Goal: Task Accomplishment & Management: Manage account settings

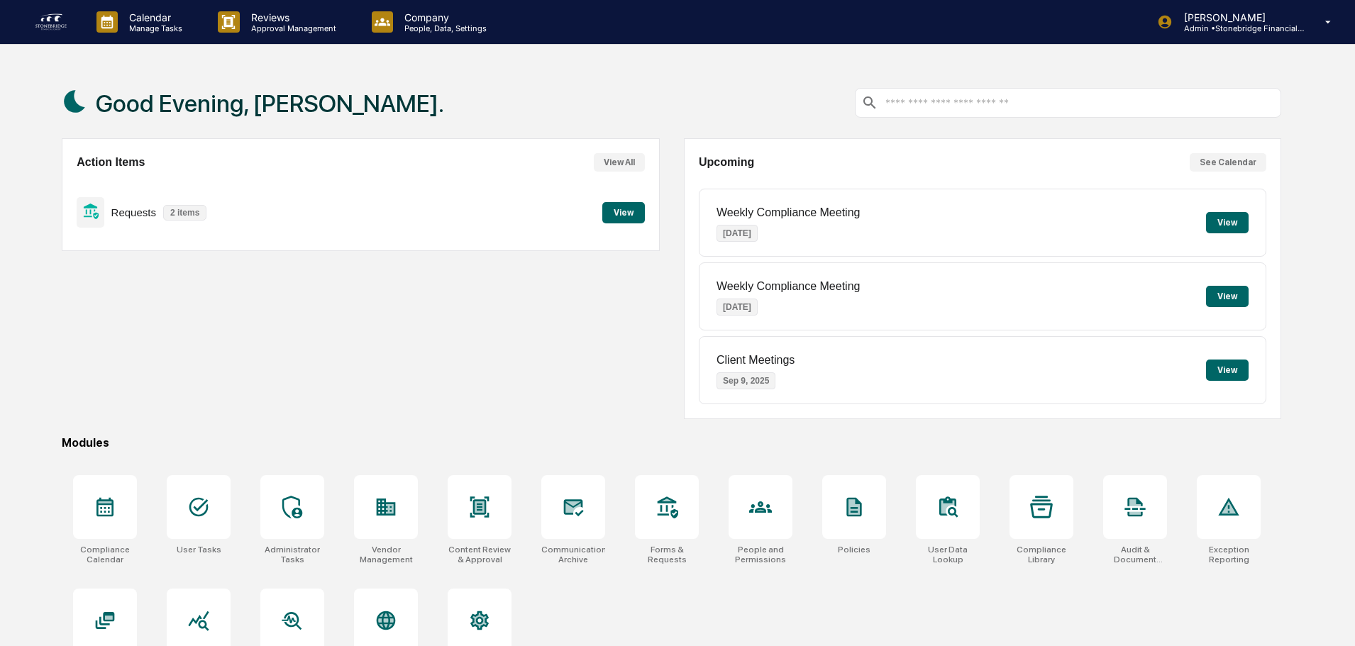
click at [626, 211] on button "View" at bounding box center [623, 212] width 43 height 21
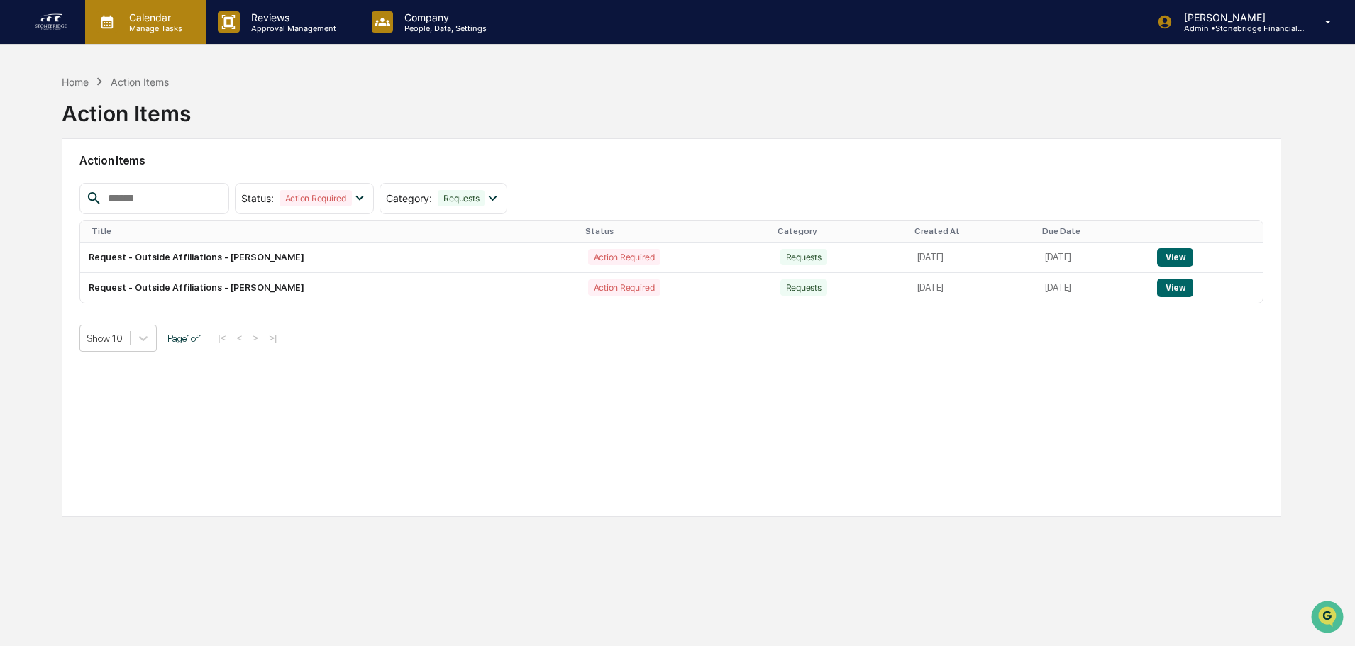
click at [152, 26] on p "Manage Tasks" at bounding box center [154, 28] width 72 height 10
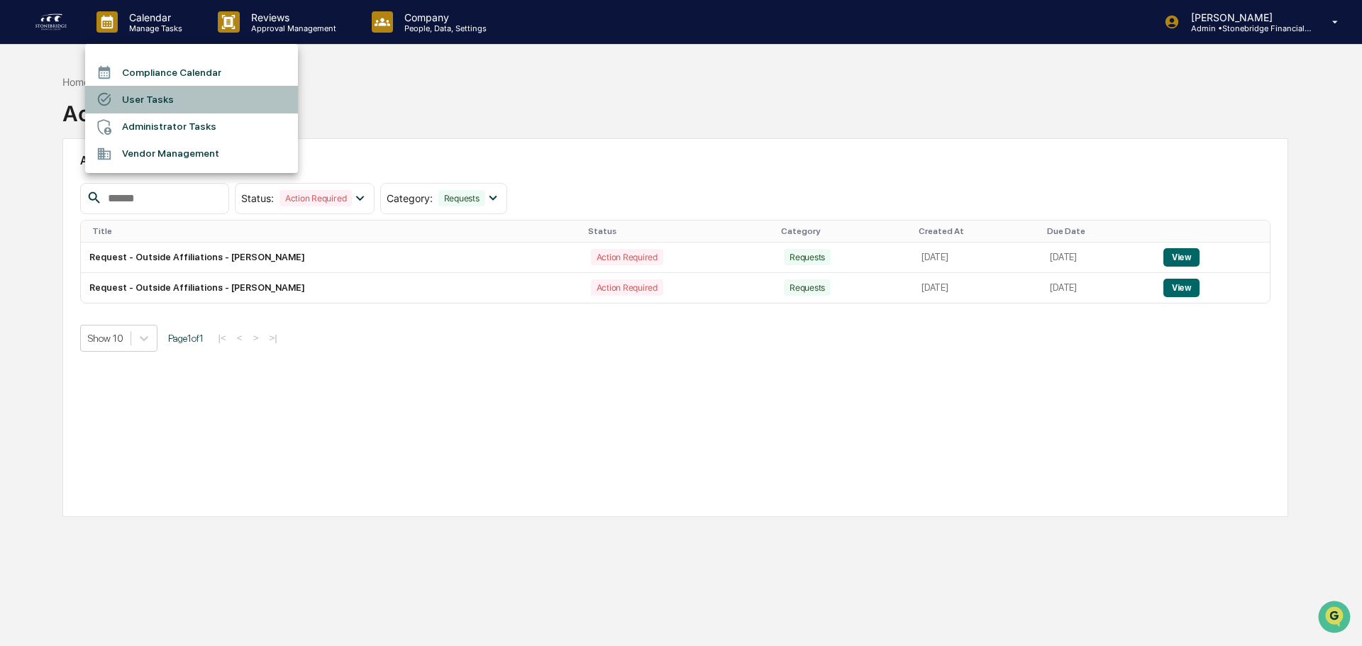
click at [148, 100] on li "User Tasks" at bounding box center [191, 99] width 213 height 27
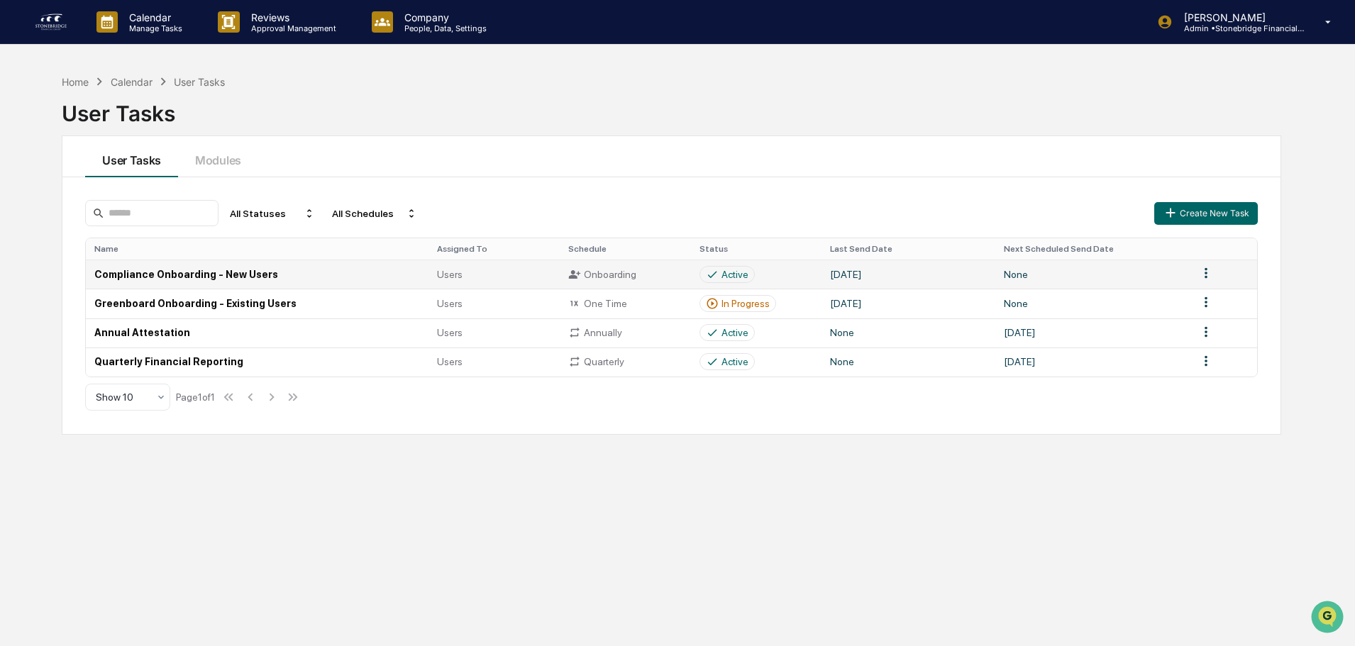
click at [553, 276] on td "Users" at bounding box center [494, 274] width 131 height 29
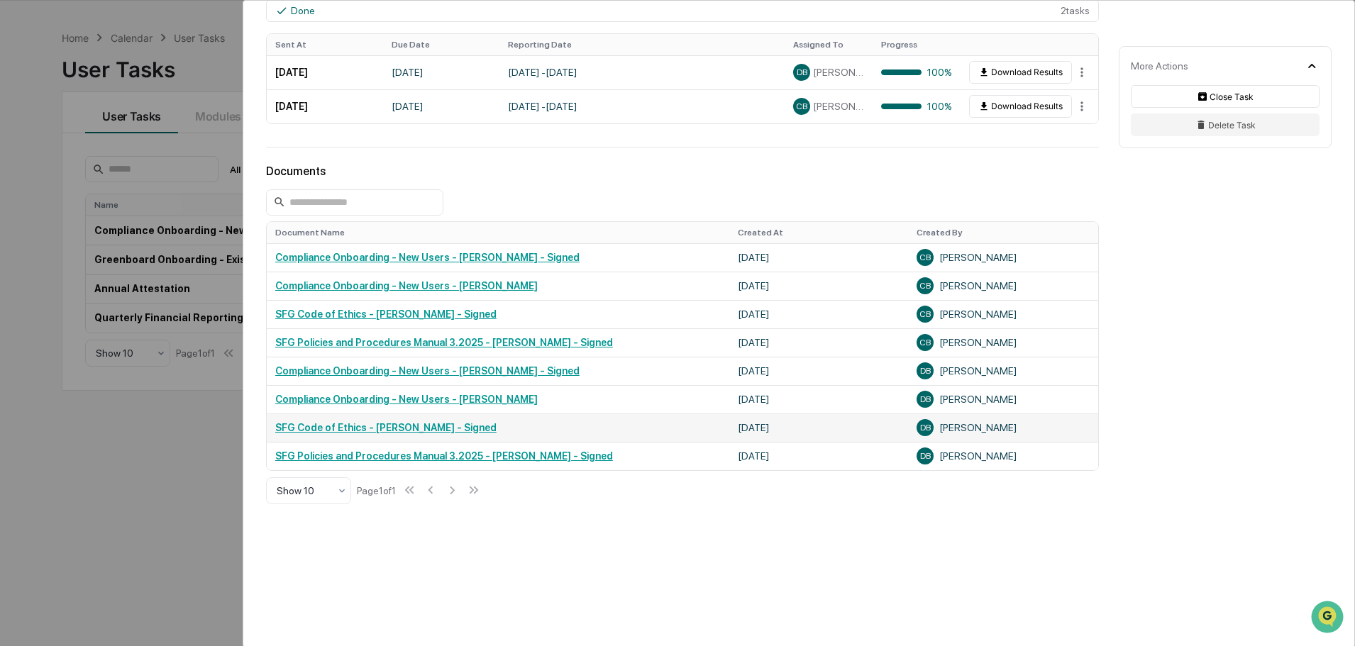
scroll to position [67, 0]
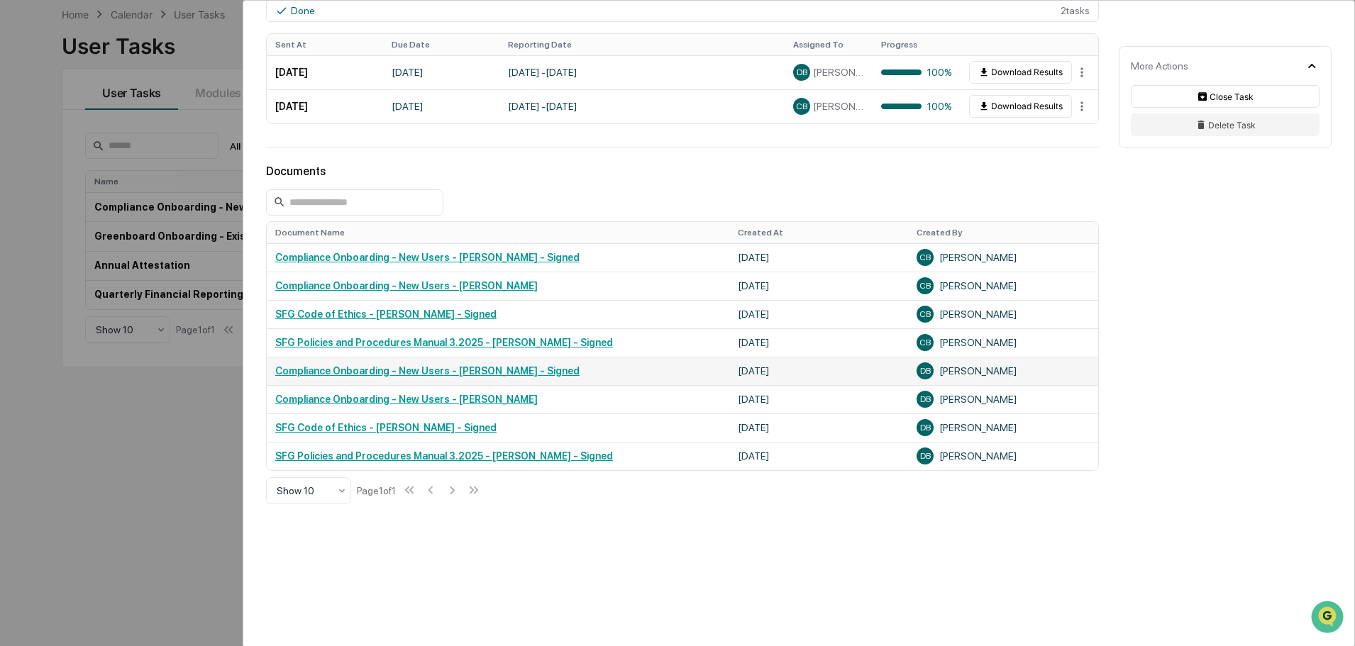
click at [483, 371] on link "Compliance Onboarding - New Users - Dan Barker - Signed" at bounding box center [427, 370] width 304 height 11
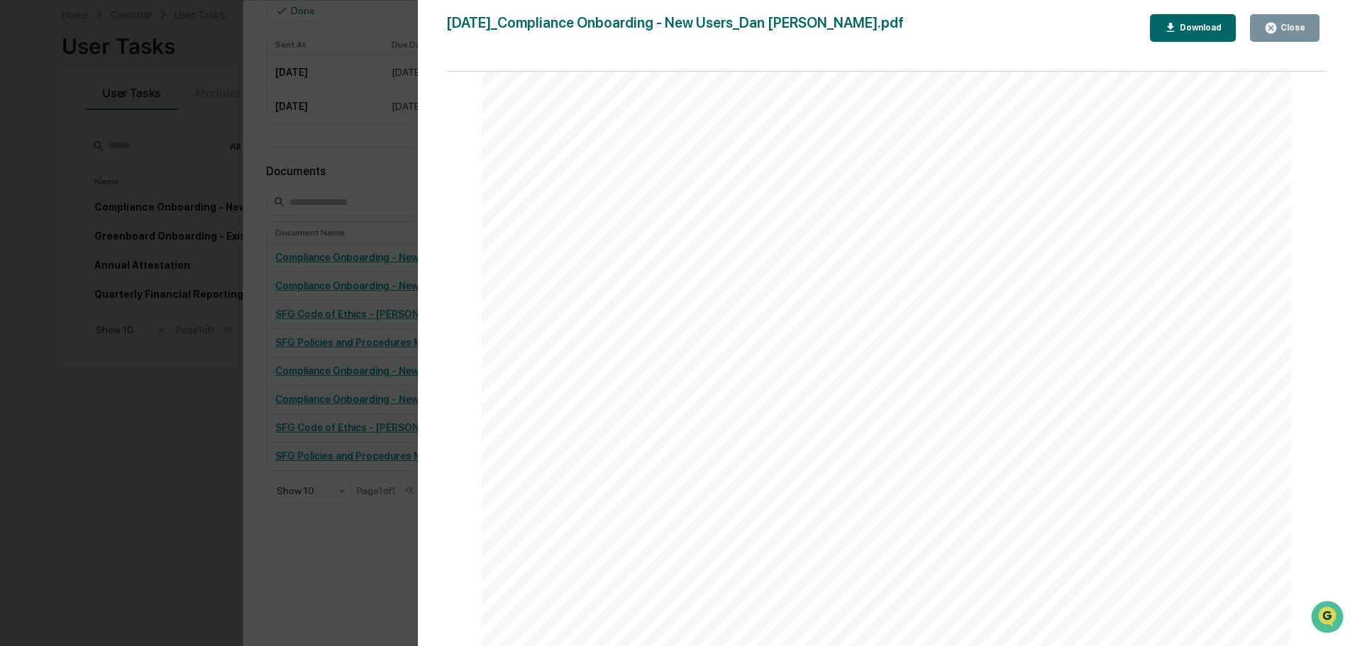
scroll to position [5889, 0]
drag, startPoint x: 912, startPoint y: 424, endPoint x: 802, endPoint y: 393, distance: 115.0
click at [1293, 31] on div "Close" at bounding box center [1292, 28] width 28 height 10
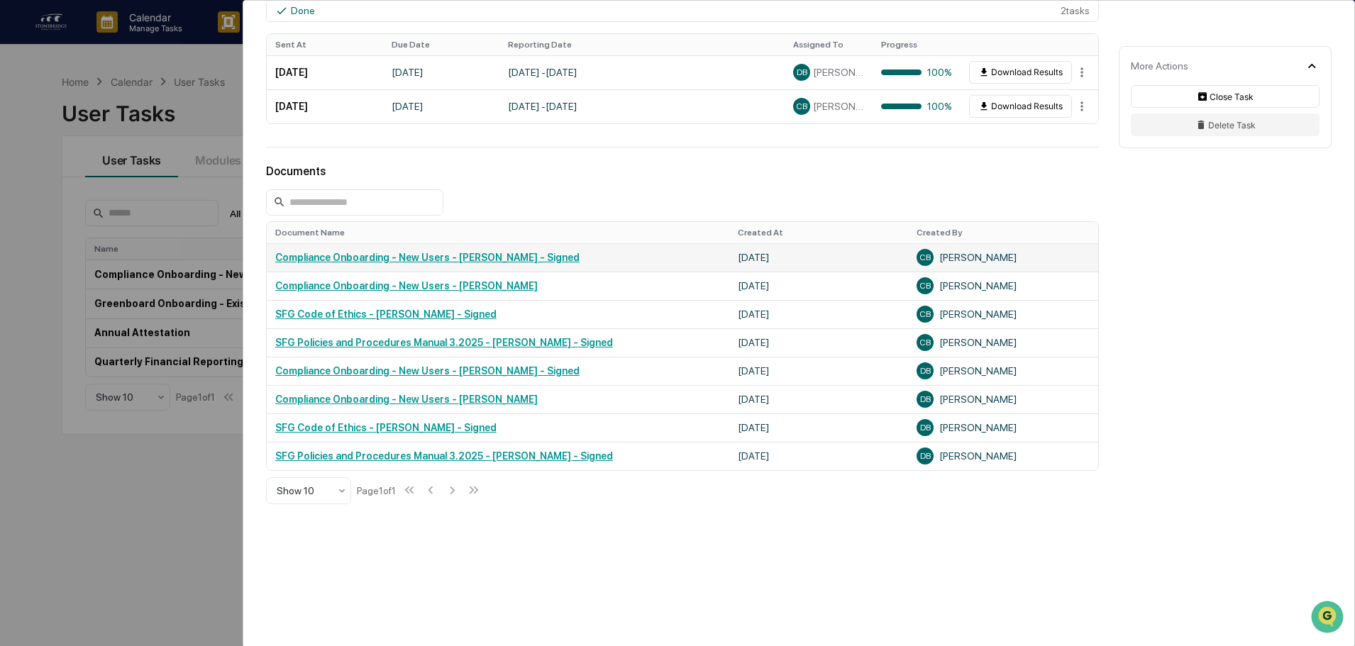
click at [488, 255] on link "Compliance Onboarding - New Users - Caitlin Bendigo - Signed" at bounding box center [427, 257] width 304 height 11
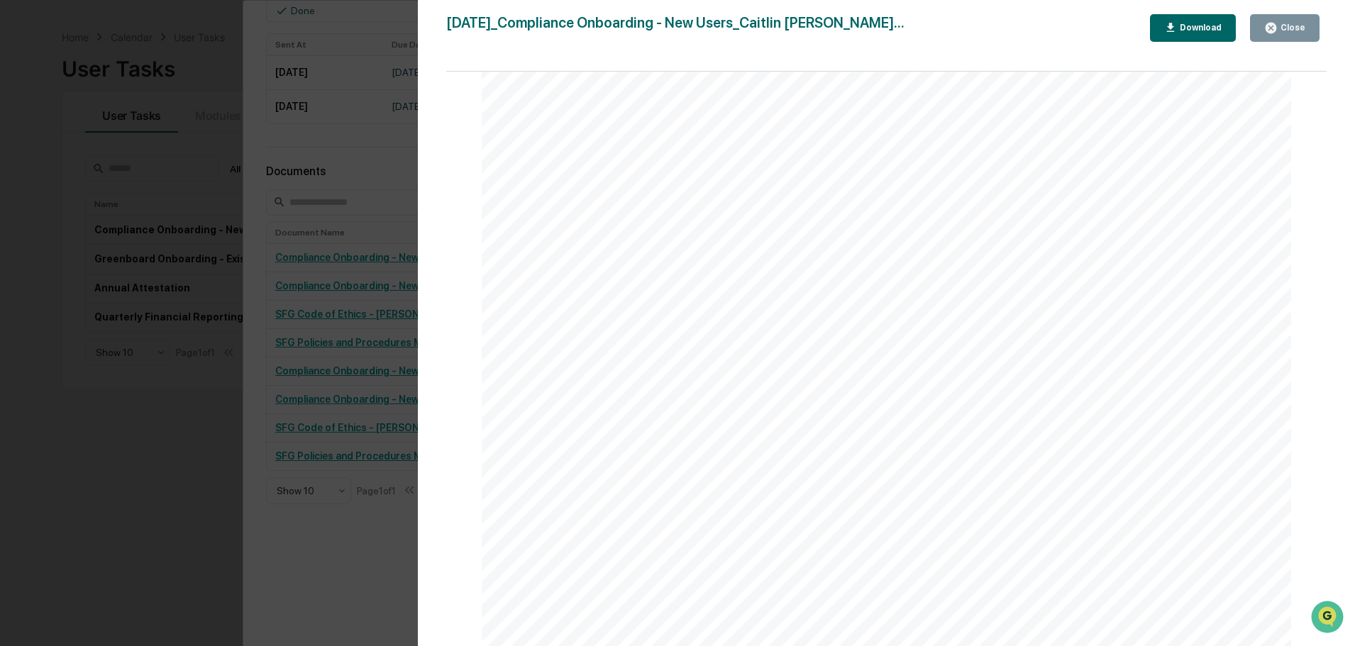
scroll to position [67, 0]
click at [336, 443] on div "Version History 08/26/2025, 02:13 PM Caitlin Bendigo 2025-08-26_Compliance Onbo…" at bounding box center [677, 323] width 1355 height 646
click at [358, 526] on div "Version History 08/26/2025, 02:13 PM Caitlin Bendigo 2025-08-26_Compliance Onbo…" at bounding box center [677, 323] width 1355 height 646
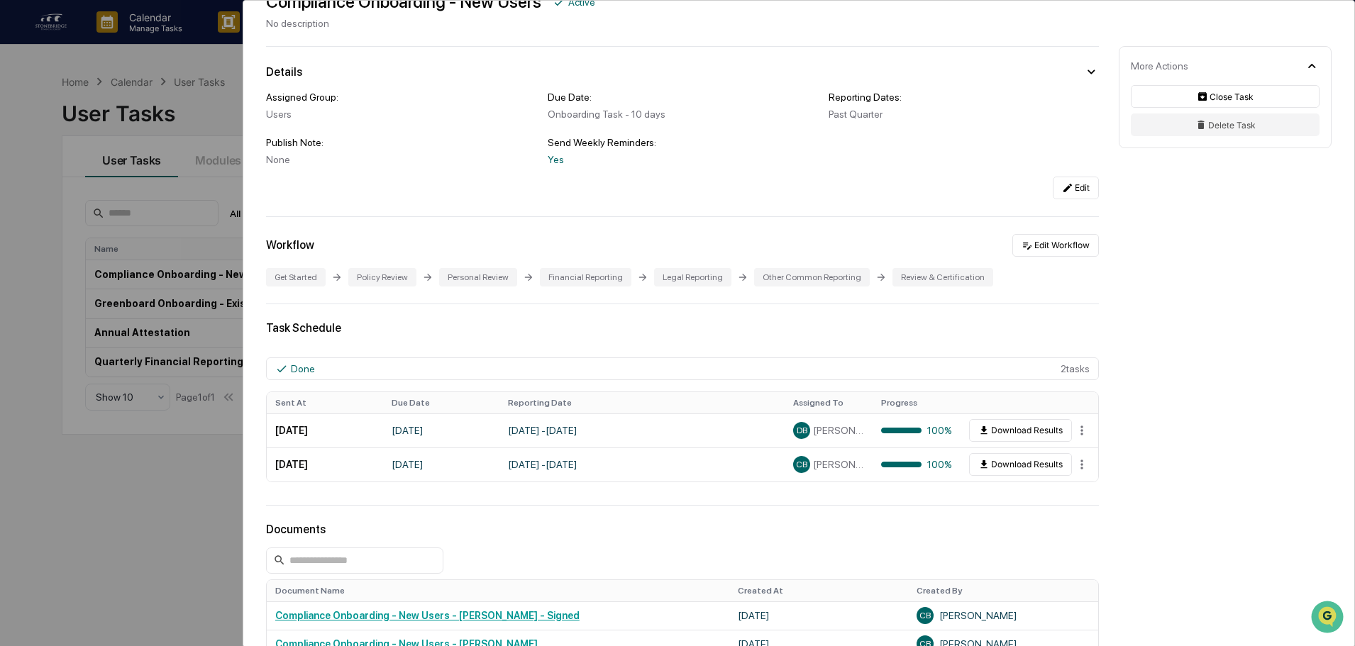
scroll to position [0, 0]
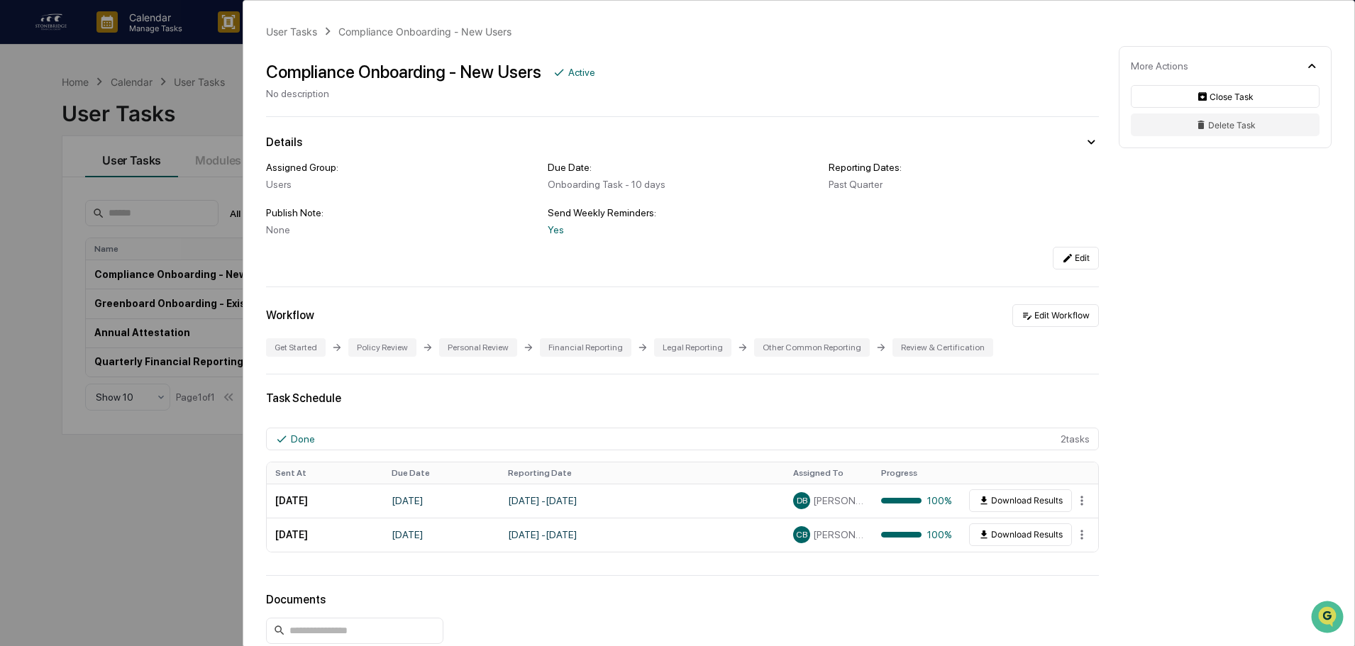
click at [85, 199] on div "User Tasks Compliance Onboarding - New Users Compliance Onboarding - New Users …" at bounding box center [677, 323] width 1355 height 646
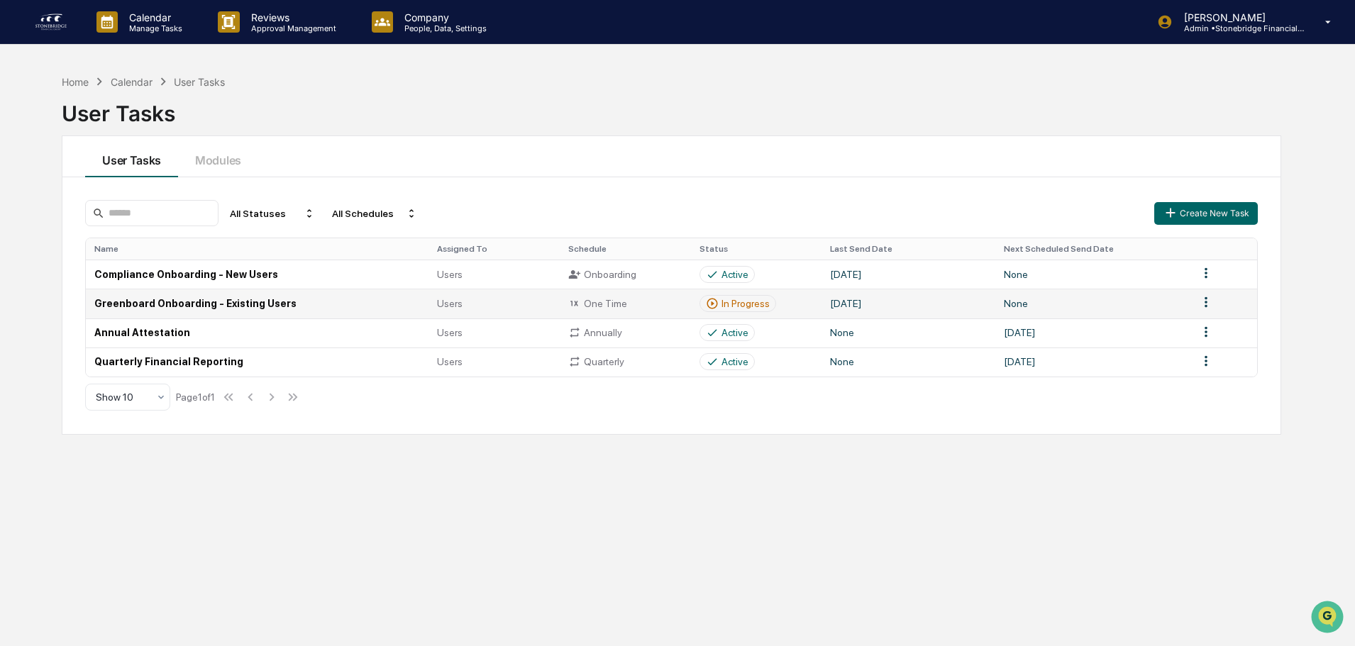
click at [744, 300] on div "In Progress" at bounding box center [746, 303] width 48 height 11
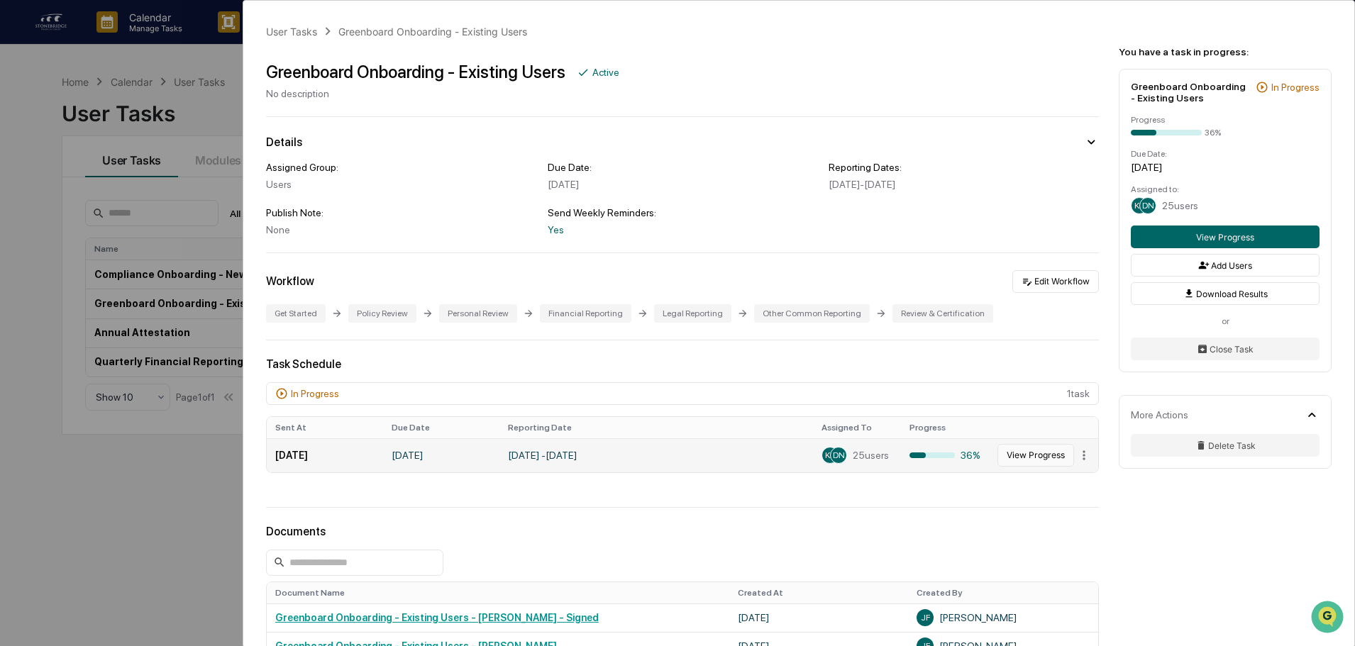
click at [1032, 458] on button "View Progress" at bounding box center [1036, 455] width 77 height 23
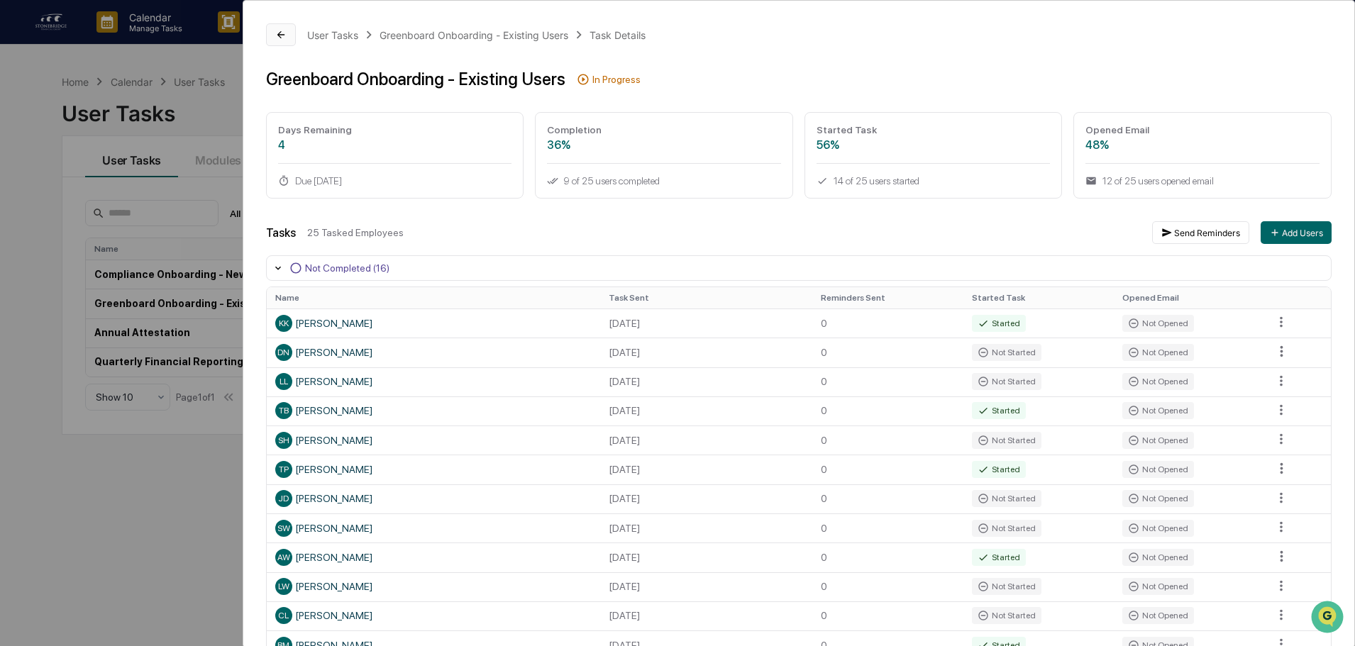
click at [276, 33] on icon at bounding box center [280, 34] width 11 height 11
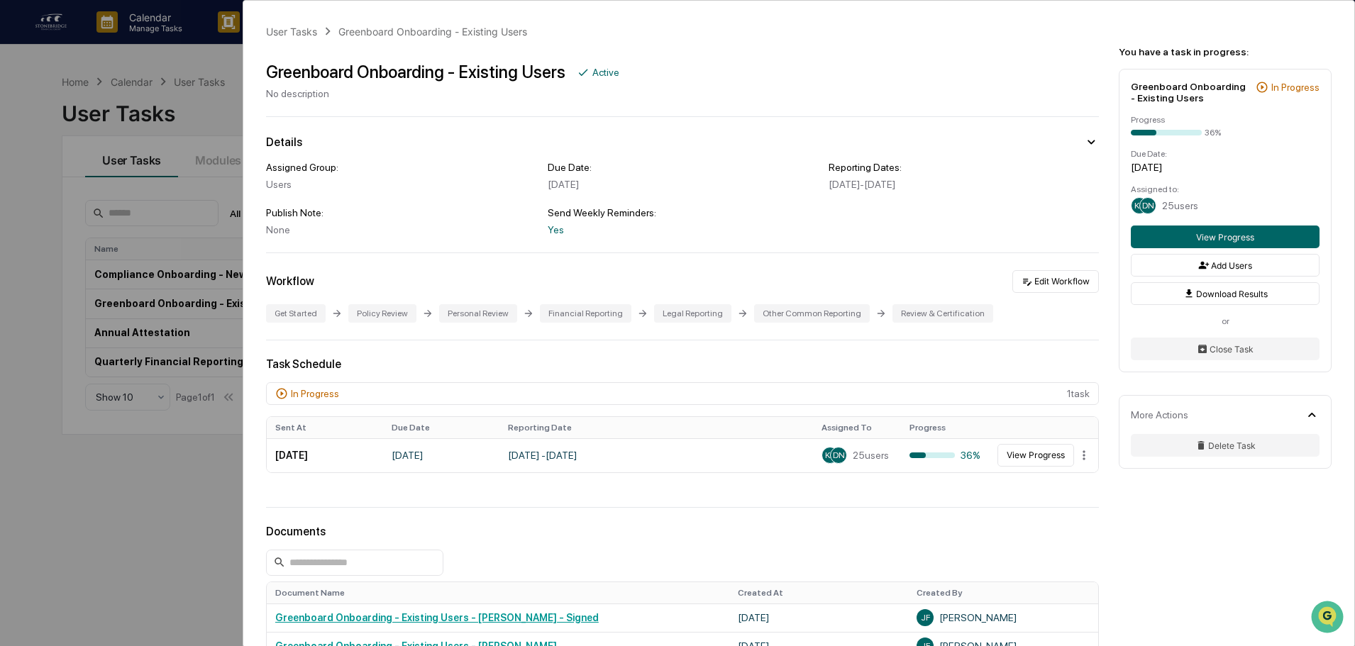
click at [174, 99] on div "User Tasks Greenboard Onboarding - Existing Users Greenboard Onboarding - Exist…" at bounding box center [677, 323] width 1355 height 646
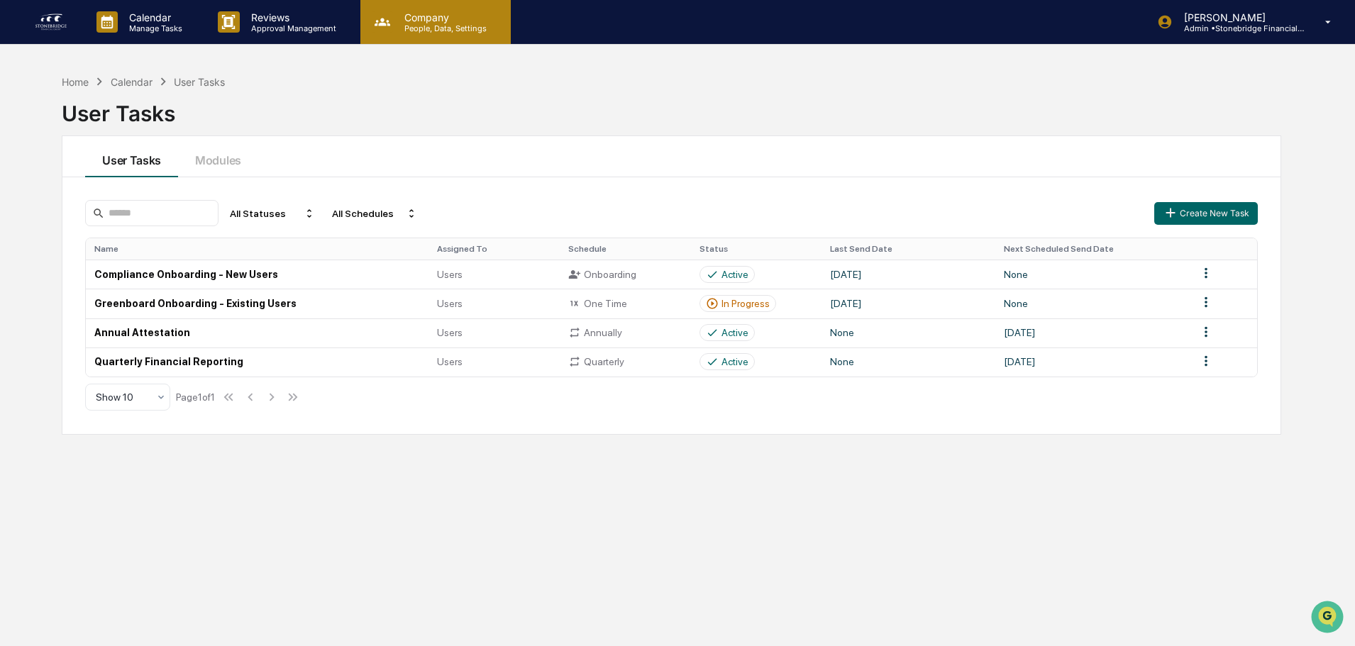
click at [421, 20] on p "Company" at bounding box center [443, 17] width 101 height 12
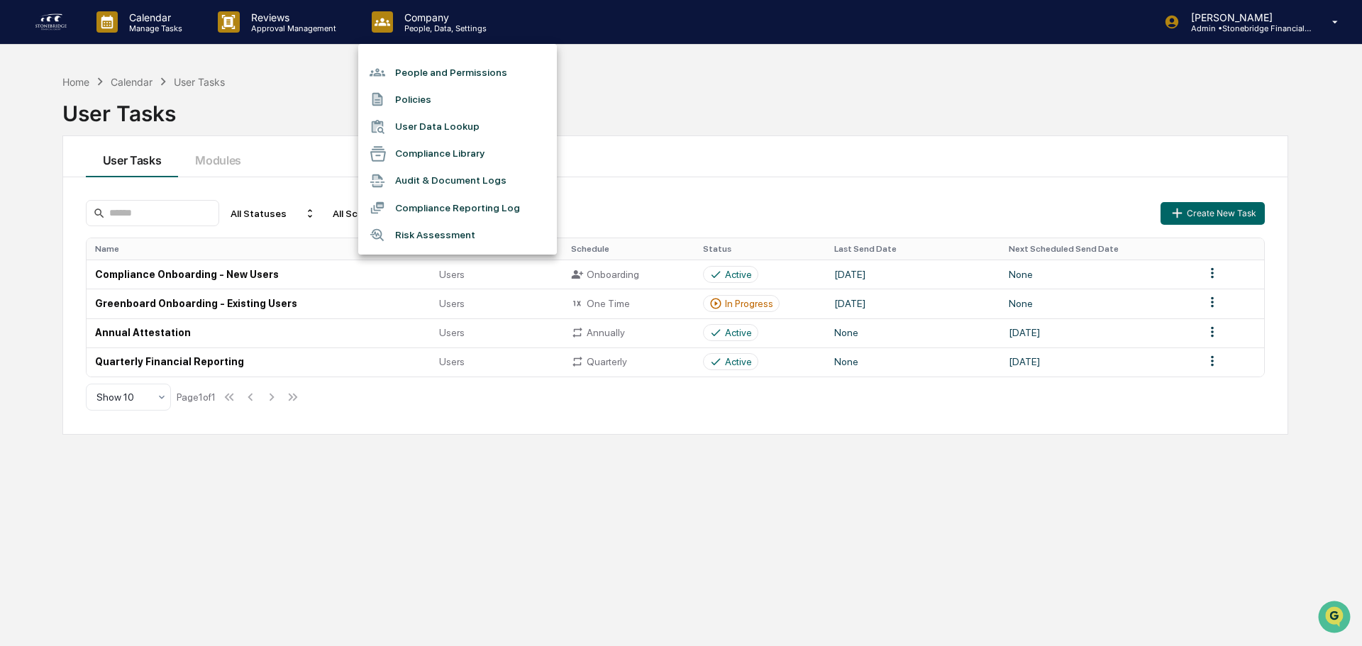
click at [453, 71] on li "People and Permissions" at bounding box center [457, 72] width 199 height 27
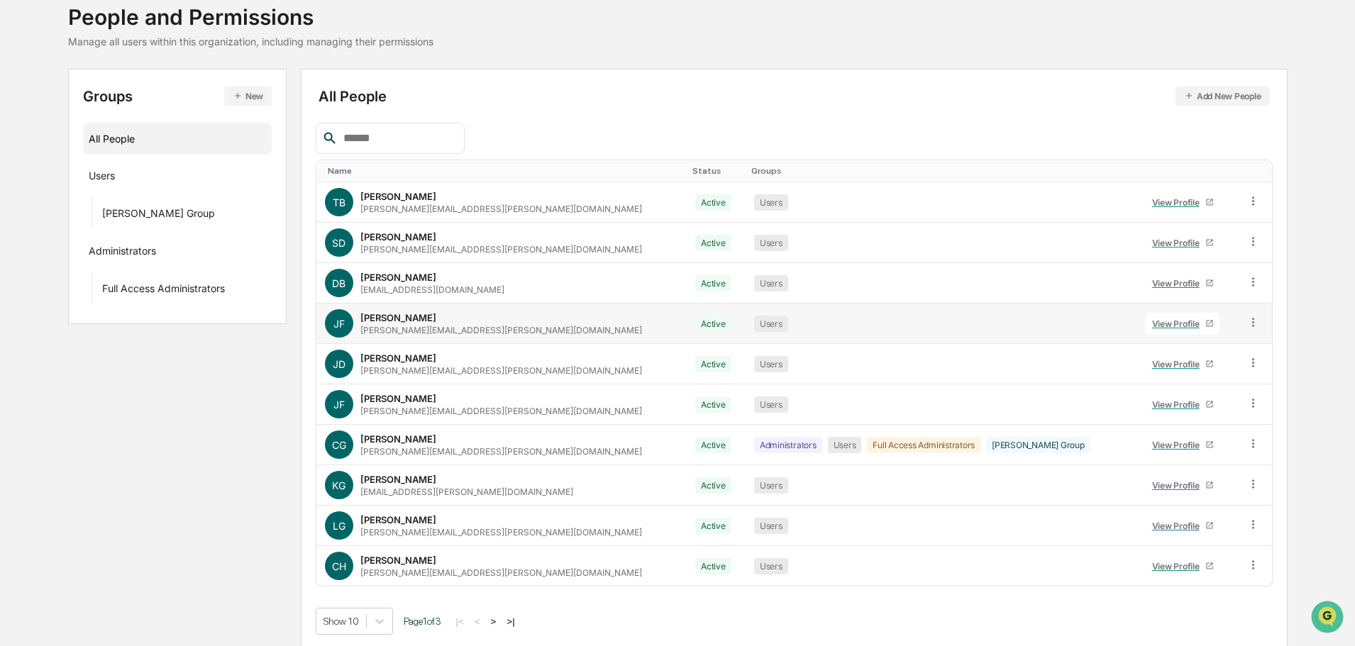
scroll to position [94, 0]
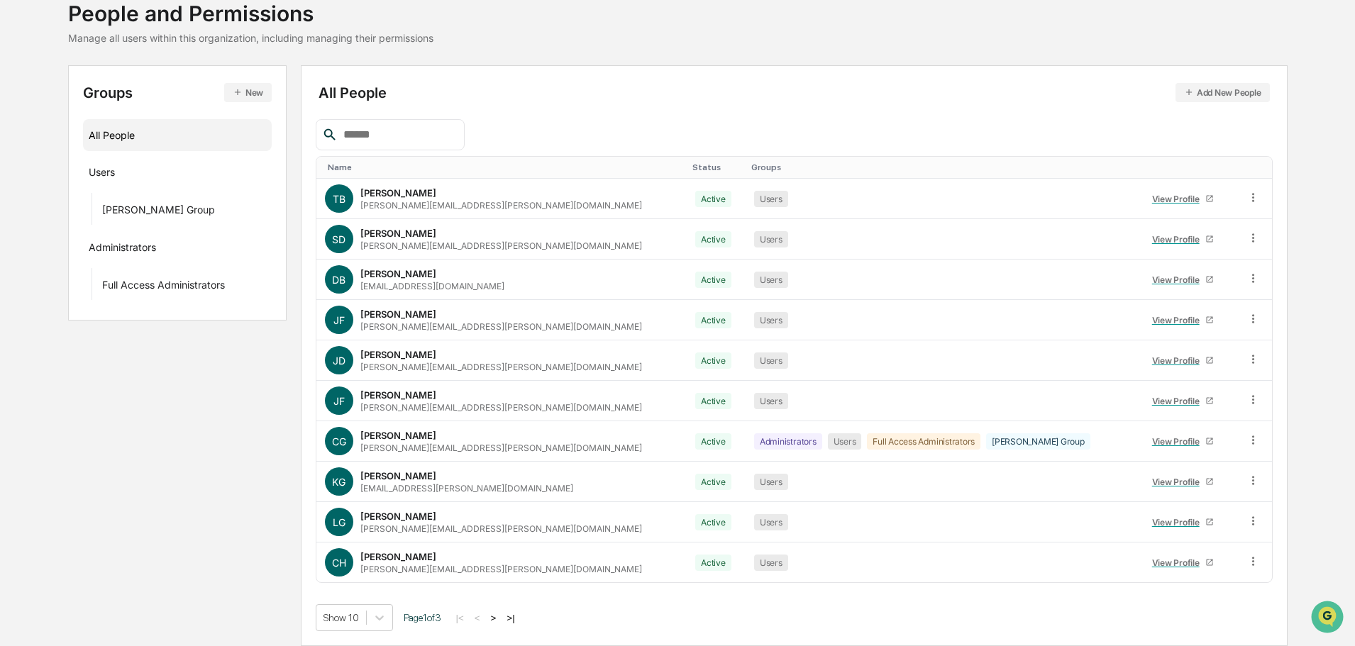
click at [339, 164] on div "Name" at bounding box center [505, 167] width 354 height 10
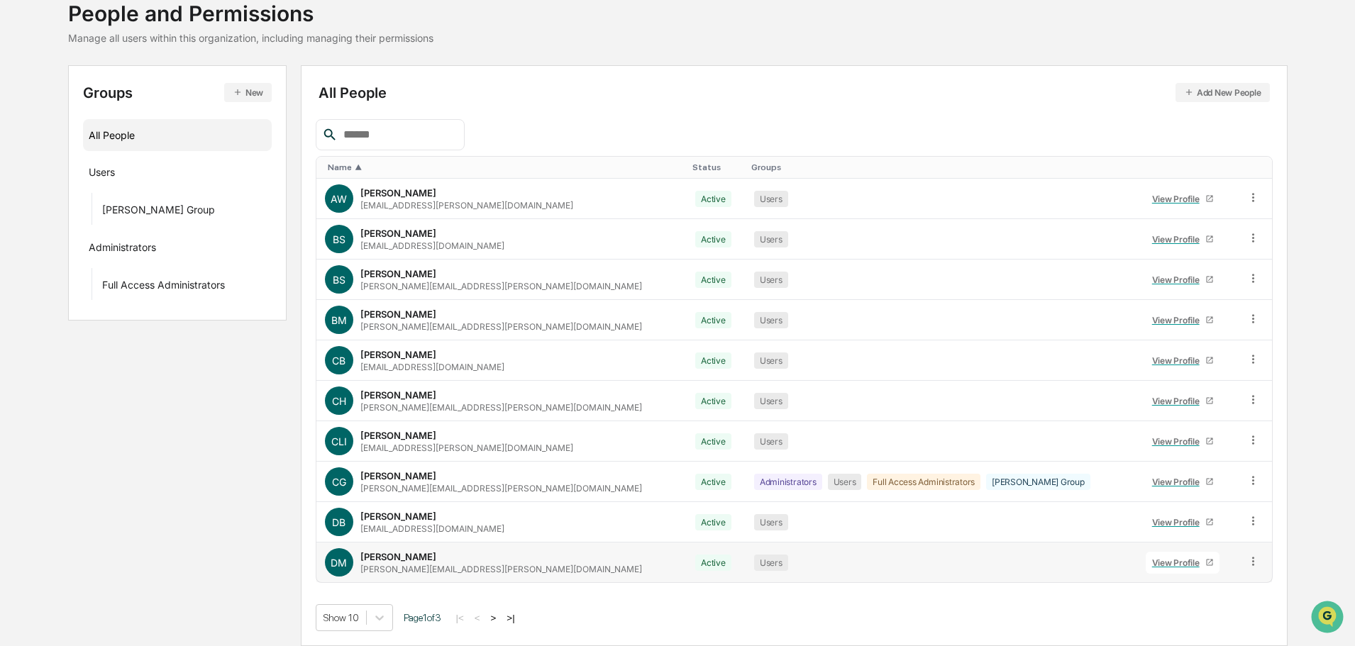
click at [1152, 558] on div "View Profile" at bounding box center [1178, 563] width 53 height 11
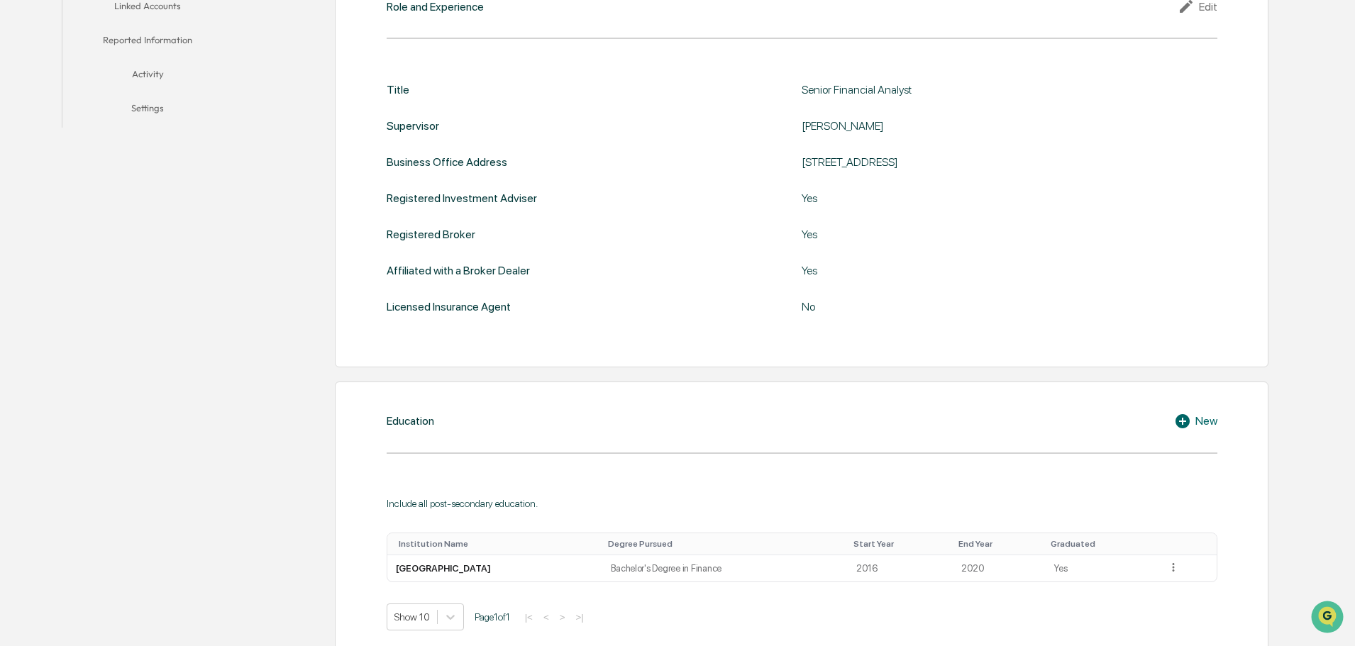
scroll to position [220, 0]
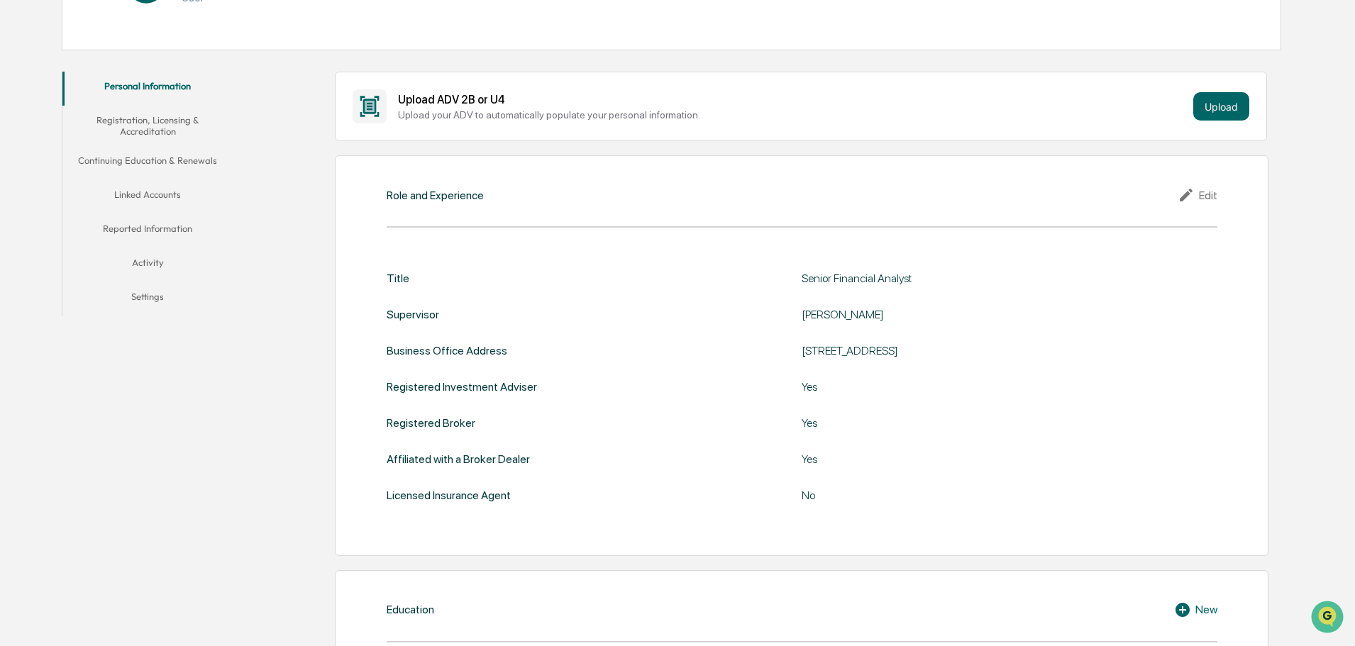
click at [162, 118] on button "Registration, Licensing & Accreditation" at bounding box center [147, 126] width 170 height 40
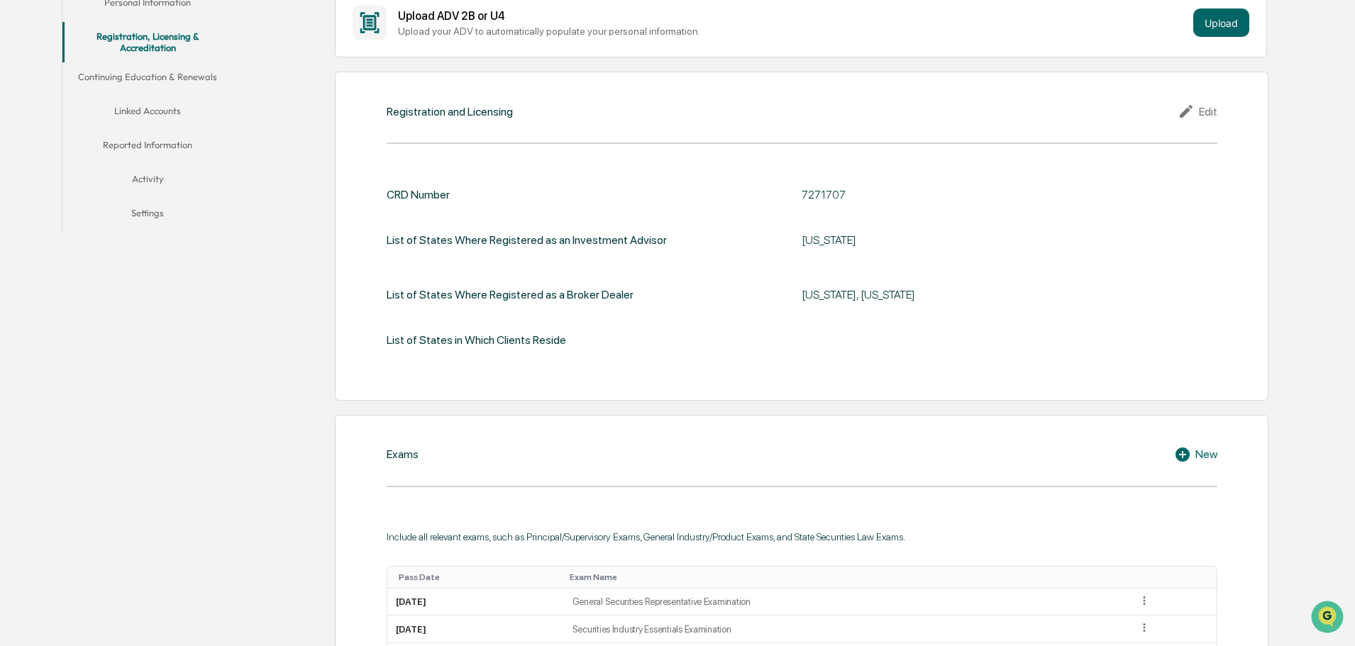
scroll to position [149, 0]
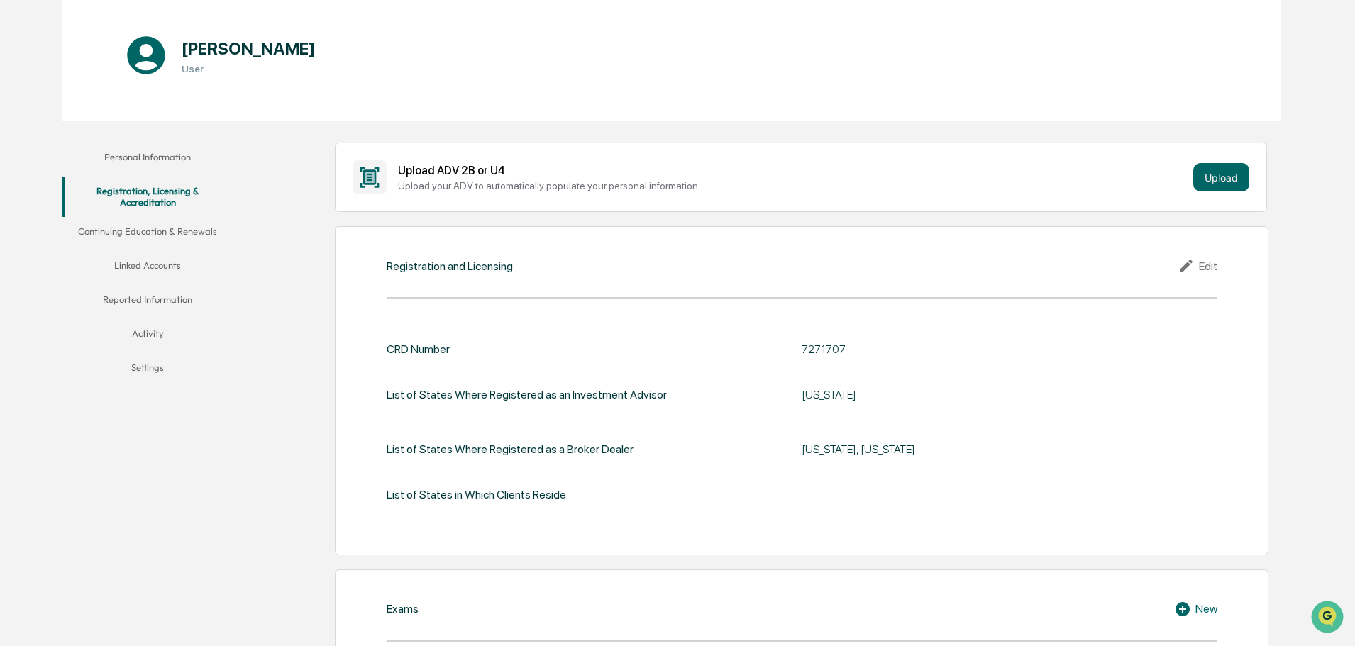
click at [1194, 270] on icon at bounding box center [1188, 266] width 21 height 17
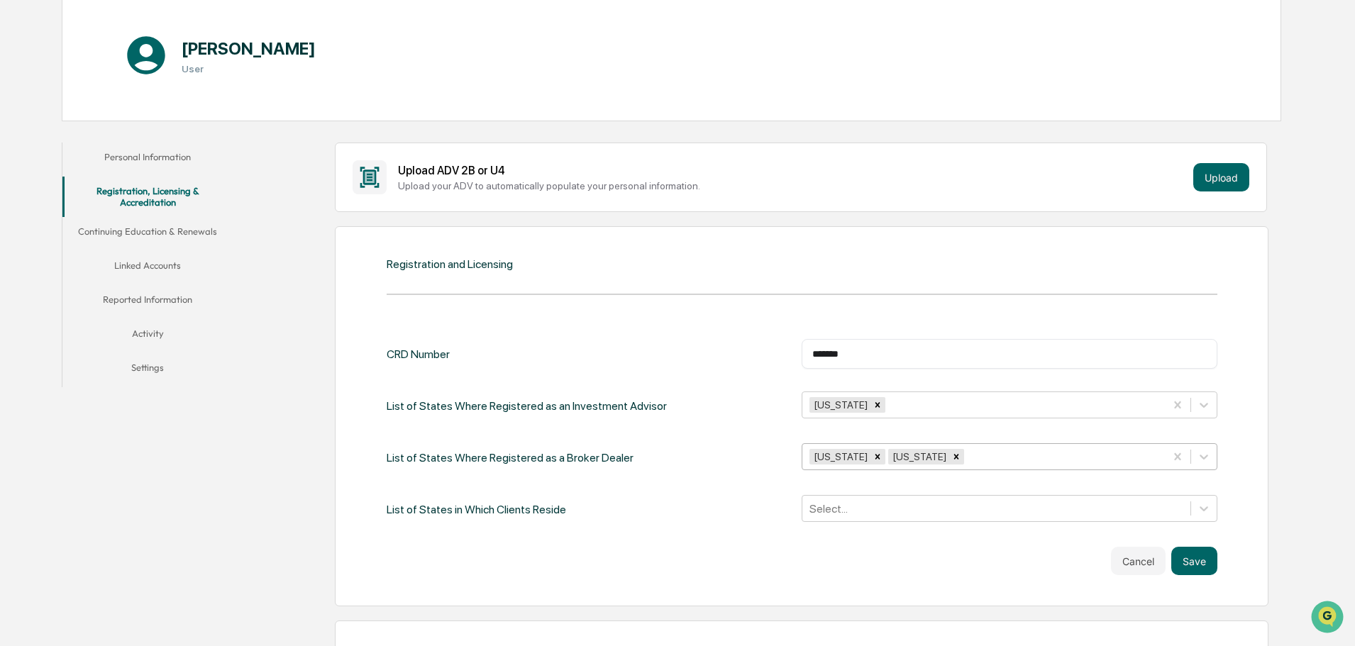
click at [952, 455] on icon "Remove Pennsylvania" at bounding box center [956, 457] width 10 height 10
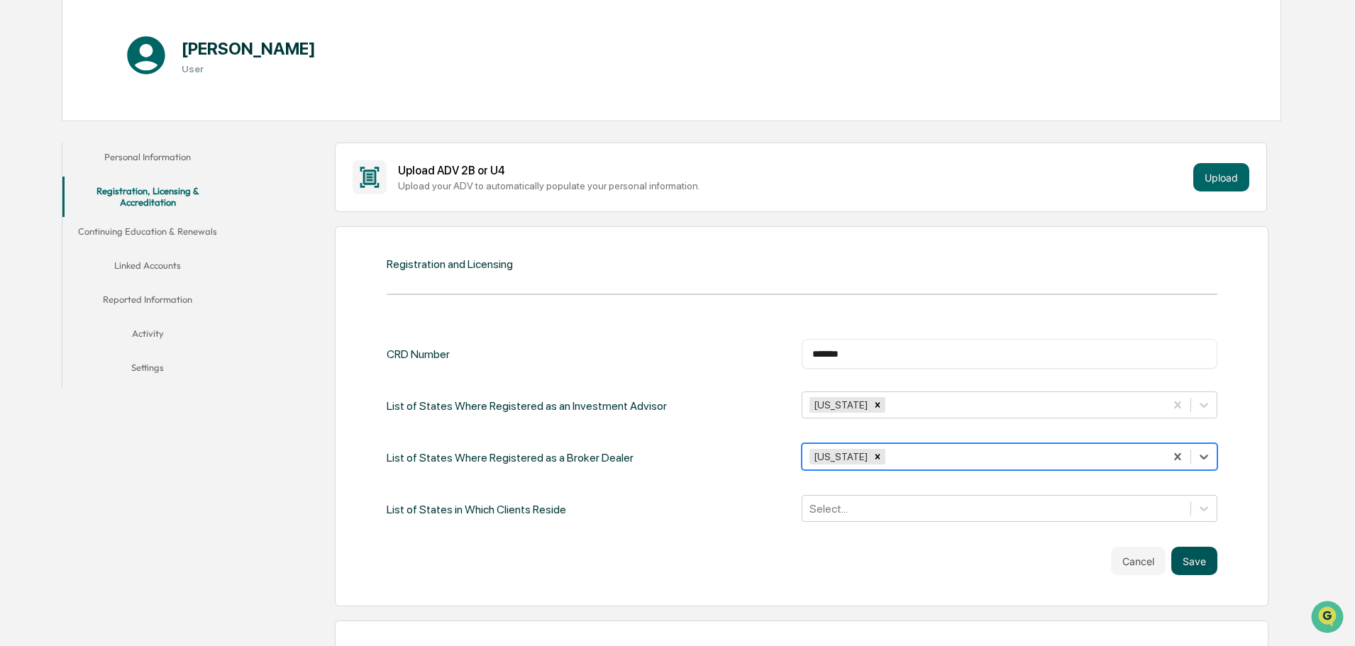
click at [1187, 558] on button "Save" at bounding box center [1194, 561] width 46 height 28
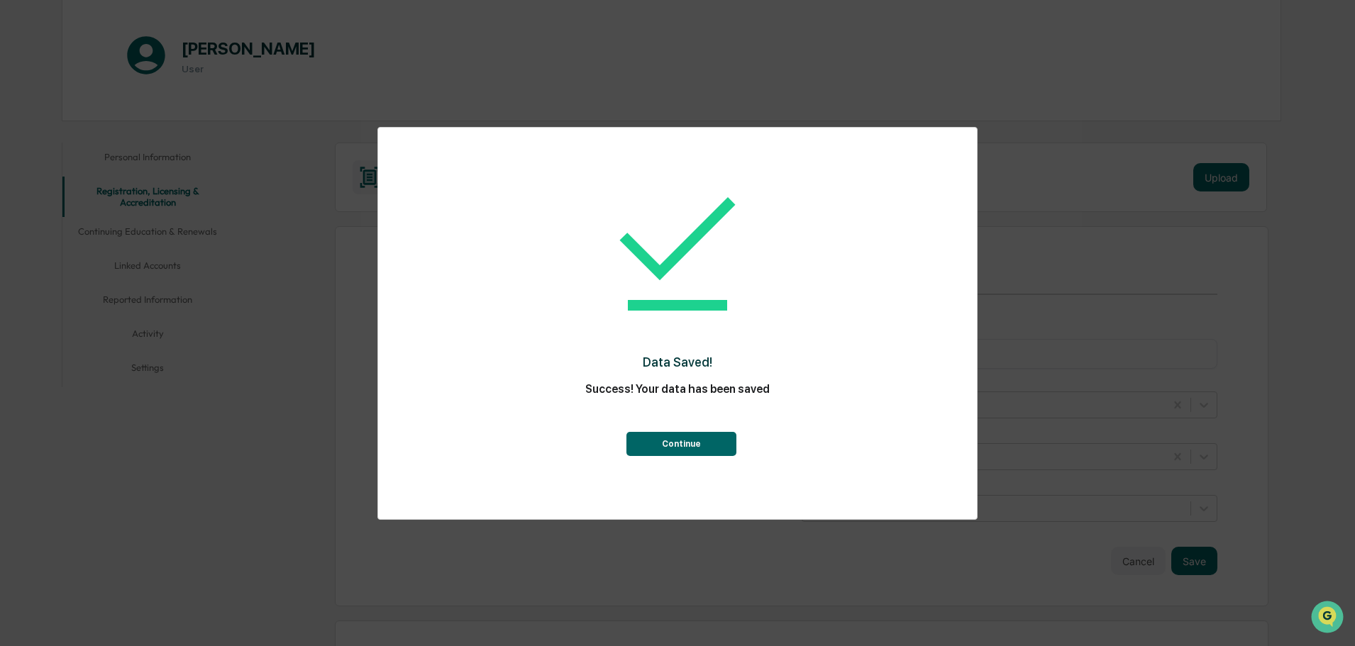
click at [705, 441] on button "Continue" at bounding box center [681, 444] width 110 height 24
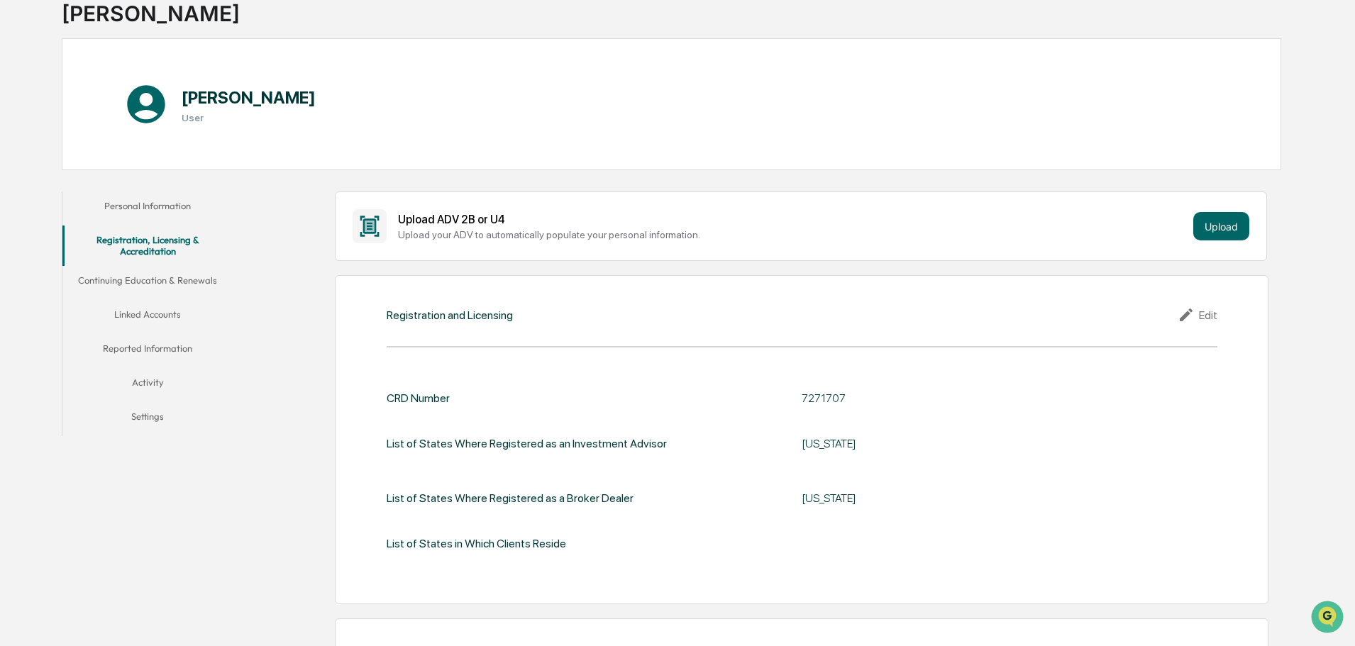
scroll to position [0, 0]
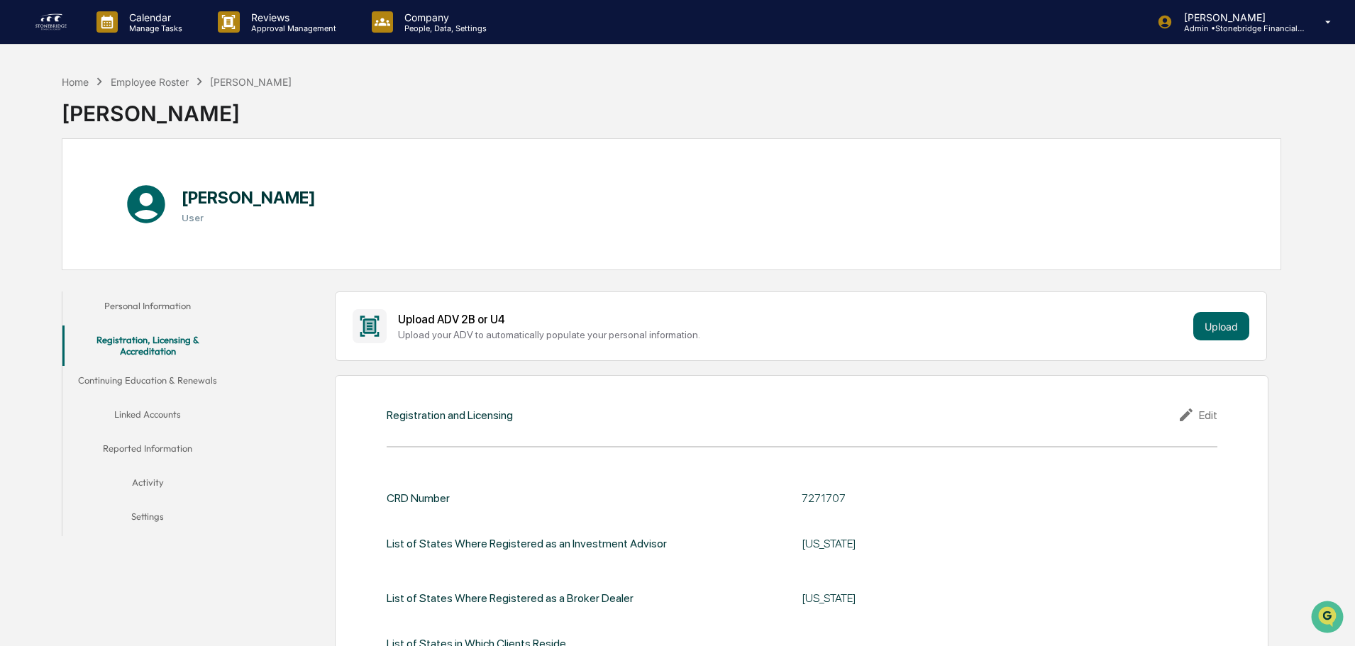
click at [174, 394] on button "Continuing Education & Renewals" at bounding box center [147, 383] width 170 height 34
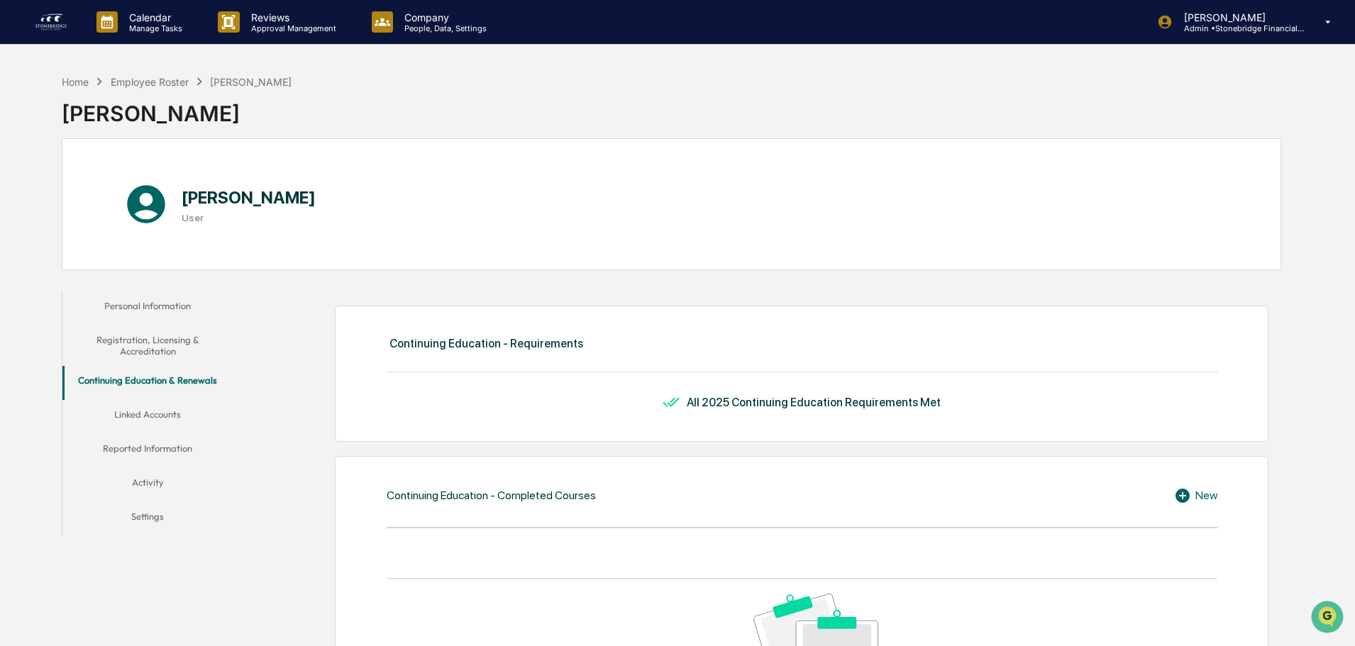
click at [170, 411] on button "Linked Accounts" at bounding box center [147, 417] width 170 height 34
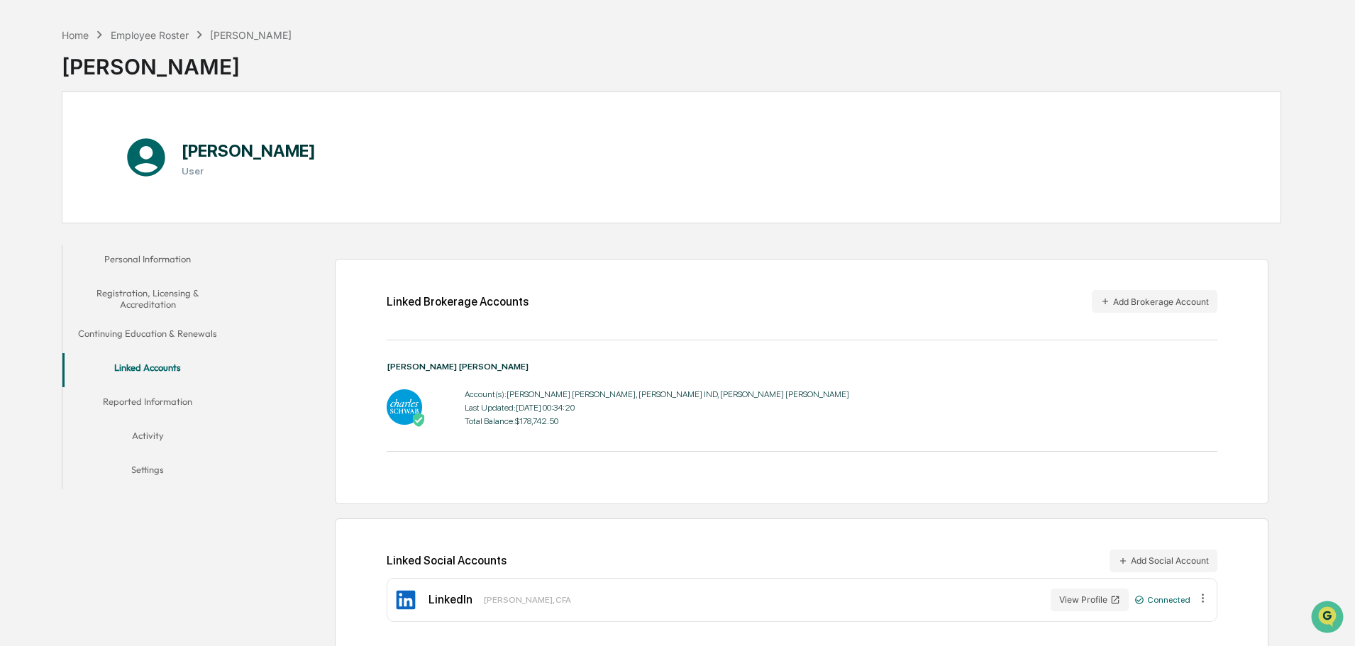
scroll to position [67, 0]
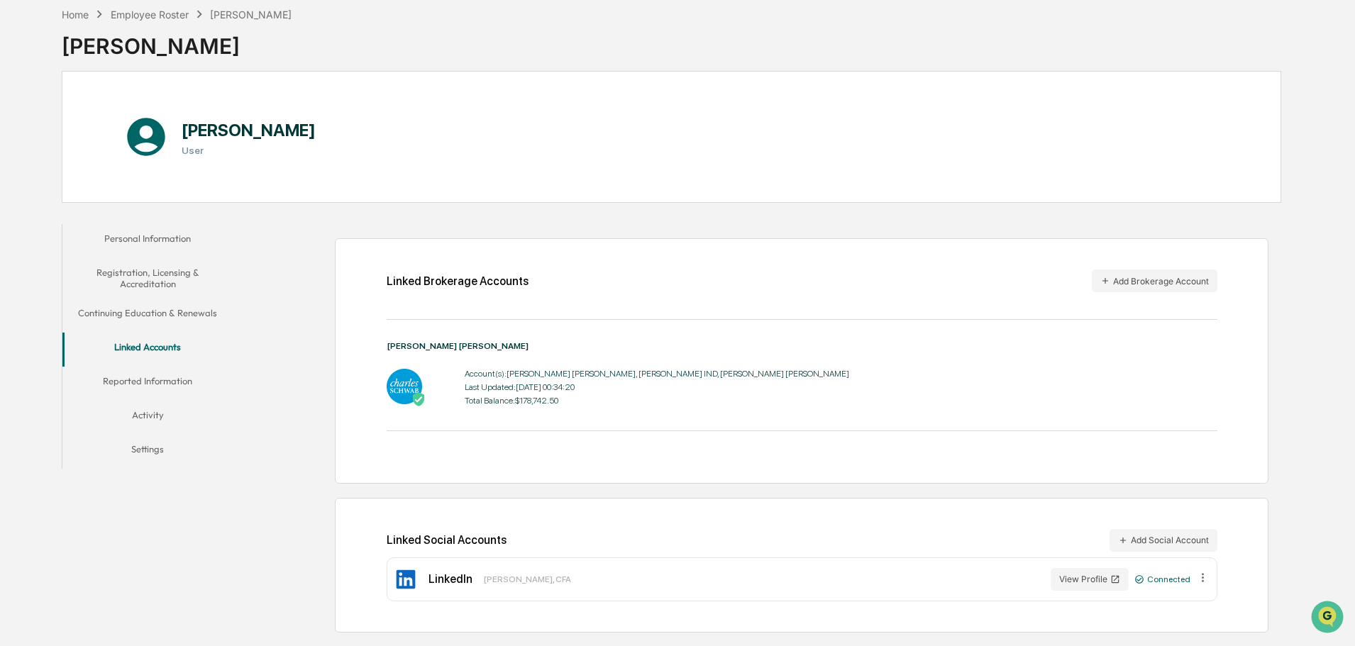
click at [194, 382] on button "Reported Information" at bounding box center [147, 384] width 170 height 34
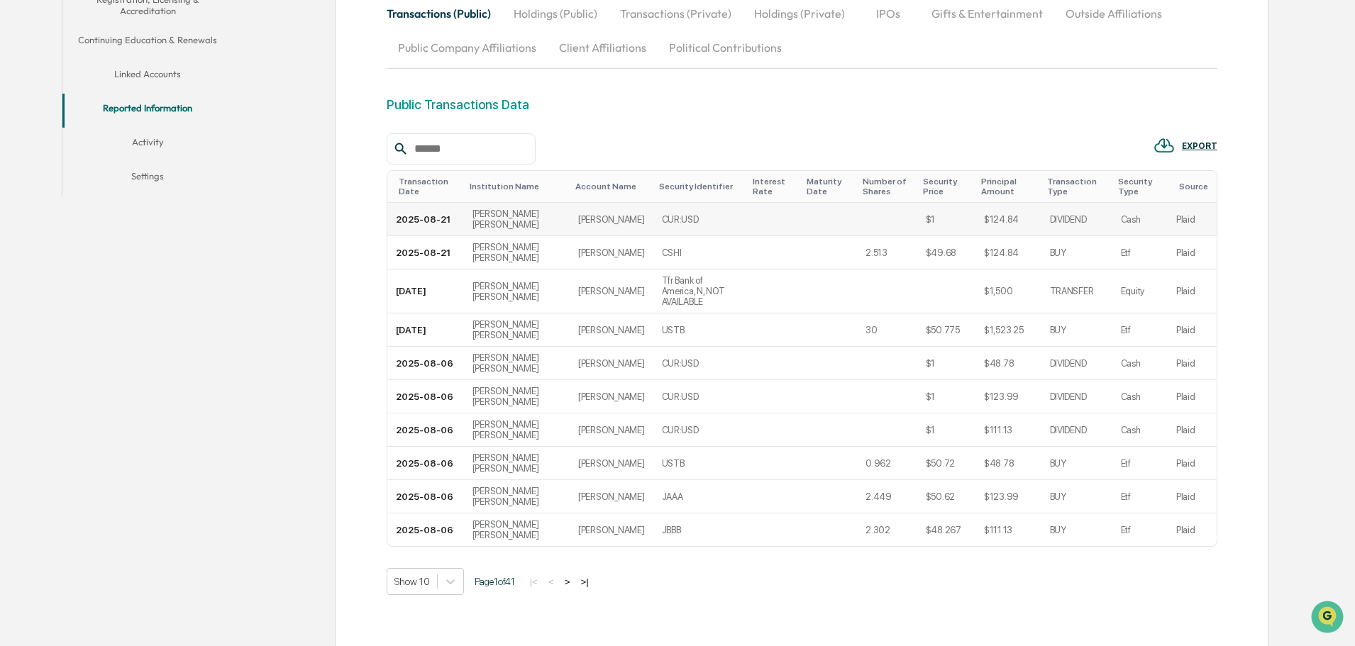
scroll to position [400, 0]
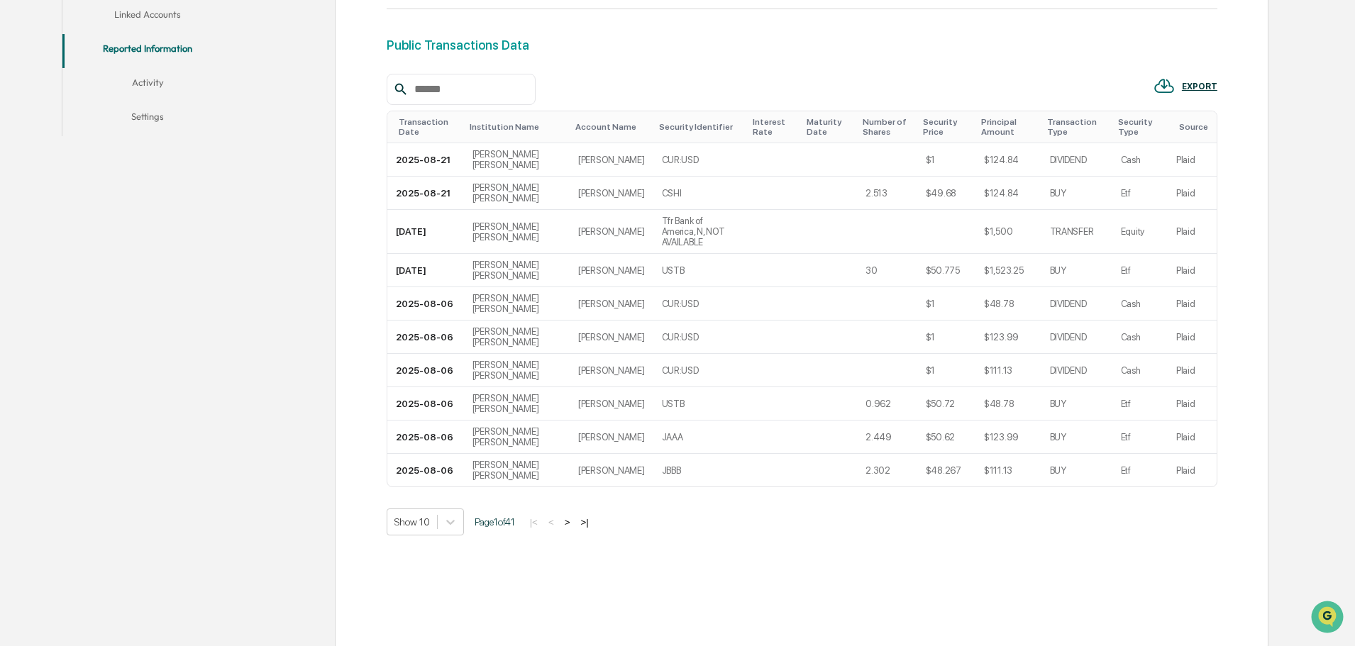
click at [152, 82] on button "Activity" at bounding box center [147, 85] width 170 height 34
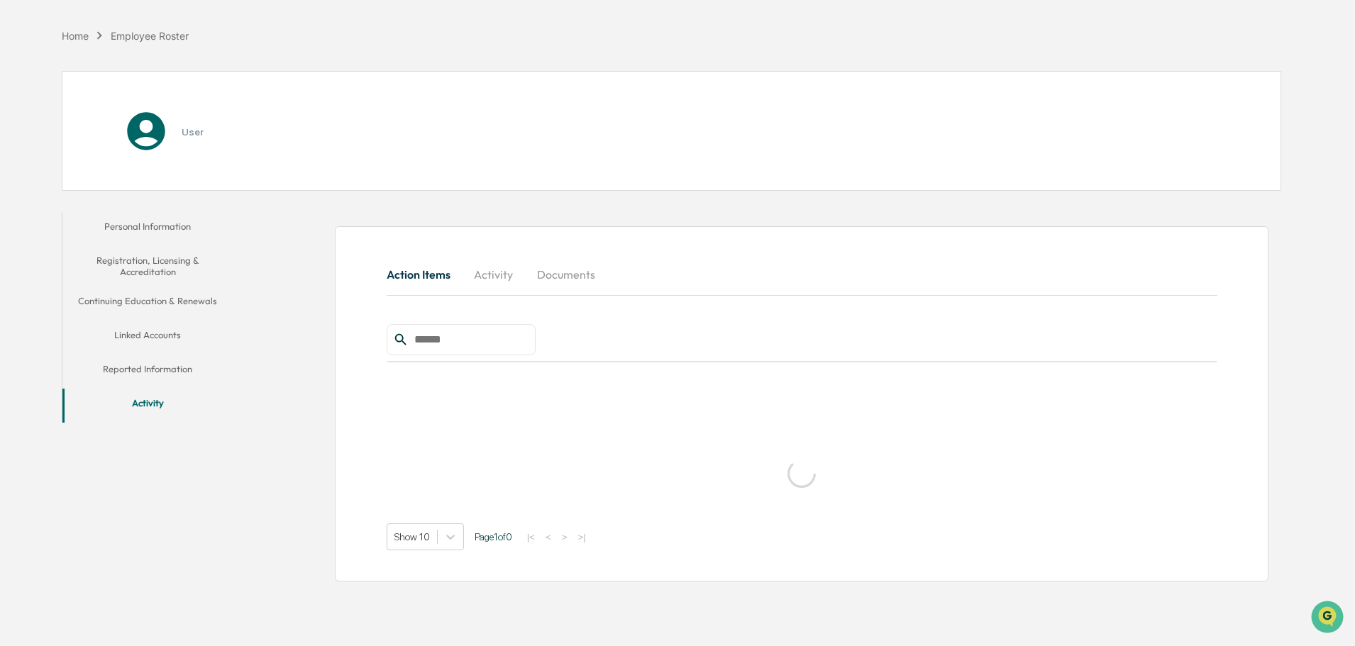
scroll to position [67, 0]
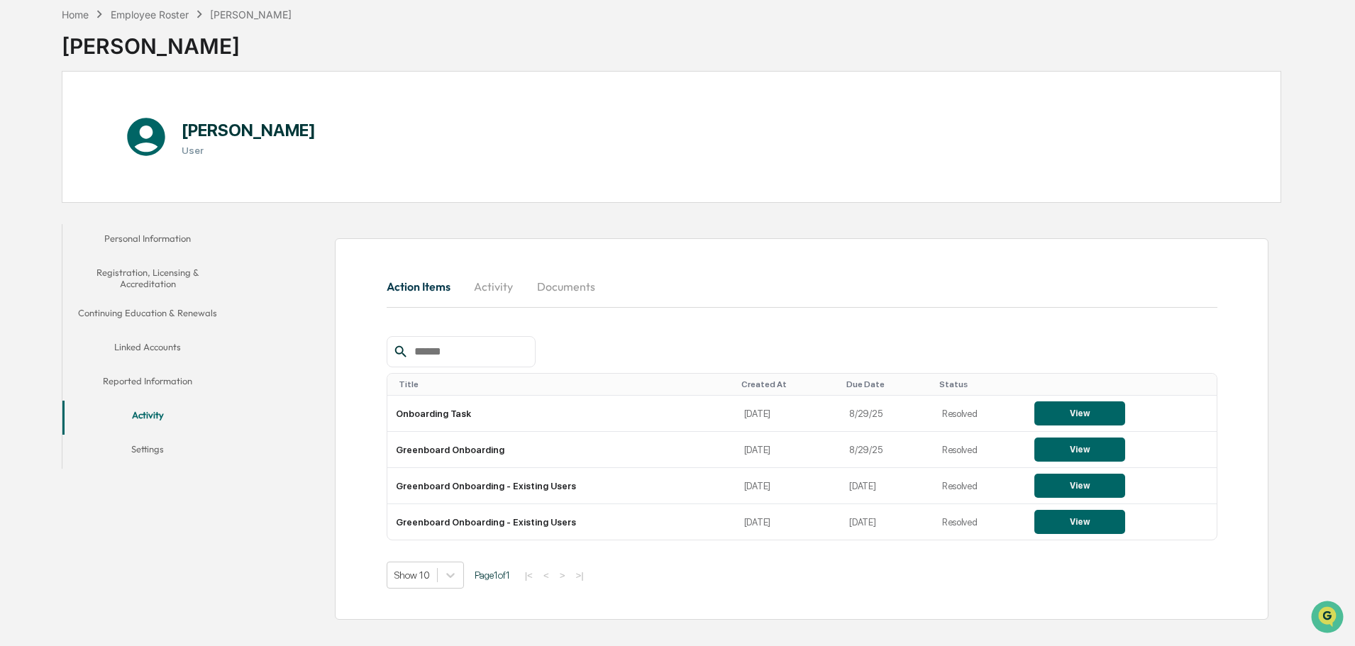
click at [204, 449] on button "Settings" at bounding box center [147, 452] width 170 height 34
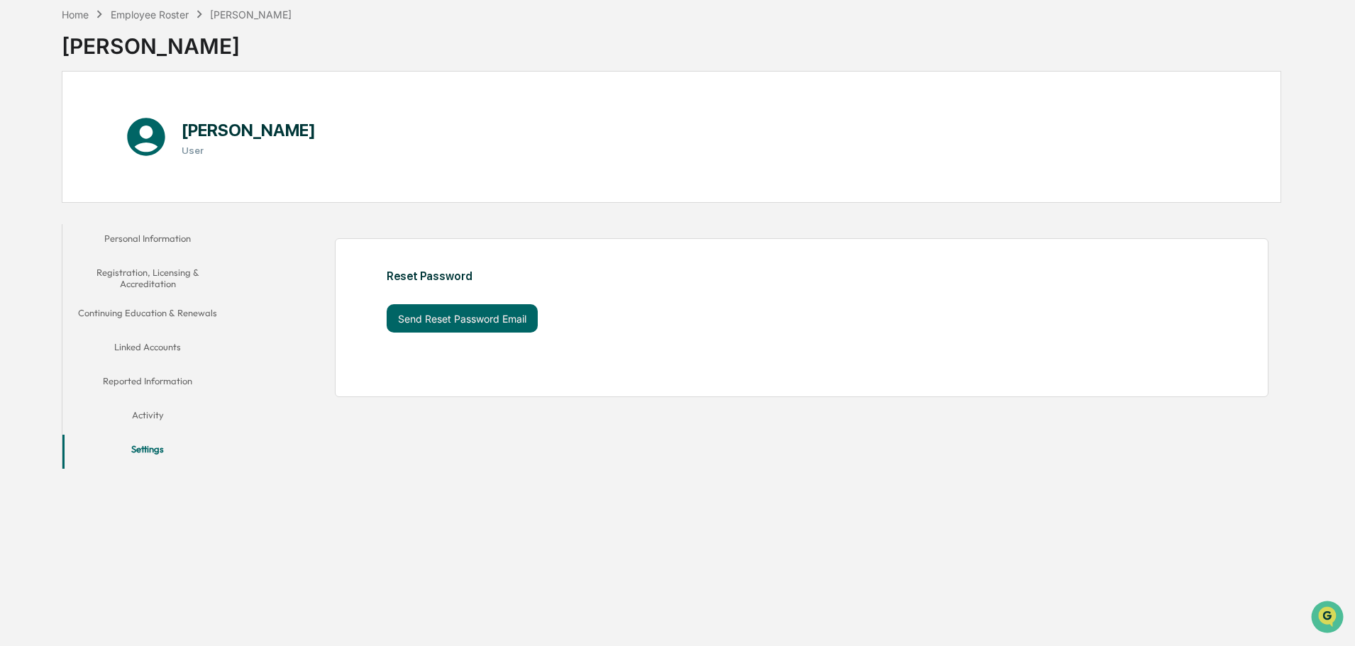
click at [143, 238] on button "Personal Information" at bounding box center [147, 241] width 170 height 34
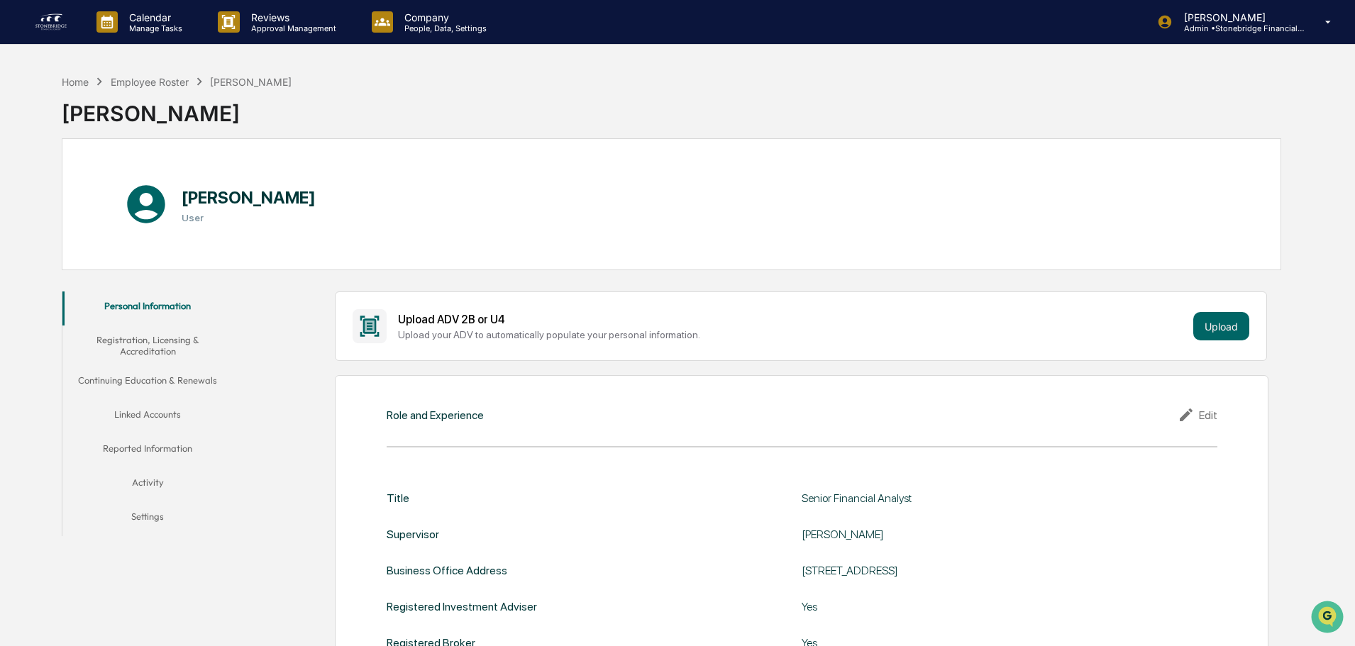
click at [180, 445] on button "Reported Information" at bounding box center [147, 451] width 170 height 34
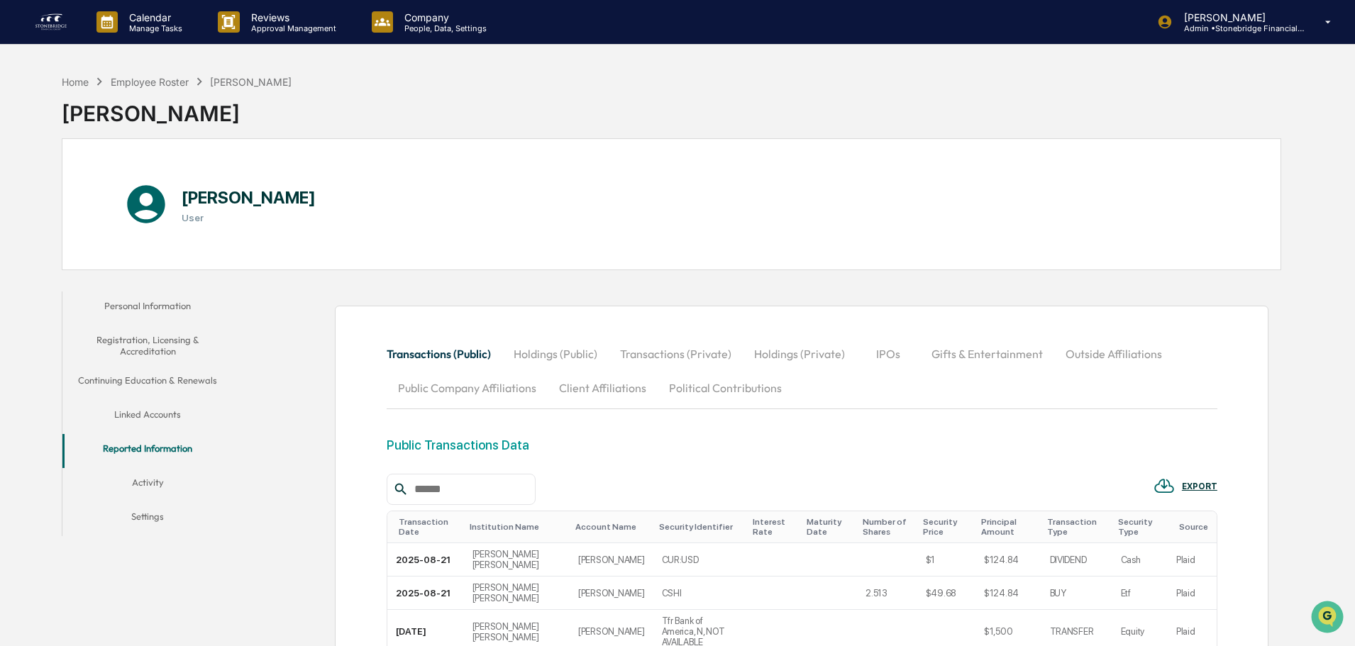
click at [534, 364] on button "Holdings (Public)" at bounding box center [555, 354] width 106 height 34
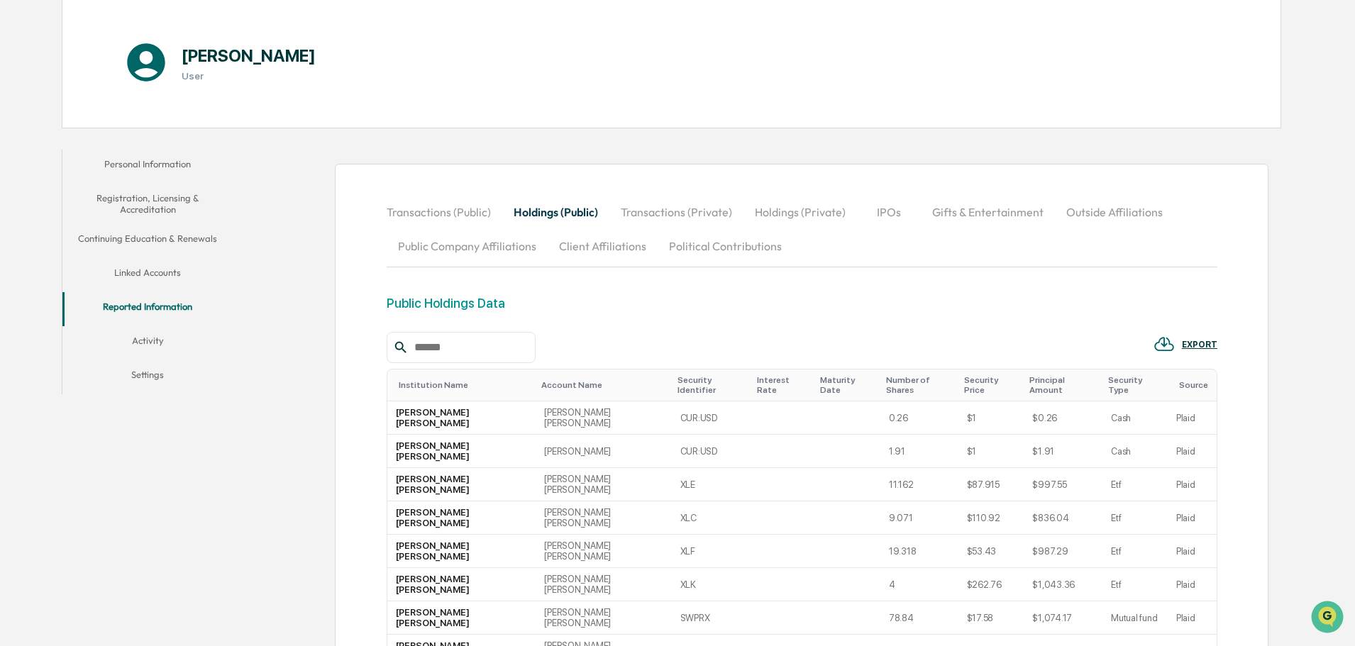
scroll to position [213, 0]
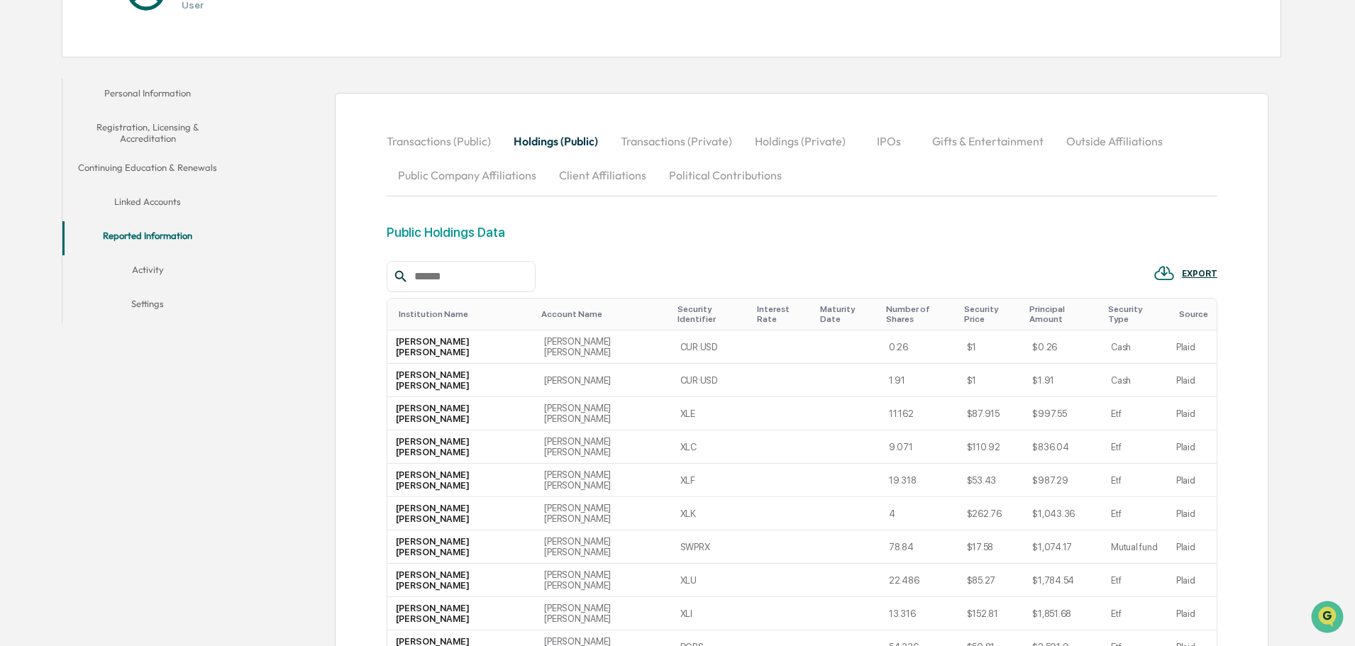
click at [653, 140] on button "Transactions (Private)" at bounding box center [676, 141] width 134 height 34
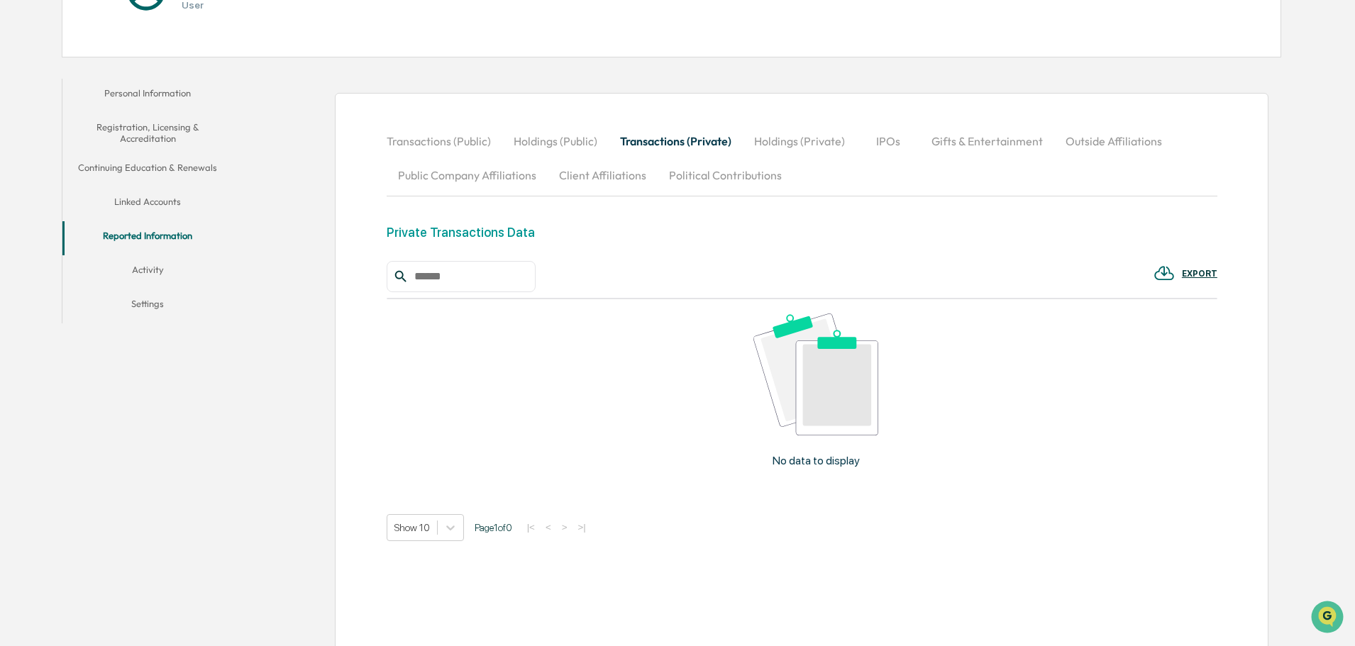
click at [797, 150] on button "Holdings (Private)" at bounding box center [800, 141] width 114 height 34
click at [871, 145] on button "IPOs" at bounding box center [889, 141] width 64 height 34
click at [972, 148] on button "Gifts & Entertainment" at bounding box center [987, 141] width 134 height 34
click at [1068, 149] on button "Outside Affiliations" at bounding box center [1115, 141] width 119 height 34
click at [470, 181] on button "Public Company Affiliations" at bounding box center [467, 175] width 161 height 34
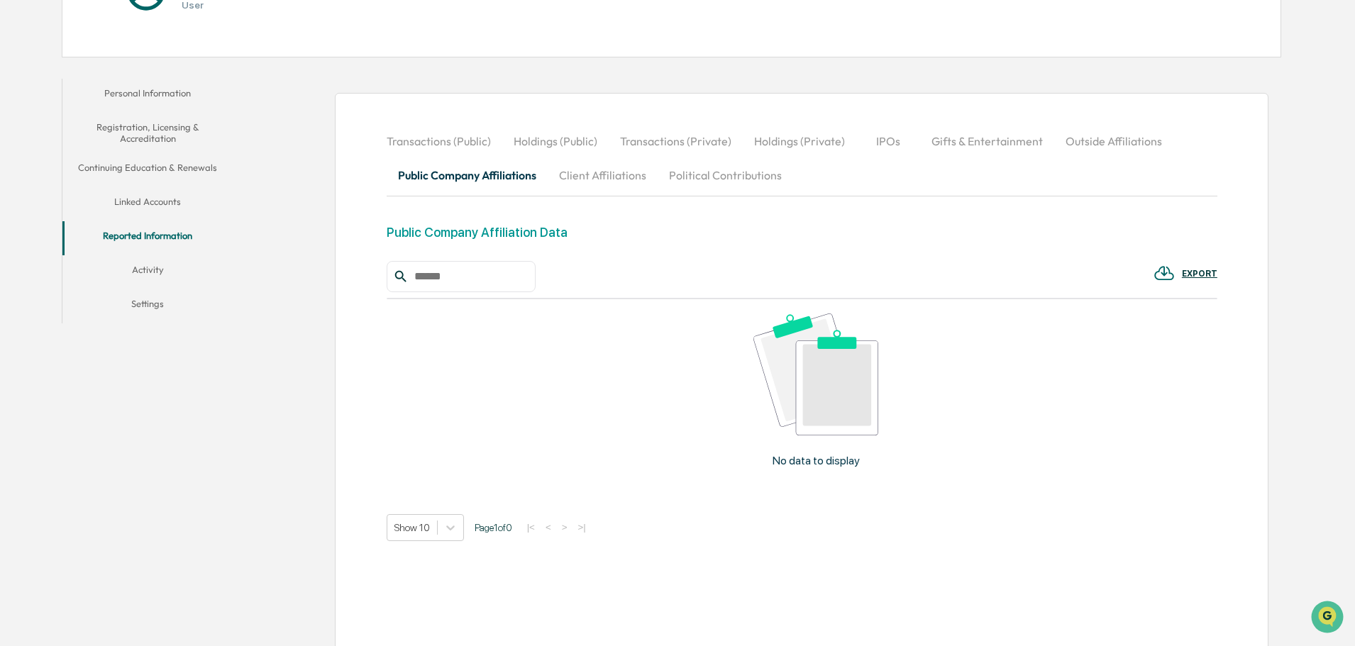
click at [592, 172] on button "Client Affiliations" at bounding box center [603, 175] width 110 height 34
click at [719, 181] on button "Political Contributions" at bounding box center [726, 175] width 136 height 34
click at [624, 182] on button "Client Affiliations" at bounding box center [603, 175] width 110 height 34
click at [460, 144] on button "Transactions (Public)" at bounding box center [445, 141] width 116 height 34
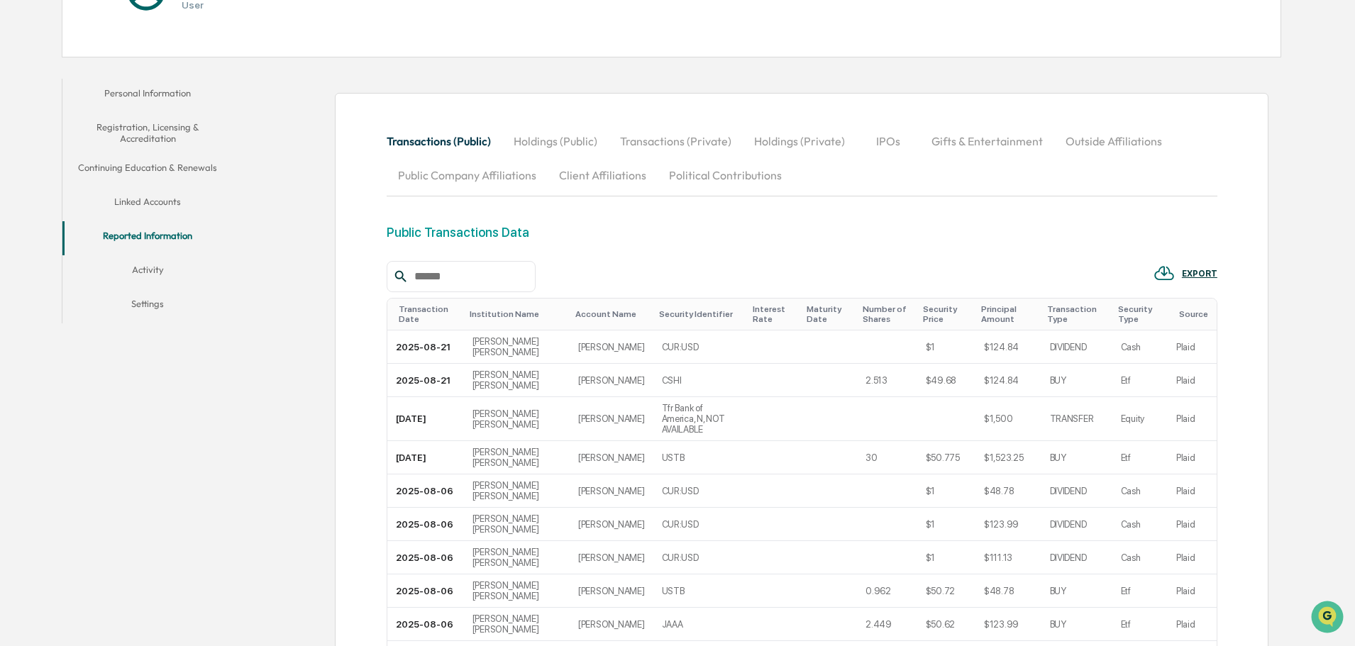
click at [558, 152] on button "Holdings (Public)" at bounding box center [555, 141] width 106 height 34
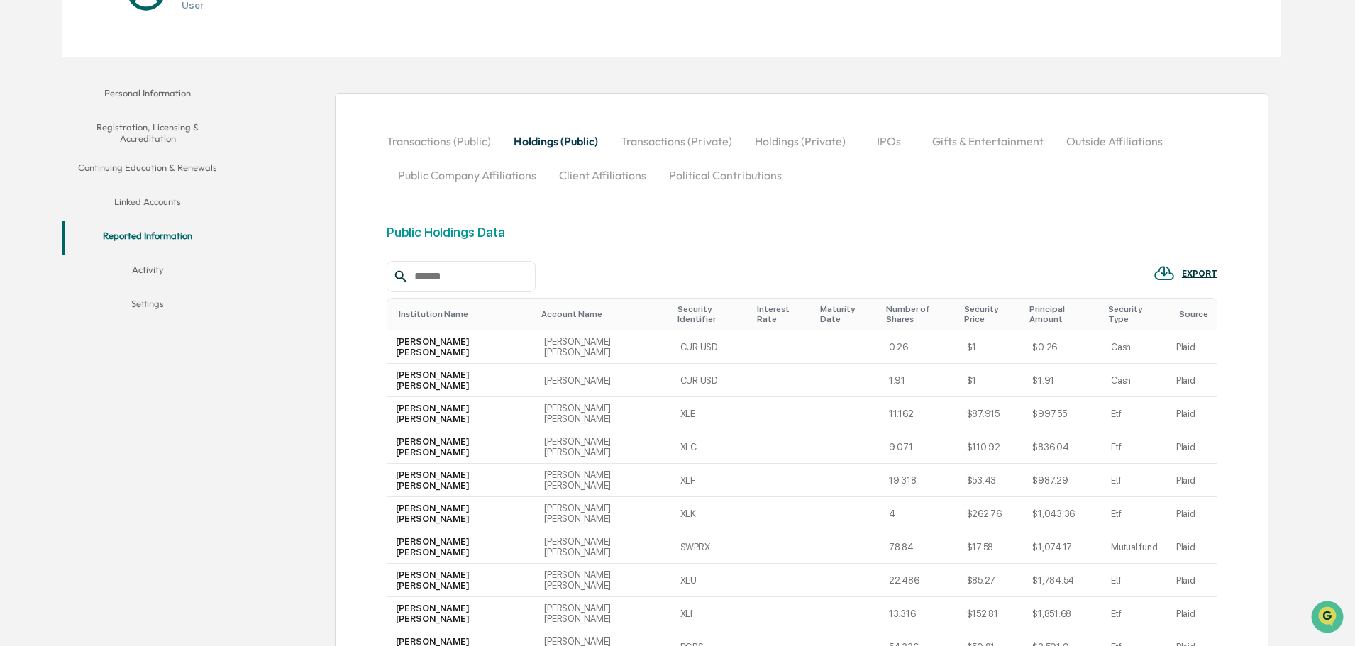
click at [764, 152] on button "Holdings (Private)" at bounding box center [801, 141] width 114 height 34
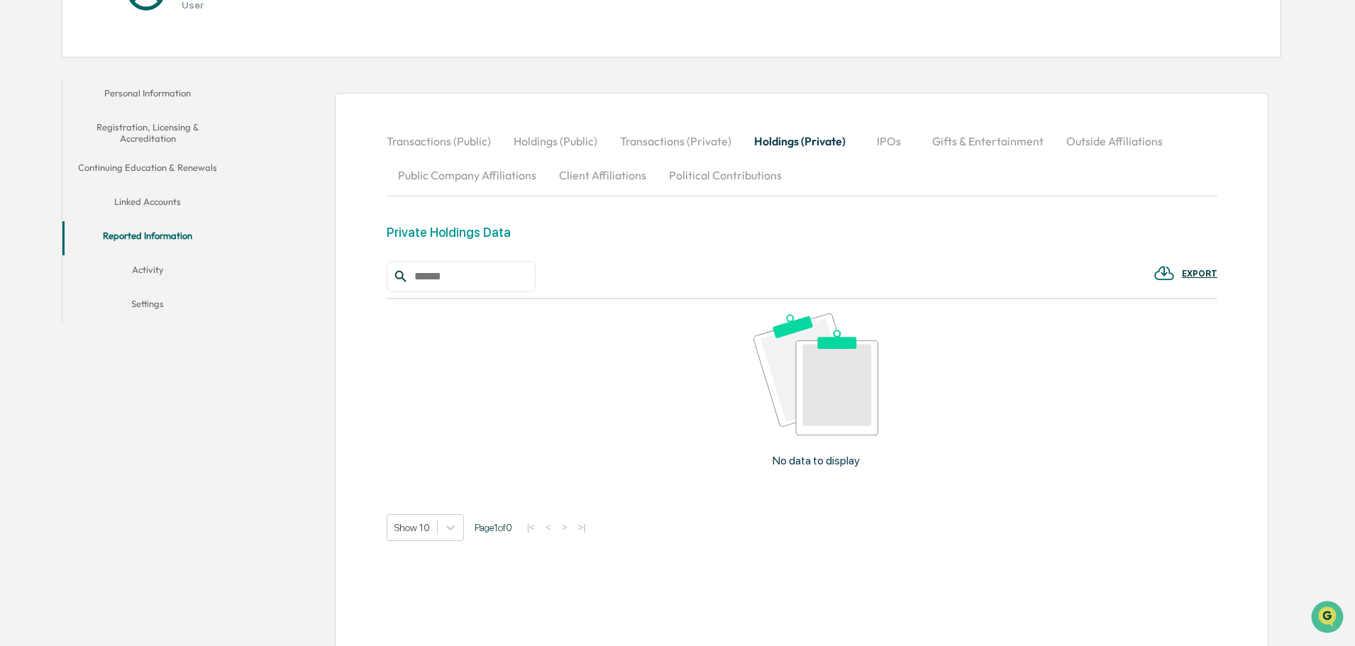
click at [969, 151] on button "Gifts & Entertainment" at bounding box center [988, 141] width 134 height 34
click at [1089, 139] on button "Outside Affiliations" at bounding box center [1115, 141] width 119 height 34
click at [789, 149] on button "Holdings (Private)" at bounding box center [800, 141] width 114 height 34
click at [686, 150] on button "Transactions (Private)" at bounding box center [676, 141] width 134 height 34
click at [568, 145] on button "Holdings (Public)" at bounding box center [555, 141] width 106 height 34
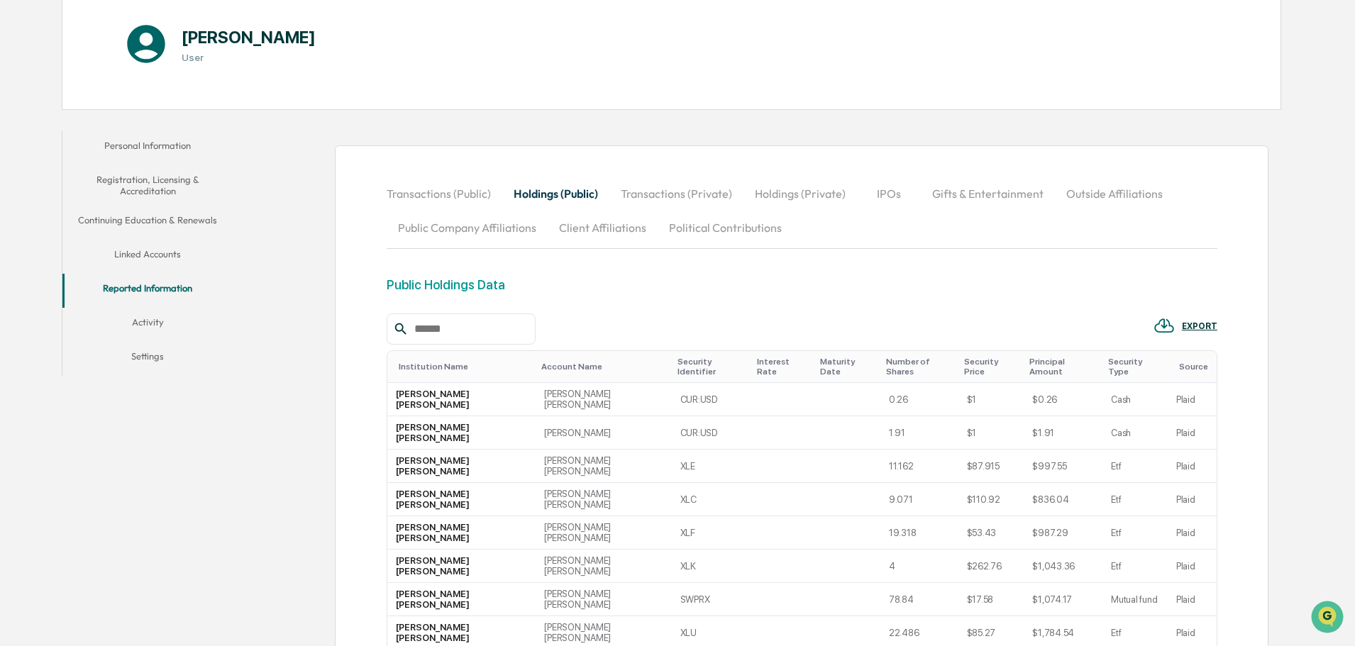
scroll to position [284, 0]
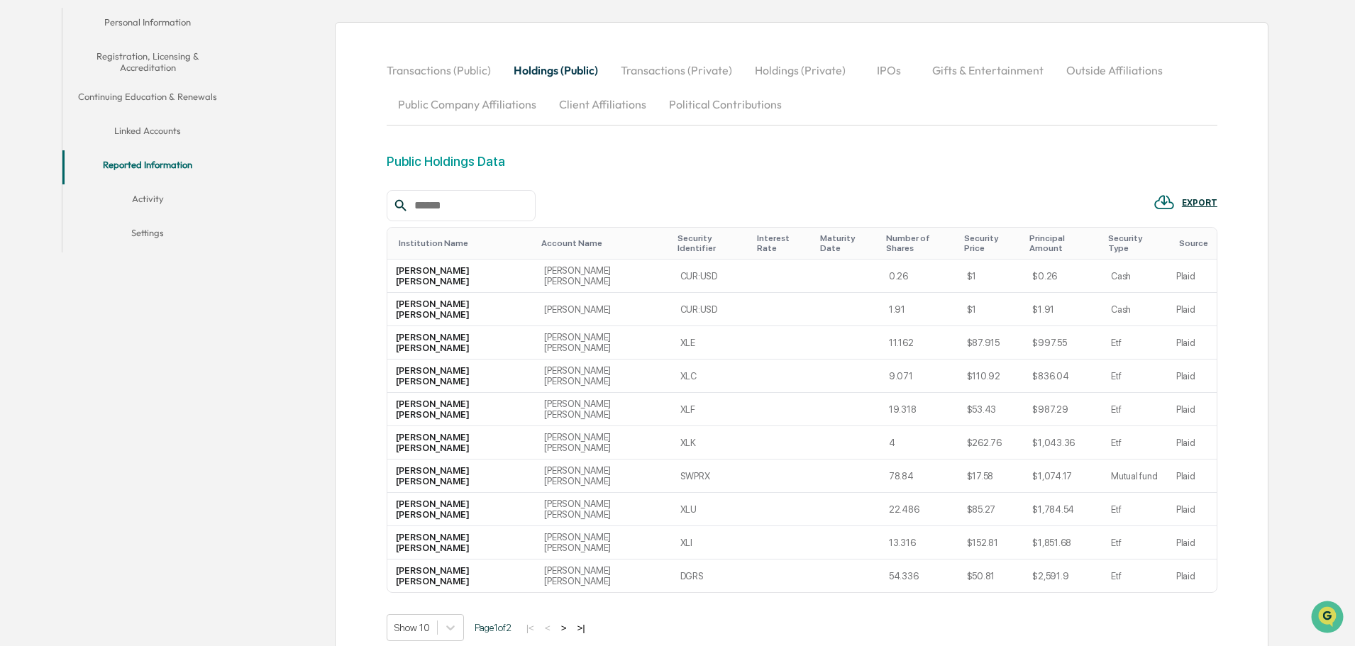
click at [135, 197] on button "Activity" at bounding box center [147, 201] width 170 height 34
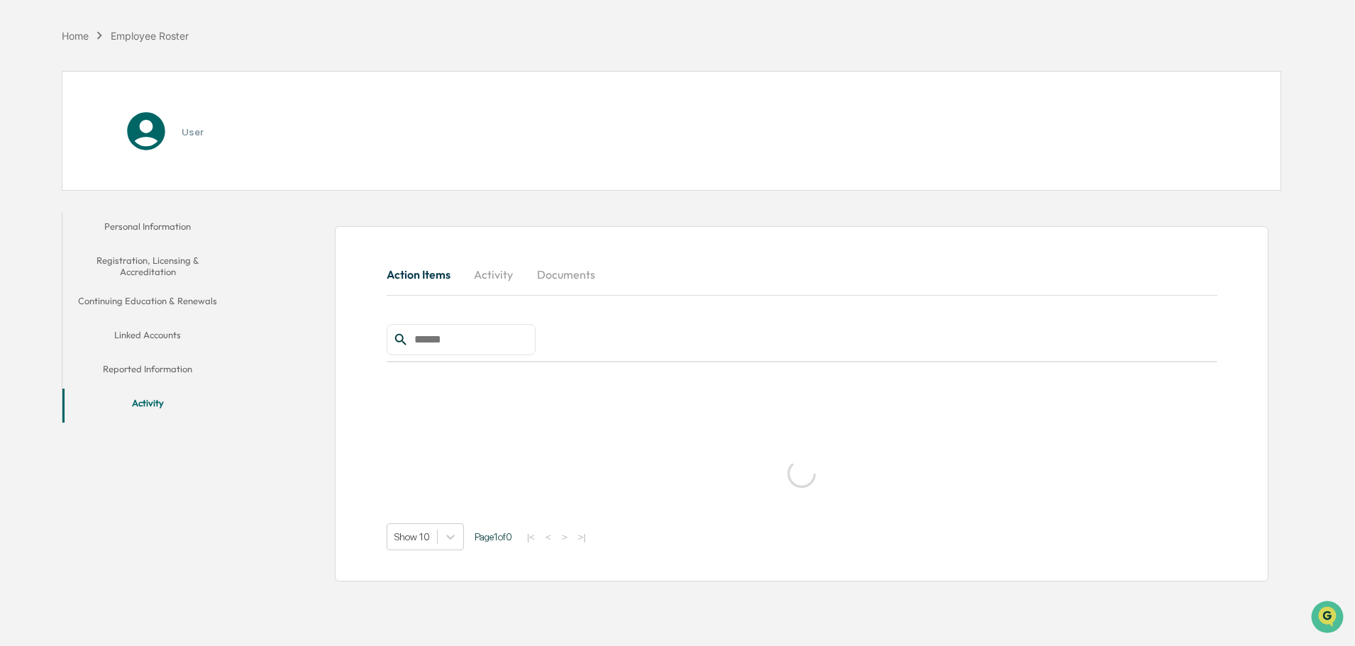
scroll to position [67, 0]
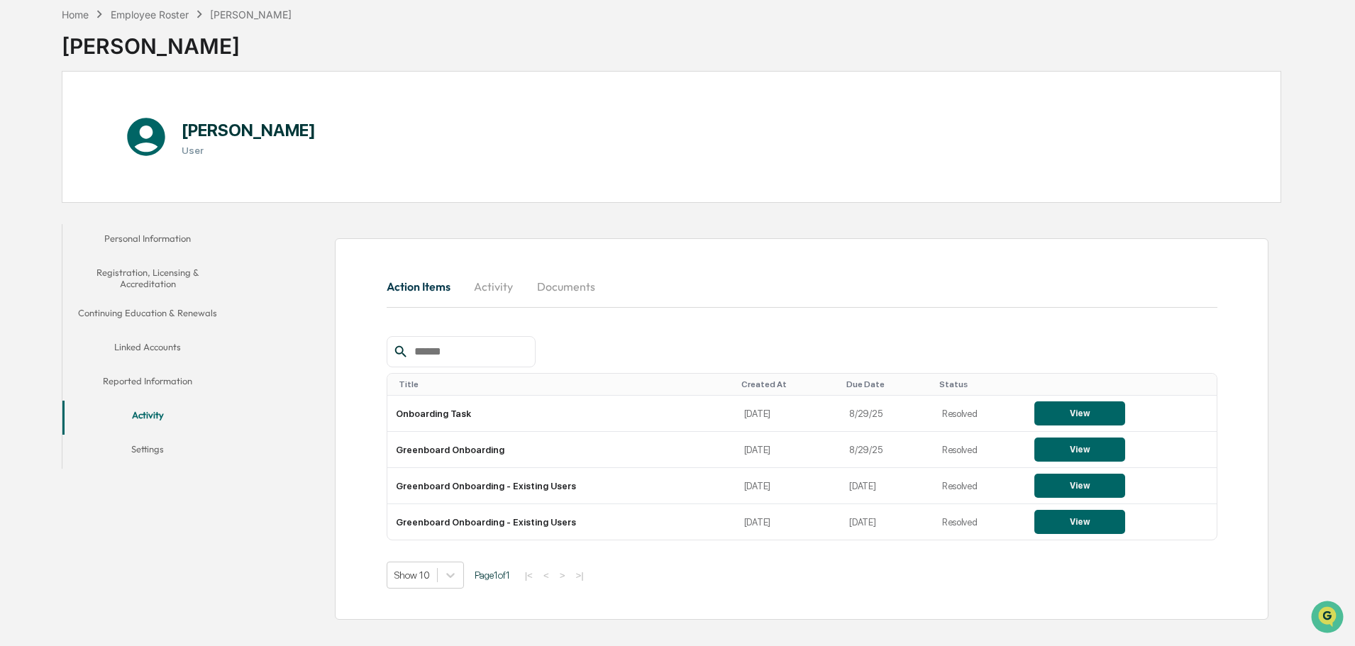
click at [176, 446] on button "Settings" at bounding box center [147, 452] width 170 height 34
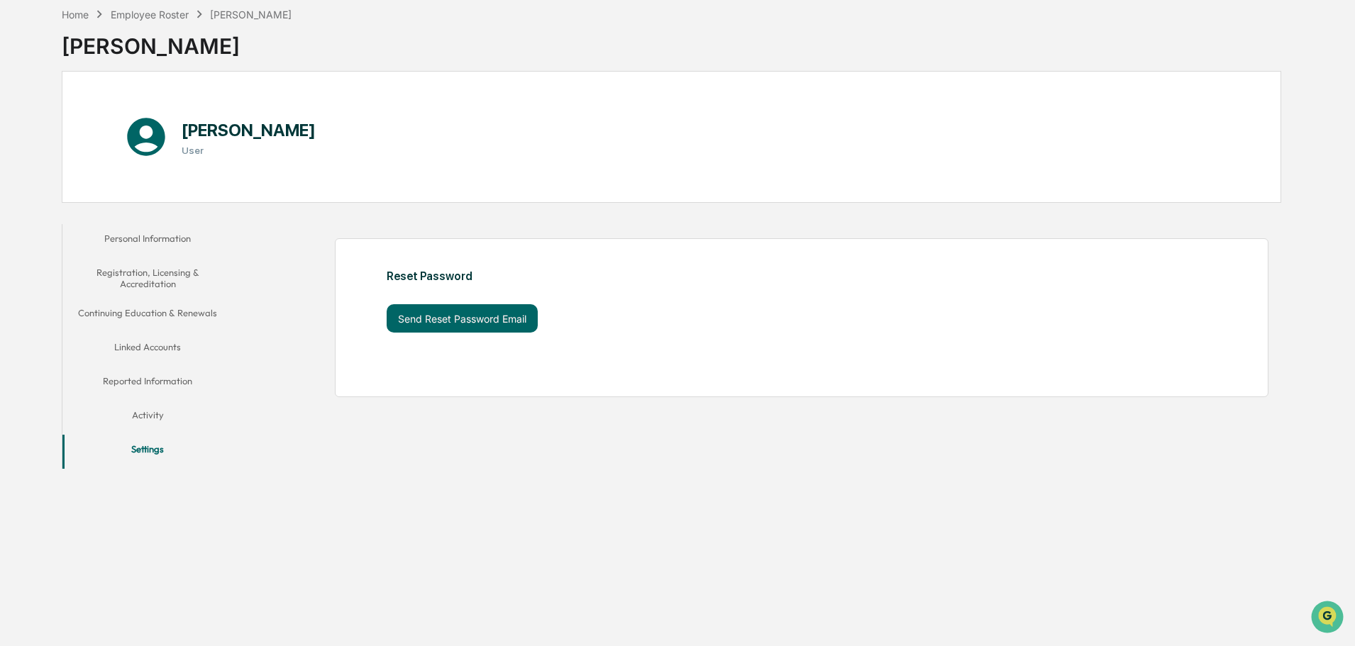
click at [169, 416] on button "Activity" at bounding box center [147, 418] width 170 height 34
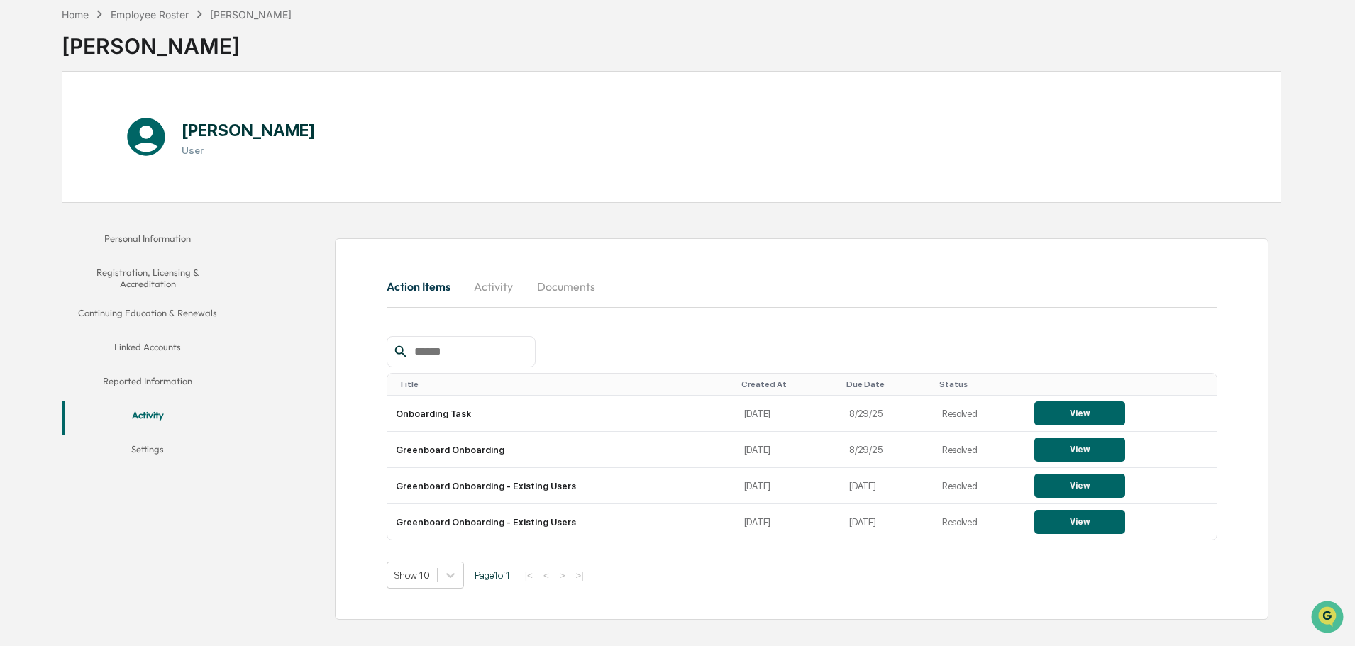
click at [175, 233] on button "Personal Information" at bounding box center [147, 241] width 170 height 34
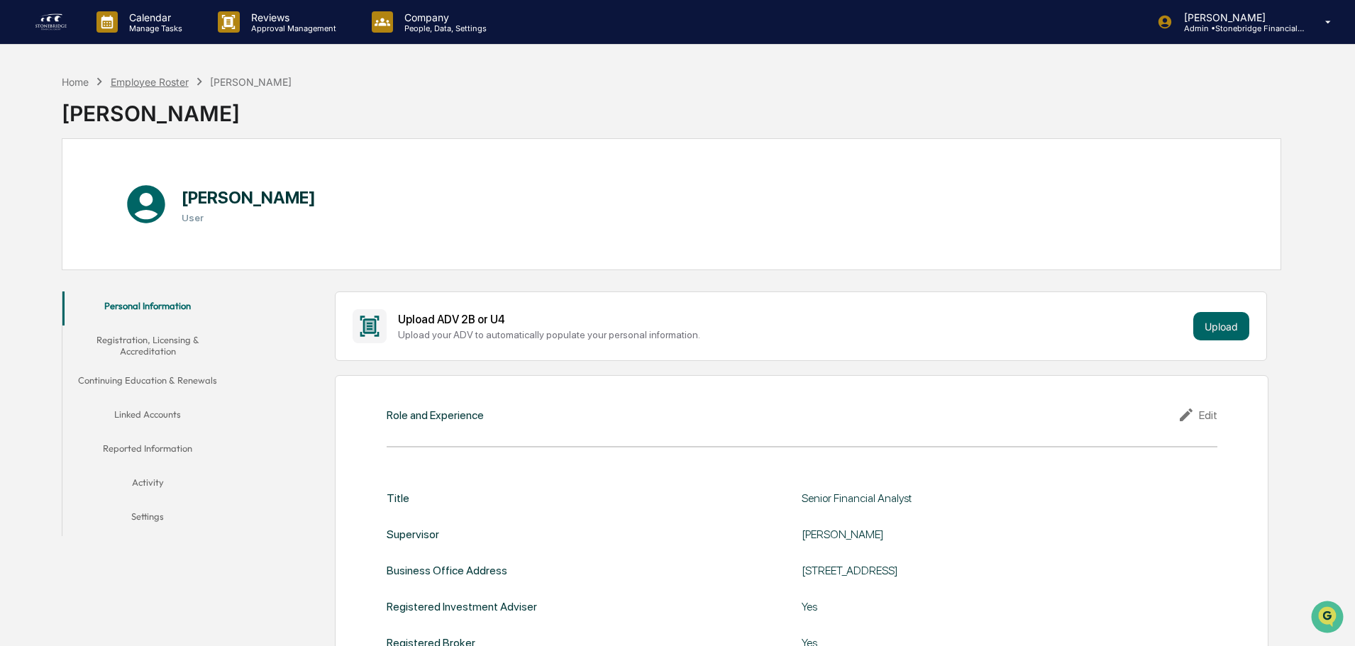
click at [159, 83] on div "Employee Roster" at bounding box center [150, 82] width 78 height 12
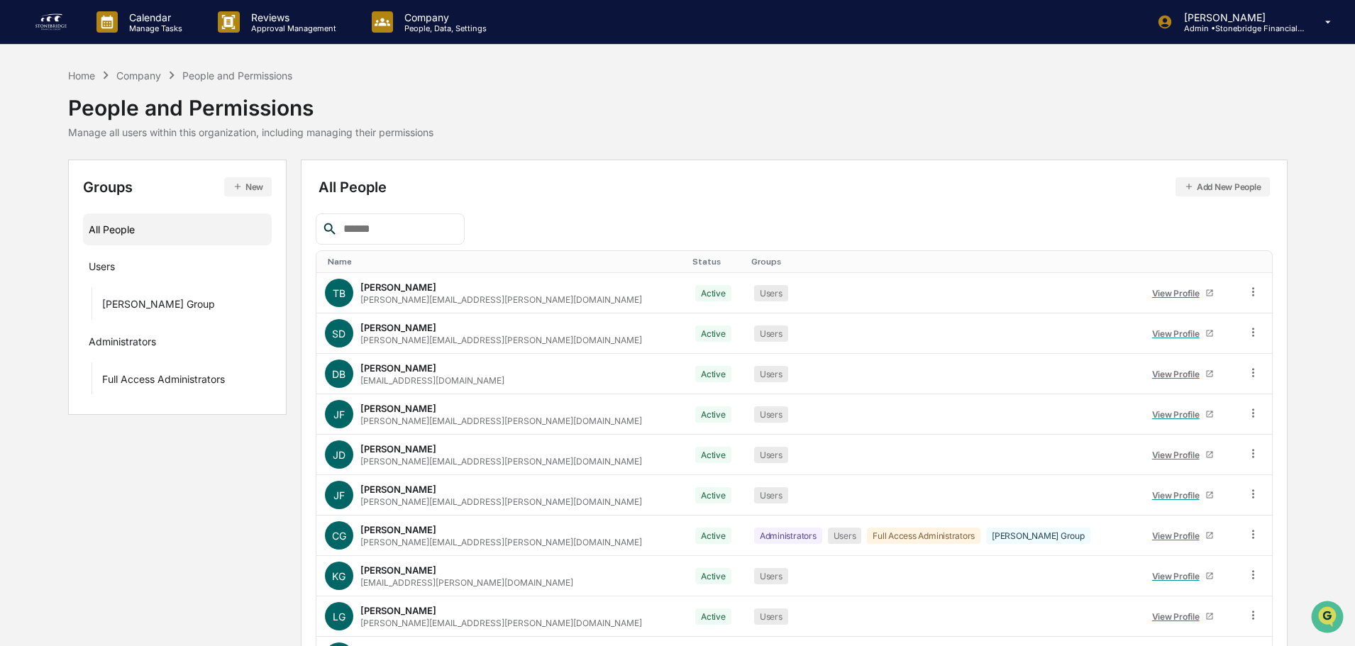
click at [340, 267] on th "Name" at bounding box center [501, 262] width 371 height 22
click at [340, 261] on div "Name" at bounding box center [505, 262] width 354 height 10
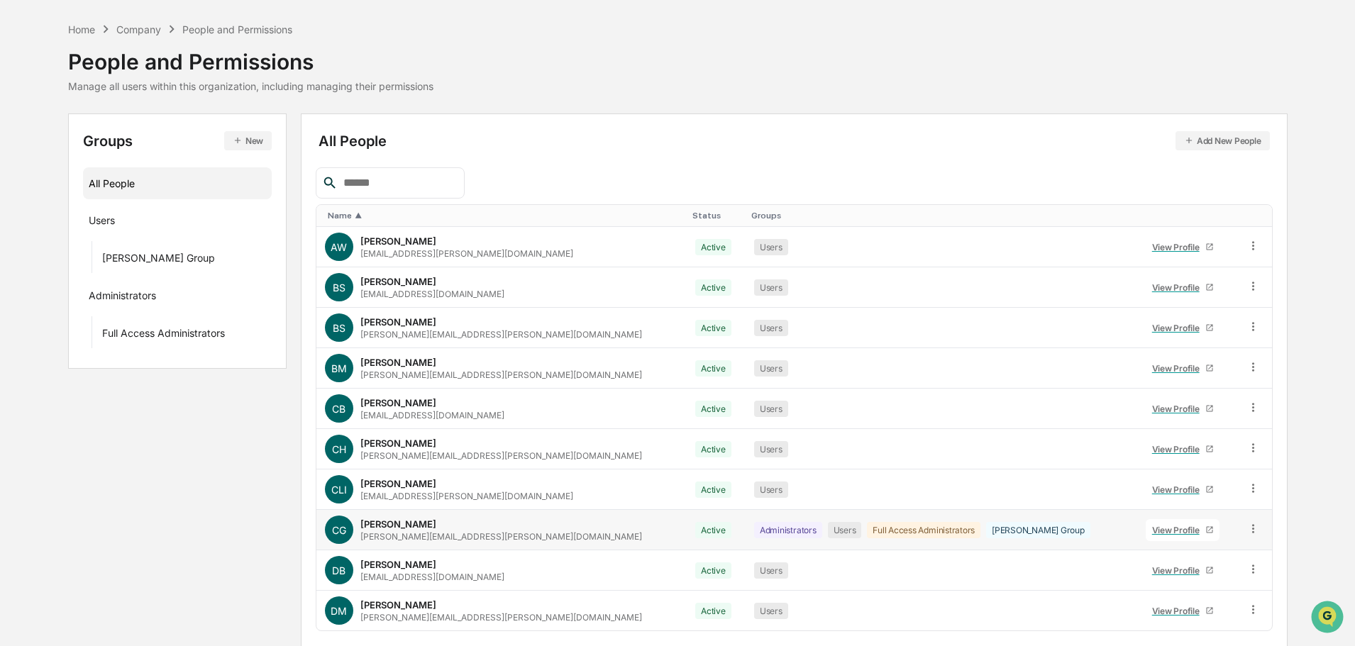
scroll to position [94, 0]
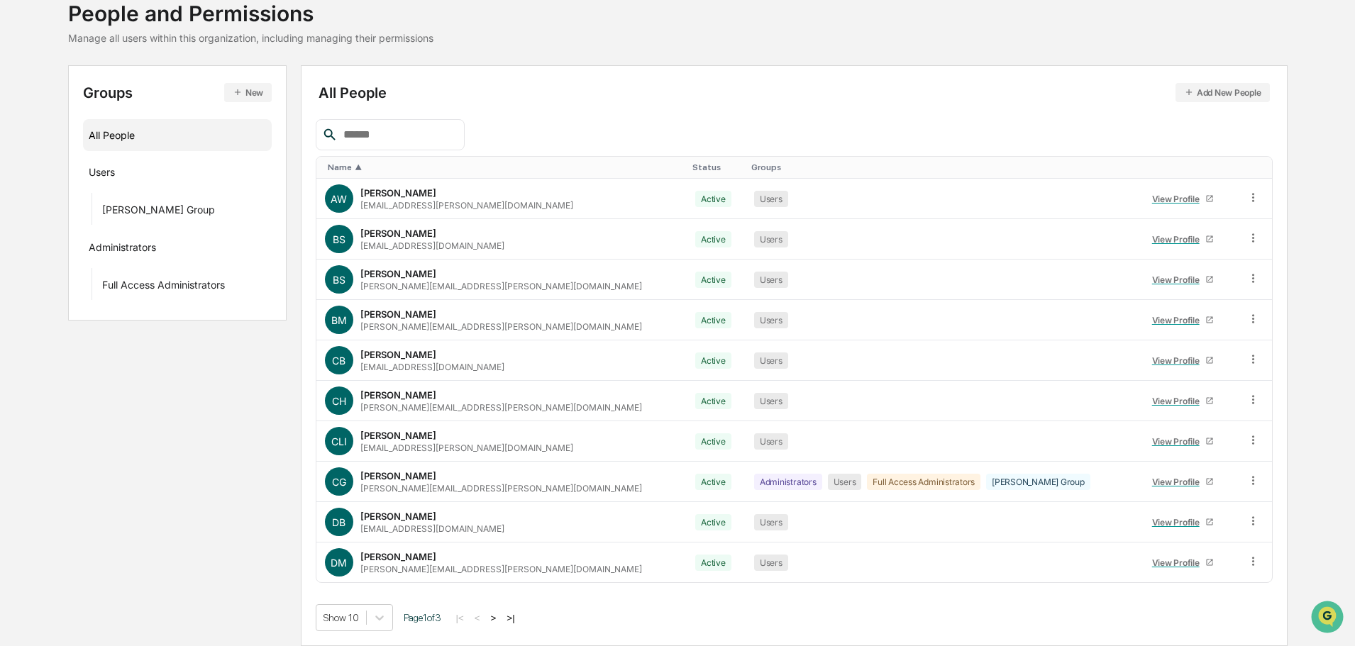
click at [501, 618] on button ">" at bounding box center [494, 618] width 14 height 12
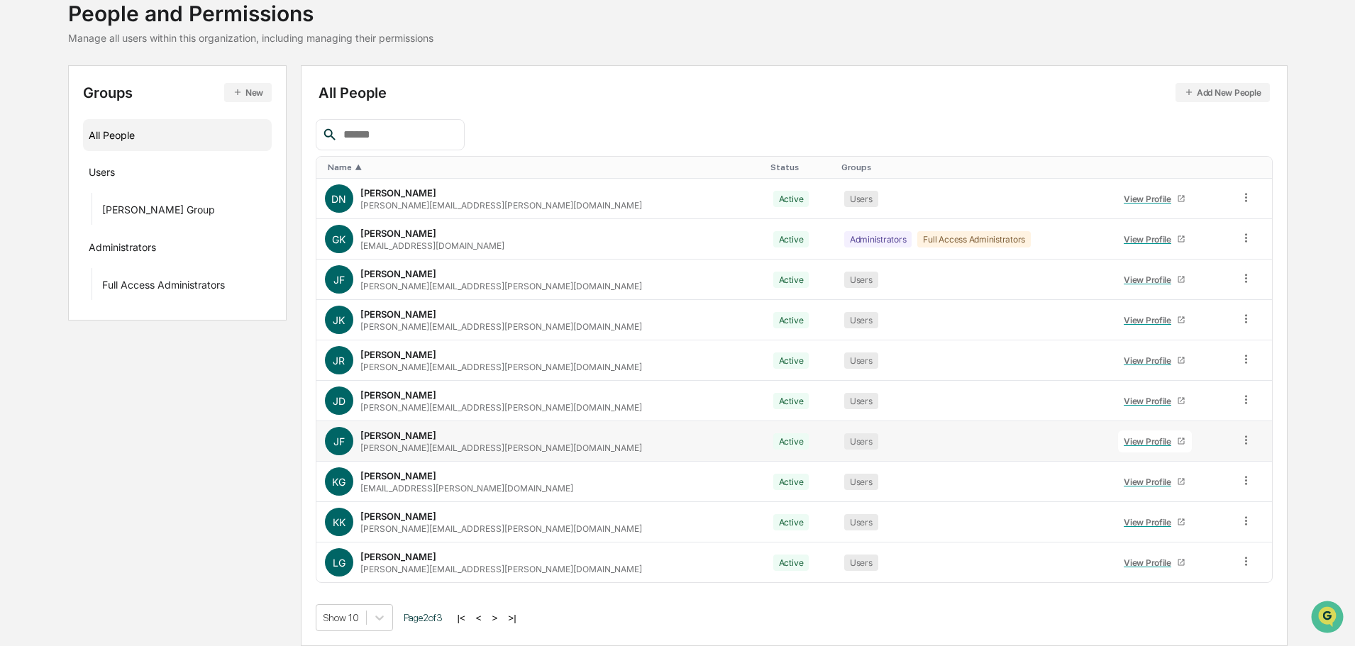
click at [1124, 446] on div "View Profile" at bounding box center [1150, 441] width 53 height 11
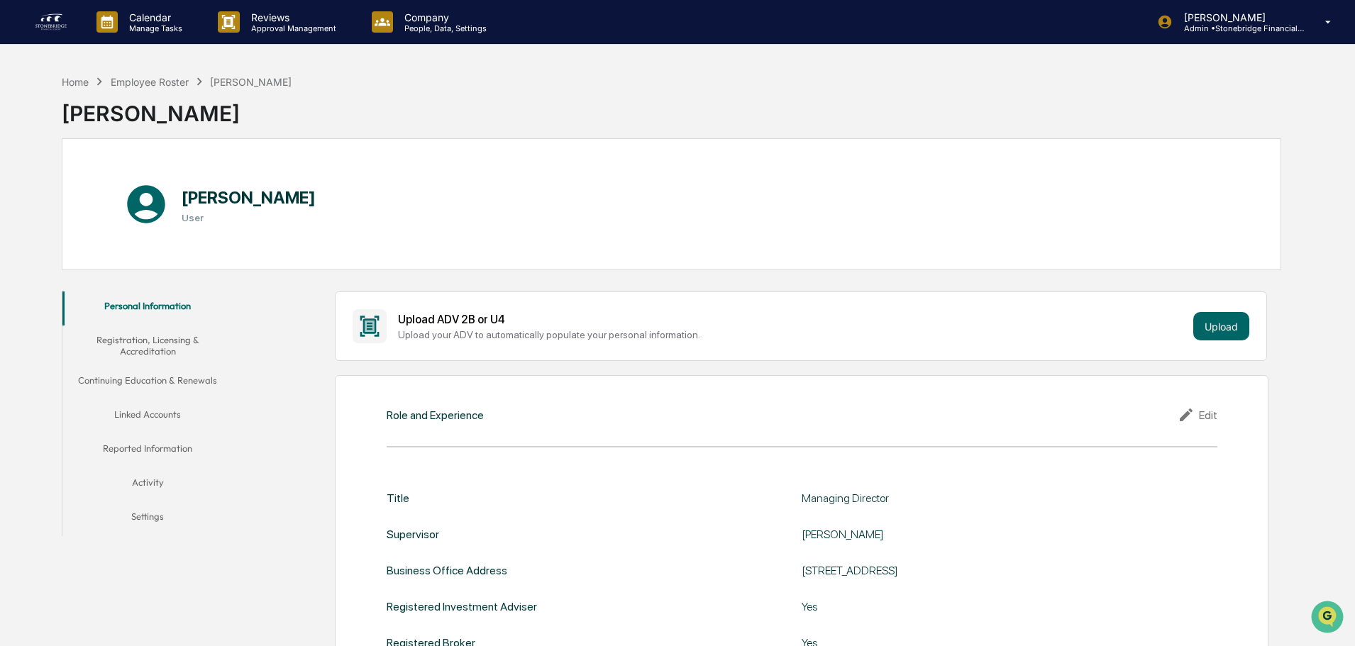
click at [172, 346] on button "Registration, Licensing & Accreditation" at bounding box center [147, 346] width 170 height 40
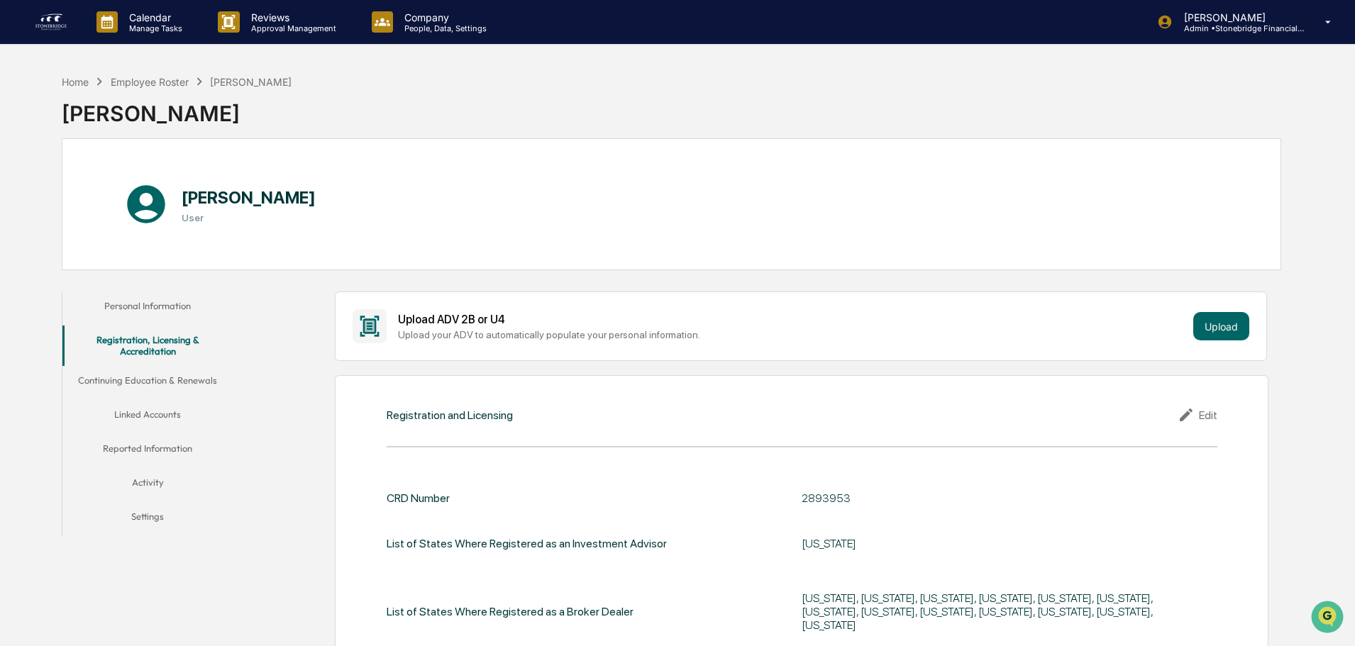
click at [127, 390] on button "Continuing Education & Renewals" at bounding box center [147, 383] width 170 height 34
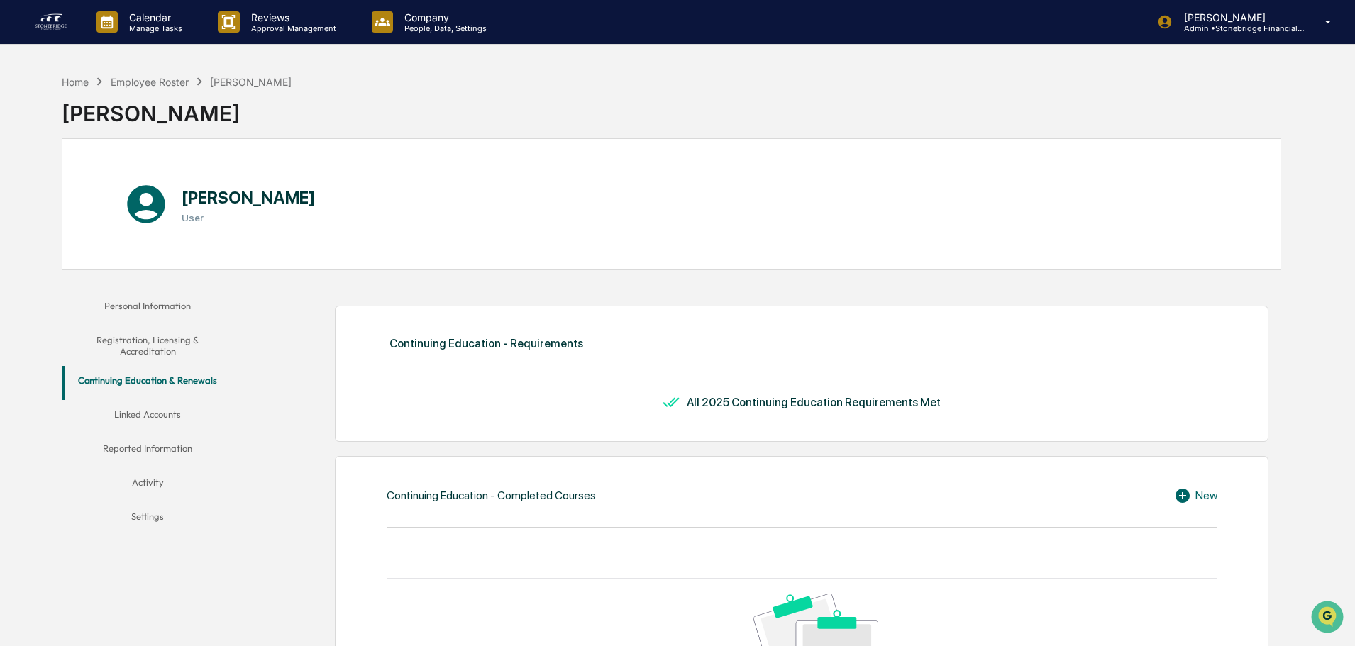
click at [167, 411] on button "Linked Accounts" at bounding box center [147, 417] width 170 height 34
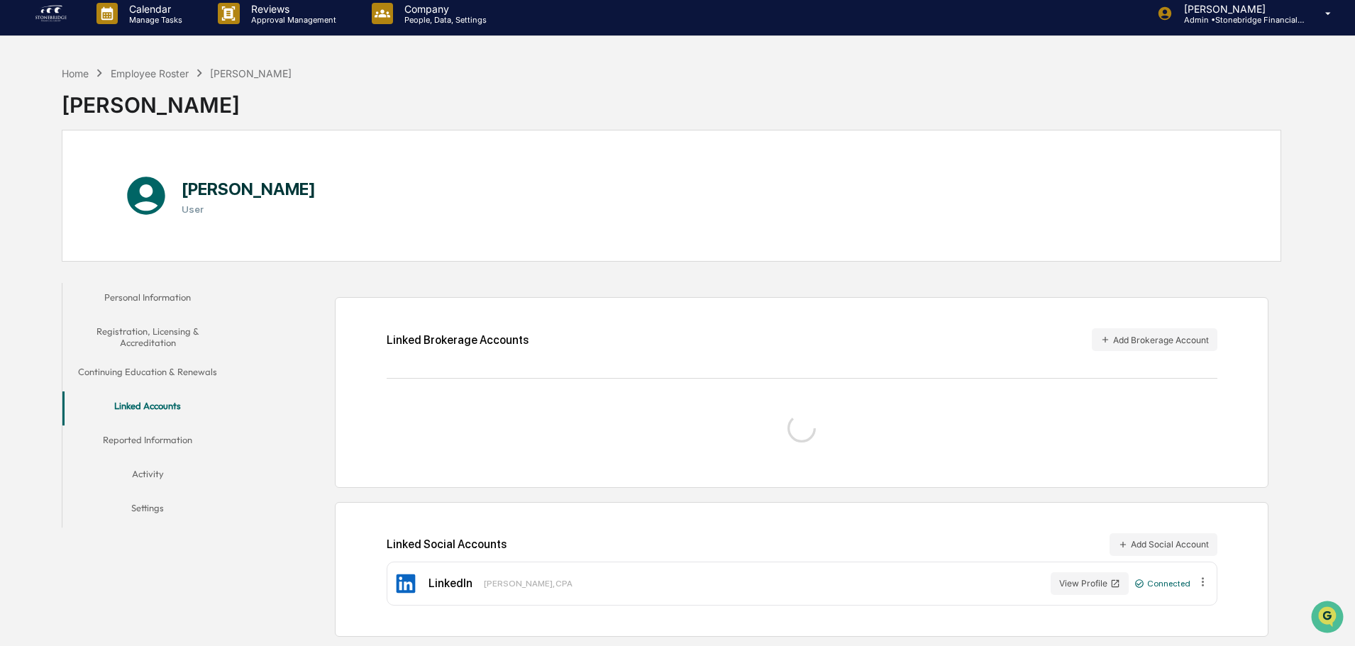
scroll to position [67, 0]
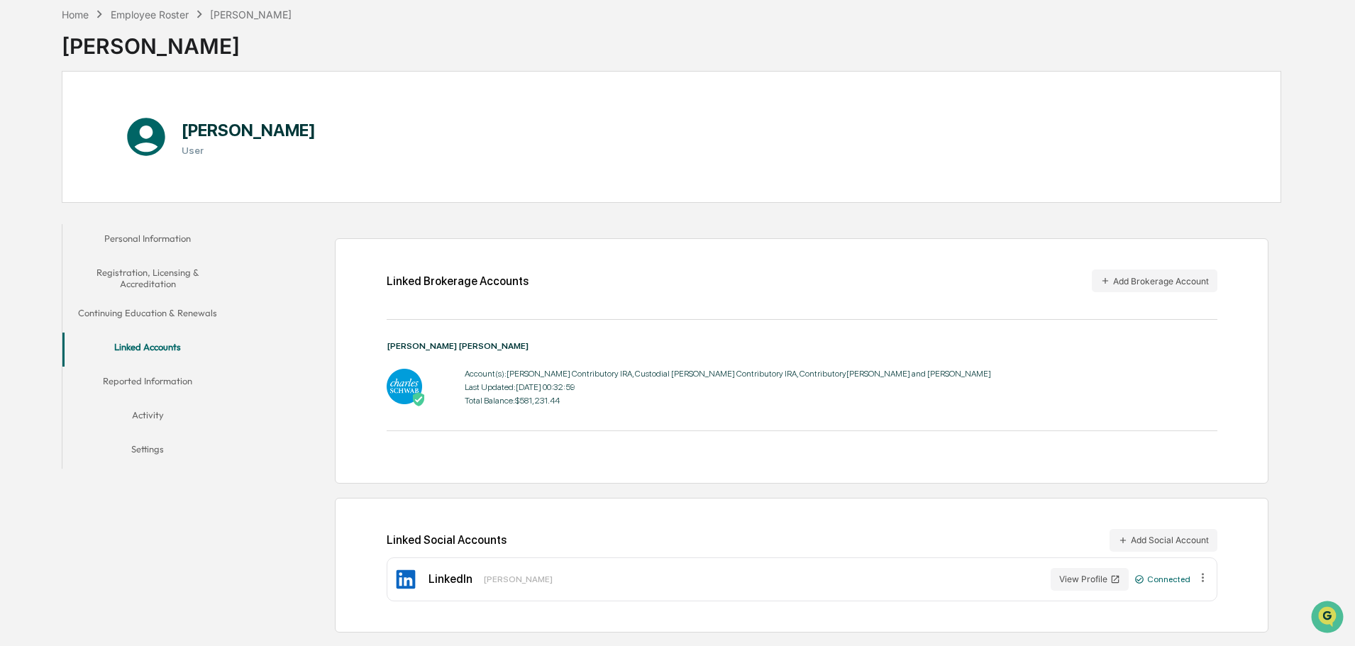
click at [204, 385] on button "Reported Information" at bounding box center [147, 384] width 170 height 34
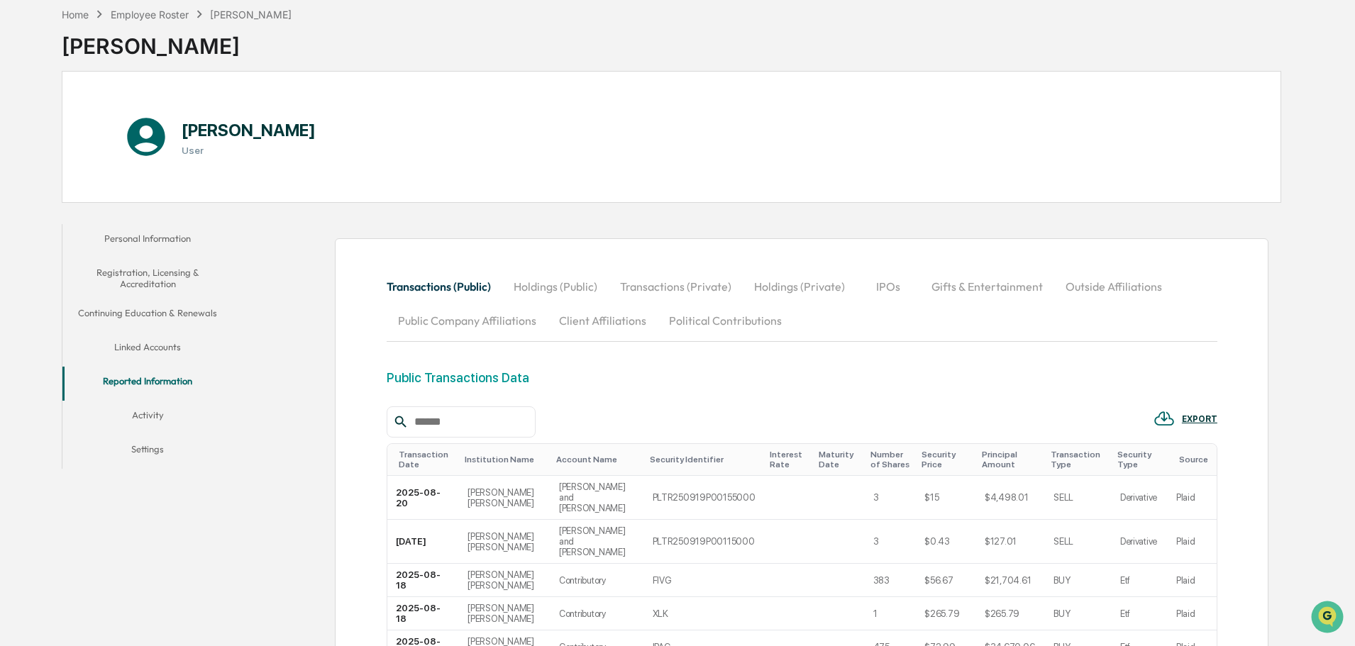
click at [582, 283] on button "Holdings (Public)" at bounding box center [555, 287] width 106 height 34
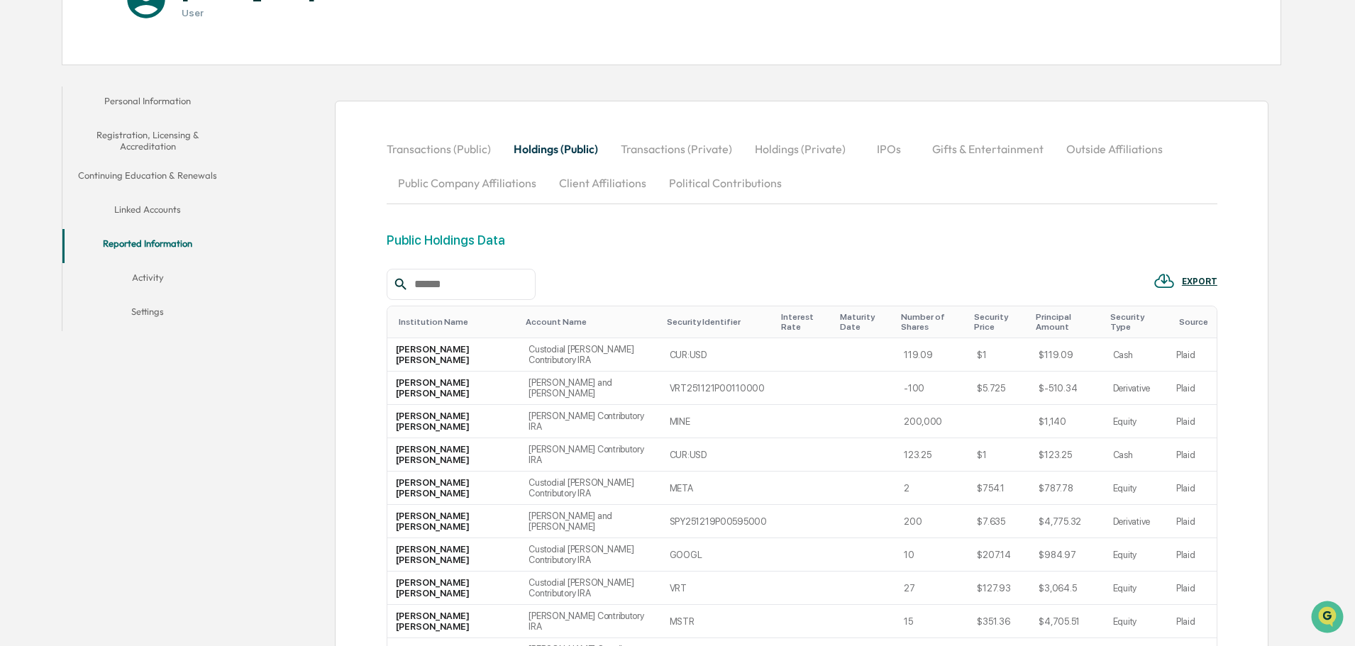
scroll to position [209, 0]
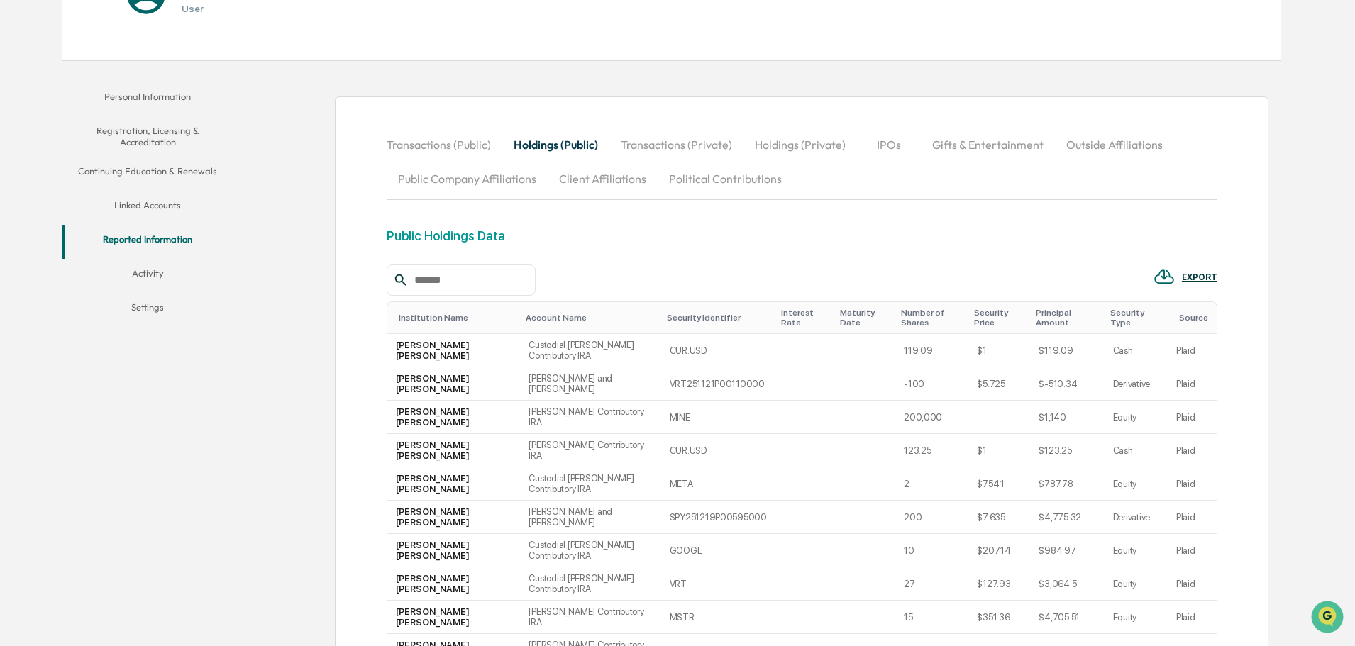
click at [656, 146] on button "Transactions (Private)" at bounding box center [676, 145] width 134 height 34
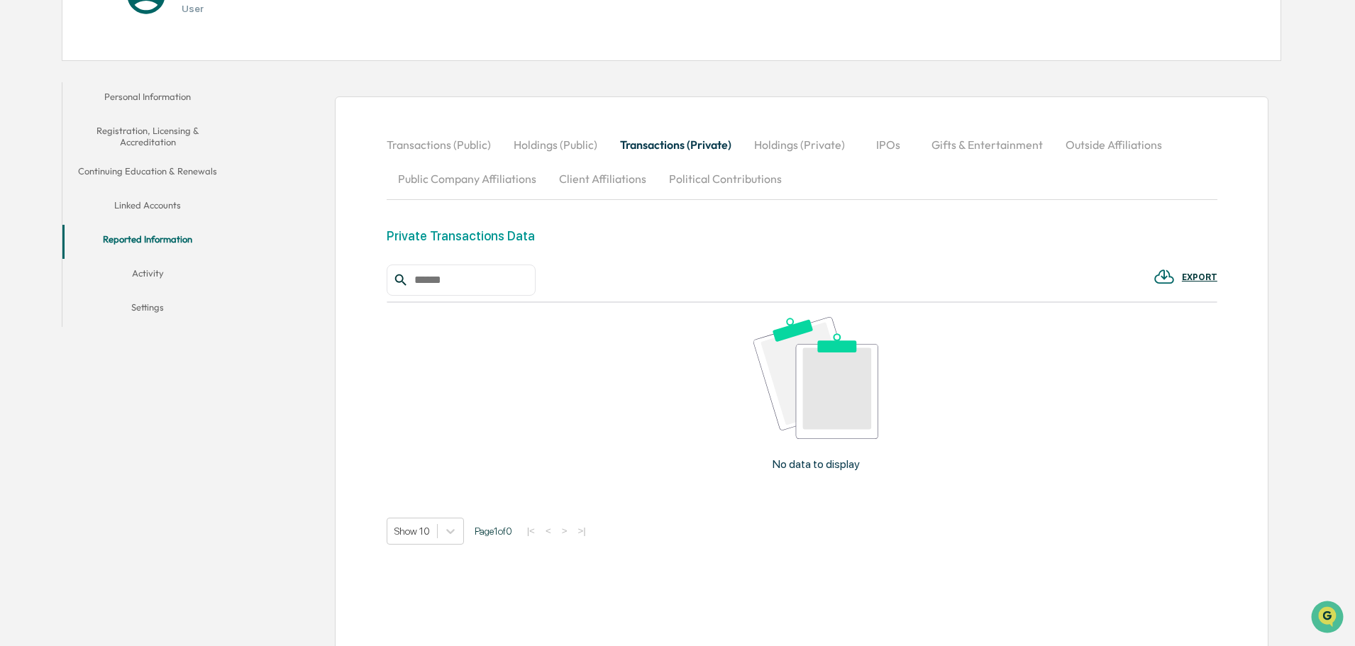
click at [779, 144] on button "Holdings (Private)" at bounding box center [800, 145] width 114 height 34
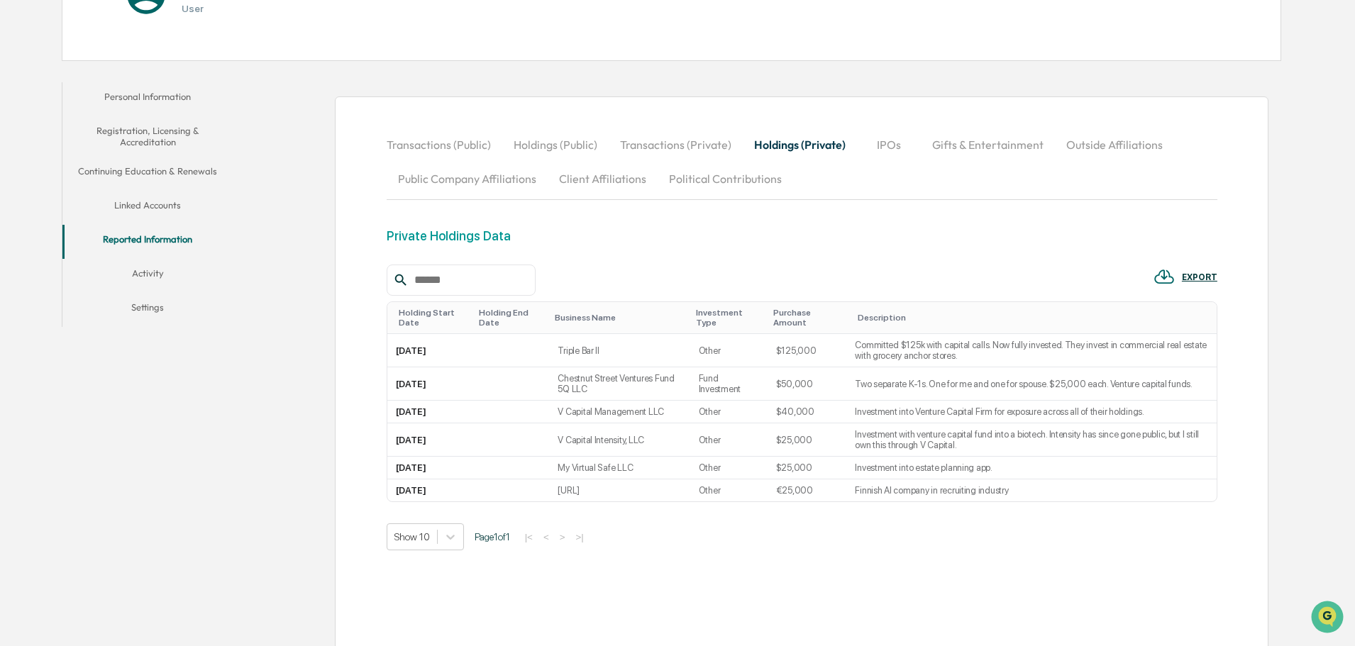
click at [880, 150] on button "IPOs" at bounding box center [889, 145] width 64 height 34
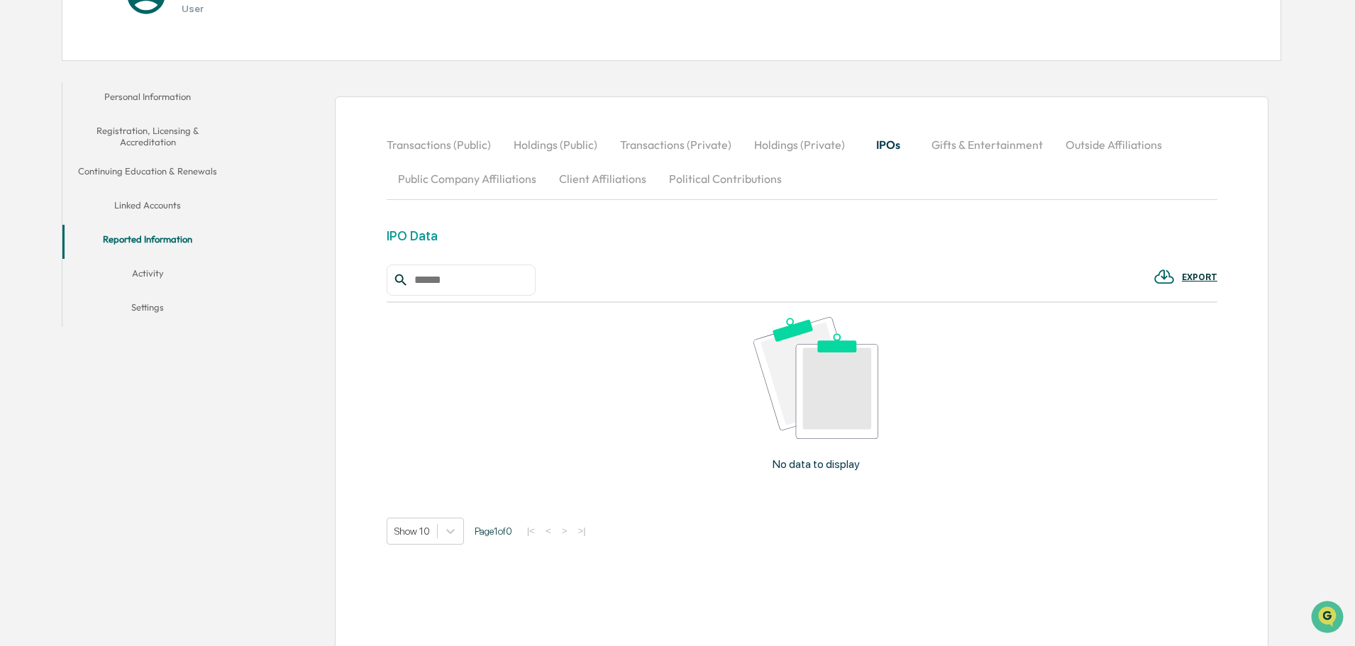
click at [957, 150] on button "Gifts & Entertainment" at bounding box center [987, 145] width 134 height 34
click at [1091, 153] on button "Outside Affiliations" at bounding box center [1115, 145] width 119 height 34
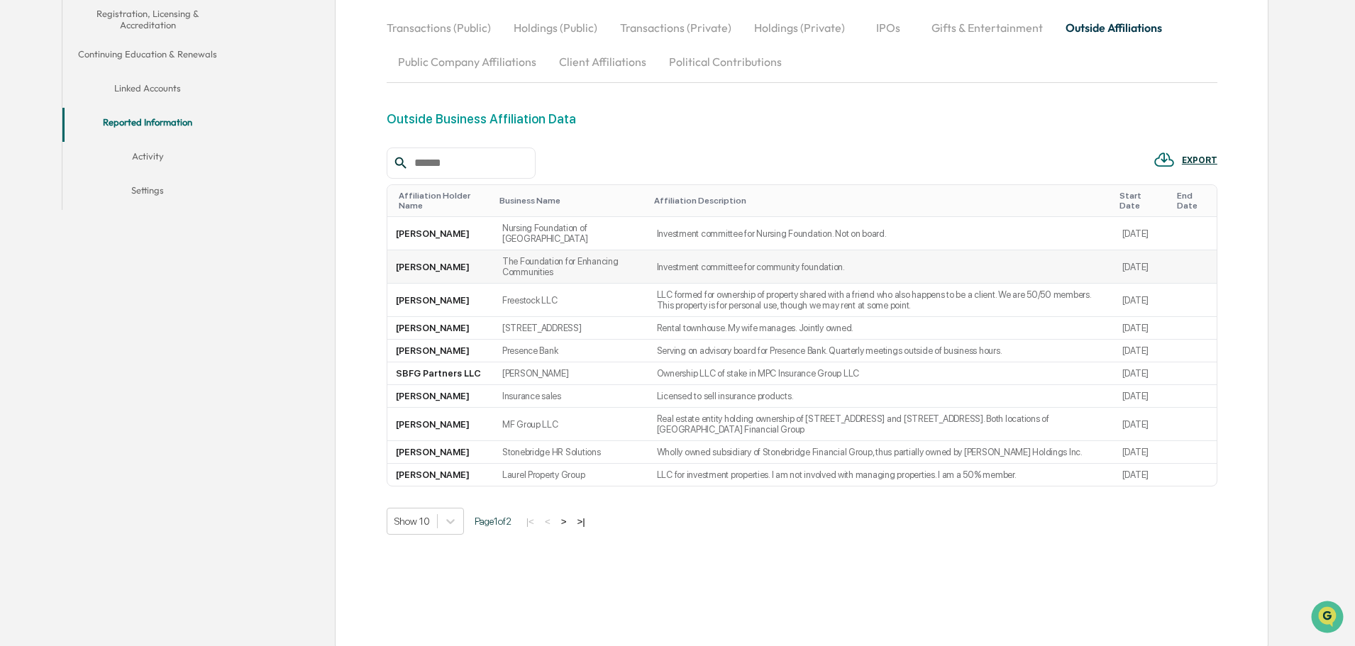
scroll to position [351, 0]
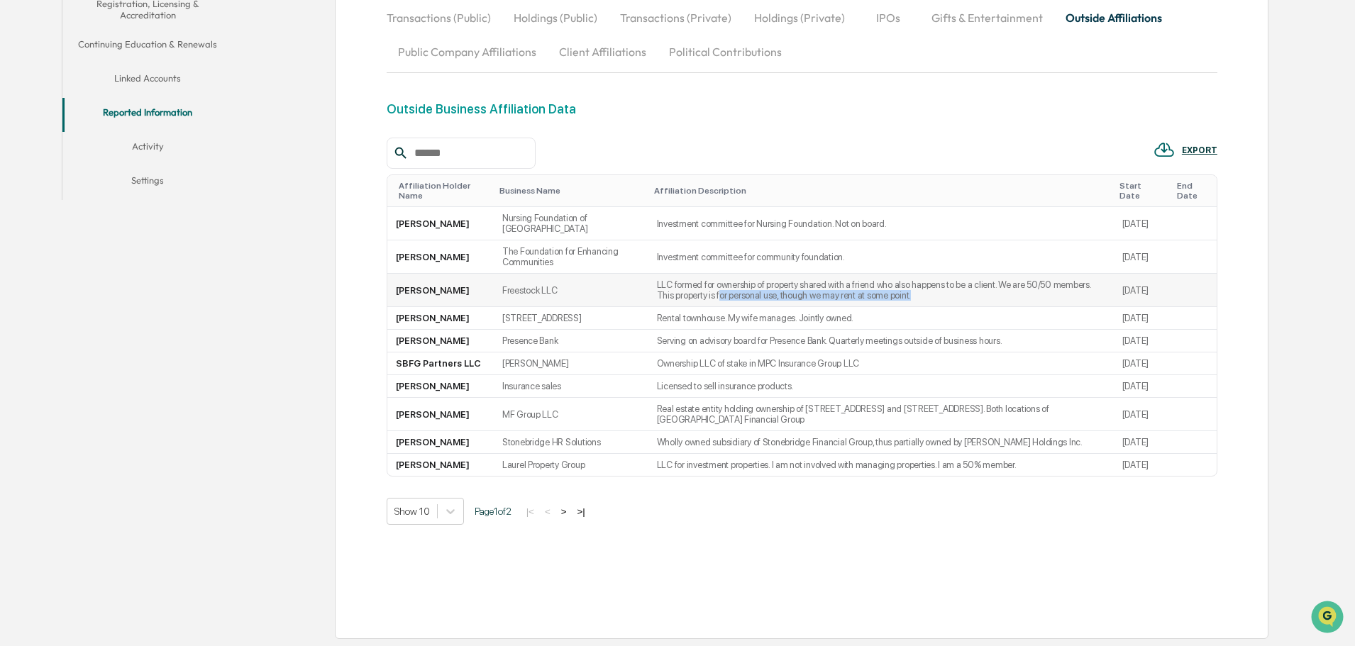
drag, startPoint x: 641, startPoint y: 276, endPoint x: 856, endPoint y: 287, distance: 214.5
click at [856, 287] on td "LLC formed for ownership of property shared with a friend who also happens to b…" at bounding box center [880, 290] width 465 height 33
drag, startPoint x: 856, startPoint y: 287, endPoint x: 687, endPoint y: 272, distance: 168.8
click at [687, 274] on td "LLC formed for ownership of property shared with a friend who also happens to b…" at bounding box center [880, 290] width 465 height 33
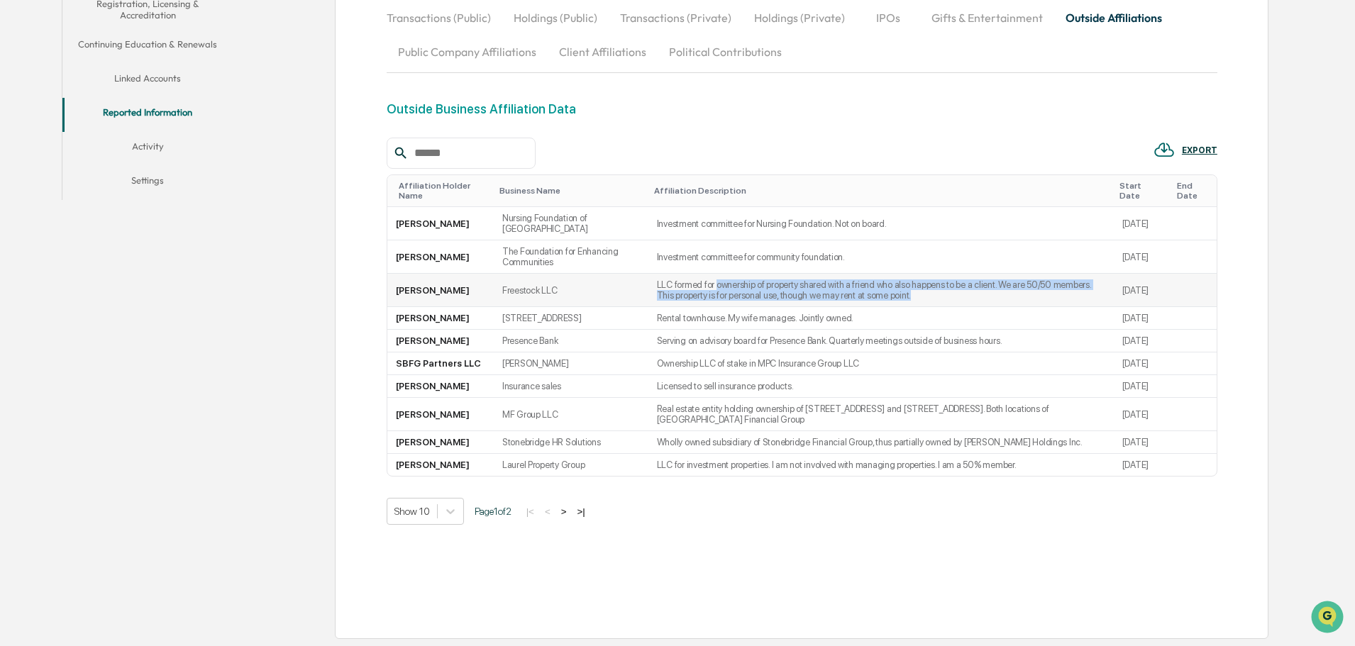
click at [687, 274] on td "LLC formed for ownership of property shared with a friend who also happens to b…" at bounding box center [880, 290] width 465 height 33
drag, startPoint x: 656, startPoint y: 268, endPoint x: 880, endPoint y: 289, distance: 224.4
click at [880, 289] on td "LLC formed for ownership of property shared with a friend who also happens to b…" at bounding box center [880, 290] width 465 height 33
drag, startPoint x: 880, startPoint y: 289, endPoint x: 642, endPoint y: 278, distance: 237.9
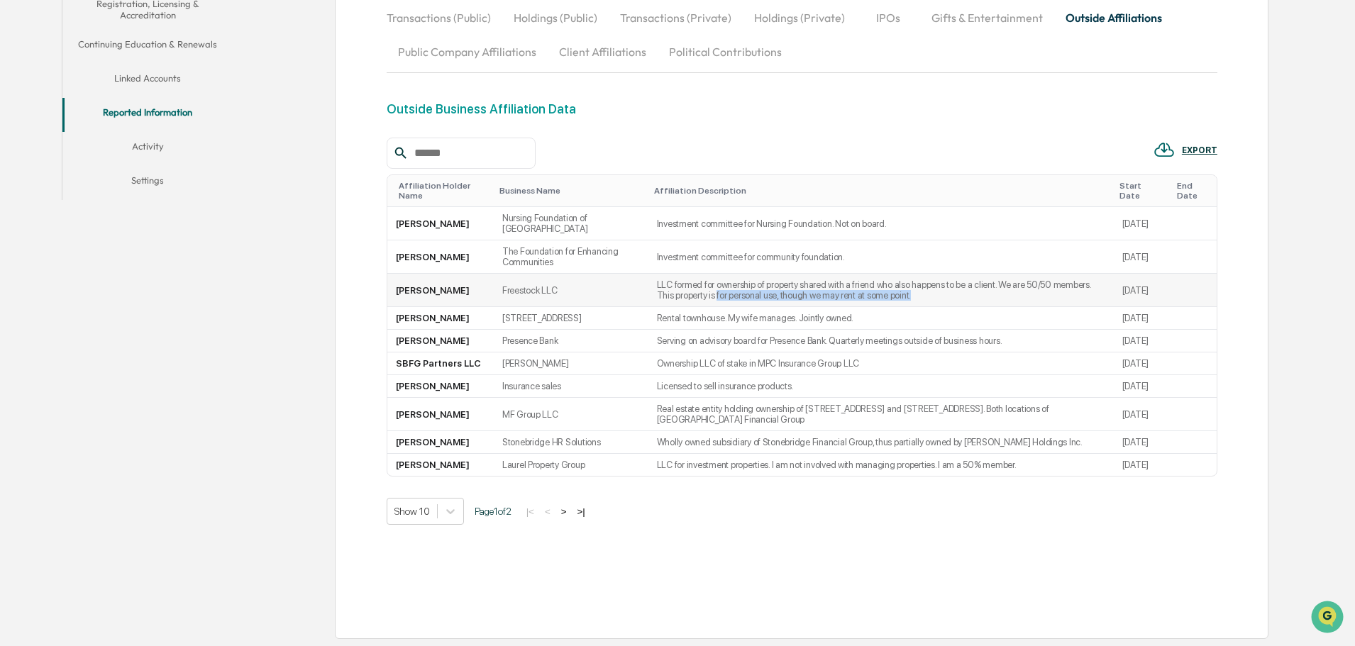
click at [648, 278] on td "LLC formed for ownership of property shared with a friend who also happens to b…" at bounding box center [880, 290] width 465 height 33
drag, startPoint x: 645, startPoint y: 311, endPoint x: 763, endPoint y: 316, distance: 117.9
click at [763, 316] on td "Rental townhouse. My wife manages. Jointly owned." at bounding box center [880, 318] width 465 height 23
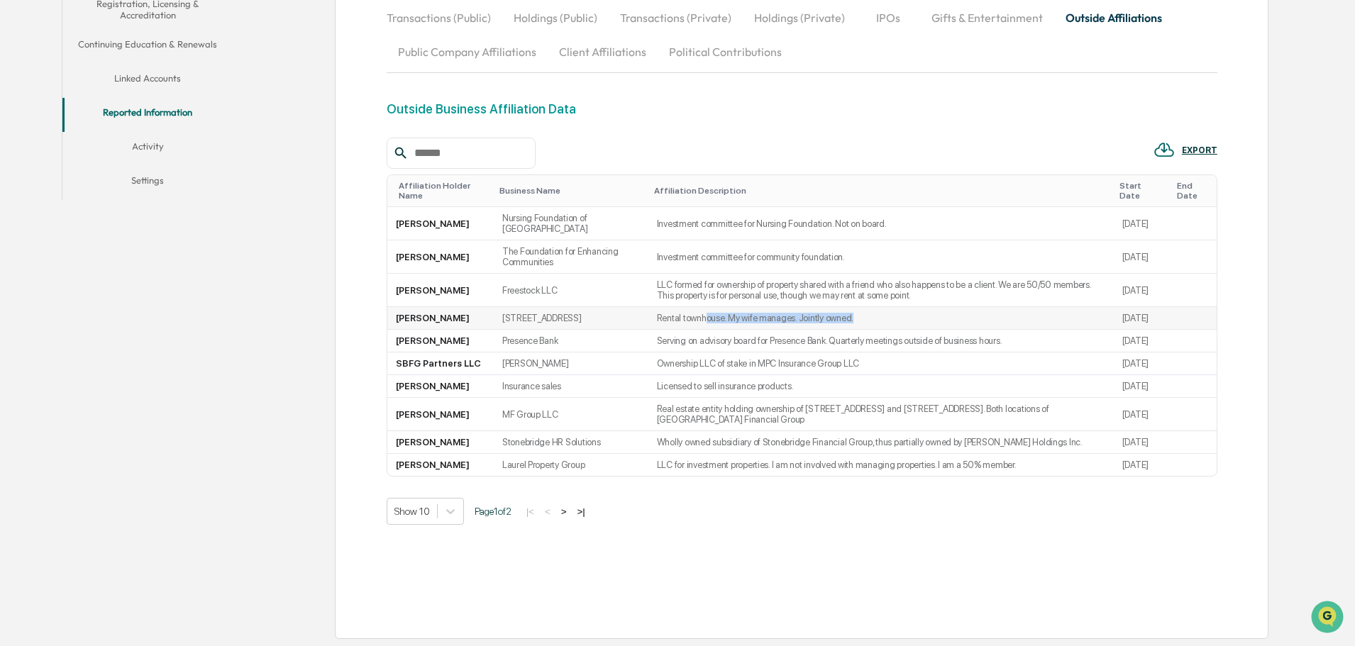
drag, startPoint x: 681, startPoint y: 314, endPoint x: 871, endPoint y: 320, distance: 189.5
click at [871, 320] on td "Rental townhouse. My wife manages. Jointly owned." at bounding box center [880, 318] width 465 height 23
drag, startPoint x: 651, startPoint y: 346, endPoint x: 770, endPoint y: 352, distance: 118.6
click at [770, 352] on td "Serving on advisory board for Presence Bank. Quarterly meetings outside of busi…" at bounding box center [880, 341] width 465 height 23
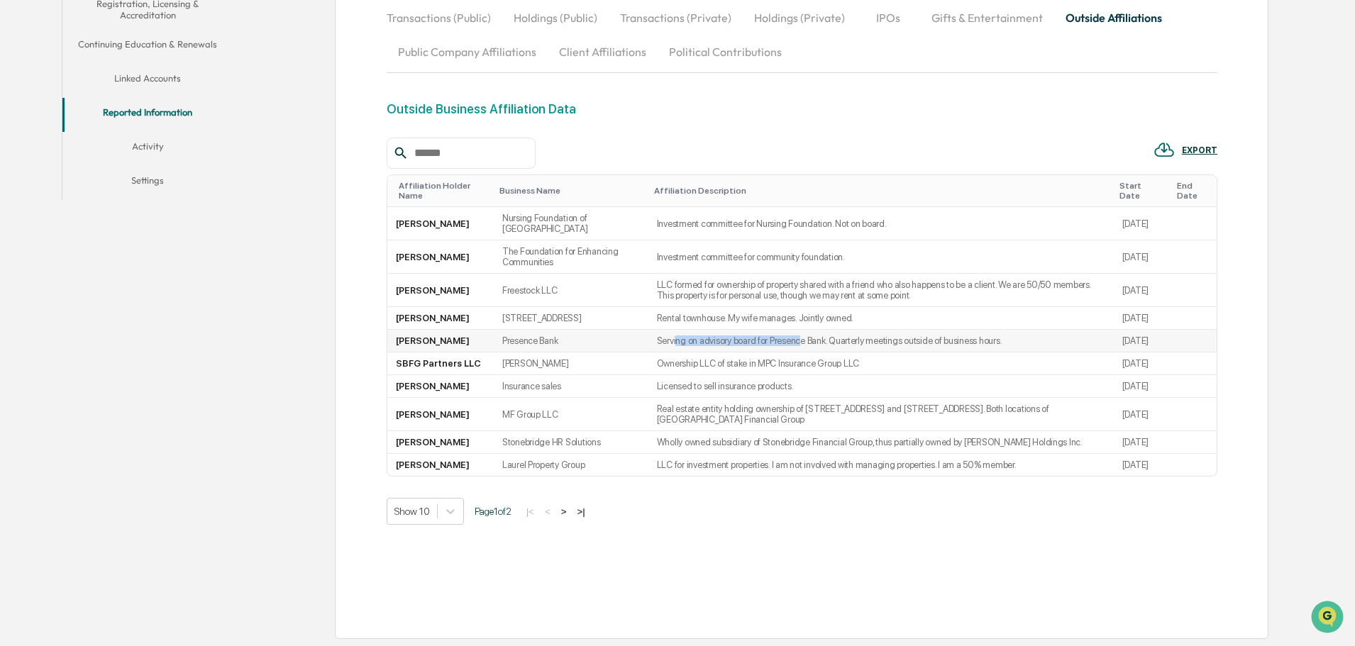
click at [770, 352] on td "Serving on advisory board for Presence Bank. Quarterly meetings outside of busi…" at bounding box center [880, 341] width 465 height 23
drag, startPoint x: 670, startPoint y: 348, endPoint x: 889, endPoint y: 357, distance: 218.7
click at [889, 353] on td "Serving on advisory board for Presence Bank. Quarterly meetings outside of busi…" at bounding box center [880, 341] width 465 height 23
drag, startPoint x: 889, startPoint y: 357, endPoint x: 768, endPoint y: 350, distance: 120.8
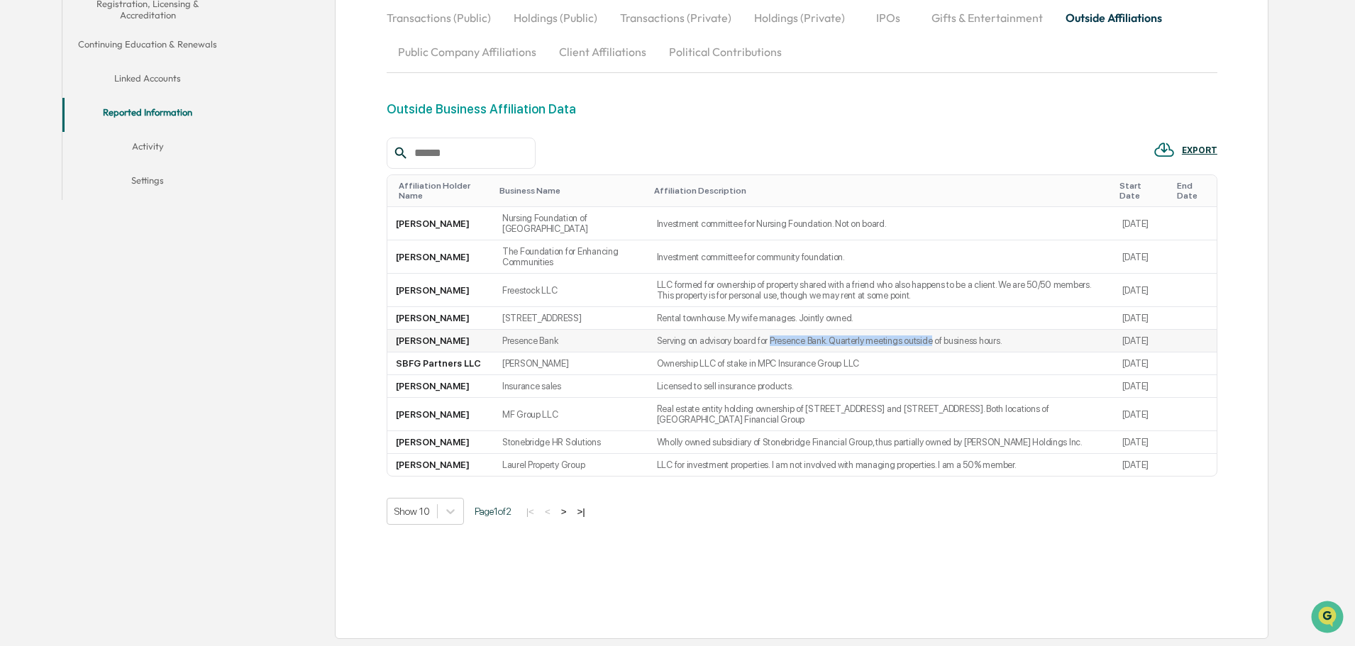
click at [768, 350] on td "Serving on advisory board for Presence Bank. Quarterly meetings outside of busi…" at bounding box center [880, 341] width 465 height 23
drag, startPoint x: 662, startPoint y: 341, endPoint x: 1040, endPoint y: 355, distance: 378.4
click at [1040, 353] on td "Serving on advisory board for Presence Bank. Quarterly meetings outside of busi…" at bounding box center [880, 341] width 465 height 23
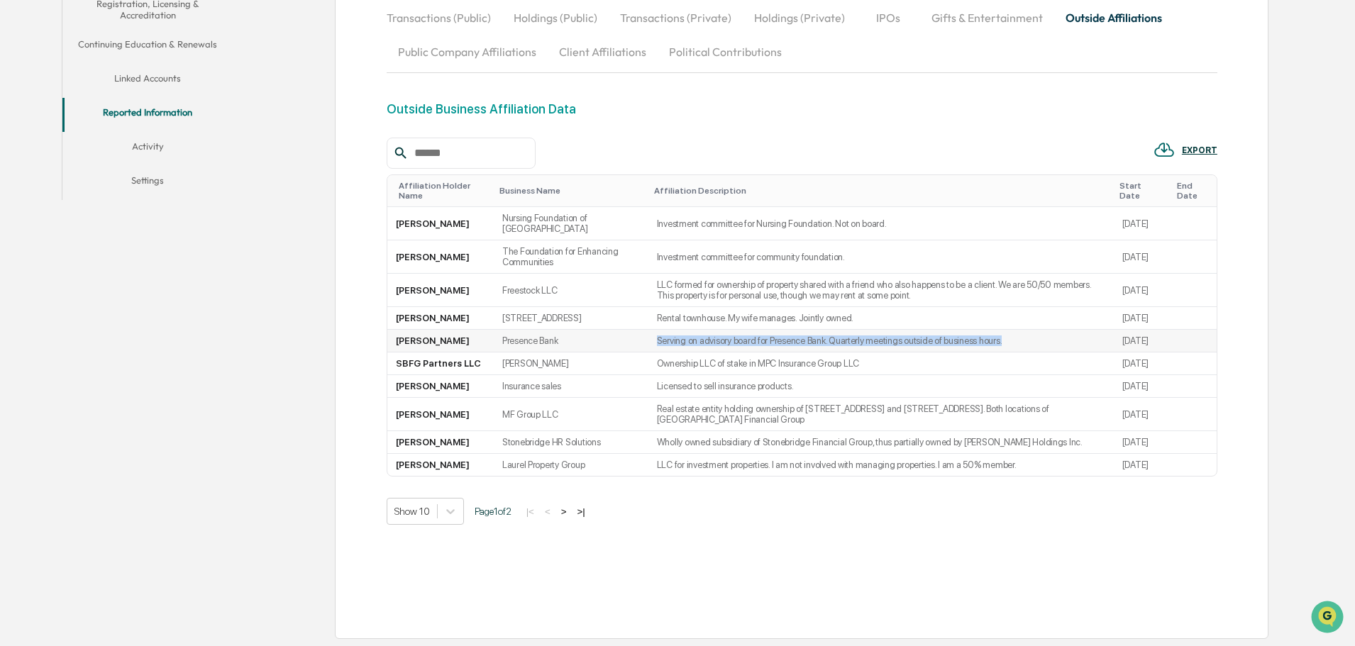
drag, startPoint x: 1040, startPoint y: 355, endPoint x: 585, endPoint y: 347, distance: 454.9
click at [585, 347] on tr "Jonathan Freeman Presence Bank Serving on advisory board for Presence Bank. Qua…" at bounding box center [801, 341] width 829 height 23
click at [585, 347] on td "Presence Bank" at bounding box center [571, 341] width 155 height 23
drag, startPoint x: 585, startPoint y: 344, endPoint x: 887, endPoint y: 353, distance: 302.4
click at [887, 353] on tr "Jonathan Freeman Presence Bank Serving on advisory board for Presence Bank. Qua…" at bounding box center [801, 341] width 829 height 23
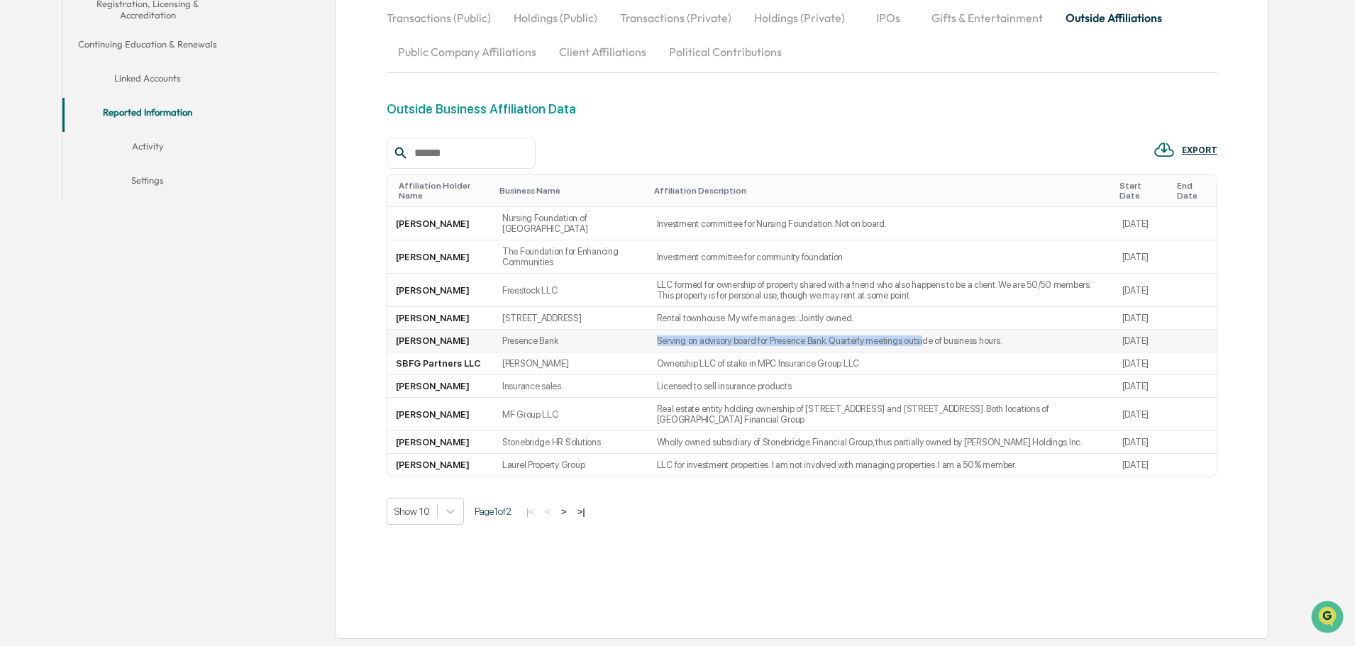
click at [887, 353] on td "Serving on advisory board for Presence Bank. Quarterly meetings outside of busi…" at bounding box center [880, 341] width 465 height 23
click at [701, 368] on td "Ownership LLC of stake in MPC Insurance Group LLC" at bounding box center [880, 364] width 465 height 23
drag, startPoint x: 658, startPoint y: 380, endPoint x: 782, endPoint y: 382, distance: 123.5
click at [782, 375] on td "Ownership LLC of stake in MPC Insurance Group LLC" at bounding box center [880, 364] width 465 height 23
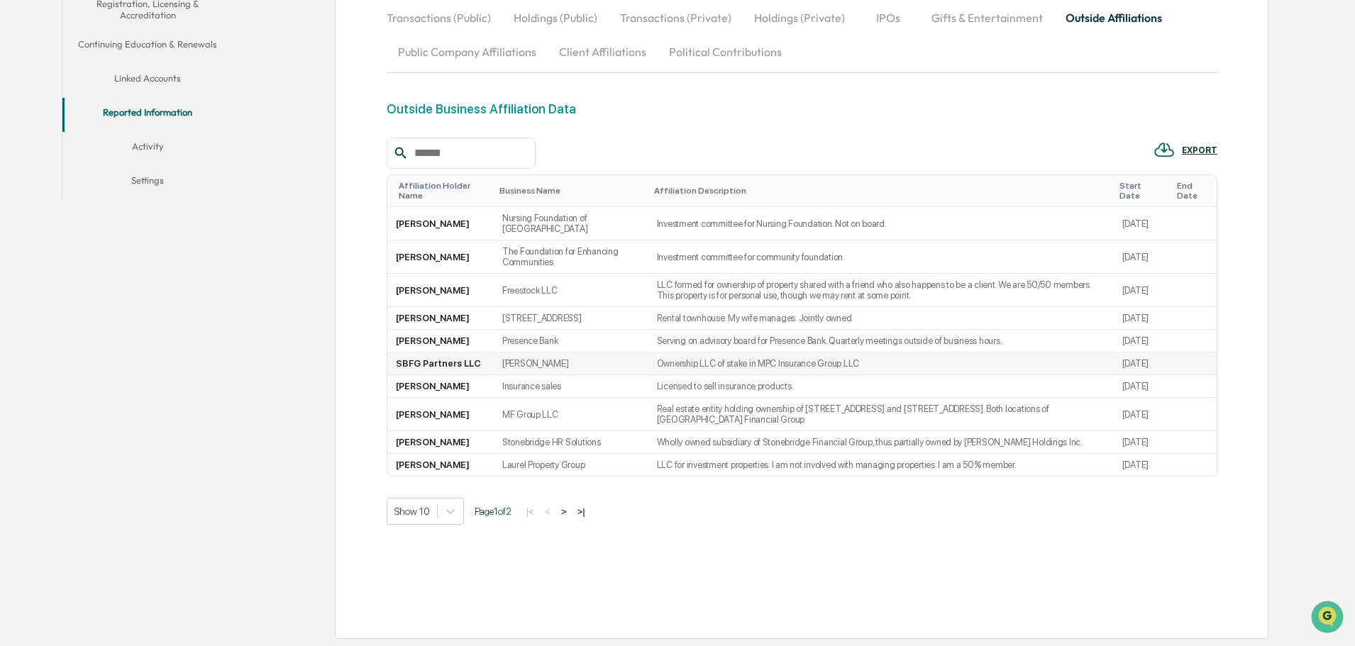
scroll to position [400, 0]
drag, startPoint x: 409, startPoint y: 324, endPoint x: 393, endPoint y: 324, distance: 16.3
click at [393, 353] on tr "SBFG Partners LLC Jonathan Freeman Ownership LLC of stake in MPC Insurance Grou…" at bounding box center [801, 364] width 829 height 23
click at [393, 353] on td "SBFG Partners LLC" at bounding box center [440, 364] width 106 height 23
drag, startPoint x: 470, startPoint y: 328, endPoint x: 707, endPoint y: 338, distance: 237.9
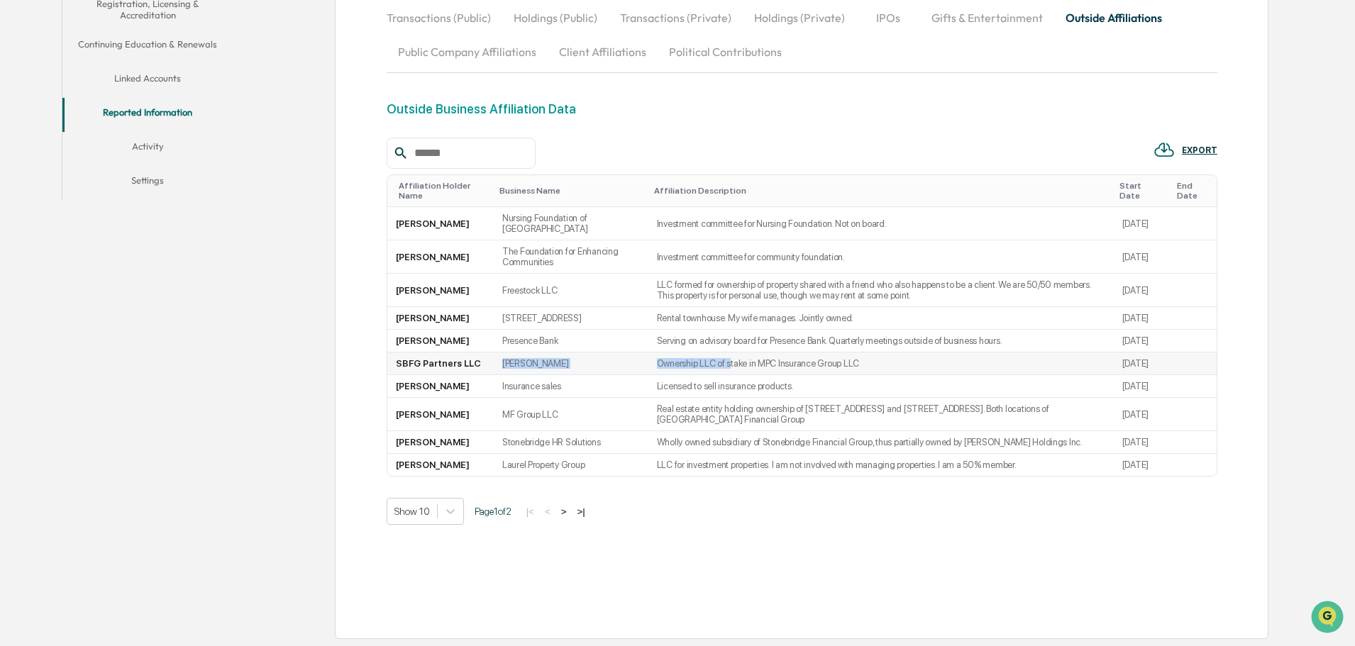
click at [707, 353] on tr "SBFG Partners LLC Jonathan Freeman Ownership LLC of stake in MPC Insurance Grou…" at bounding box center [801, 364] width 829 height 23
click at [709, 353] on td "Ownership LLC of stake in MPC Insurance Group LLC" at bounding box center [880, 364] width 465 height 23
drag, startPoint x: 664, startPoint y: 370, endPoint x: 587, endPoint y: 370, distance: 77.3
click at [587, 375] on tr "Jonathan Freeman Insurance sales Licensed to sell insurance products. 2013-03-01" at bounding box center [801, 386] width 829 height 23
click at [587, 375] on td "Insurance sales" at bounding box center [571, 386] width 155 height 23
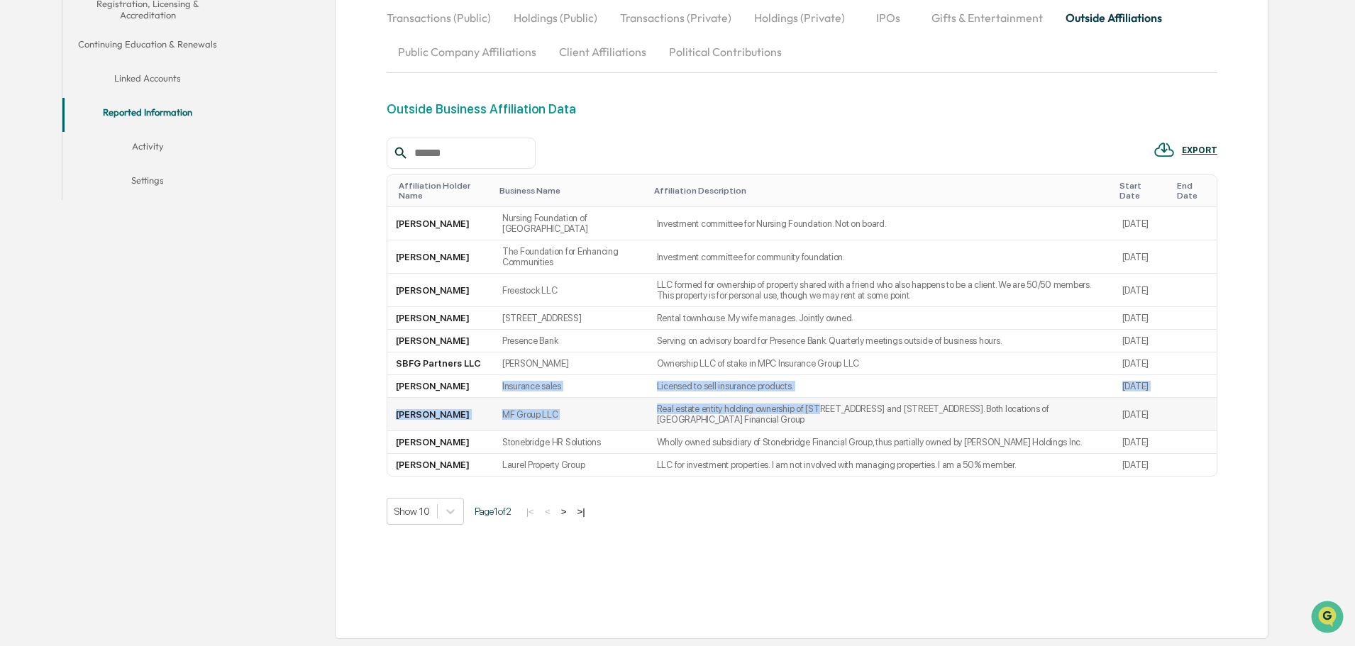
drag, startPoint x: 483, startPoint y: 358, endPoint x: 788, endPoint y: 377, distance: 305.0
click at [788, 377] on tbody "Jonathan Freeman Nursing Foundation of PA Investment committee for Nursing Foun…" at bounding box center [801, 341] width 829 height 269
click at [788, 398] on td "Real estate entity holding ownership of [STREET_ADDRESS] and [STREET_ADDRESS]. …" at bounding box center [880, 414] width 465 height 33
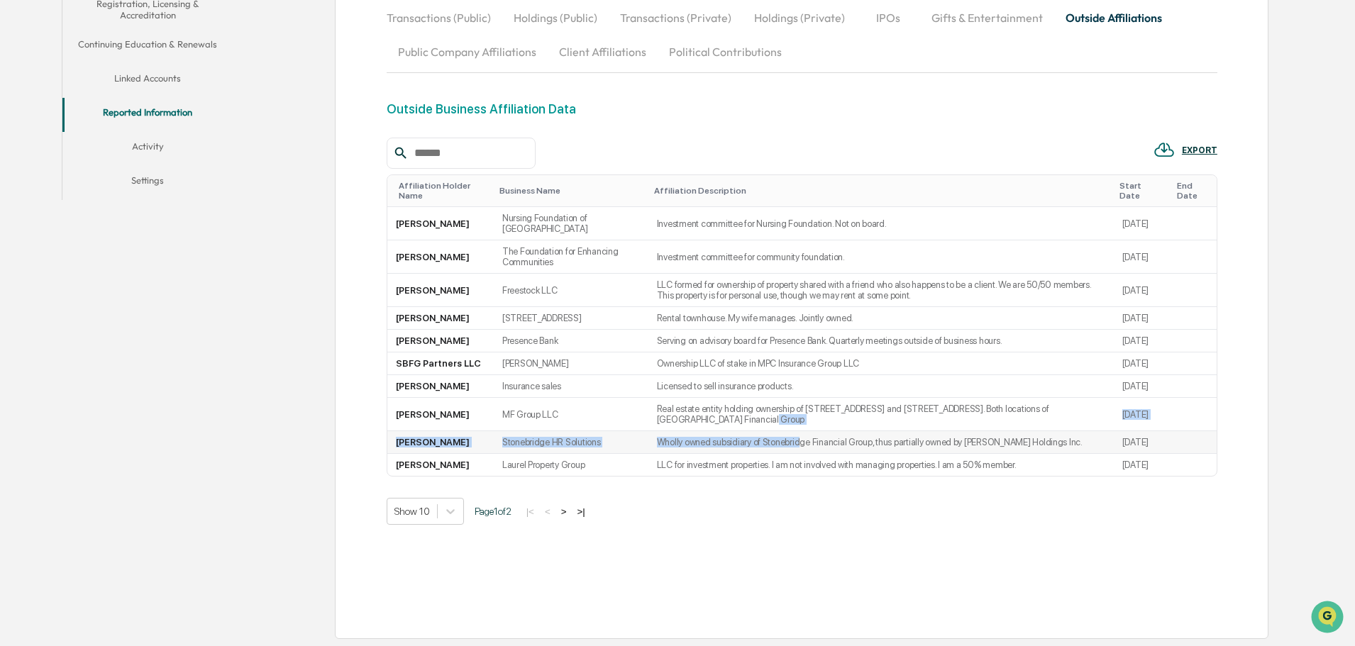
drag, startPoint x: 624, startPoint y: 398, endPoint x: 768, endPoint y: 419, distance: 145.6
click at [768, 419] on tbody "Jonathan Freeman Nursing Foundation of PA Investment committee for Nursing Foun…" at bounding box center [801, 341] width 829 height 269
click at [768, 431] on td "Wholly owned subsidiary of Stonebridge Financial Group, thus partially owned by…" at bounding box center [880, 442] width 465 height 23
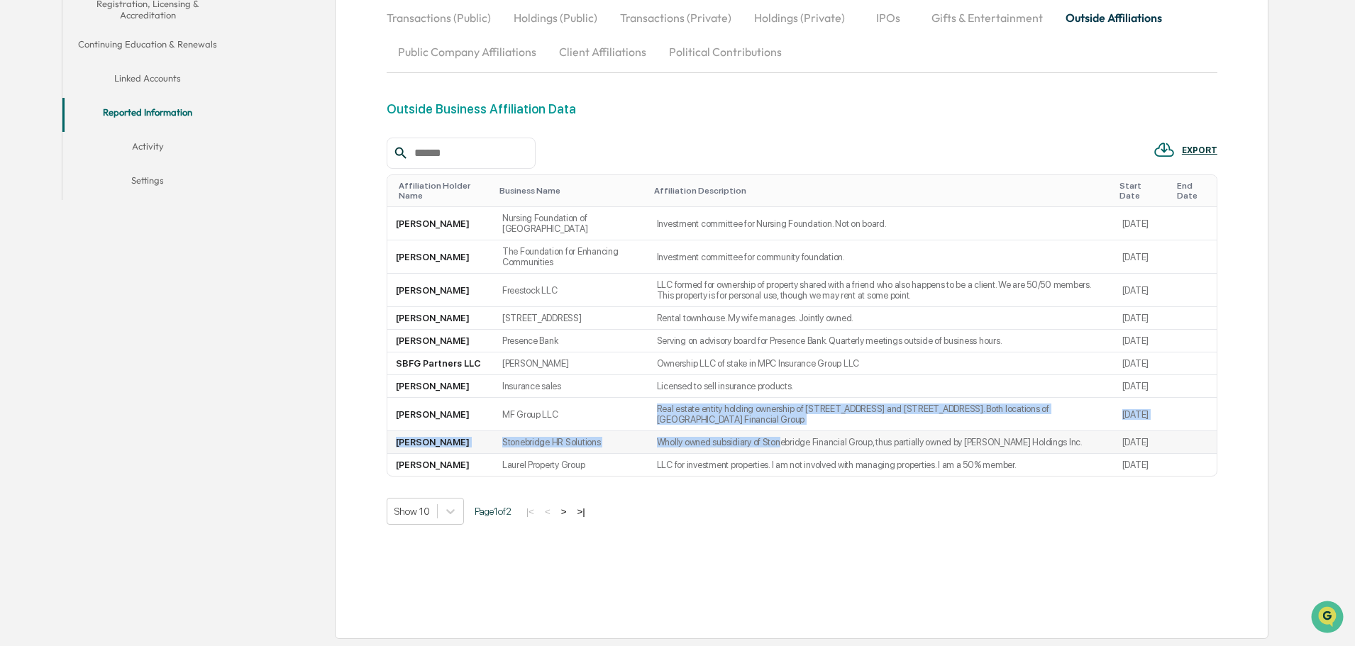
drag, startPoint x: 628, startPoint y: 378, endPoint x: 750, endPoint y: 410, distance: 126.1
click at [750, 410] on tbody "Jonathan Freeman Nursing Foundation of PA Investment committee for Nursing Foun…" at bounding box center [801, 341] width 829 height 269
click at [750, 431] on td "Wholly owned subsidiary of Stonebridge Financial Group, thus partially owned by…" at bounding box center [880, 442] width 465 height 23
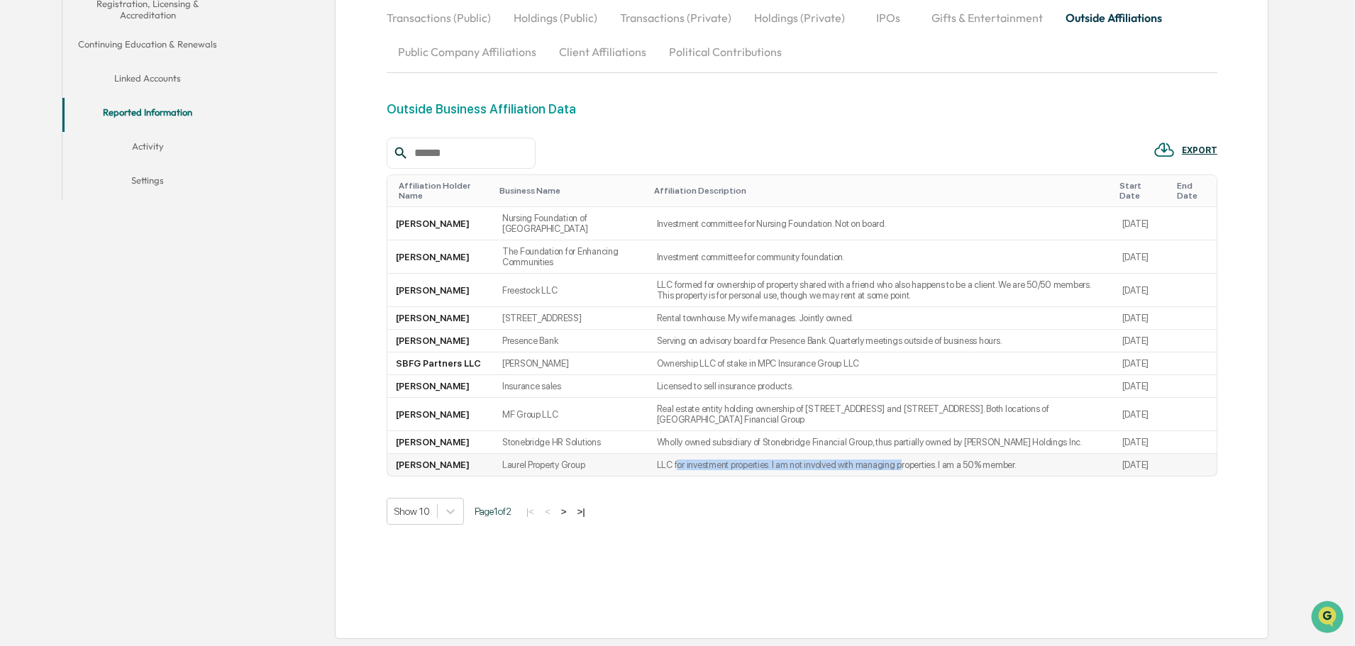
drag, startPoint x: 650, startPoint y: 463, endPoint x: 864, endPoint y: 464, distance: 214.3
click at [864, 464] on td "LLC for investment properties. I am not involved with managing properties. I am…" at bounding box center [880, 465] width 465 height 22
drag, startPoint x: 973, startPoint y: 469, endPoint x: 1080, endPoint y: 473, distance: 107.2
click at [1080, 473] on td "LLC for investment properties. I am not involved with managing properties. I am…" at bounding box center [880, 465] width 465 height 22
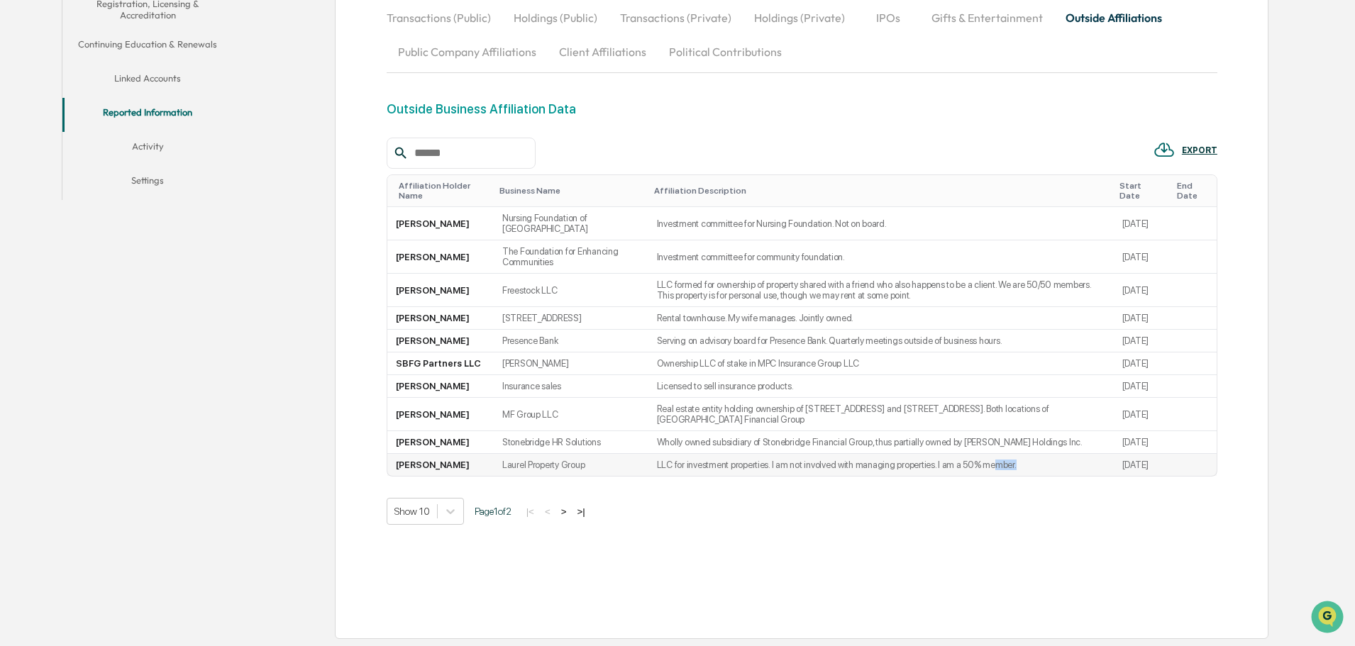
click at [1080, 473] on td "LLC for investment properties. I am not involved with managing properties. I am…" at bounding box center [880, 465] width 465 height 22
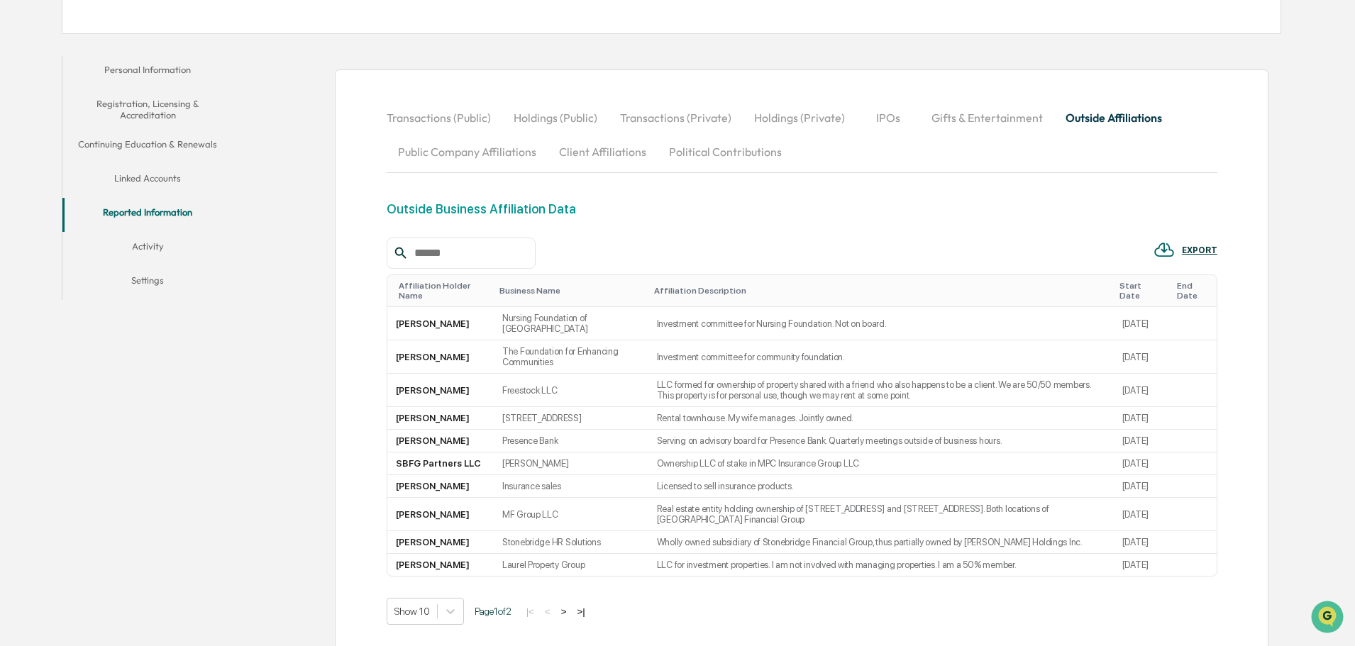
scroll to position [258, 0]
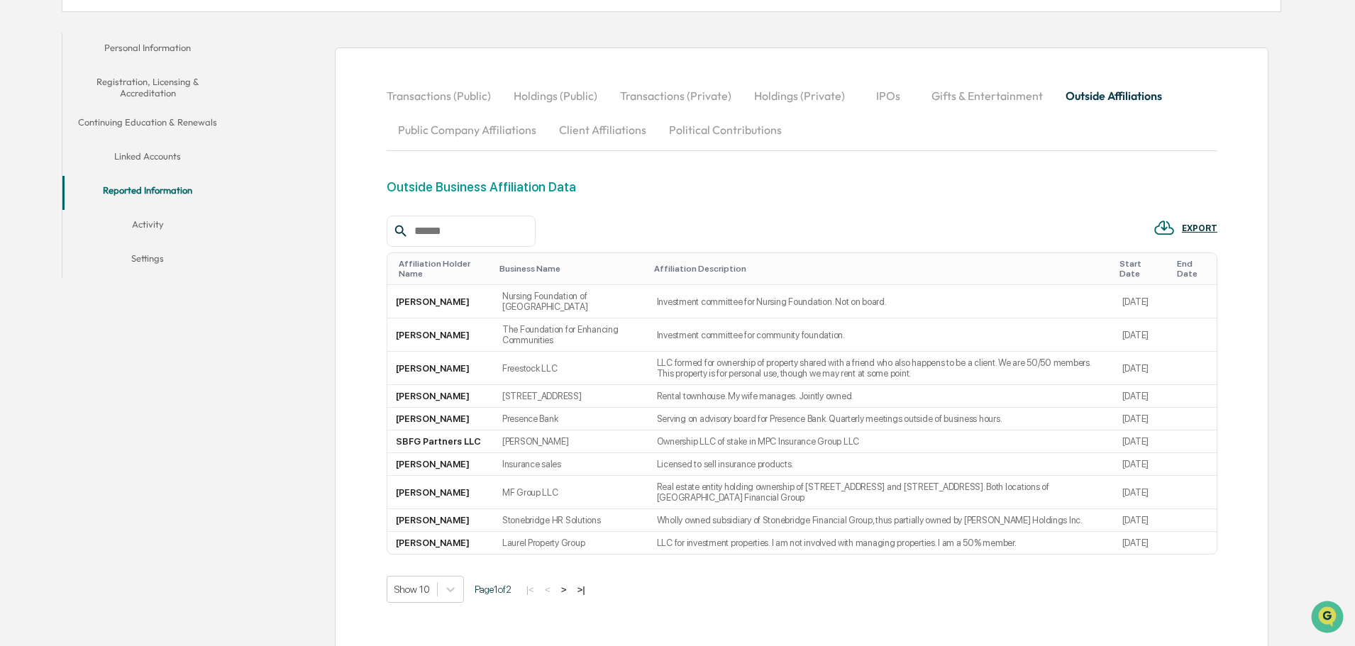
click at [460, 141] on button "Public Company Affiliations" at bounding box center [467, 130] width 161 height 34
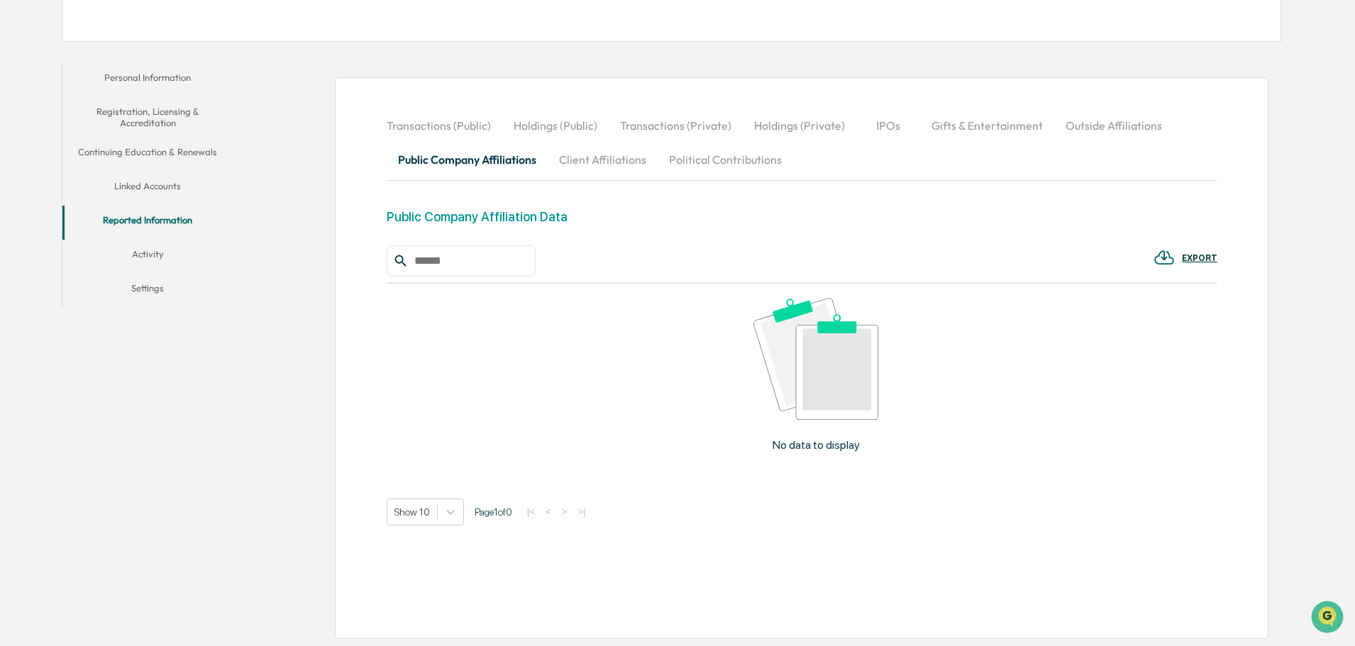
click at [587, 165] on button "Client Affiliations" at bounding box center [603, 160] width 110 height 34
drag, startPoint x: 684, startPoint y: 186, endPoint x: 687, endPoint y: 179, distance: 7.6
click at [685, 184] on div "Transactions (Public) Holdings (Public) Transactions (Private) Holdings (Privat…" at bounding box center [802, 359] width 831 height 500
click at [690, 170] on button "Political Contributions" at bounding box center [726, 160] width 136 height 34
click at [590, 168] on button "Client Affiliations" at bounding box center [603, 160] width 110 height 34
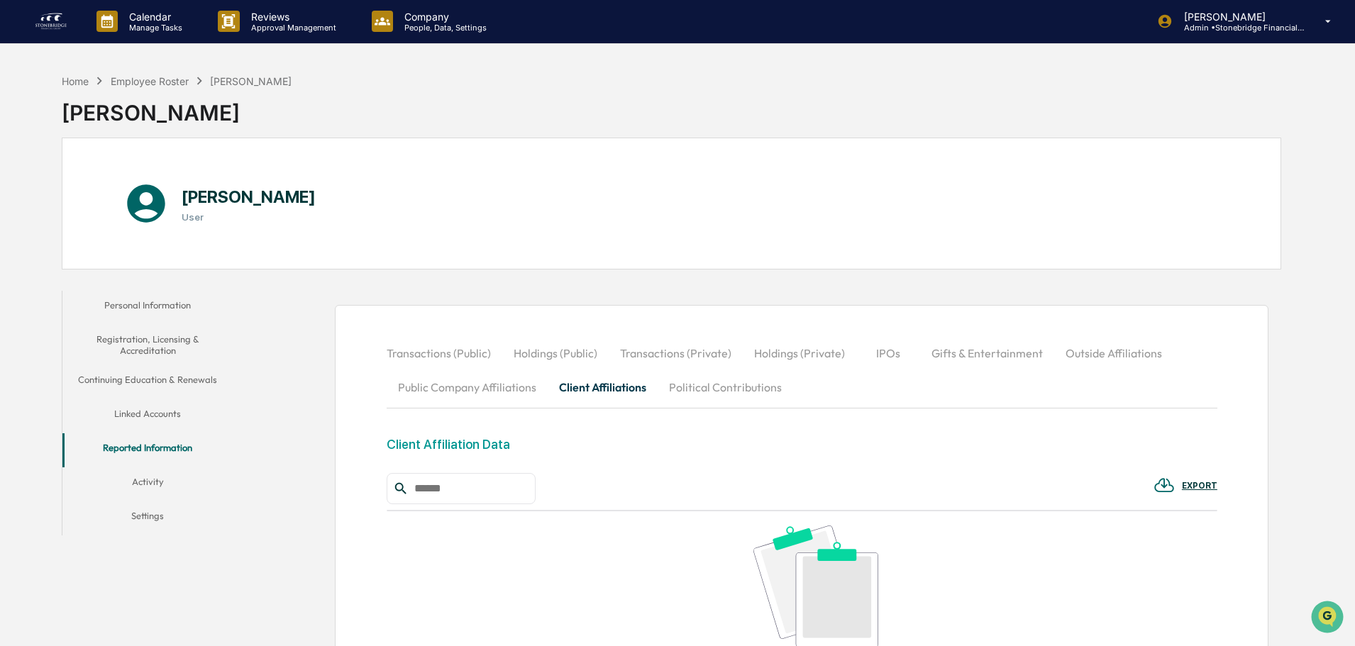
scroll to position [0, 0]
click at [60, 26] on img at bounding box center [51, 22] width 34 height 23
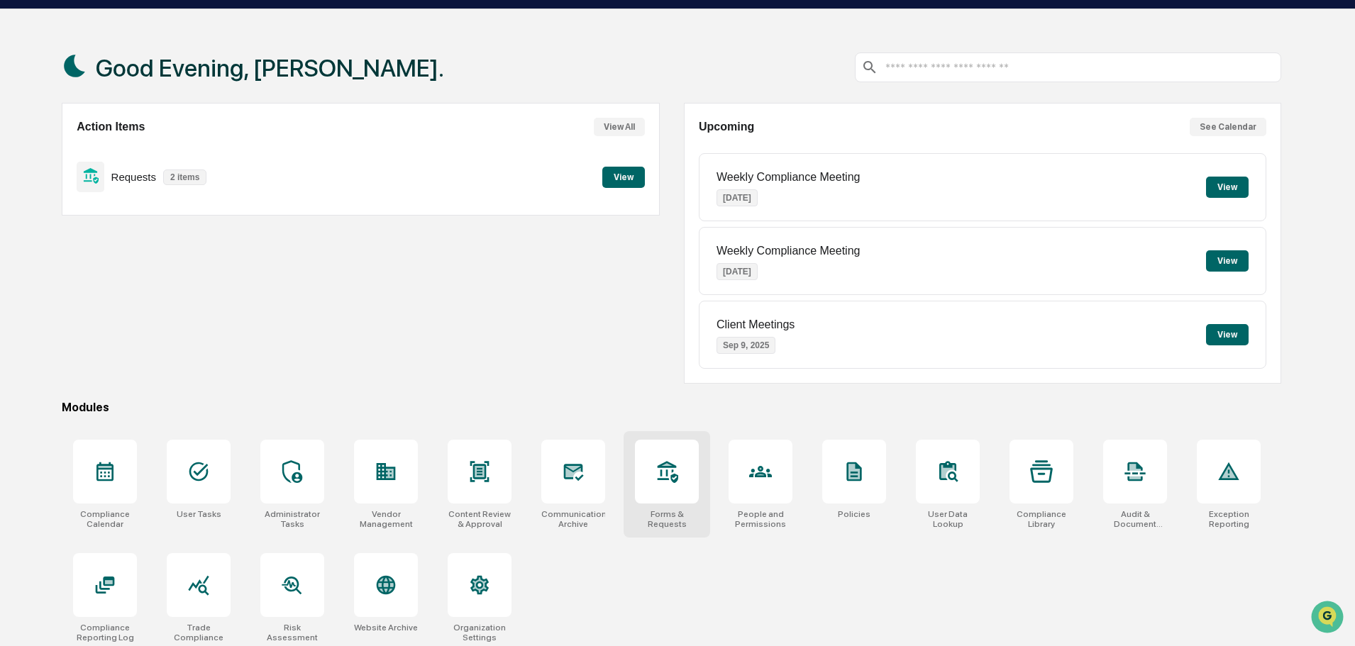
scroll to position [67, 0]
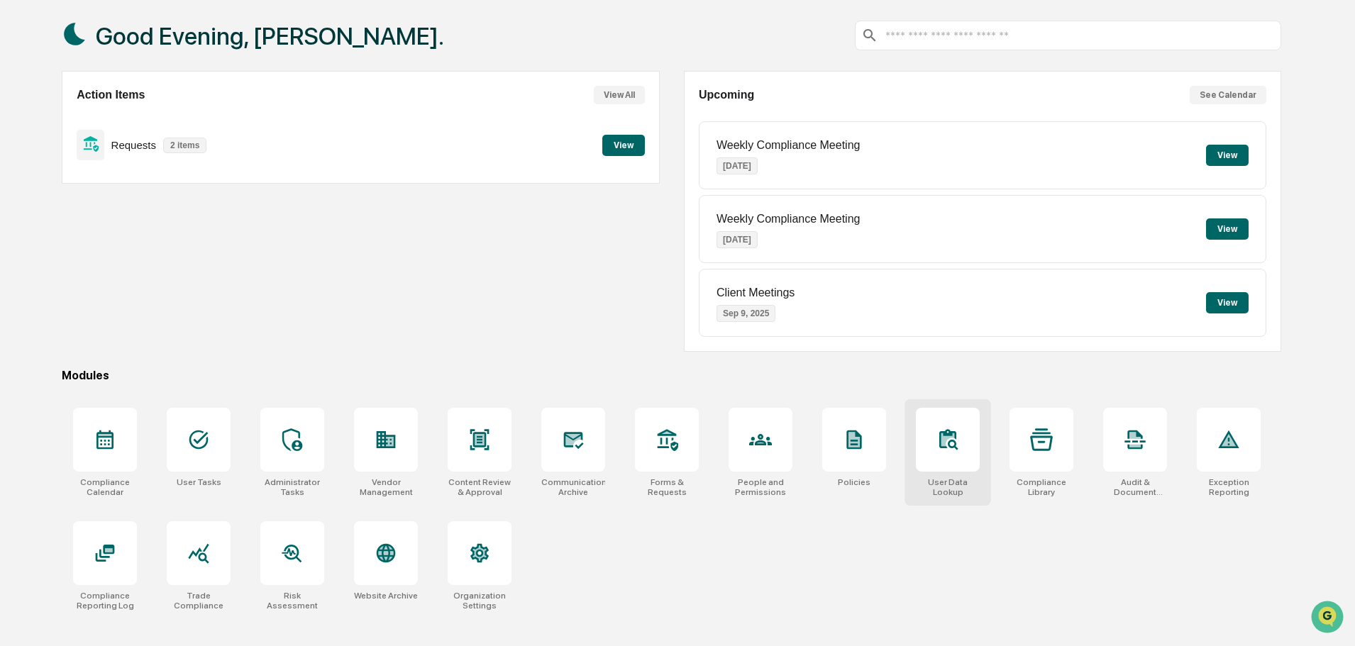
click at [911, 453] on div "User Data Lookup" at bounding box center [948, 452] width 87 height 106
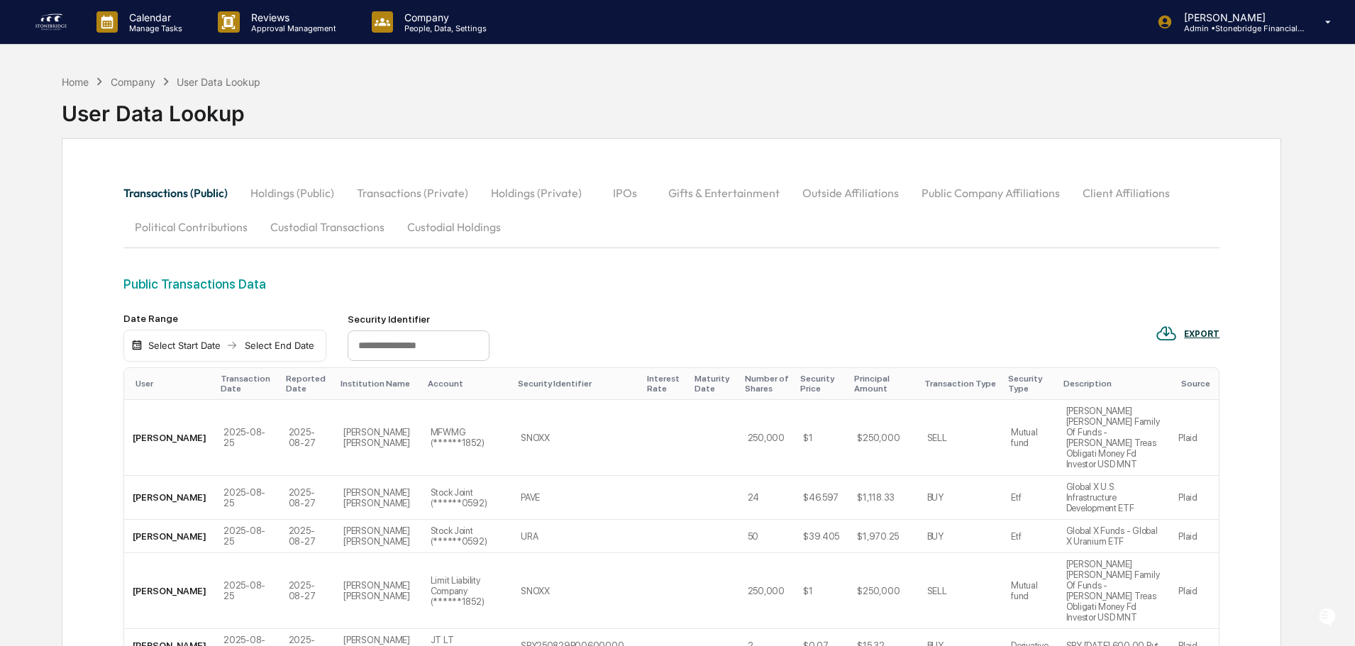
click at [1114, 199] on button "Client Affiliations" at bounding box center [1126, 193] width 110 height 34
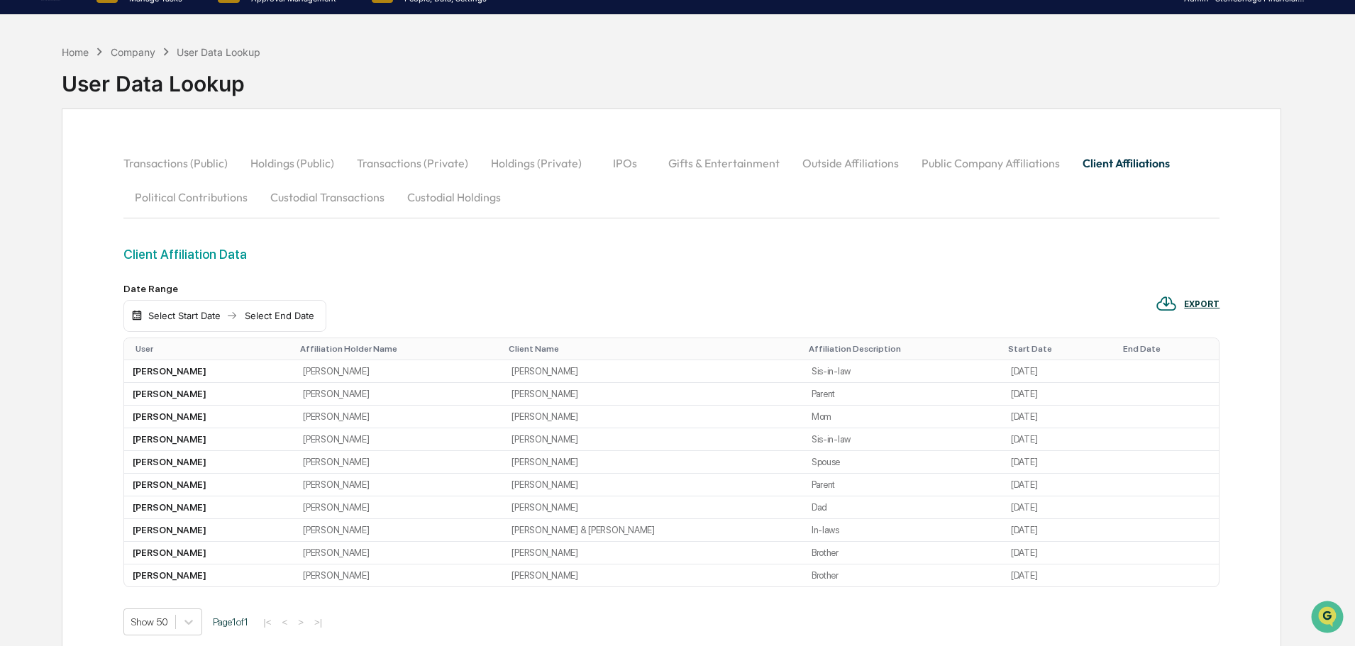
scroll to position [24, 0]
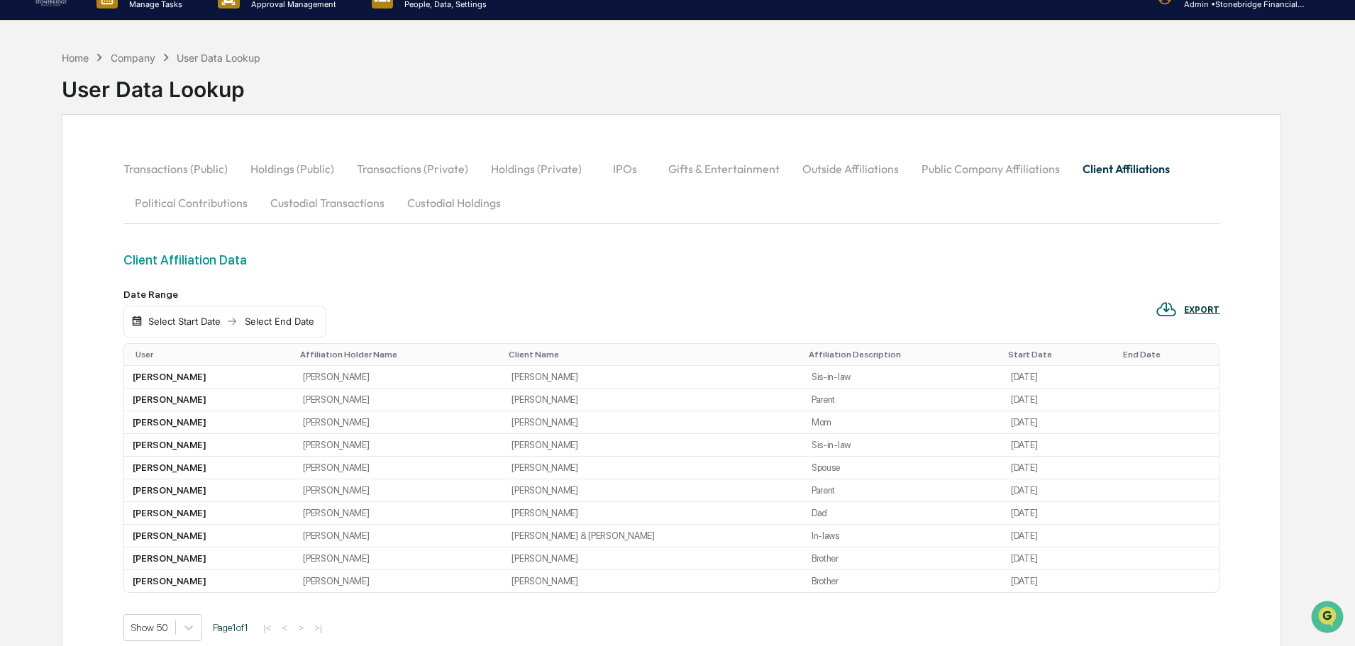
click at [858, 174] on button "Outside Affiliations" at bounding box center [850, 169] width 119 height 34
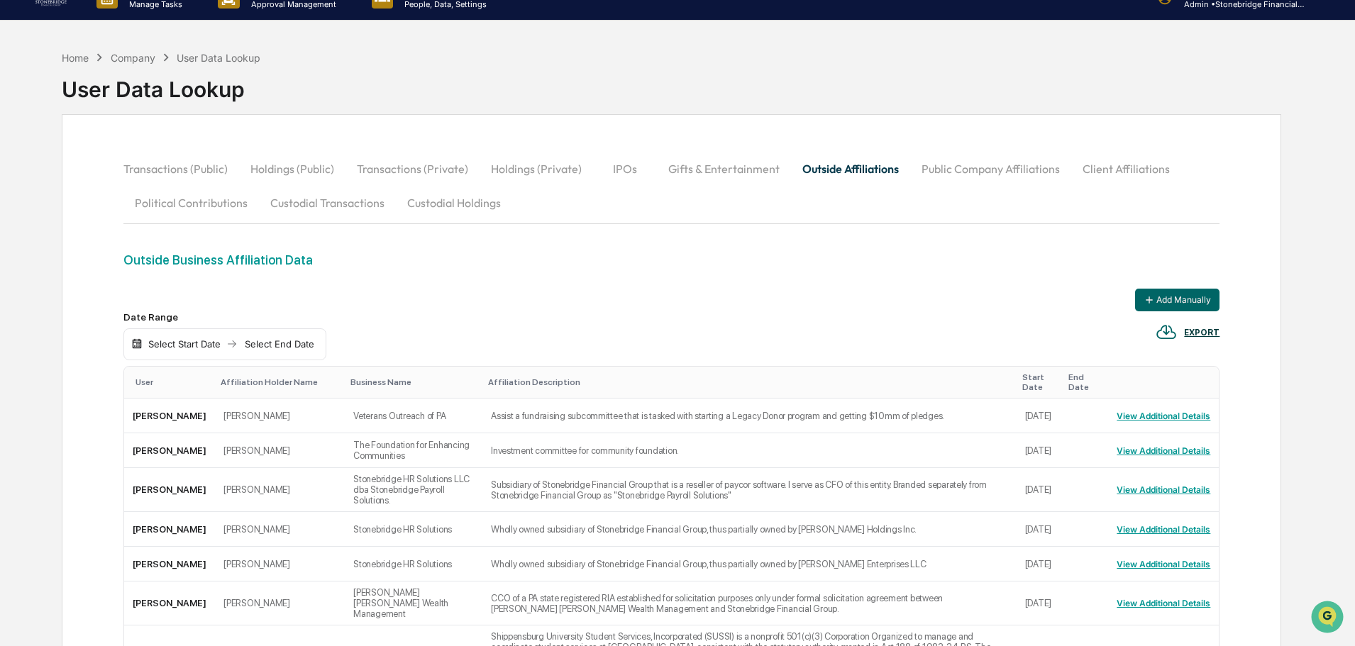
click at [961, 176] on button "Public Company Affiliations" at bounding box center [990, 169] width 161 height 34
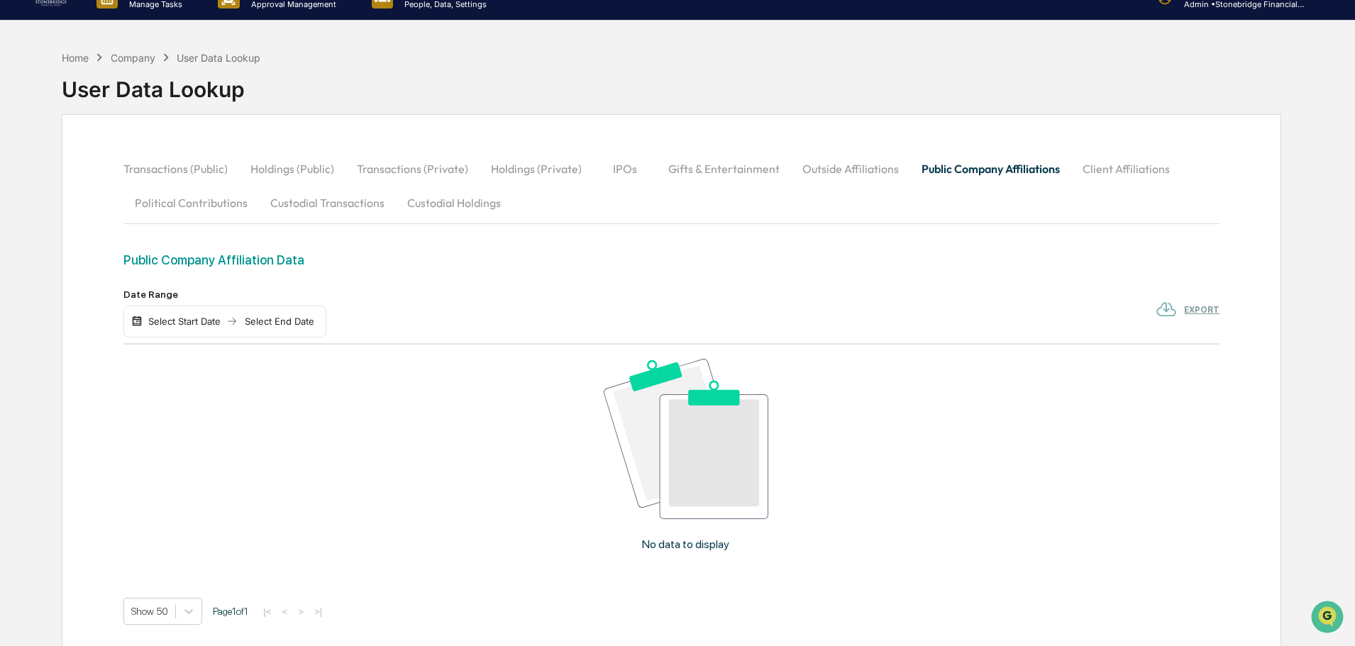
click at [1078, 172] on button "Client Affiliations" at bounding box center [1126, 169] width 110 height 34
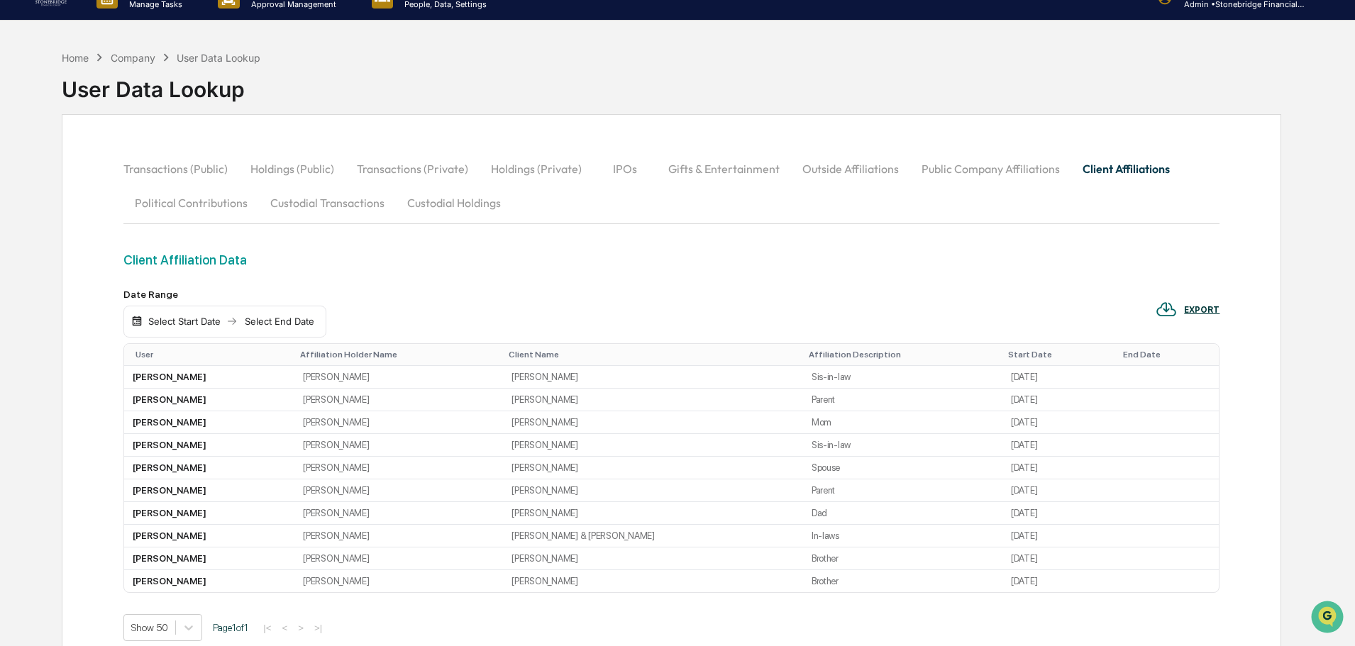
click at [989, 169] on button "Public Company Affiliations" at bounding box center [990, 169] width 161 height 34
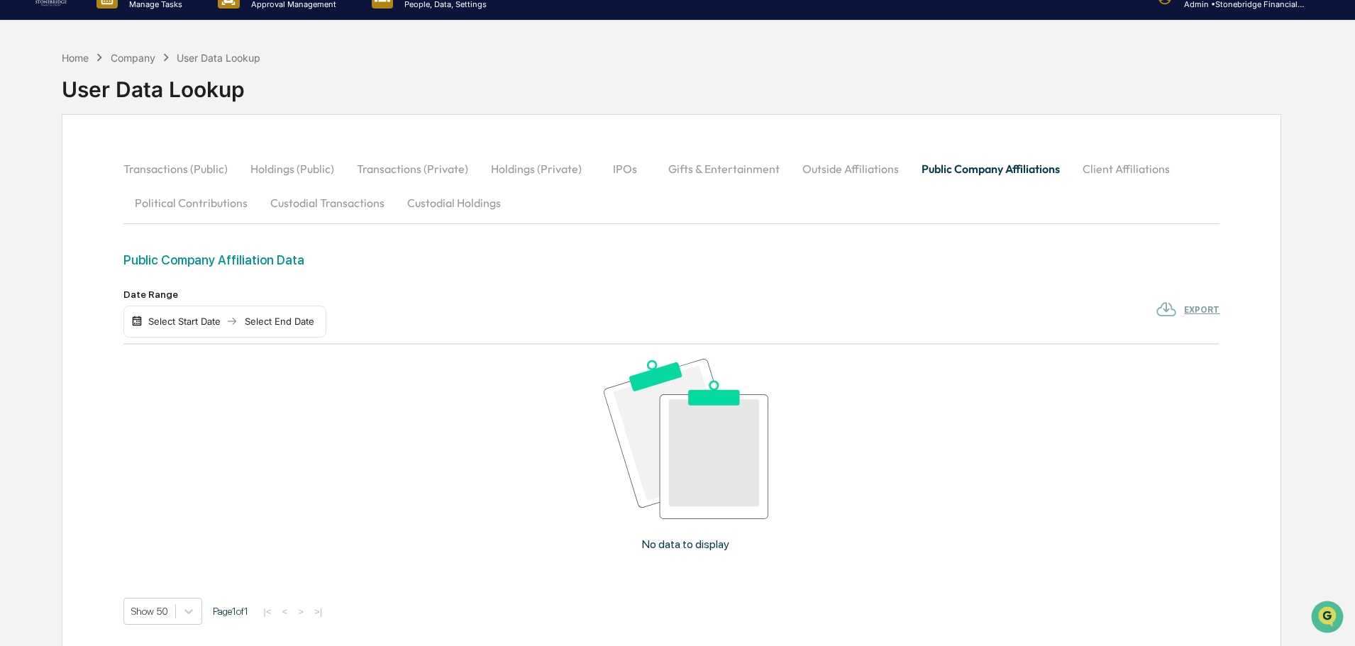
click at [1083, 172] on button "Client Affiliations" at bounding box center [1126, 169] width 110 height 34
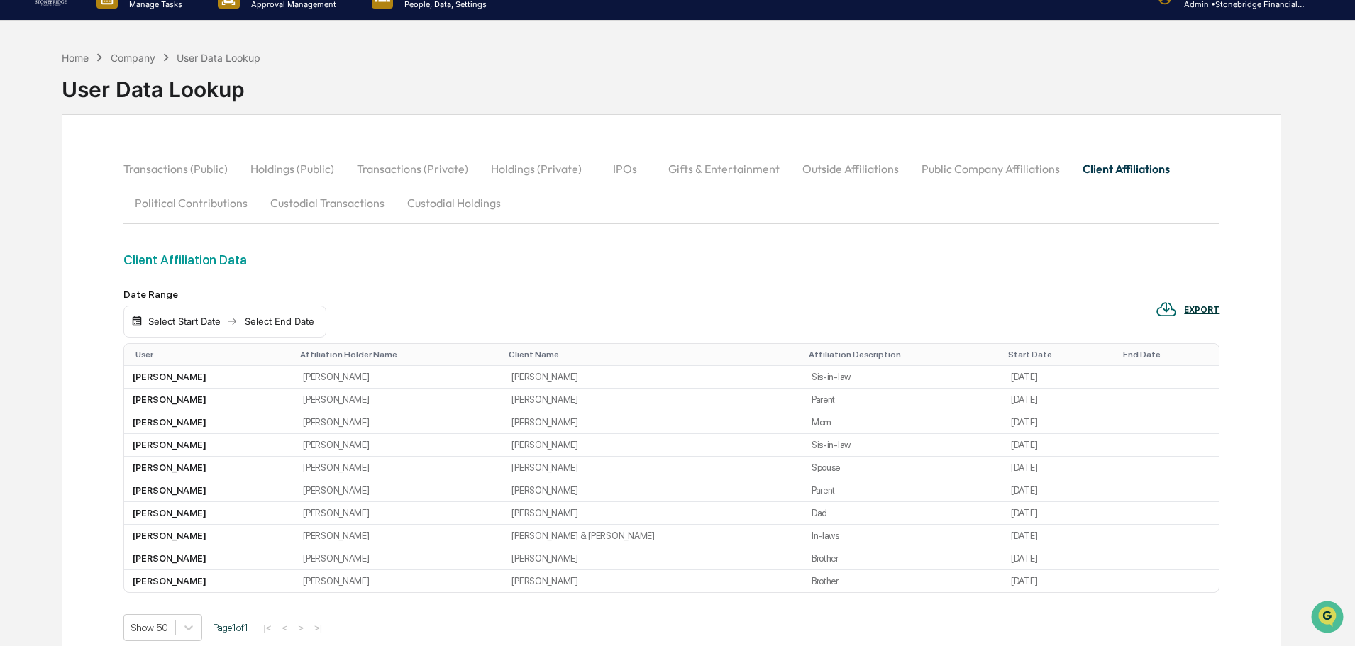
click at [216, 205] on button "Political Contributions" at bounding box center [191, 203] width 136 height 34
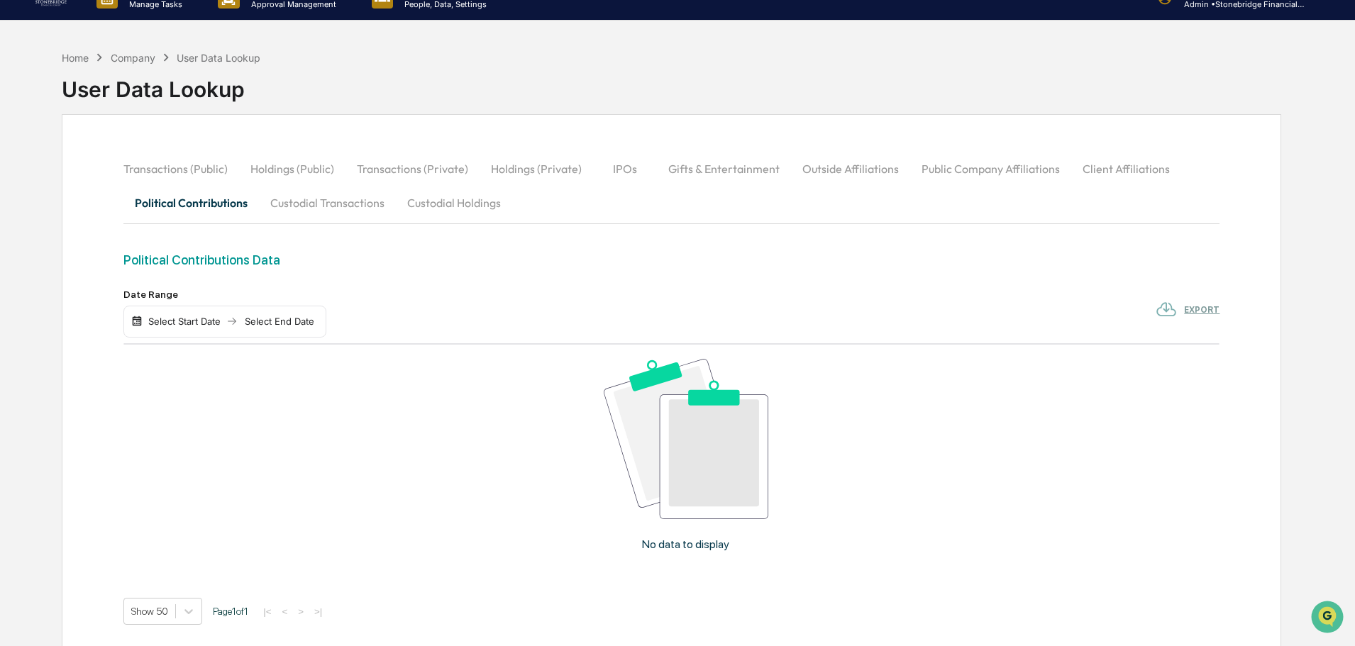
click at [312, 204] on button "Custodial Transactions" at bounding box center [327, 203] width 137 height 34
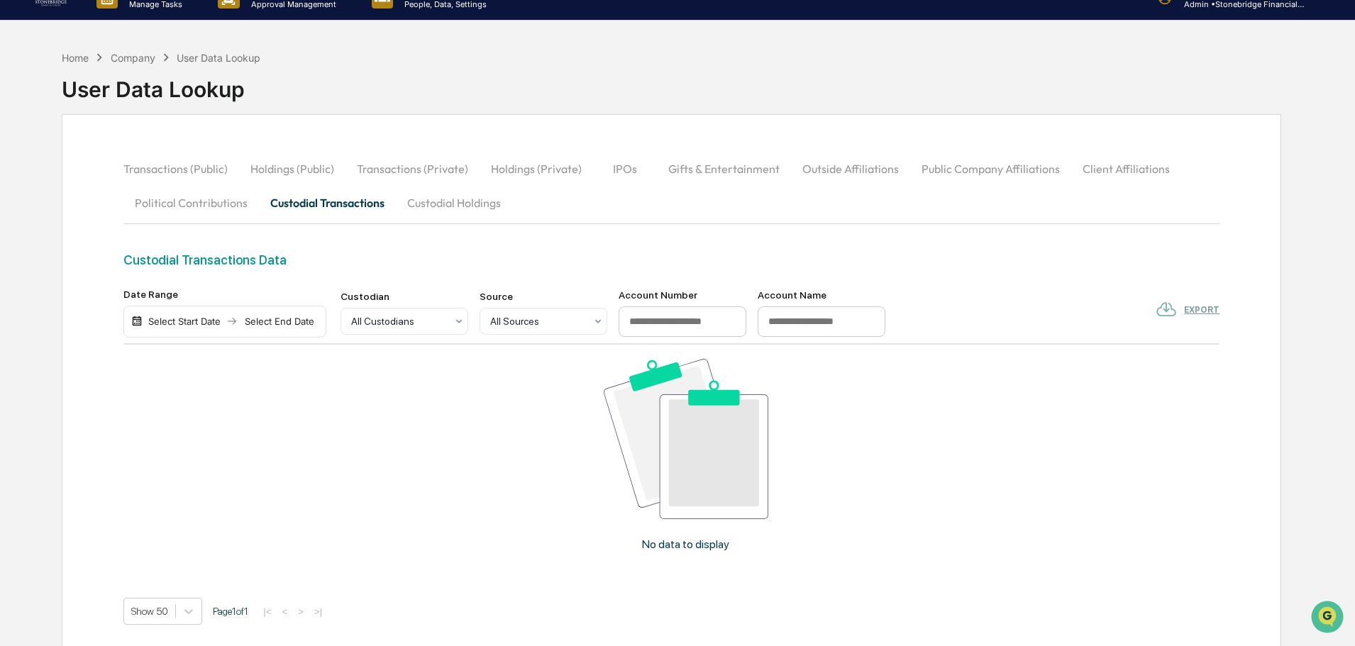
click at [487, 209] on button "Custodial Holdings" at bounding box center [454, 203] width 116 height 34
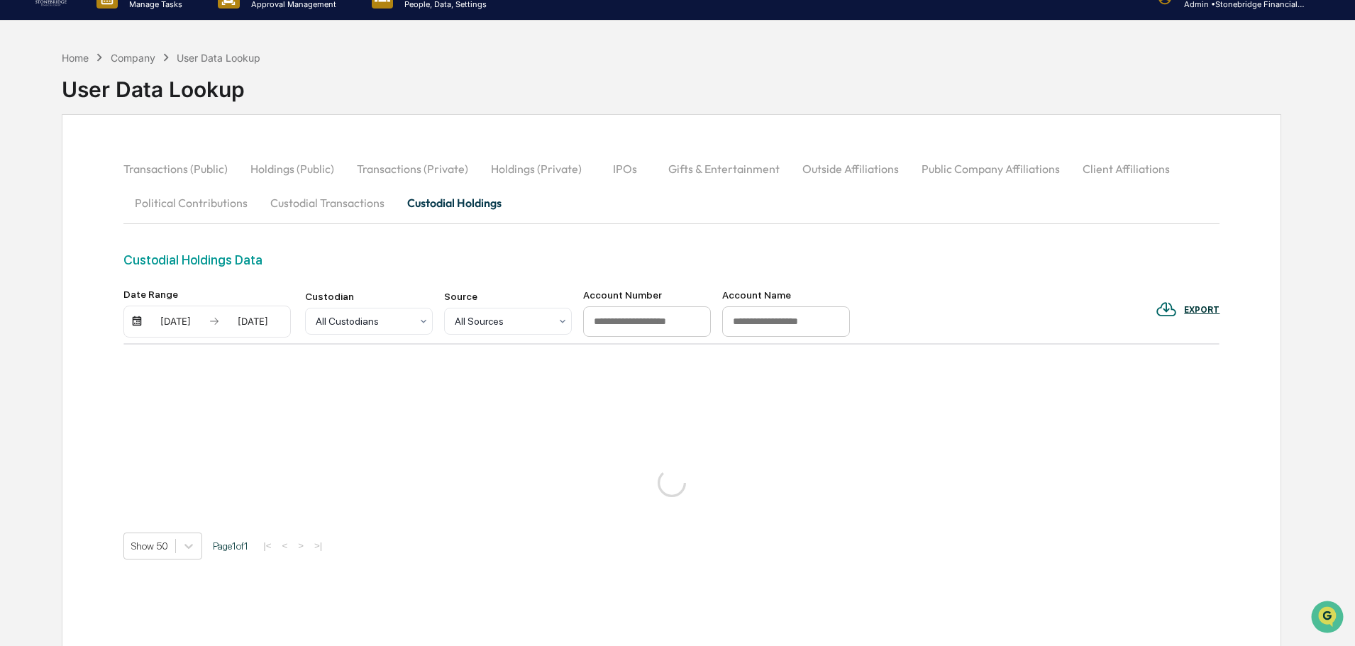
click at [1143, 161] on button "Client Affiliations" at bounding box center [1126, 169] width 110 height 34
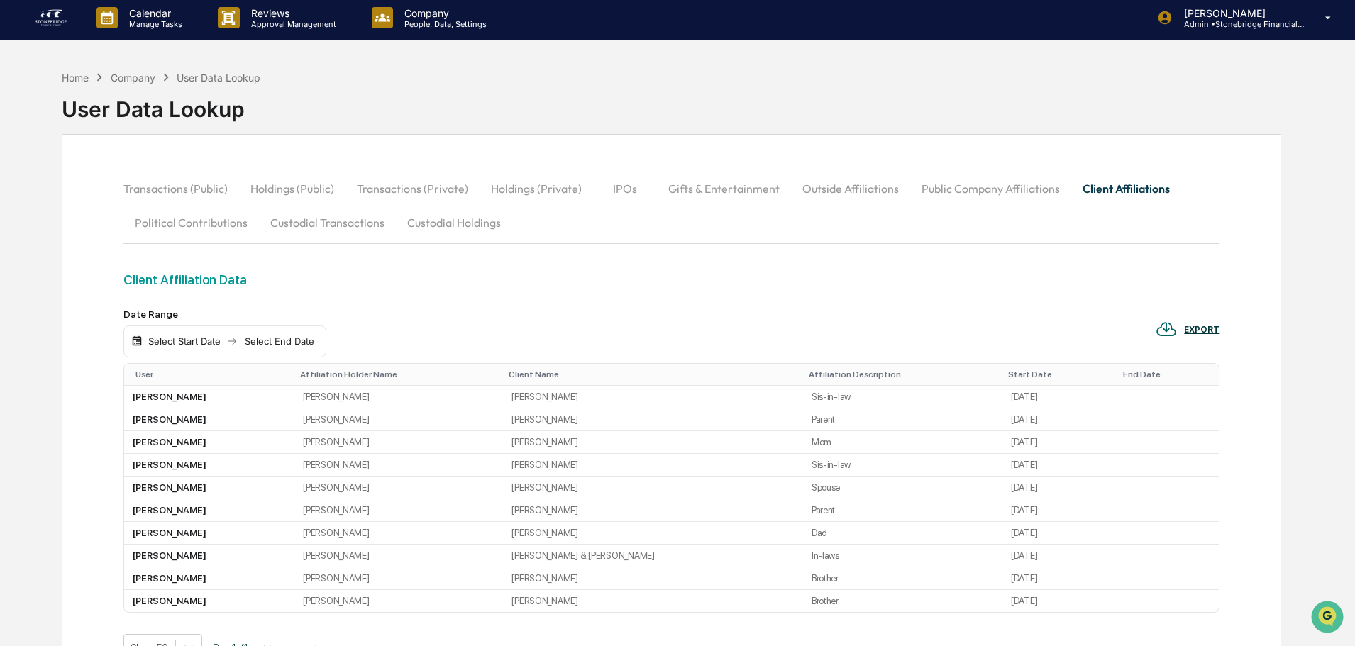
scroll to position [0, 0]
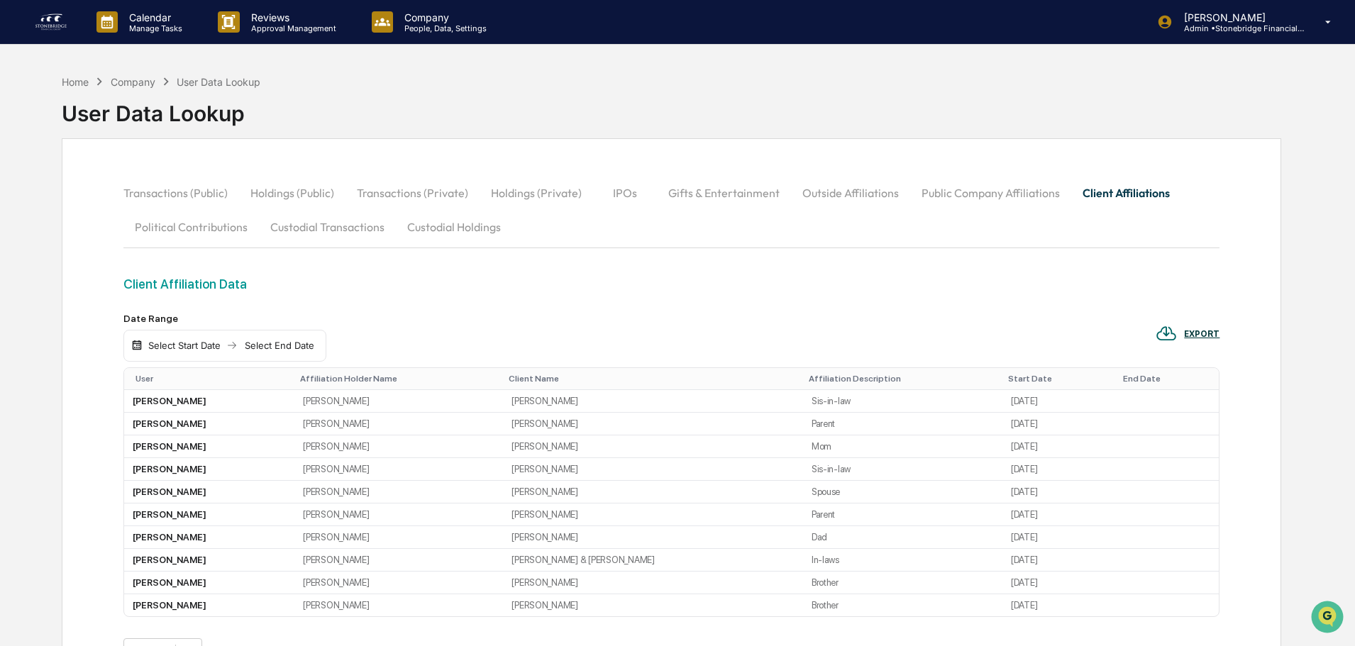
click at [147, 82] on div "Company" at bounding box center [133, 82] width 45 height 12
click at [140, 80] on div "Company" at bounding box center [133, 82] width 45 height 12
click at [72, 88] on div "Home Company User Data Lookup" at bounding box center [161, 82] width 199 height 16
click at [144, 77] on div "Company" at bounding box center [133, 82] width 45 height 12
click at [137, 87] on div "Company" at bounding box center [133, 82] width 45 height 12
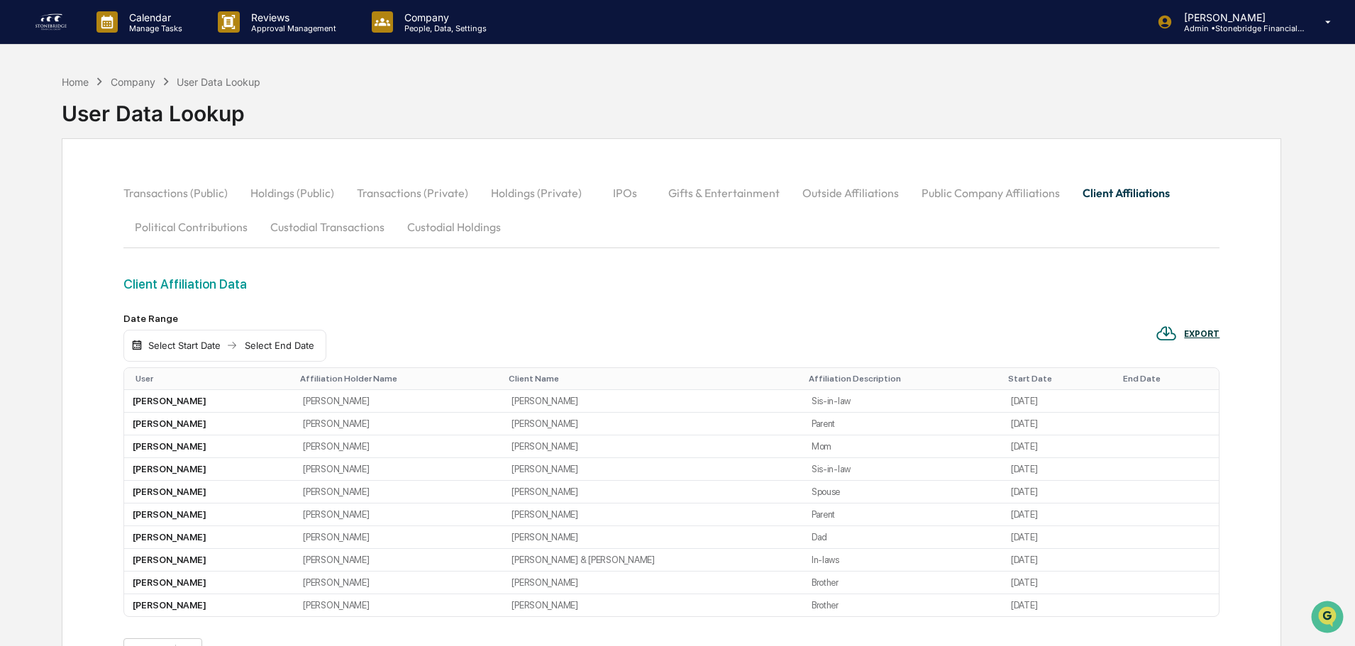
click at [128, 94] on div "User Data Lookup" at bounding box center [161, 107] width 199 height 37
click at [220, 27] on icon at bounding box center [228, 21] width 21 height 21
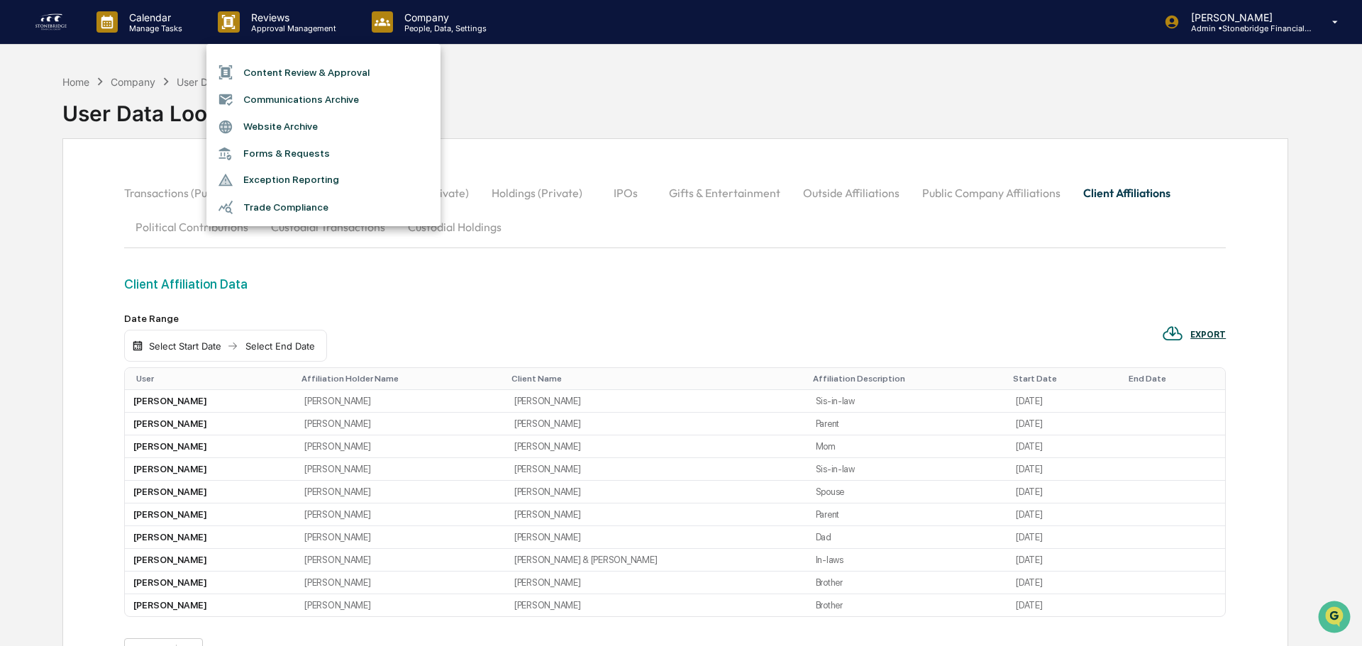
click at [176, 31] on div at bounding box center [681, 323] width 1362 height 646
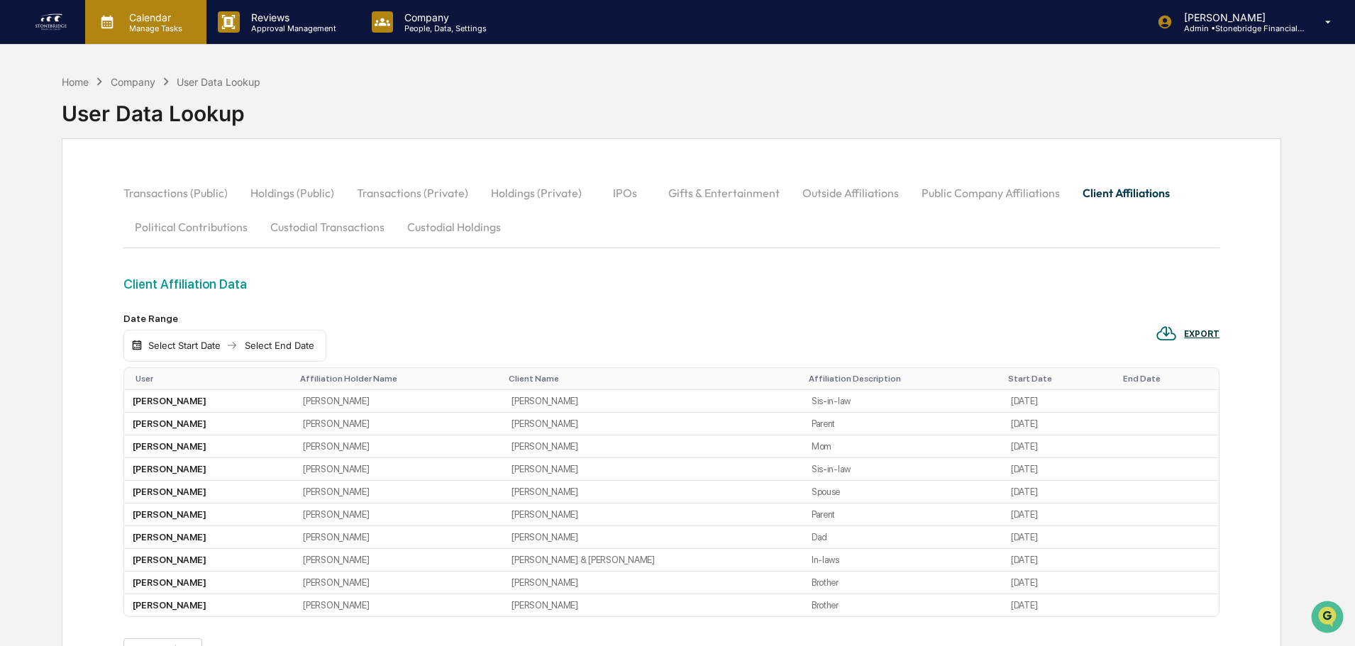
click at [148, 31] on p "Manage Tasks" at bounding box center [154, 28] width 72 height 10
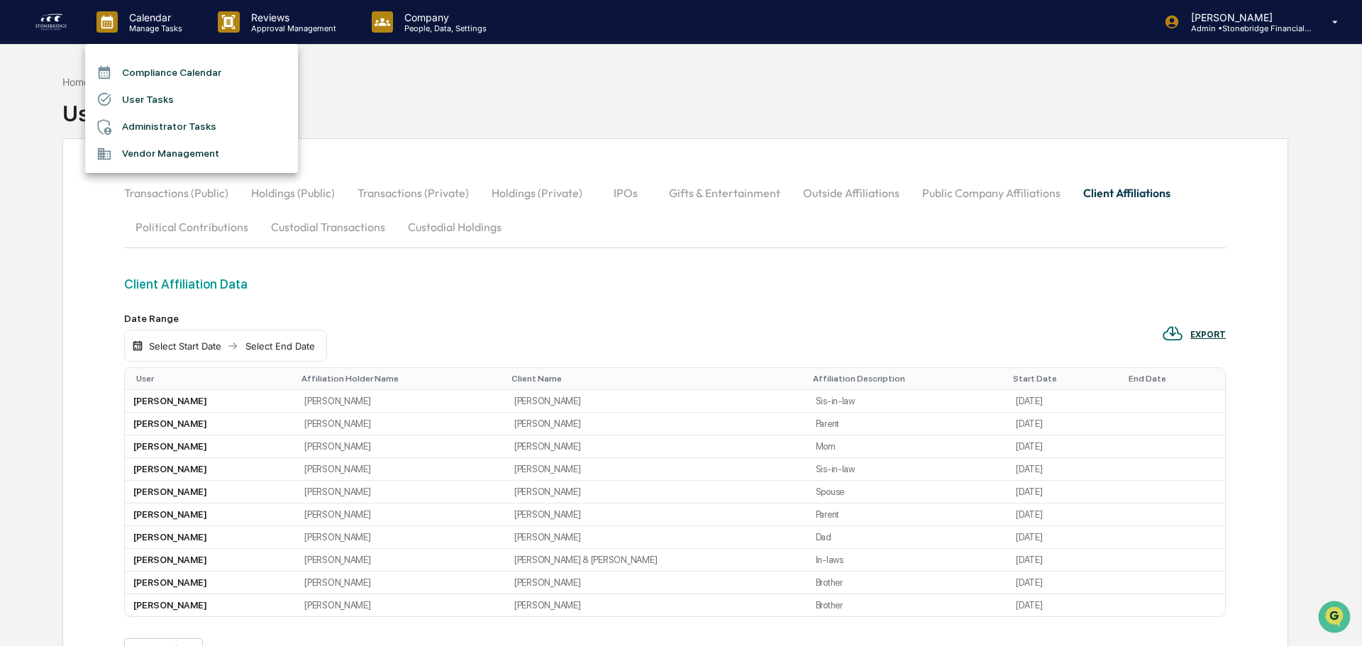
click at [446, 26] on div at bounding box center [681, 323] width 1362 height 646
click at [446, 26] on div at bounding box center [677, 323] width 1355 height 646
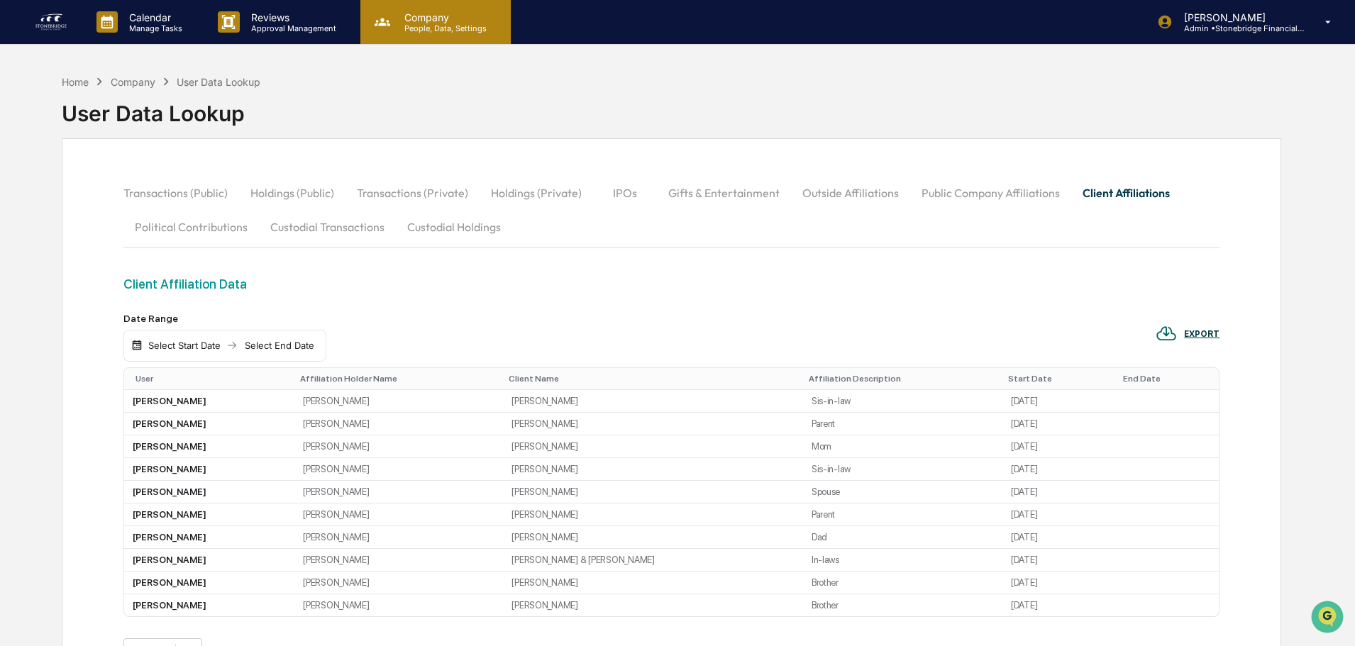
click at [412, 32] on p "People, Data, Settings" at bounding box center [443, 28] width 101 height 10
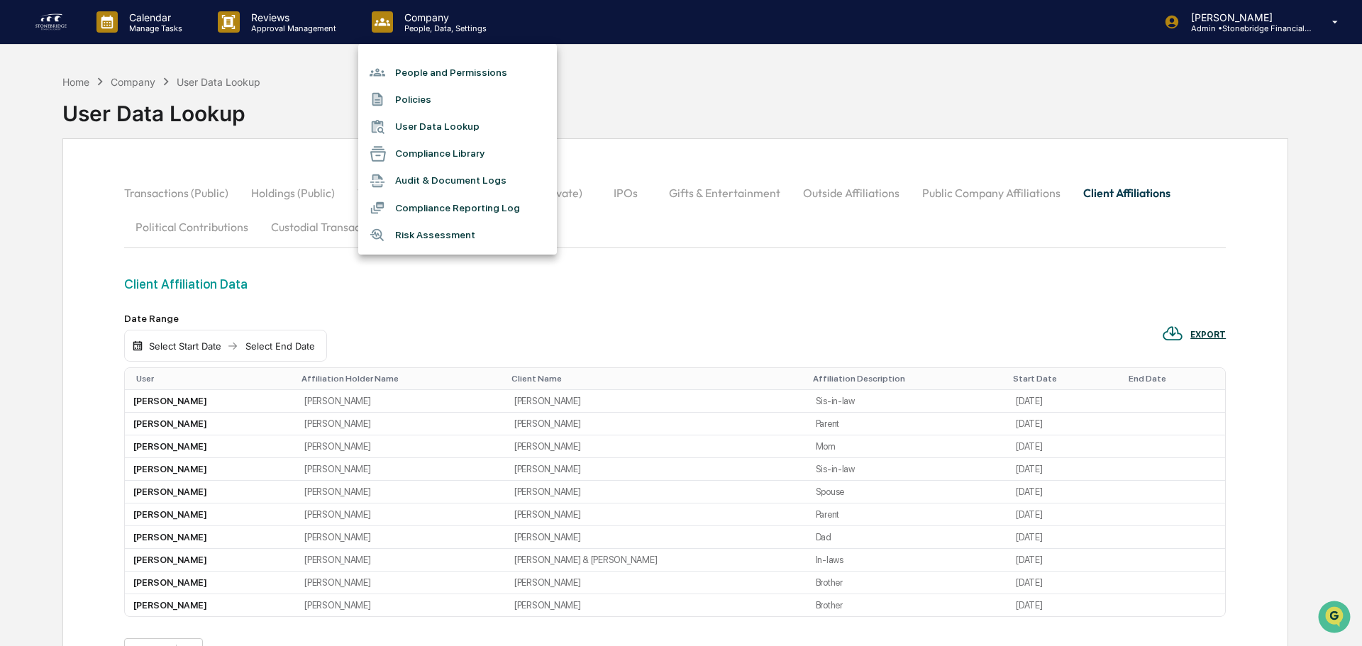
click at [422, 72] on li "People and Permissions" at bounding box center [457, 72] width 199 height 27
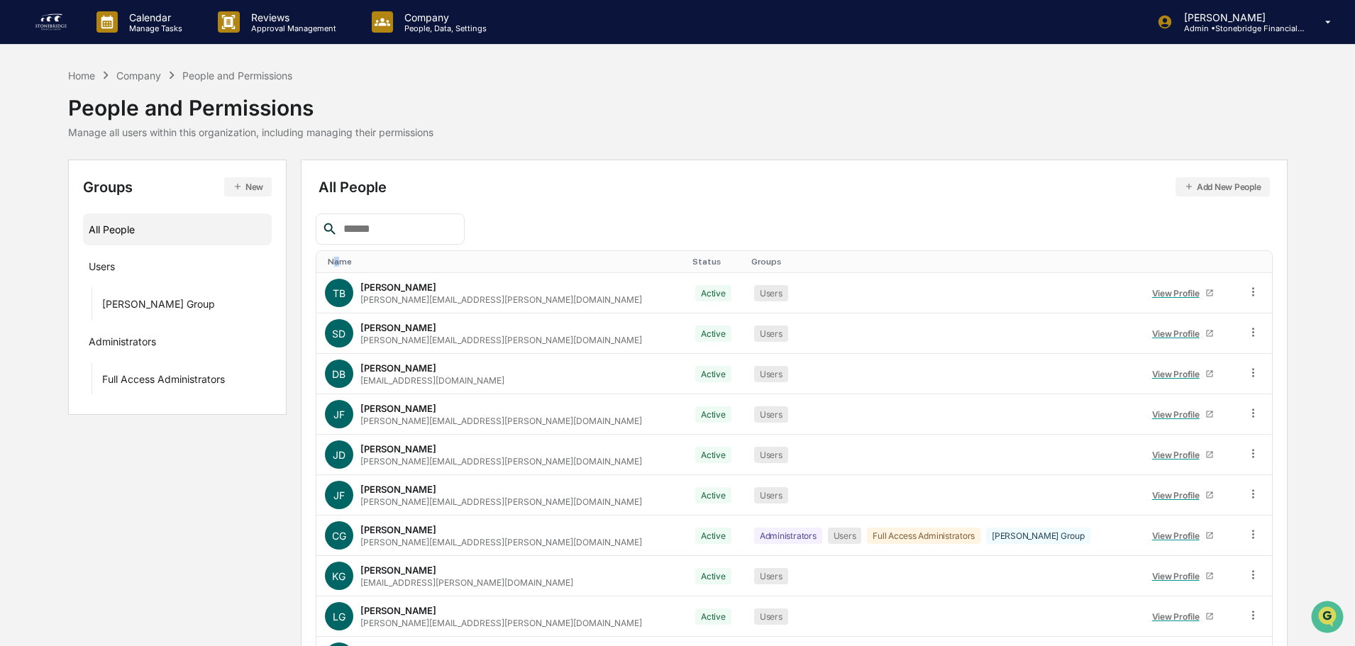
click at [336, 253] on th "Name" at bounding box center [501, 262] width 371 height 22
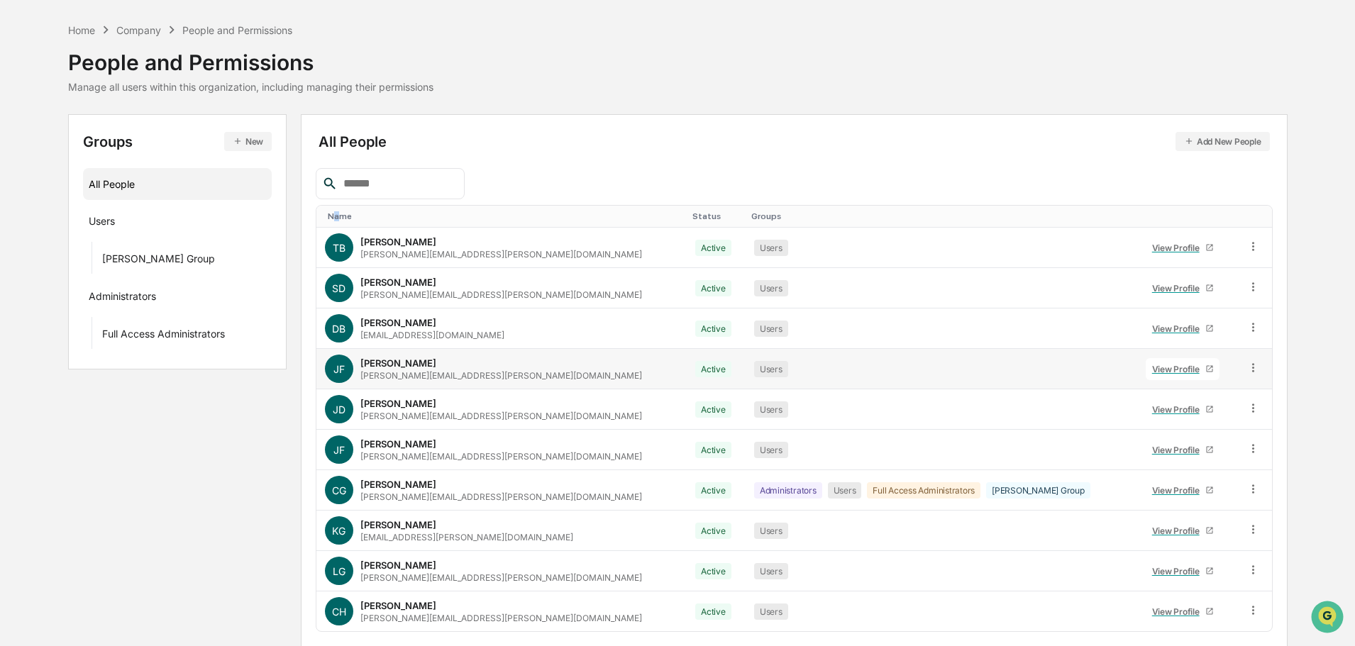
scroll to position [71, 0]
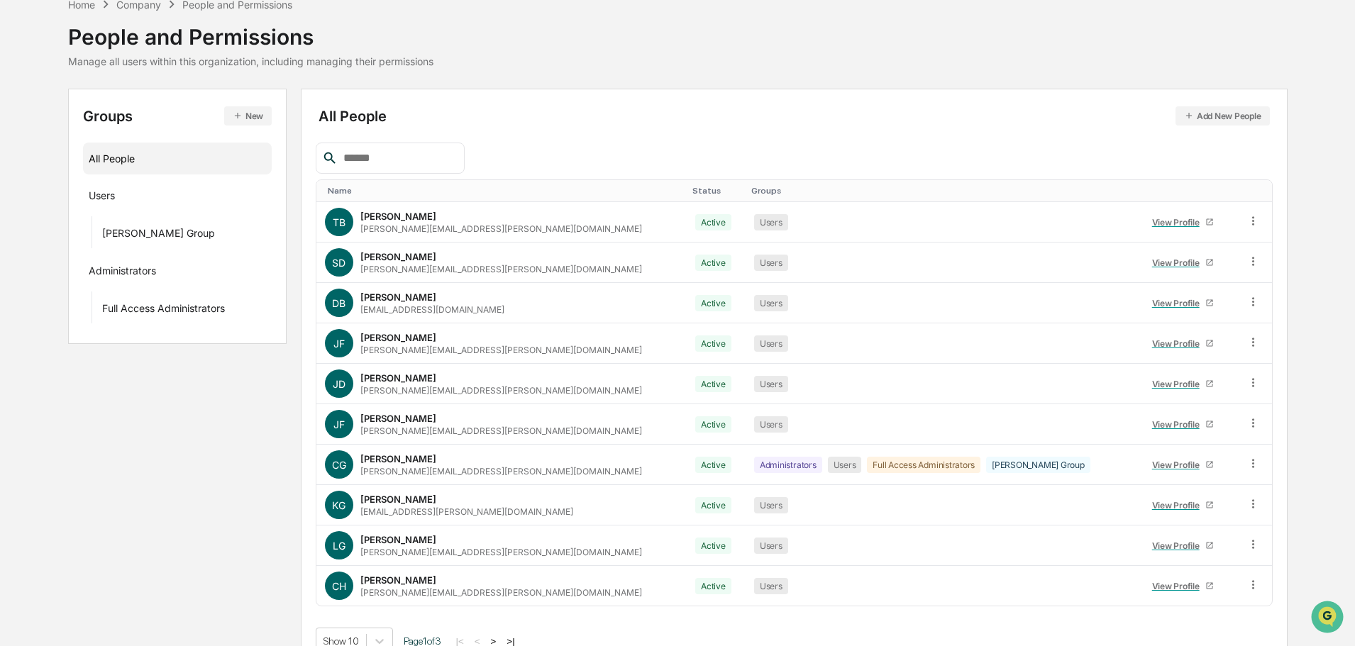
click at [359, 166] on input "text" at bounding box center [398, 158] width 121 height 18
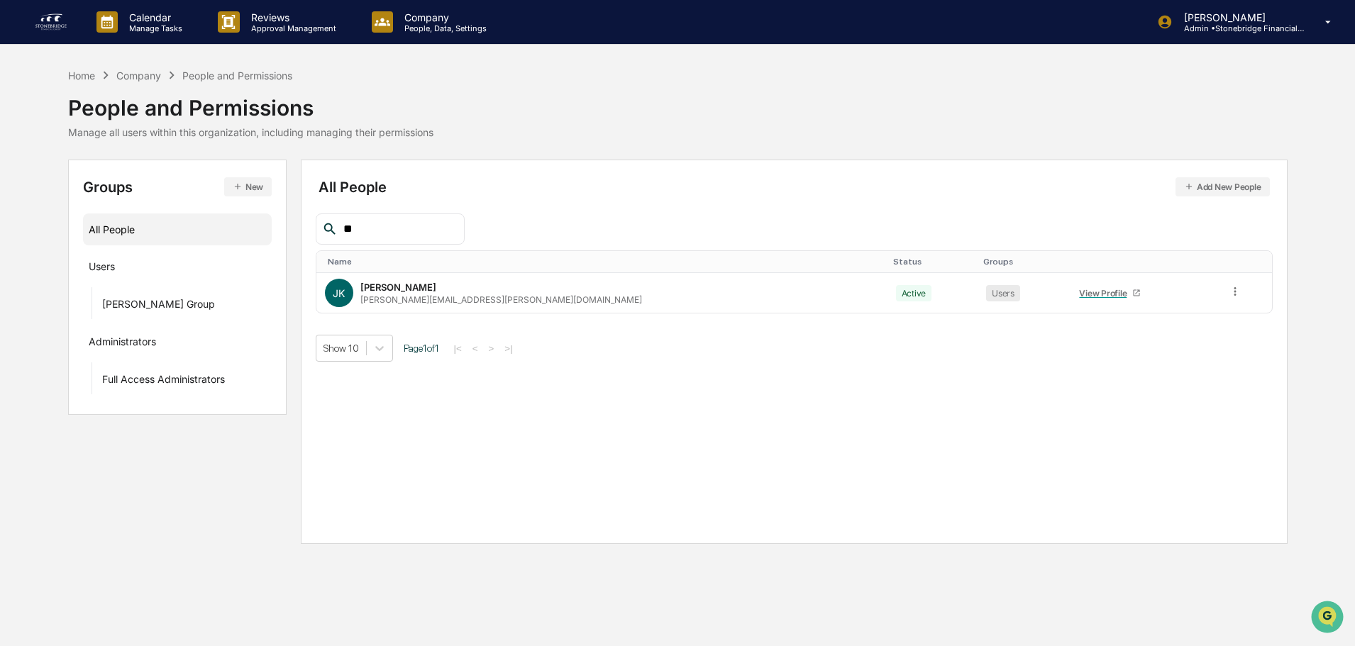
scroll to position [0, 0]
type input "*****"
click at [445, 289] on div "Jeffrey Kline jeffrey.kline@stonebridgefg.com" at bounding box center [503, 293] width 282 height 23
click at [1085, 295] on div "View Profile" at bounding box center [1111, 293] width 53 height 11
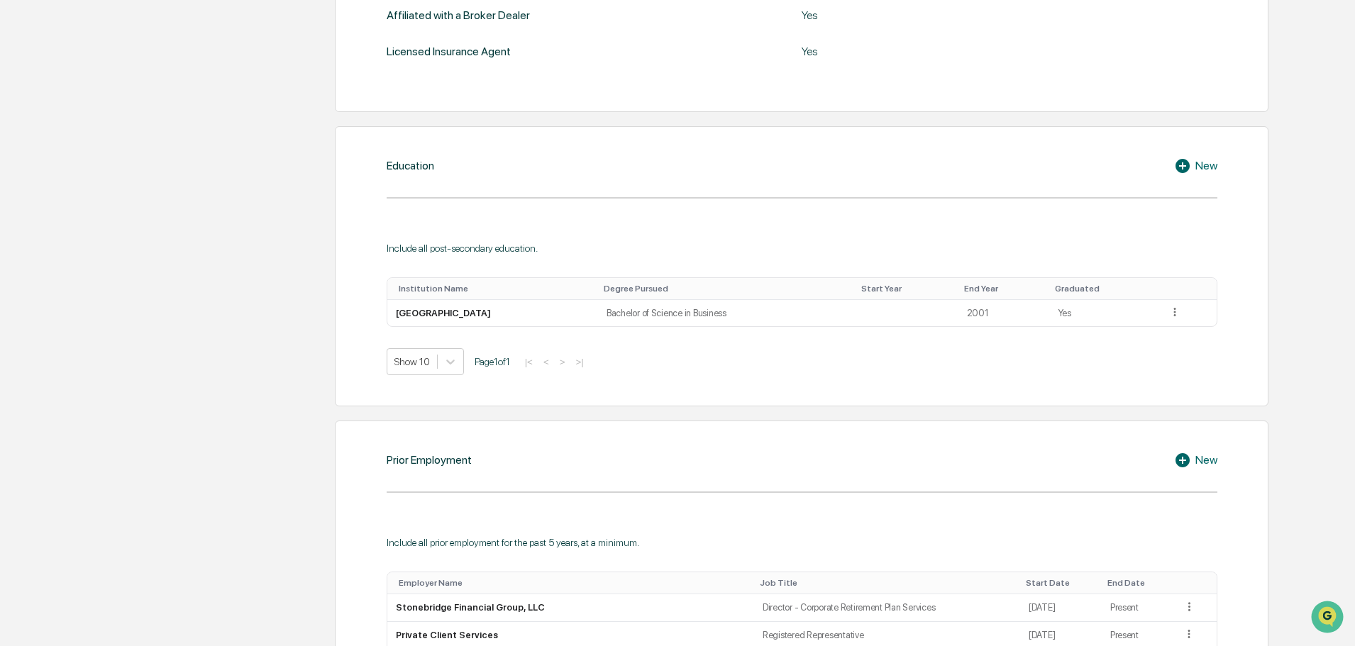
scroll to position [922, 0]
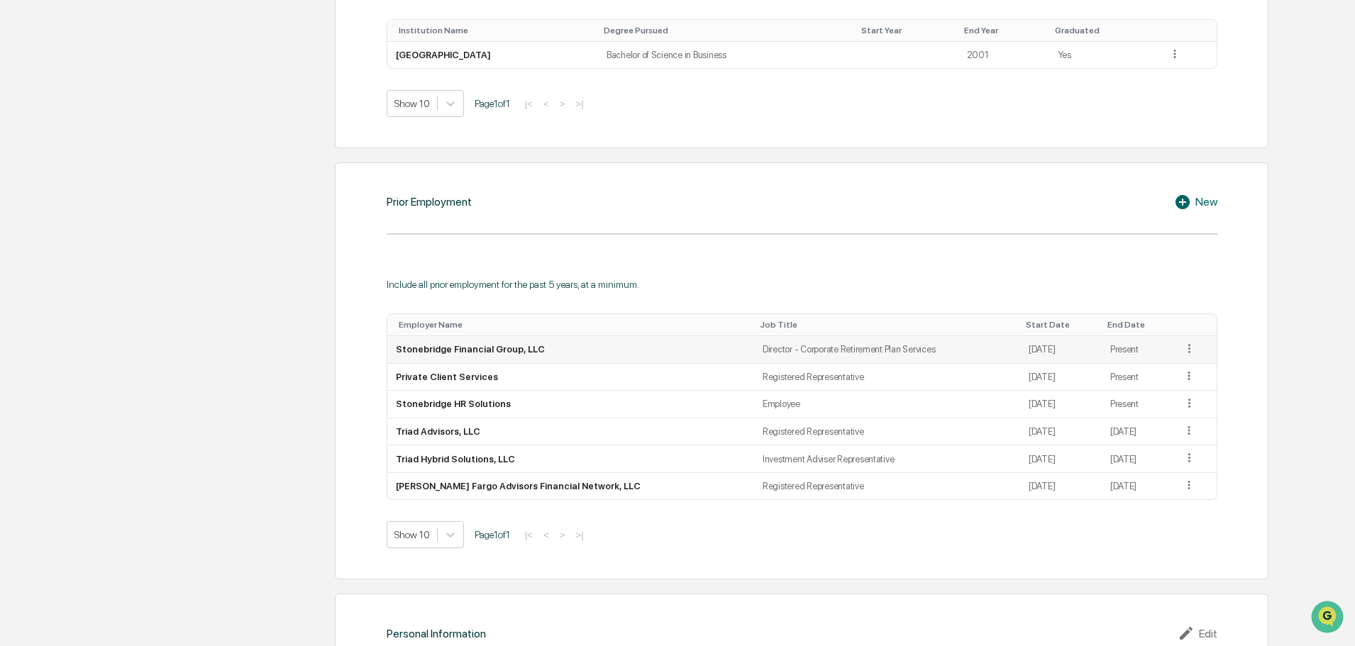
click at [1186, 338] on td at bounding box center [1195, 350] width 43 height 28
click at [1186, 348] on icon at bounding box center [1189, 348] width 13 height 13
click at [1154, 365] on div "Edit" at bounding box center [1172, 369] width 45 height 23
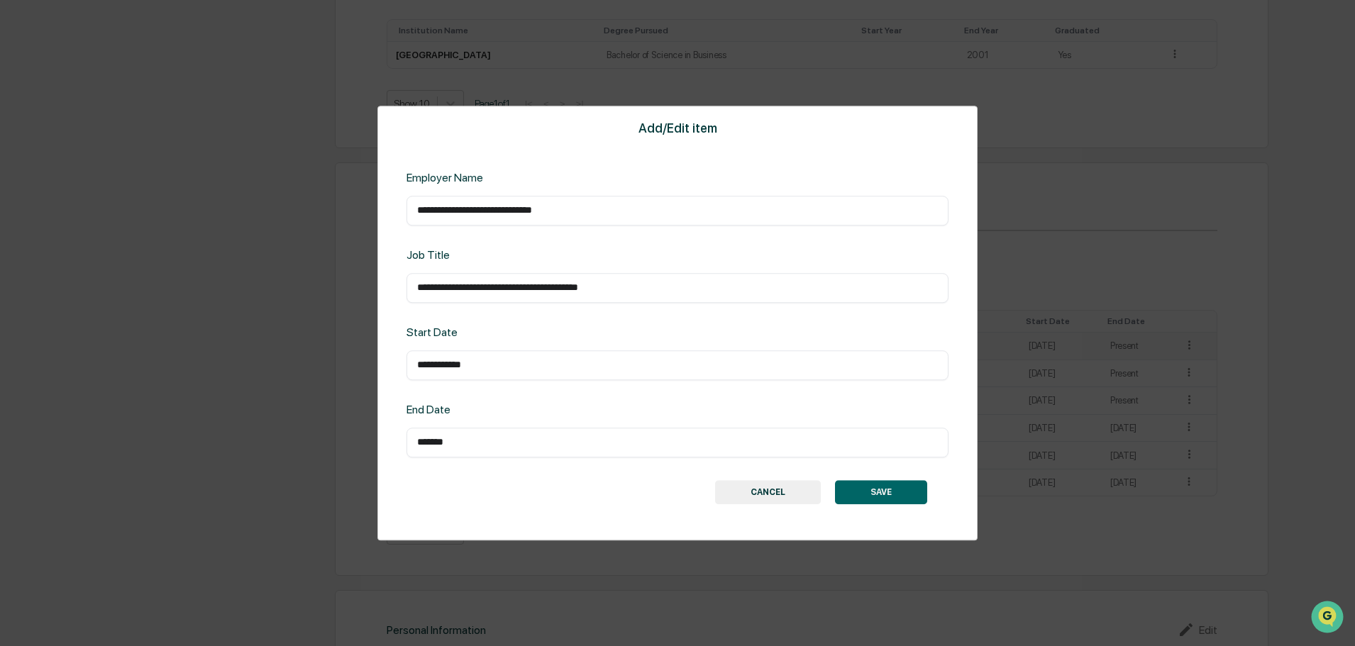
drag, startPoint x: 511, startPoint y: 363, endPoint x: 362, endPoint y: 360, distance: 149.0
click at [368, 361] on div "**********" at bounding box center [677, 323] width 1355 height 646
click at [775, 490] on button "CANCEL" at bounding box center [768, 492] width 106 height 24
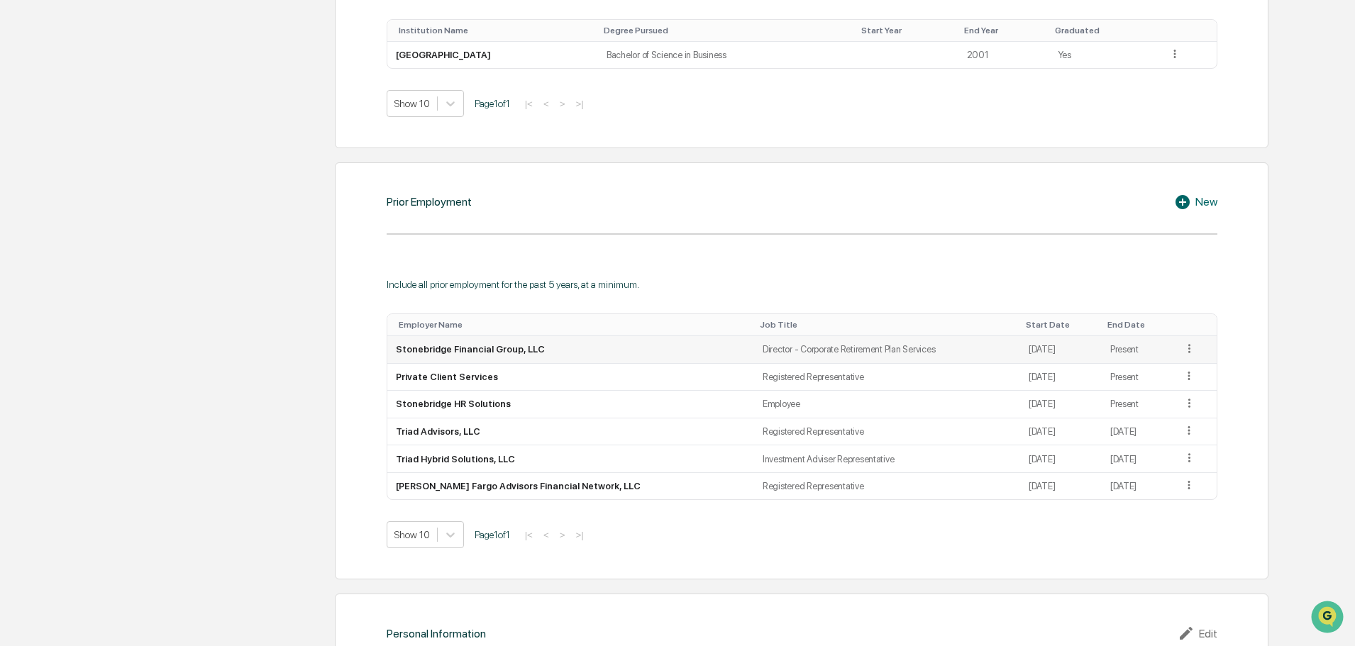
click at [1190, 347] on icon at bounding box center [1189, 348] width 13 height 13
click at [1165, 368] on div "Edit" at bounding box center [1172, 369] width 45 height 23
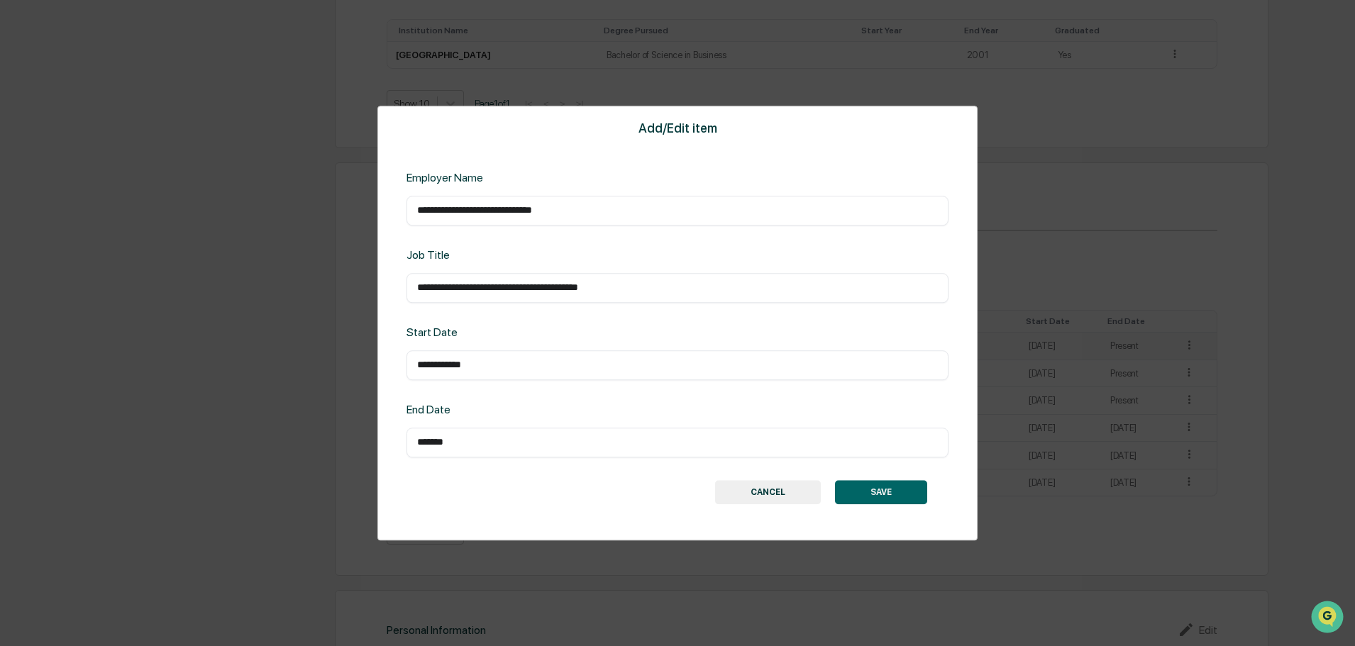
drag, startPoint x: 515, startPoint y: 364, endPoint x: 262, endPoint y: 343, distance: 254.2
click at [328, 355] on div "**********" at bounding box center [677, 323] width 1355 height 646
type input "**********"
click at [880, 483] on button "SAVE" at bounding box center [881, 492] width 92 height 24
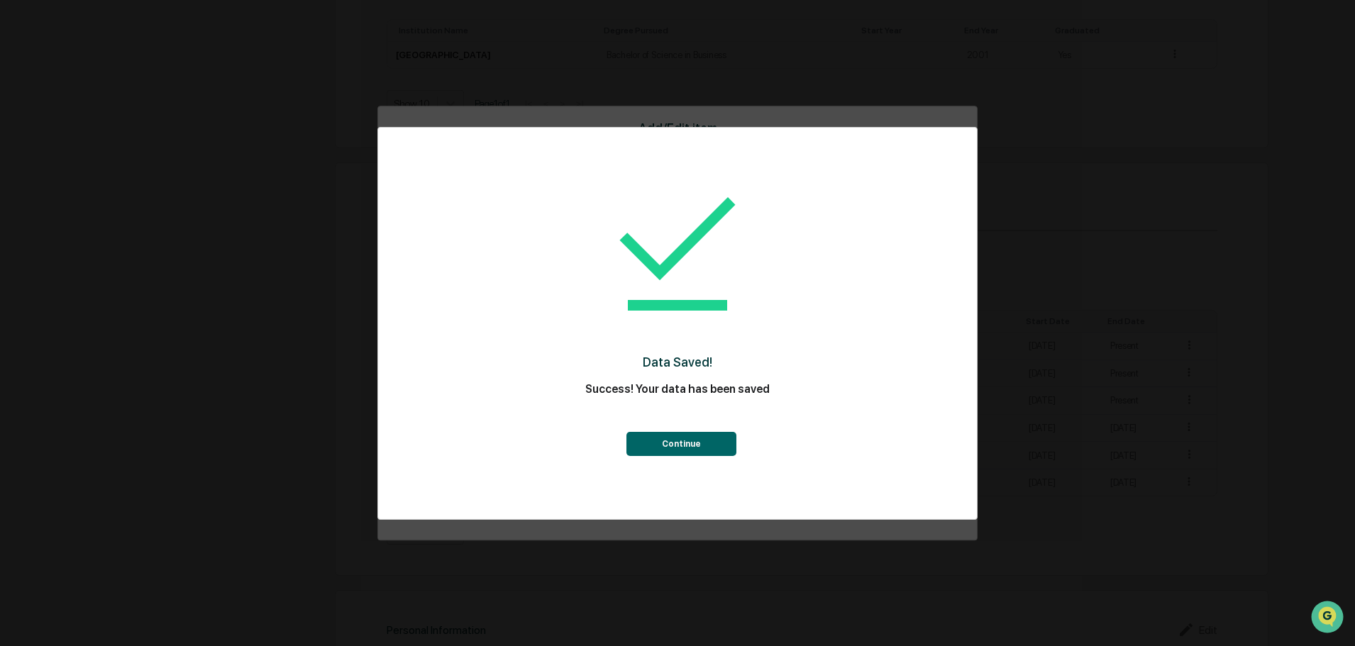
click at [629, 454] on button "Continue" at bounding box center [681, 444] width 110 height 24
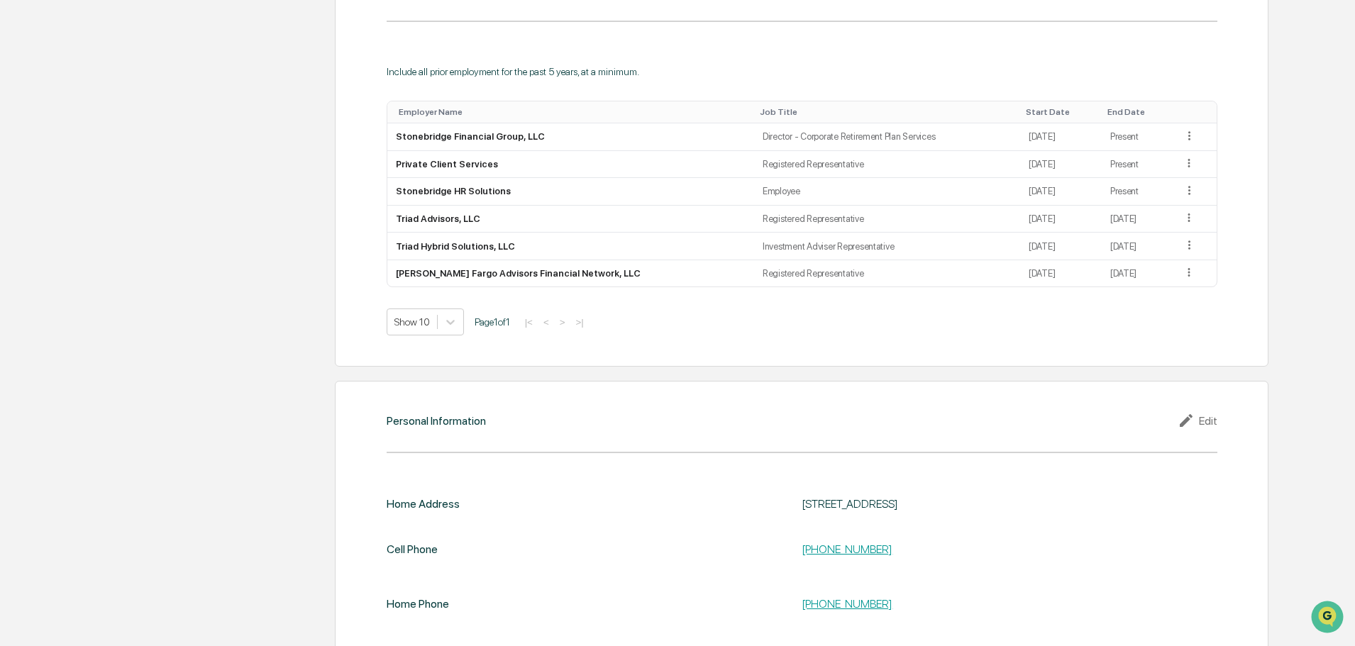
scroll to position [1170, 0]
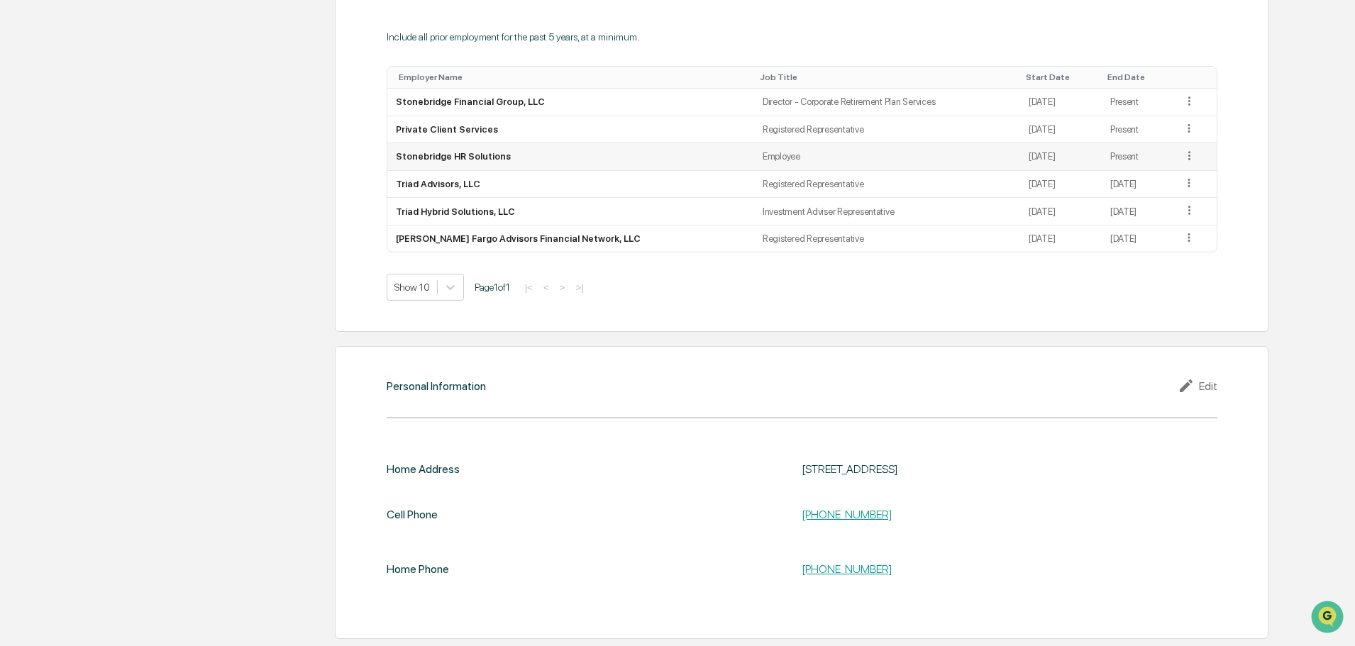
click at [1188, 156] on icon at bounding box center [1189, 155] width 2 height 9
click at [1153, 175] on div "Edit" at bounding box center [1172, 176] width 45 height 23
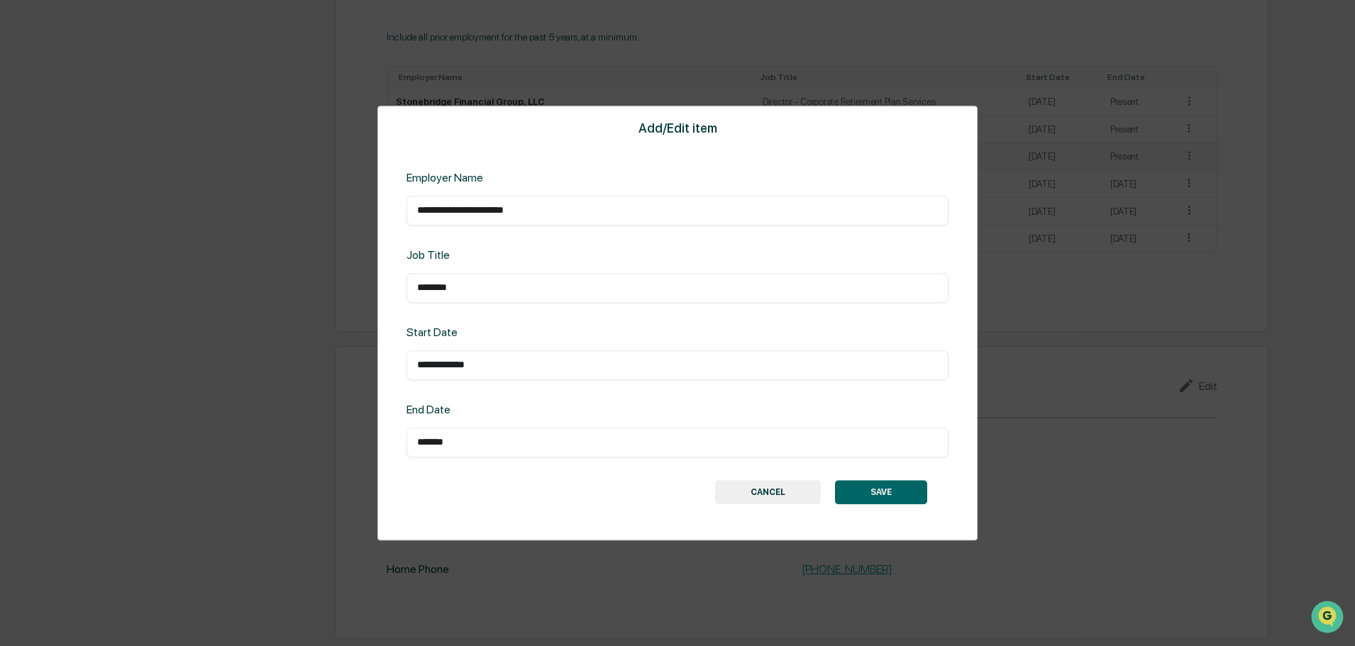
click at [756, 494] on button "CANCEL" at bounding box center [768, 492] width 106 height 24
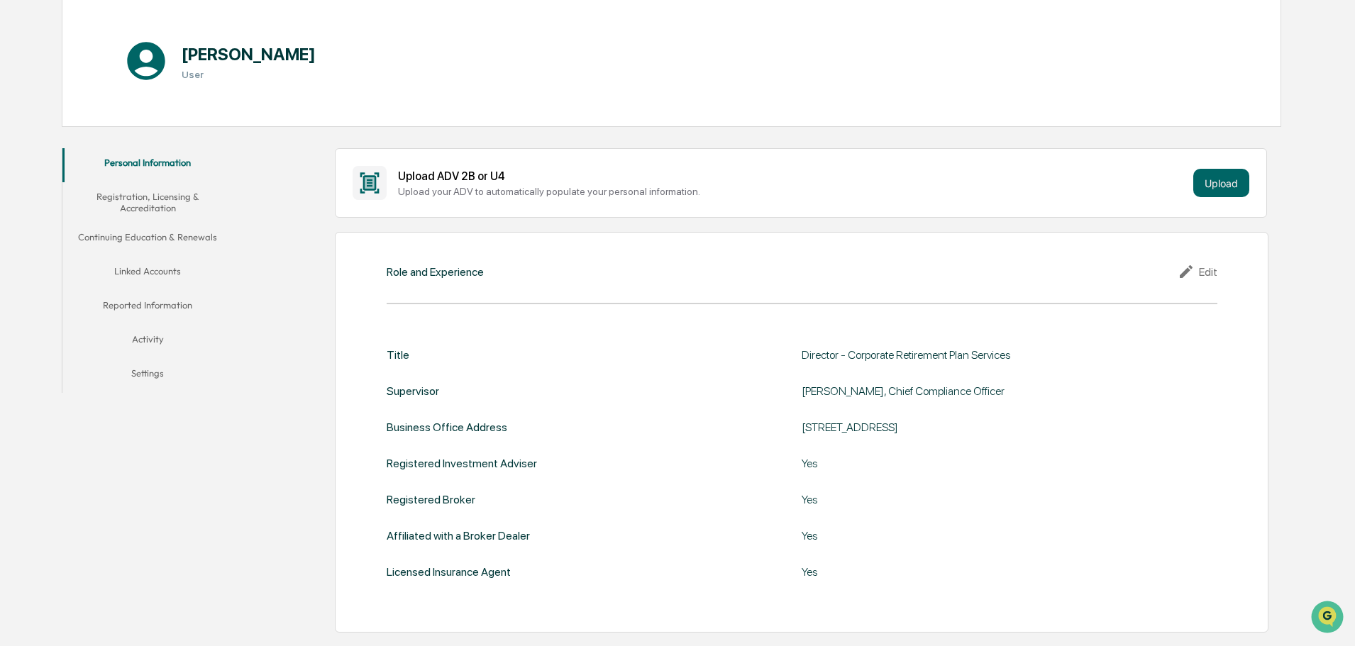
scroll to position [71, 0]
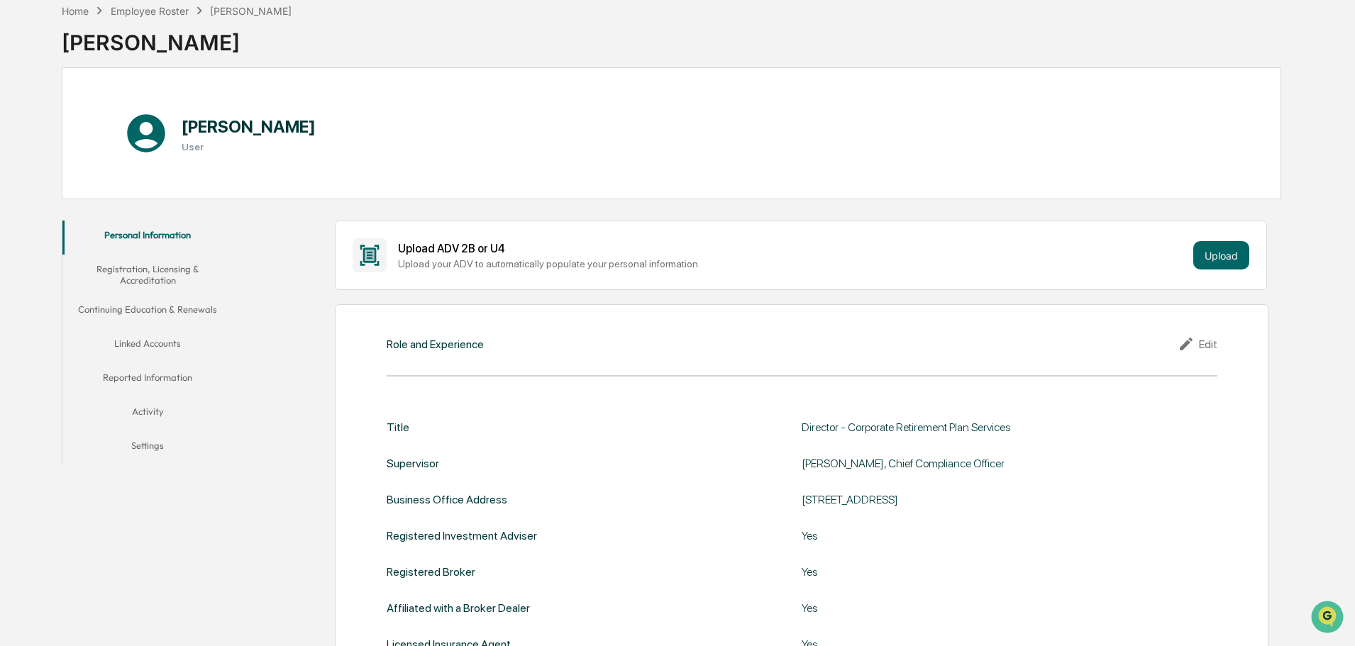
click at [232, 273] on button "Registration, Licensing & Accreditation" at bounding box center [147, 275] width 170 height 40
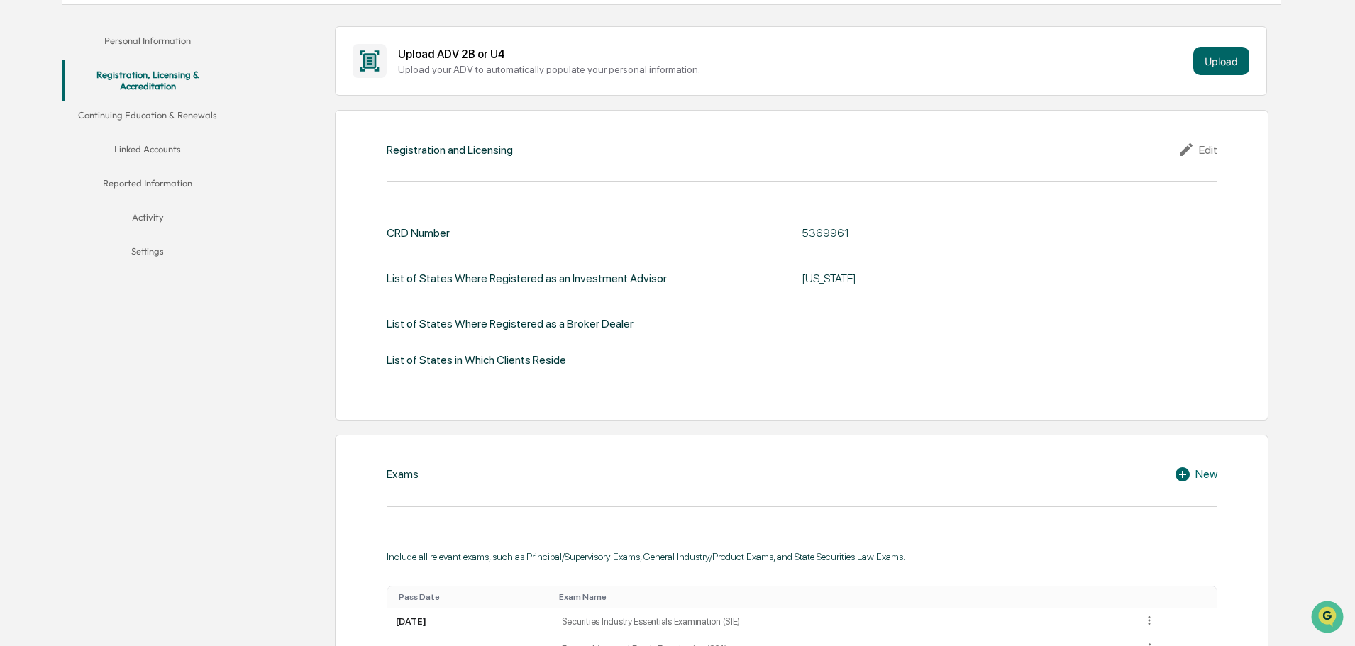
scroll to position [284, 0]
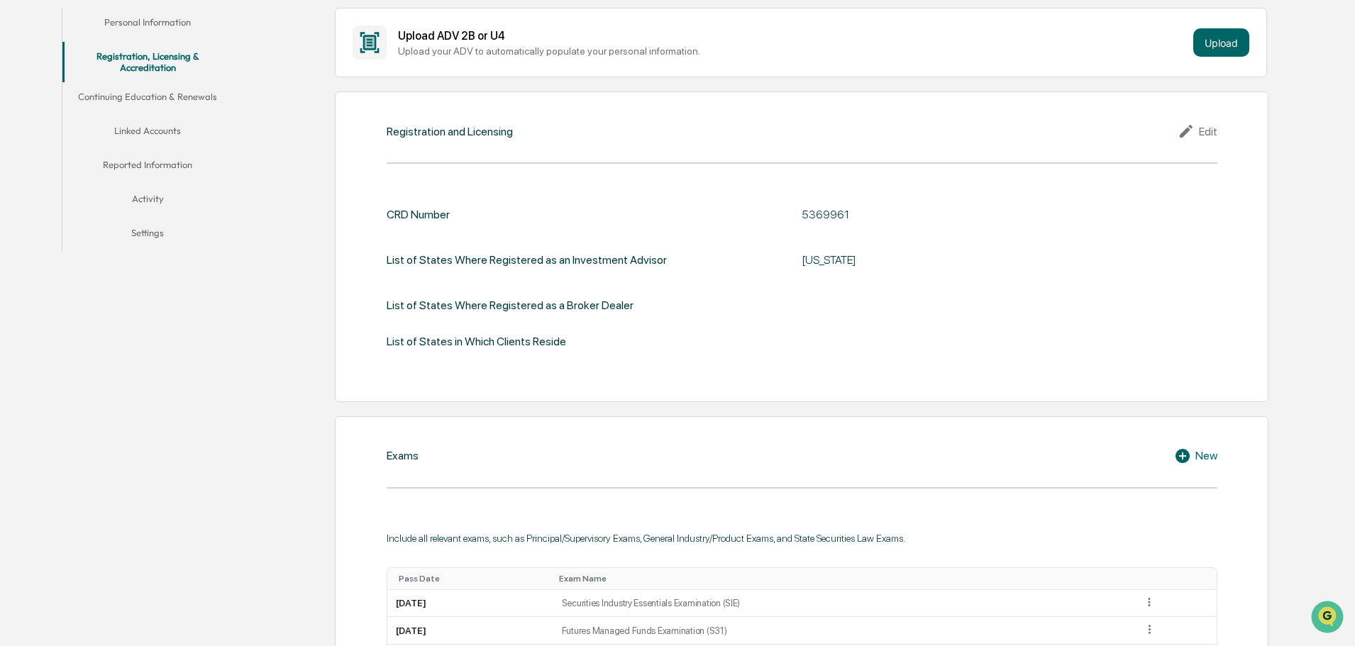
click at [1198, 136] on icon at bounding box center [1188, 131] width 21 height 17
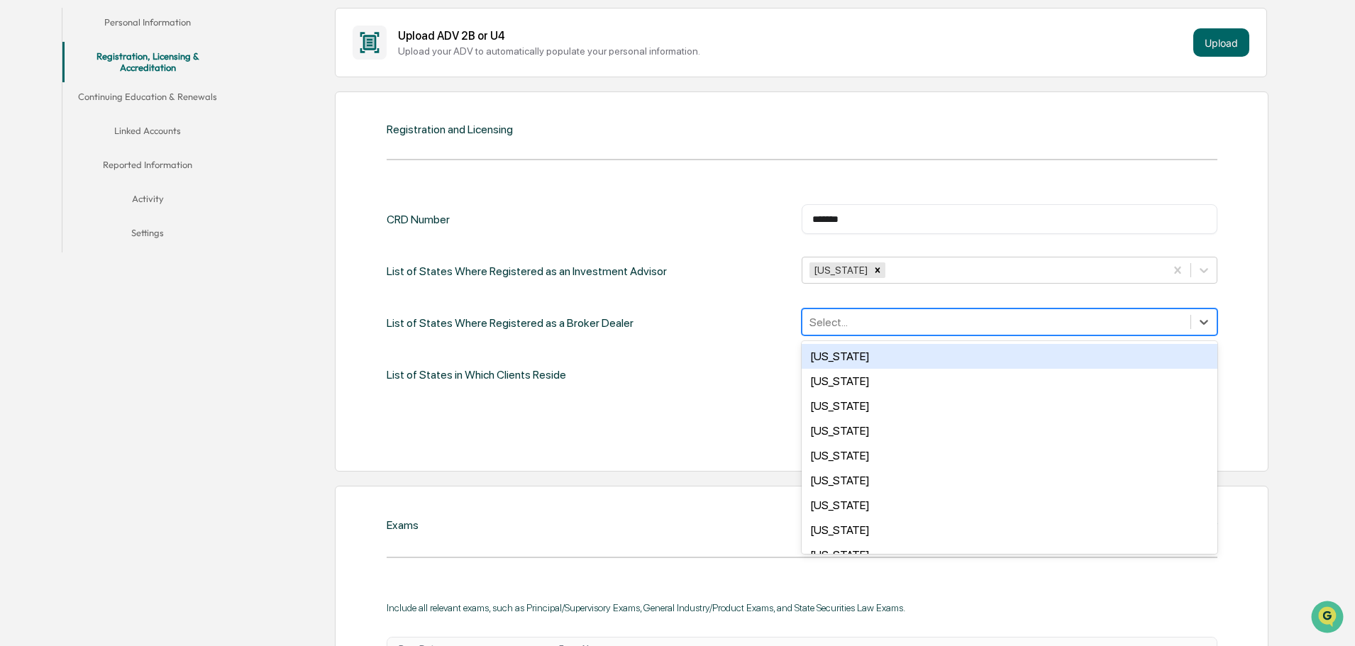
click at [843, 319] on div at bounding box center [997, 322] width 374 height 16
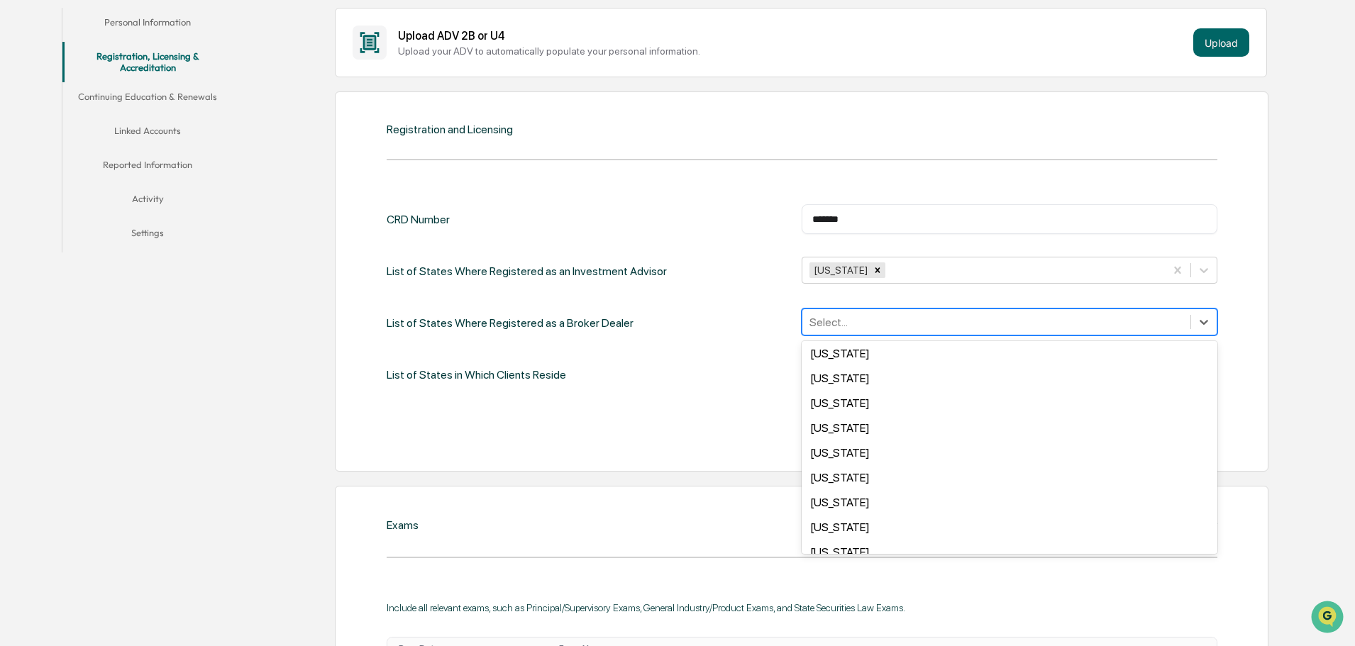
scroll to position [922, 0]
click at [856, 358] on div "[US_STATE]" at bounding box center [1010, 353] width 416 height 25
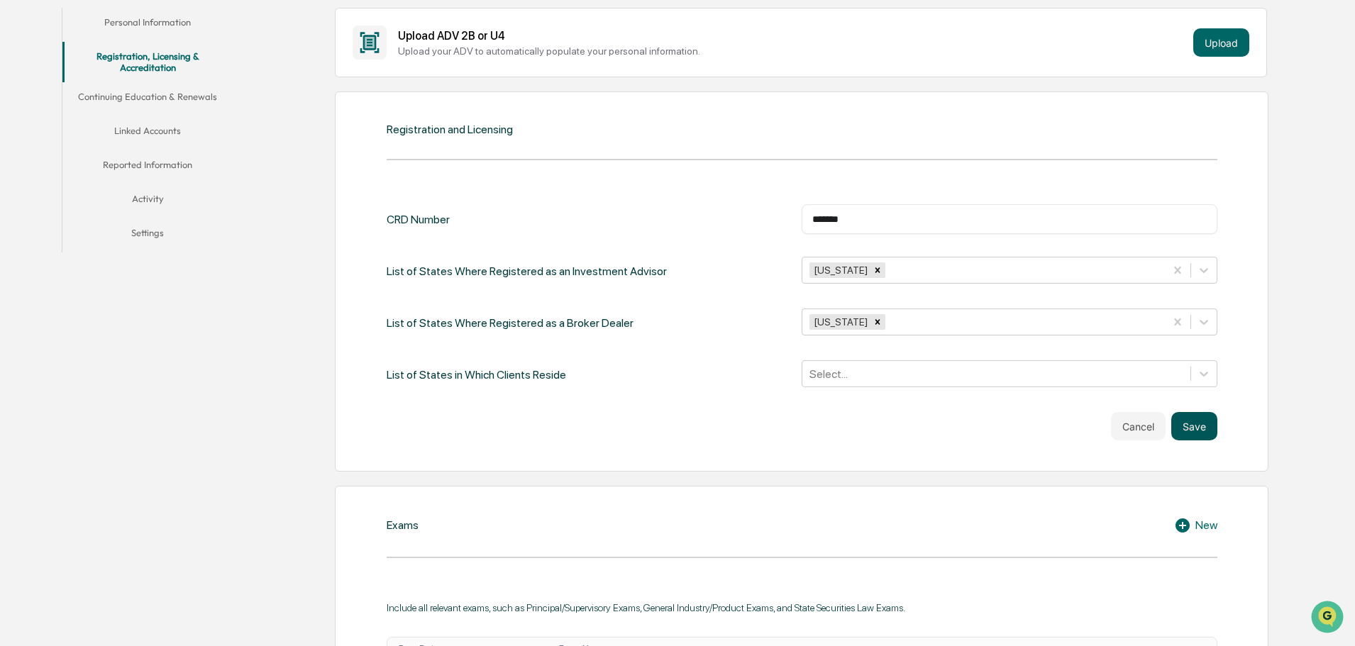
click at [1183, 416] on button "Save" at bounding box center [1194, 426] width 46 height 28
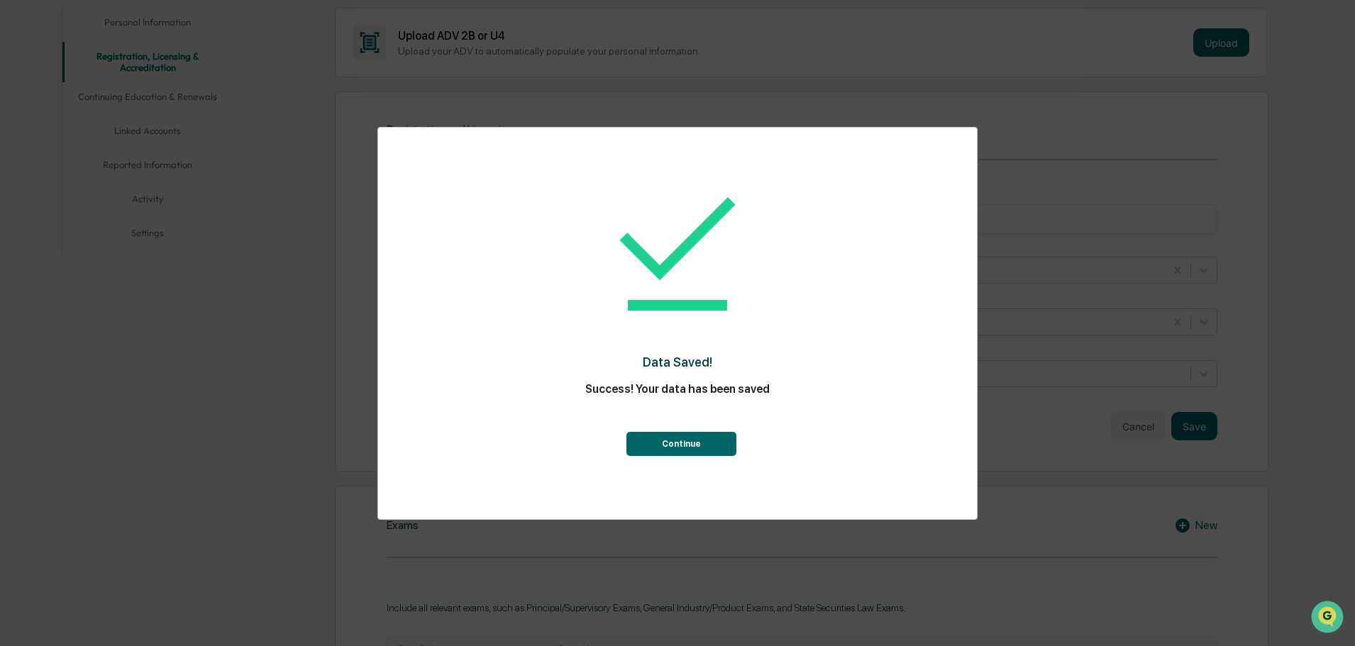
click at [666, 441] on button "Continue" at bounding box center [681, 444] width 110 height 24
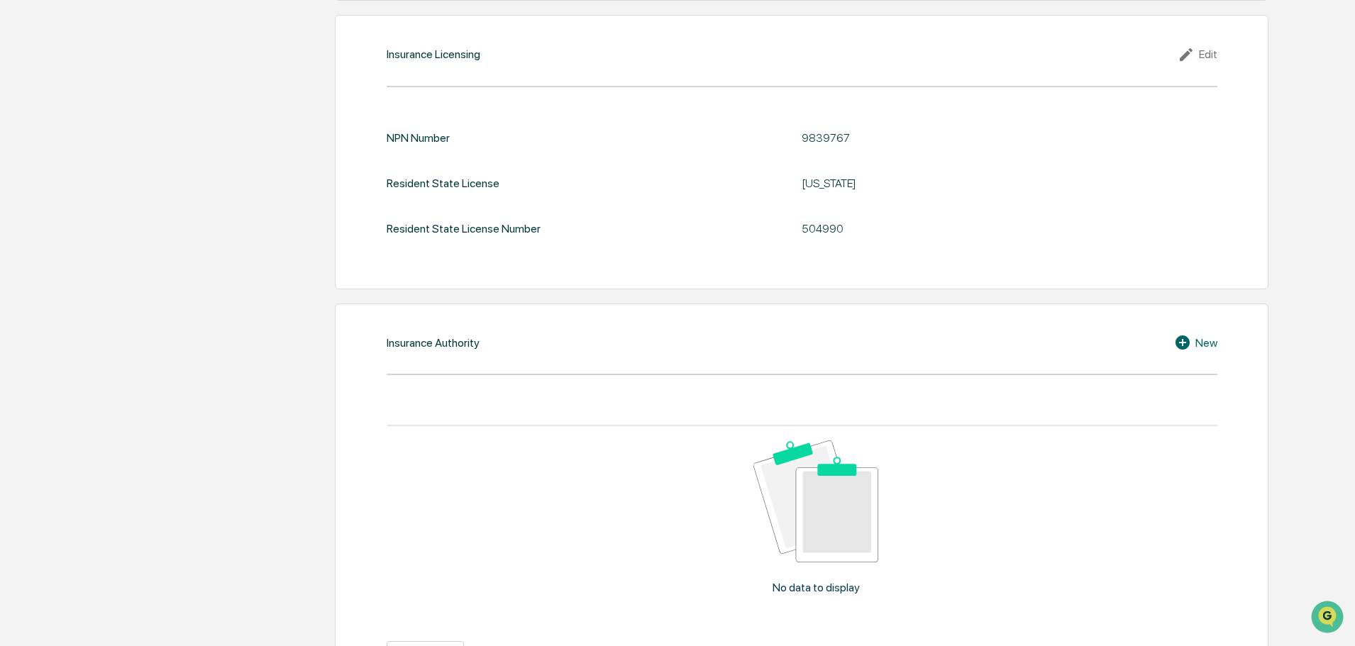
scroll to position [1652, 0]
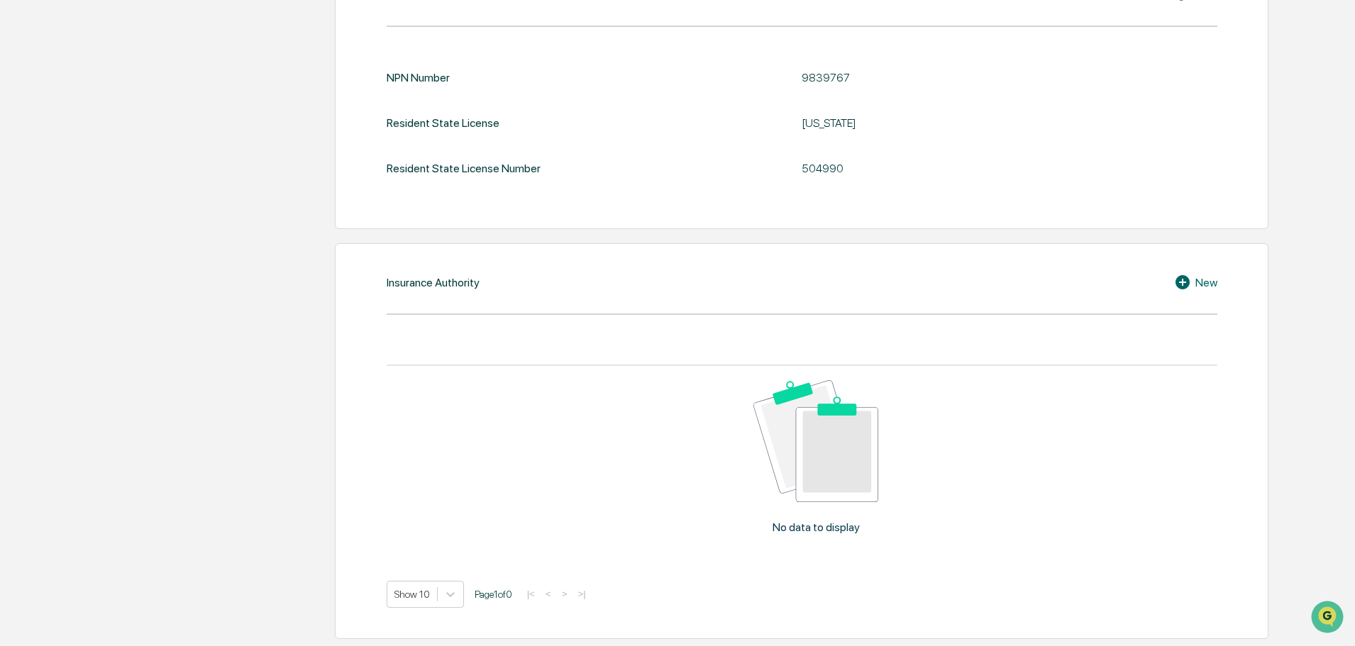
click at [1197, 291] on div "New" at bounding box center [1195, 282] width 43 height 17
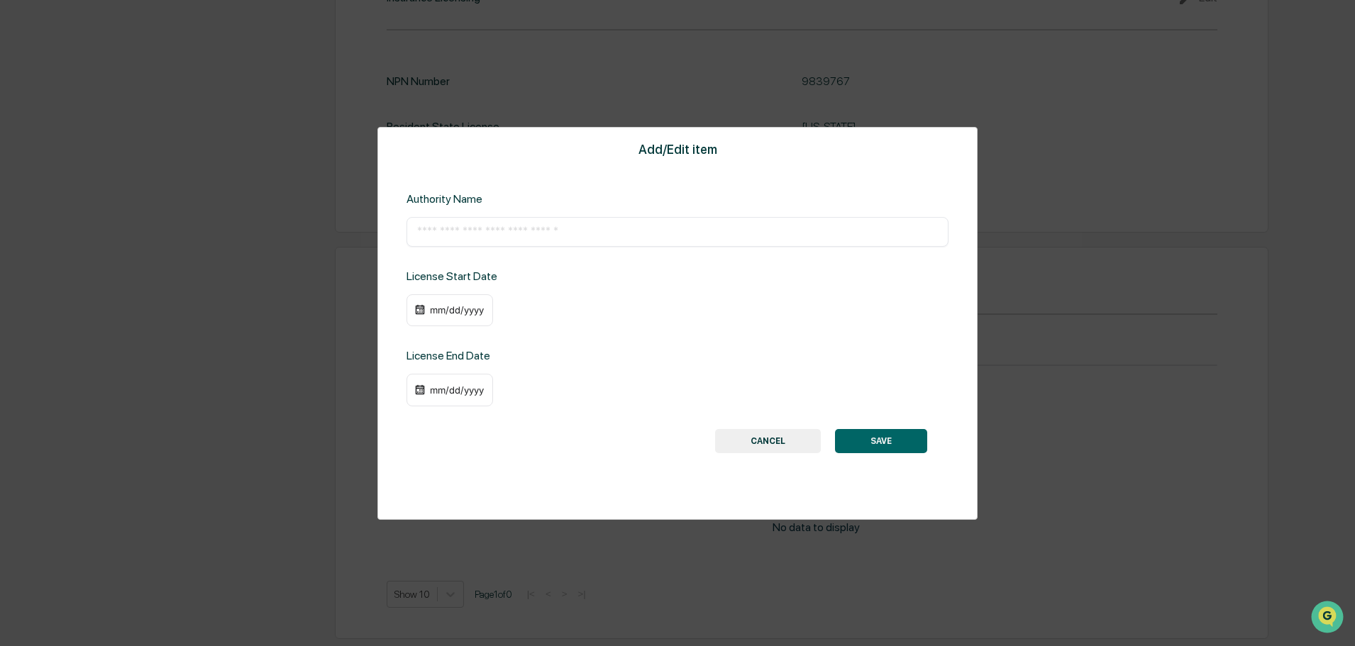
scroll to position [1648, 0]
click at [510, 228] on input "text" at bounding box center [677, 232] width 521 height 14
paste input "**********"
type input "**********"
click at [445, 306] on div "mm/dd/yyyy" at bounding box center [457, 309] width 57 height 11
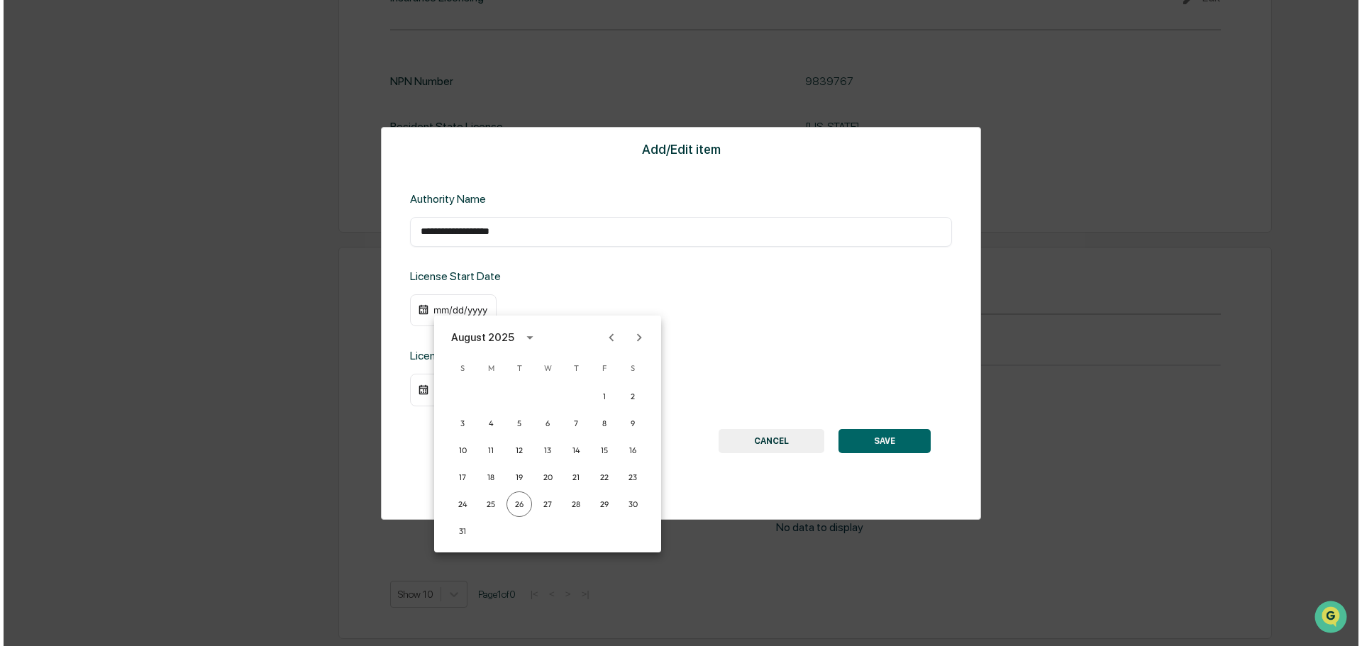
scroll to position [1650, 0]
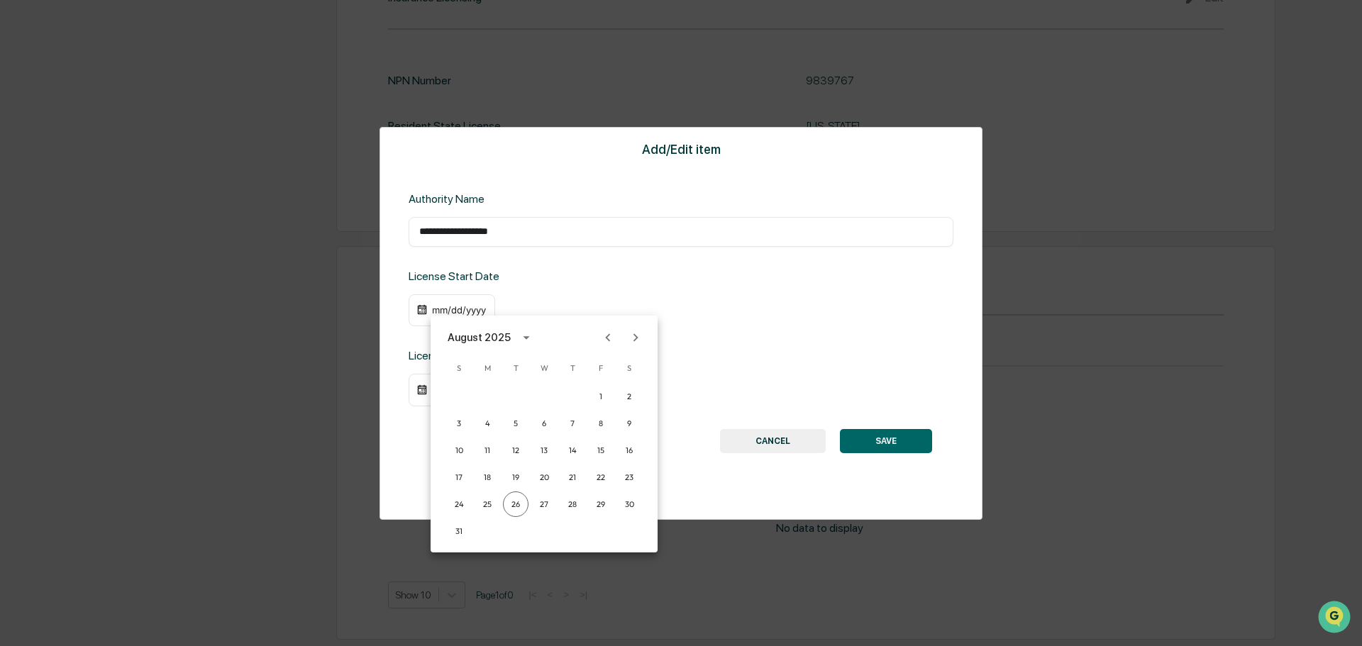
click at [524, 339] on icon "calendar view is open, switch to year view" at bounding box center [527, 338] width 16 height 16
click at [596, 530] on button "2007" at bounding box center [617, 533] width 51 height 26
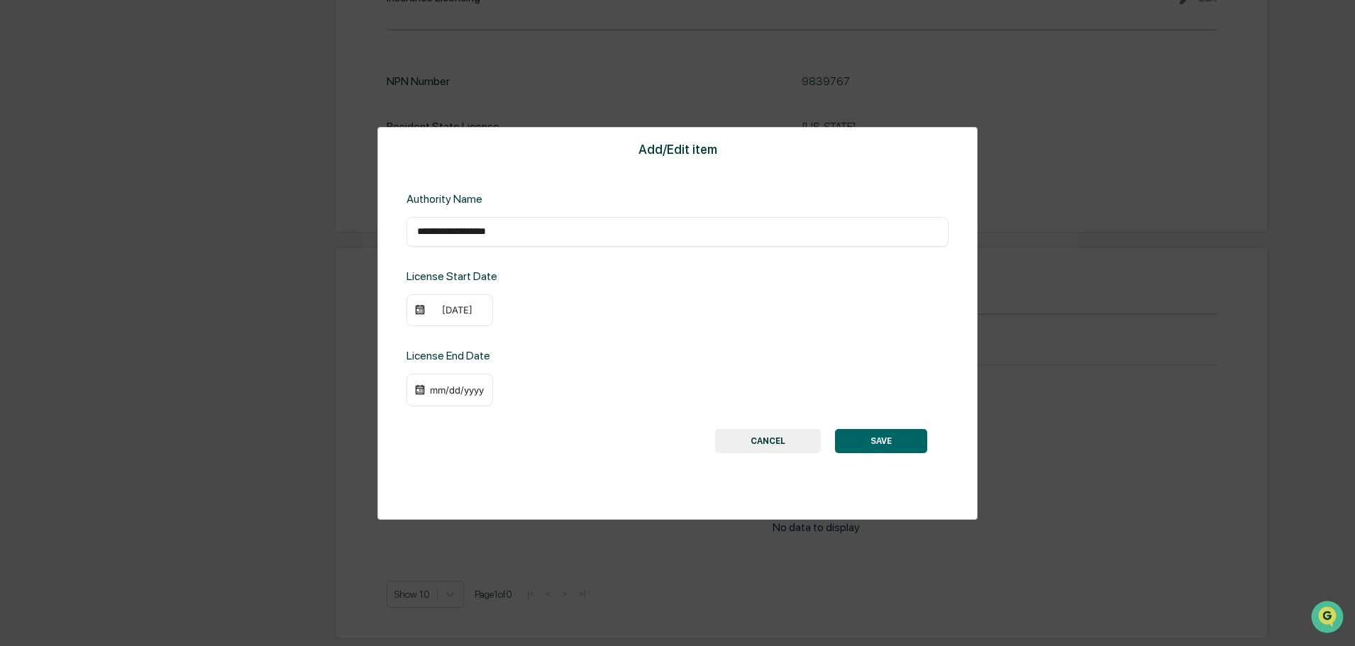
click at [448, 309] on div "08/26/2007" at bounding box center [457, 309] width 57 height 11
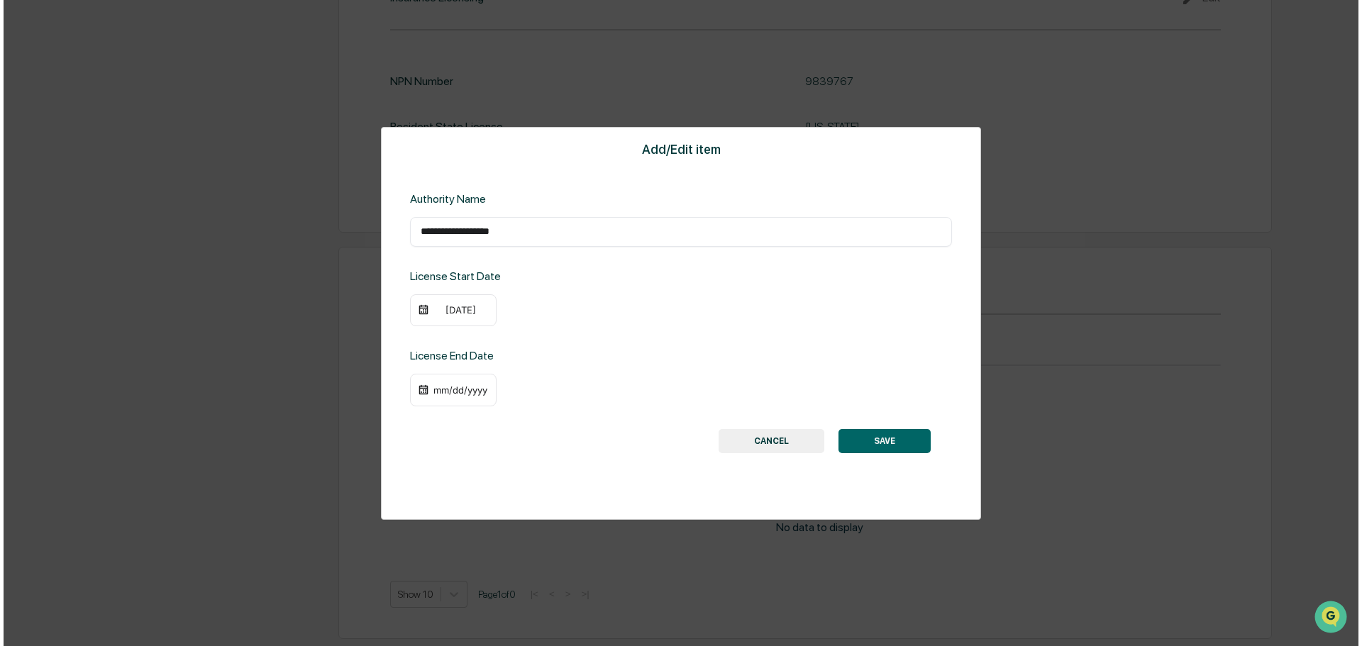
scroll to position [1650, 0]
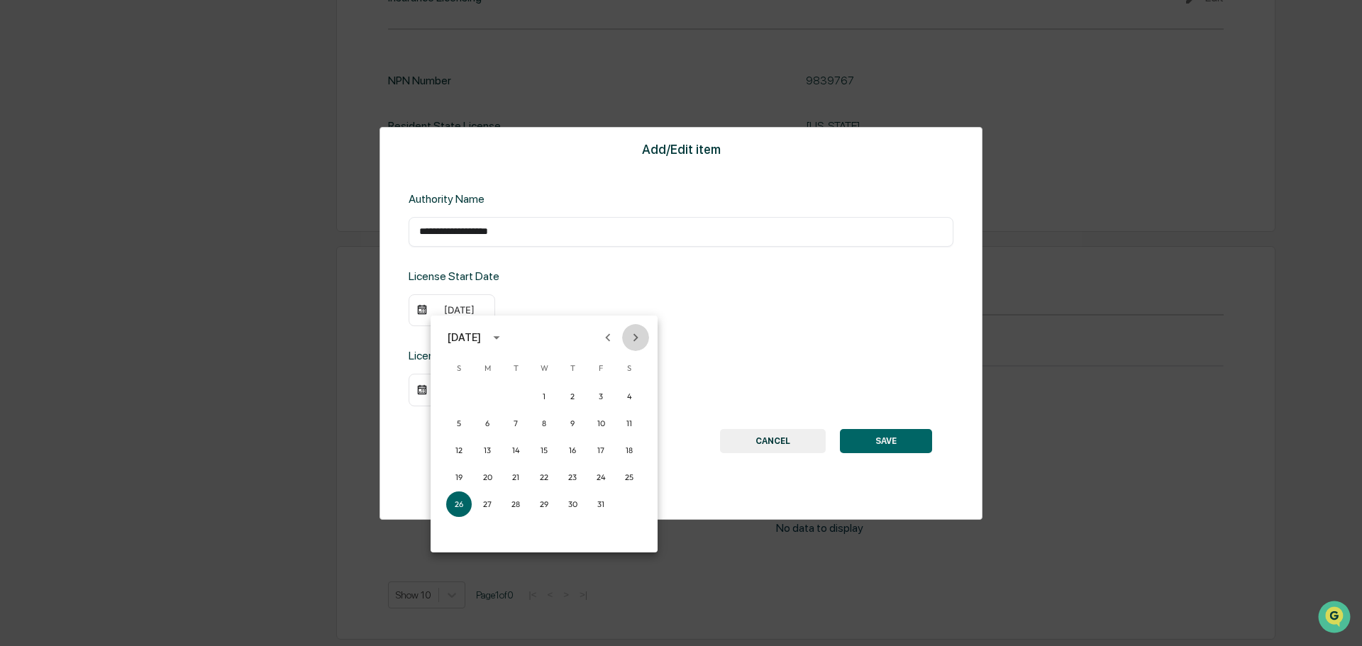
click at [637, 341] on icon "Next month" at bounding box center [636, 338] width 16 height 16
click at [575, 390] on button "1" at bounding box center [573, 397] width 26 height 26
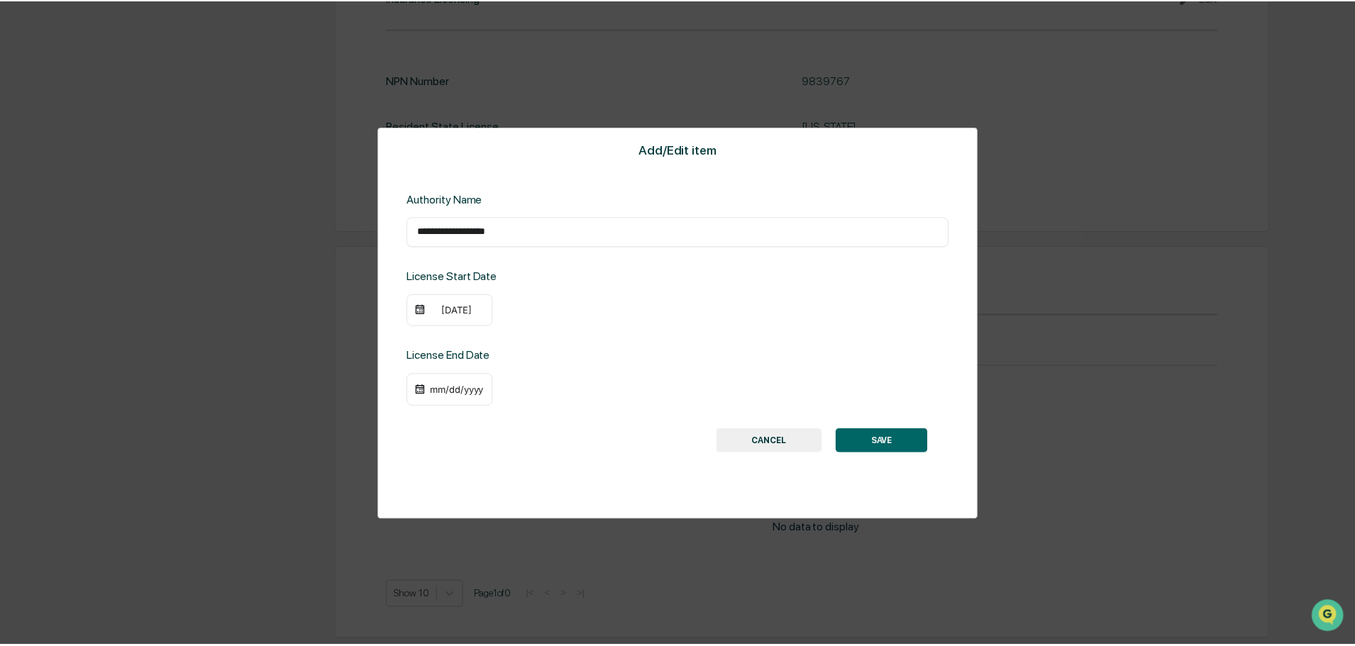
scroll to position [1648, 0]
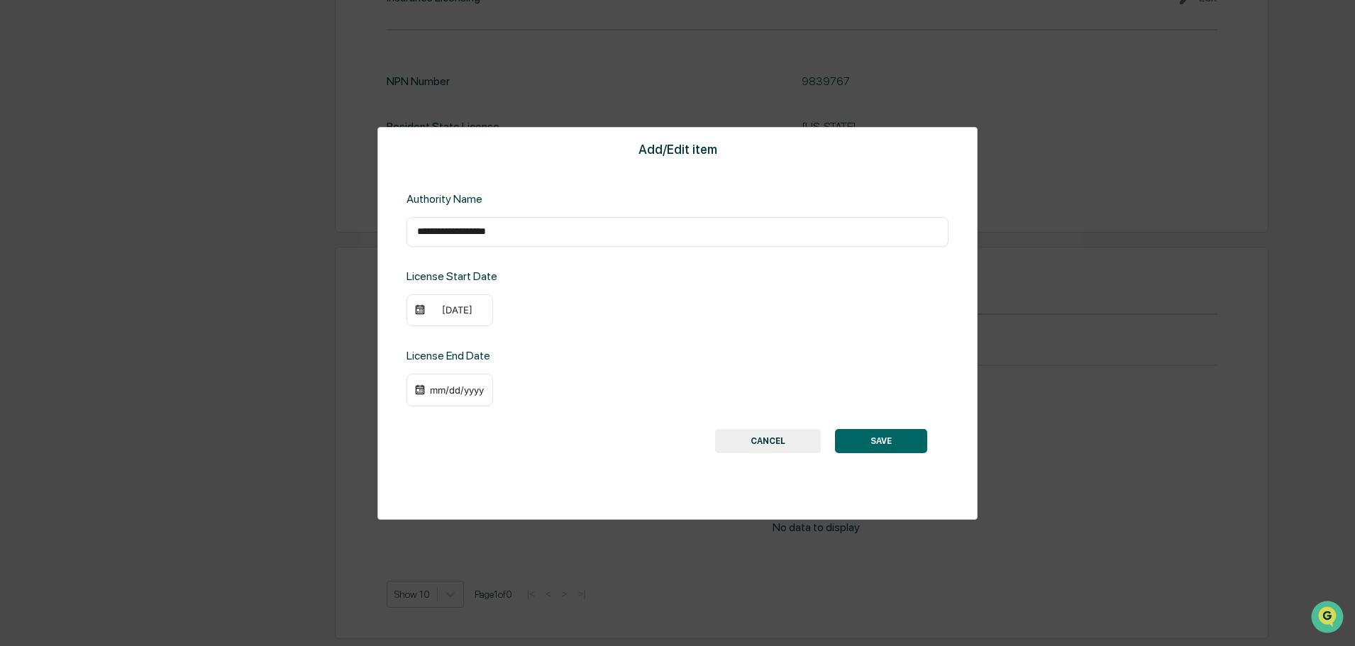
click at [885, 446] on button "SAVE" at bounding box center [881, 441] width 92 height 24
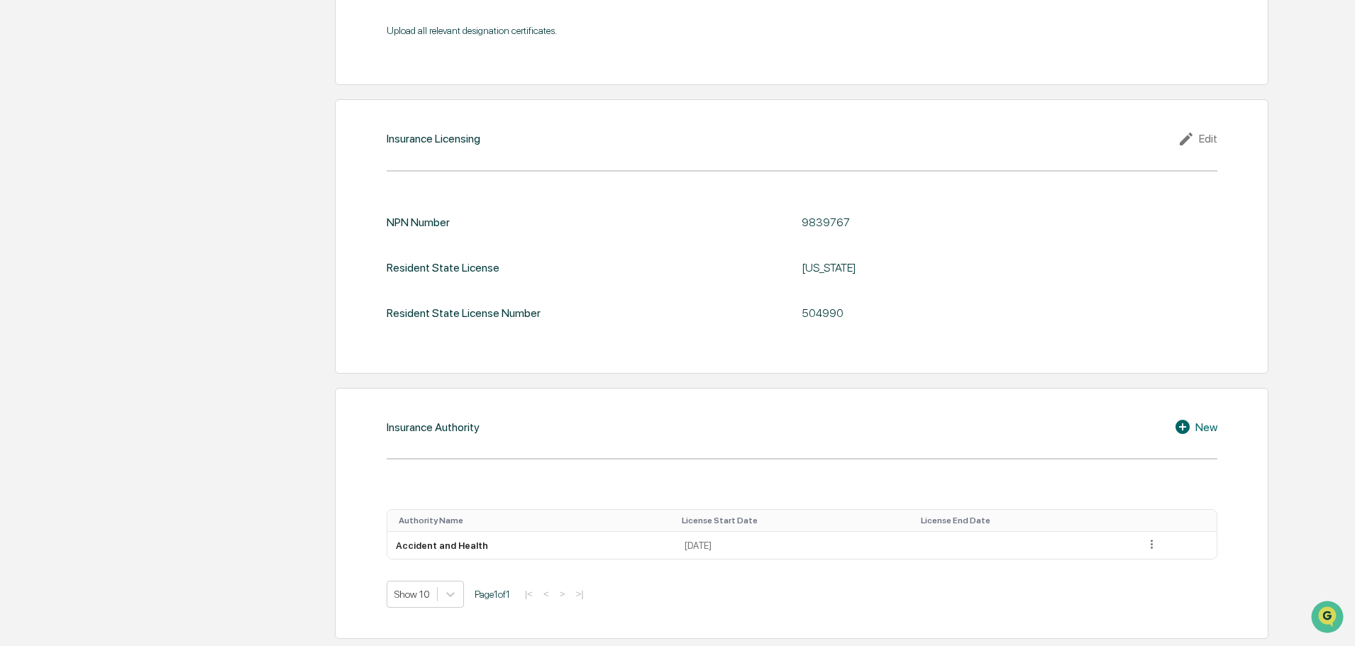
scroll to position [1507, 0]
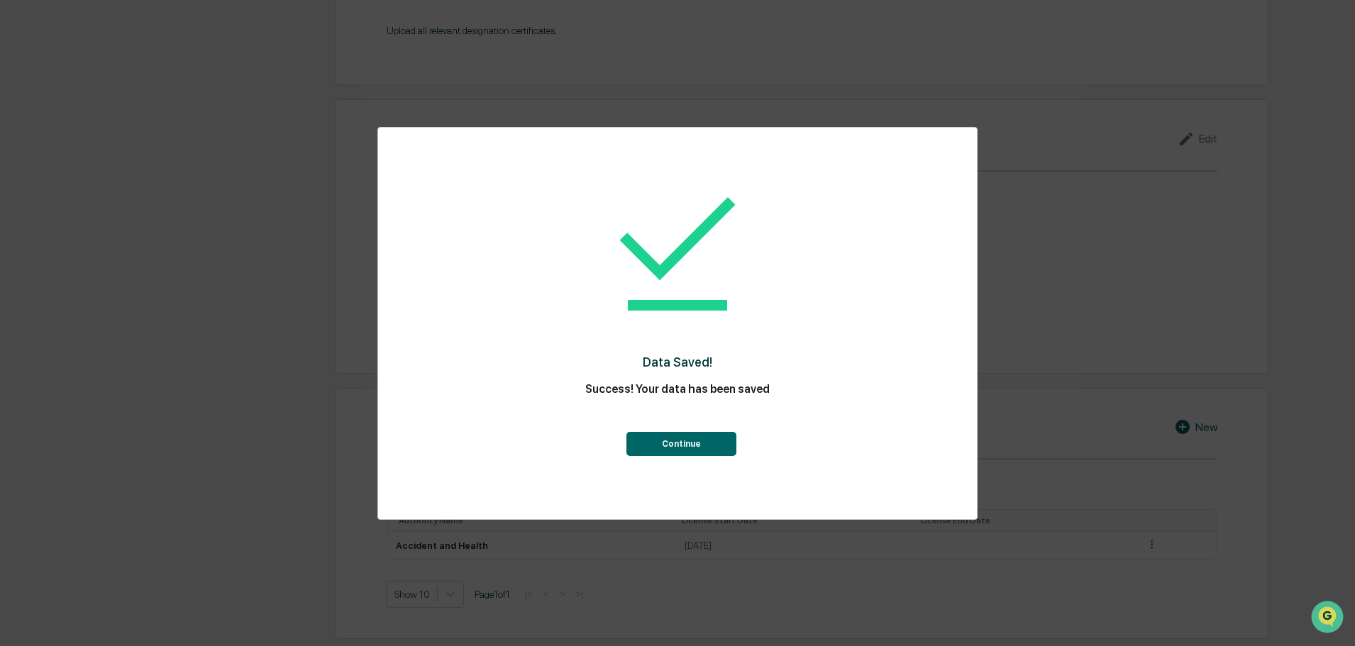
drag, startPoint x: 659, startPoint y: 431, endPoint x: 669, endPoint y: 446, distance: 17.9
click at [660, 433] on div "Continue" at bounding box center [678, 430] width 542 height 51
click at [670, 447] on button "Continue" at bounding box center [681, 444] width 110 height 24
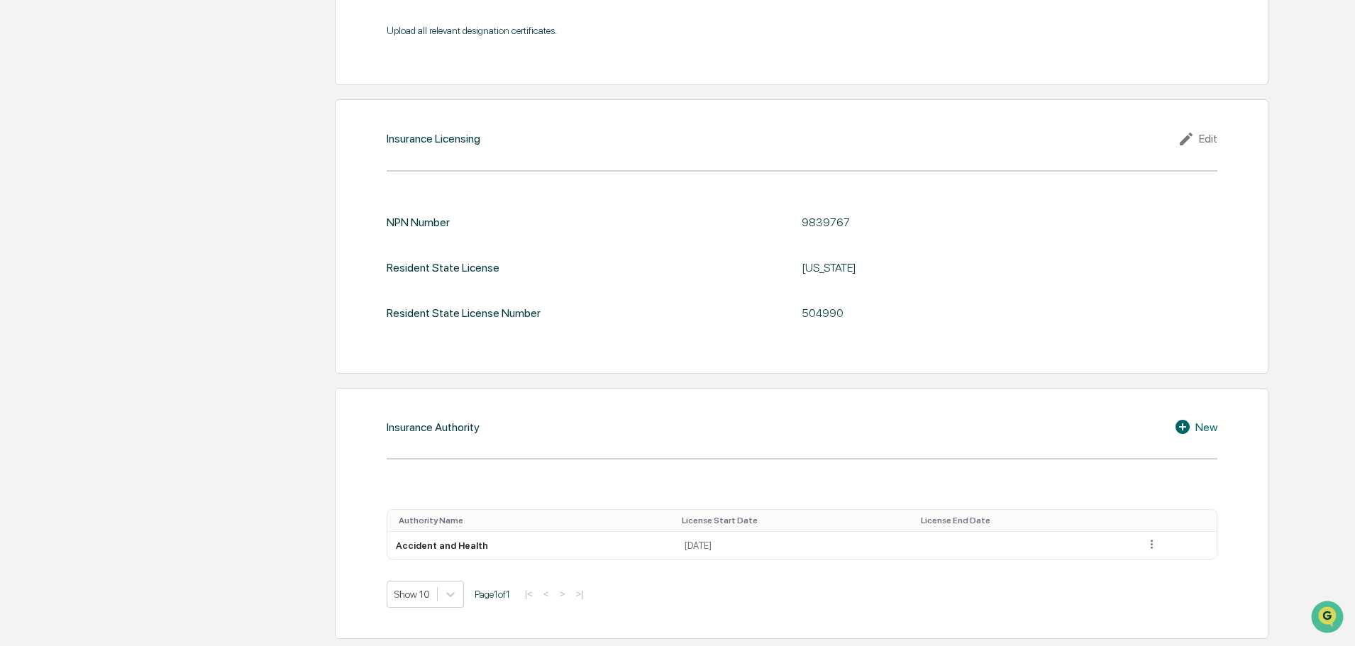
click at [1202, 425] on div "New" at bounding box center [1195, 427] width 43 height 17
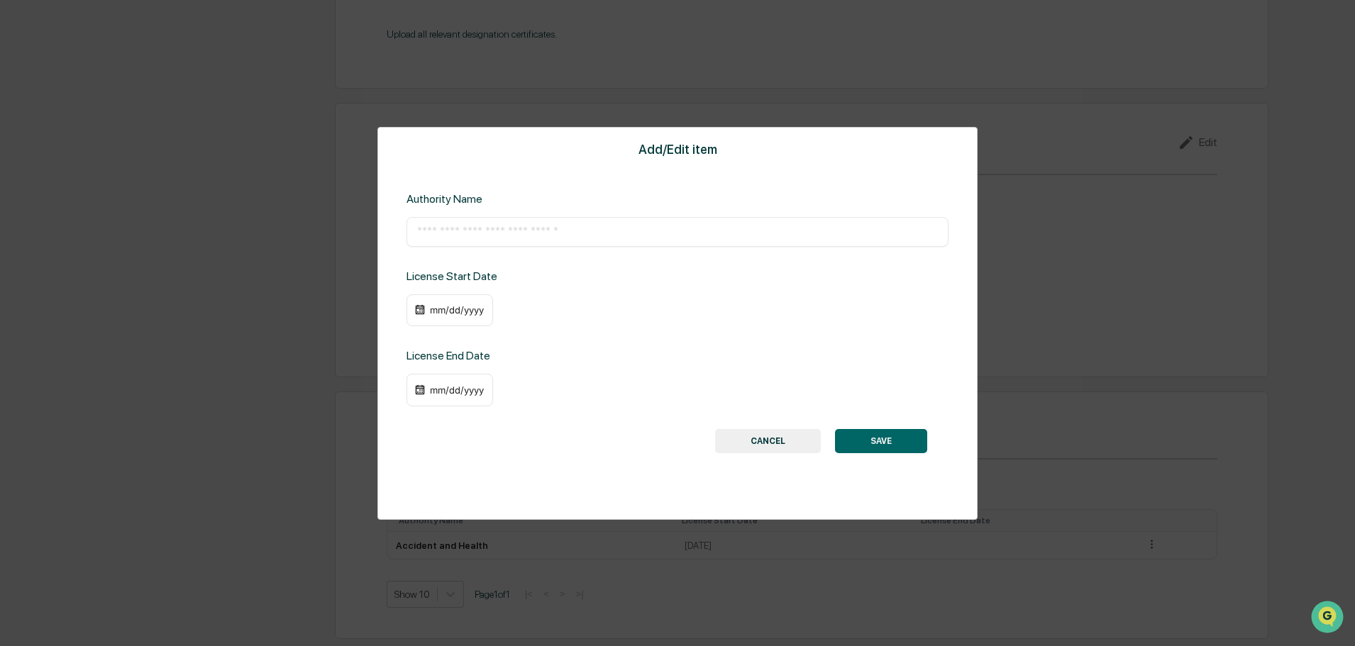
scroll to position [1503, 0]
click at [489, 230] on input "text" at bounding box center [677, 232] width 521 height 14
paste input "**********"
type input "**********"
click at [418, 315] on img at bounding box center [419, 309] width 11 height 11
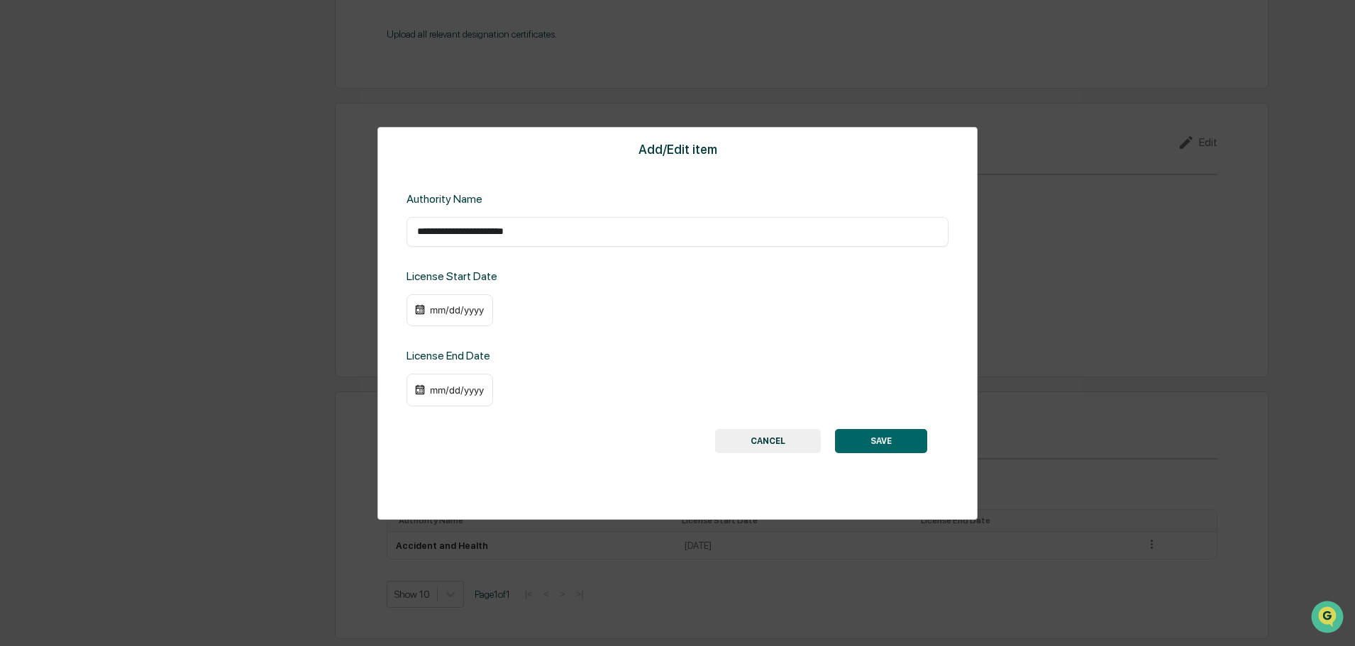
click at [421, 309] on img at bounding box center [419, 309] width 11 height 11
click at [448, 311] on div "mm/dd/yyyy" at bounding box center [457, 309] width 57 height 11
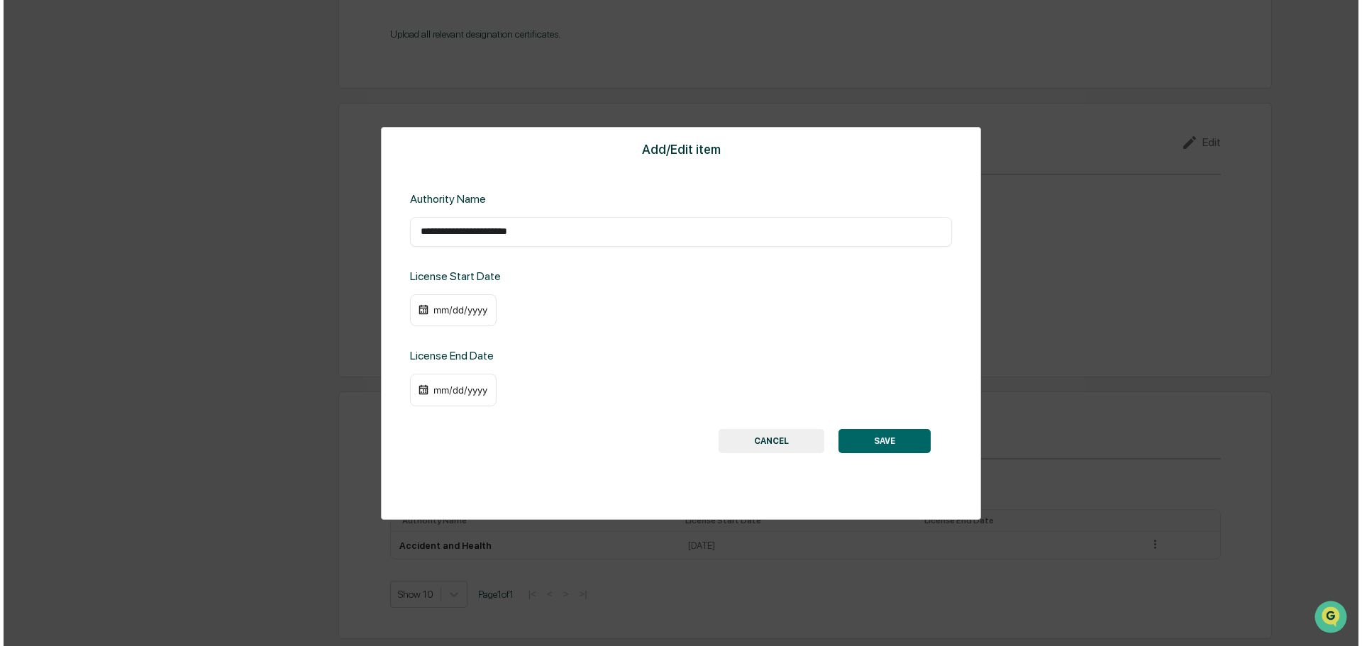
scroll to position [1505, 0]
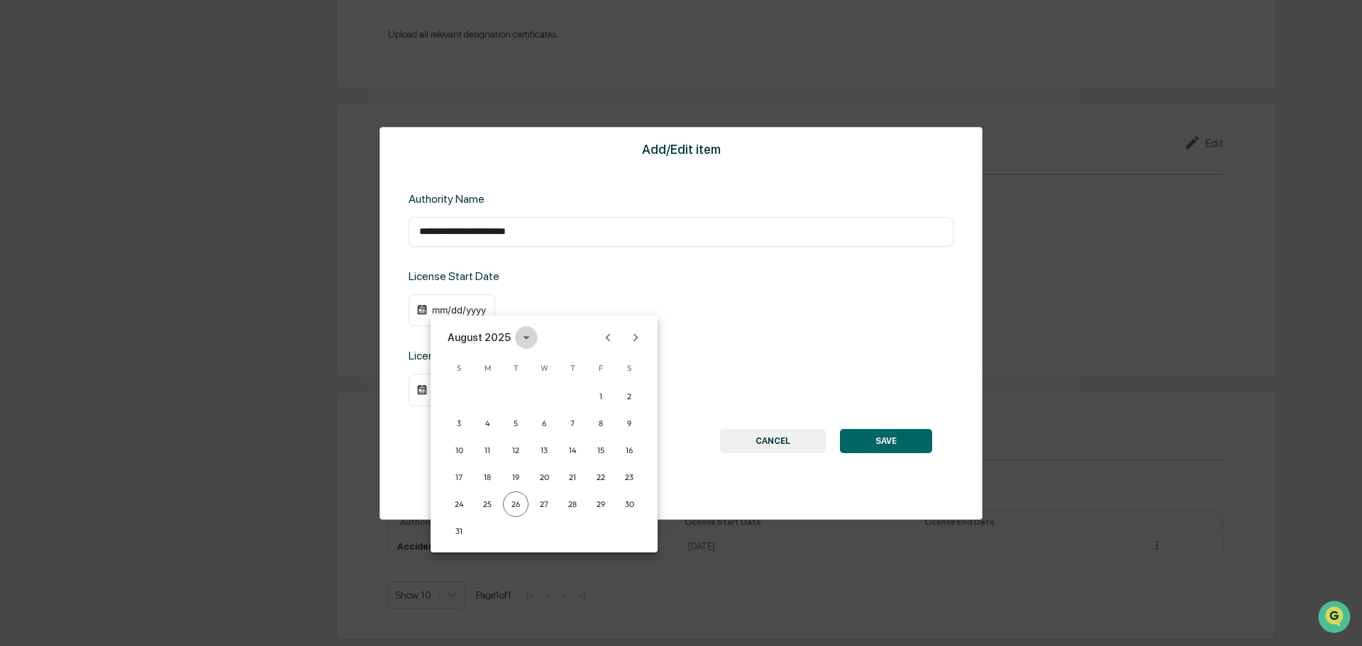
click at [523, 333] on icon "calendar view is open, switch to year view" at bounding box center [527, 338] width 16 height 16
click at [627, 382] on button "2007" at bounding box center [617, 391] width 51 height 26
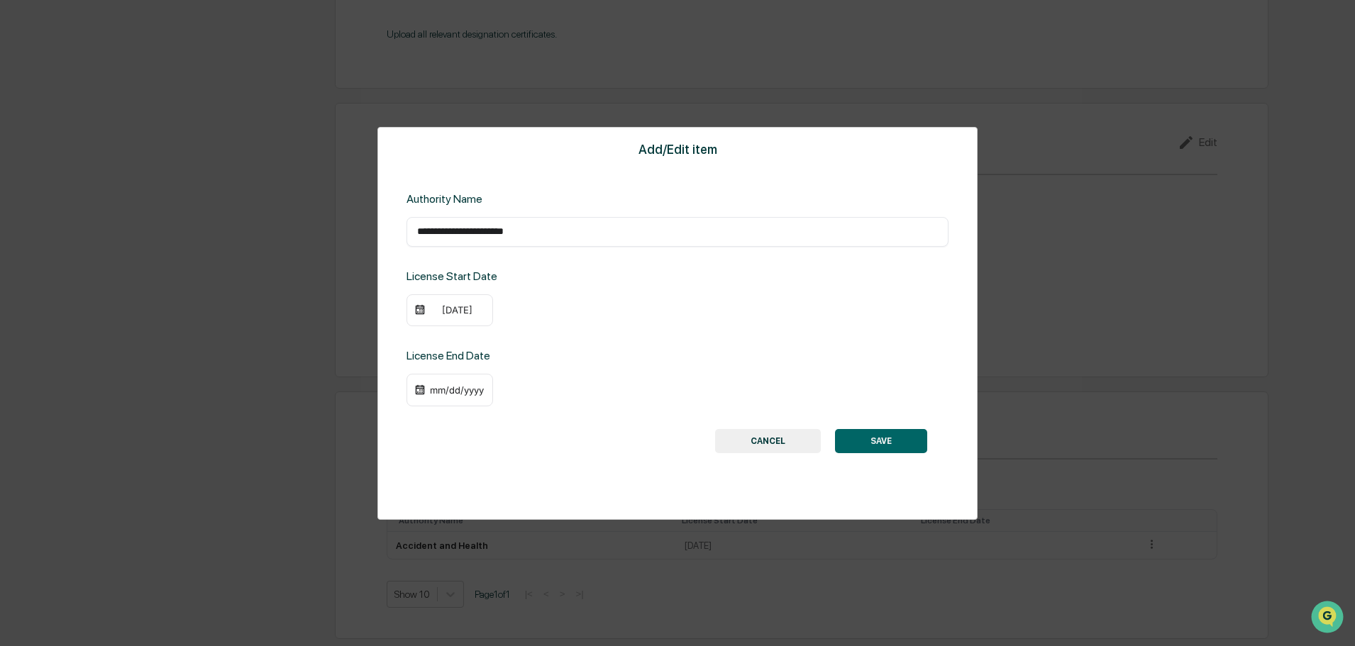
click at [466, 309] on div "08/26/2007" at bounding box center [457, 309] width 57 height 11
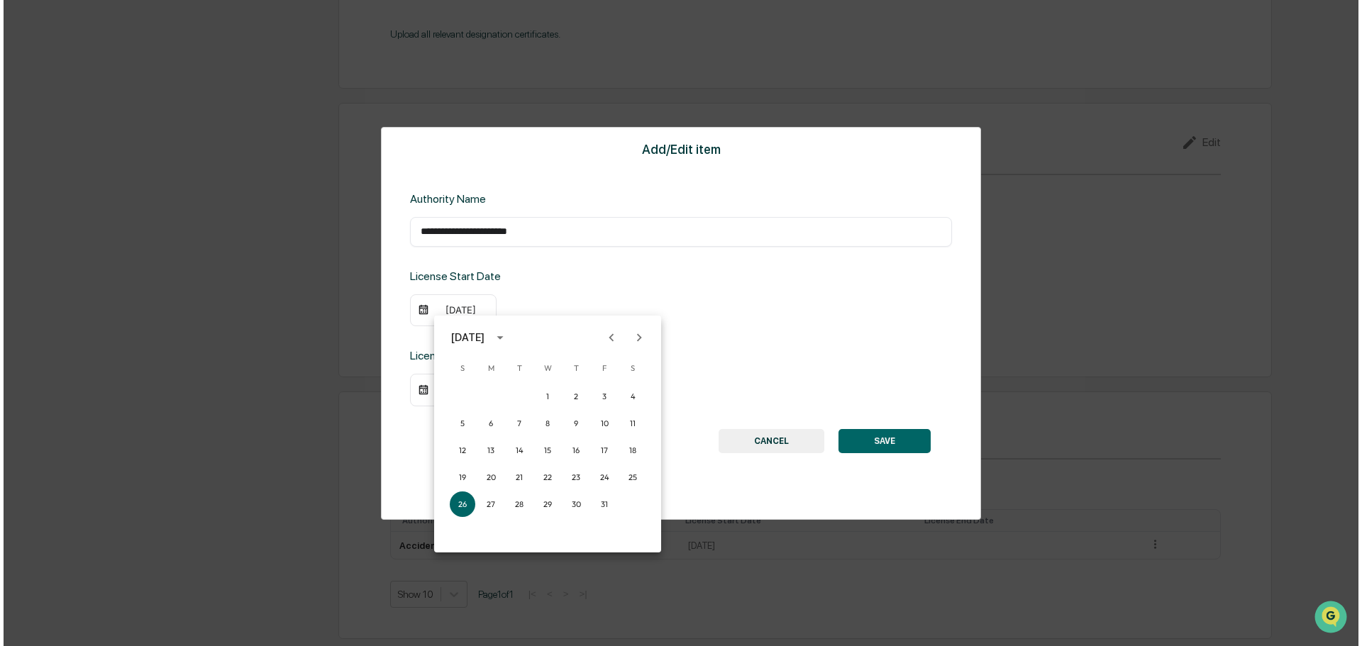
scroll to position [1505, 0]
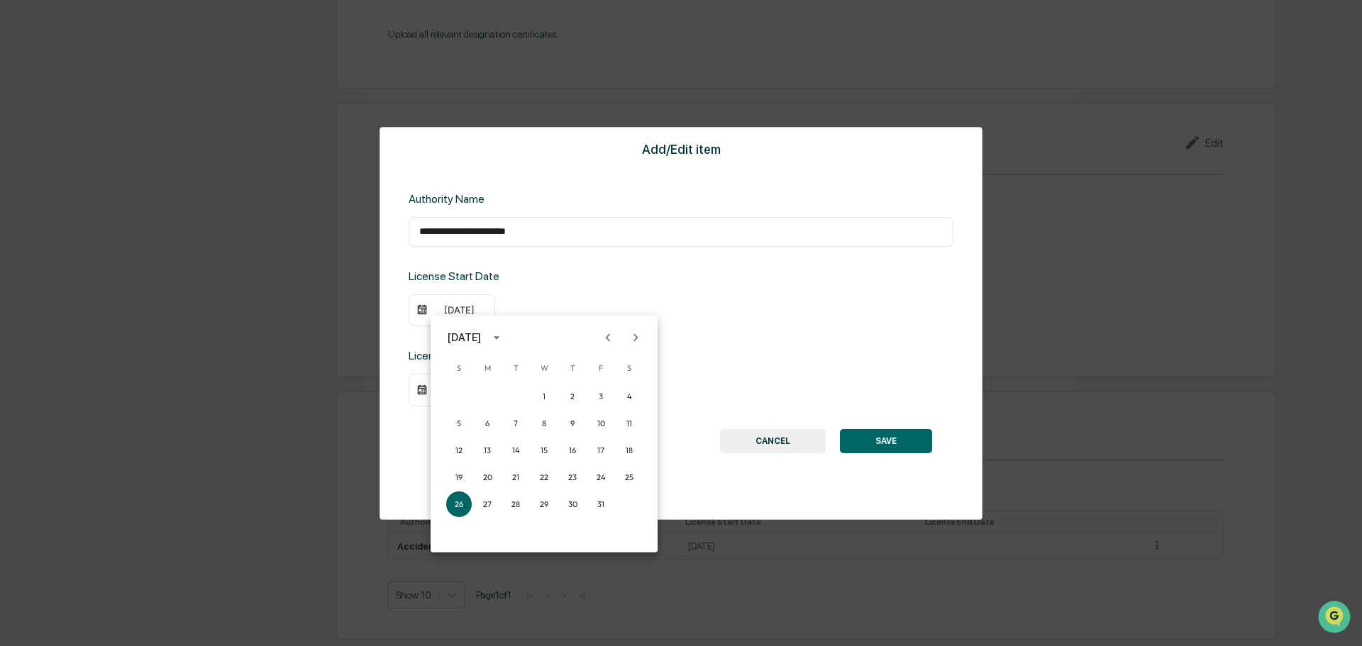
click at [634, 338] on icon "Next month" at bounding box center [636, 338] width 16 height 16
click at [575, 395] on button "1" at bounding box center [573, 397] width 26 height 26
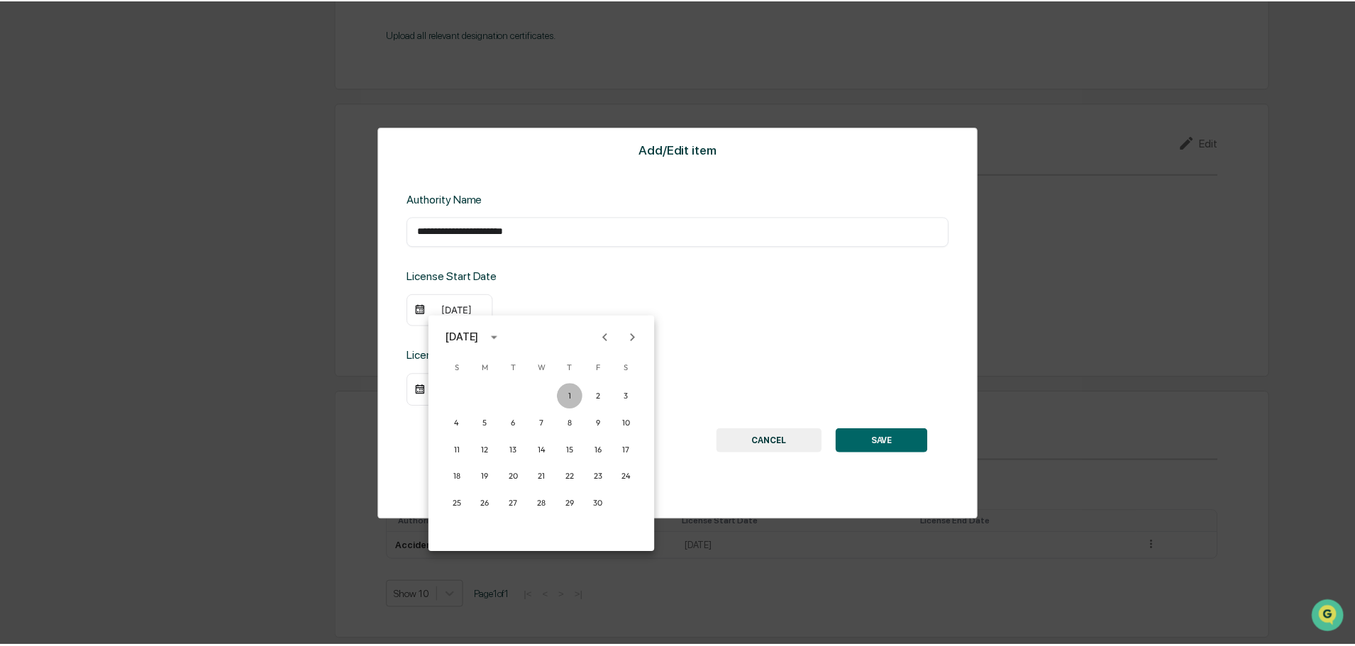
scroll to position [1503, 0]
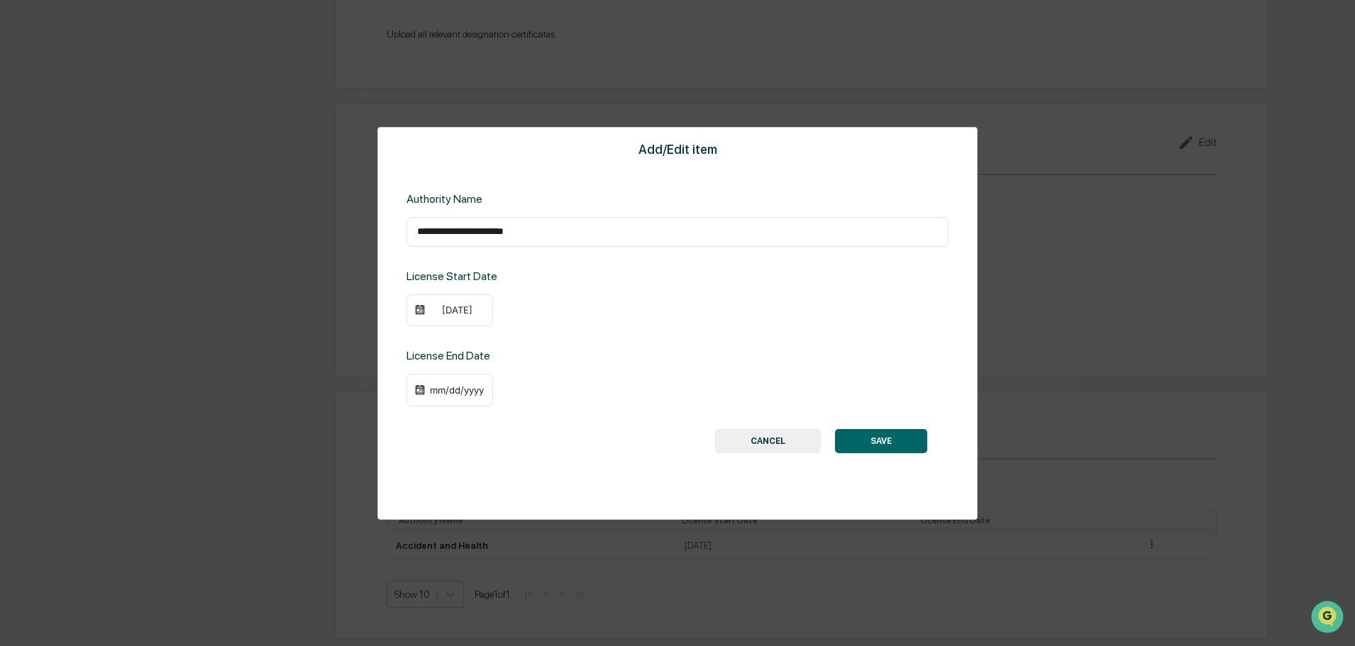
click at [878, 441] on button "SAVE" at bounding box center [881, 441] width 92 height 24
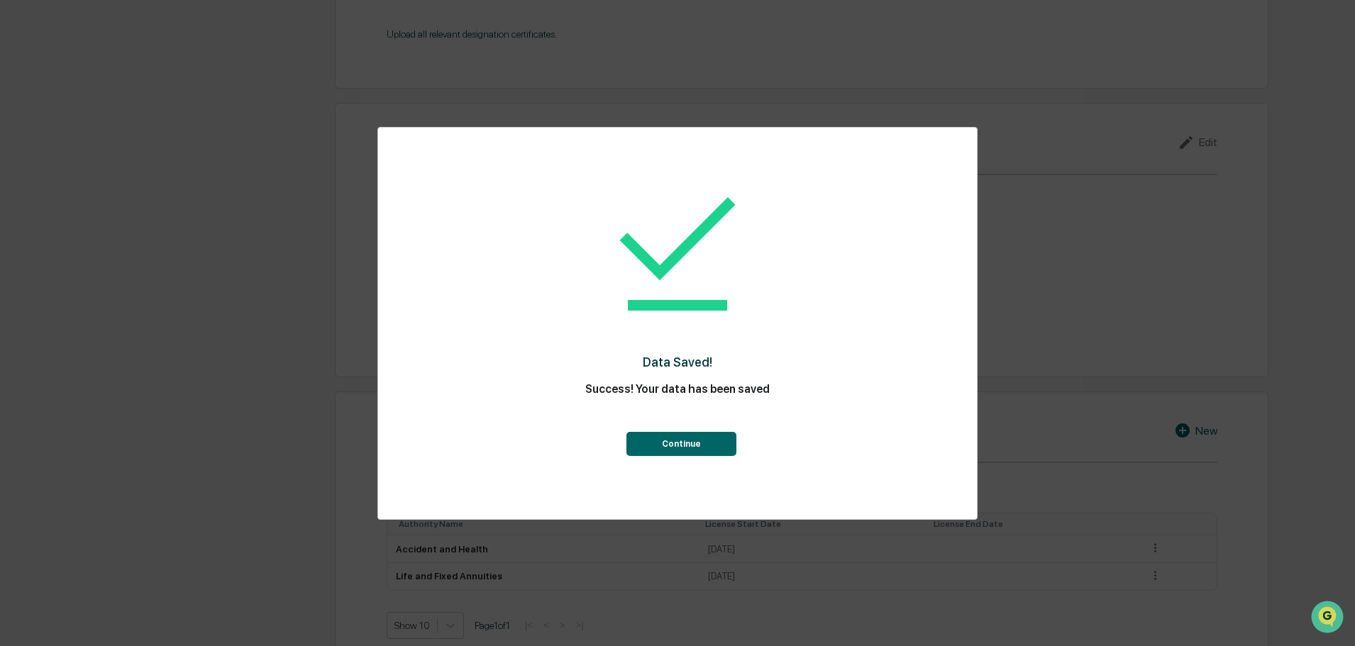
click at [669, 443] on button "Continue" at bounding box center [681, 444] width 110 height 24
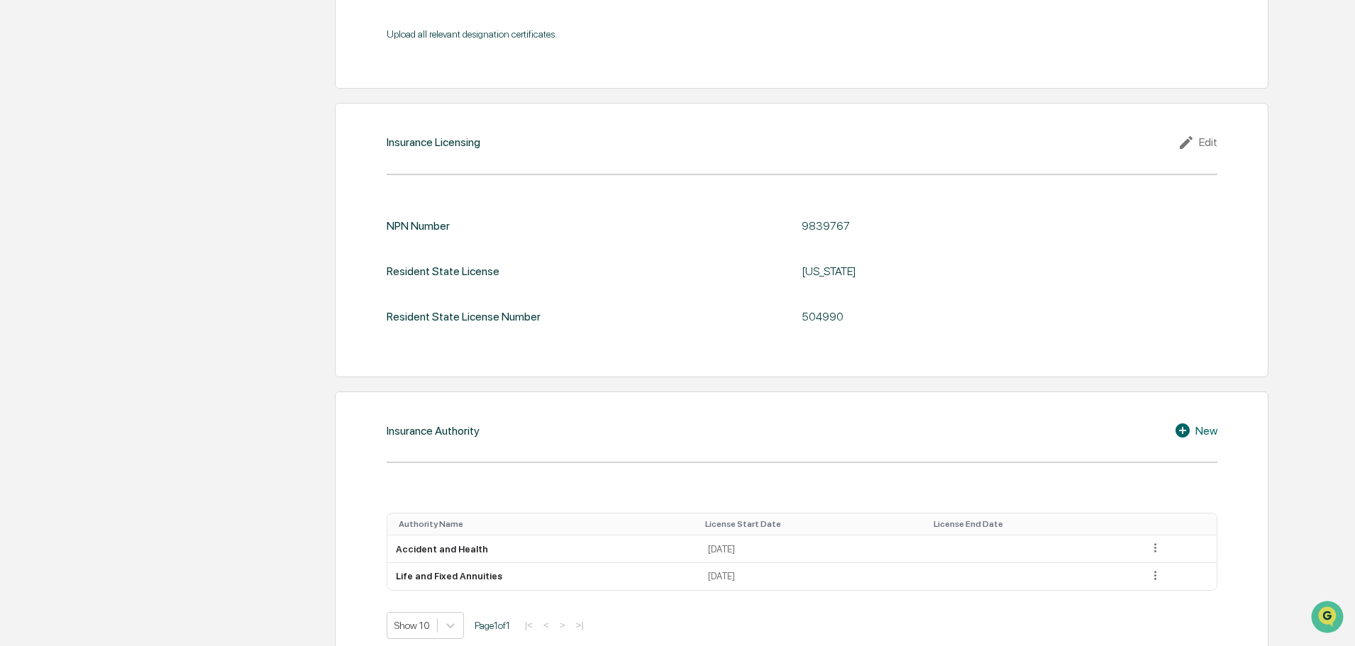
click at [1176, 435] on icon at bounding box center [1184, 430] width 21 height 17
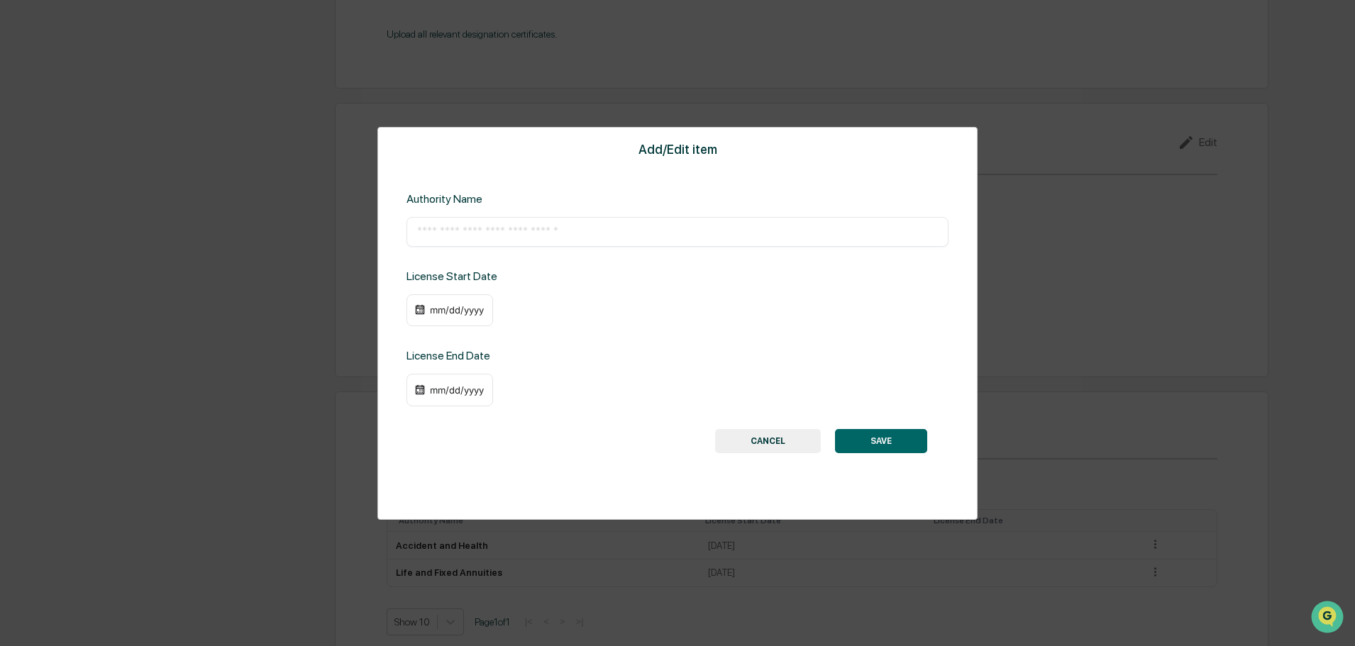
click at [488, 238] on input "text" at bounding box center [677, 232] width 521 height 14
click at [514, 230] on input "text" at bounding box center [677, 232] width 521 height 14
paste input "**********"
type input "**********"
click at [416, 314] on img at bounding box center [419, 309] width 11 height 11
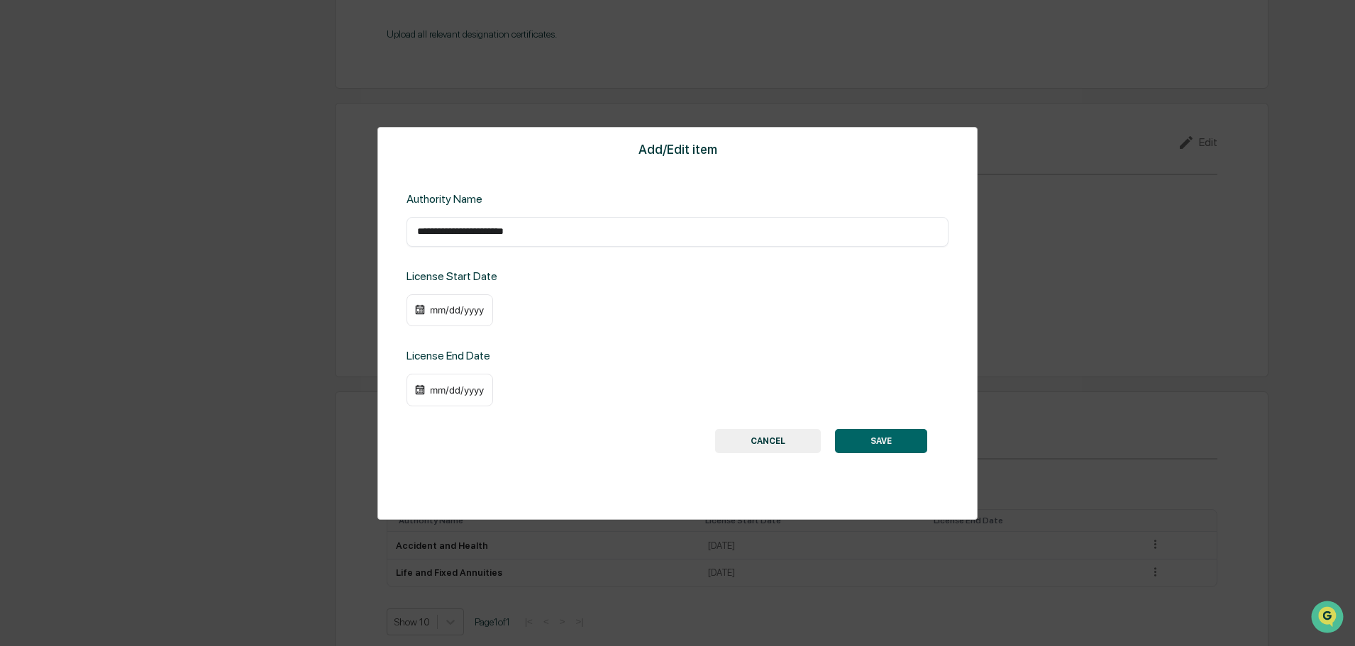
click at [421, 309] on img at bounding box center [419, 309] width 11 height 11
click at [460, 310] on div "mm/dd/yyyy" at bounding box center [457, 309] width 57 height 11
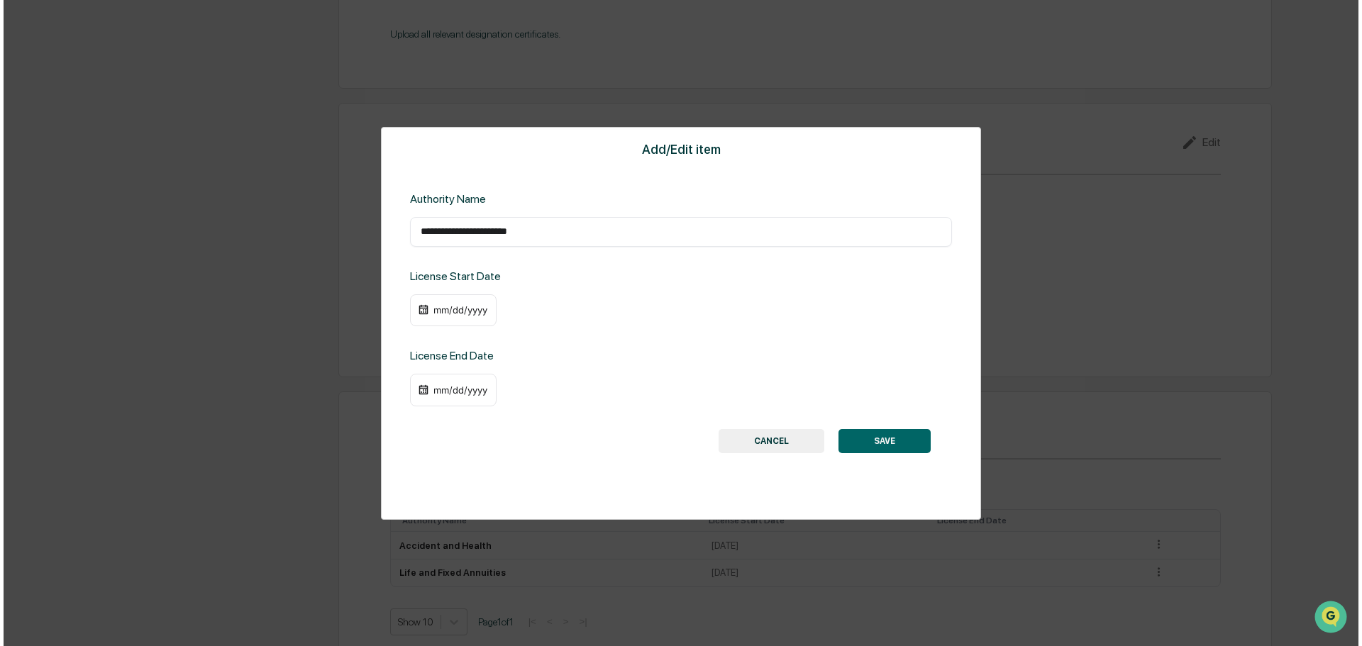
scroll to position [1505, 0]
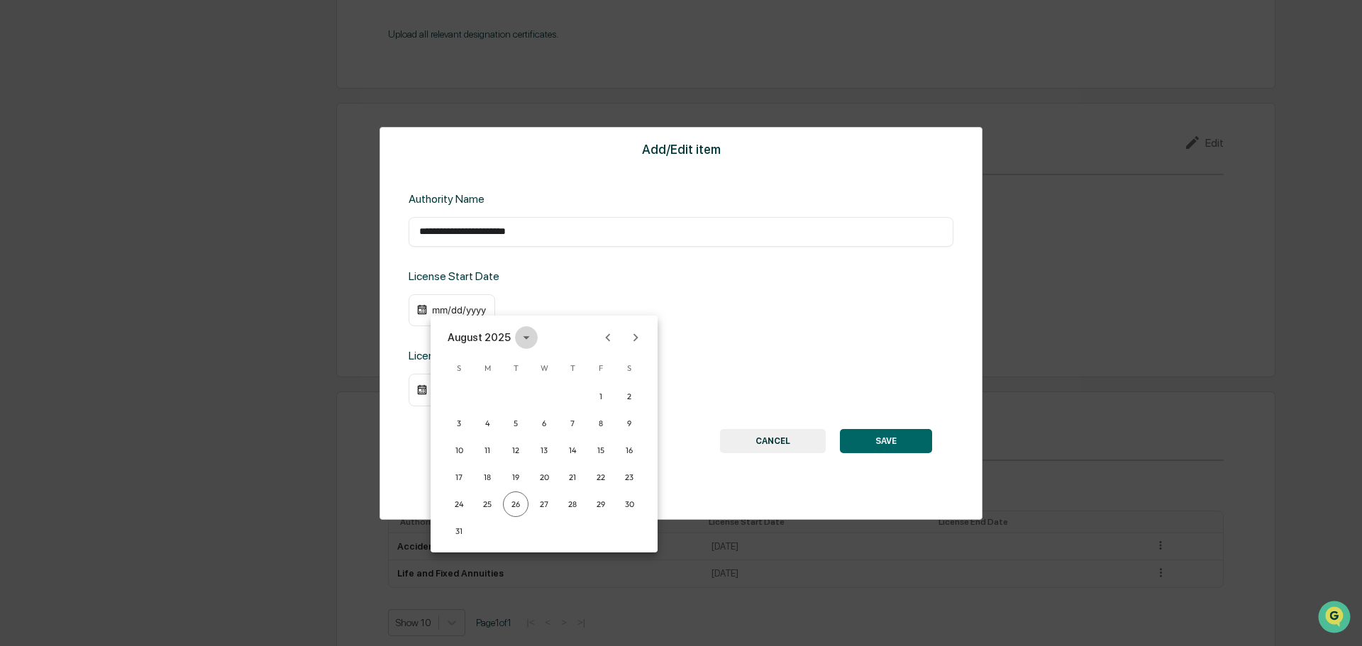
click at [519, 338] on icon "calendar view is open, switch to year view" at bounding box center [527, 338] width 16 height 16
click at [609, 382] on button "2007" at bounding box center [617, 391] width 51 height 26
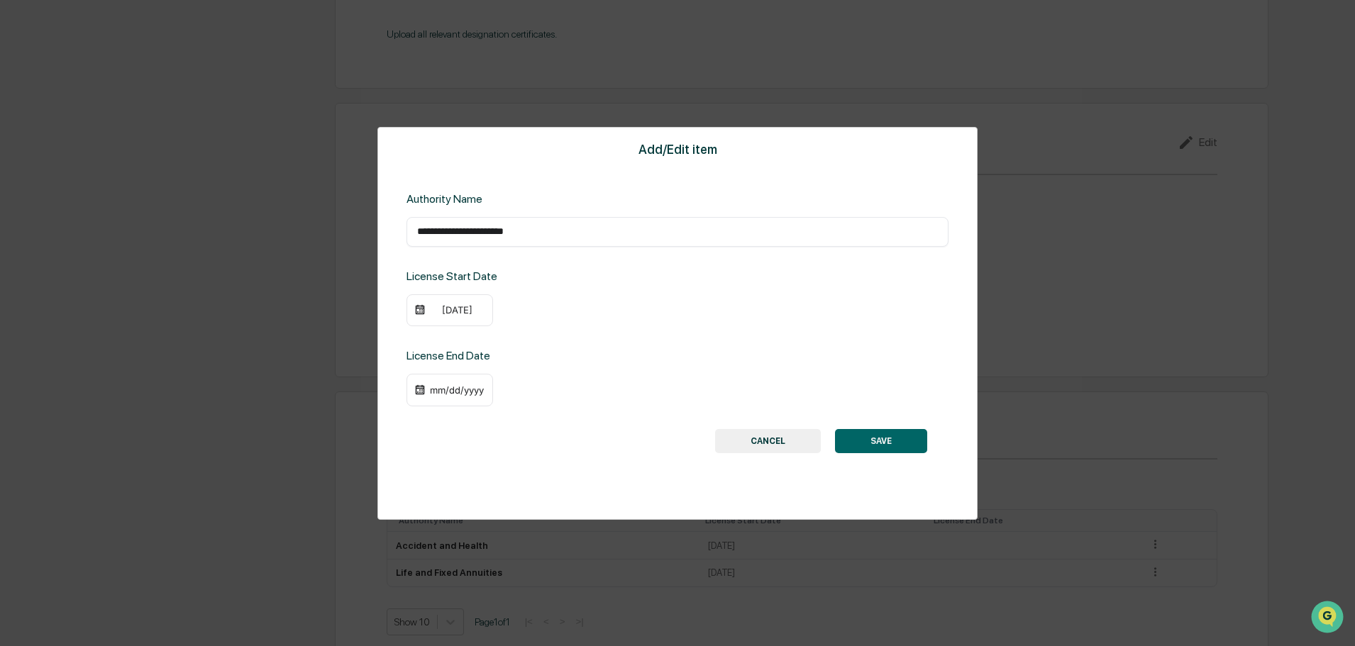
click at [437, 309] on div "08/26/2007" at bounding box center [457, 309] width 57 height 11
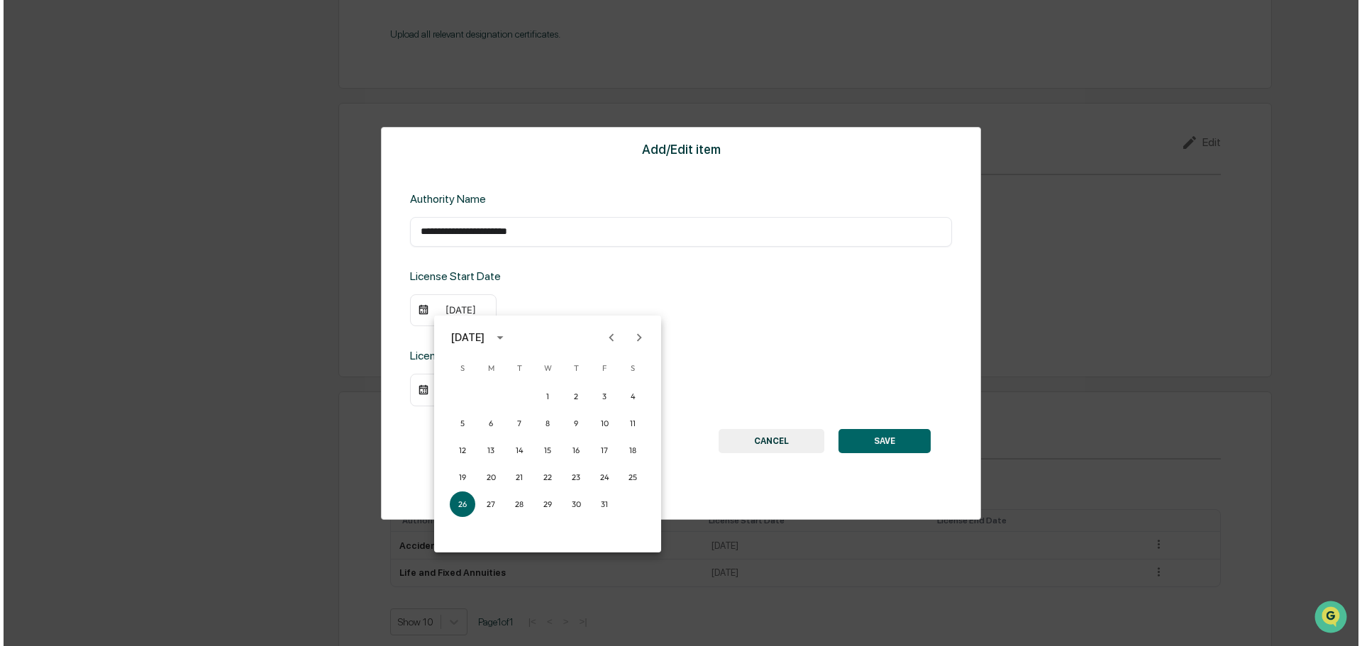
scroll to position [1505, 0]
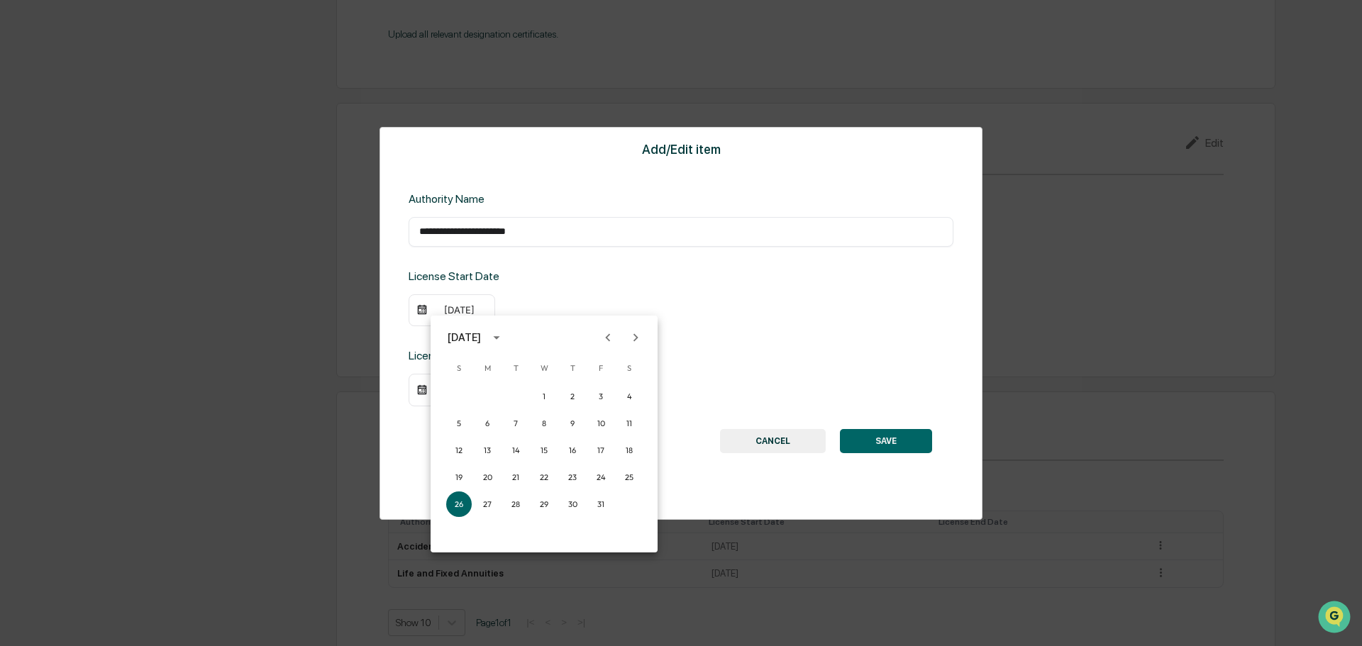
click at [636, 336] on icon "Next month" at bounding box center [636, 337] width 5 height 8
click at [636, 337] on icon "Next month" at bounding box center [636, 337] width 5 height 8
click at [636, 334] on icon "Next month" at bounding box center [636, 338] width 16 height 16
click at [568, 394] on button "1" at bounding box center [573, 397] width 26 height 26
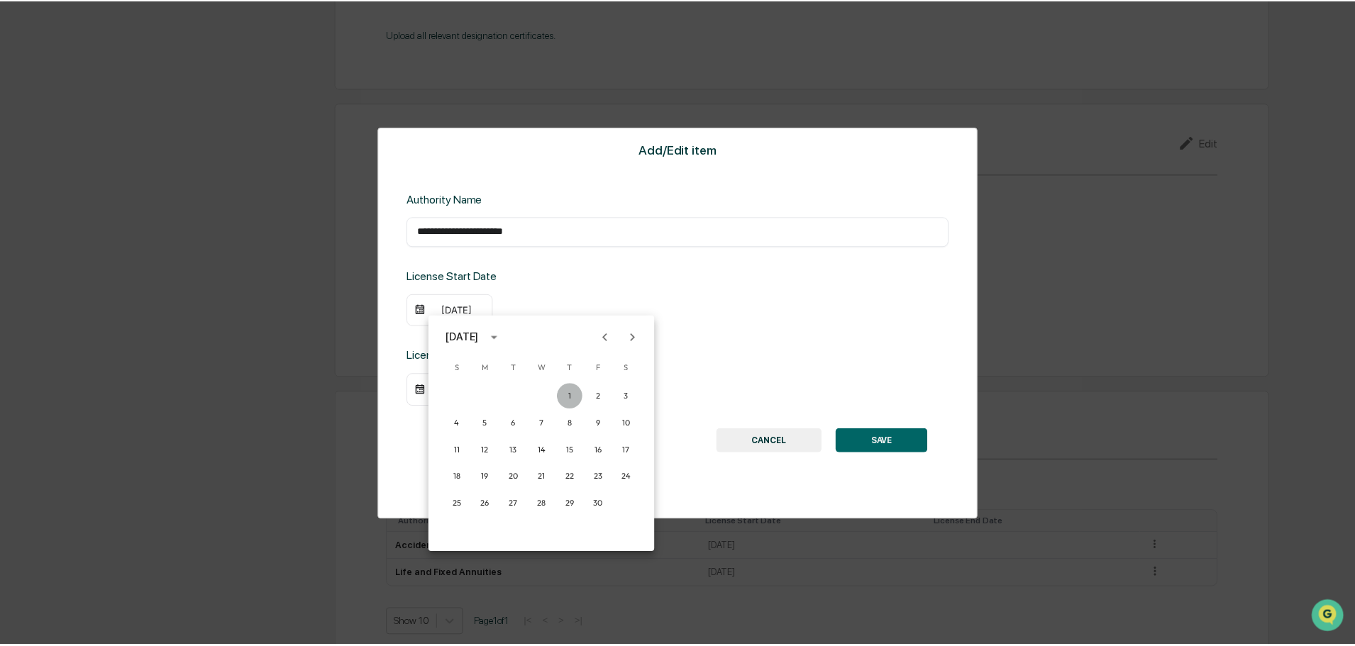
scroll to position [1503, 0]
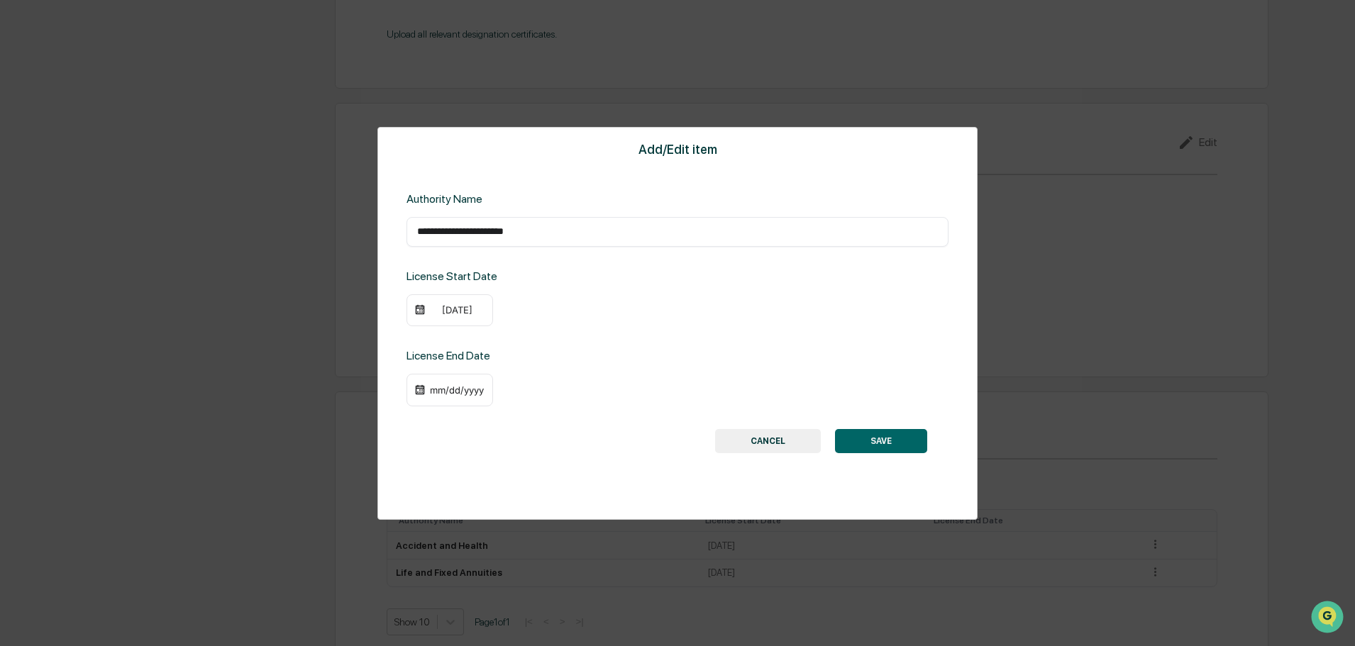
click at [883, 442] on button "SAVE" at bounding box center [881, 441] width 92 height 24
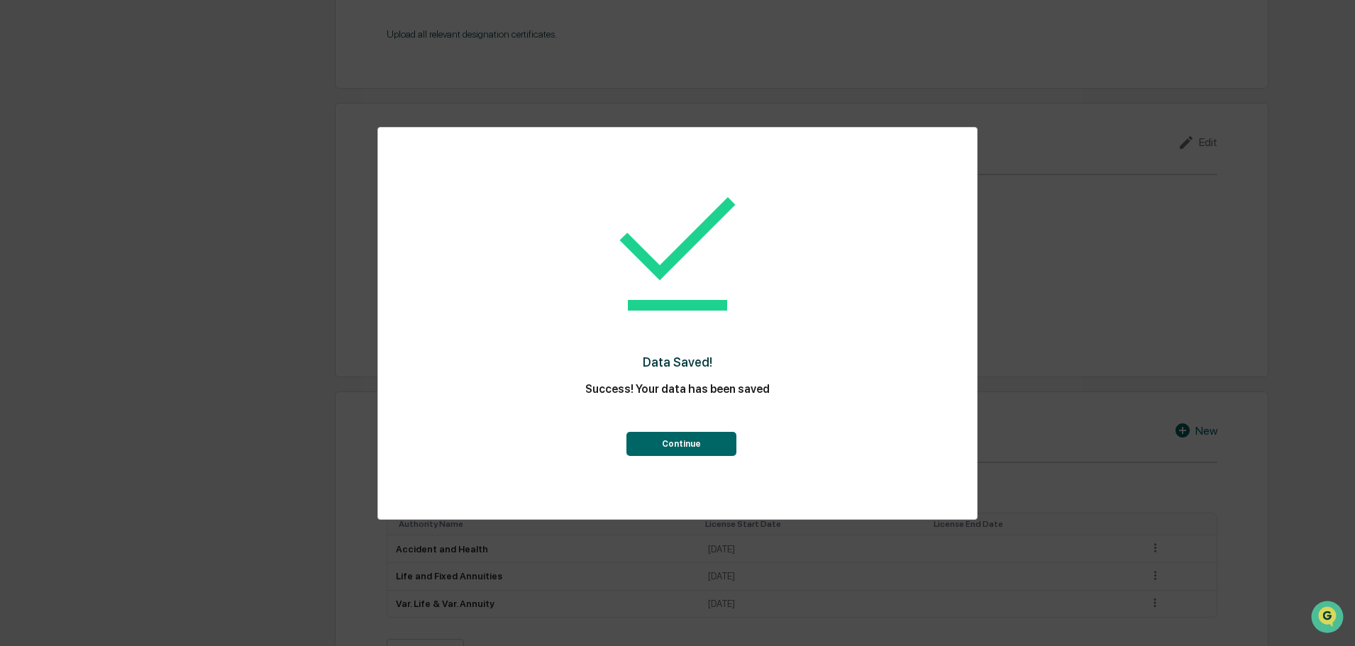
click at [687, 457] on div "Data Saved! Success! Your data has been saved Continue" at bounding box center [678, 313] width 542 height 342
click at [673, 433] on button "Continue" at bounding box center [681, 444] width 110 height 24
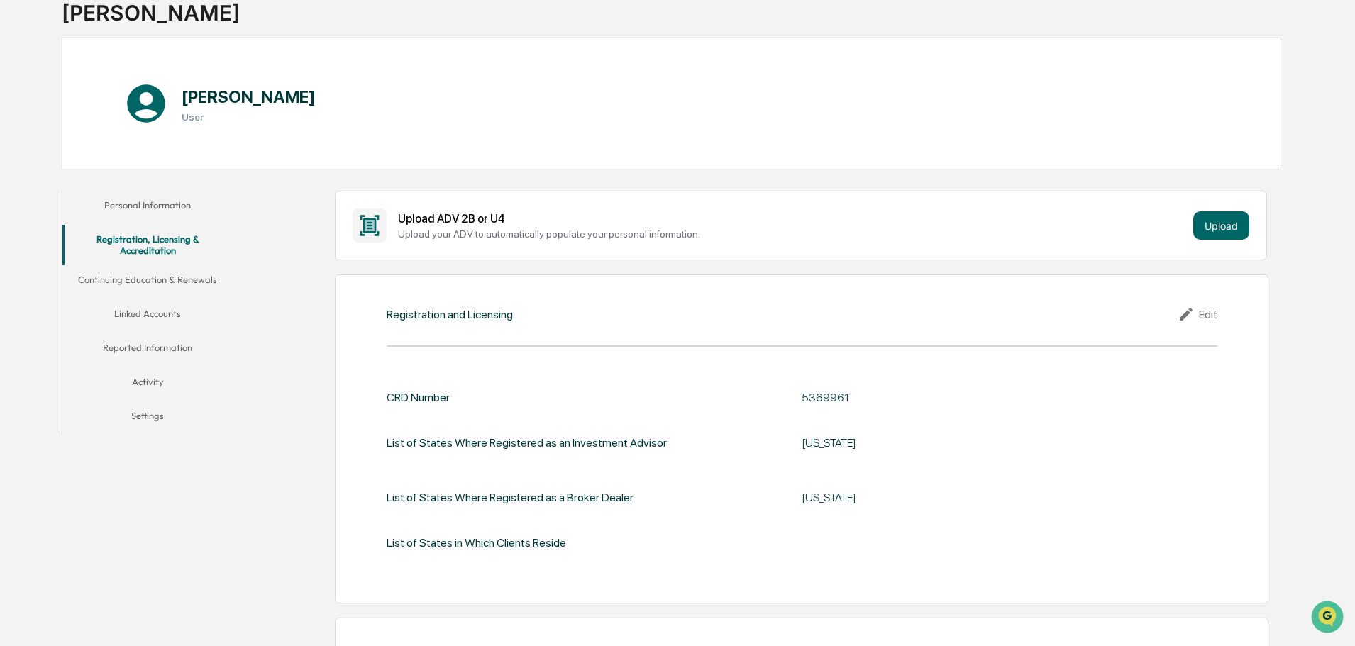
scroll to position [0, 0]
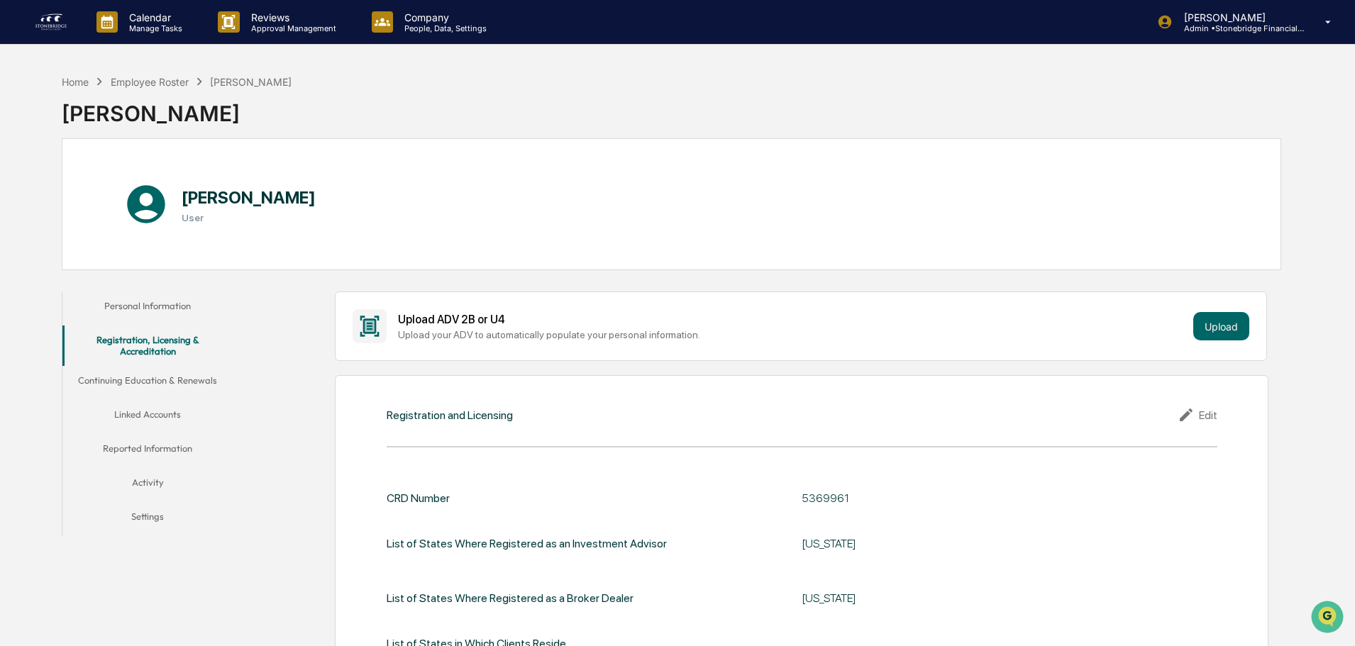
click at [153, 379] on button "Continuing Education & Renewals" at bounding box center [147, 383] width 170 height 34
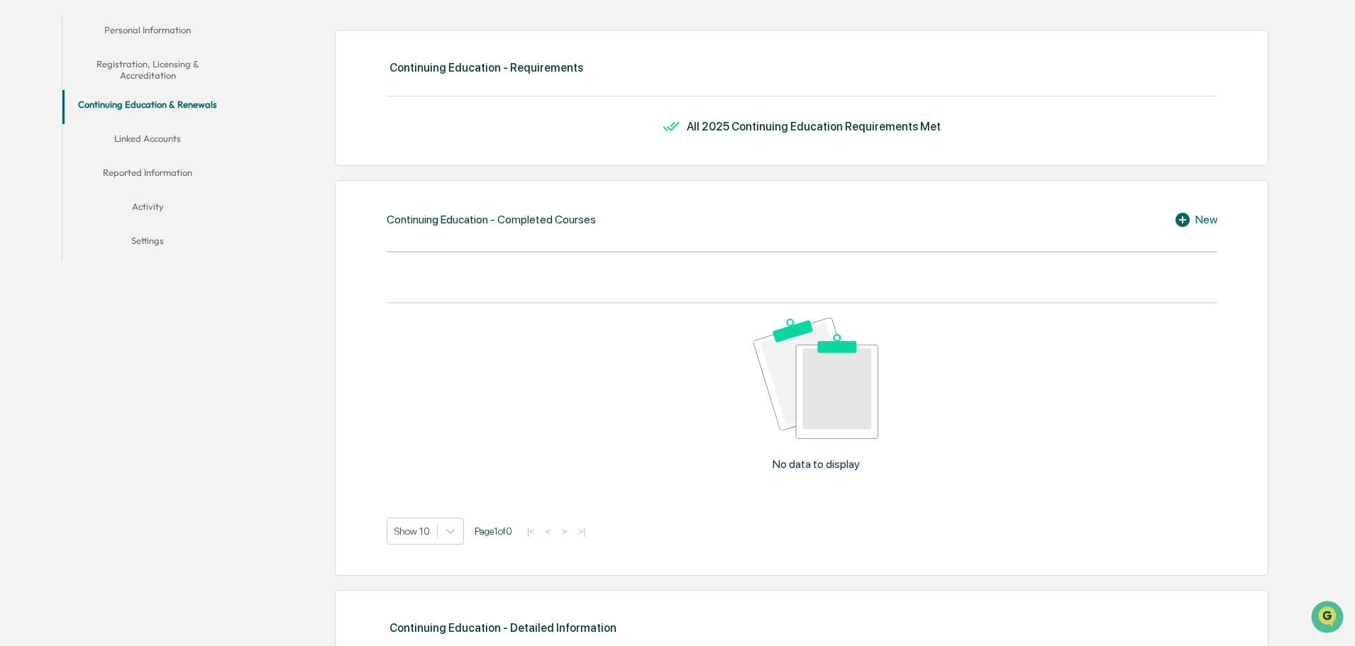
scroll to position [284, 0]
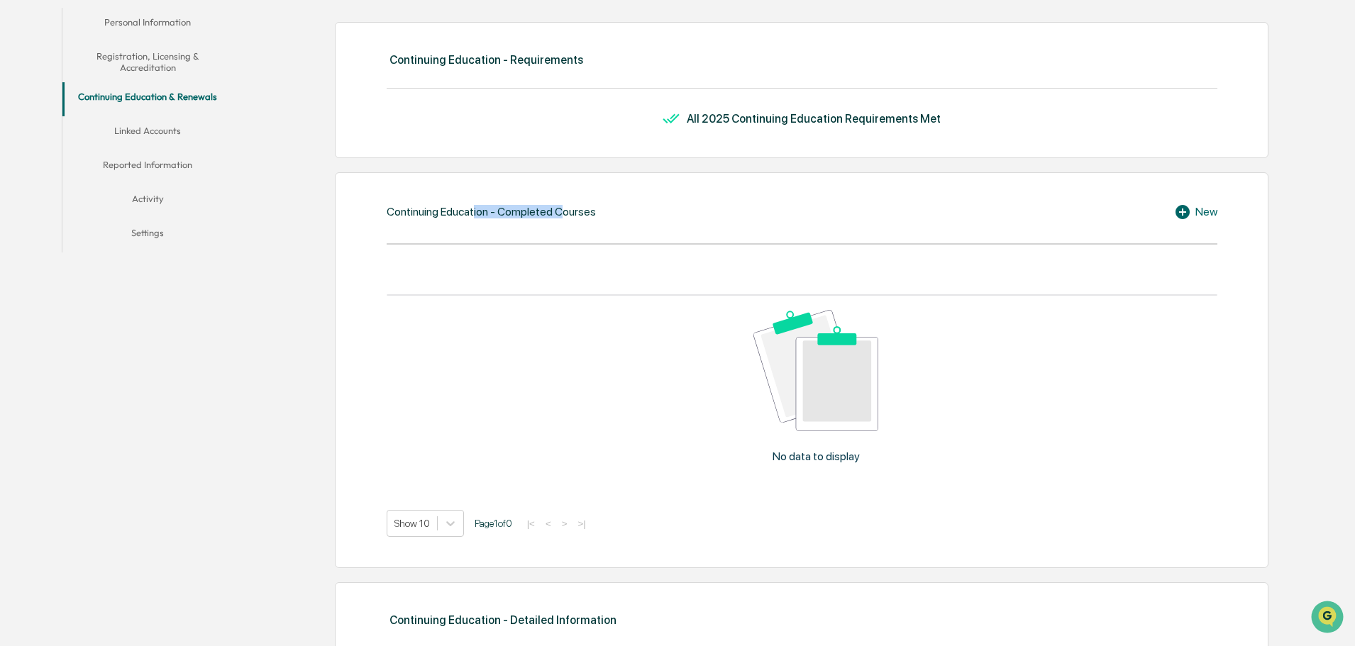
drag, startPoint x: 539, startPoint y: 211, endPoint x: 561, endPoint y: 212, distance: 22.0
click at [561, 212] on div "Continuing Education - Completed Courses" at bounding box center [491, 211] width 209 height 13
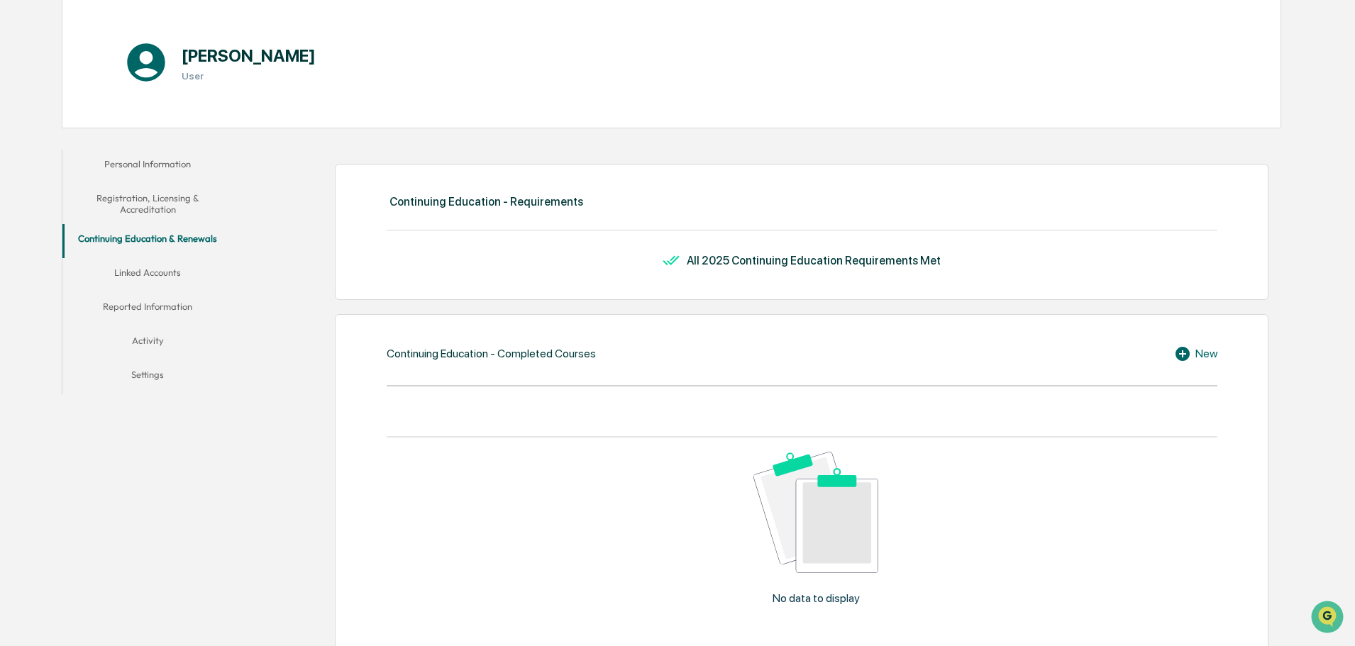
click at [153, 261] on button "Linked Accounts" at bounding box center [147, 275] width 170 height 34
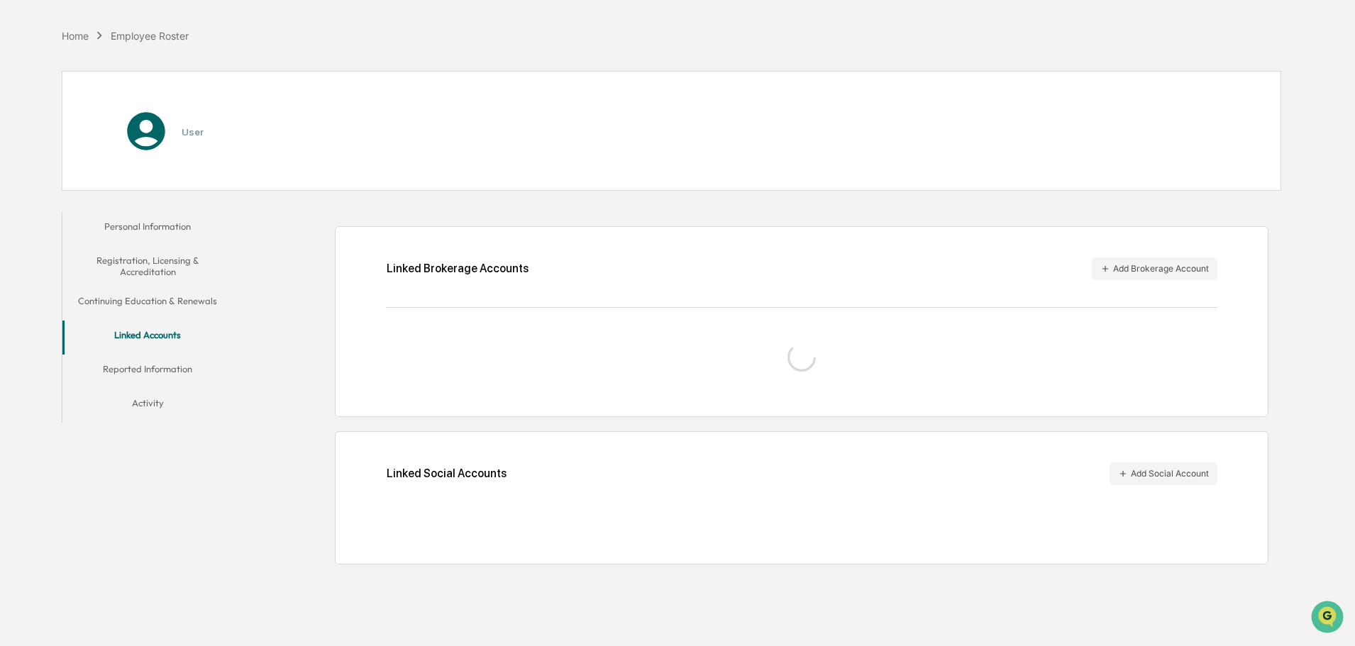
scroll to position [67, 0]
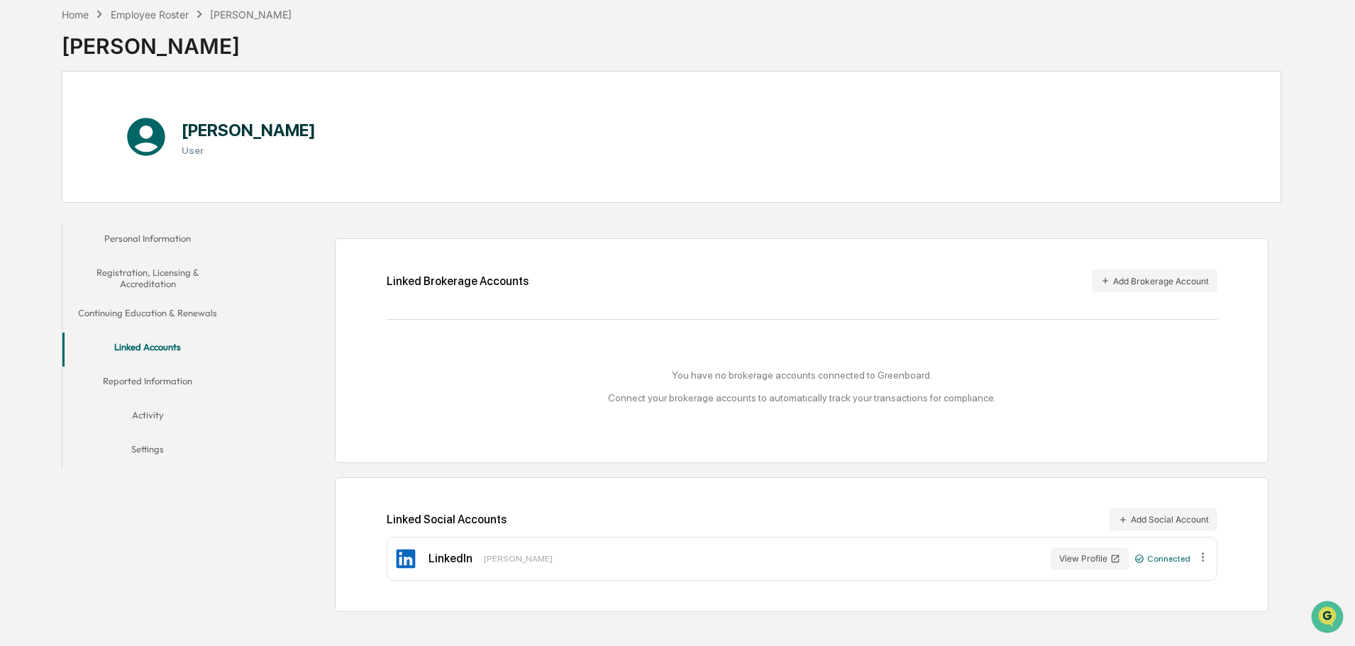
click at [154, 386] on button "Reported Information" at bounding box center [147, 384] width 170 height 34
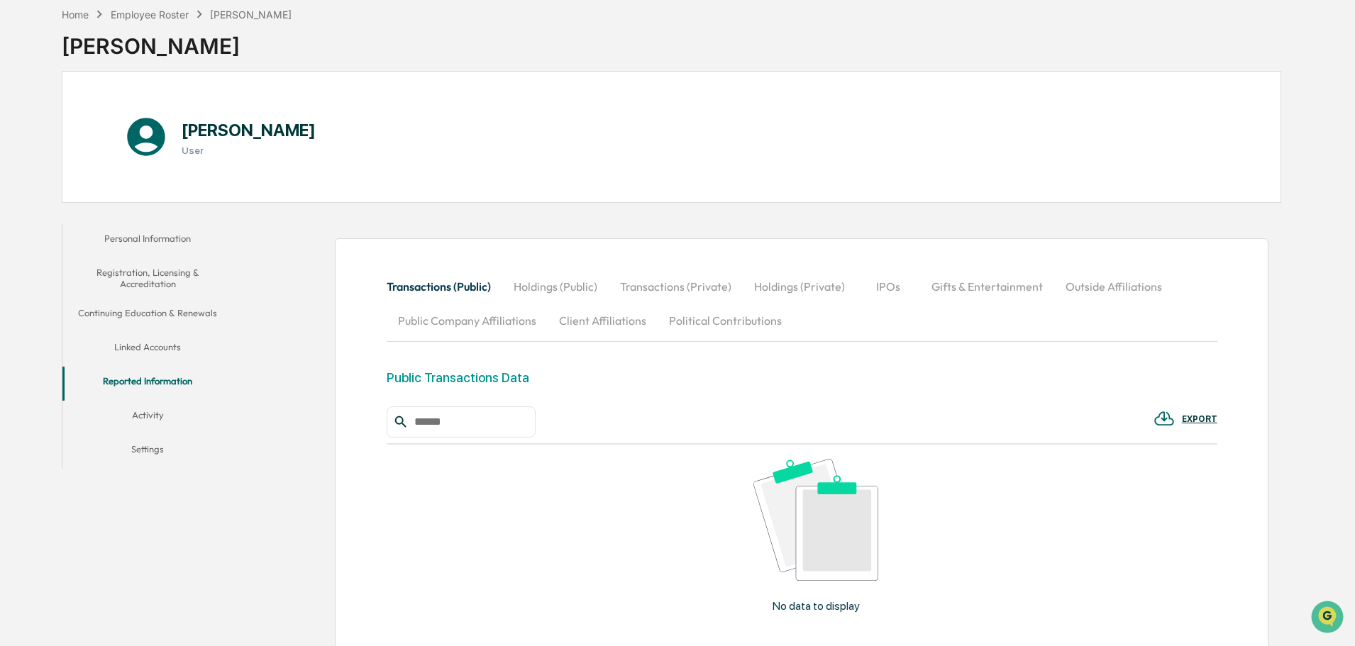
click at [558, 283] on button "Holdings (Public)" at bounding box center [555, 287] width 106 height 34
click at [450, 284] on button "Transactions (Public)" at bounding box center [445, 287] width 116 height 34
click at [543, 287] on button "Holdings (Public)" at bounding box center [555, 287] width 106 height 34
click at [447, 280] on button "Transactions (Public)" at bounding box center [445, 287] width 116 height 34
click at [573, 286] on button "Holdings (Public)" at bounding box center [555, 287] width 106 height 34
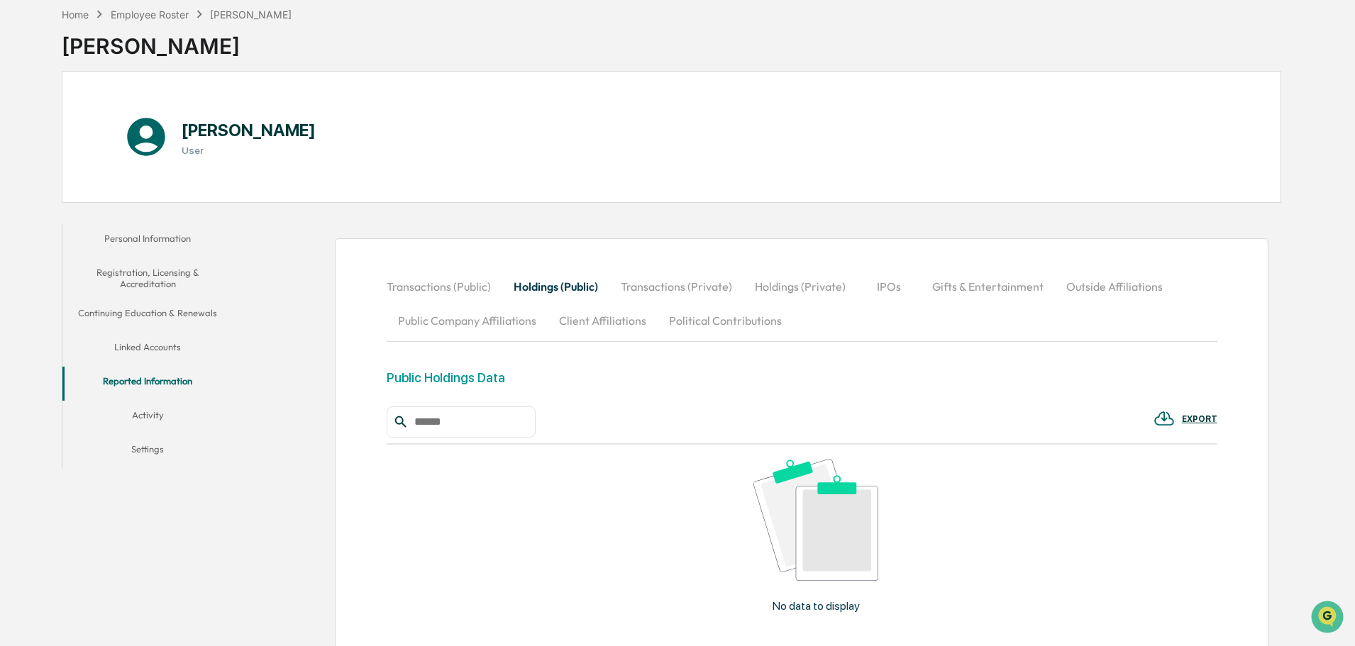
click at [660, 287] on button "Transactions (Private)" at bounding box center [676, 287] width 134 height 34
click at [774, 285] on button "Holdings (Private)" at bounding box center [800, 287] width 114 height 34
click at [876, 286] on button "IPOs" at bounding box center [889, 287] width 64 height 34
click at [960, 285] on button "Gifts & Entertainment" at bounding box center [987, 287] width 134 height 34
click at [1104, 286] on button "Outside Affiliations" at bounding box center [1115, 287] width 119 height 34
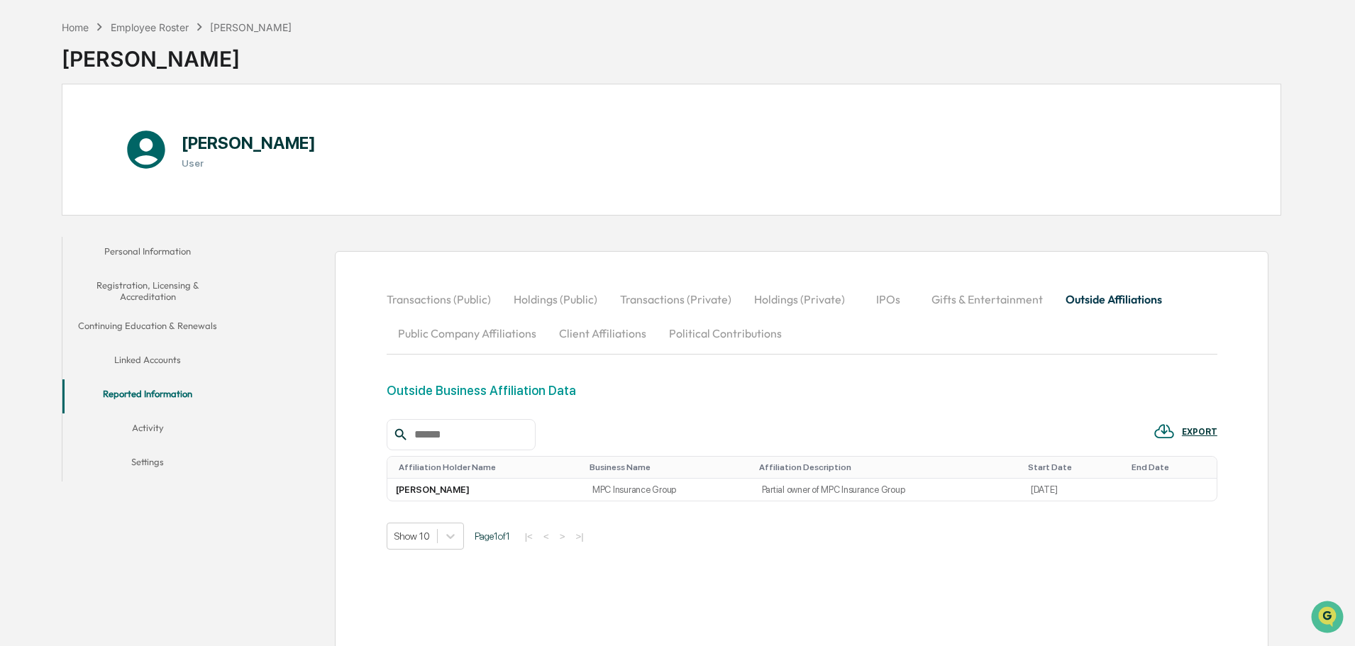
scroll to position [79, 0]
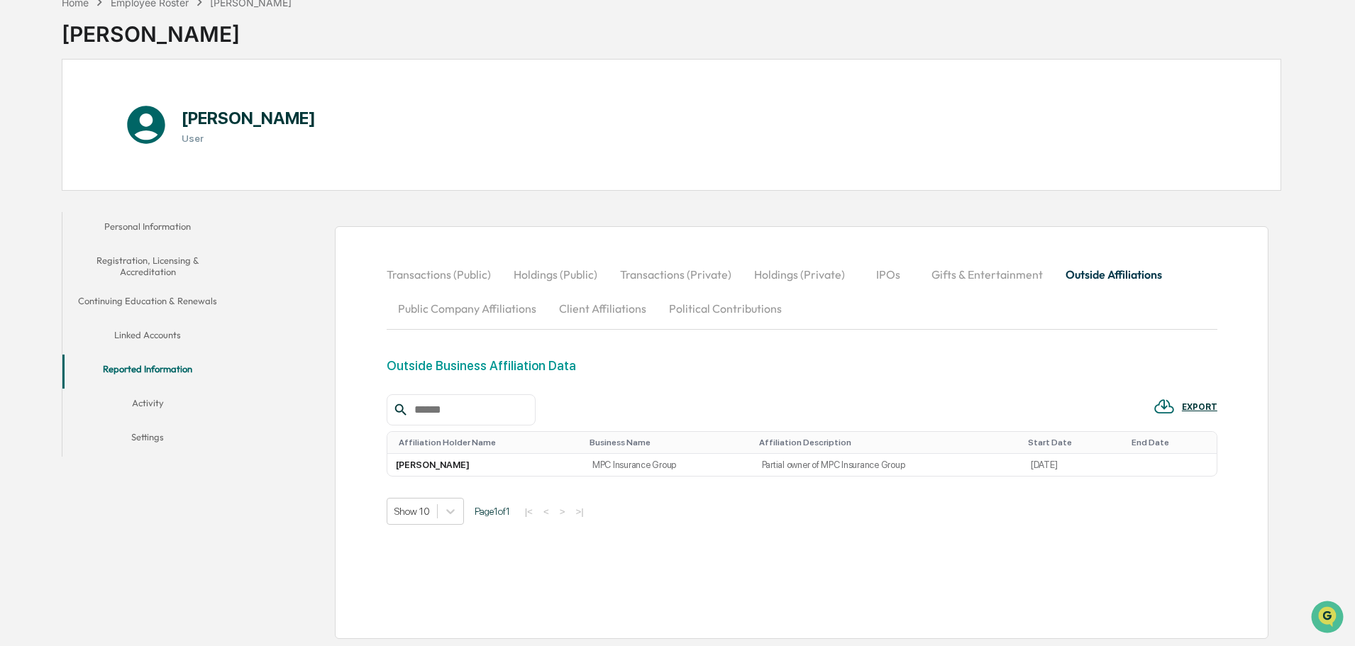
click at [433, 315] on button "Public Company Affiliations" at bounding box center [467, 309] width 161 height 34
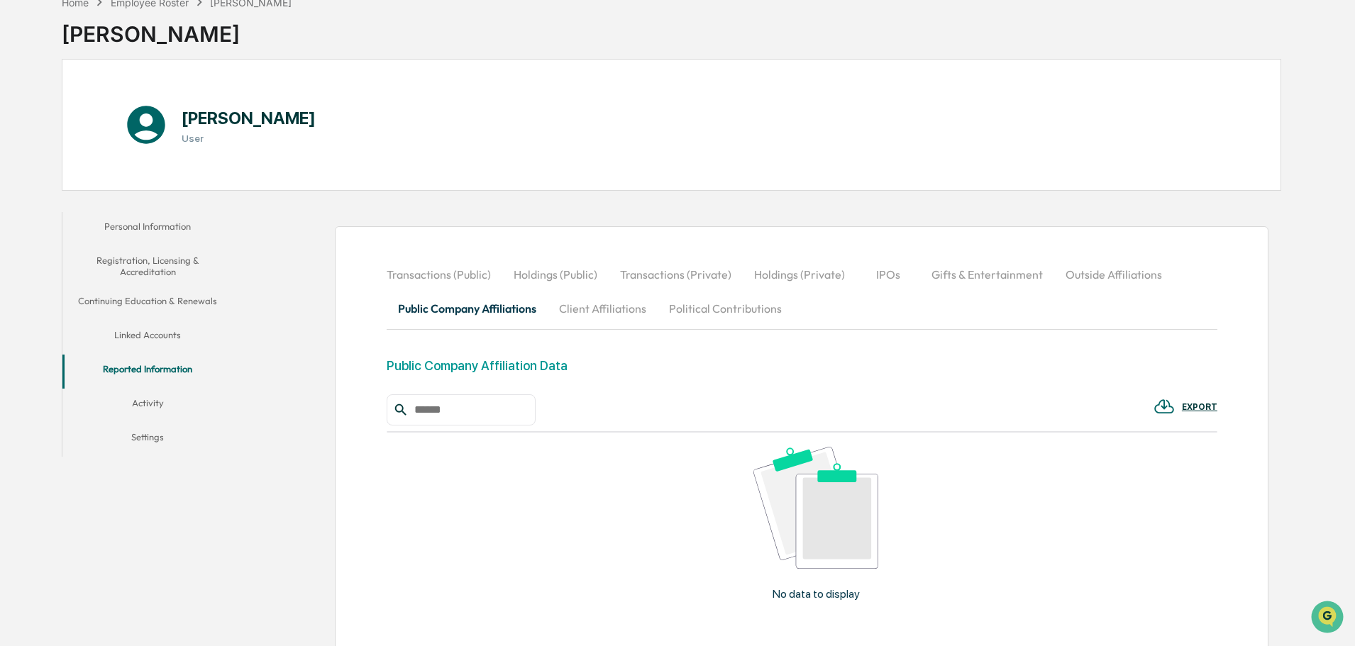
click at [584, 312] on button "Client Affiliations" at bounding box center [603, 309] width 110 height 34
click at [727, 314] on button "Political Contributions" at bounding box center [726, 309] width 136 height 34
click at [582, 314] on button "Client Affiliations" at bounding box center [603, 309] width 110 height 34
drag, startPoint x: 514, startPoint y: 309, endPoint x: 541, endPoint y: 312, distance: 27.8
click at [509, 309] on button "Public Company Affiliations" at bounding box center [467, 309] width 161 height 34
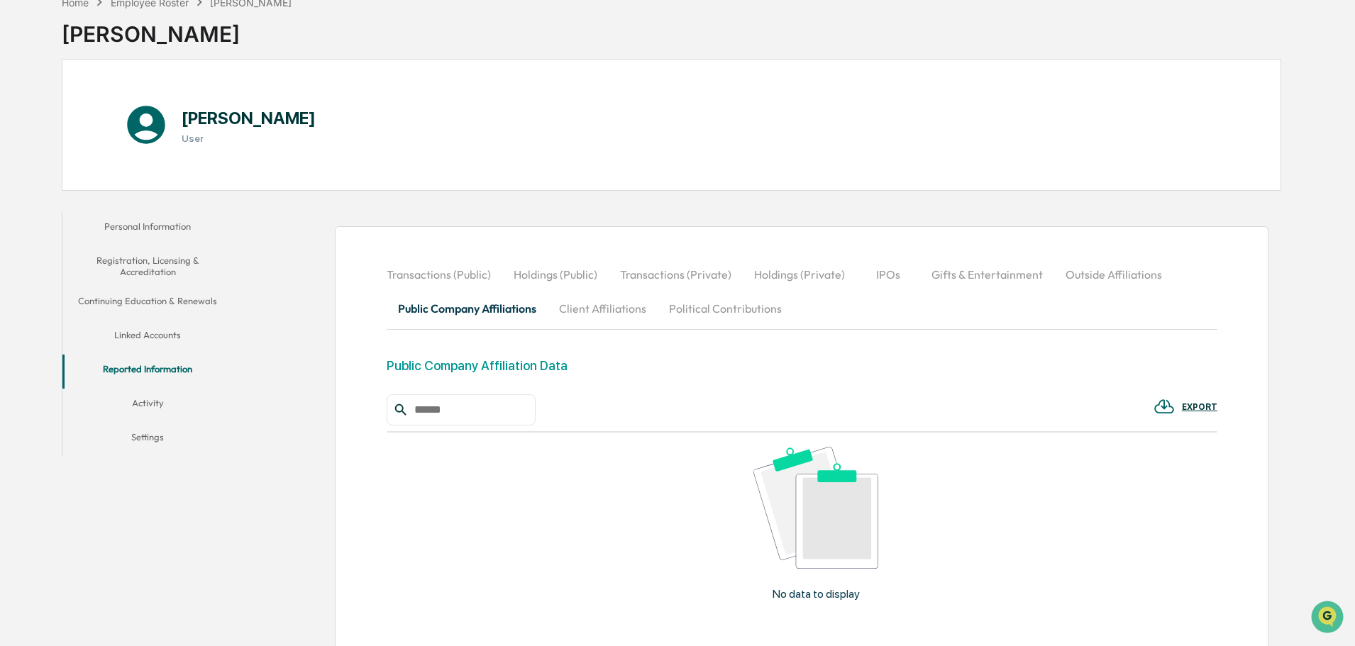
click at [618, 311] on button "Client Affiliations" at bounding box center [603, 309] width 110 height 34
click at [180, 404] on button "Activity" at bounding box center [147, 406] width 170 height 34
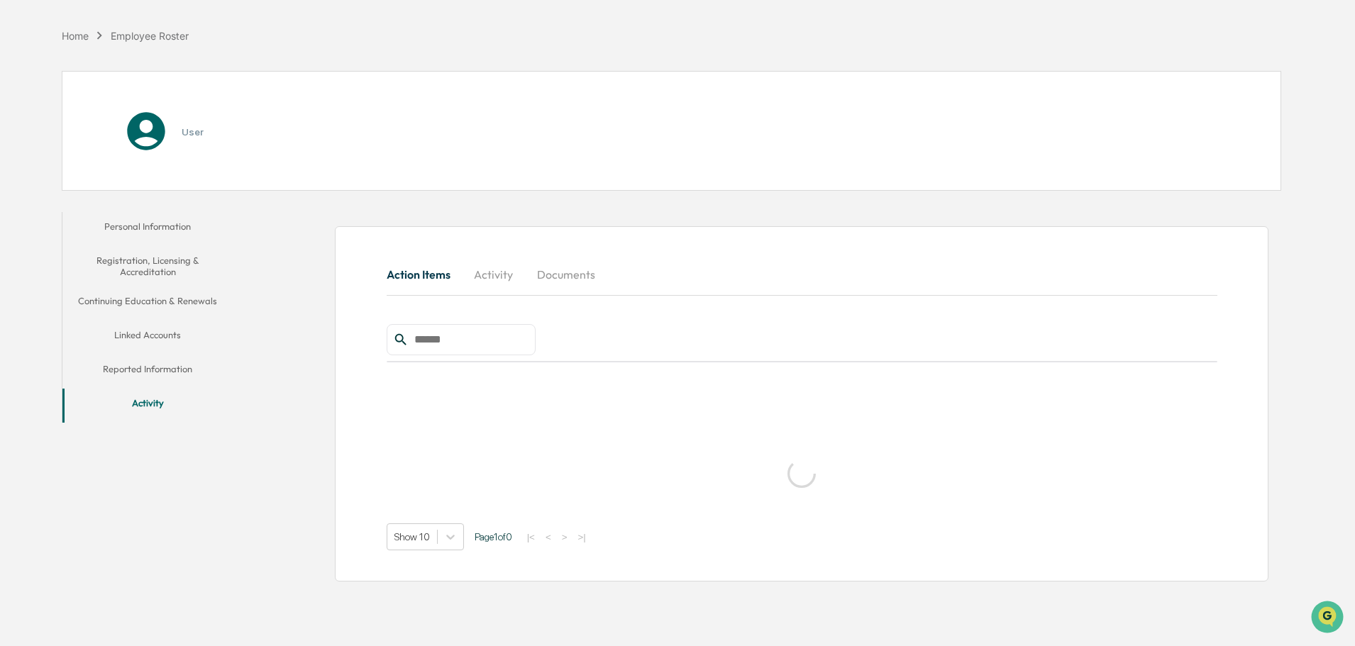
scroll to position [67, 0]
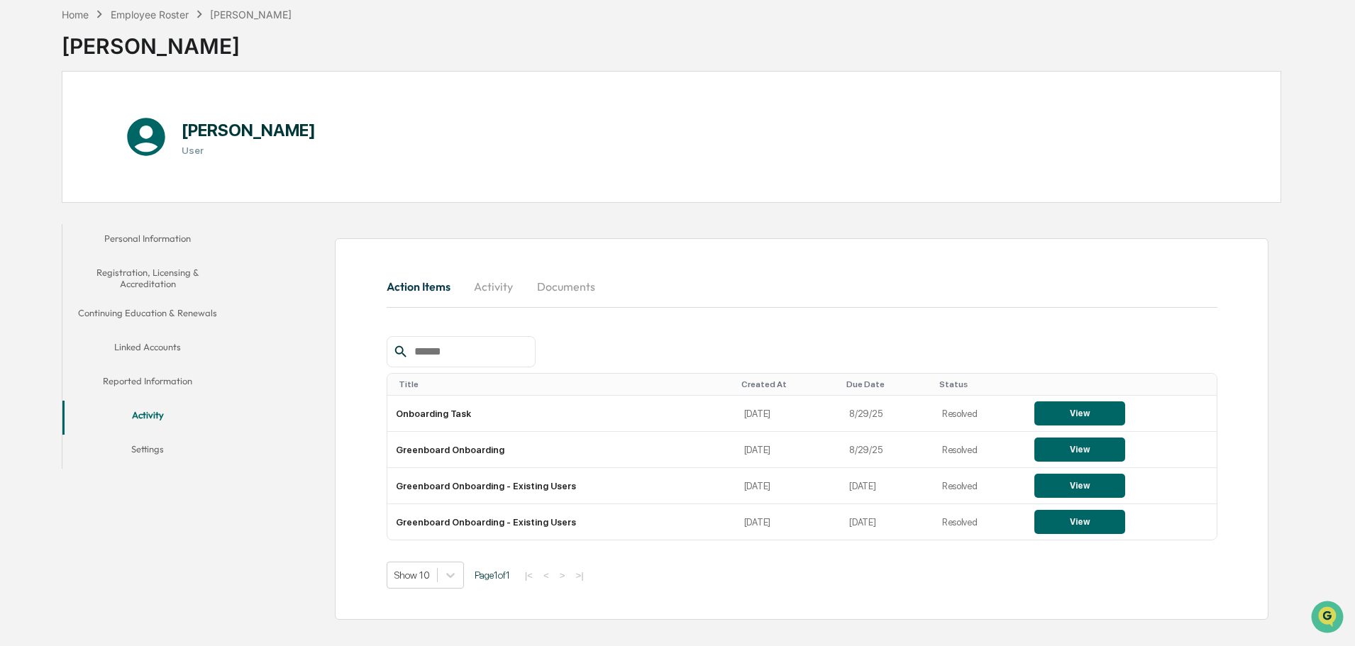
click at [175, 383] on button "Reported Information" at bounding box center [147, 384] width 170 height 34
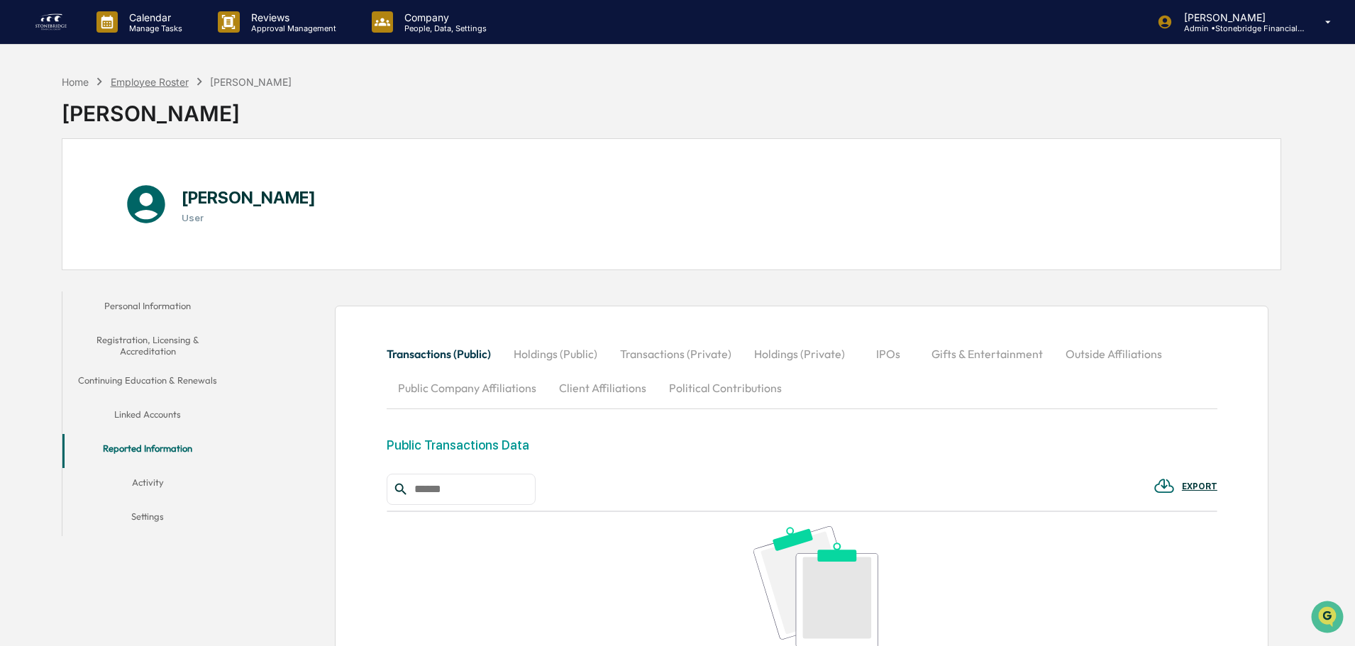
click at [141, 77] on div "Employee Roster" at bounding box center [150, 82] width 78 height 12
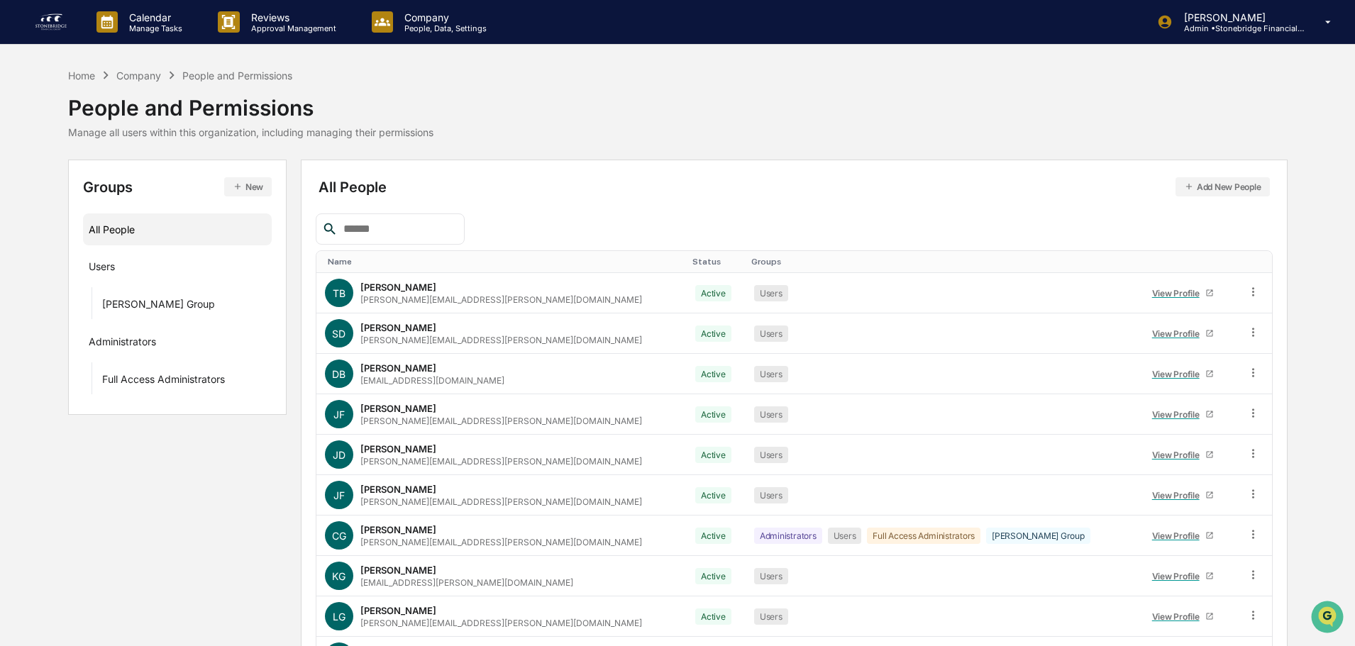
click at [368, 263] on div "Name" at bounding box center [505, 262] width 354 height 10
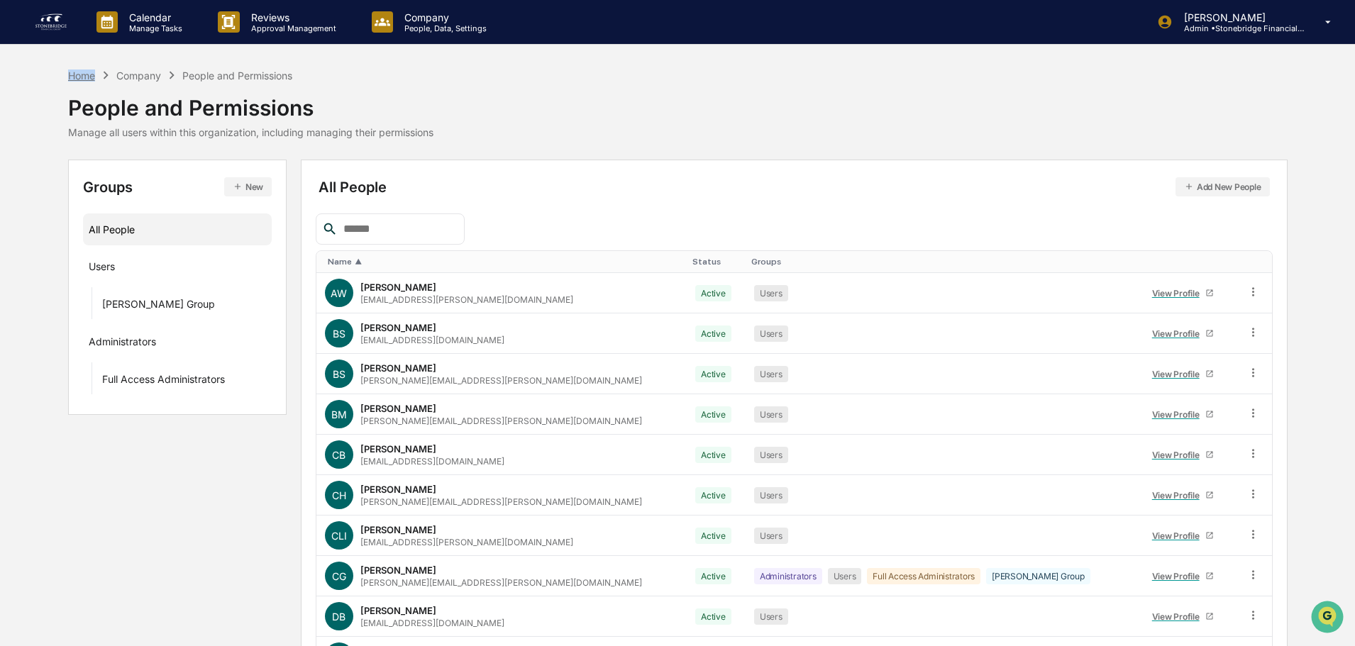
click at [94, 70] on div "Home Company People and Permissions" at bounding box center [180, 75] width 225 height 16
click at [90, 74] on div "Home" at bounding box center [81, 76] width 27 height 12
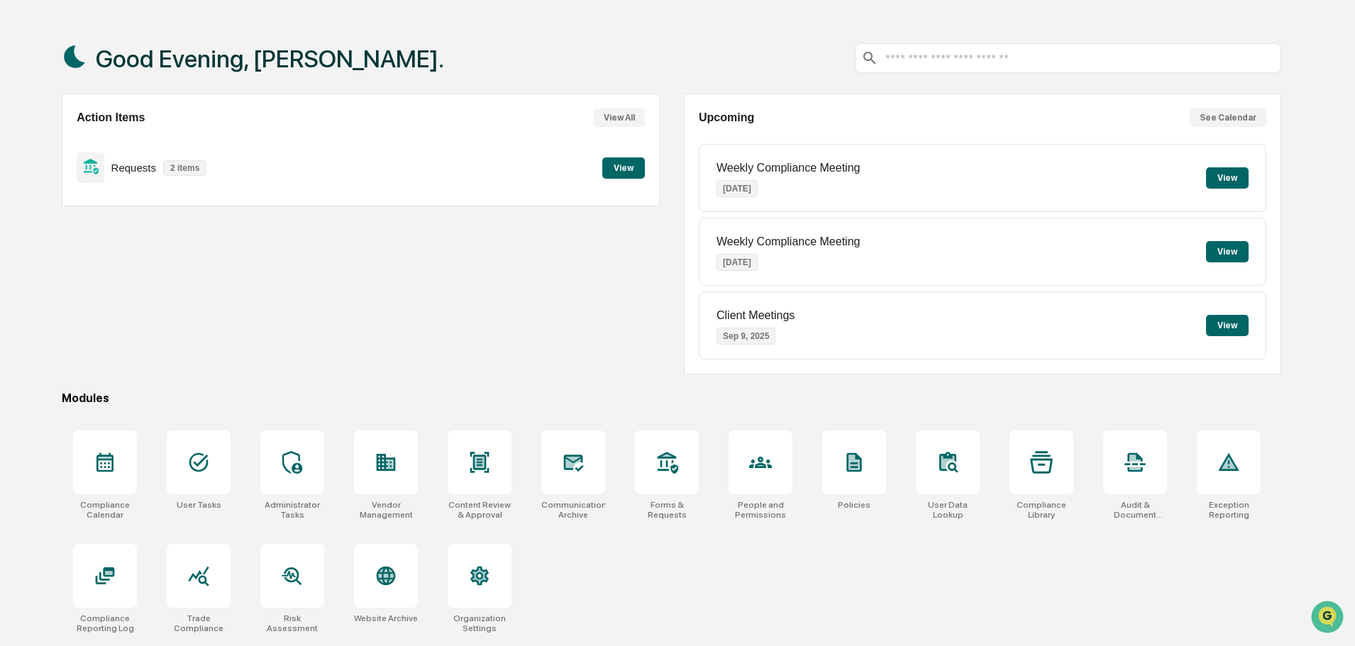
scroll to position [67, 0]
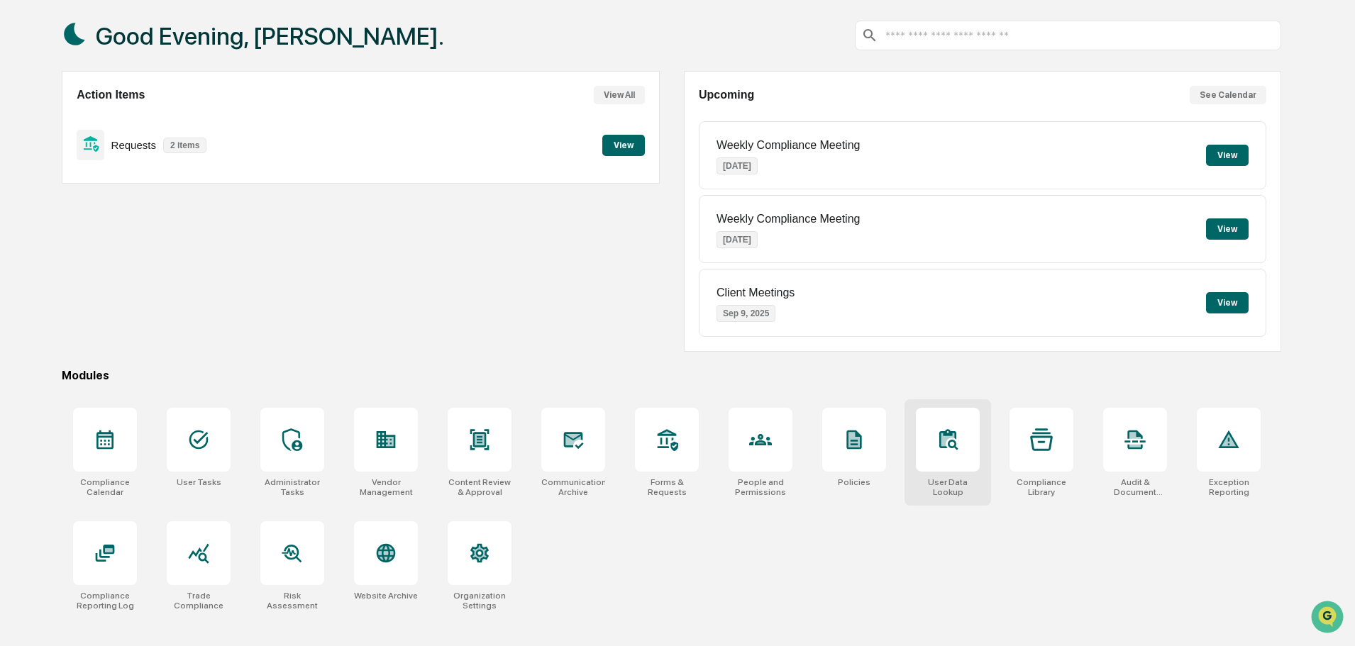
click at [952, 450] on icon at bounding box center [948, 440] width 23 height 23
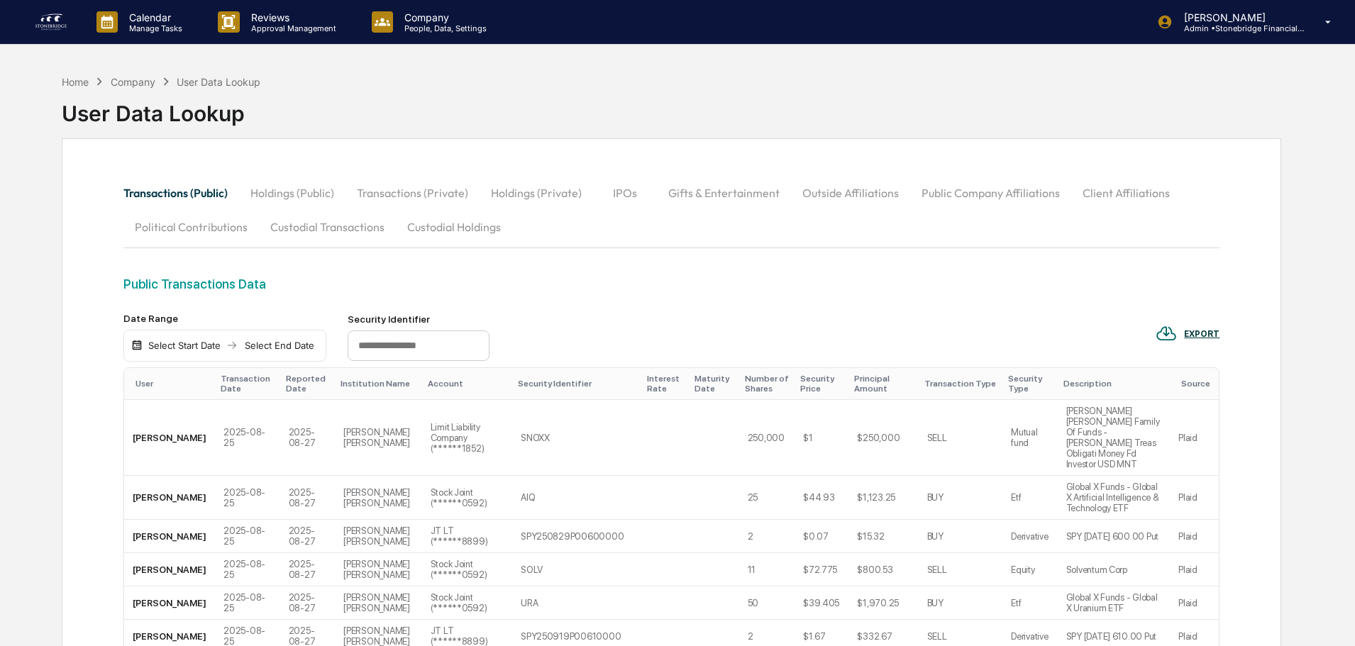
click at [971, 200] on button "Public Company Affiliations" at bounding box center [990, 193] width 161 height 34
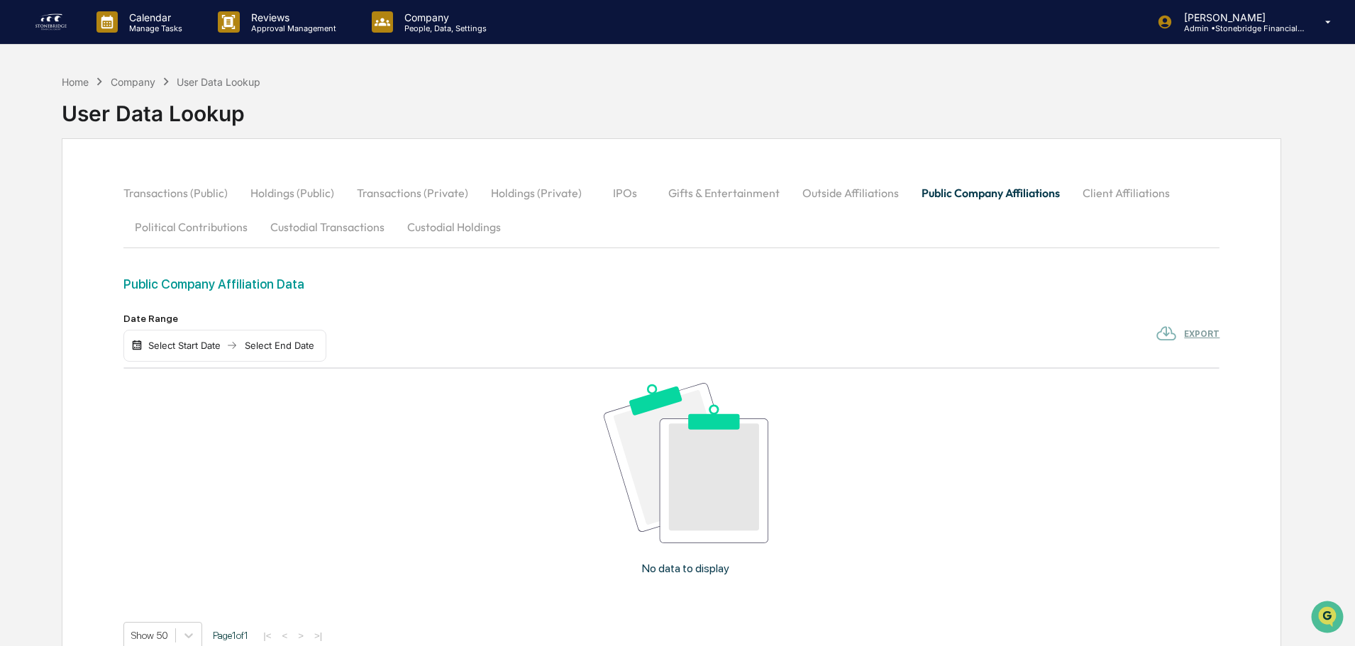
click at [859, 194] on button "Outside Affiliations" at bounding box center [850, 193] width 119 height 34
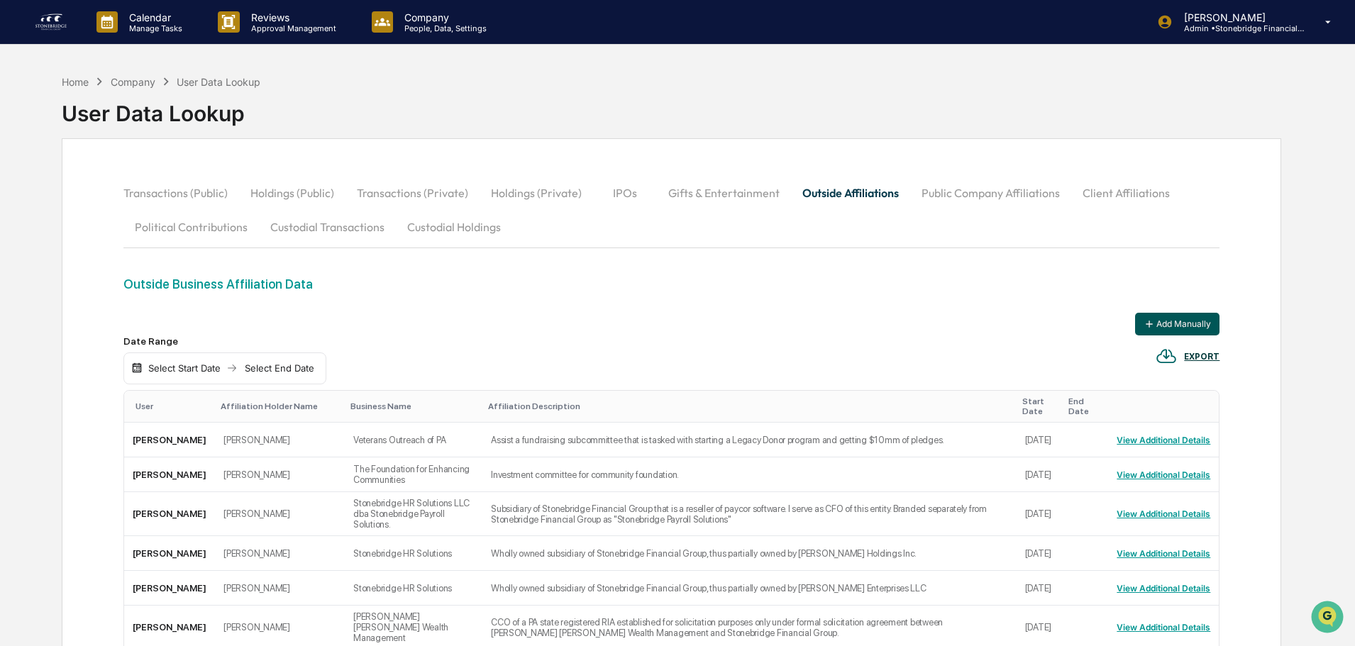
click at [1154, 315] on button "Add Manually" at bounding box center [1177, 324] width 84 height 23
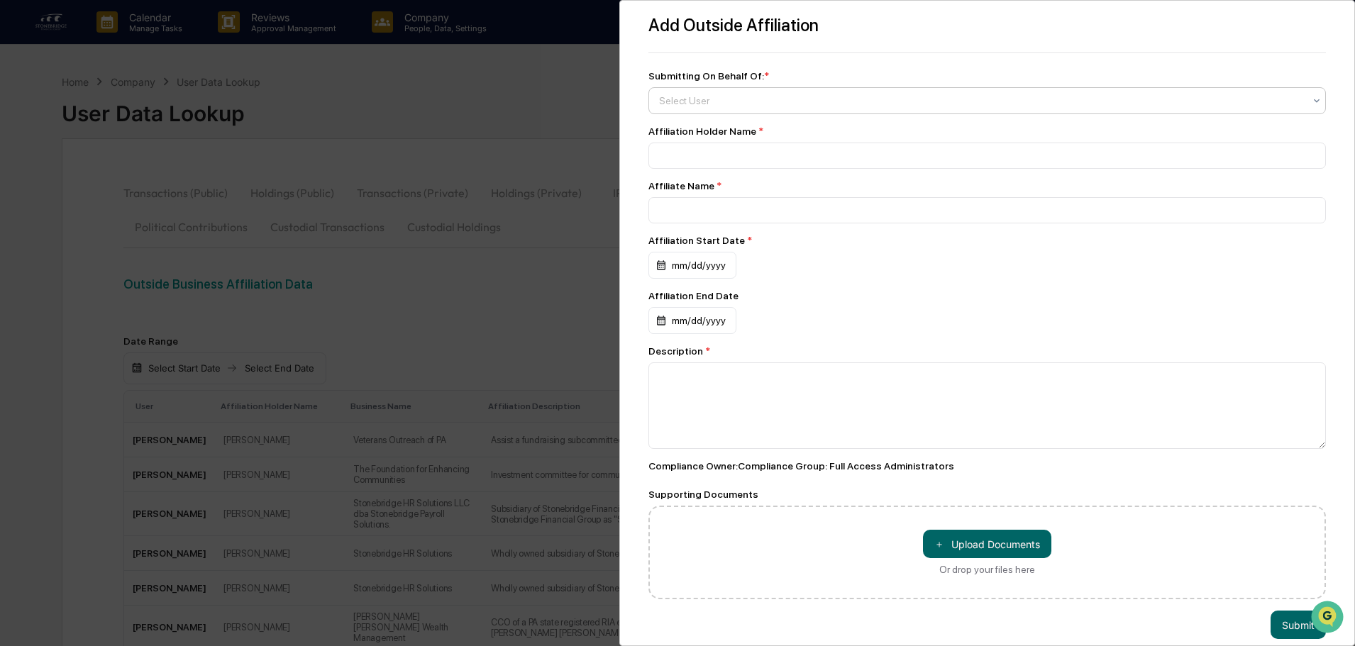
click at [687, 97] on div at bounding box center [981, 101] width 645 height 14
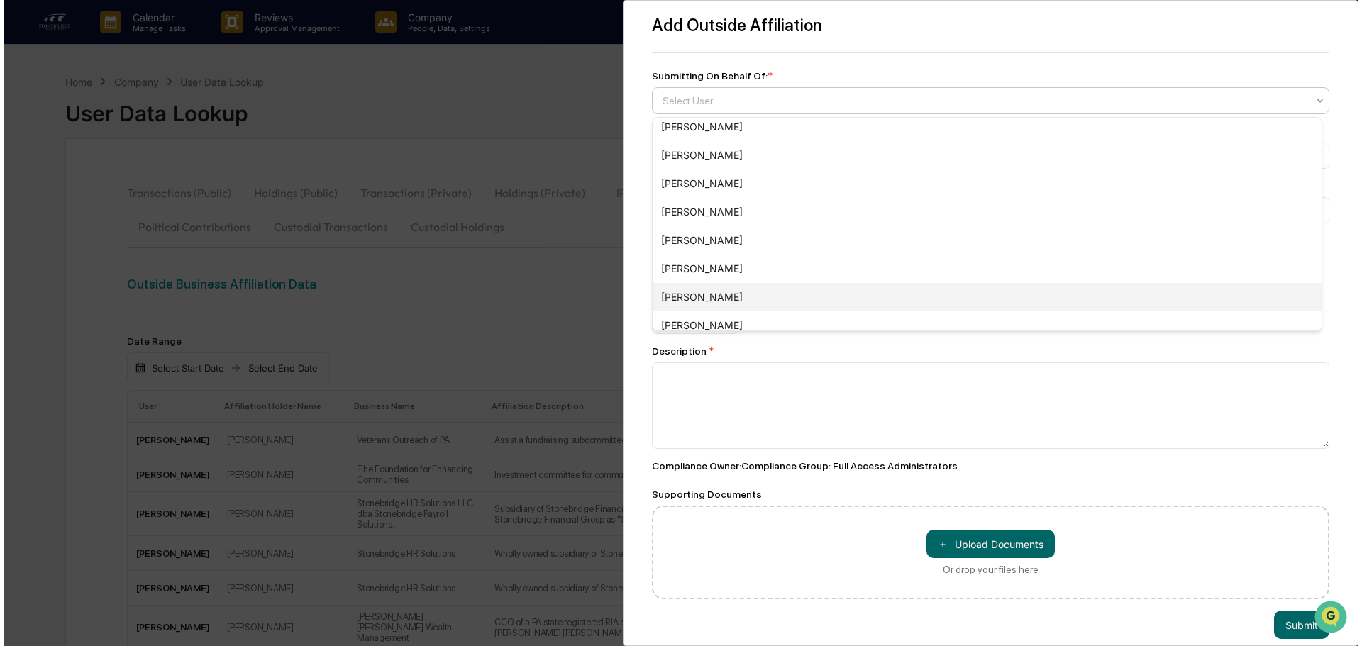
scroll to position [284, 0]
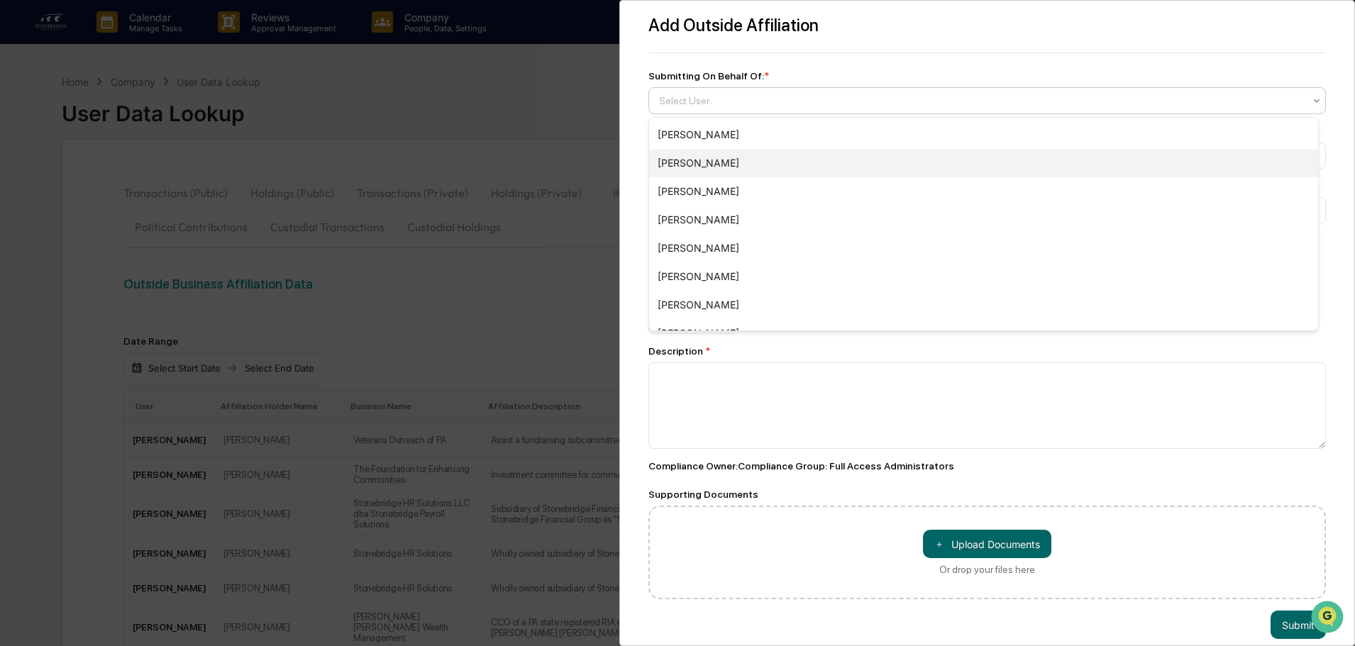
click at [694, 165] on div "[PERSON_NAME]" at bounding box center [983, 163] width 669 height 28
click at [673, 155] on input at bounding box center [987, 156] width 678 height 26
type input "**********"
drag, startPoint x: 746, startPoint y: 155, endPoint x: 548, endPoint y: 155, distance: 197.9
click at [551, 148] on div "**********" at bounding box center [677, 323] width 1355 height 646
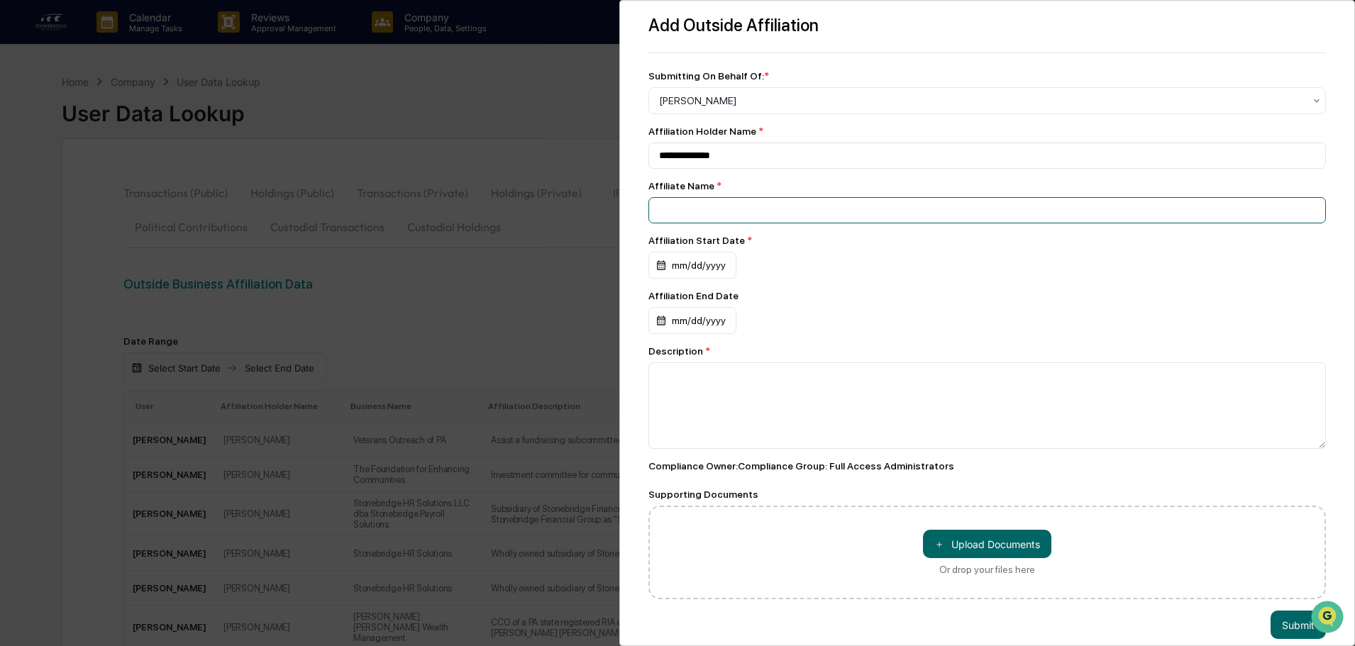
click at [727, 169] on input at bounding box center [987, 156] width 678 height 26
paste input "**********"
type input "**********"
drag, startPoint x: 719, startPoint y: 150, endPoint x: 515, endPoint y: 110, distance: 208.3
click at [597, 131] on div "**********" at bounding box center [677, 323] width 1355 height 646
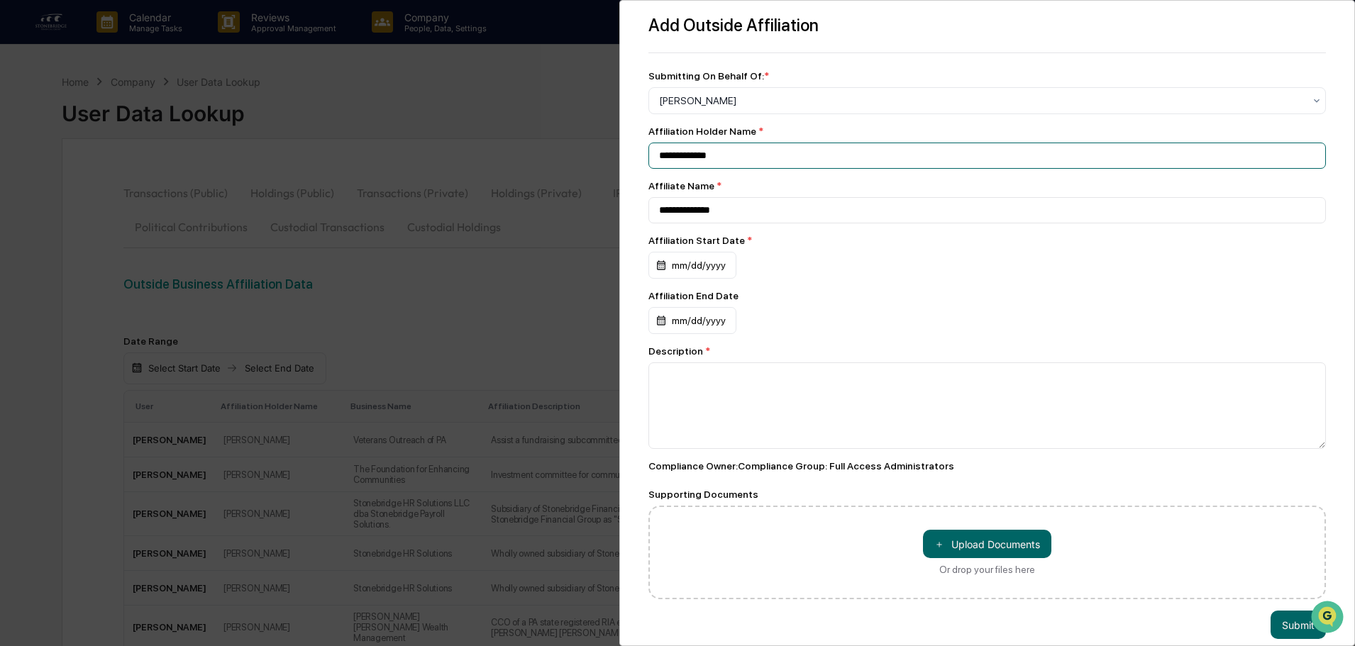
type input "**********"
click at [669, 265] on div "mm/dd/yyyy" at bounding box center [692, 265] width 88 height 27
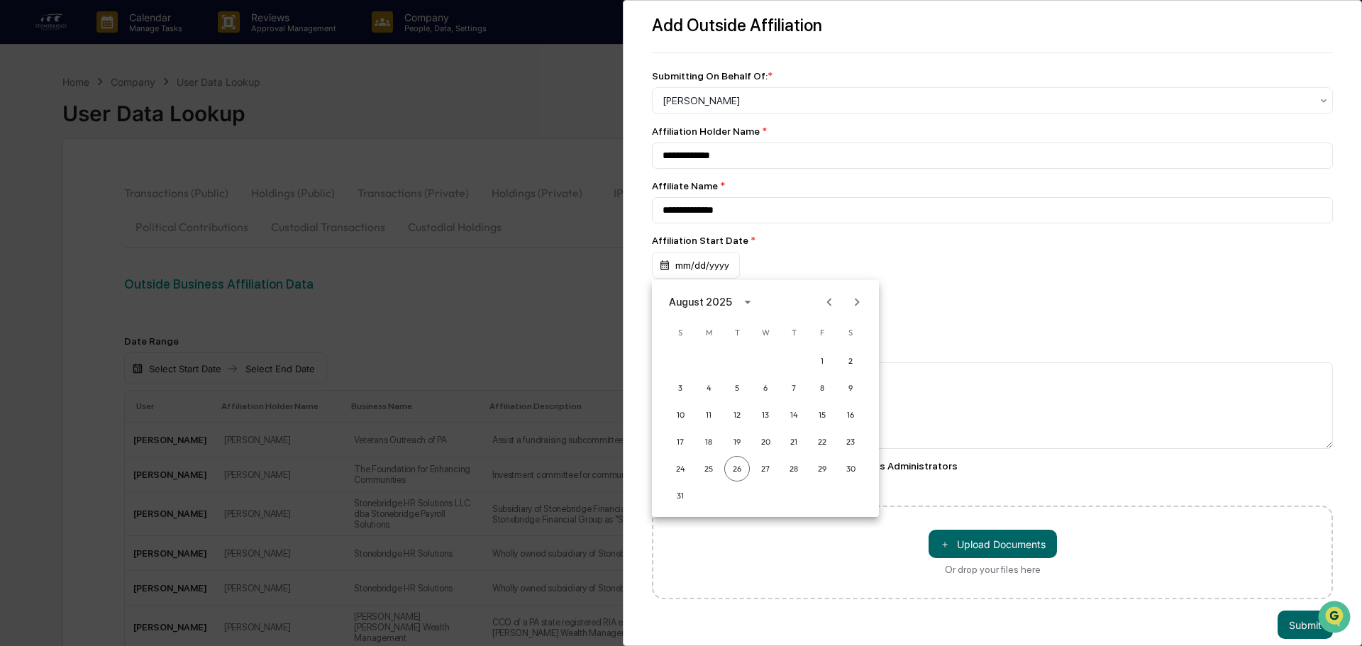
click at [723, 303] on div "August 2025" at bounding box center [700, 302] width 63 height 16
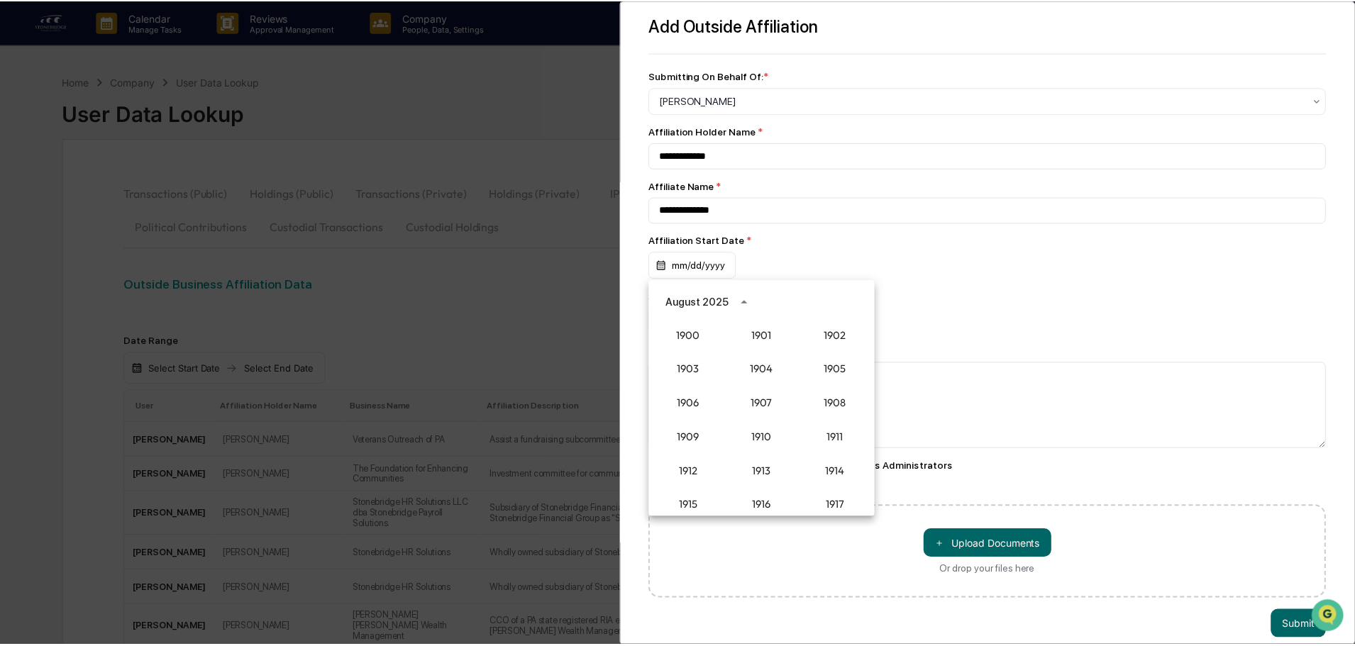
scroll to position [1314, 0]
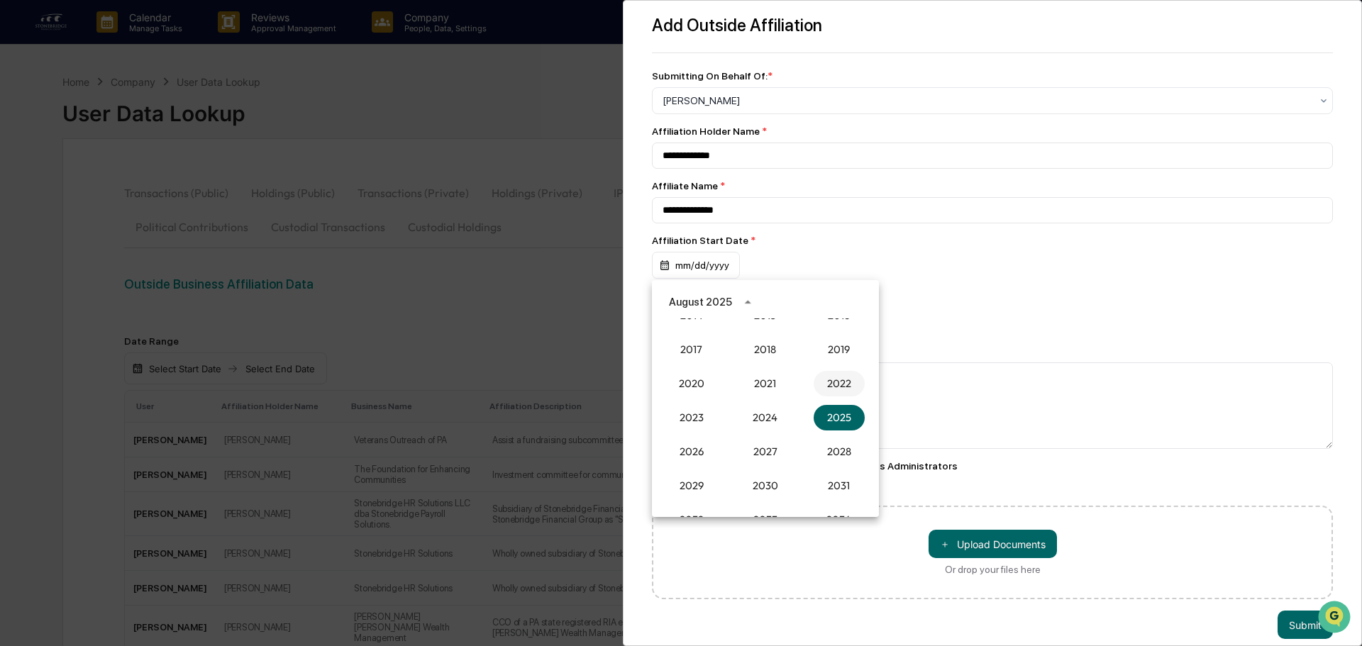
click at [822, 382] on button "2022" at bounding box center [839, 384] width 51 height 26
click at [685, 344] on button "Jan" at bounding box center [691, 337] width 51 height 26
click at [849, 363] on button "1" at bounding box center [851, 361] width 26 height 26
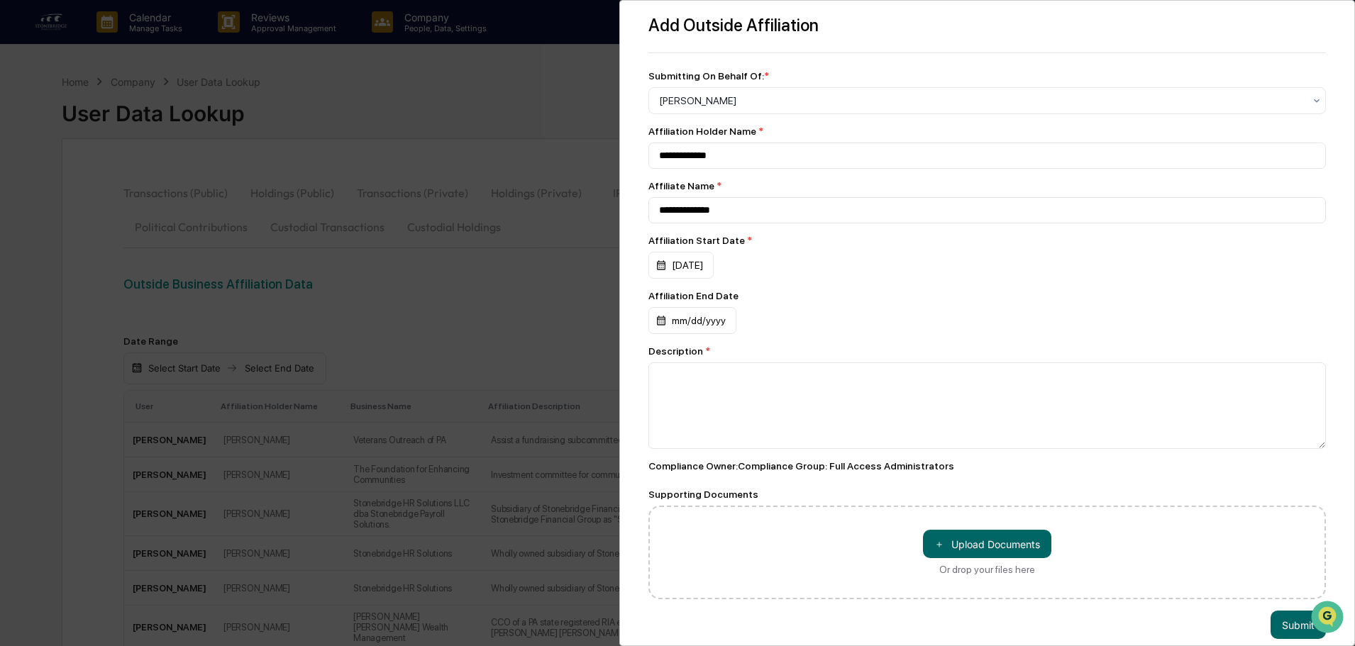
click at [836, 282] on div "**********" at bounding box center [987, 363] width 678 height 474
click at [670, 393] on textarea at bounding box center [987, 406] width 678 height 87
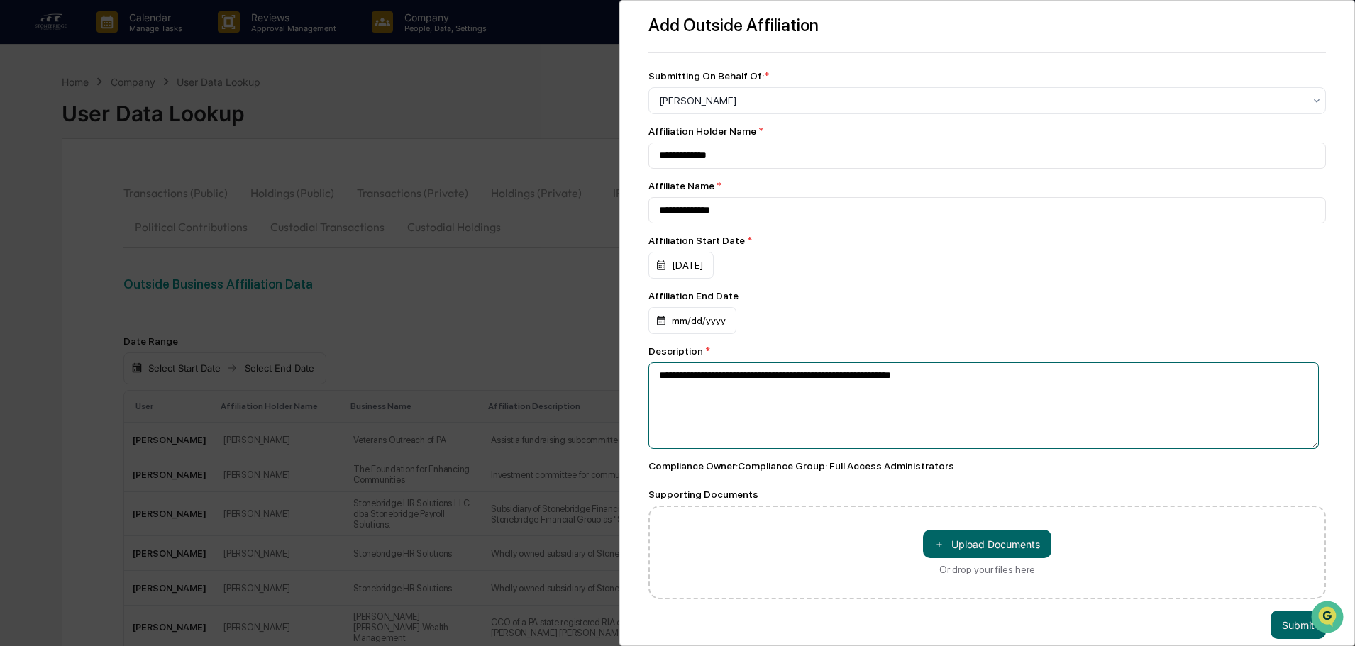
type textarea "**********"
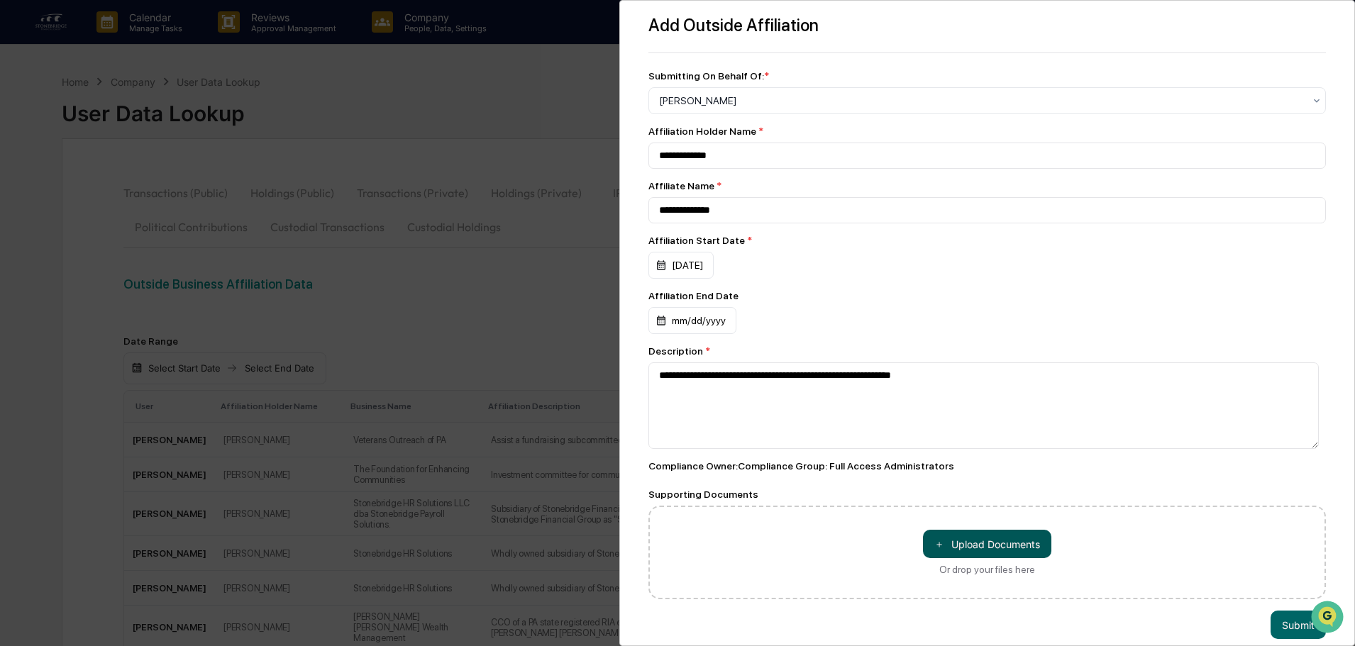
click at [967, 548] on button "＋ Upload Documents" at bounding box center [987, 544] width 128 height 28
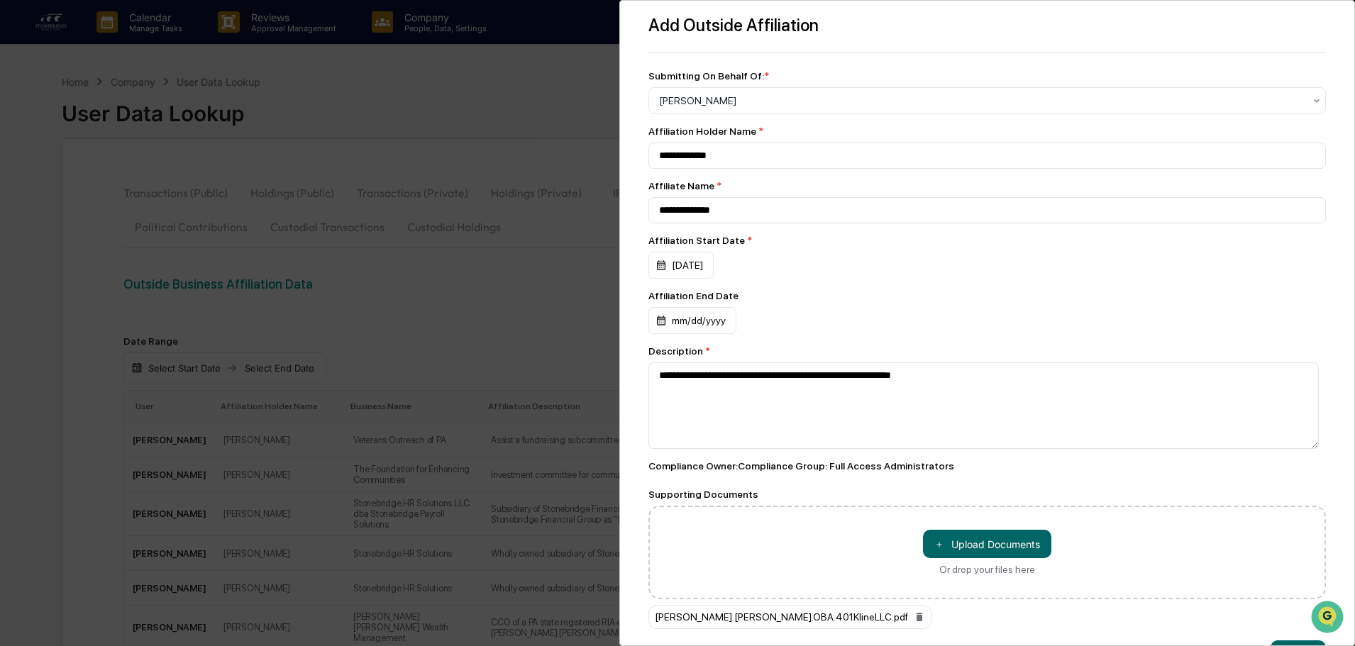
scroll to position [53, 0]
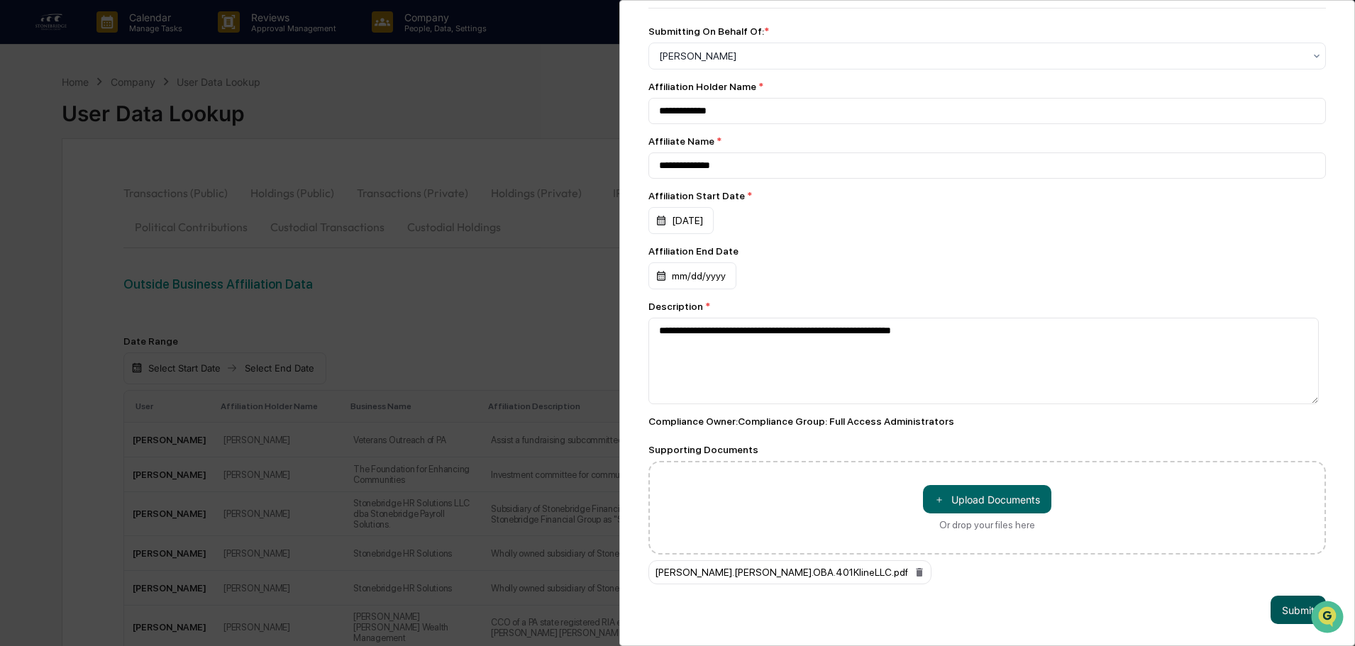
drag, startPoint x: 1275, startPoint y: 604, endPoint x: 1271, endPoint y: 615, distance: 11.9
click at [1275, 603] on button "Submit" at bounding box center [1298, 610] width 55 height 28
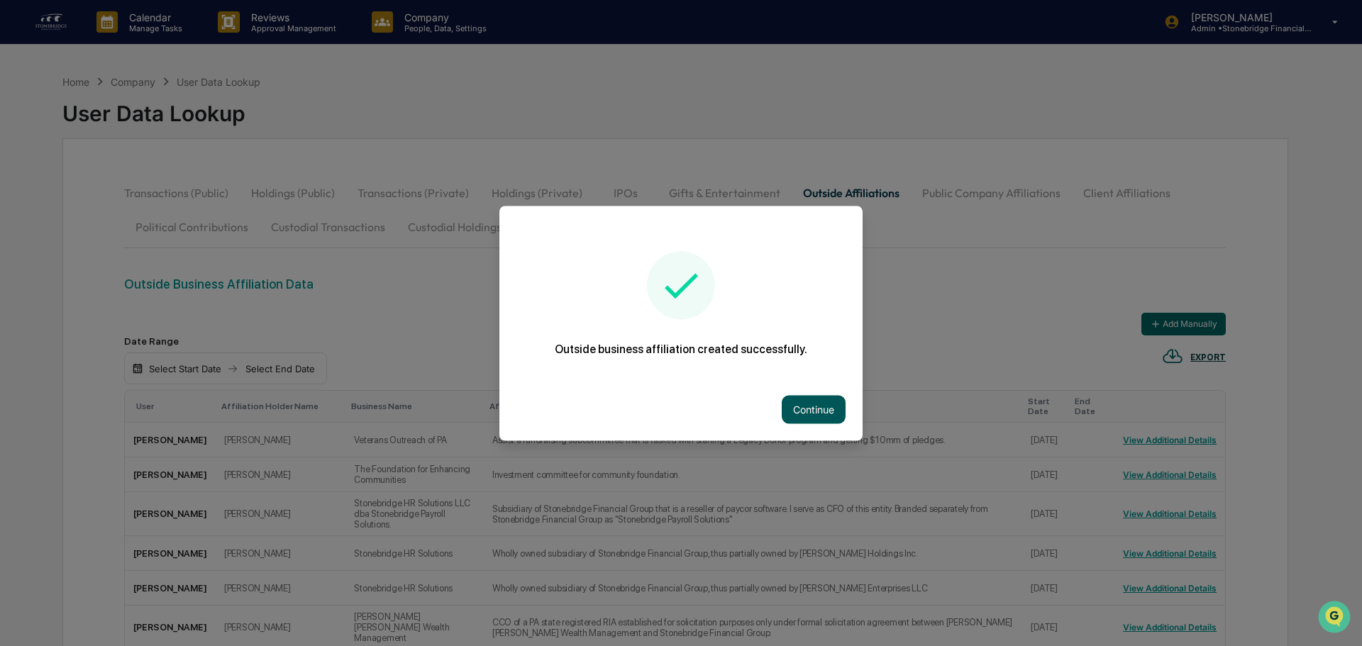
click at [817, 418] on button "Continue" at bounding box center [814, 409] width 64 height 28
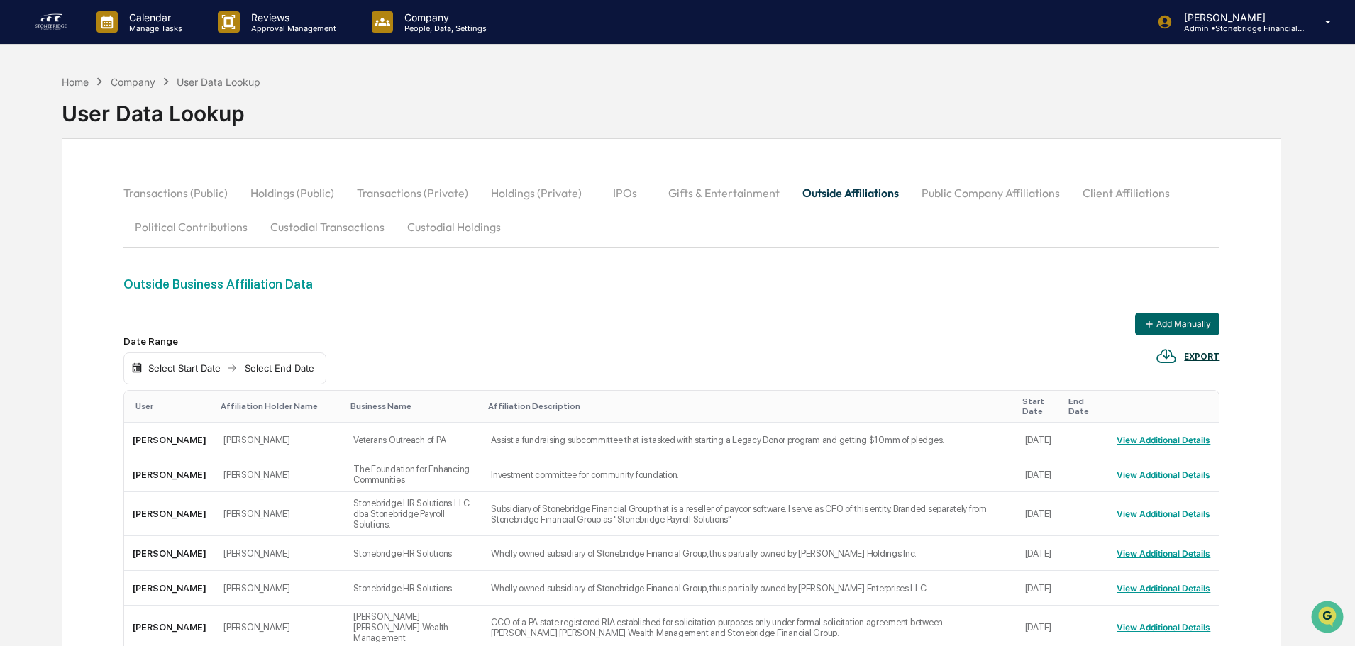
click at [151, 404] on div "User" at bounding box center [173, 407] width 74 height 10
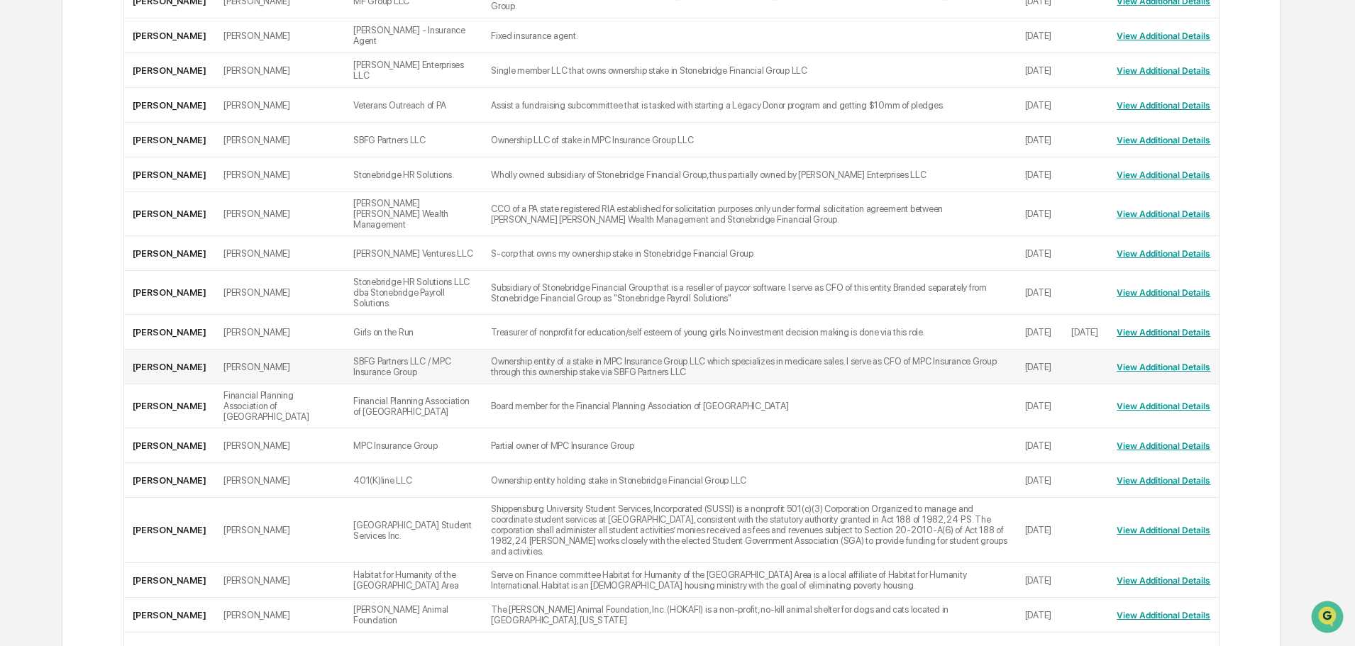
scroll to position [497, 0]
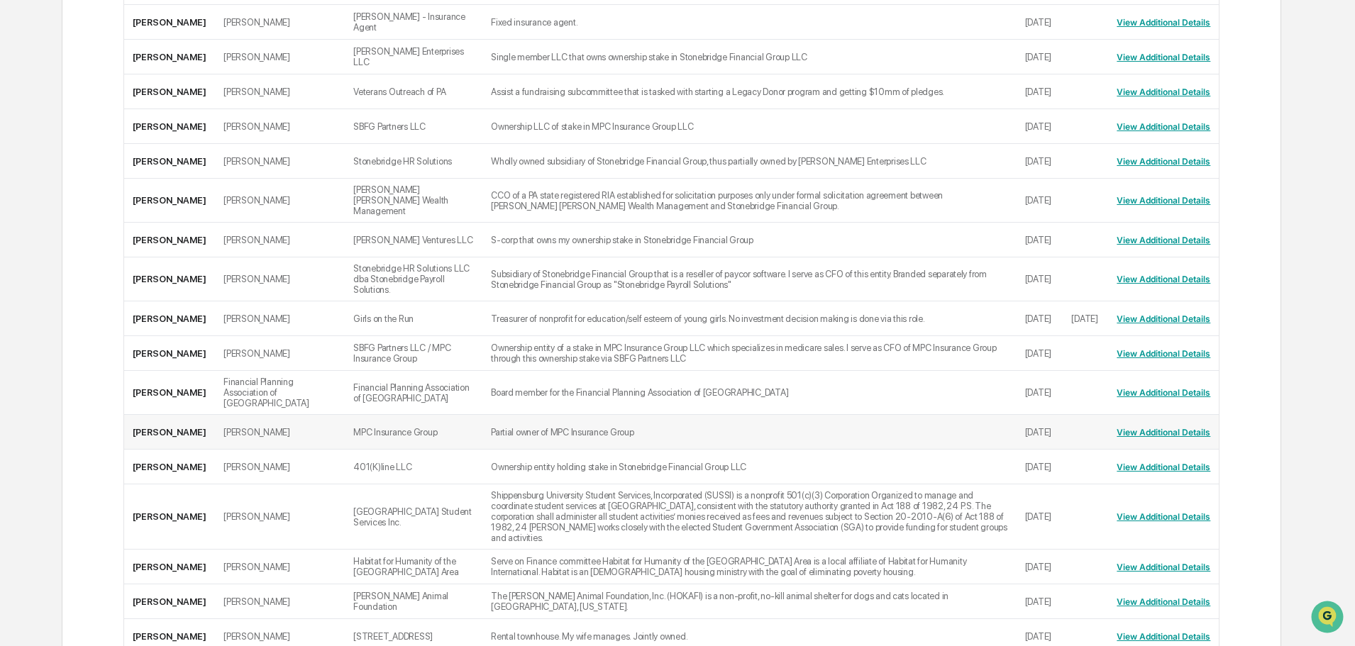
click at [358, 416] on td "MPC Insurance Group" at bounding box center [414, 432] width 138 height 35
drag, startPoint x: 1102, startPoint y: 416, endPoint x: 1115, endPoint y: 412, distance: 13.5
click at [1104, 416] on td at bounding box center [1085, 432] width 45 height 35
click at [1126, 421] on button "View Additional Details" at bounding box center [1164, 432] width 94 height 23
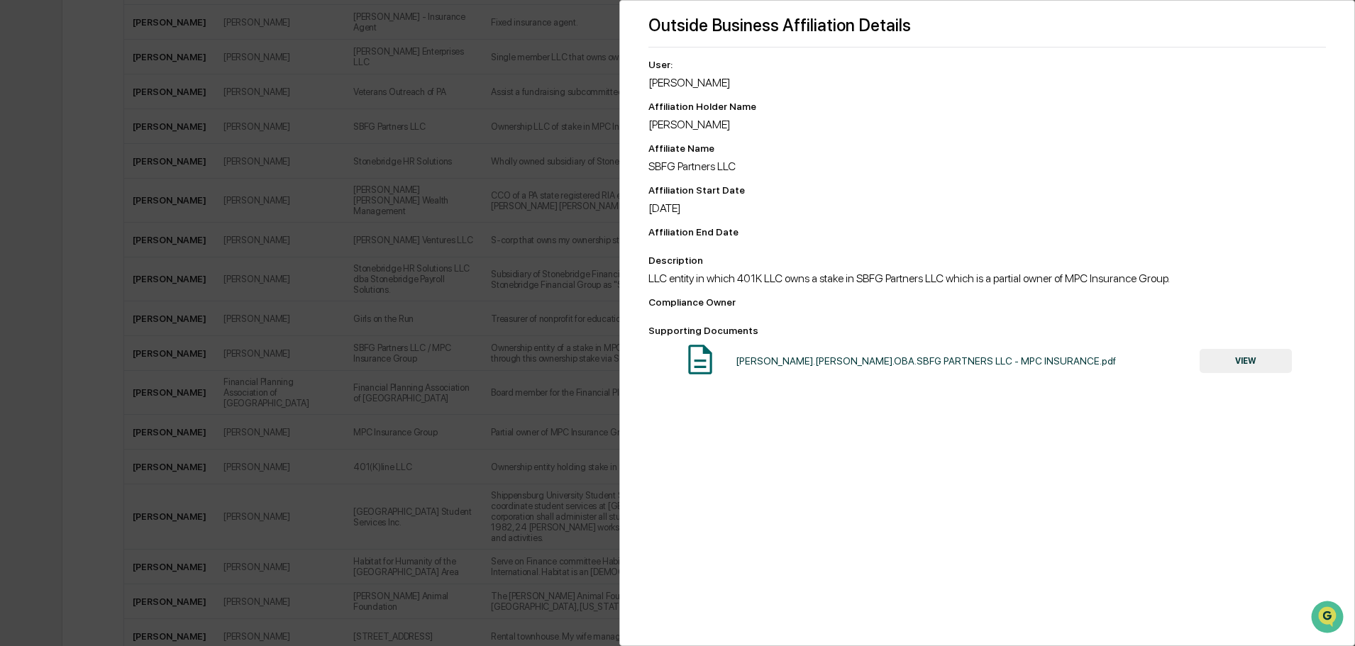
click at [545, 458] on div "Outside Business Affiliation Details User: [PERSON_NAME] Affiliation Holder Nam…" at bounding box center [677, 323] width 1355 height 646
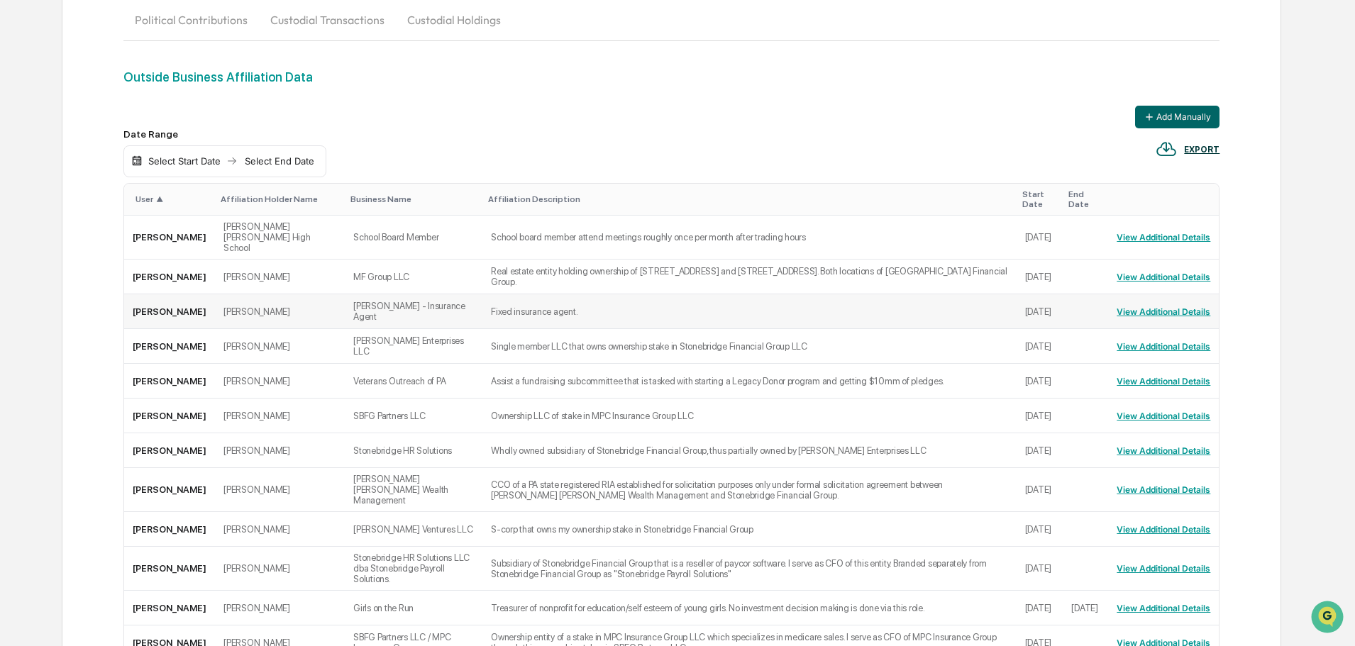
scroll to position [0, 0]
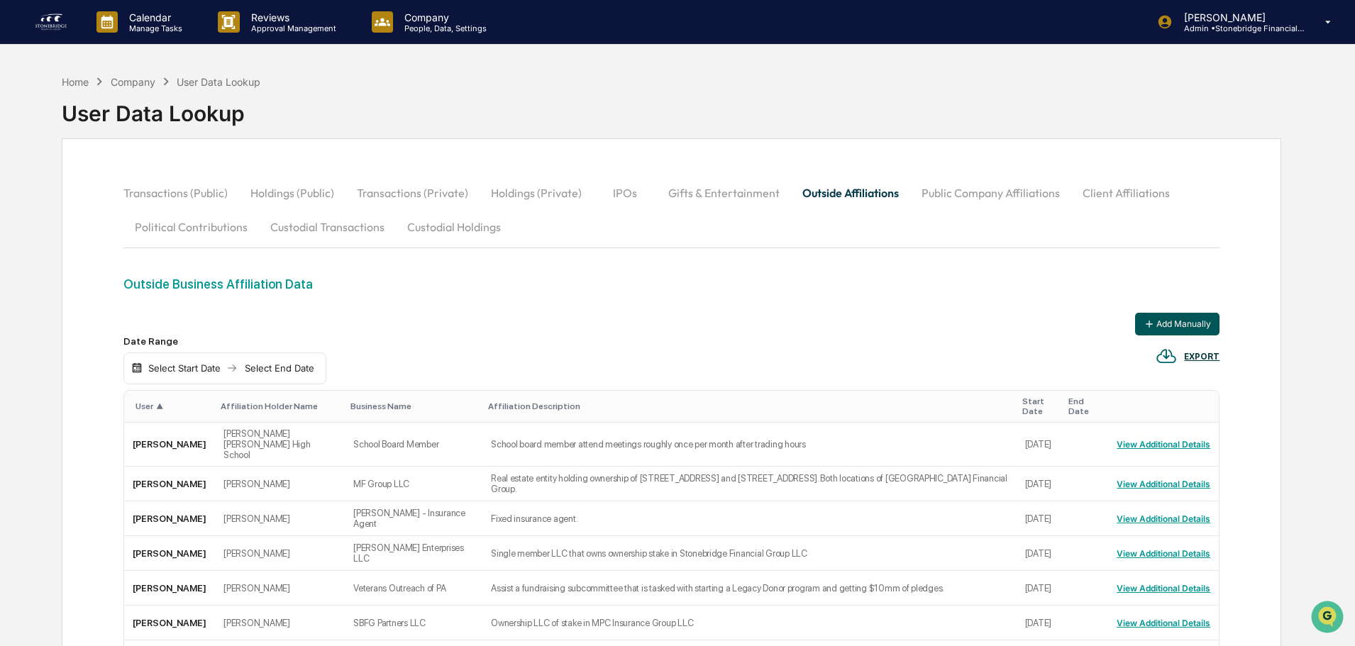
click at [1181, 322] on button "Add Manually" at bounding box center [1177, 324] width 84 height 23
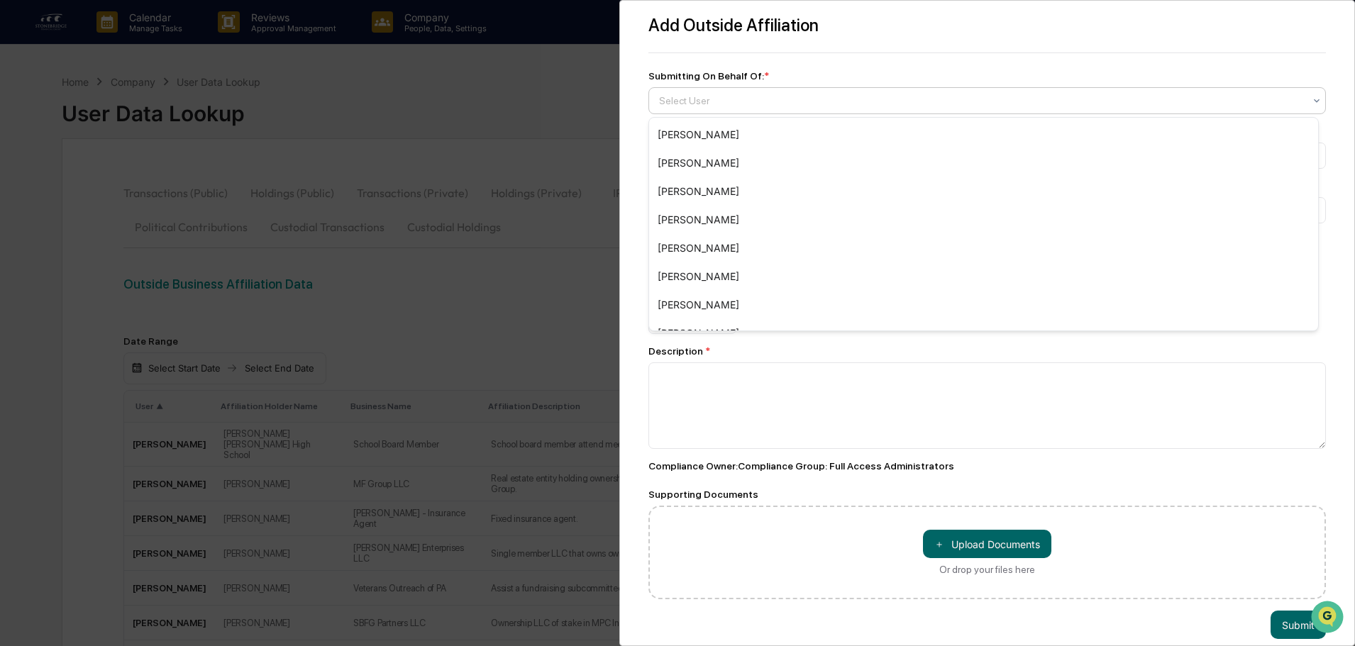
click at [718, 105] on div at bounding box center [981, 101] width 645 height 14
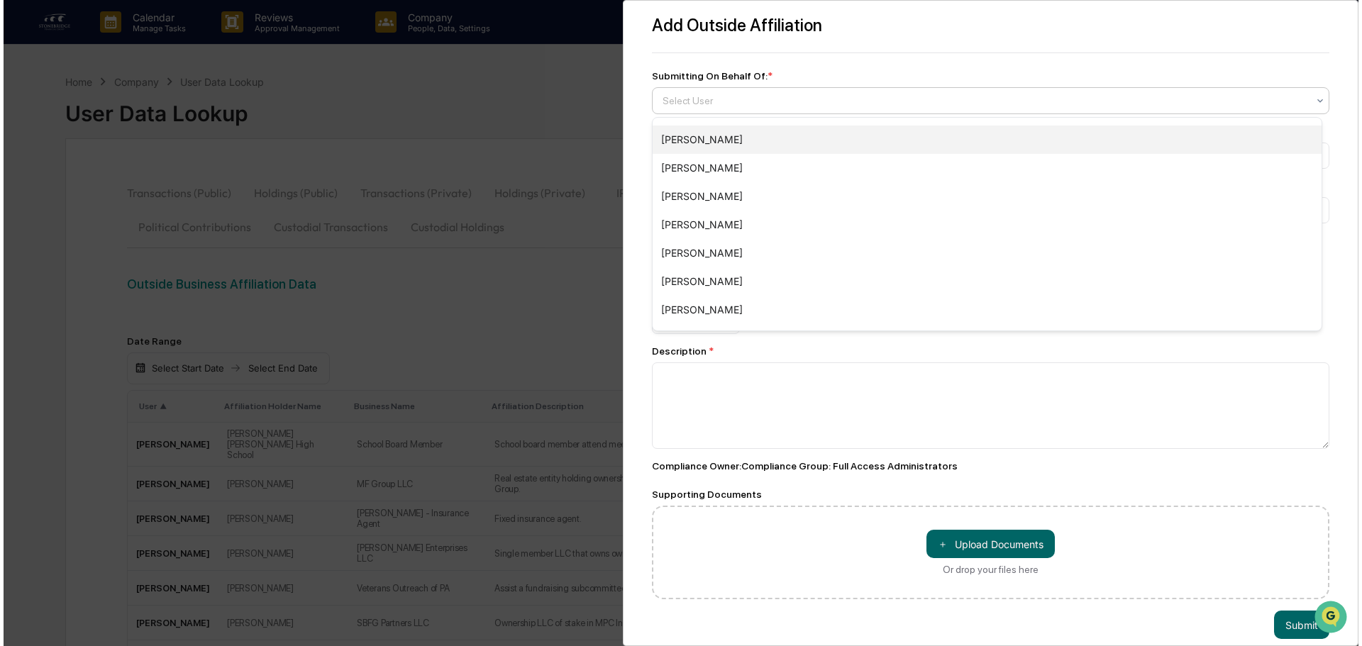
scroll to position [213, 0]
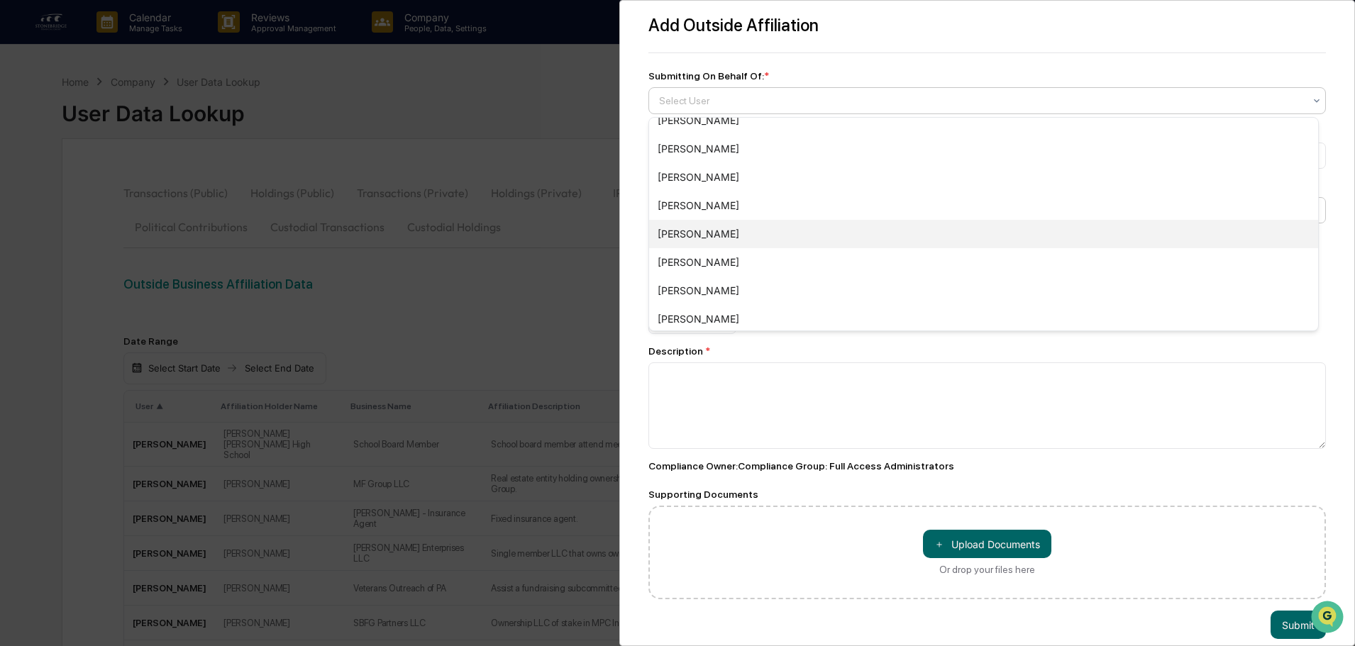
click at [713, 223] on div "[PERSON_NAME]" at bounding box center [983, 234] width 669 height 28
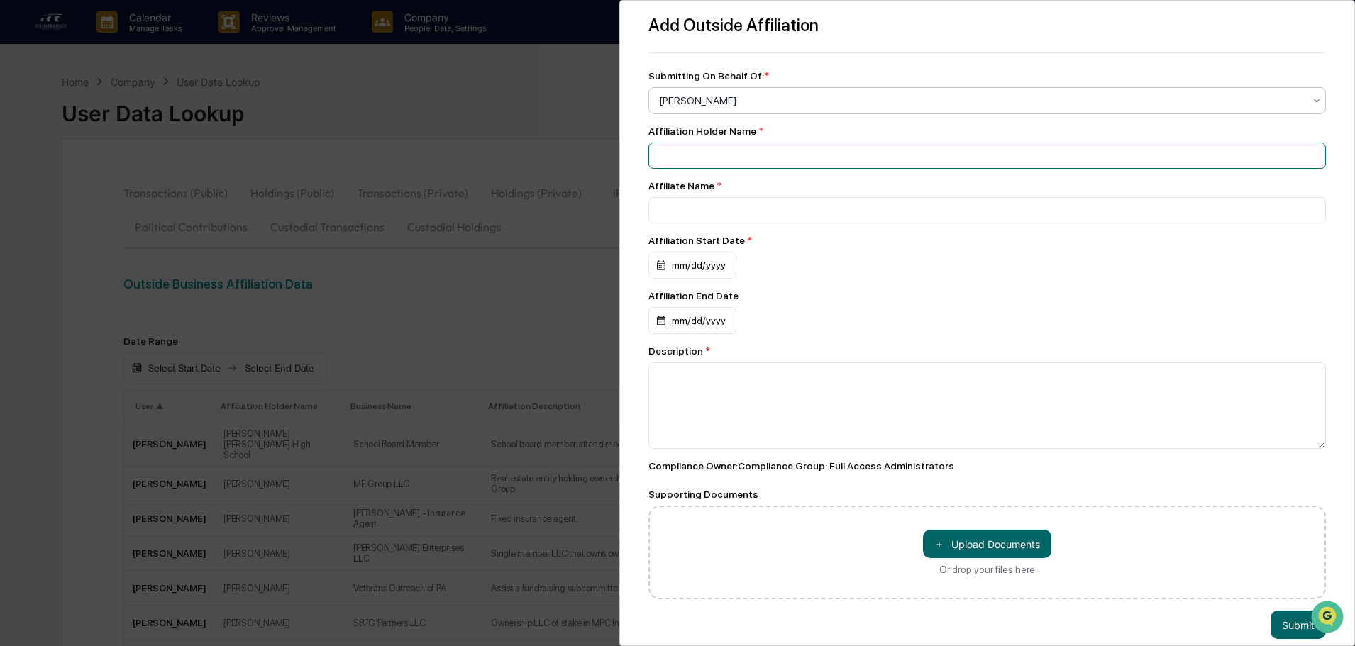
click at [714, 153] on input at bounding box center [987, 156] width 678 height 26
type input "**********"
click at [707, 270] on div "mm/dd/yyyy" at bounding box center [692, 265] width 88 height 27
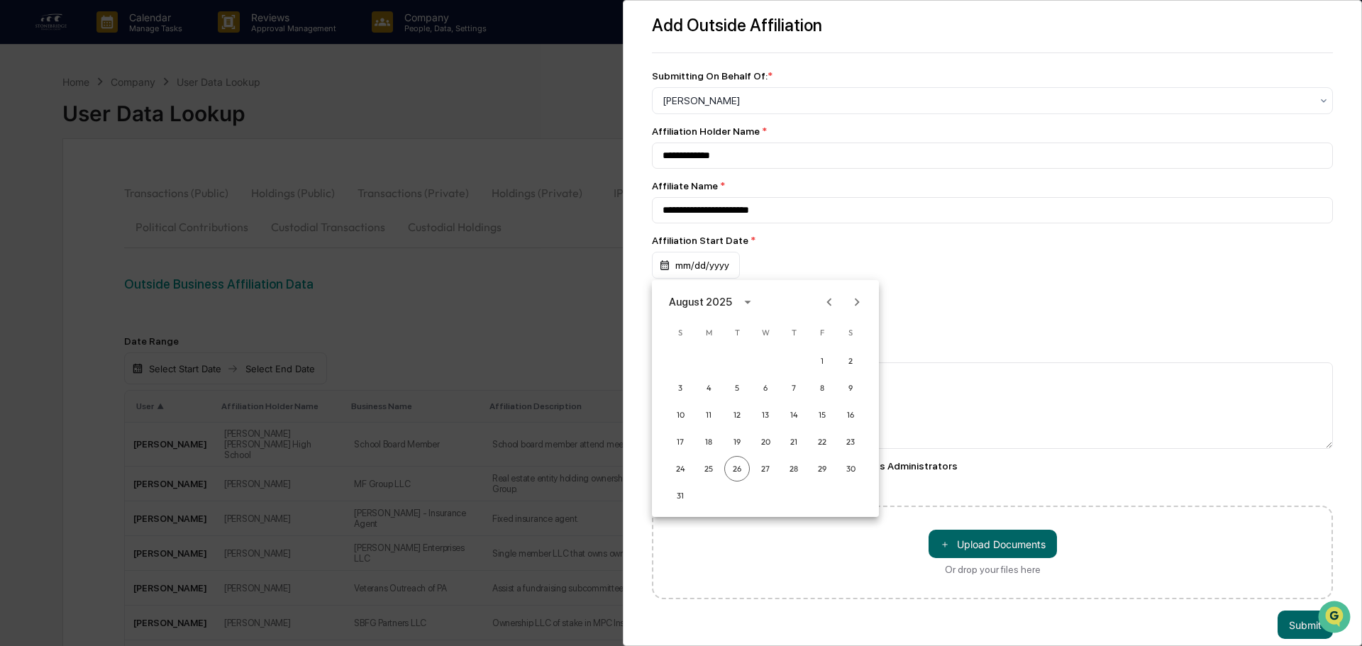
click at [750, 306] on icon "calendar view is open, switch to year view" at bounding box center [748, 302] width 16 height 16
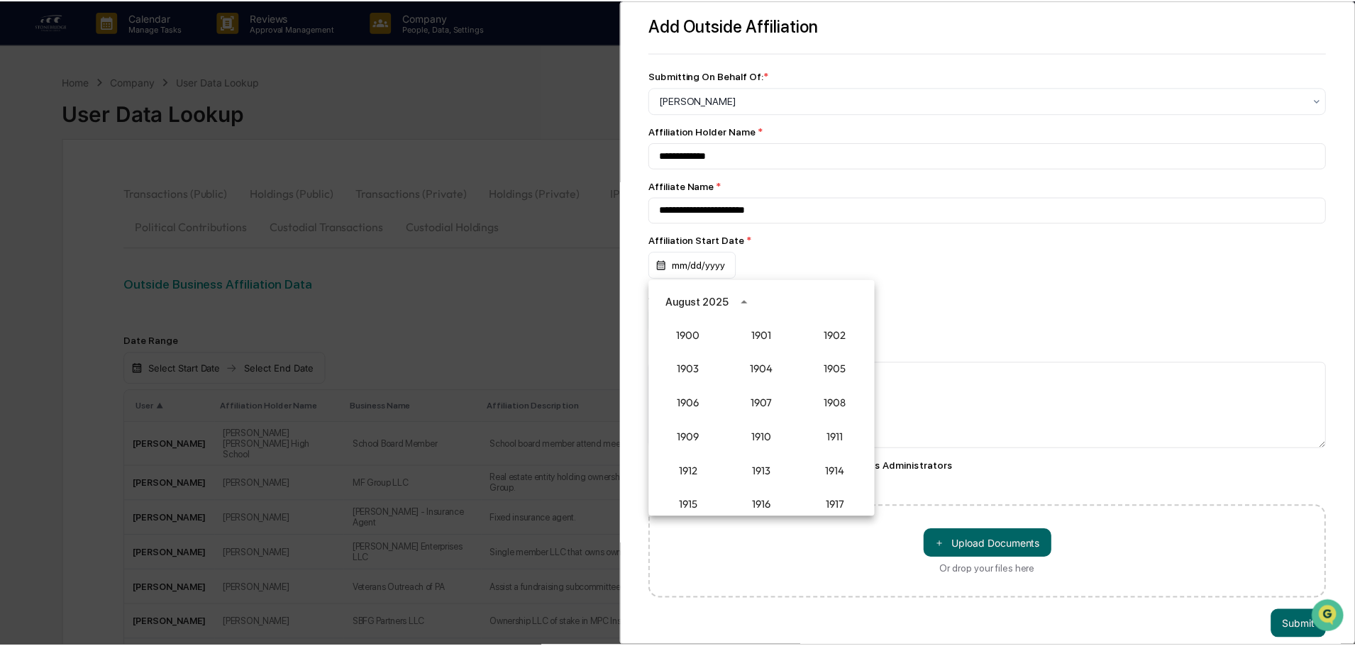
scroll to position [1314, 0]
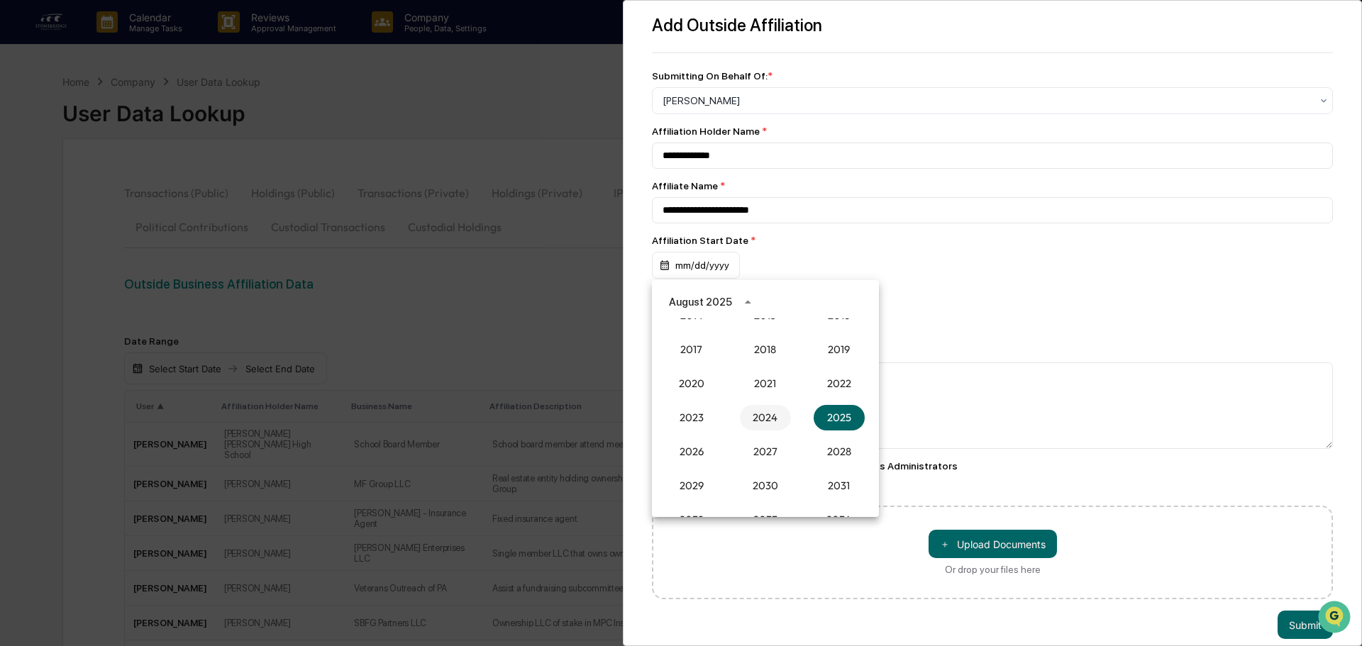
click at [761, 420] on button "2024" at bounding box center [765, 418] width 51 height 26
click at [700, 441] on button "Oct" at bounding box center [691, 448] width 51 height 26
click at [824, 416] on button "18" at bounding box center [823, 415] width 26 height 26
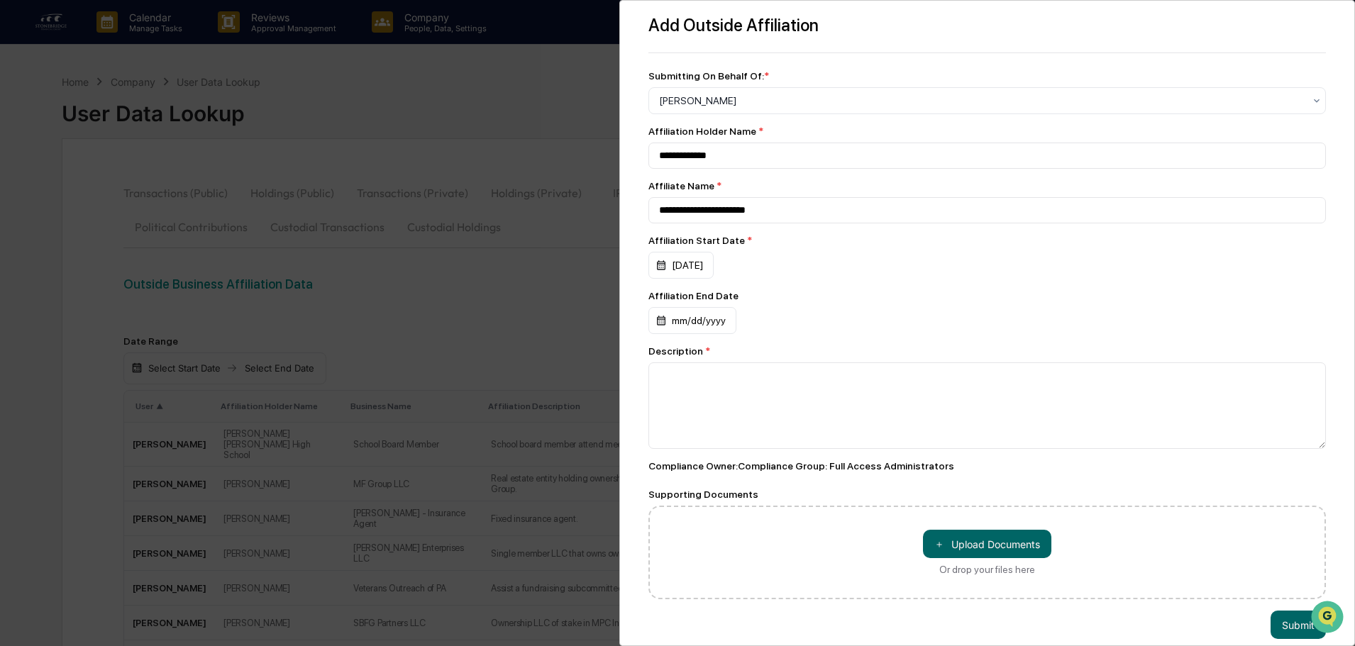
click at [911, 273] on div "[DATE]" at bounding box center [987, 265] width 678 height 27
click at [775, 381] on textarea at bounding box center [987, 406] width 678 height 87
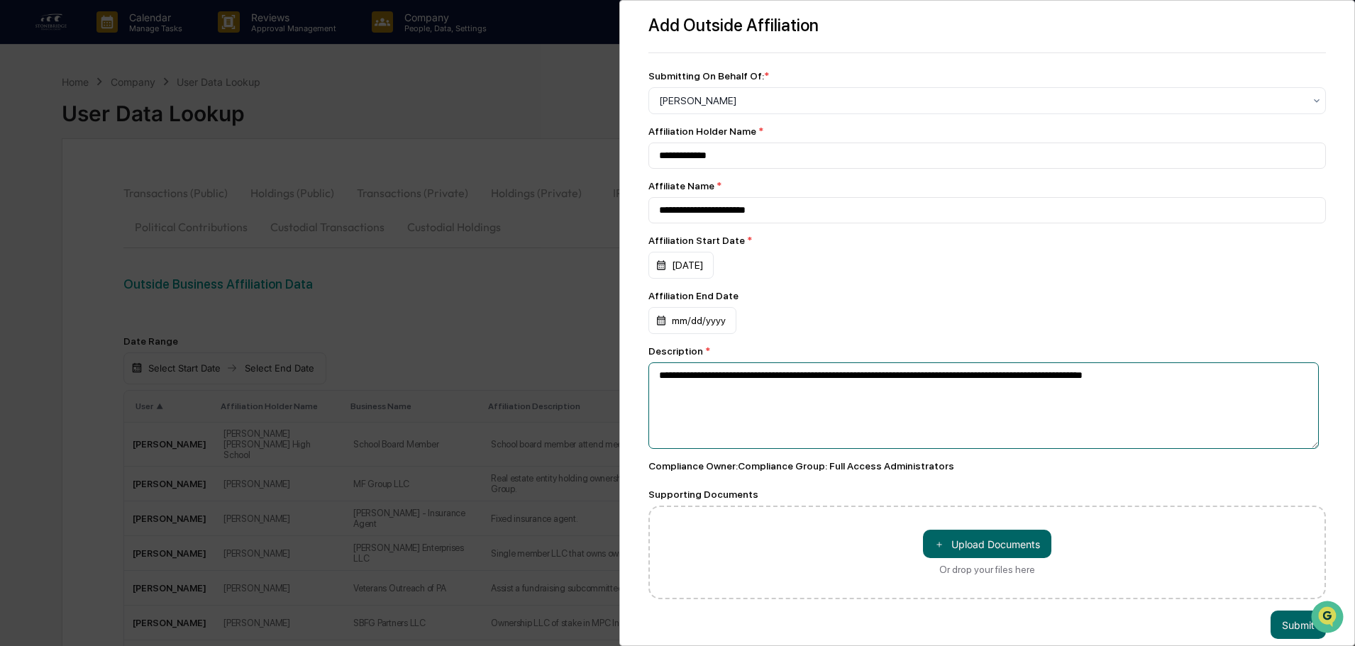
drag, startPoint x: 1160, startPoint y: 380, endPoint x: 1042, endPoint y: 372, distance: 118.0
click at [1042, 372] on textarea "**********" at bounding box center [983, 406] width 670 height 87
type textarea "**********"
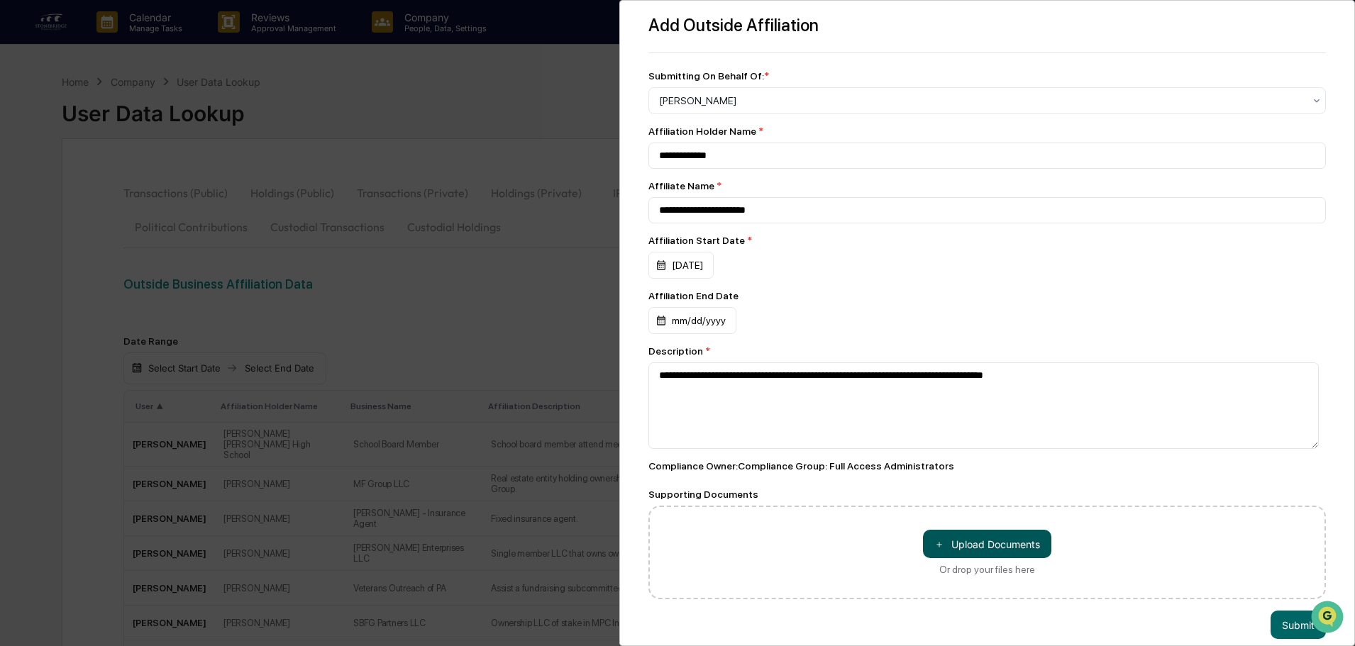
click at [983, 553] on button "＋ Upload Documents" at bounding box center [987, 544] width 128 height 28
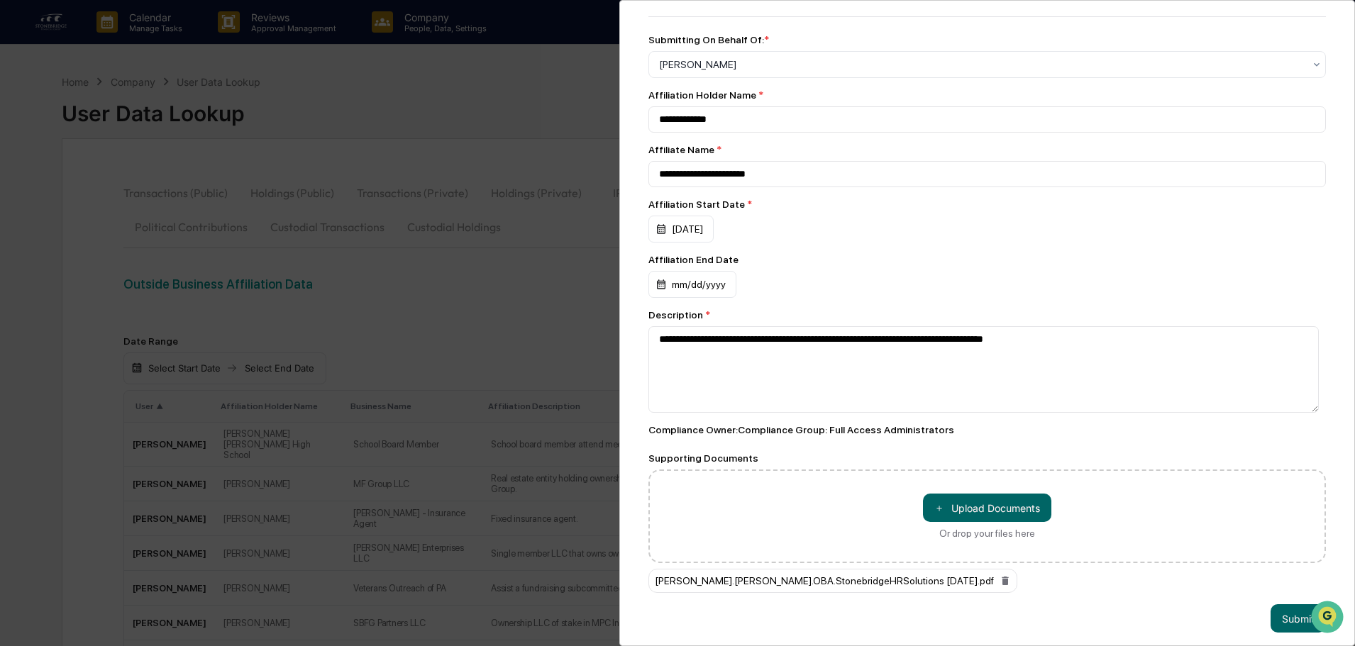
scroll to position [53, 0]
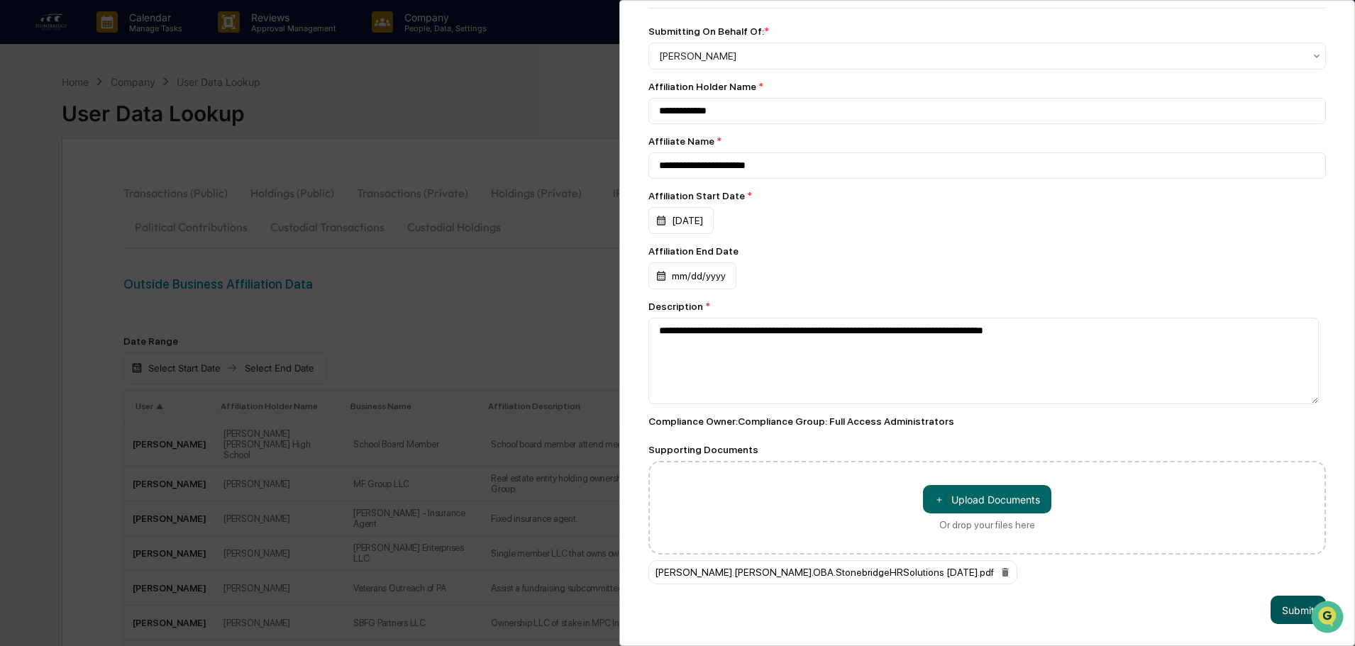
click at [1282, 610] on button "Submit" at bounding box center [1298, 610] width 55 height 28
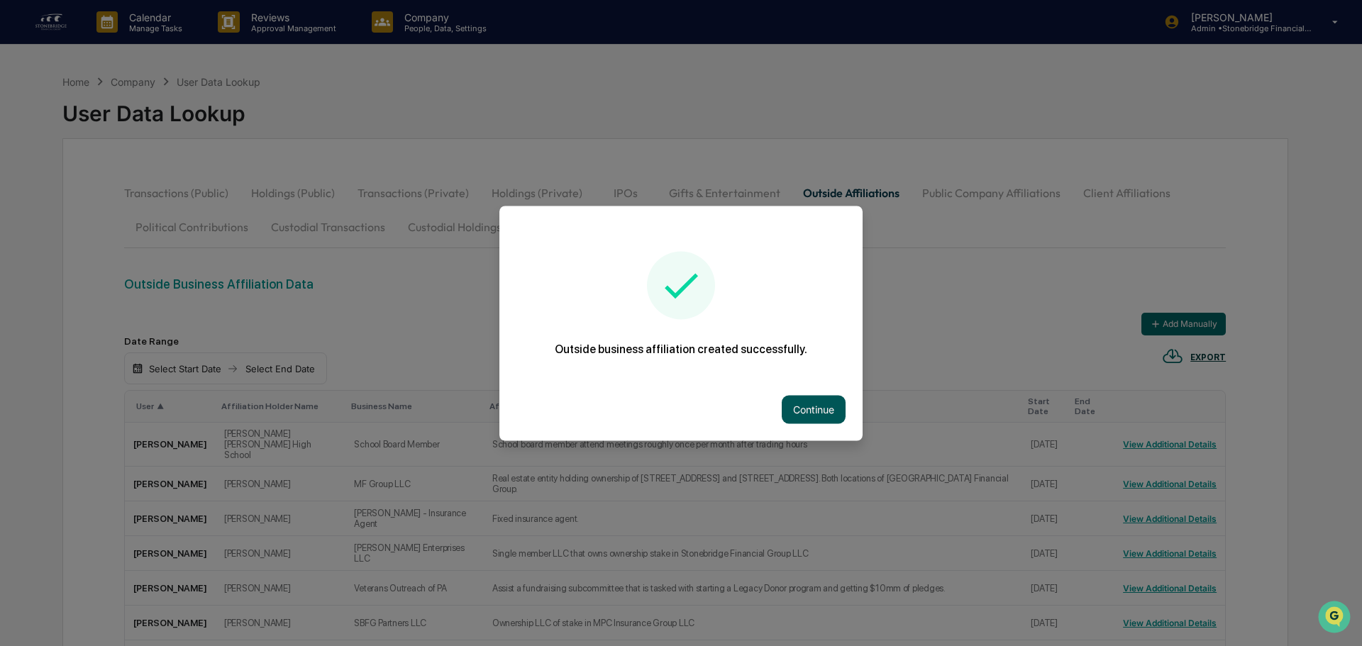
click at [825, 414] on button "Continue" at bounding box center [814, 409] width 64 height 28
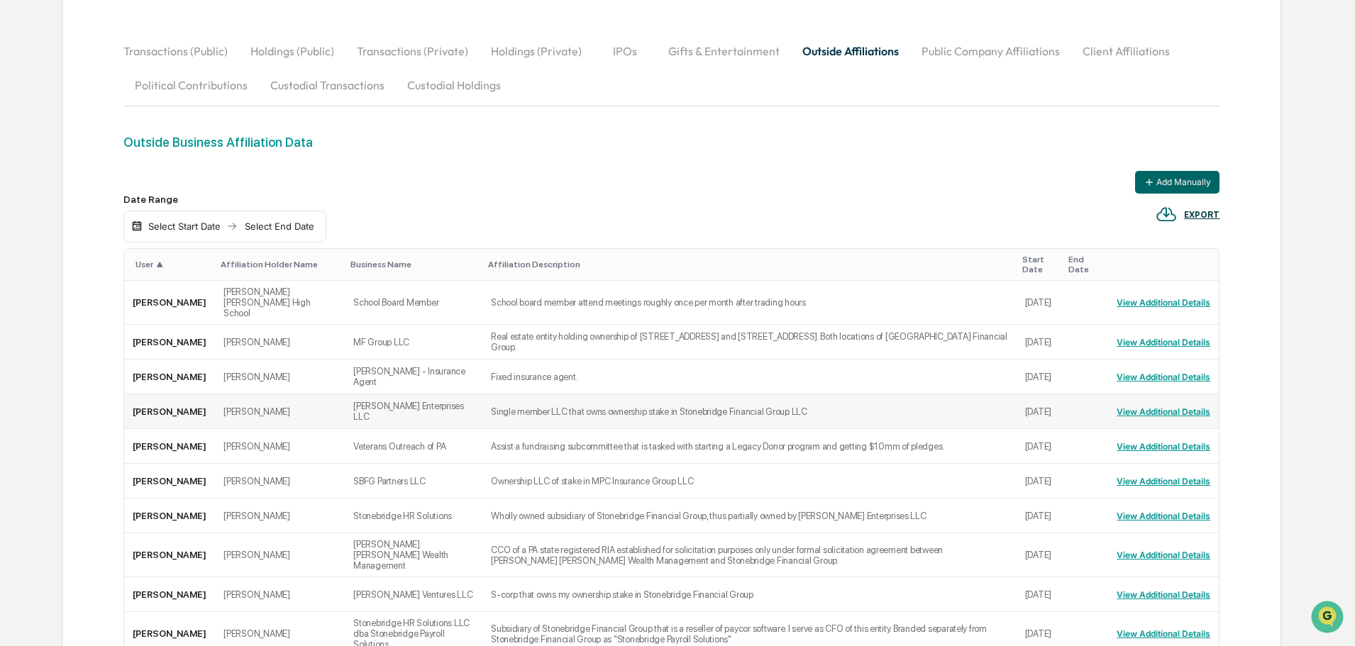
scroll to position [0, 0]
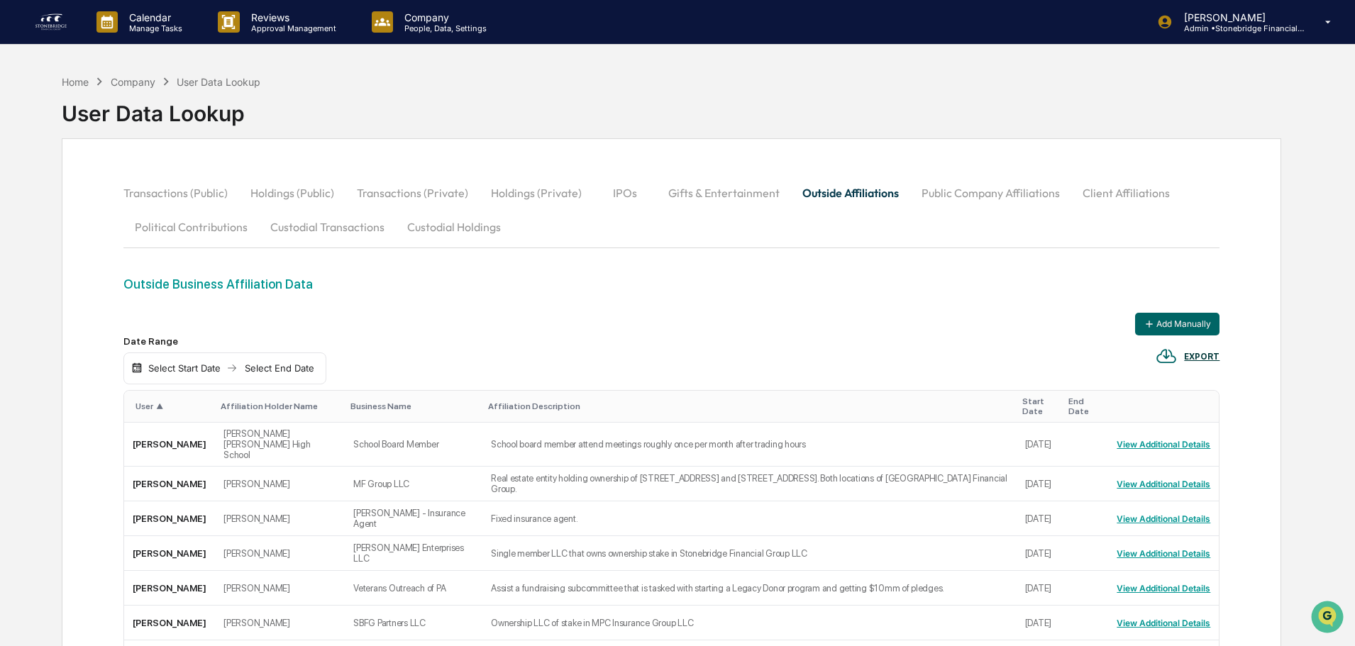
click at [145, 414] on th "User ▲" at bounding box center [169, 407] width 91 height 32
click at [145, 409] on div "User ▲" at bounding box center [173, 407] width 74 height 10
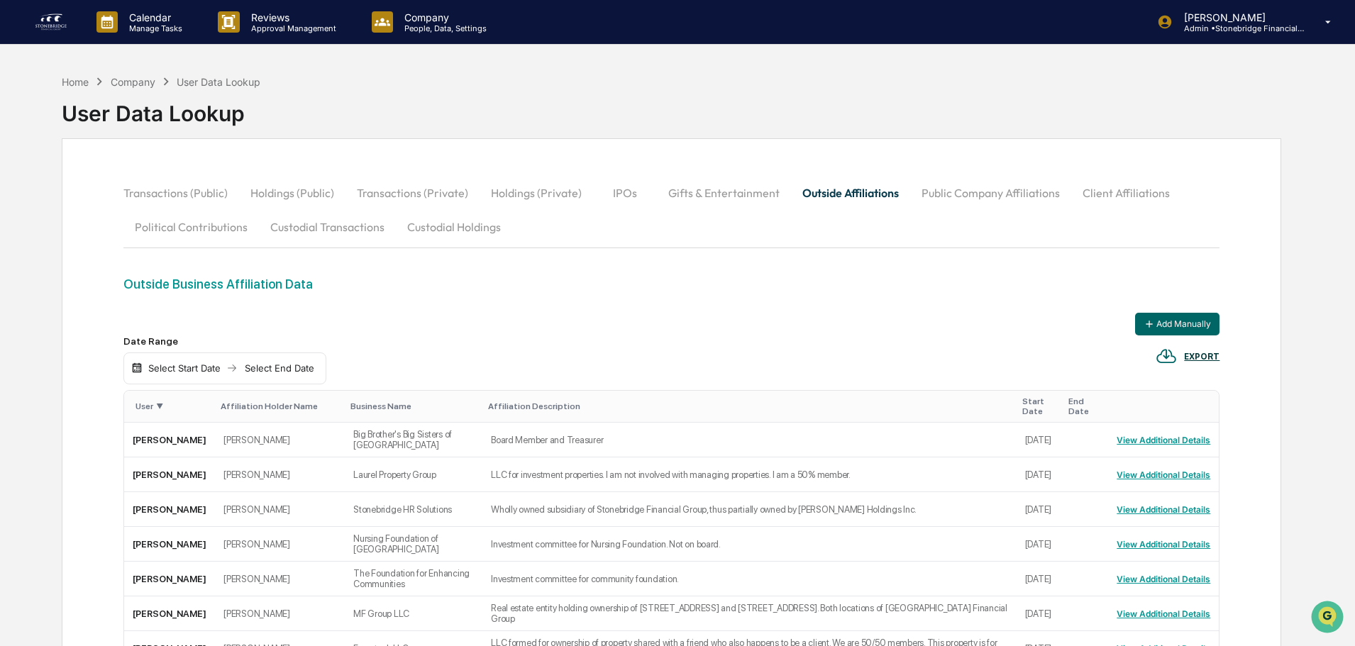
click at [145, 409] on div "User ▼" at bounding box center [173, 407] width 74 height 10
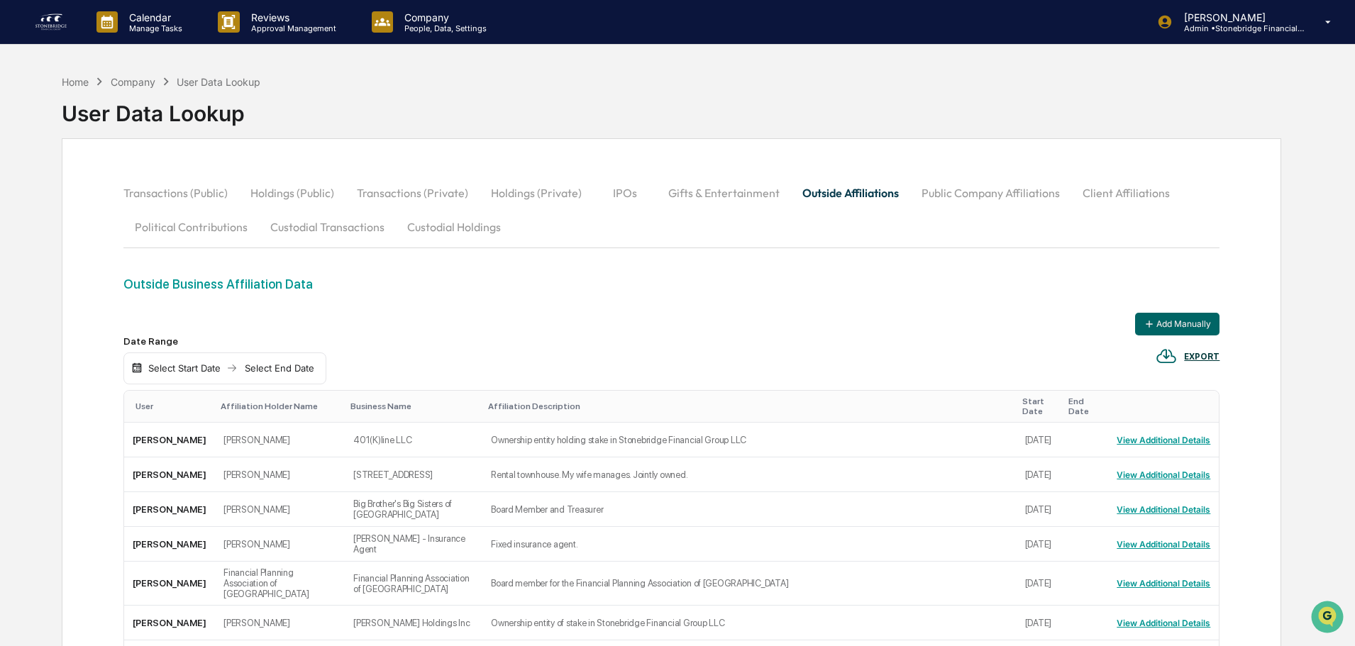
click at [150, 407] on div "User" at bounding box center [173, 407] width 74 height 10
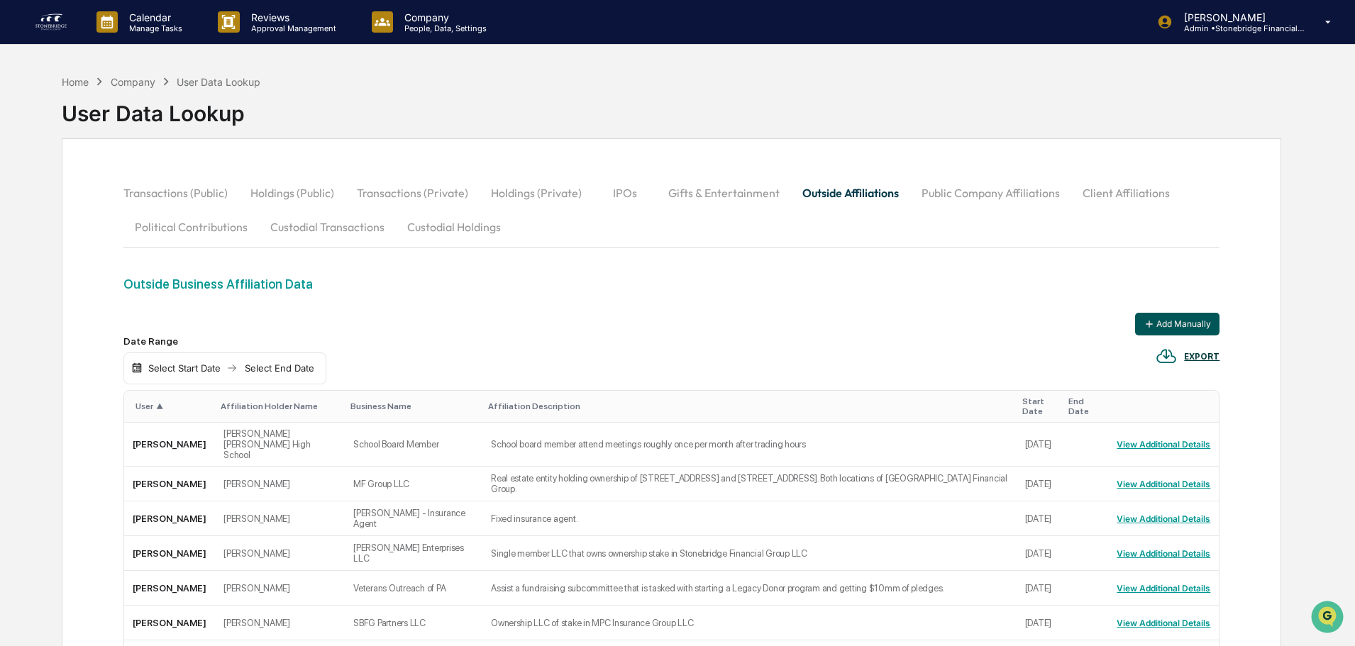
click at [1141, 319] on button "Add Manually" at bounding box center [1177, 324] width 84 height 23
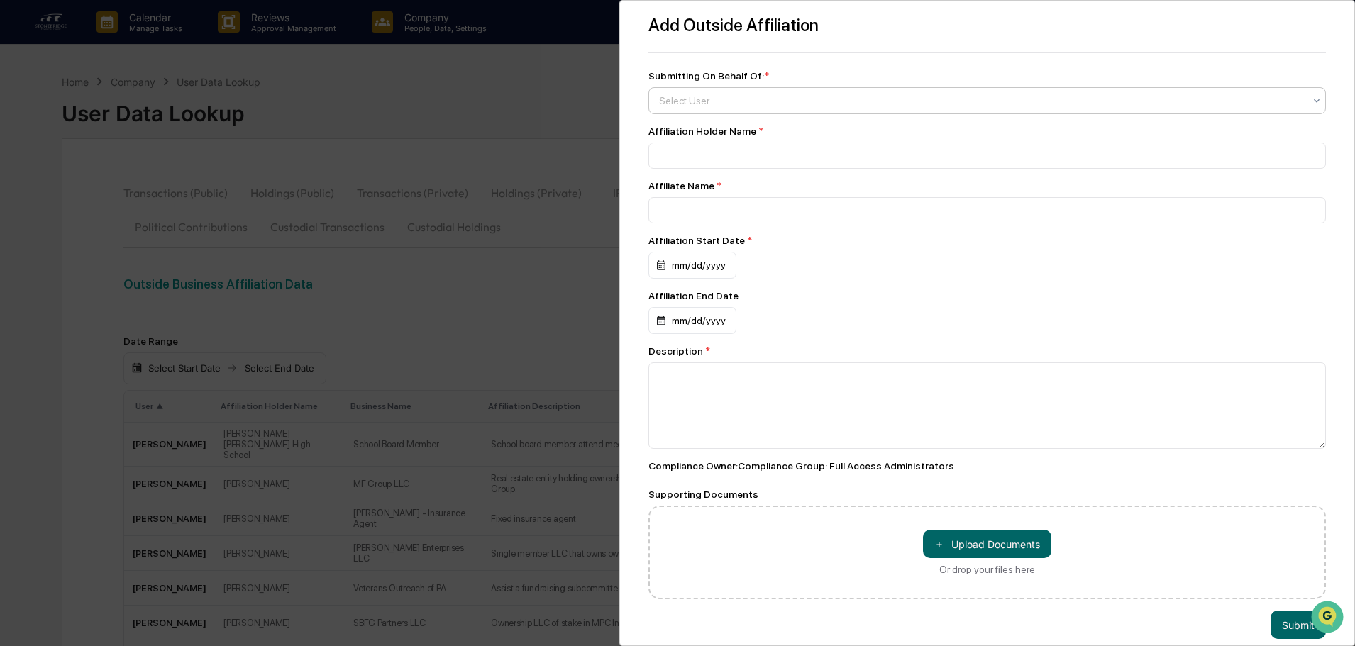
click at [715, 102] on div at bounding box center [981, 101] width 645 height 14
click at [436, 250] on div "Add Outside Affiliation Submitting On Behalf Of: * 29 results available. Use Up…" at bounding box center [677, 323] width 1355 height 646
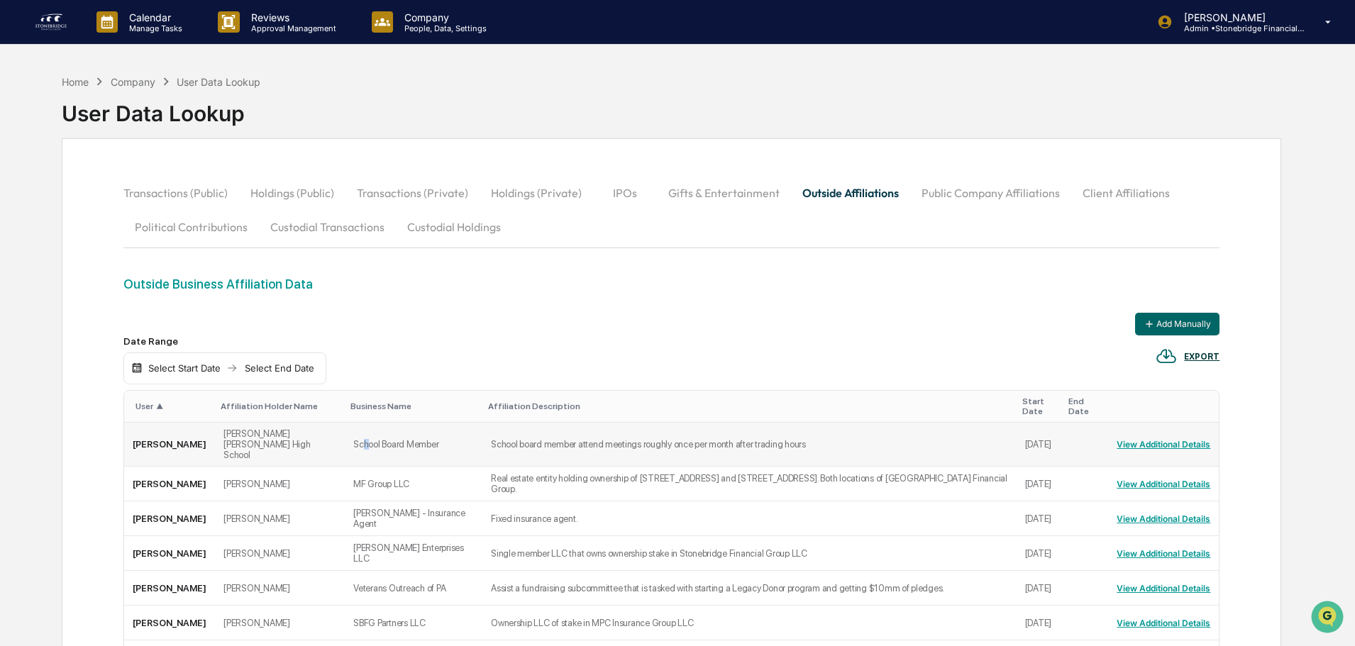
click at [345, 438] on td "School Board Member" at bounding box center [414, 445] width 138 height 44
click at [1159, 433] on button "View Additional Details" at bounding box center [1164, 444] width 94 height 23
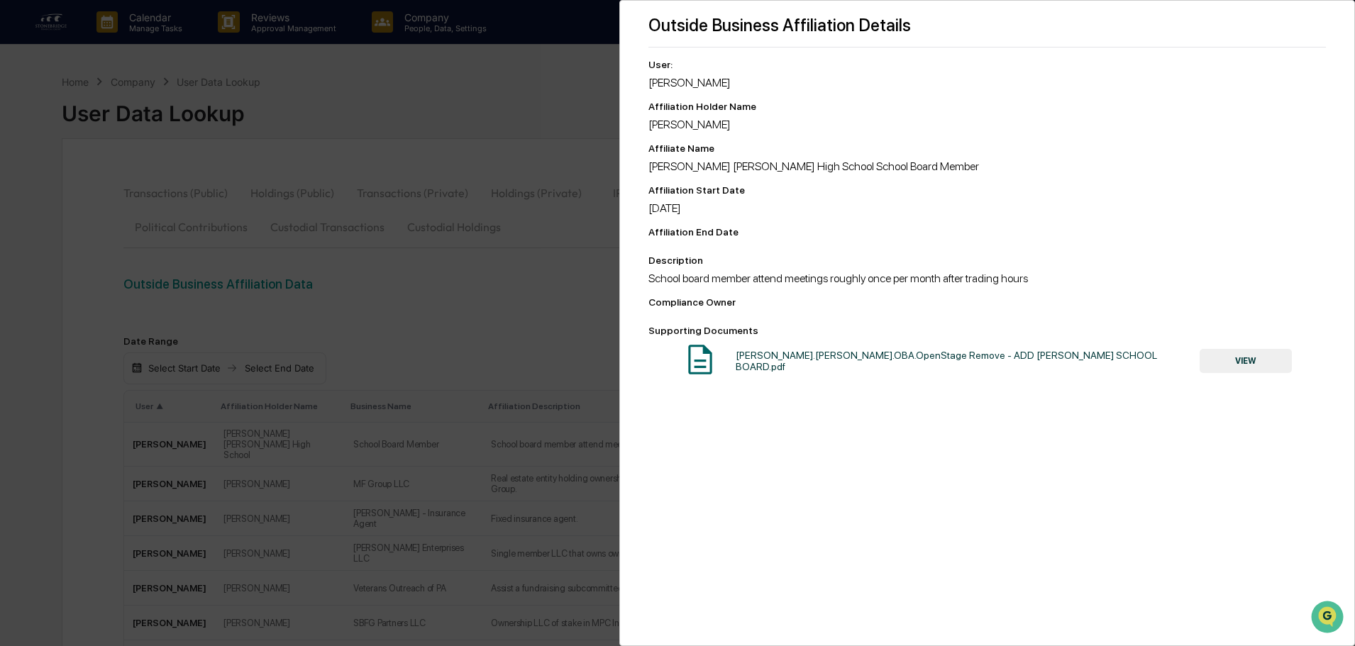
click at [514, 233] on div "Outside Business Affiliation Details User: [PERSON_NAME] Affiliation Holder Nam…" at bounding box center [677, 323] width 1355 height 646
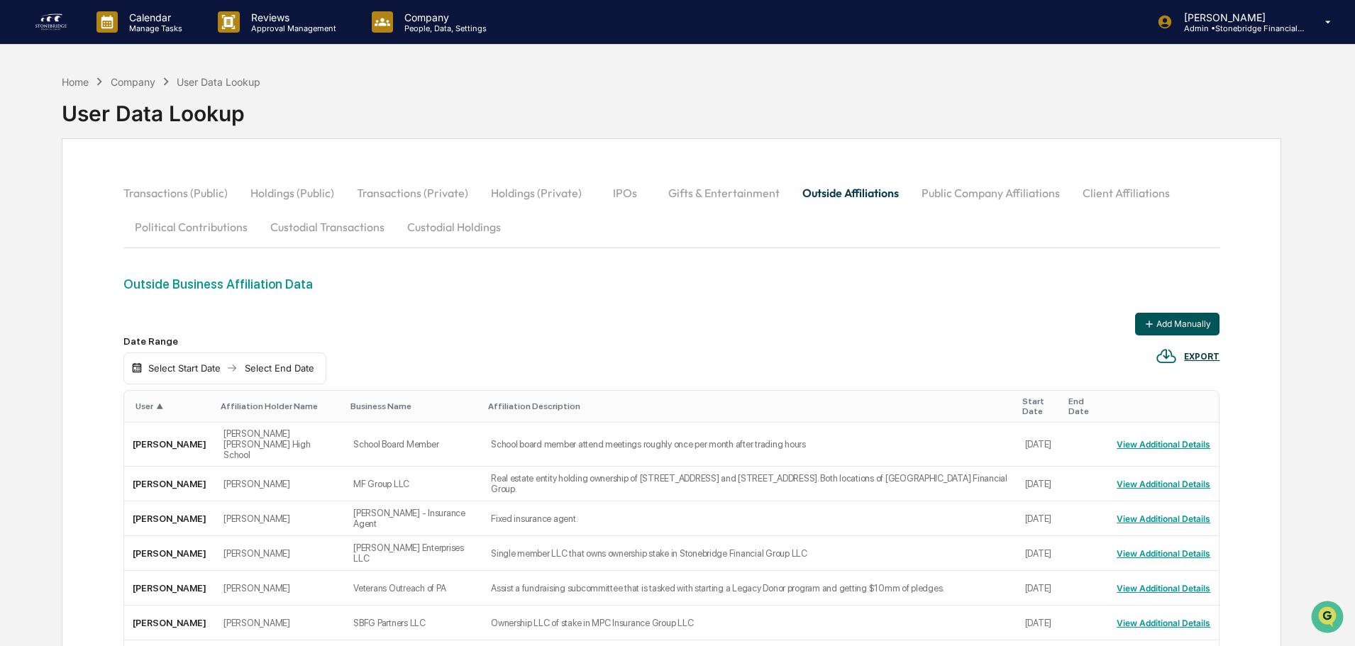
click at [1169, 325] on button "Add Manually" at bounding box center [1177, 324] width 84 height 23
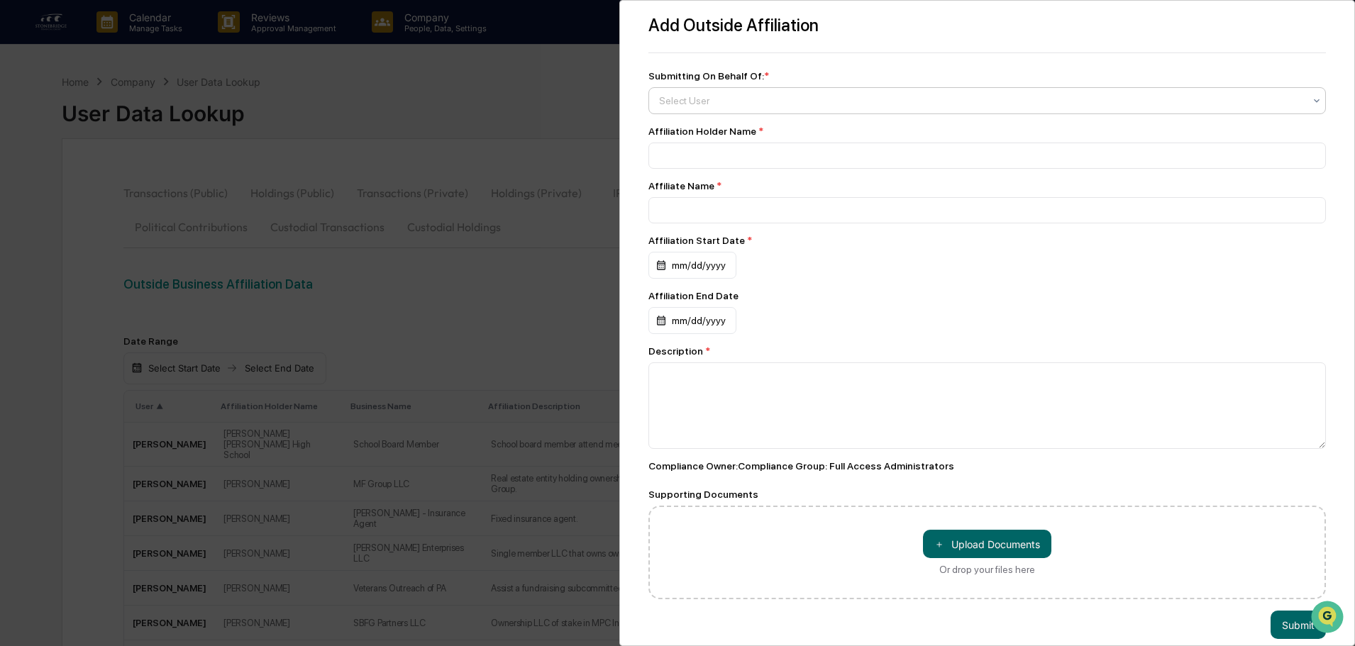
click at [738, 102] on div at bounding box center [981, 101] width 645 height 14
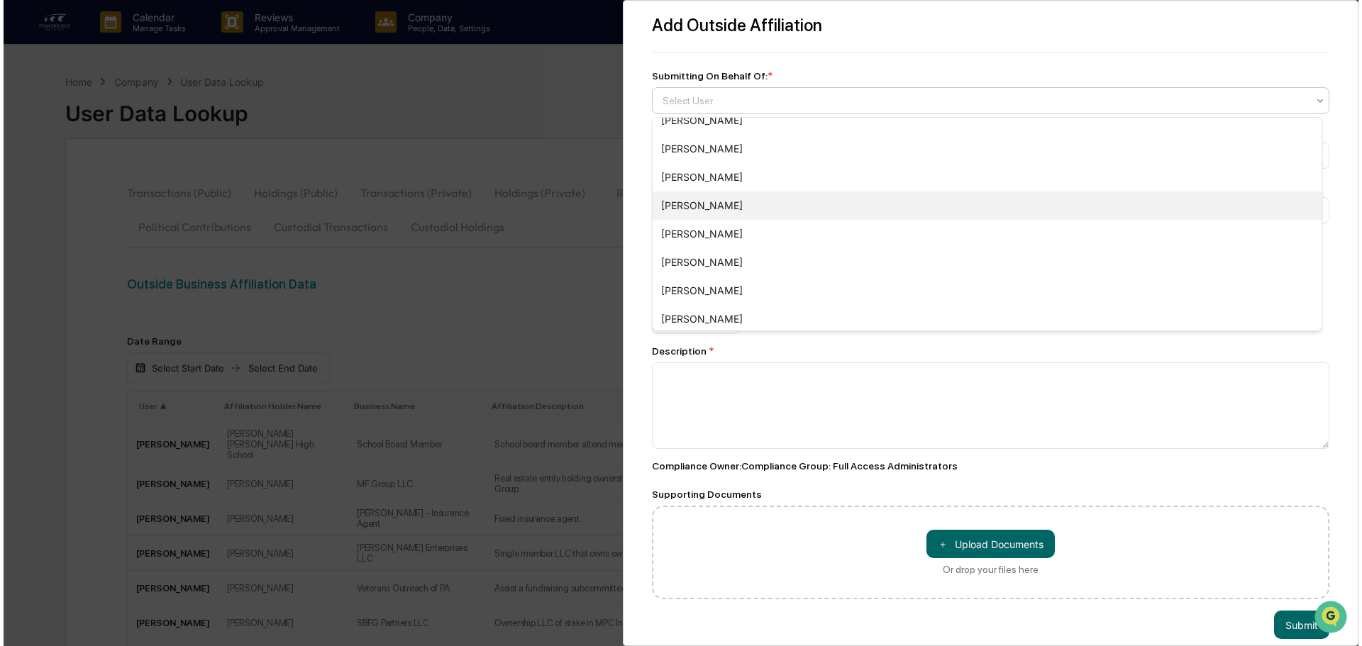
scroll to position [616, 0]
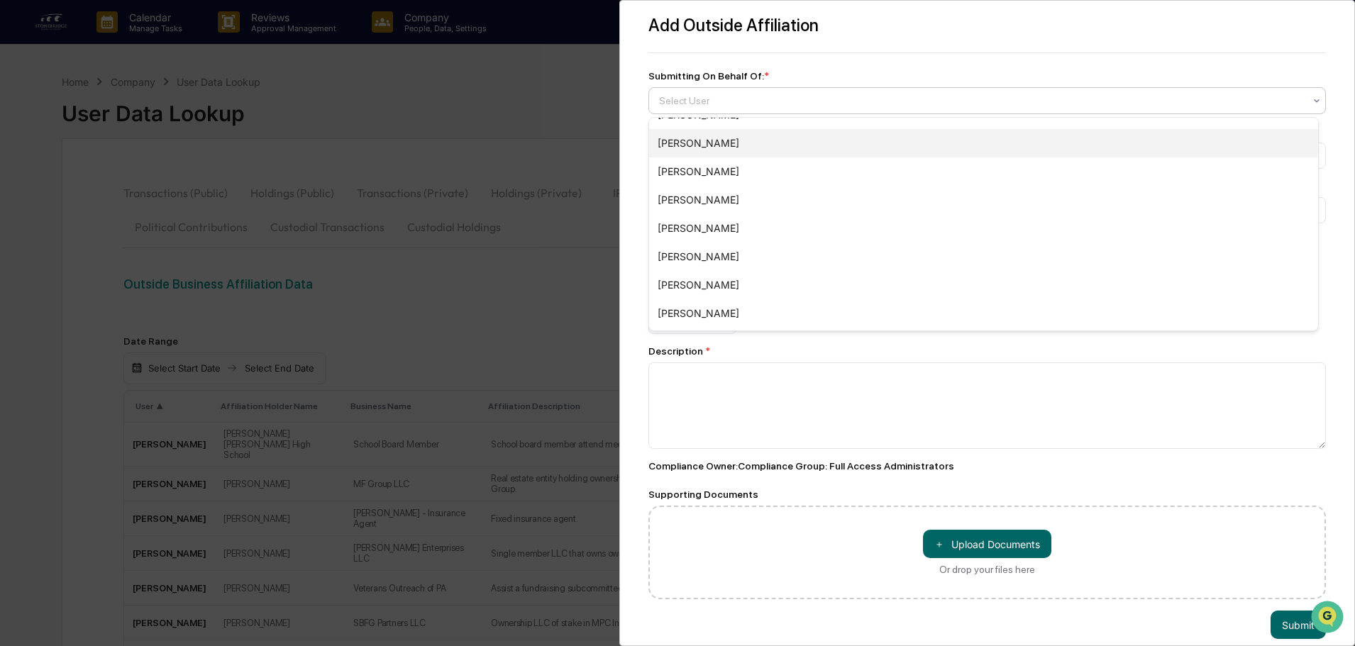
click at [706, 141] on div "[PERSON_NAME]" at bounding box center [983, 143] width 669 height 28
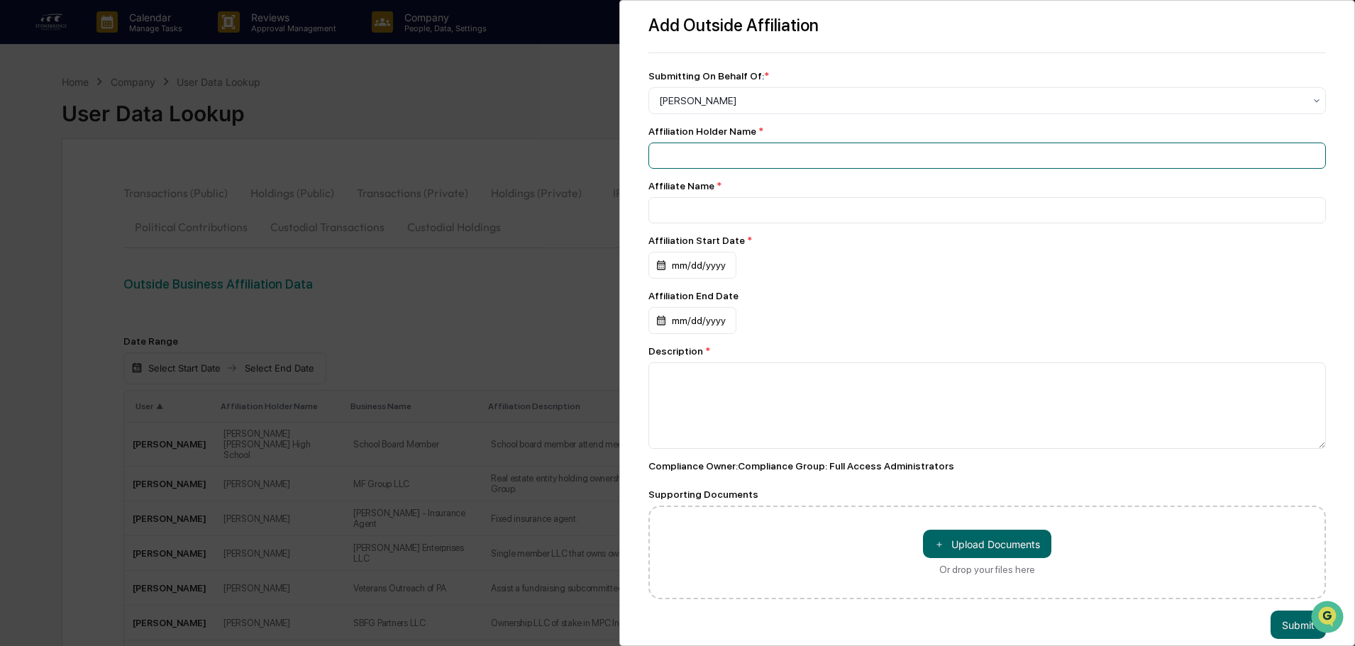
click at [693, 153] on input at bounding box center [987, 156] width 678 height 26
type input "**********"
click at [698, 258] on div "mm/dd/yyyy" at bounding box center [692, 265] width 88 height 27
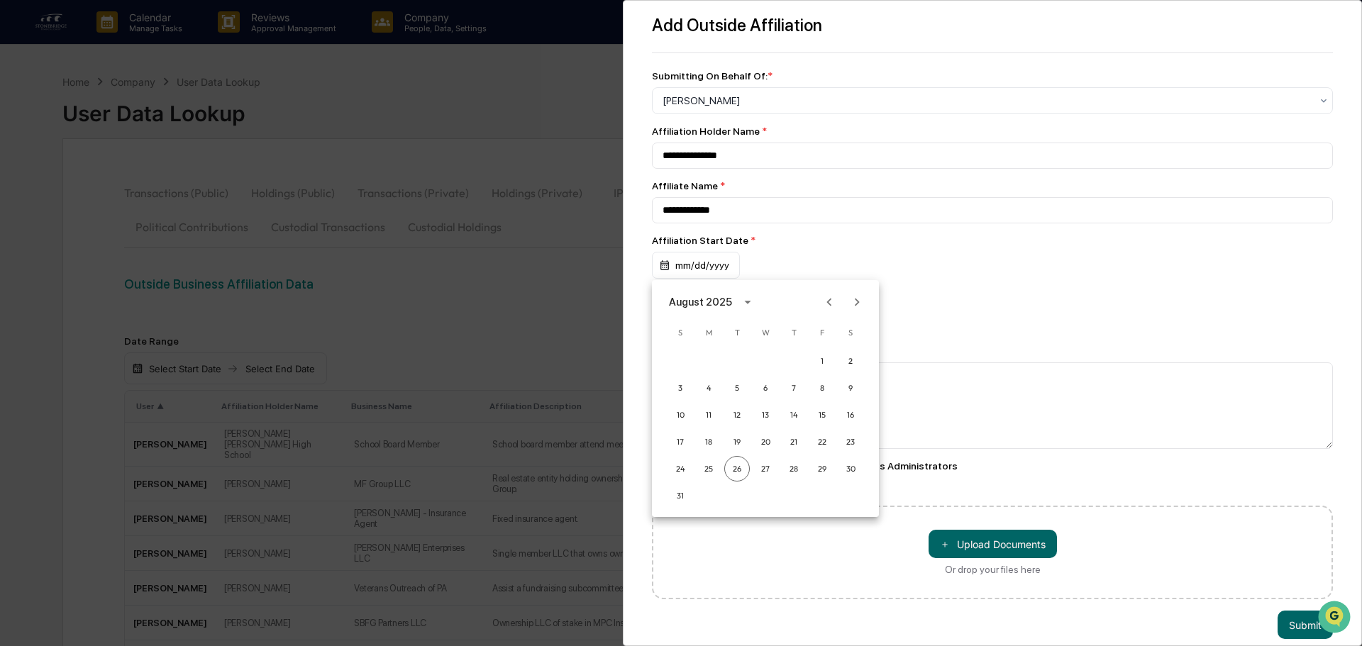
click at [695, 301] on div "August 2025" at bounding box center [700, 302] width 63 height 16
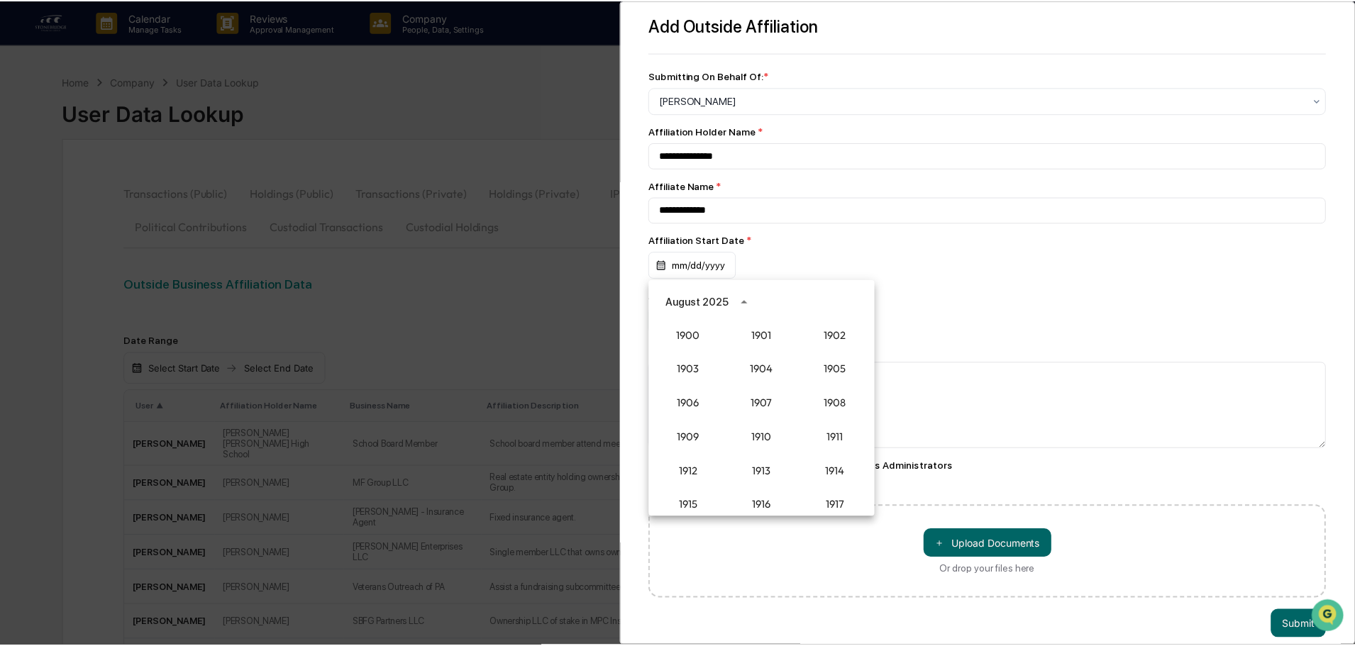
scroll to position [1314, 0]
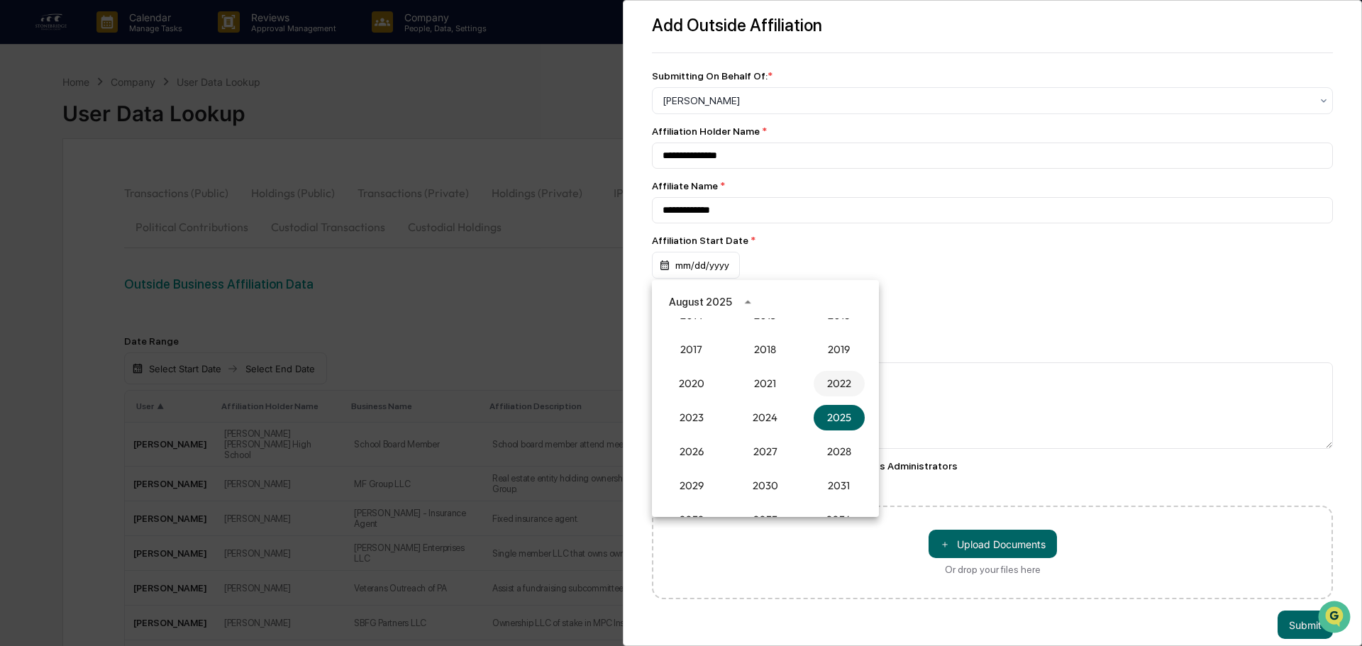
click at [840, 382] on button "2022" at bounding box center [839, 384] width 51 height 26
click at [694, 338] on button "Jan" at bounding box center [691, 337] width 51 height 26
click at [852, 358] on button "1" at bounding box center [851, 361] width 26 height 26
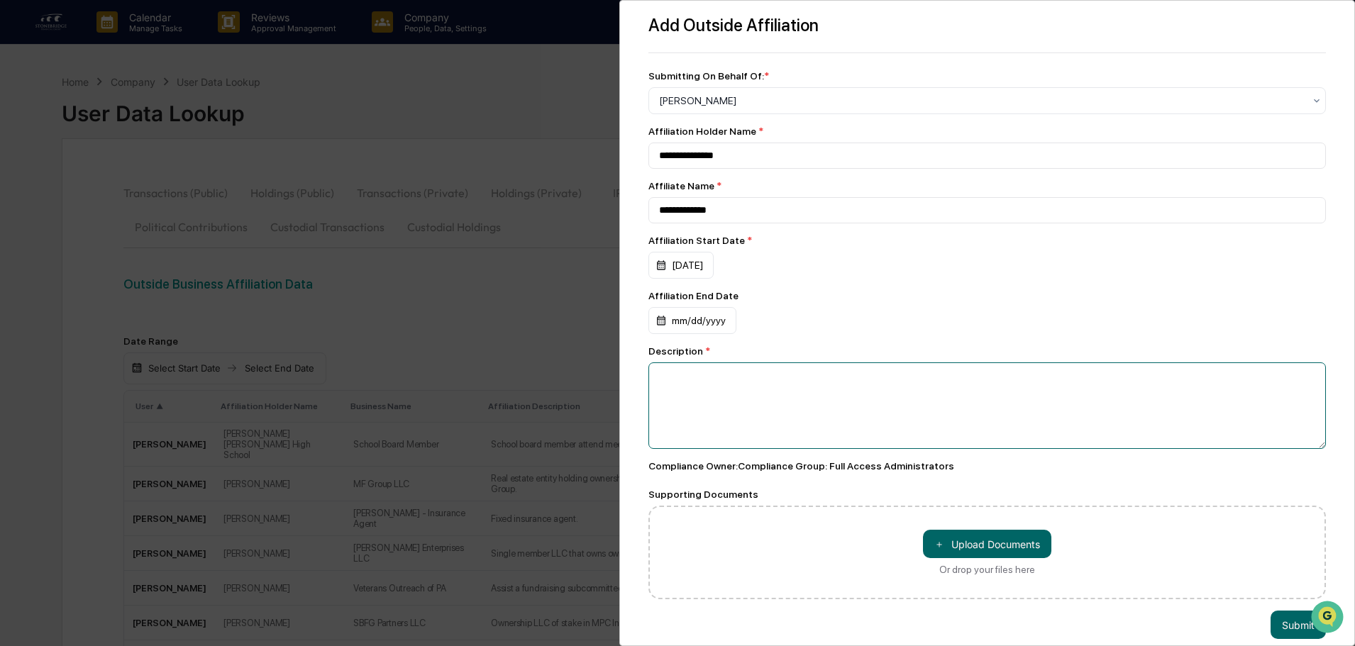
click at [870, 407] on textarea at bounding box center [987, 406] width 678 height 87
type textarea "**********"
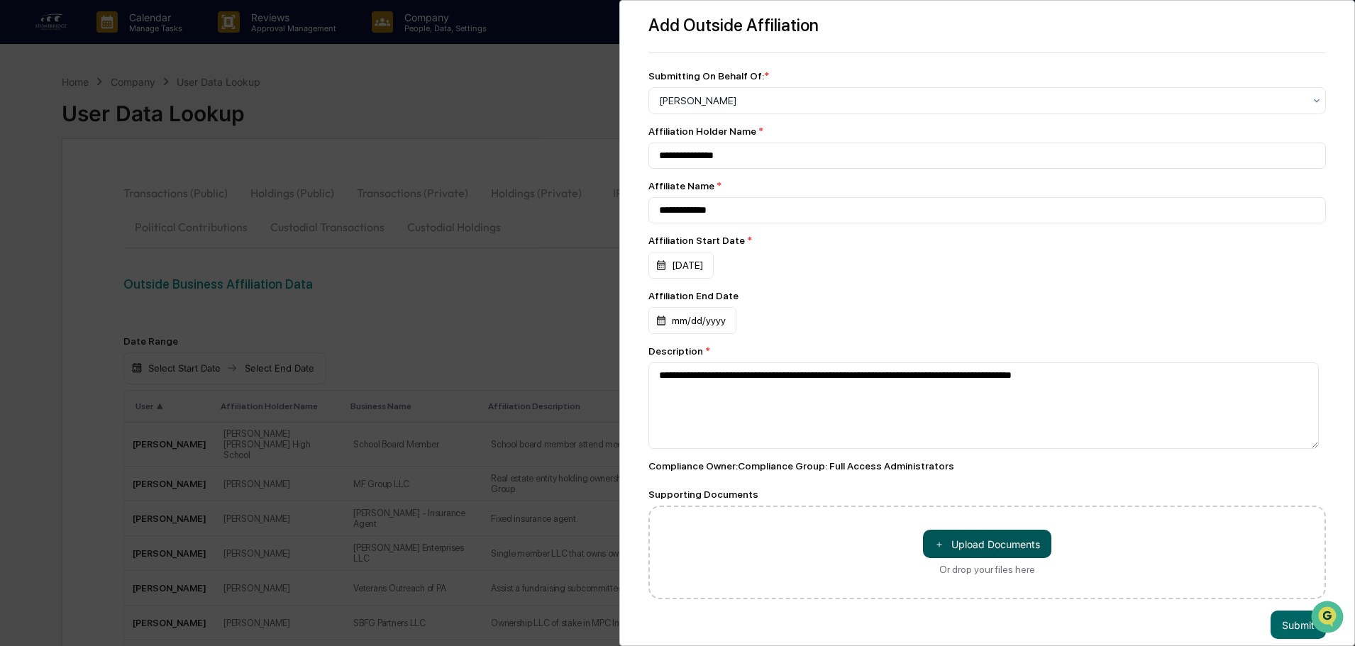
click at [995, 558] on button "＋ Upload Documents" at bounding box center [987, 544] width 128 height 28
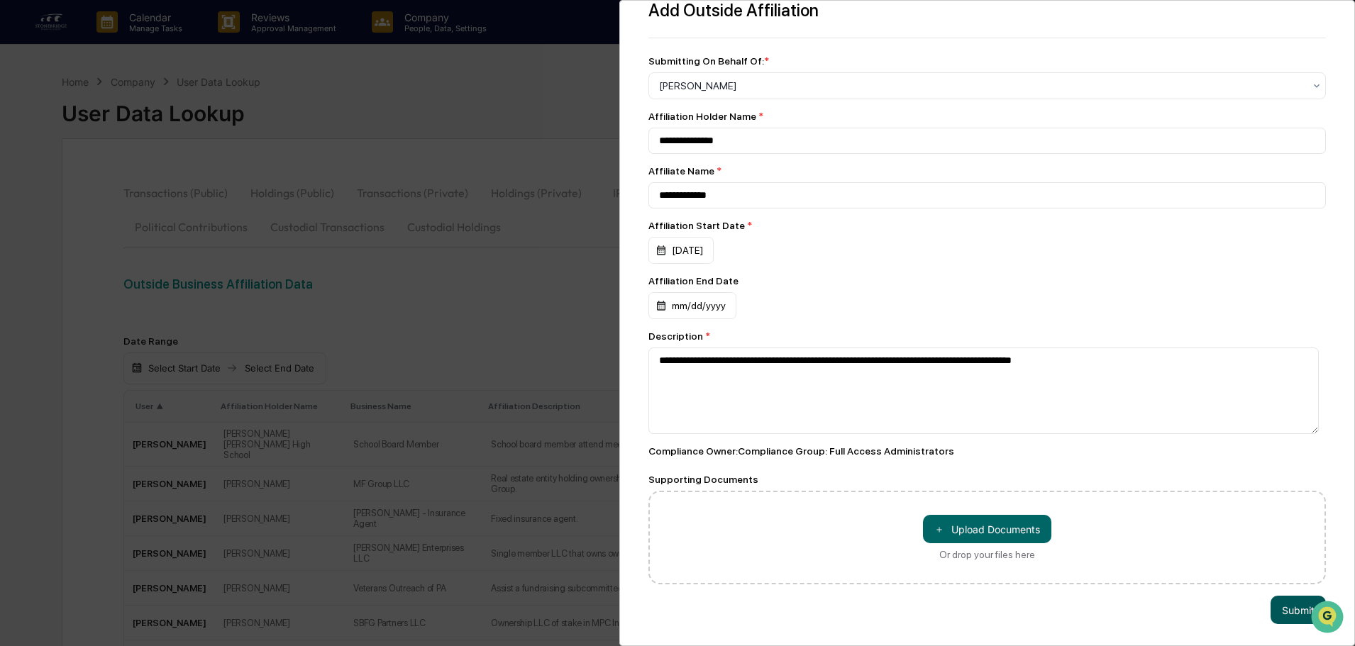
click at [1295, 599] on button "Submit" at bounding box center [1298, 610] width 55 height 28
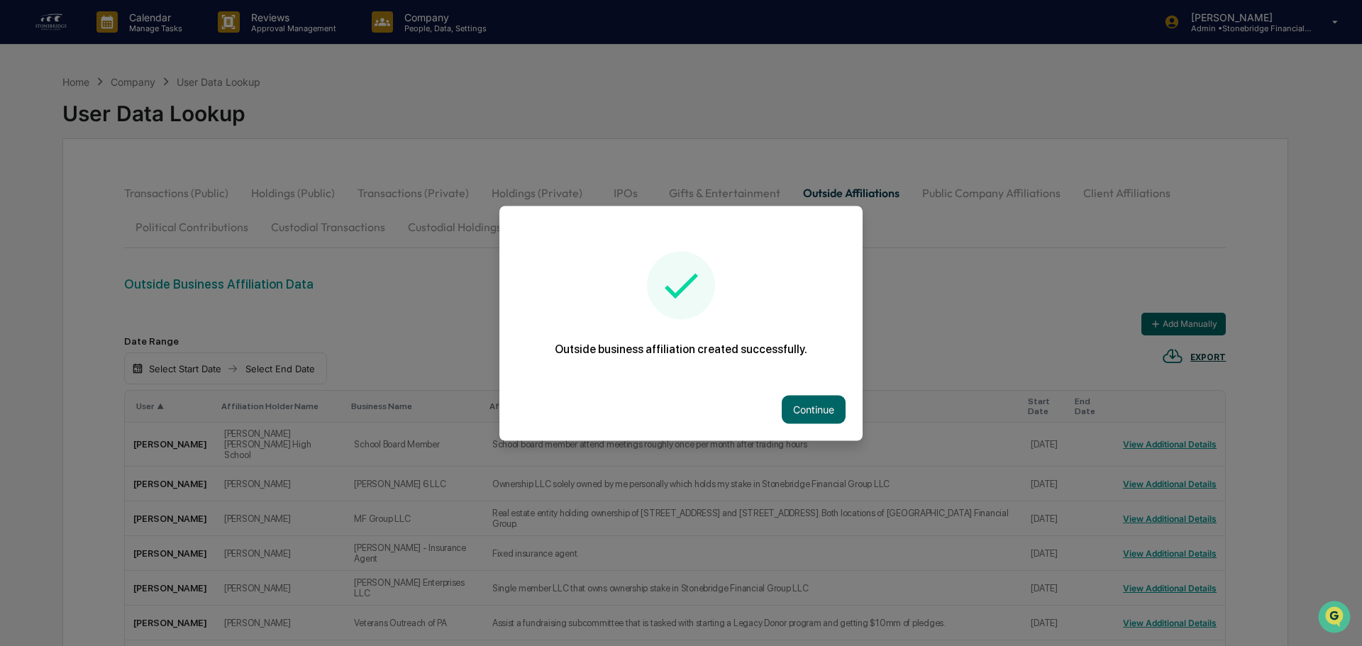
click at [831, 406] on button "Continue" at bounding box center [814, 409] width 64 height 28
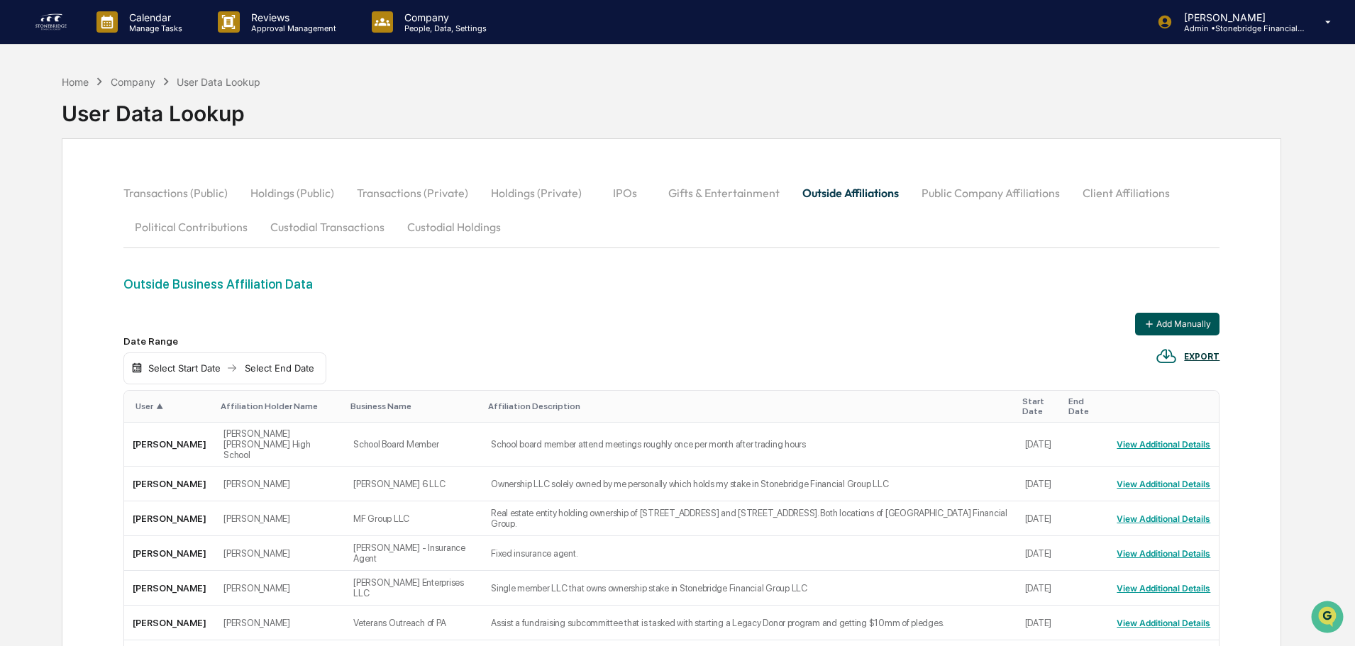
click at [1166, 328] on button "Add Manually" at bounding box center [1177, 324] width 84 height 23
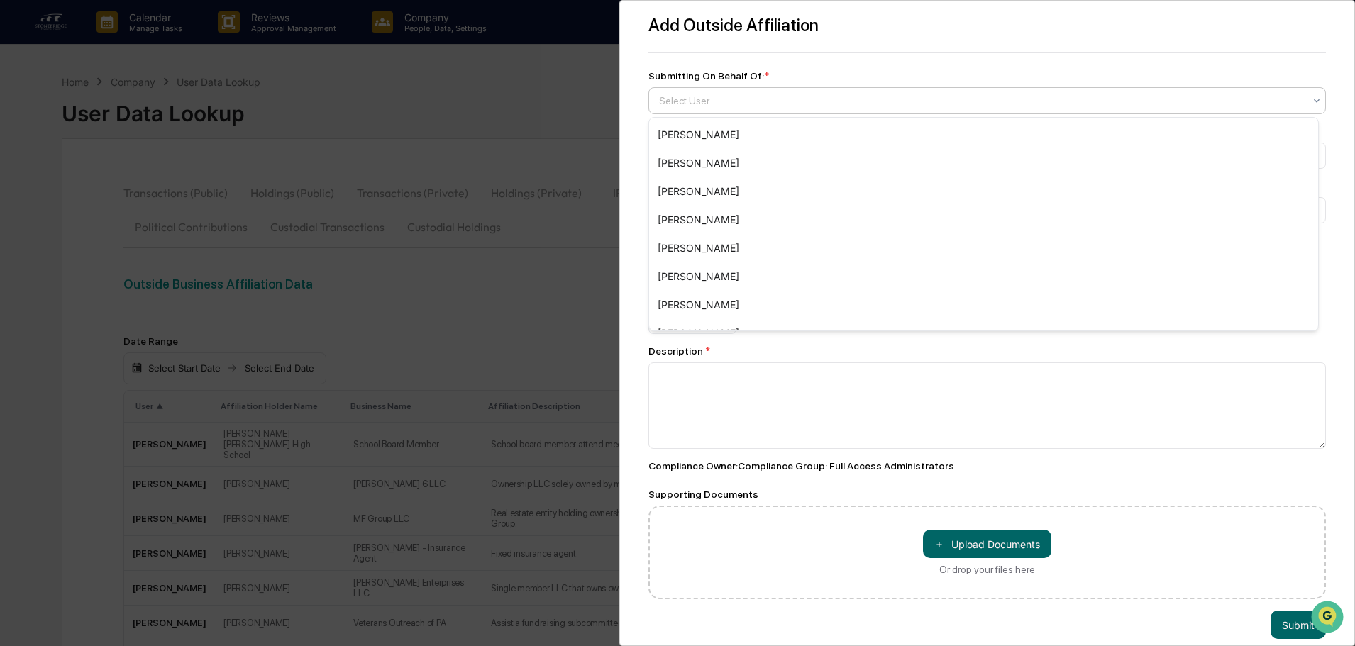
click at [712, 99] on div at bounding box center [981, 101] width 645 height 14
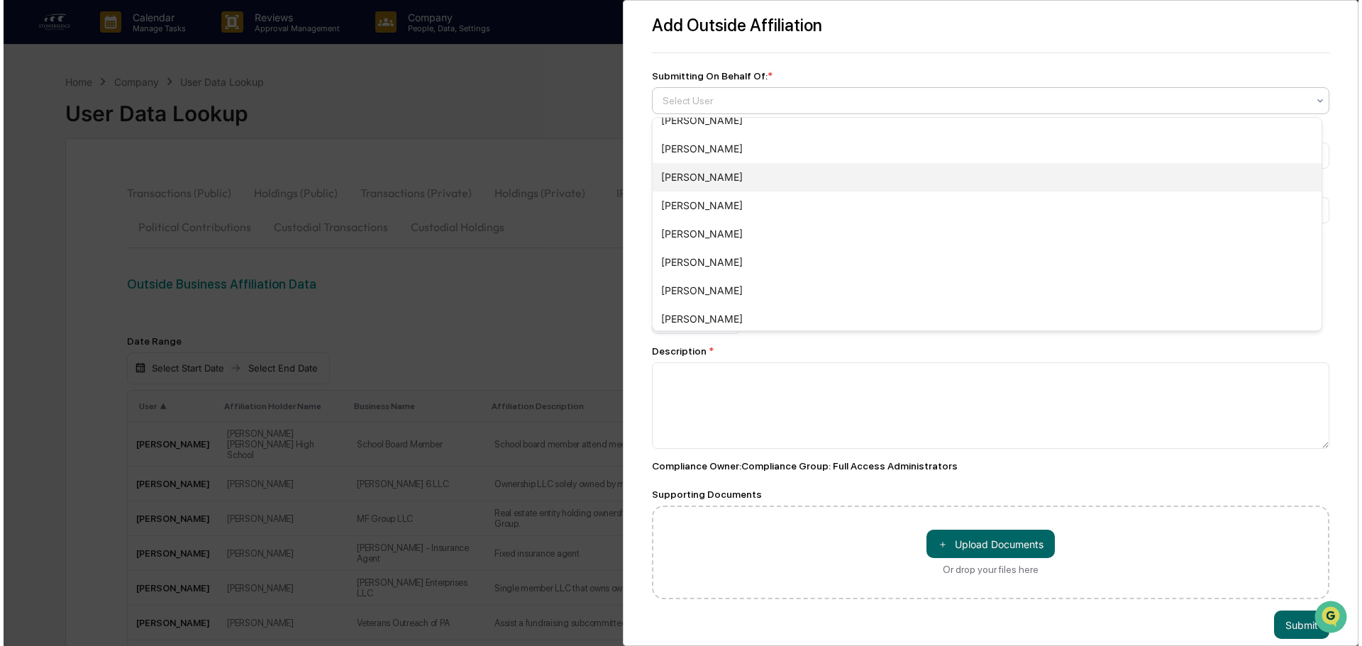
scroll to position [568, 0]
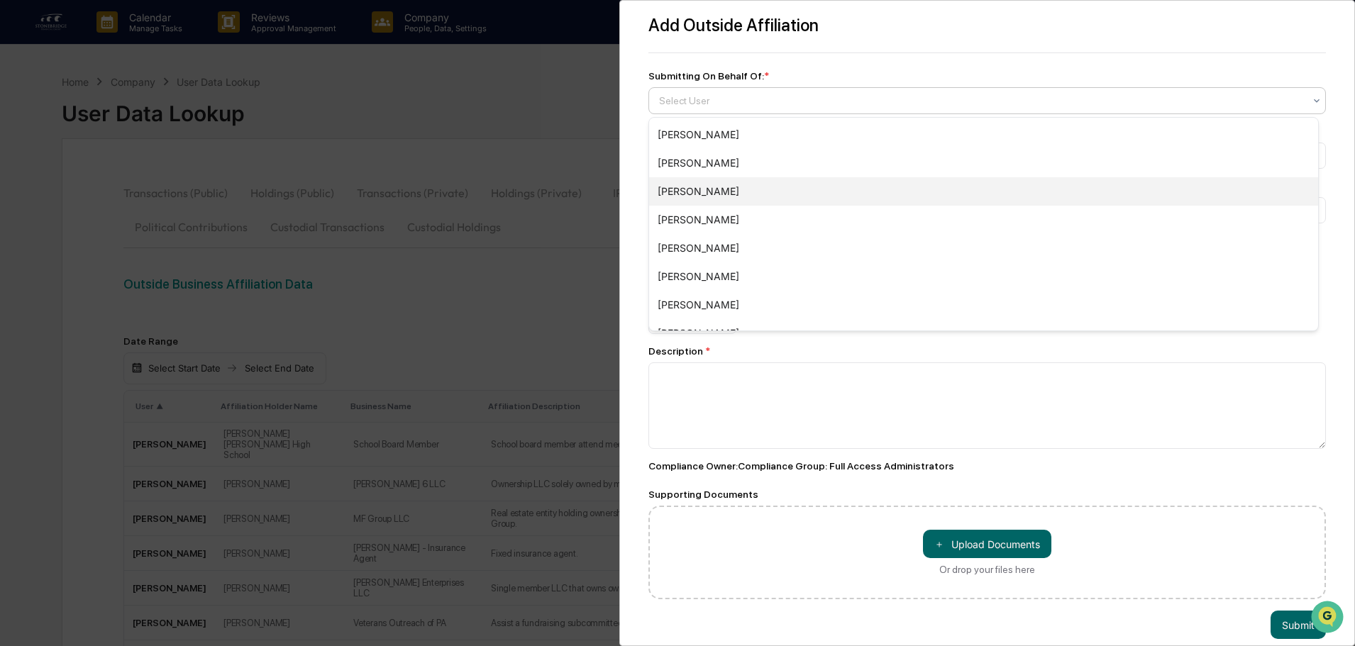
click at [712, 198] on div "[PERSON_NAME]" at bounding box center [983, 191] width 669 height 28
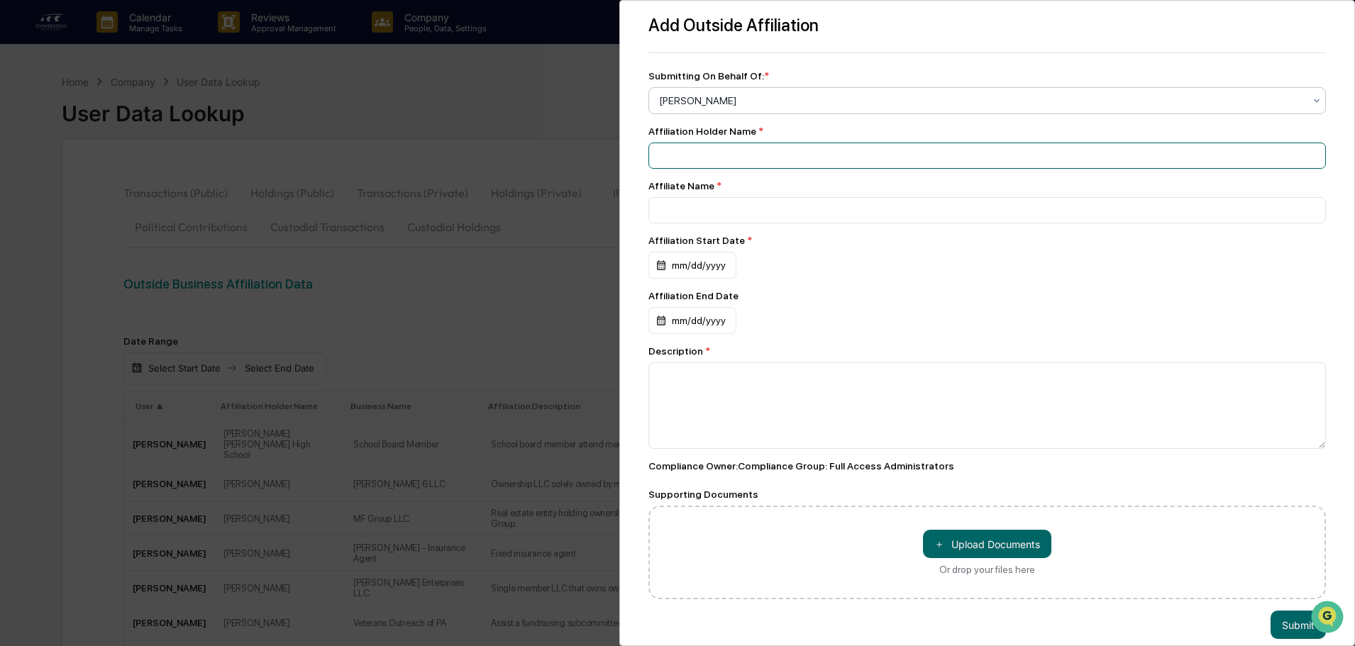
click at [704, 155] on input at bounding box center [987, 156] width 678 height 26
type input "**********"
type input "*"
type input "**********"
click at [683, 273] on div "mm/dd/yyyy" at bounding box center [692, 265] width 88 height 27
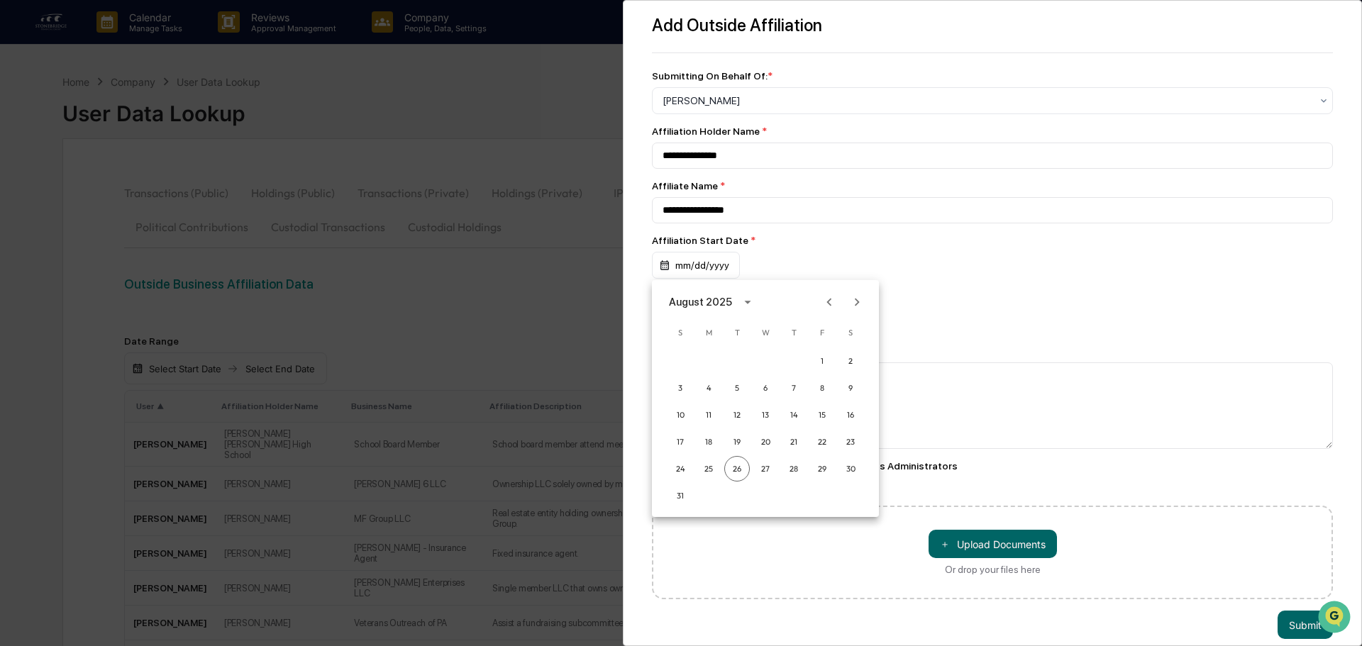
click at [722, 305] on div "August 2025" at bounding box center [700, 302] width 63 height 16
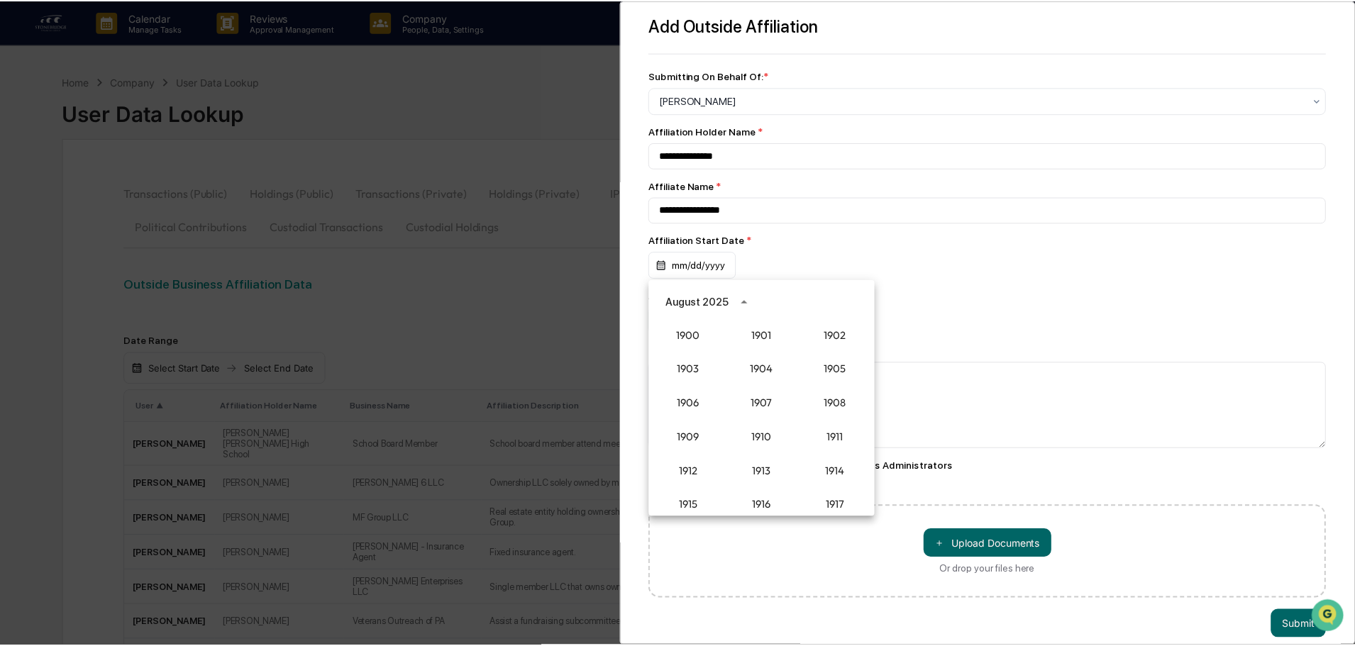
scroll to position [1314, 0]
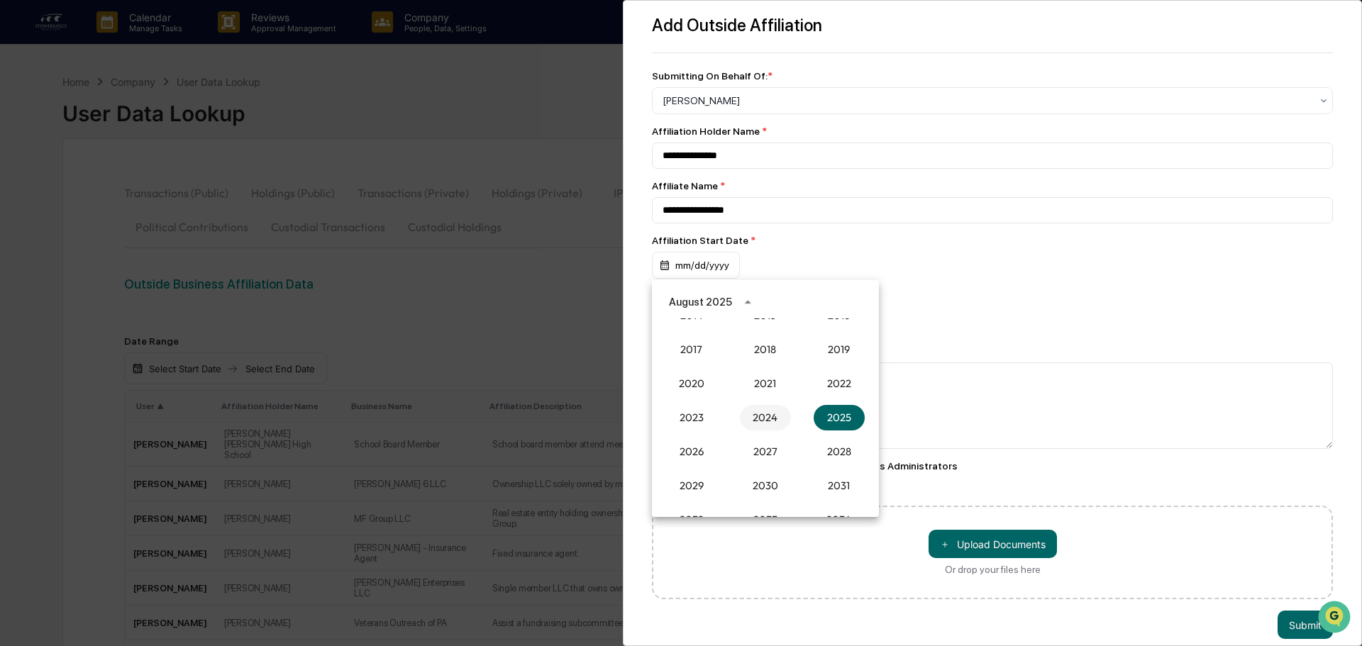
click at [768, 419] on button "2024" at bounding box center [765, 418] width 51 height 26
click at [695, 440] on button "Oct" at bounding box center [691, 448] width 51 height 26
click at [823, 417] on button "18" at bounding box center [823, 415] width 26 height 26
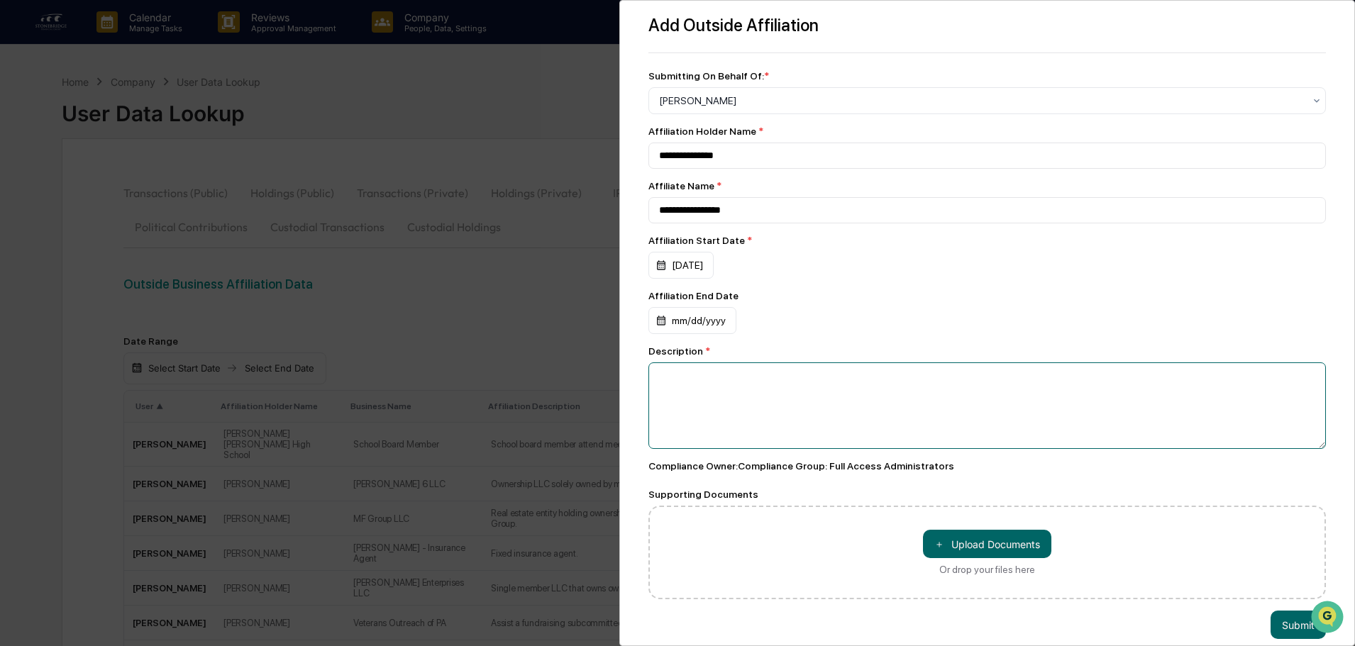
click at [719, 388] on textarea at bounding box center [987, 406] width 678 height 87
type textarea "**********"
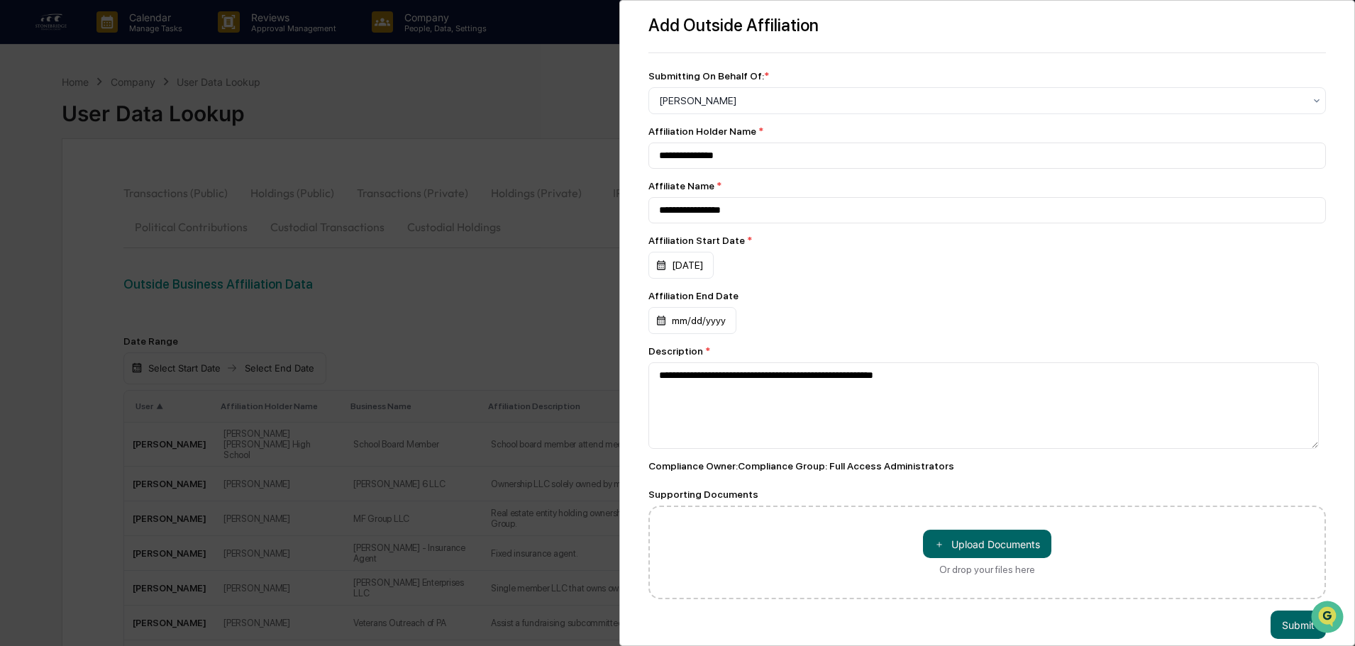
click at [1012, 531] on div "＋ Upload Documents Or drop your files here" at bounding box center [987, 553] width 678 height 94
click at [1014, 537] on button "＋ Upload Documents" at bounding box center [987, 544] width 128 height 28
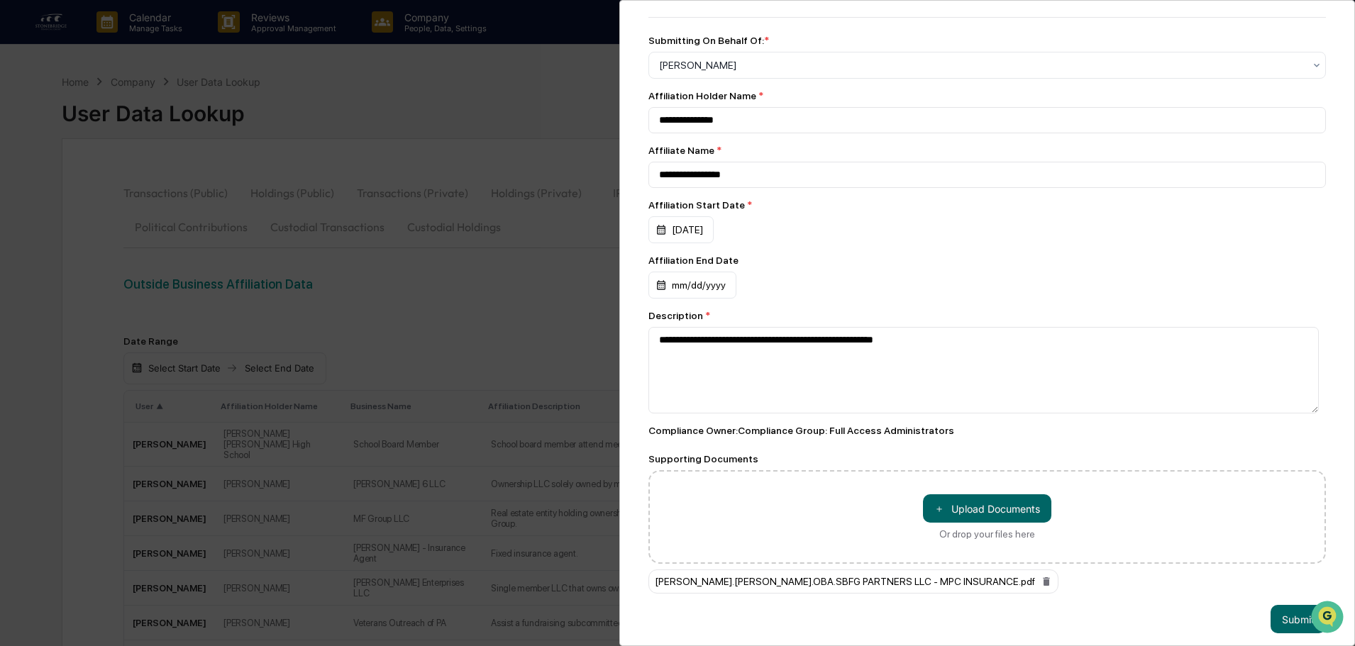
scroll to position [53, 0]
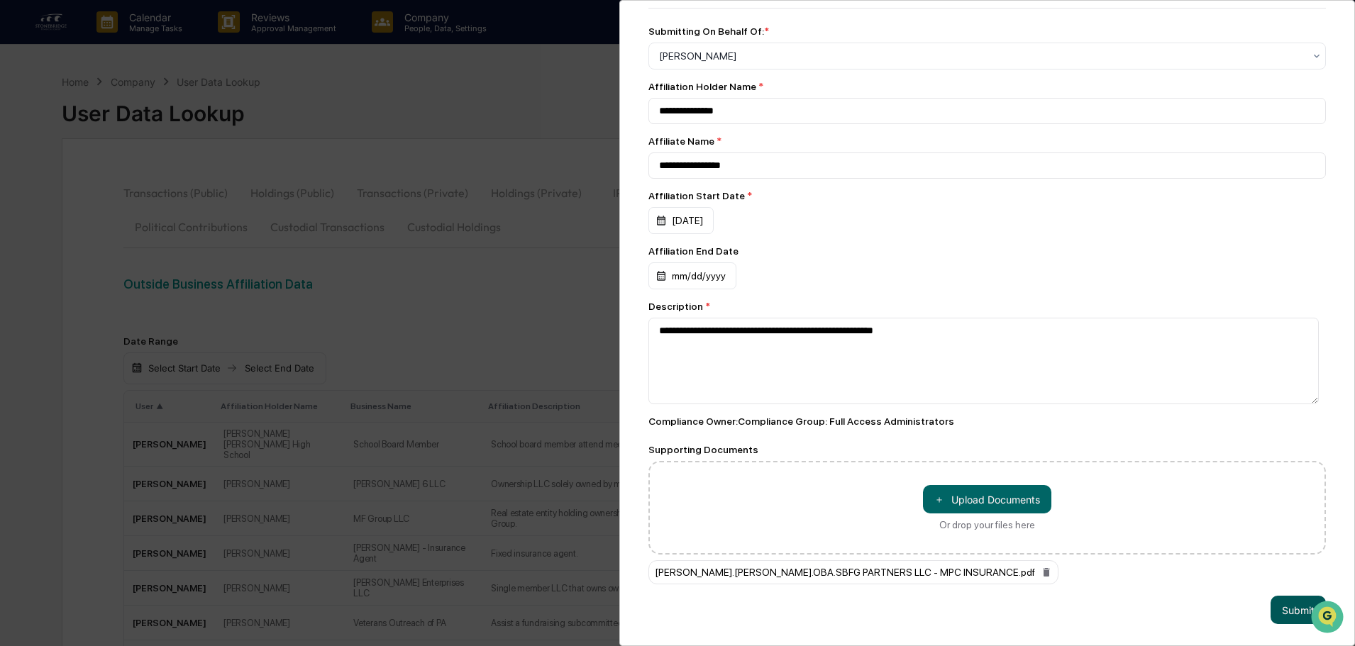
click at [1283, 598] on button "Submit" at bounding box center [1298, 610] width 55 height 28
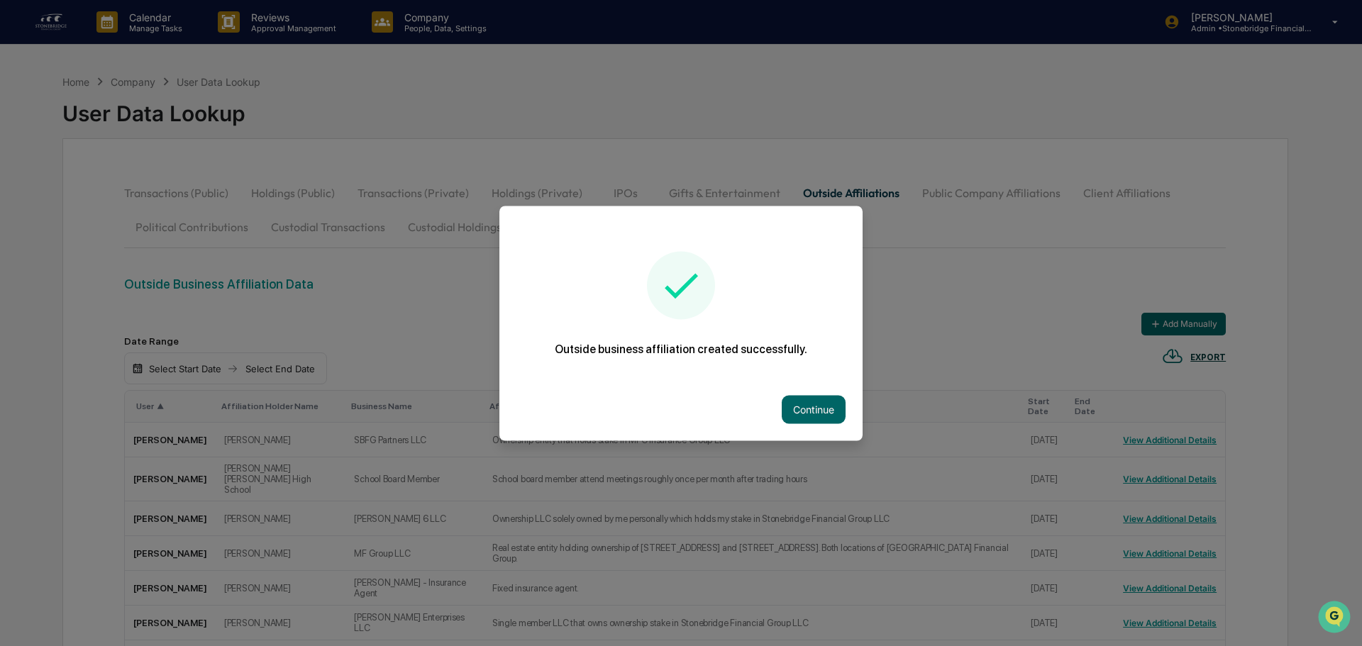
click at [800, 407] on button "Continue" at bounding box center [814, 409] width 64 height 28
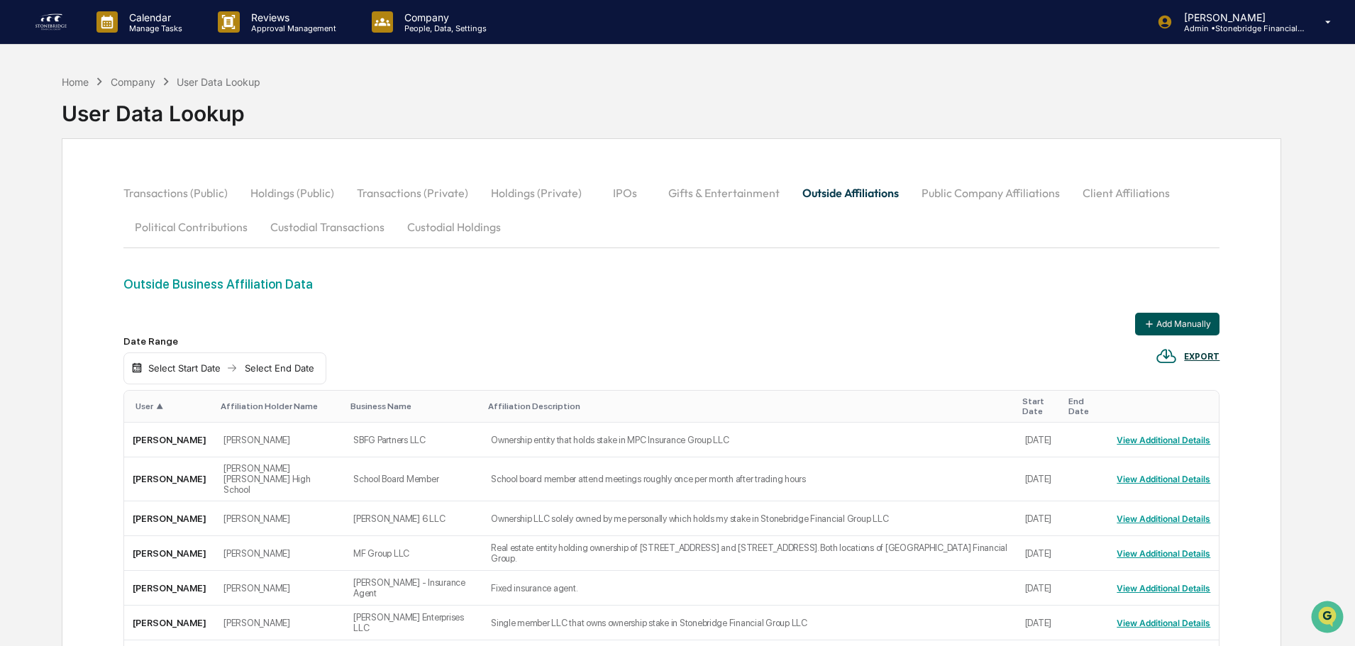
click at [1193, 328] on button "Add Manually" at bounding box center [1177, 324] width 84 height 23
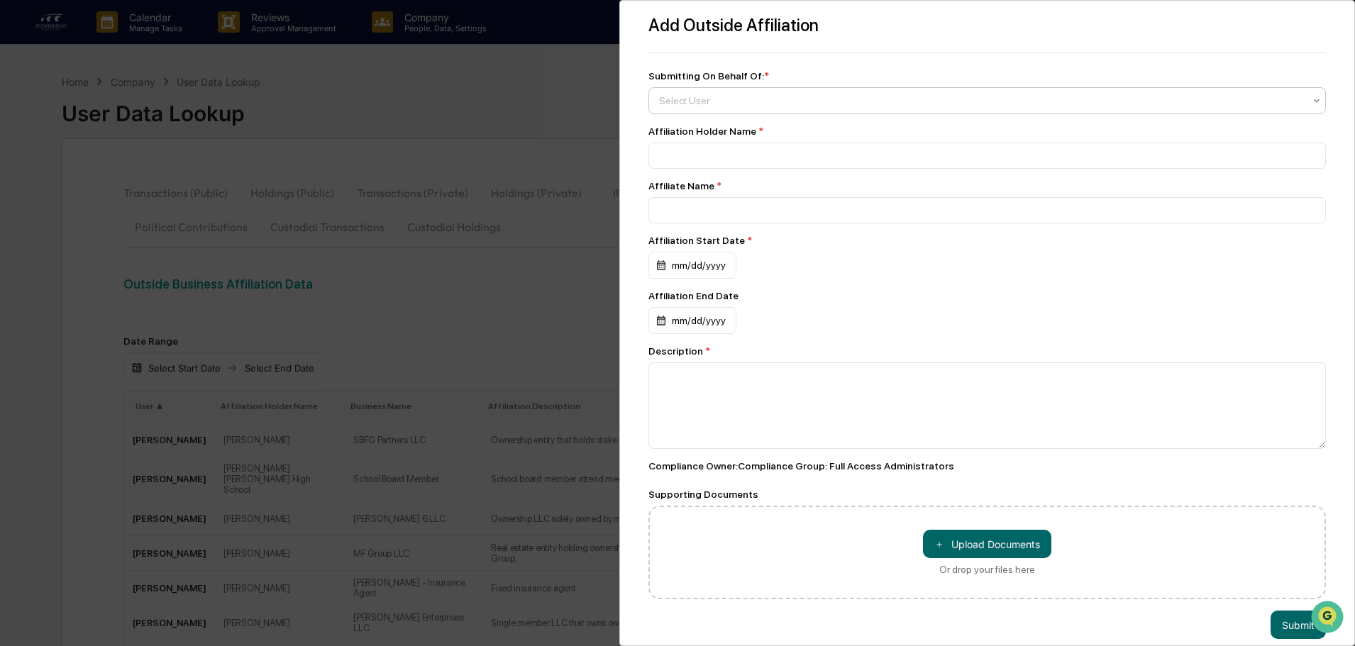
click at [683, 98] on div at bounding box center [981, 101] width 645 height 14
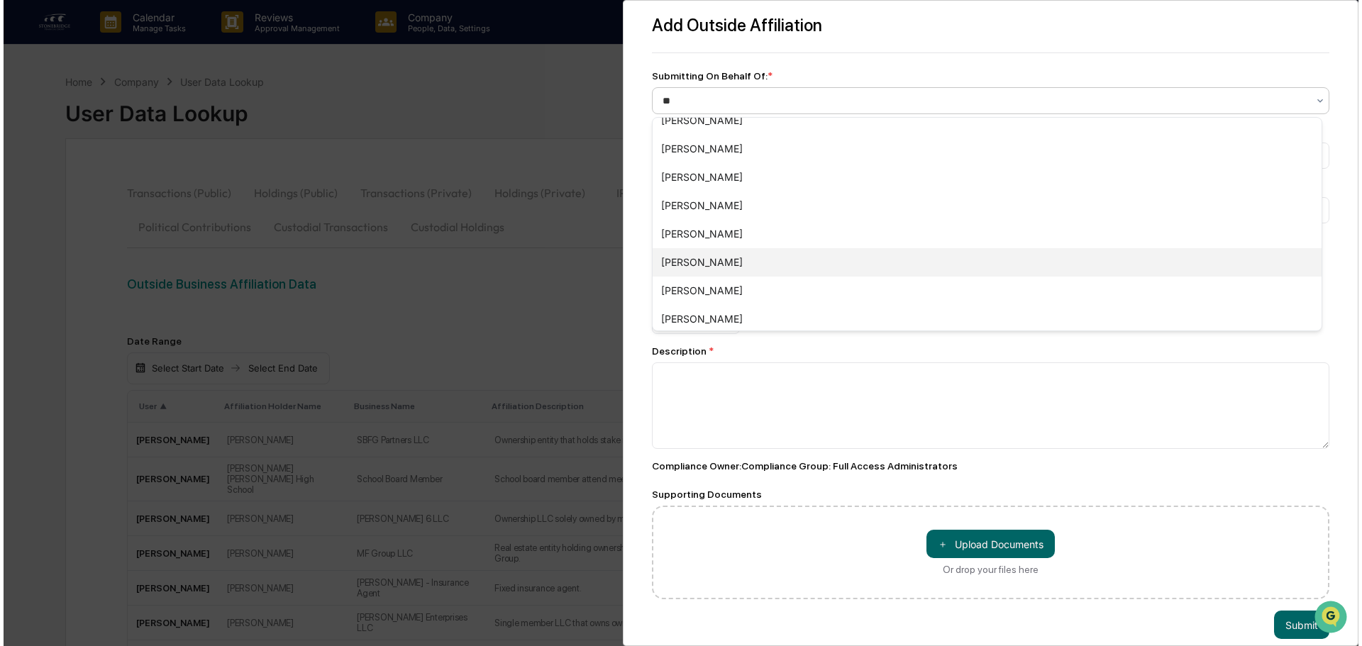
scroll to position [0, 0]
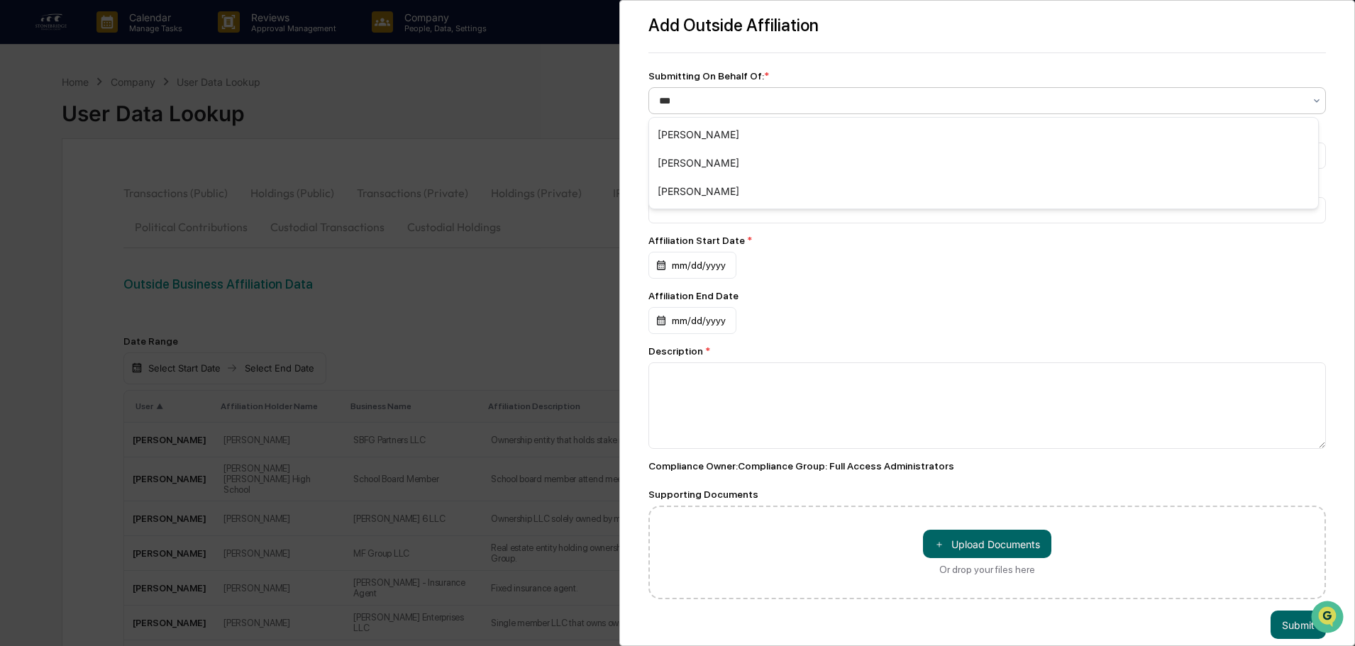
type input "****"
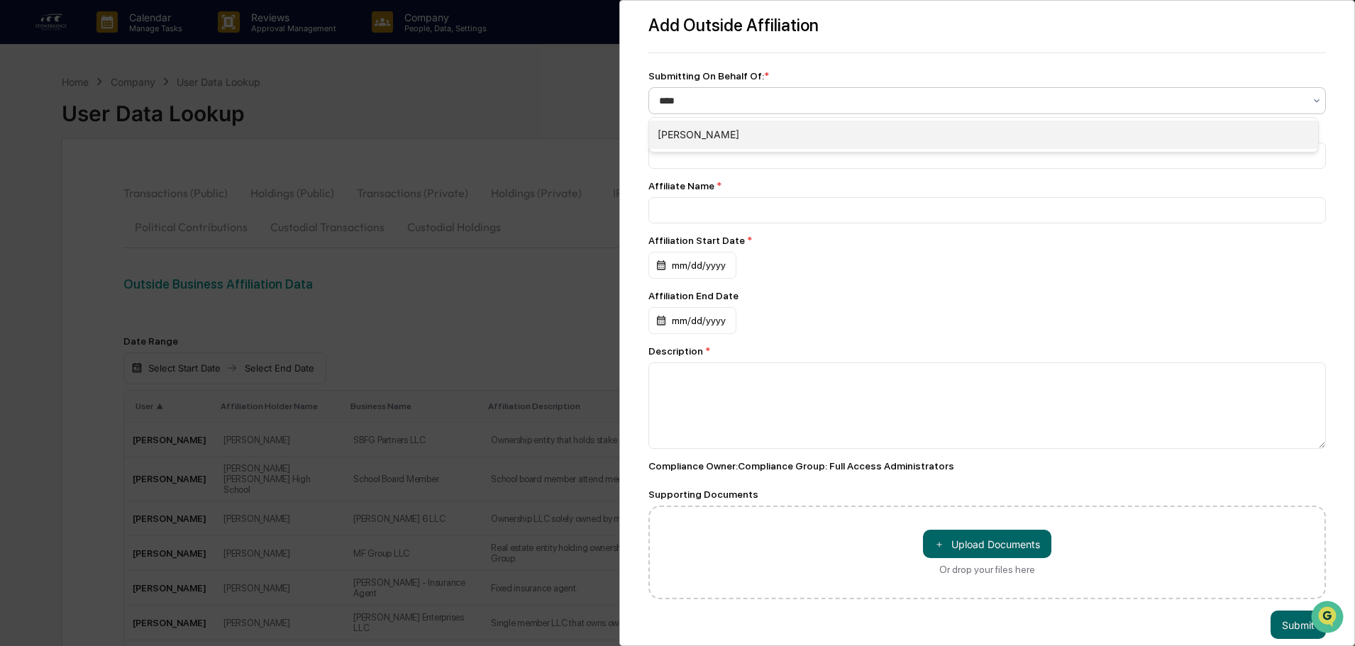
click at [711, 133] on div "[PERSON_NAME]" at bounding box center [983, 135] width 669 height 28
click at [698, 158] on input at bounding box center [987, 156] width 678 height 26
type input "*"
type input "**********"
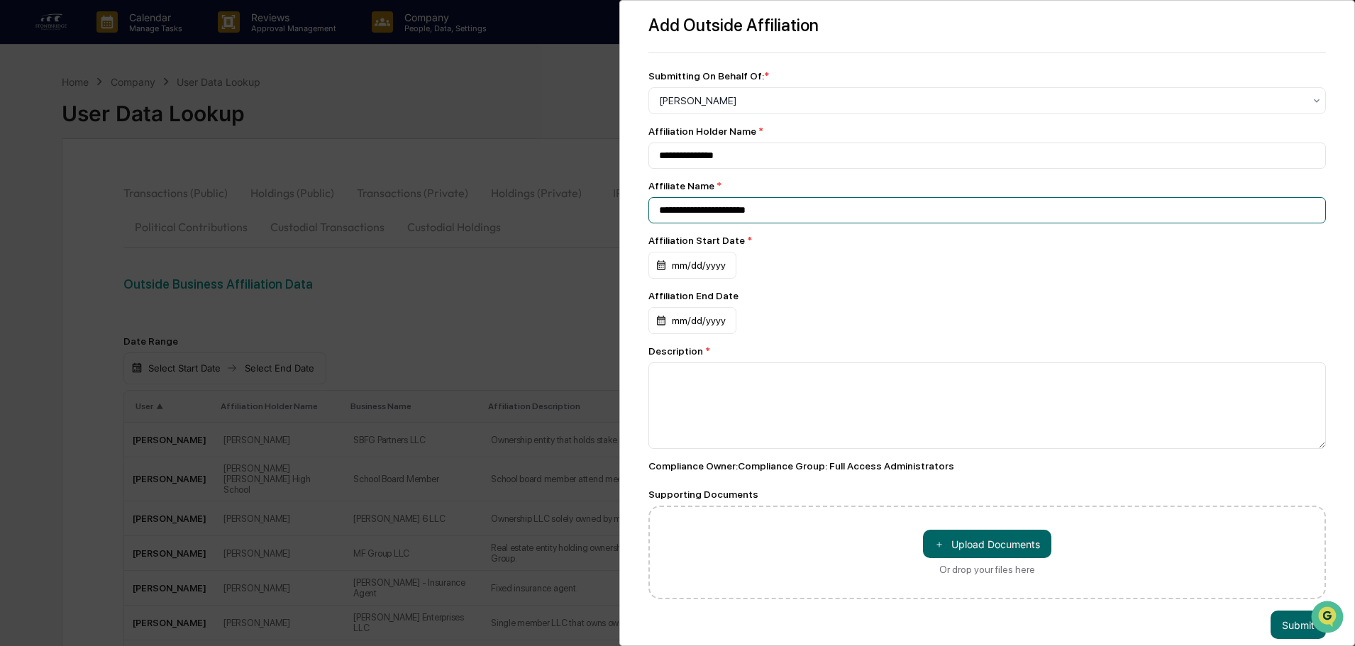
type input "**********"
click at [672, 238] on div "Affiliation Start Date *" at bounding box center [987, 240] width 678 height 11
click at [673, 270] on div "mm/dd/yyyy" at bounding box center [692, 265] width 88 height 27
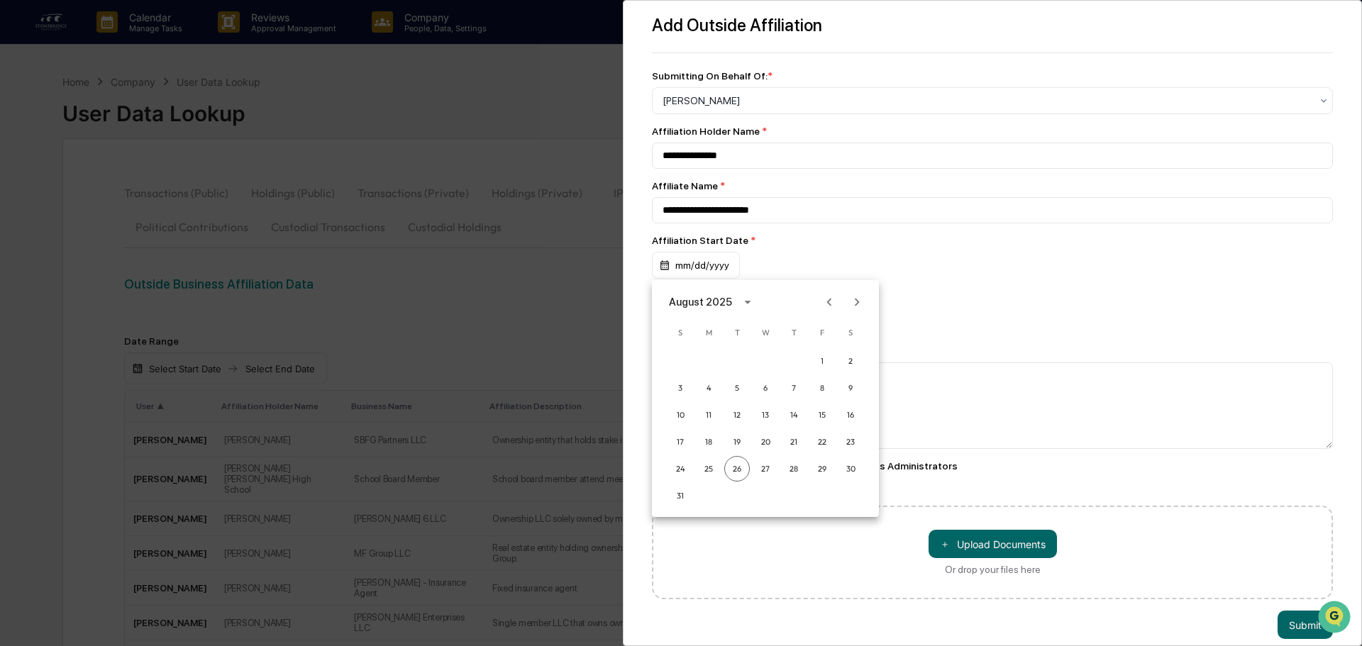
click at [713, 306] on div "August 2025" at bounding box center [700, 302] width 63 height 16
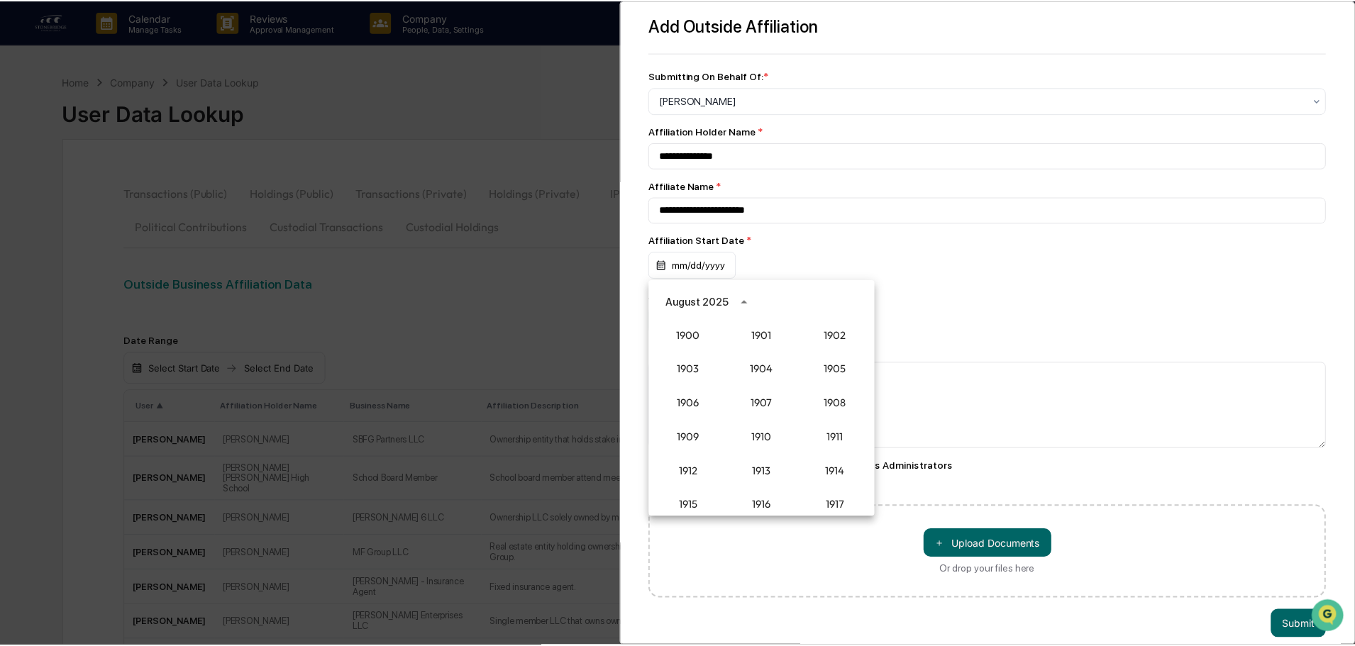
scroll to position [1314, 0]
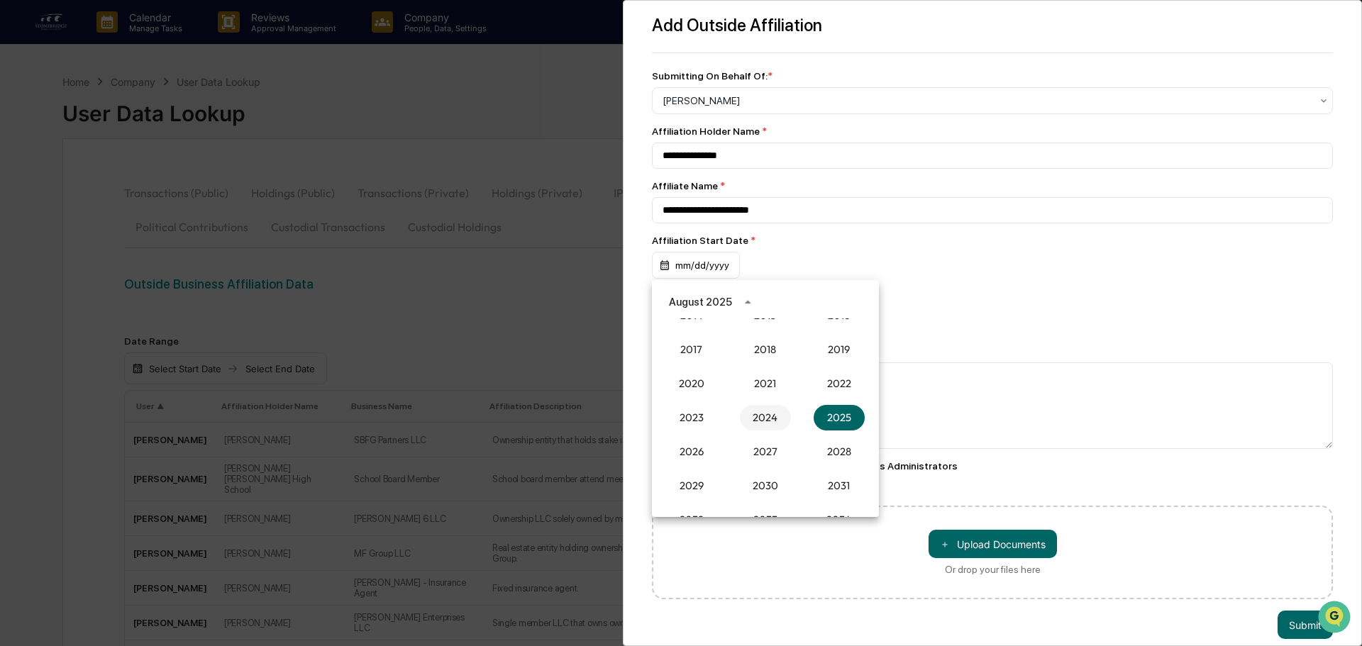
click at [768, 422] on button "2024" at bounding box center [765, 418] width 51 height 26
click at [775, 404] on button "Aug" at bounding box center [765, 411] width 51 height 26
click at [820, 416] on button "16" at bounding box center [823, 415] width 26 height 26
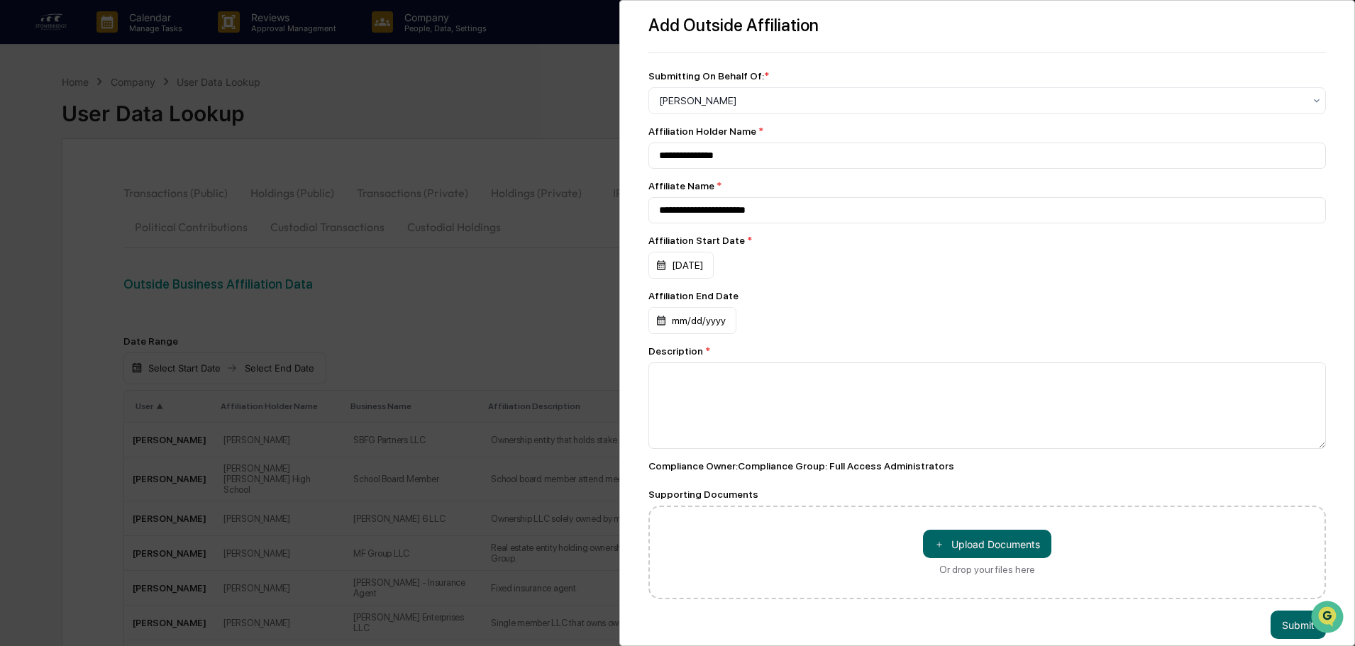
click at [1055, 276] on div "[DATE] S M T W T F S 1 2 3 4 5 6 7 8 9 10 11 12 13 14 15 16 17 18 19 20 21 22 2…" at bounding box center [677, 323] width 1355 height 646
click at [714, 387] on textarea at bounding box center [987, 406] width 678 height 87
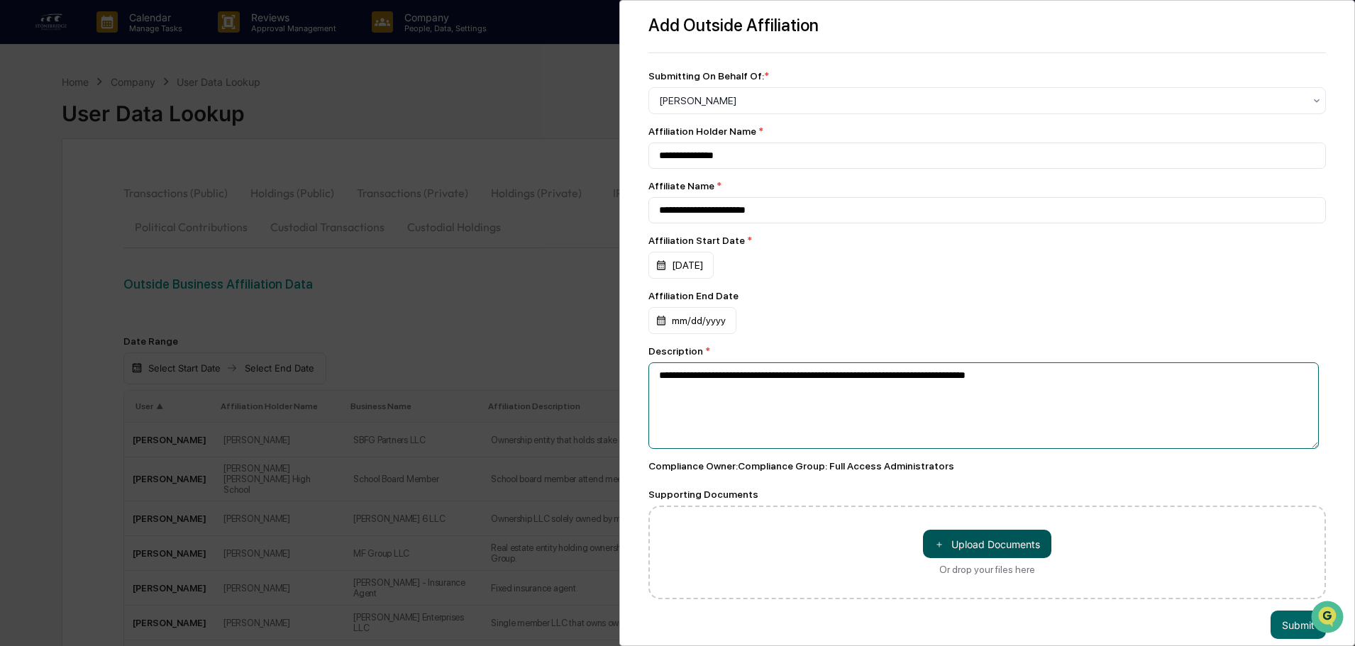
type textarea "**********"
click at [1029, 541] on button "＋ Upload Documents" at bounding box center [987, 544] width 128 height 28
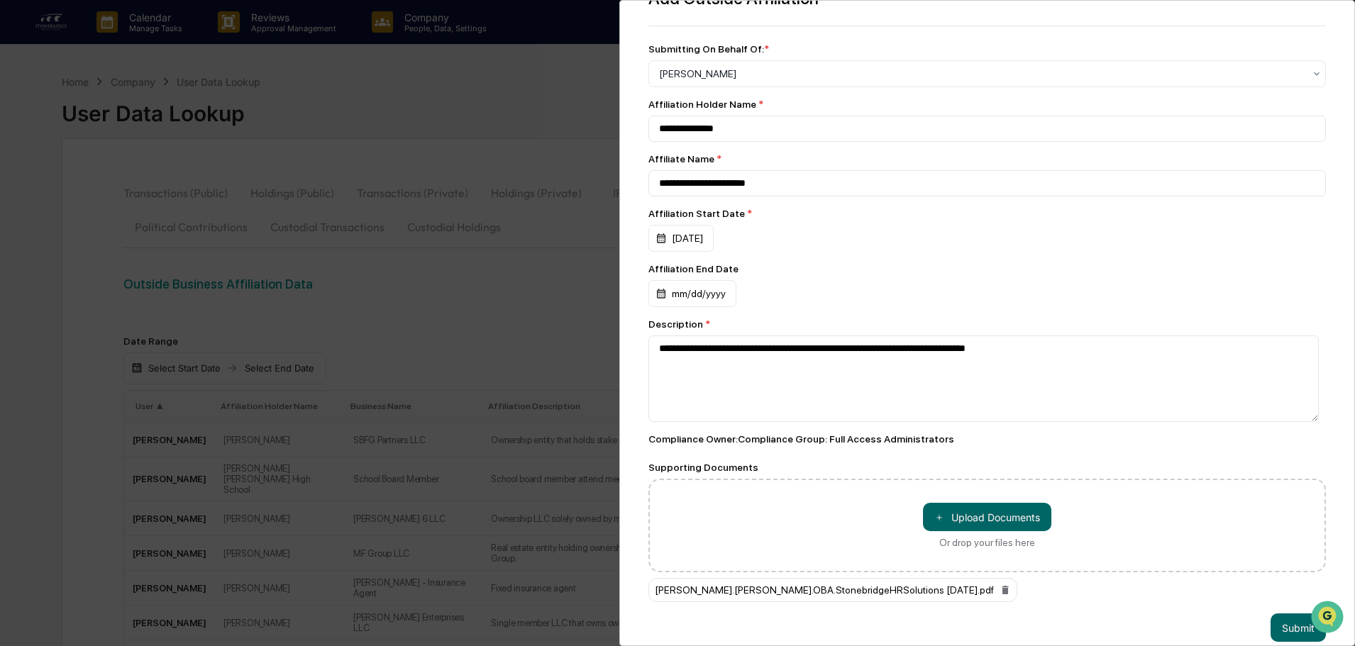
scroll to position [53, 0]
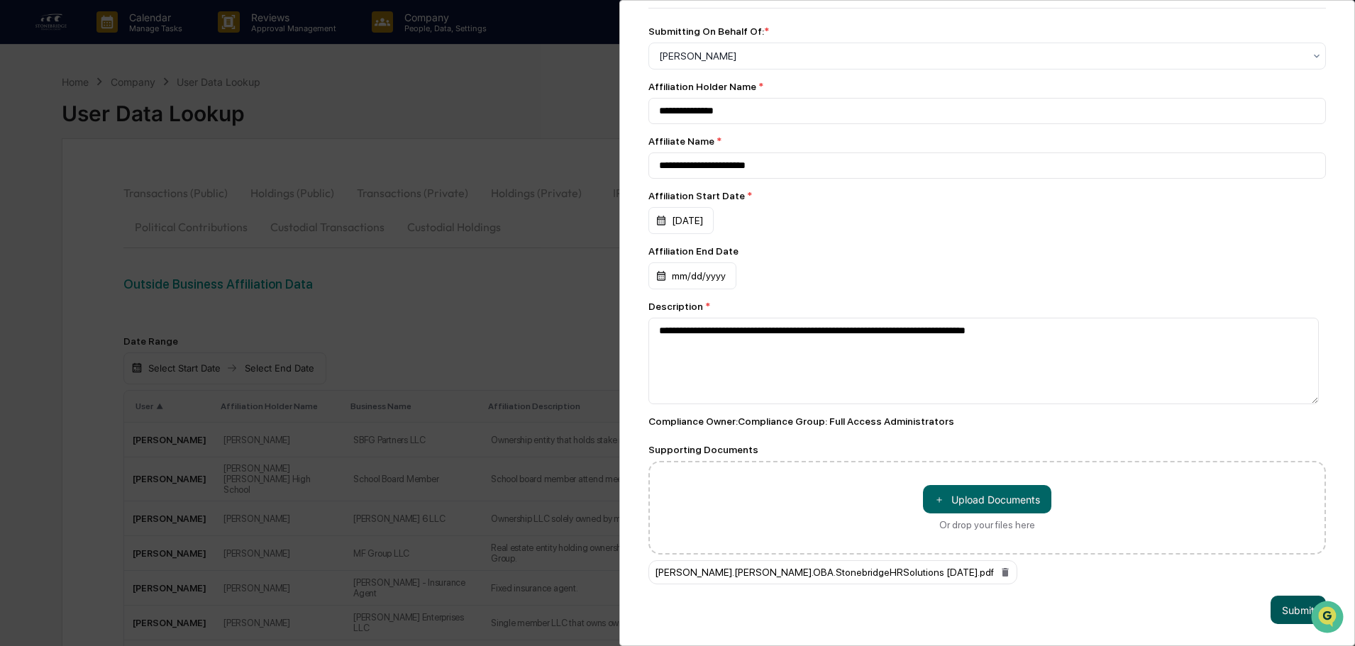
click at [1271, 598] on button "Submit" at bounding box center [1298, 610] width 55 height 28
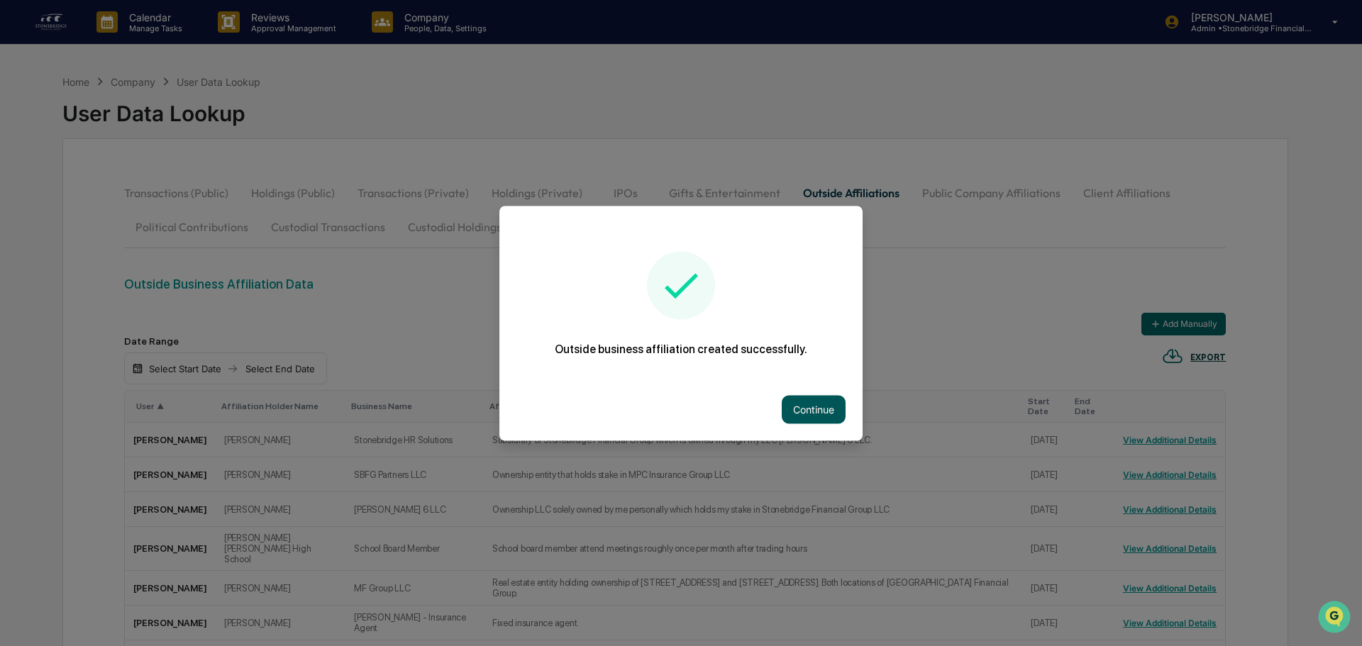
click at [837, 407] on button "Continue" at bounding box center [814, 409] width 64 height 28
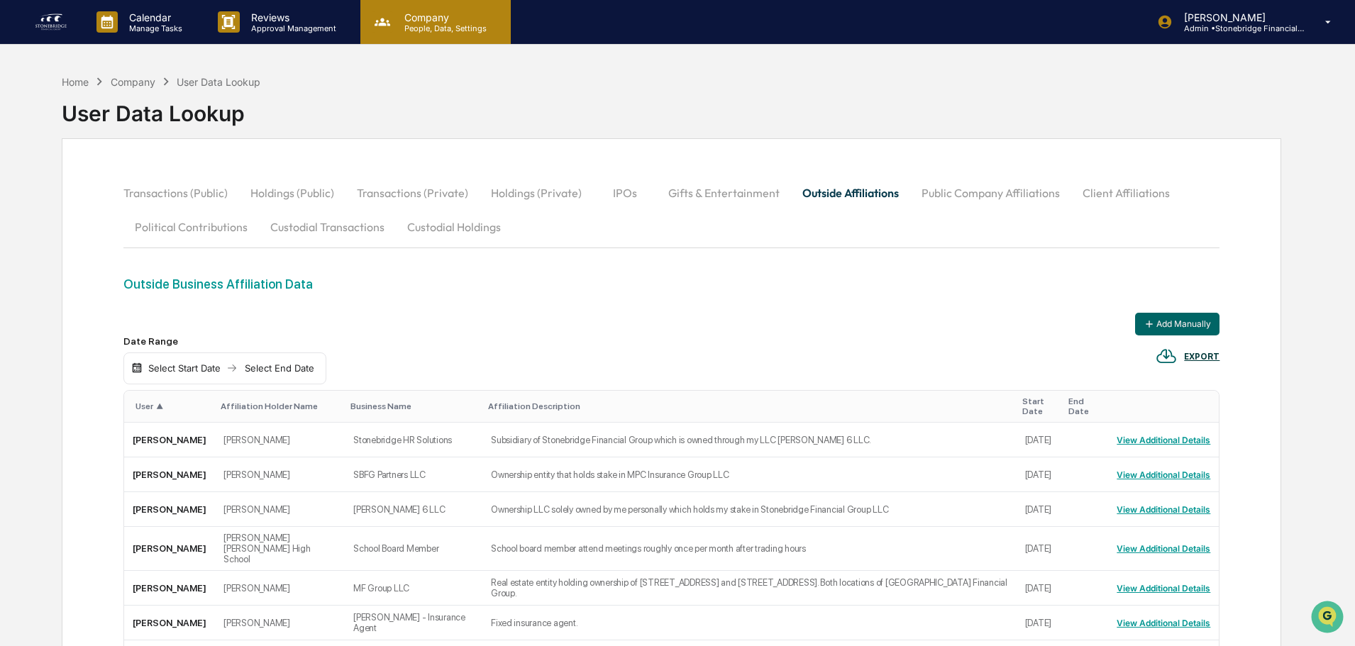
click at [433, 24] on p "People, Data, Settings" at bounding box center [443, 28] width 101 height 10
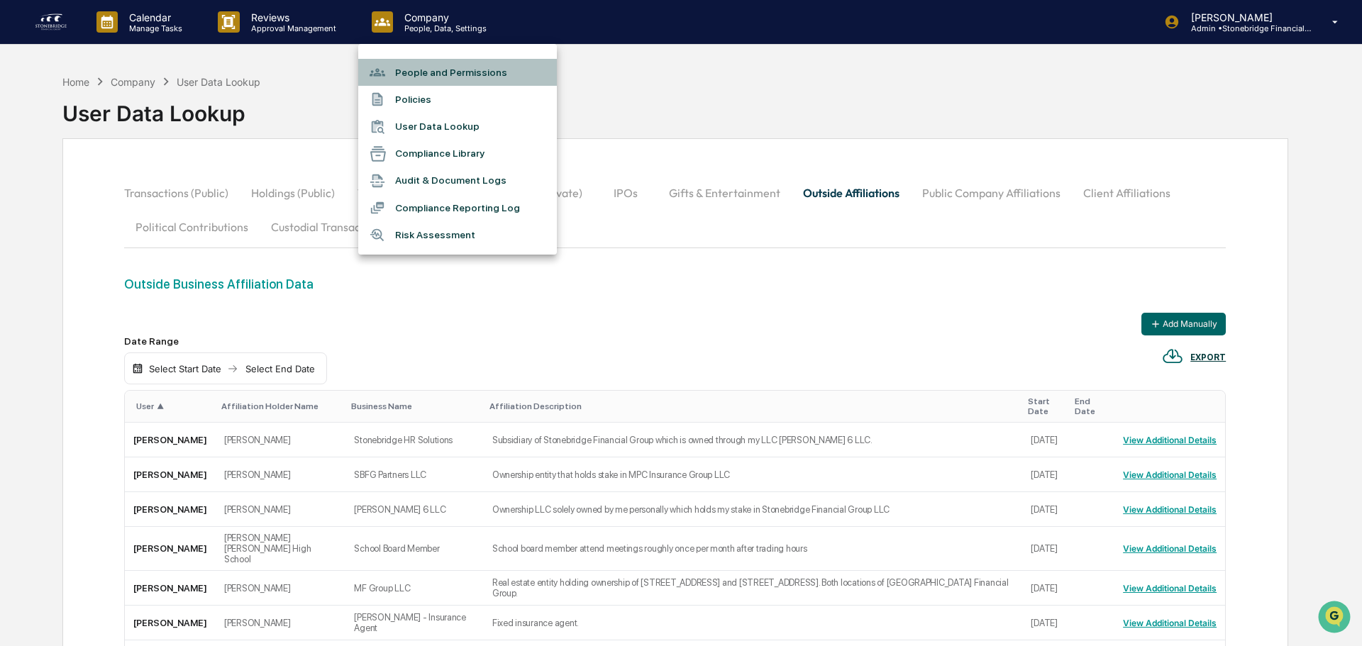
click at [429, 77] on li "People and Permissions" at bounding box center [457, 72] width 199 height 27
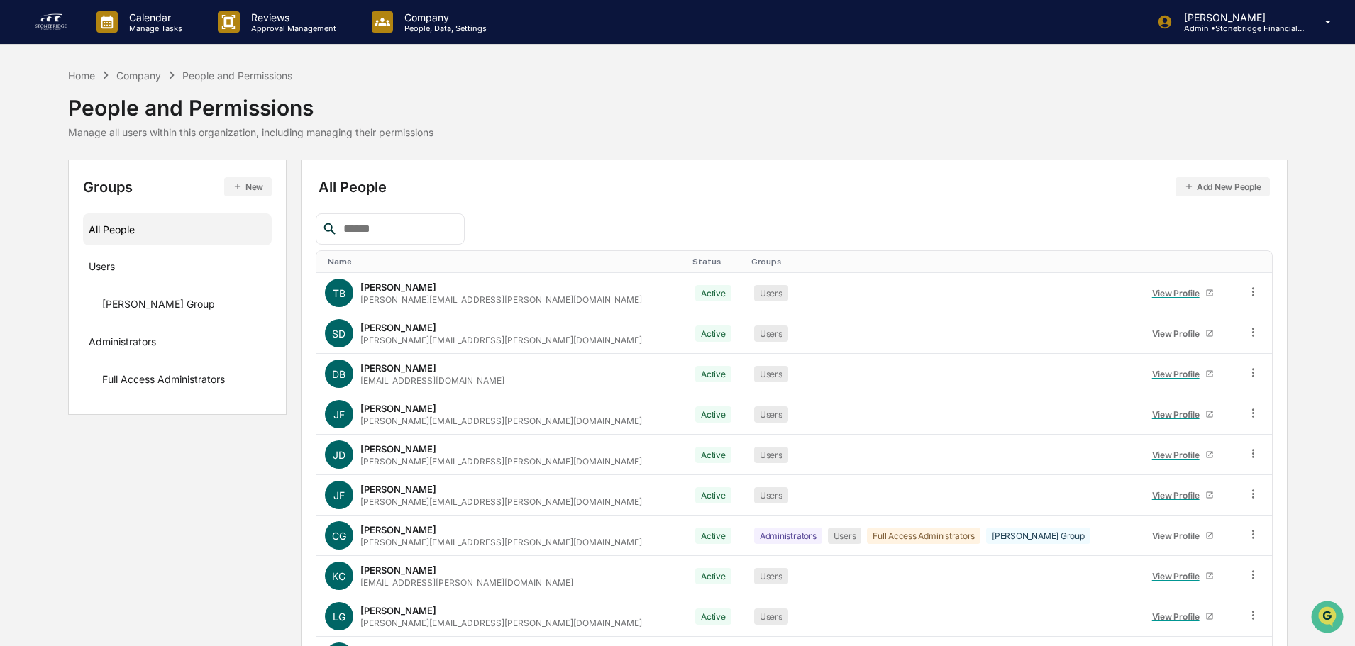
click at [352, 257] on th "Name" at bounding box center [501, 262] width 371 height 22
click at [340, 258] on div "Name" at bounding box center [505, 262] width 354 height 10
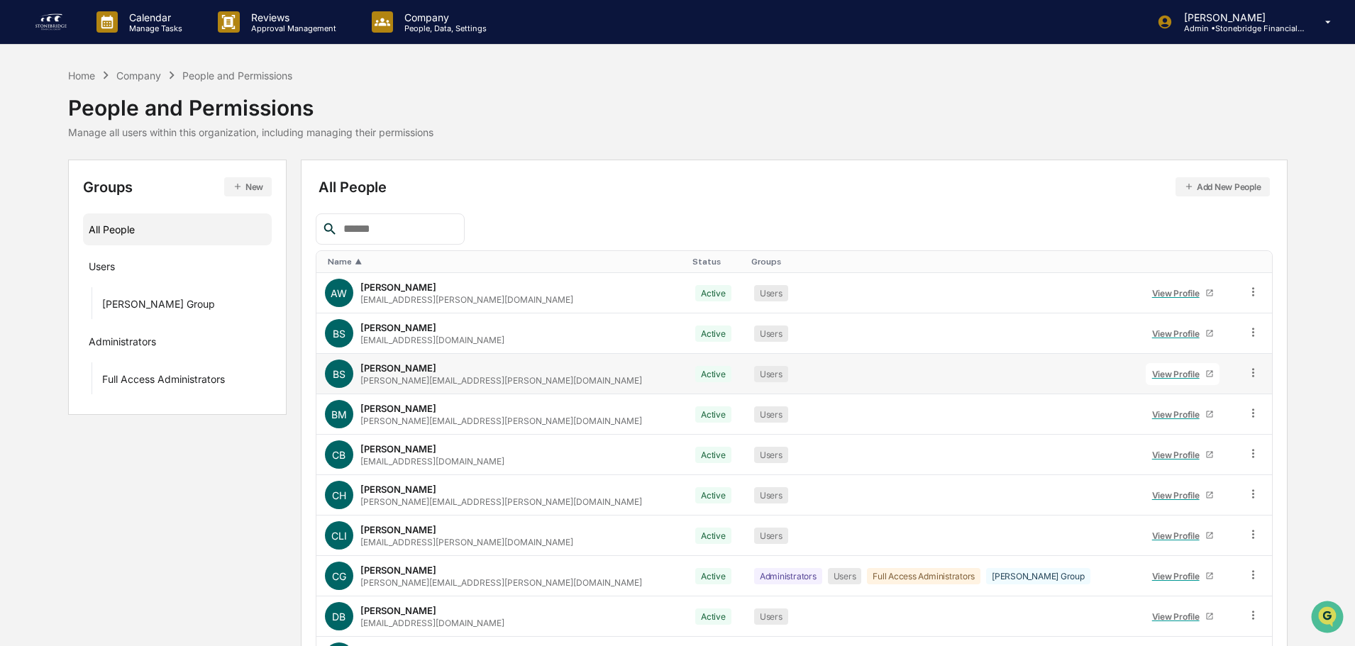
click at [1166, 373] on div "View Profile" at bounding box center [1178, 374] width 53 height 11
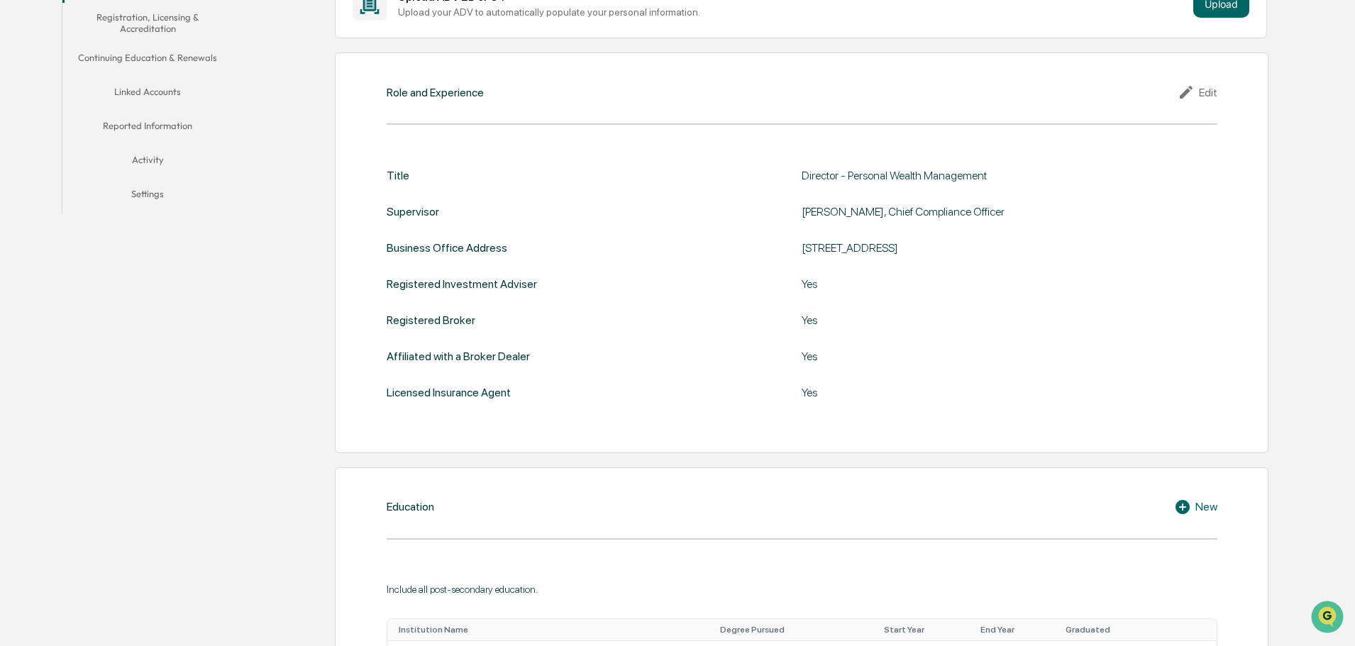
scroll to position [133, 0]
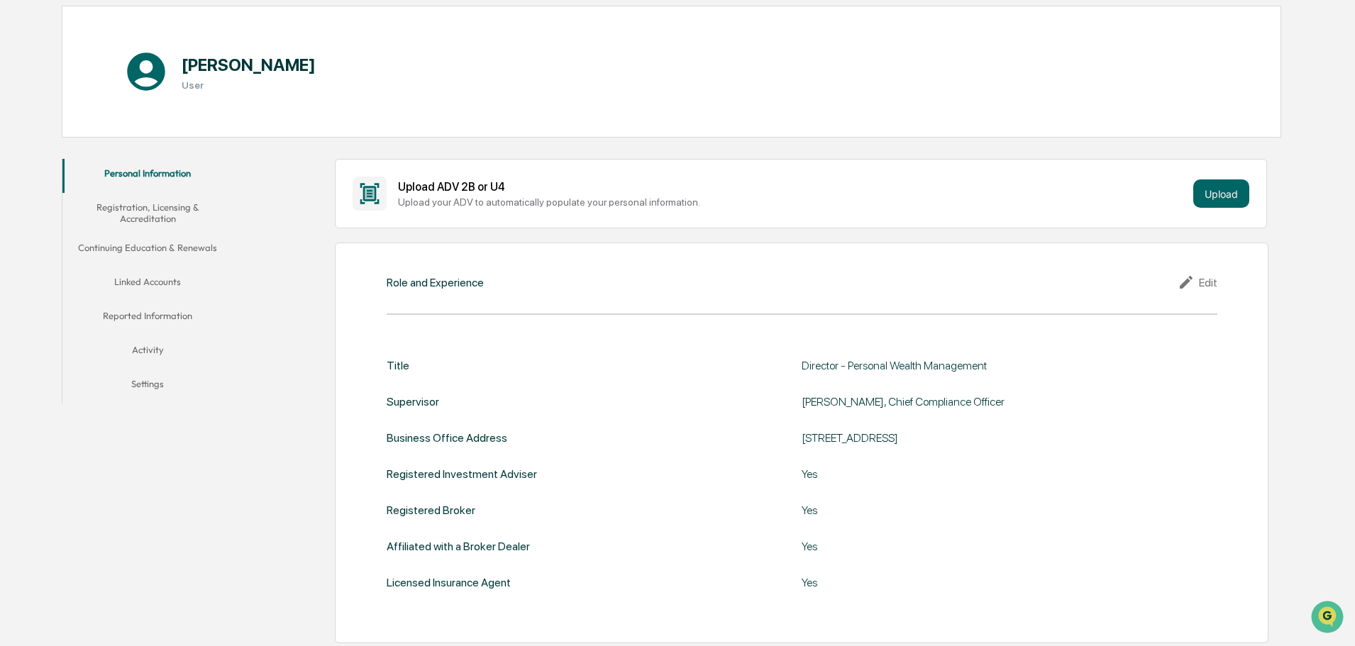
click at [164, 208] on button "Registration, Licensing & Accreditation" at bounding box center [147, 213] width 170 height 40
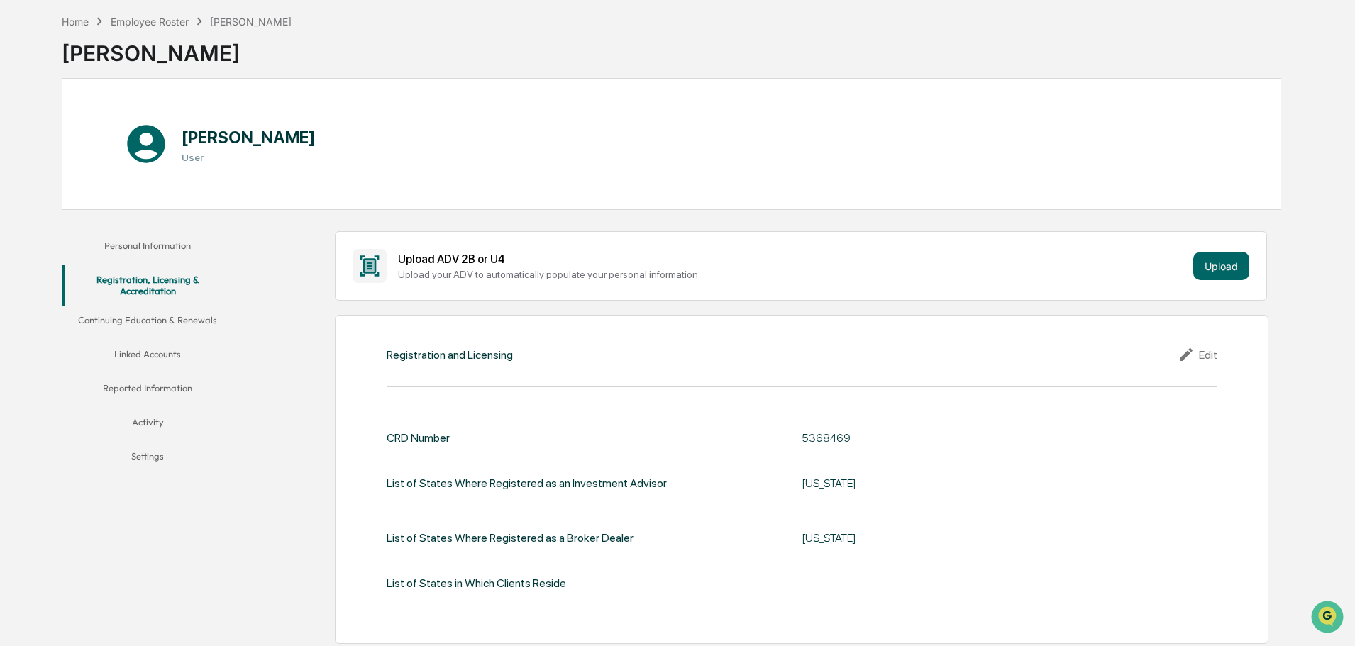
scroll to position [115, 0]
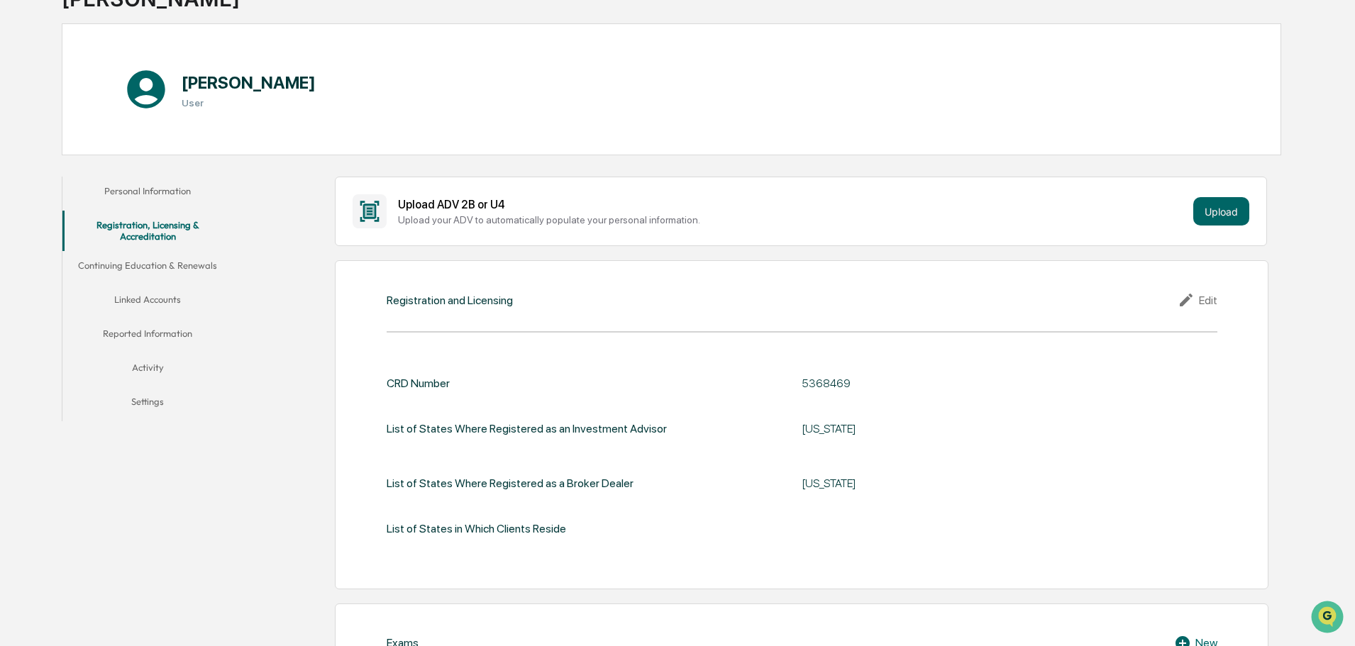
click at [153, 280] on button "Continuing Education & Renewals" at bounding box center [147, 268] width 170 height 34
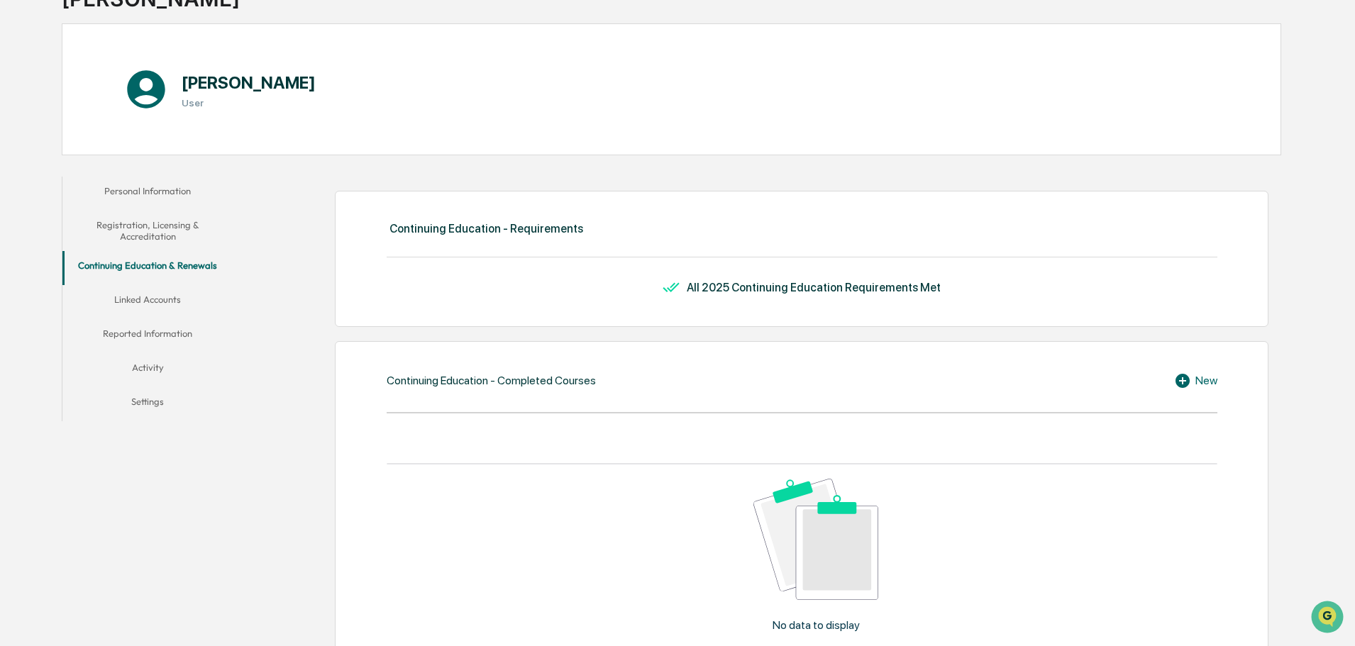
click at [152, 276] on button "Continuing Education & Renewals" at bounding box center [147, 268] width 170 height 34
click at [153, 297] on button "Linked Accounts" at bounding box center [147, 302] width 170 height 34
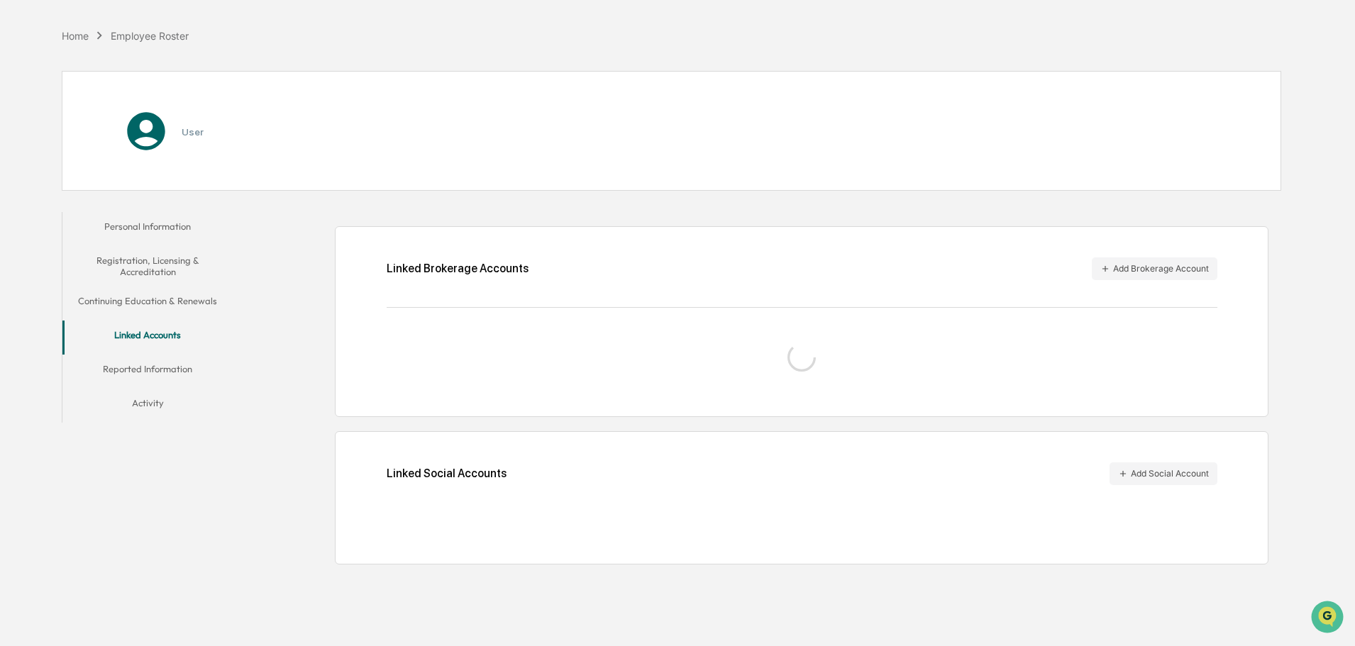
scroll to position [67, 0]
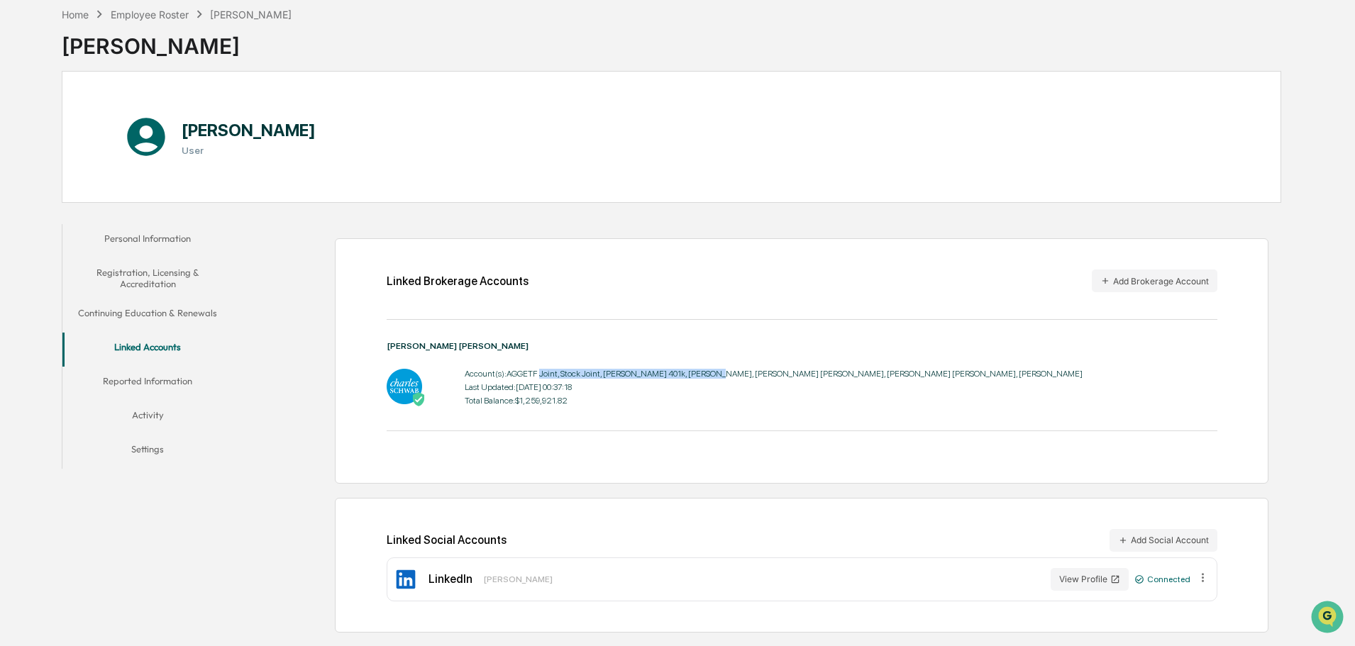
drag, startPoint x: 541, startPoint y: 378, endPoint x: 699, endPoint y: 370, distance: 158.4
click at [699, 370] on div "Account(s): AGGETF Joint, Stock Joint, [PERSON_NAME] 401k, [PERSON_NAME], [PERS…" at bounding box center [774, 374] width 618 height 10
click at [160, 368] on button "Reported Information" at bounding box center [147, 384] width 170 height 34
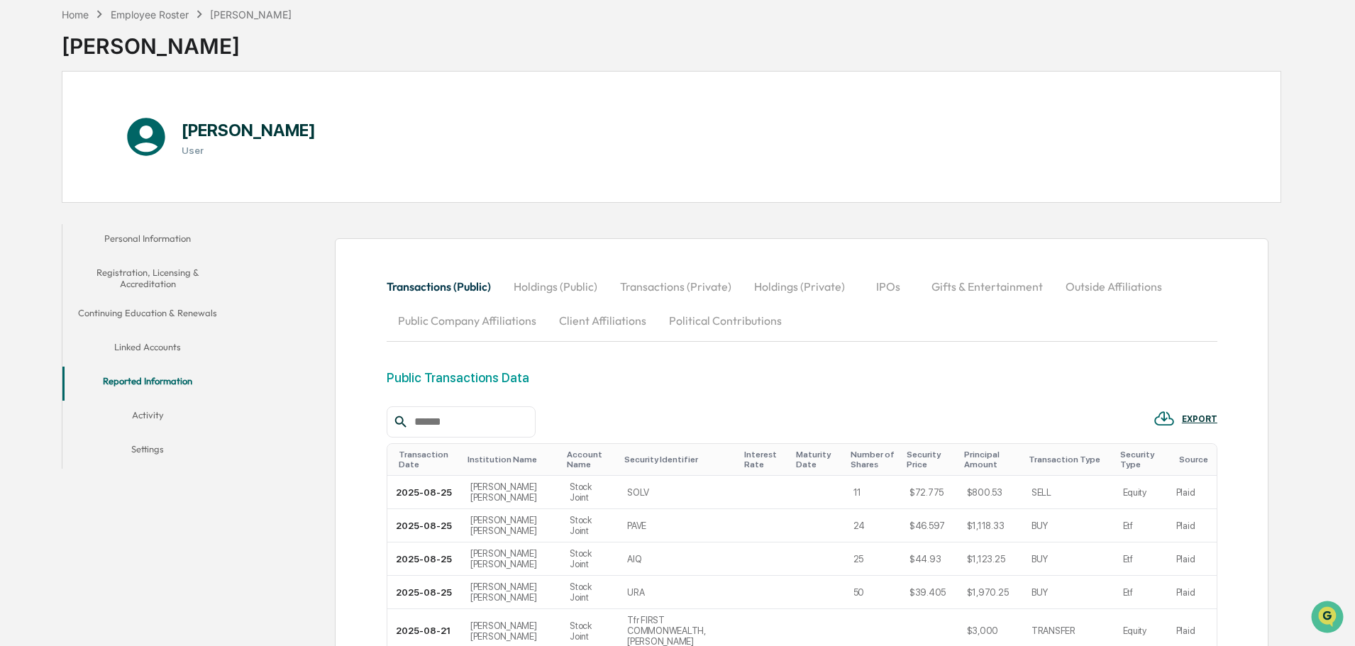
click at [556, 290] on button "Holdings (Public)" at bounding box center [555, 287] width 106 height 34
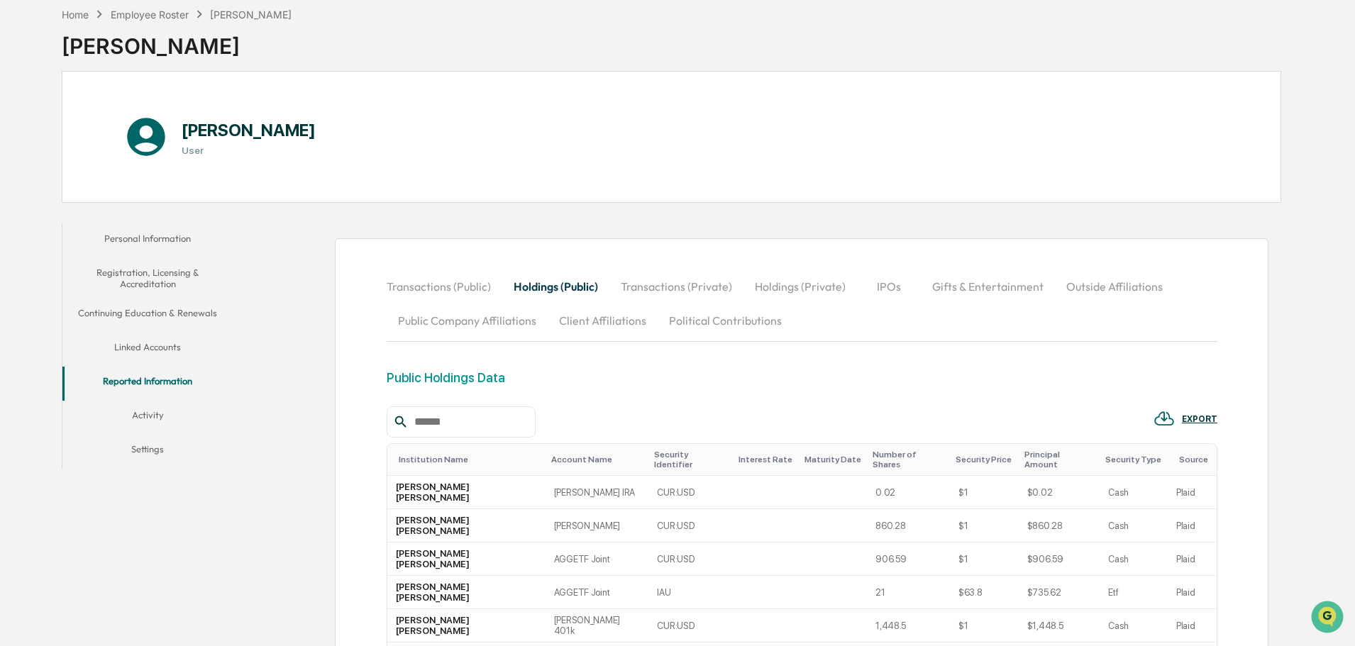
click at [703, 286] on button "Transactions (Private)" at bounding box center [676, 287] width 134 height 34
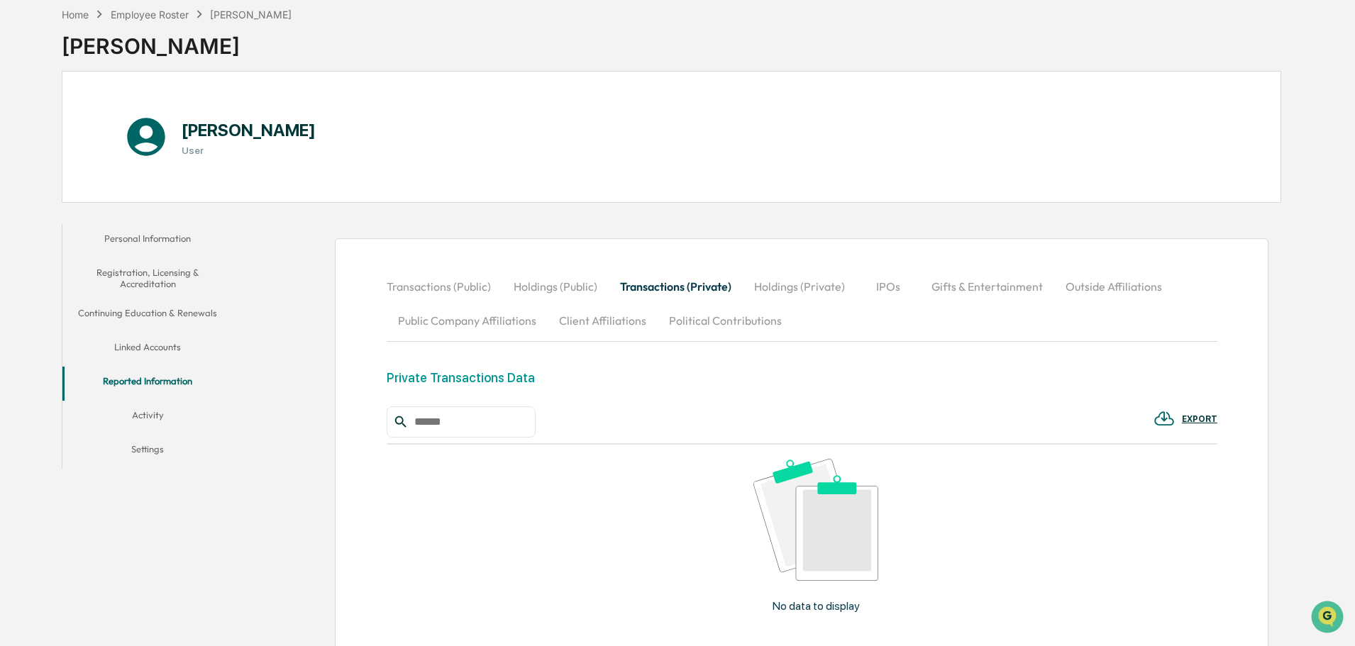
click at [806, 287] on button "Holdings (Private)" at bounding box center [800, 287] width 114 height 34
click at [898, 288] on button "IPOs" at bounding box center [889, 287] width 64 height 34
click at [959, 289] on button "Gifts & Entertainment" at bounding box center [987, 287] width 134 height 34
click at [1169, 292] on div "Transactions (Public) Holdings (Public) Transactions (Private) Holdings (Privat…" at bounding box center [802, 304] width 831 height 68
click at [1137, 291] on button "Outside Affiliations" at bounding box center [1115, 287] width 119 height 34
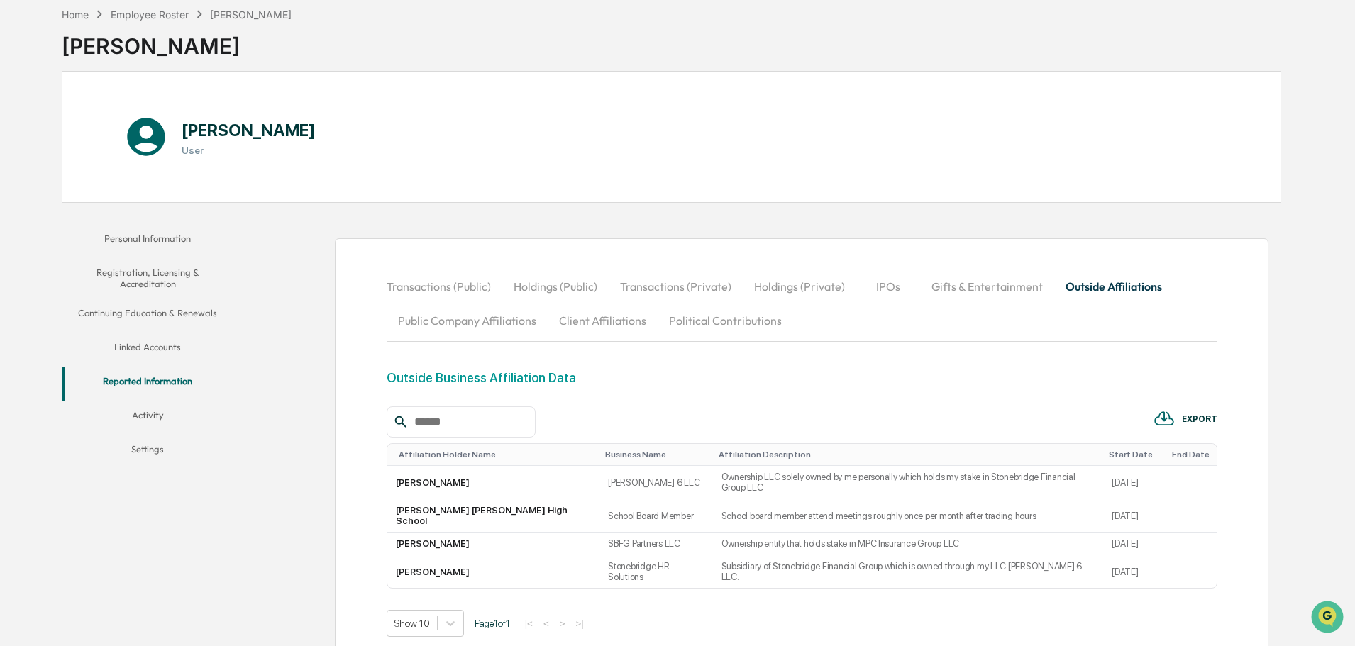
click at [426, 324] on button "Public Company Affiliations" at bounding box center [467, 321] width 161 height 34
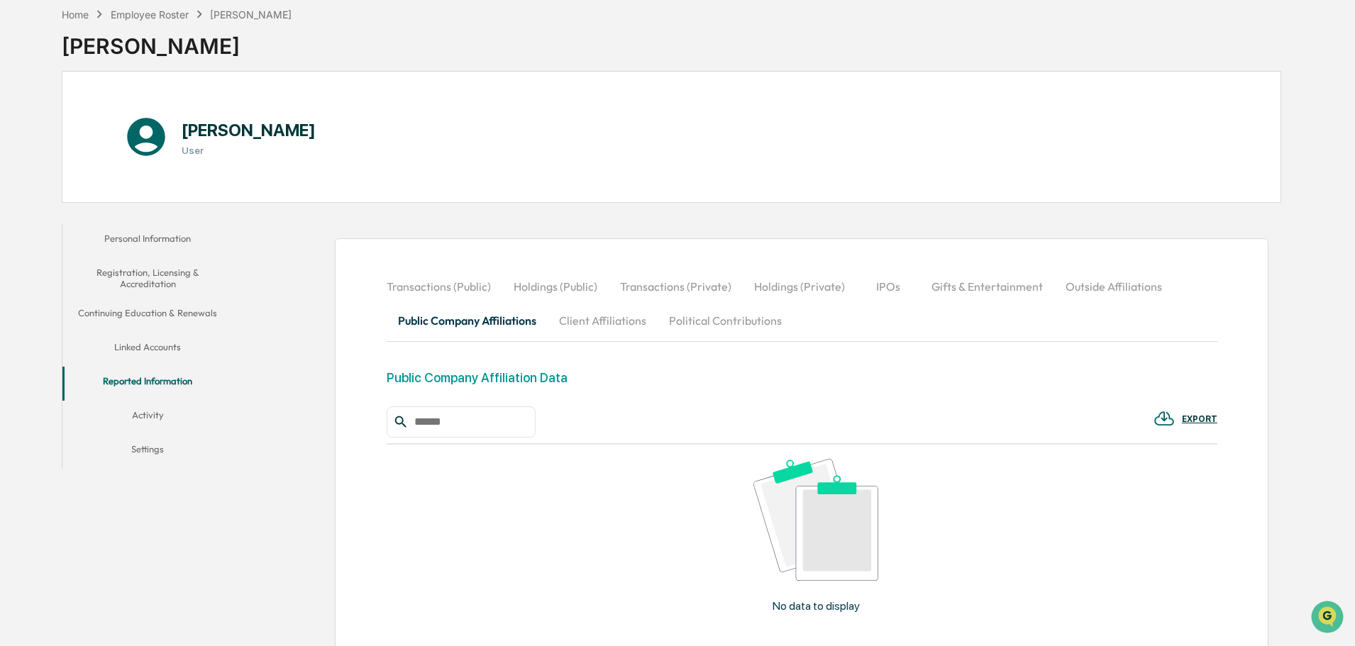
click at [573, 319] on button "Client Affiliations" at bounding box center [603, 321] width 110 height 34
click at [492, 314] on button "Public Company Affiliations" at bounding box center [467, 321] width 161 height 34
click at [582, 315] on button "Client Affiliations" at bounding box center [603, 321] width 110 height 34
click at [676, 325] on button "Political Contributions" at bounding box center [726, 321] width 136 height 34
click at [579, 323] on button "Client Affiliations" at bounding box center [603, 321] width 110 height 34
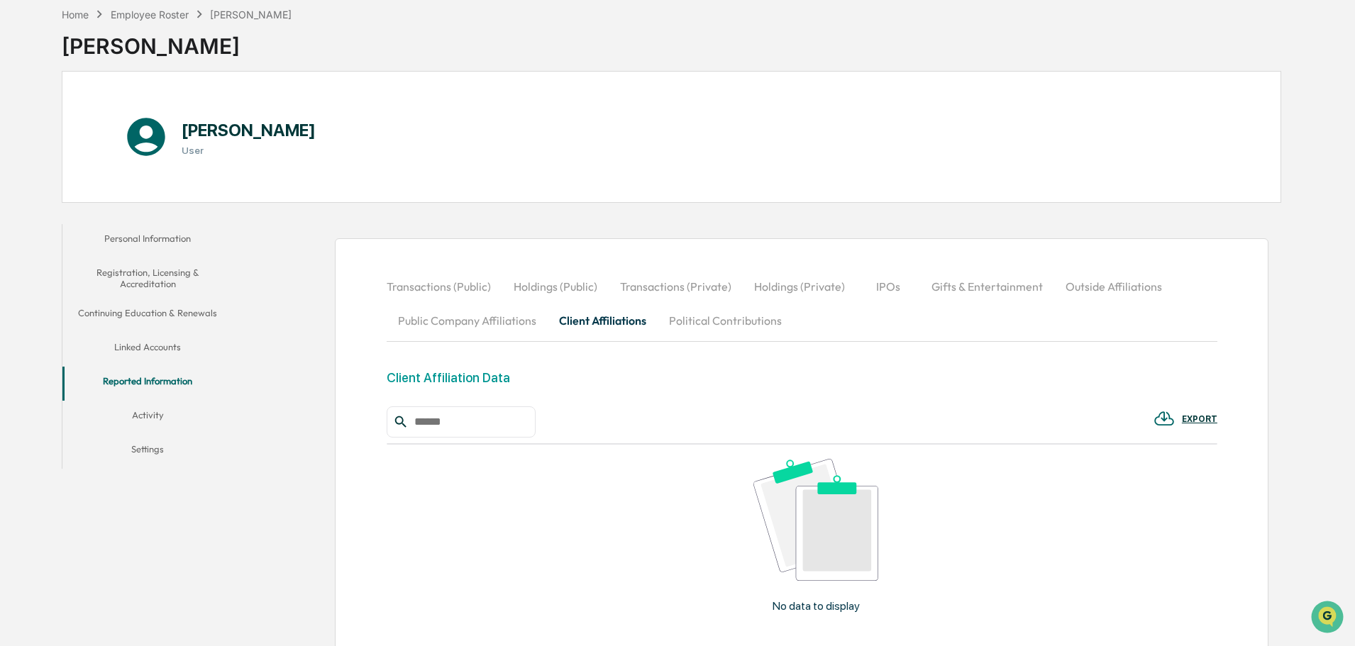
click at [501, 328] on button "Public Company Affiliations" at bounding box center [467, 321] width 161 height 34
click at [561, 321] on button "Client Affiliations" at bounding box center [603, 321] width 110 height 34
click at [158, 9] on div "Employee Roster" at bounding box center [150, 15] width 78 height 12
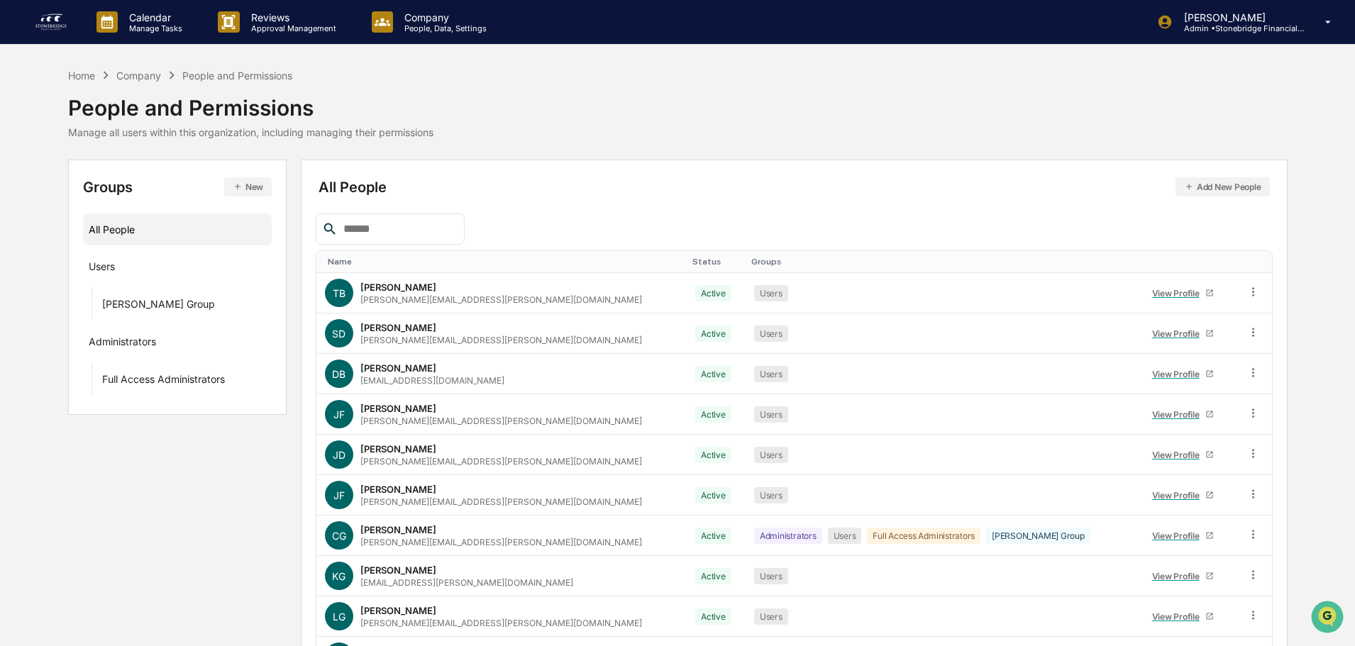
click at [348, 261] on div "Name" at bounding box center [505, 262] width 354 height 10
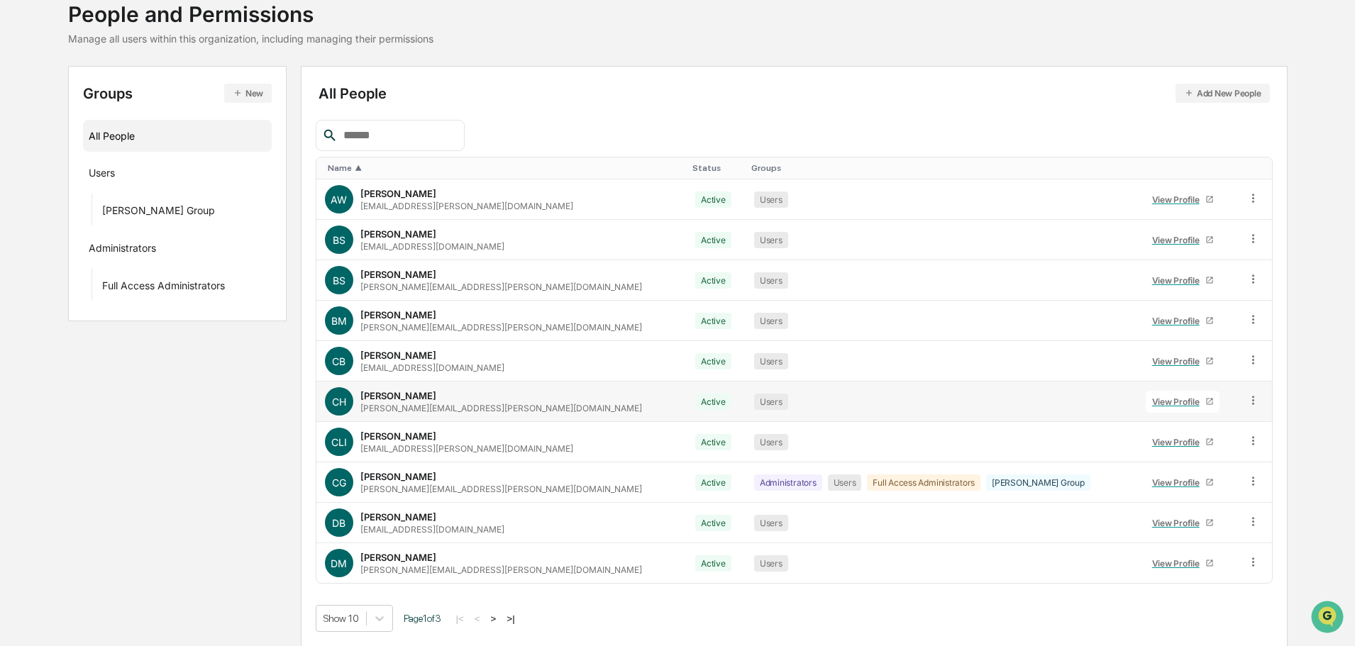
scroll to position [94, 0]
click at [1152, 399] on div "View Profile" at bounding box center [1178, 401] width 53 height 11
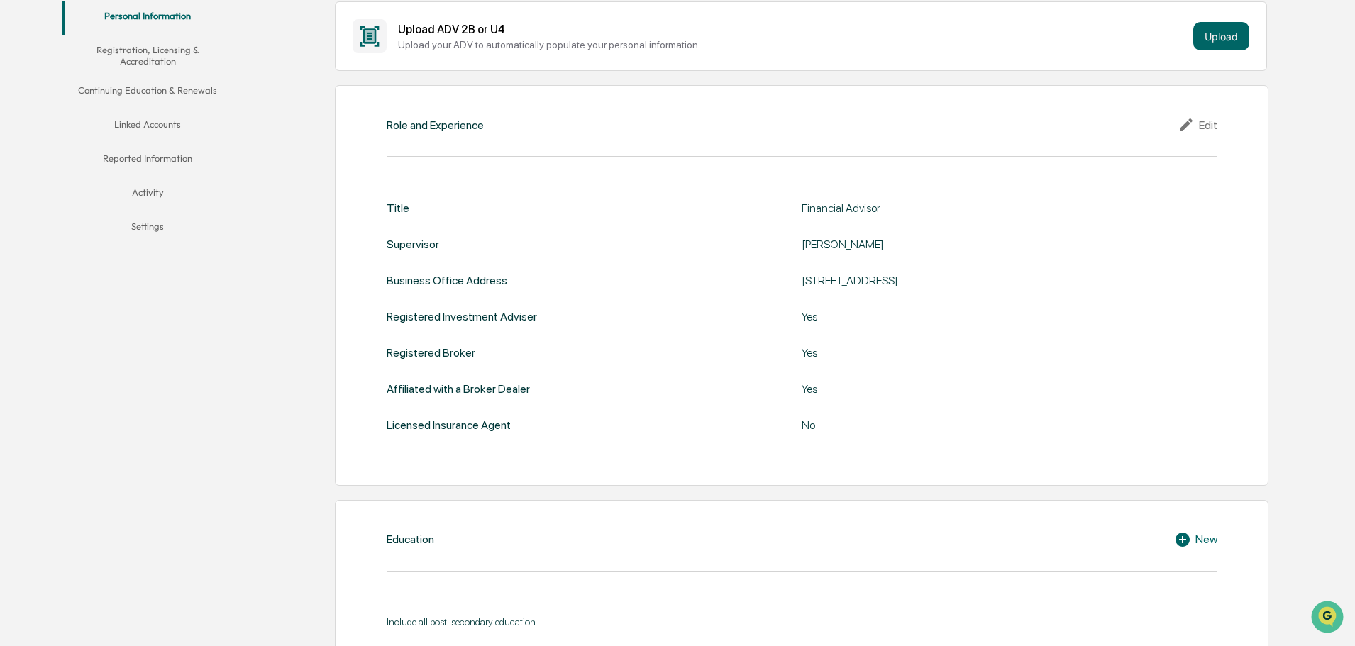
scroll to position [165, 0]
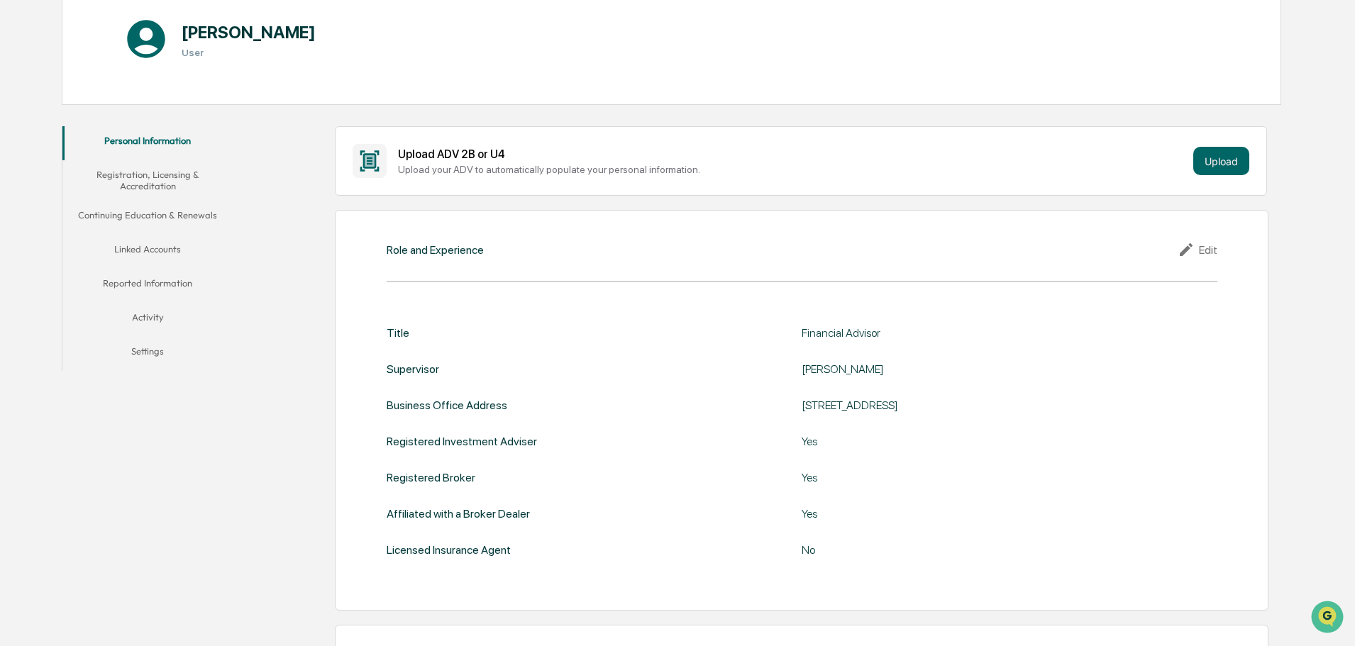
click at [1224, 250] on div "Role and Experience Edit Title Financial Advisor Supervisor [PERSON_NAME] Busin…" at bounding box center [802, 410] width 934 height 401
click at [1209, 252] on div "Edit" at bounding box center [1198, 249] width 40 height 17
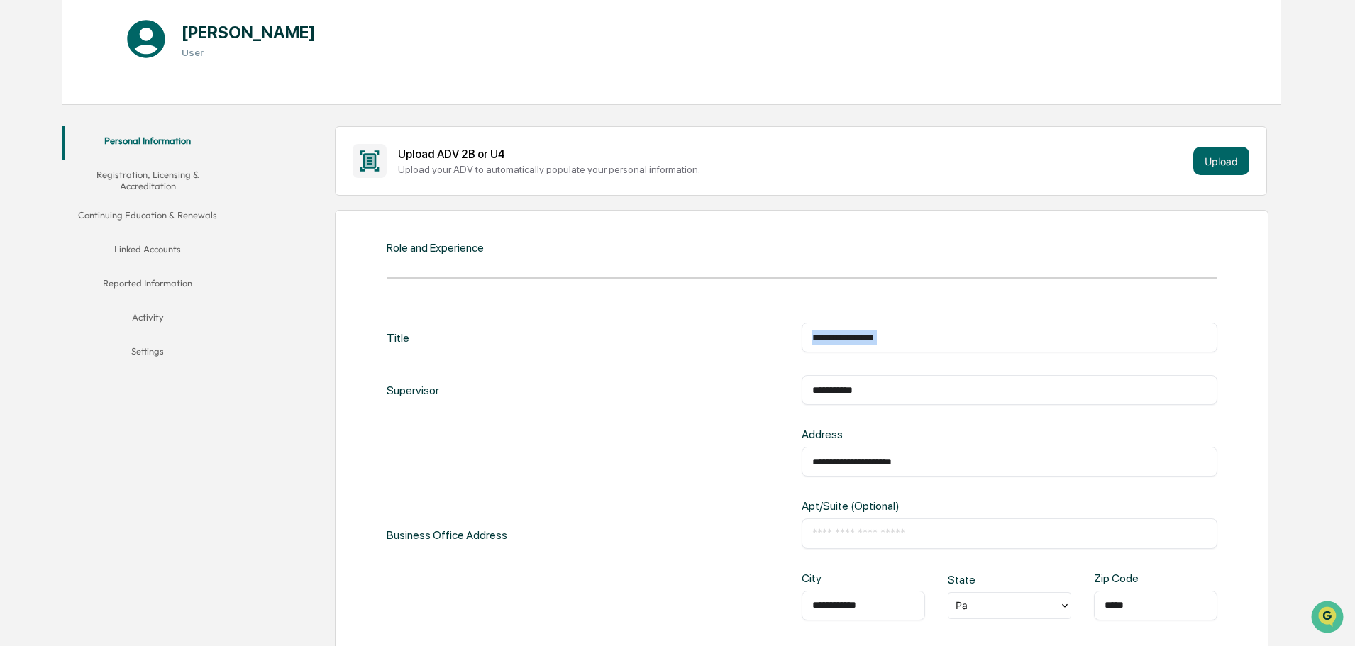
drag, startPoint x: 916, startPoint y: 349, endPoint x: 187, endPoint y: 412, distance: 731.3
drag, startPoint x: 915, startPoint y: 337, endPoint x: 639, endPoint y: 338, distance: 276.7
click at [639, 338] on div "**********" at bounding box center [802, 338] width 831 height 30
paste input "**********"
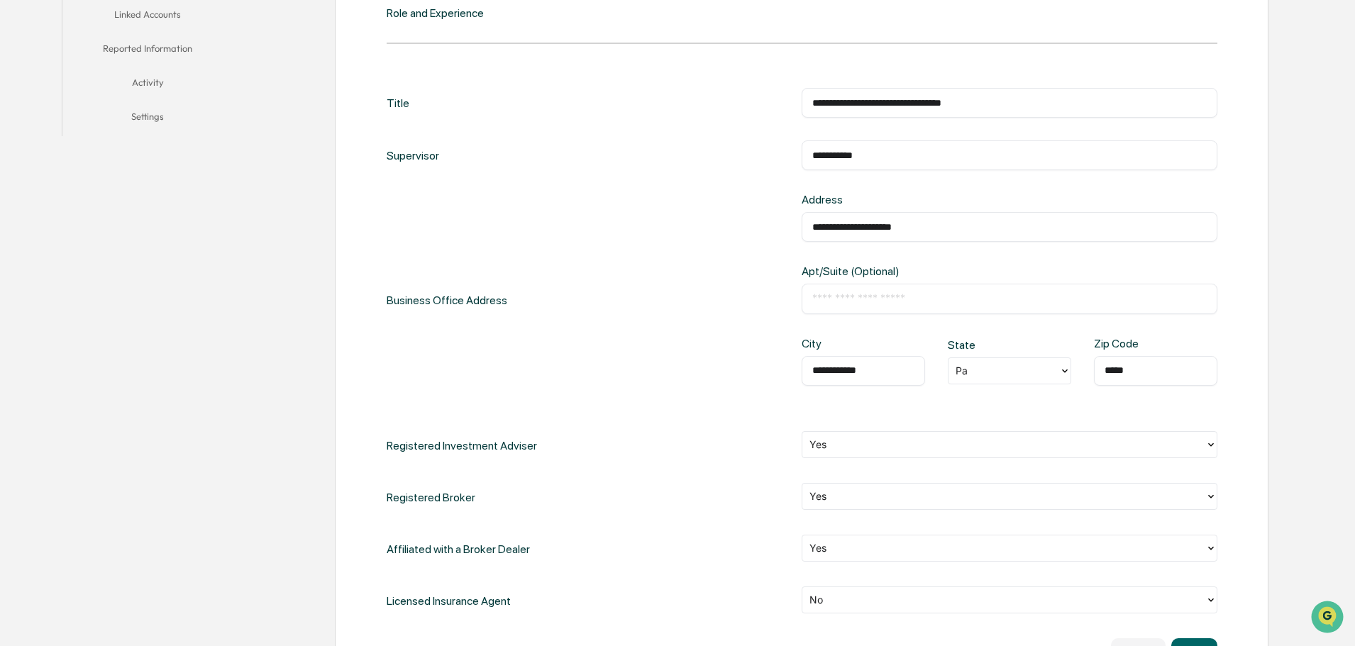
scroll to position [520, 0]
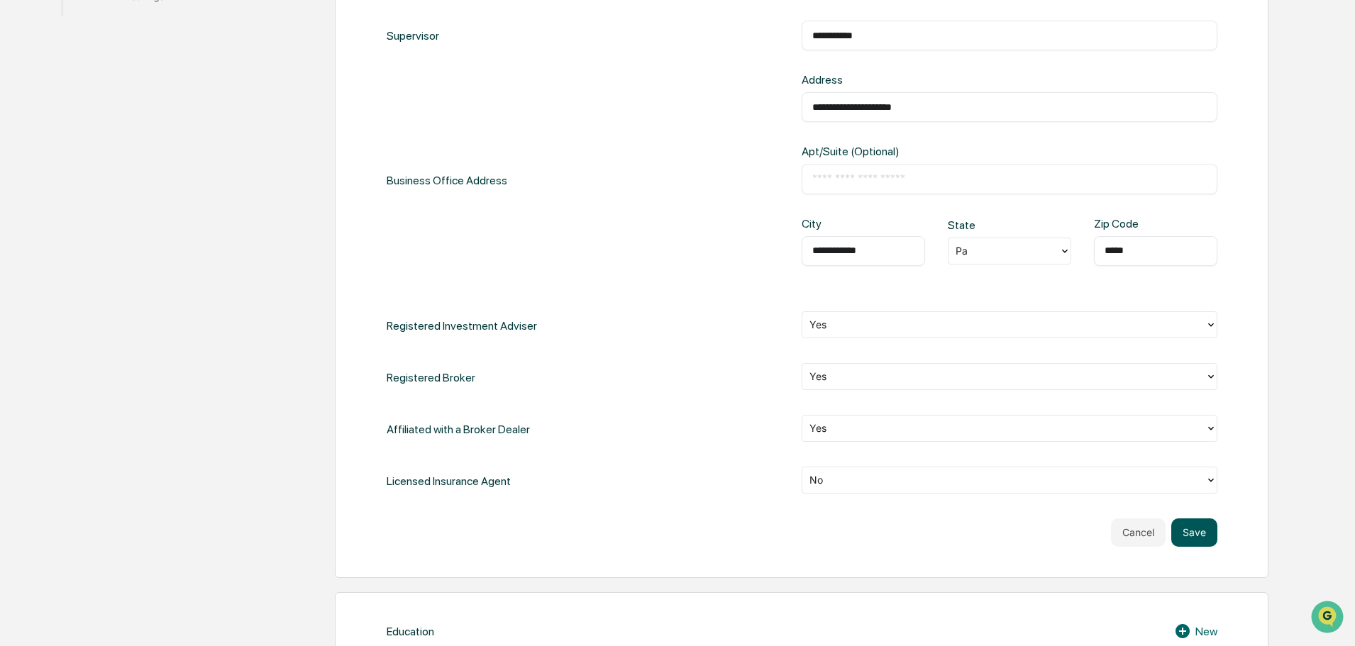
type input "**********"
click at [1194, 532] on button "Save" at bounding box center [1194, 533] width 46 height 28
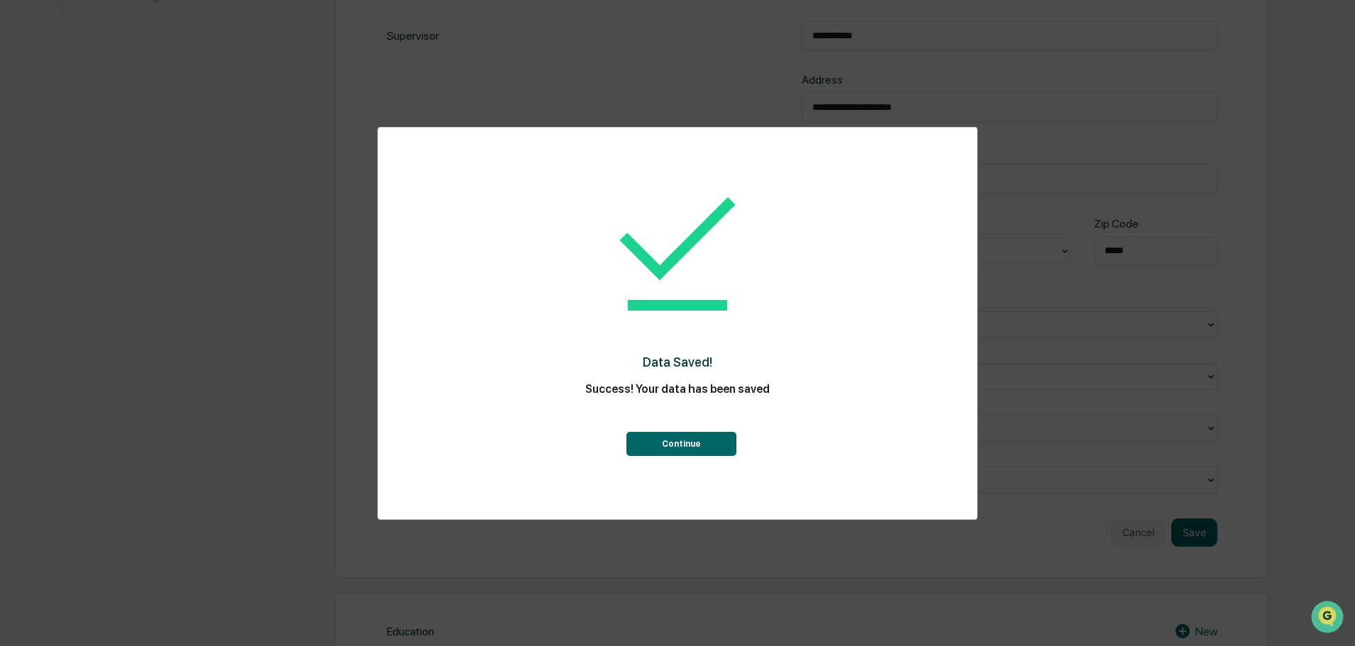
drag, startPoint x: 680, startPoint y: 425, endPoint x: 683, endPoint y: 438, distance: 13.9
click at [680, 427] on div "Continue" at bounding box center [678, 430] width 542 height 51
click at [683, 438] on button "Continue" at bounding box center [681, 444] width 110 height 24
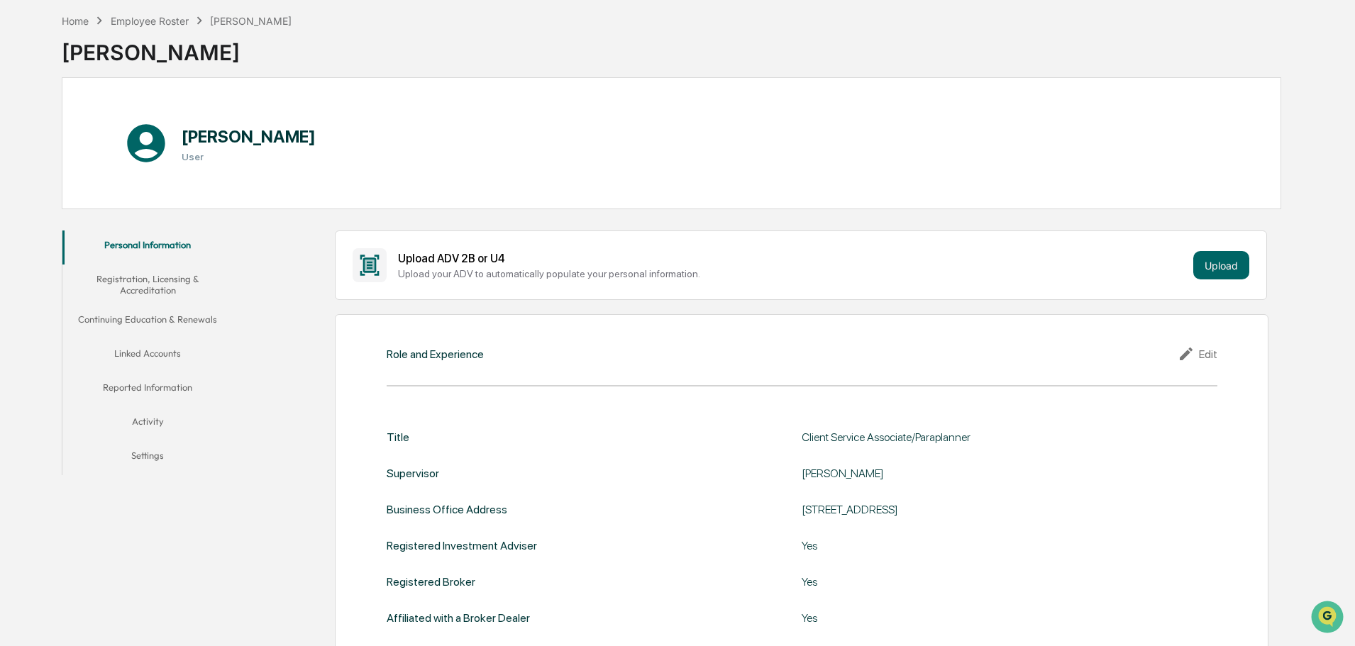
scroll to position [0, 0]
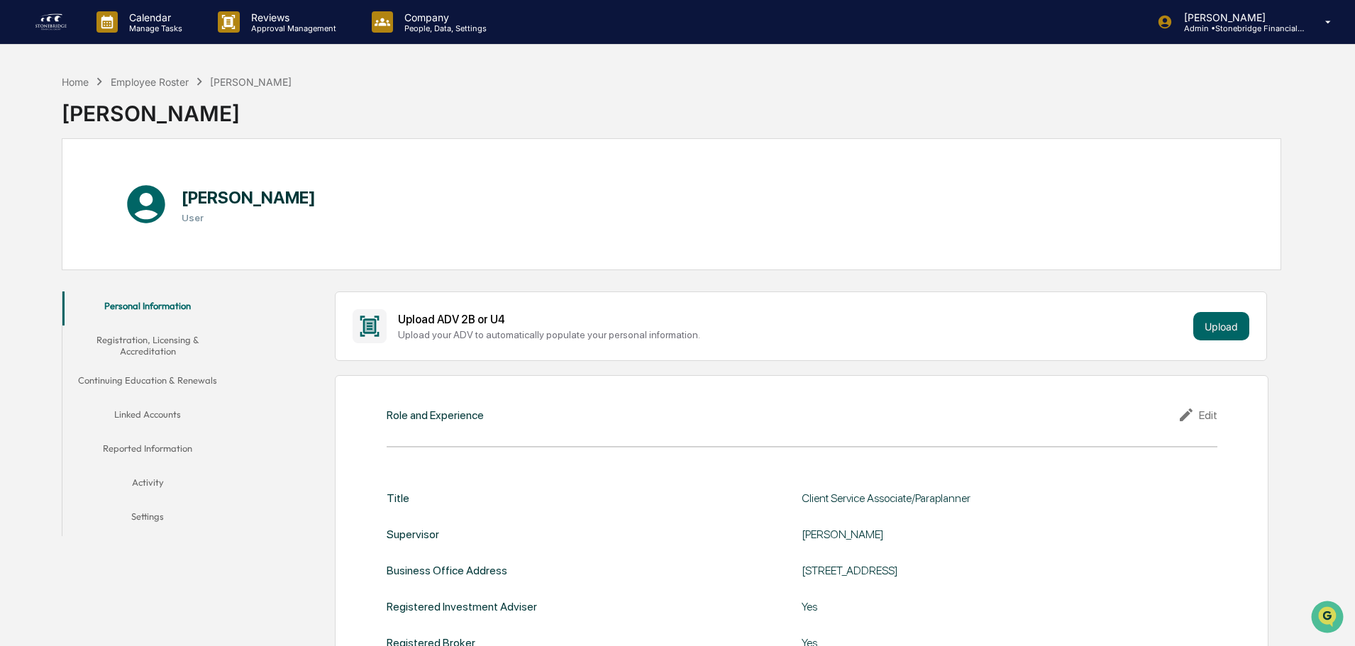
click at [145, 343] on button "Registration, Licensing & Accreditation" at bounding box center [147, 346] width 170 height 40
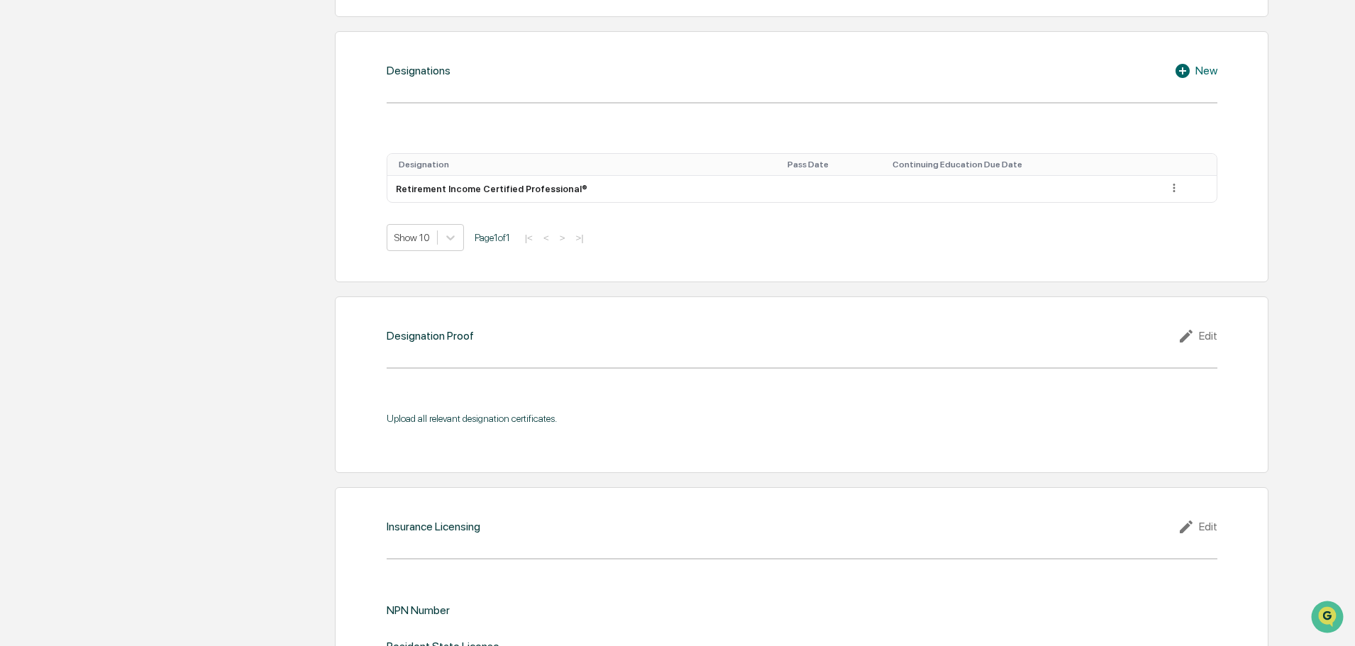
scroll to position [1135, 0]
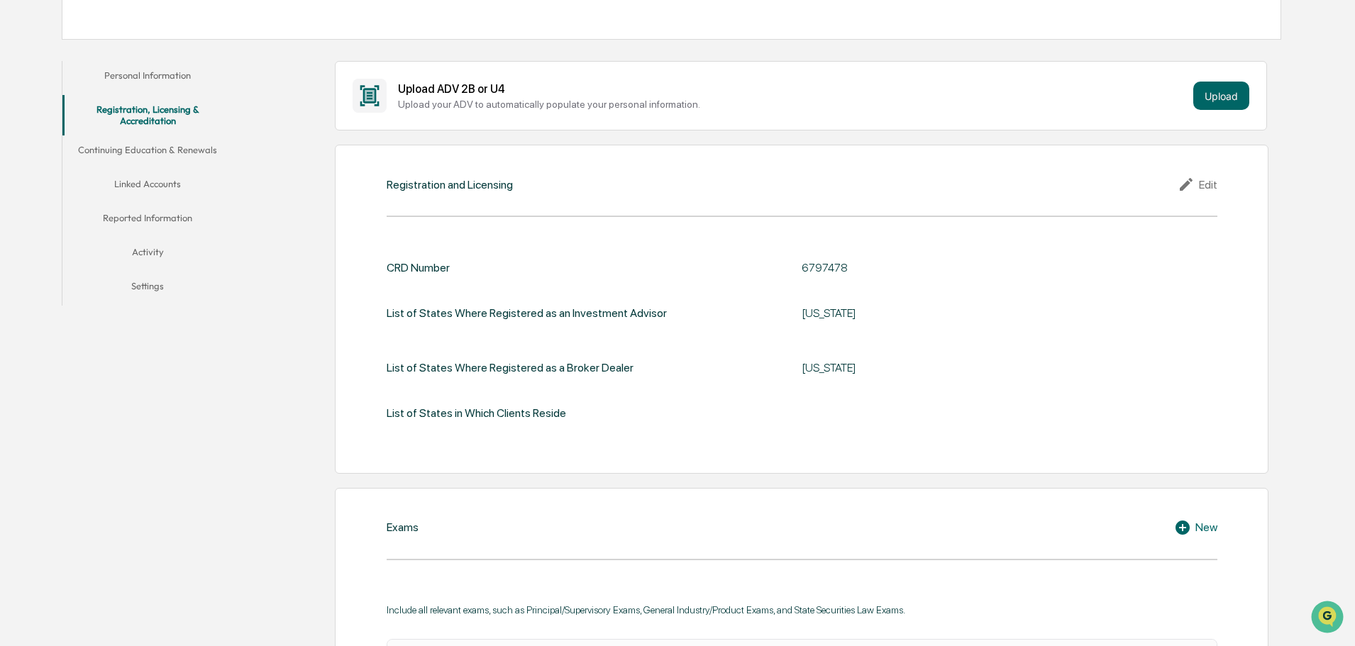
click at [156, 192] on button "Linked Accounts" at bounding box center [147, 187] width 170 height 34
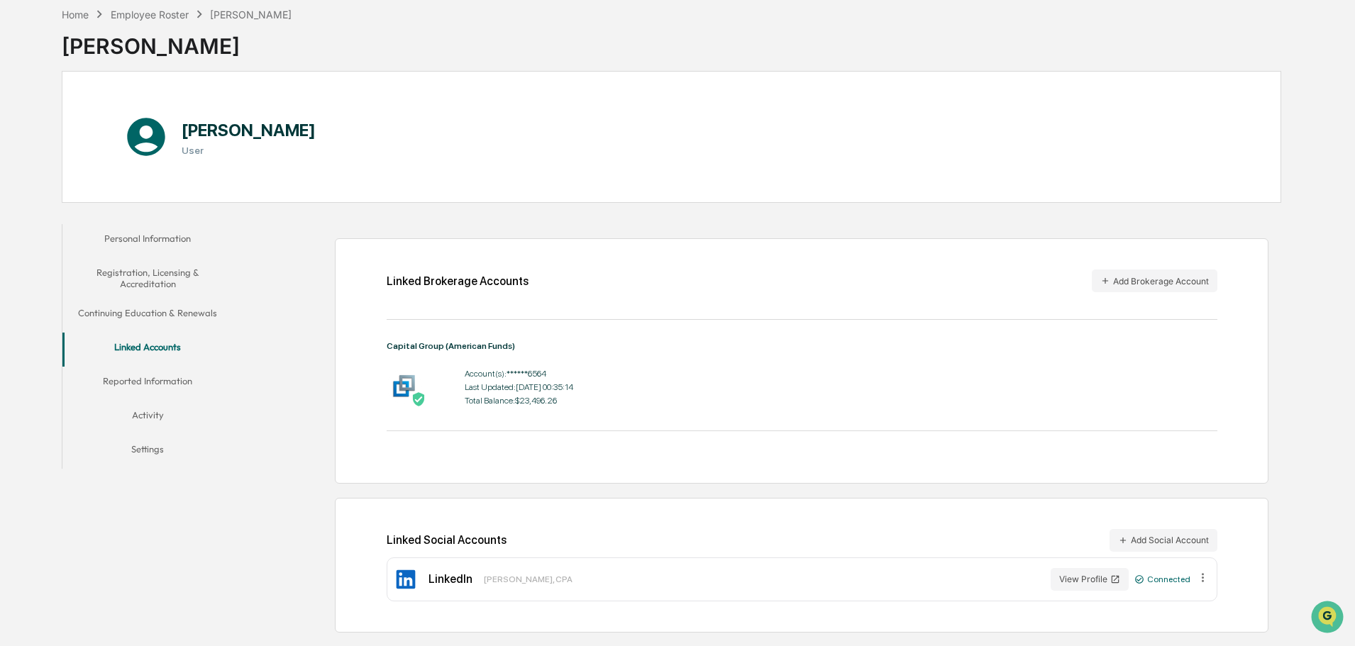
scroll to position [79, 0]
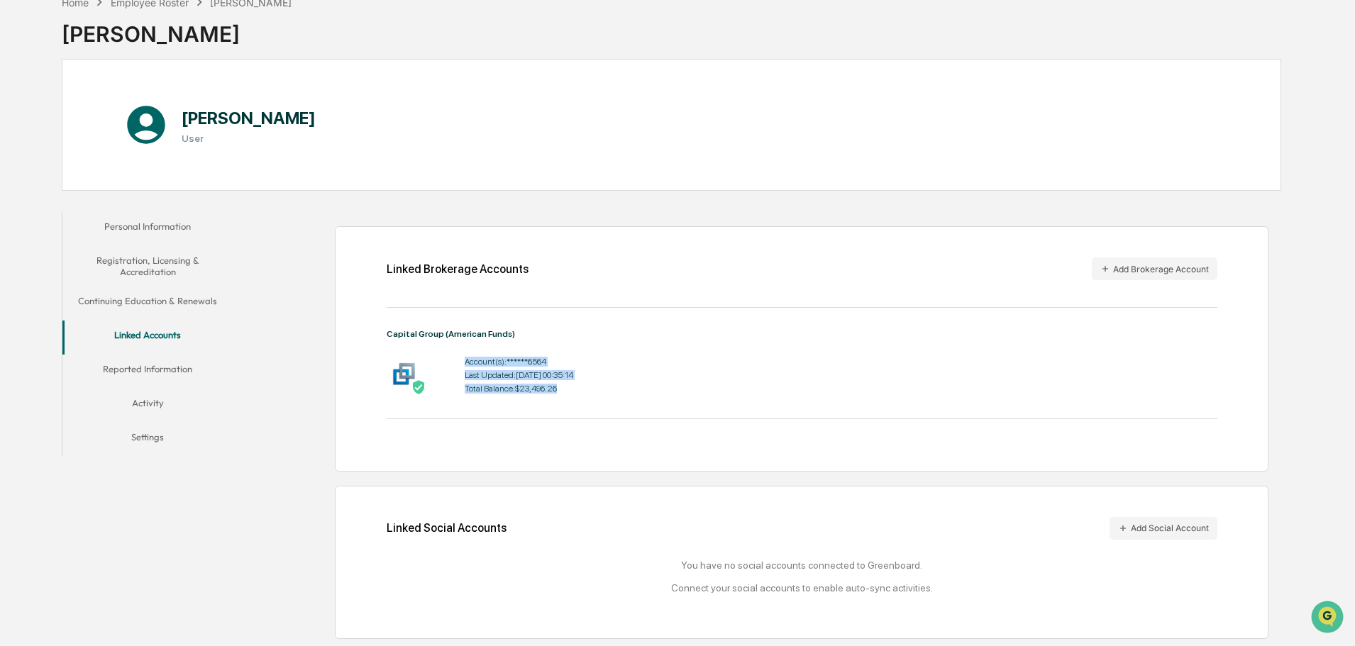
drag, startPoint x: 497, startPoint y: 354, endPoint x: 606, endPoint y: 387, distance: 114.0
click at [606, 387] on div "Account(s): ******6564 Last Updated: [DATE] 00:35:14 Total Balance: $23,496.26" at bounding box center [802, 375] width 831 height 44
drag, startPoint x: 604, startPoint y: 387, endPoint x: 629, endPoint y: 170, distance: 218.5
click at [604, 385] on div "Account(s): ******6564 Last Updated: [DATE] 00:35:14 Total Balance: $23,496.26" at bounding box center [802, 375] width 831 height 44
click at [162, 224] on button "Personal Information" at bounding box center [147, 229] width 170 height 34
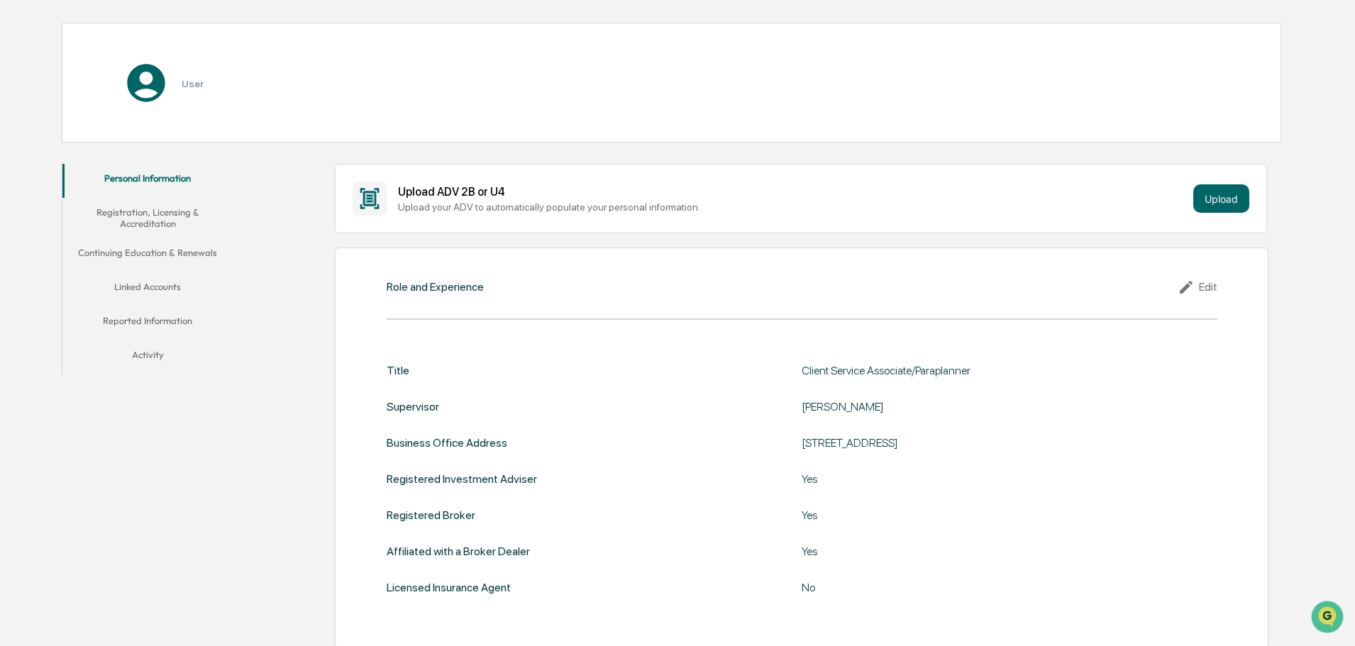
scroll to position [413, 0]
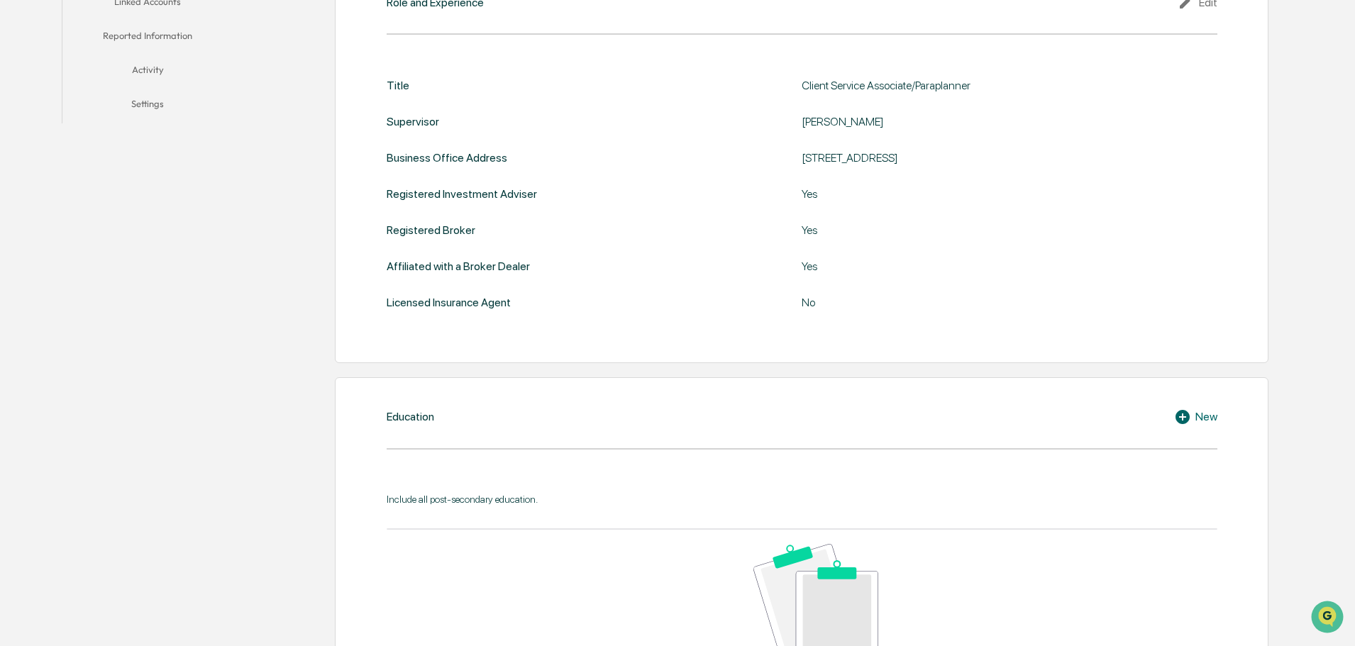
click at [1193, 421] on icon at bounding box center [1184, 417] width 21 height 17
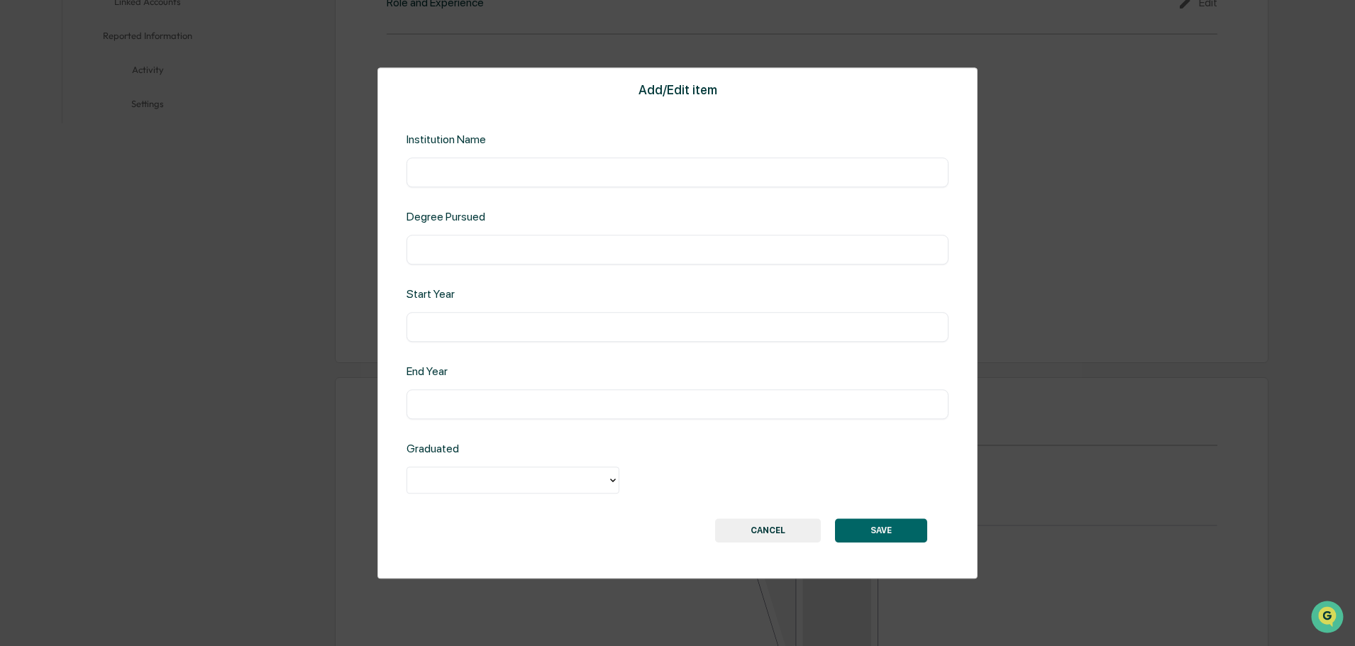
click at [473, 185] on div "​" at bounding box center [678, 173] width 542 height 30
drag, startPoint x: 475, startPoint y: 167, endPoint x: 468, endPoint y: 182, distance: 15.9
click at [475, 170] on input "text" at bounding box center [677, 172] width 521 height 14
type input "**********"
type input "*********"
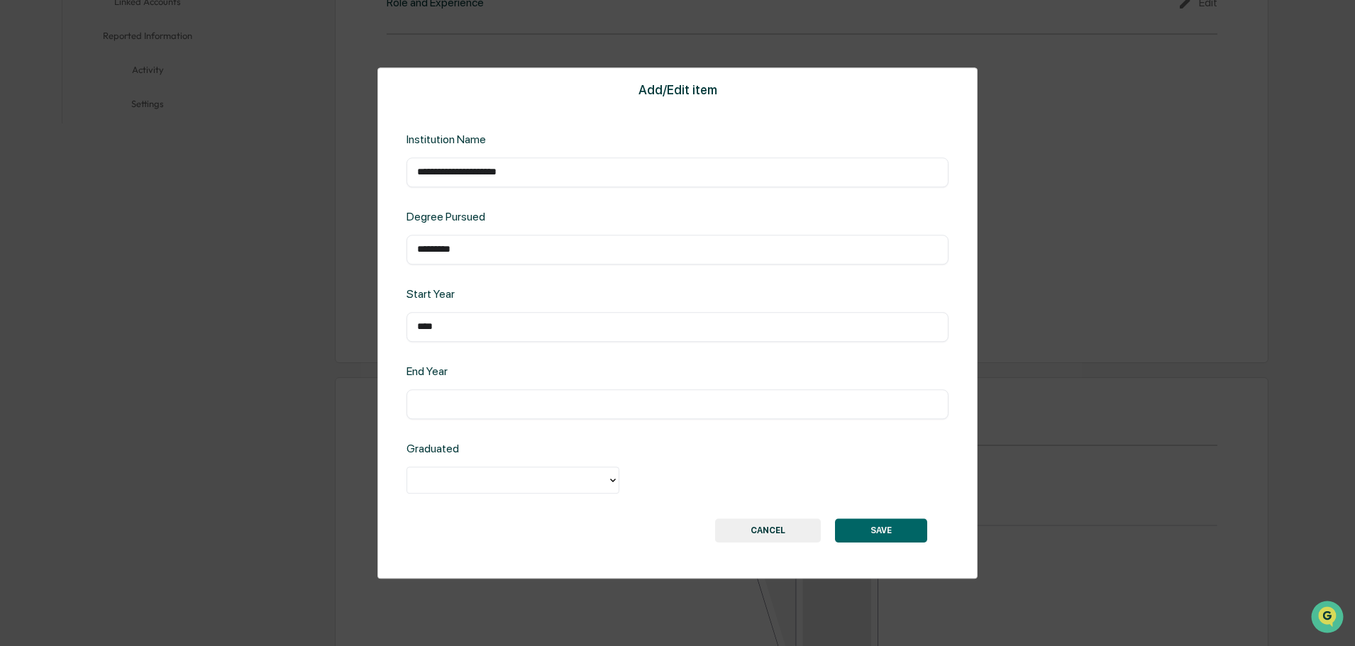
type input "****"
click at [443, 486] on div at bounding box center [507, 481] width 186 height 16
click at [443, 509] on div "Yes" at bounding box center [513, 513] width 213 height 28
click at [876, 531] on button "SAVE" at bounding box center [881, 531] width 92 height 24
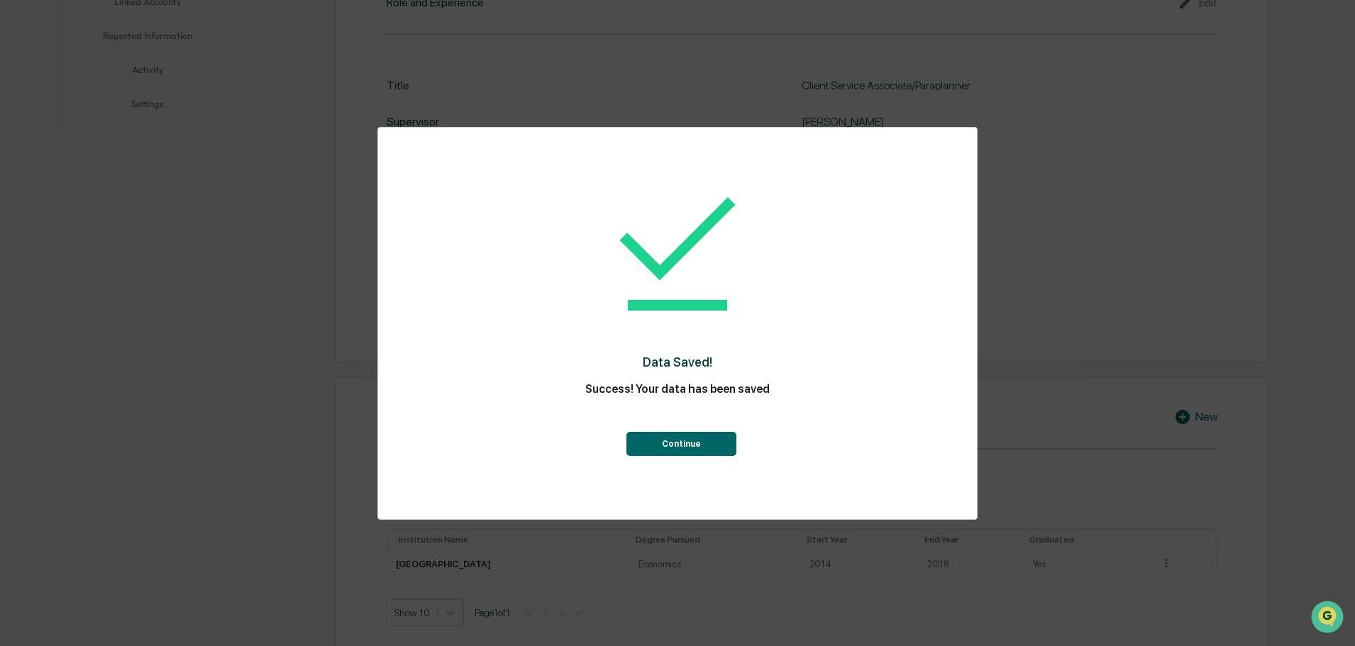
click at [666, 468] on div "Data Saved! Success! Your data has been saved Continue" at bounding box center [678, 313] width 542 height 342
click at [670, 455] on button "Continue" at bounding box center [681, 444] width 110 height 24
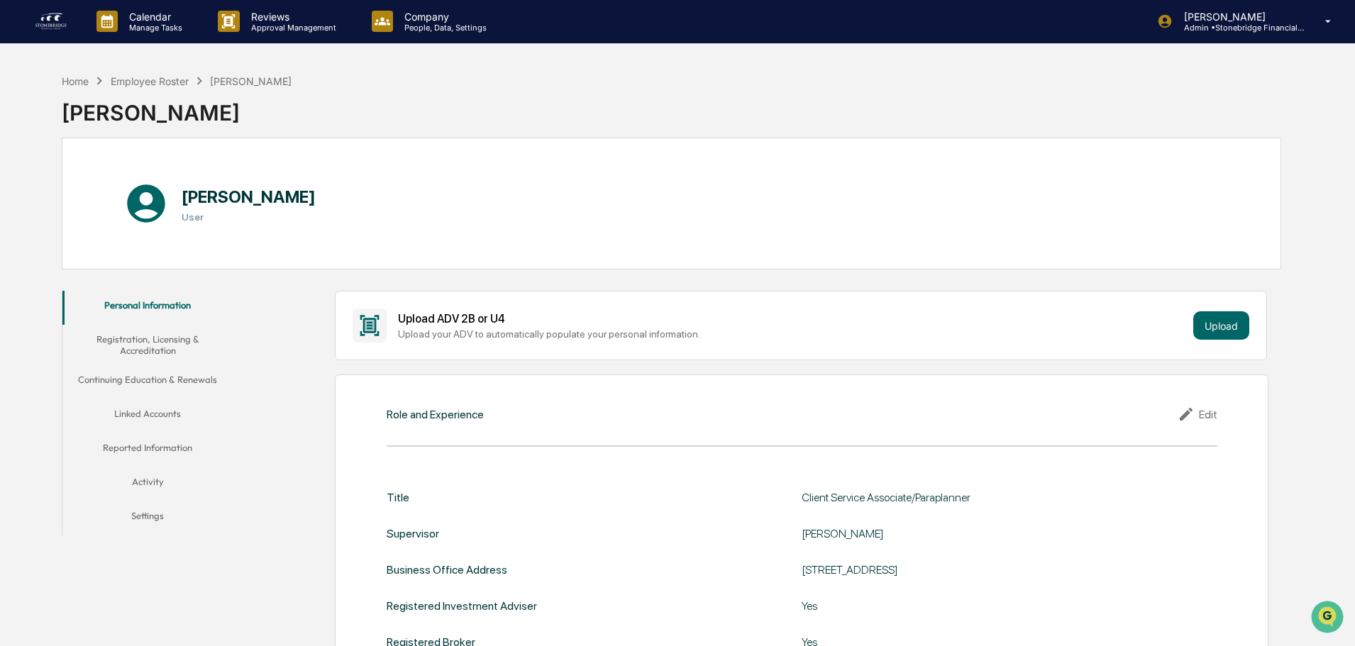
scroll to position [0, 0]
click at [145, 438] on button "Reported Information" at bounding box center [147, 451] width 170 height 34
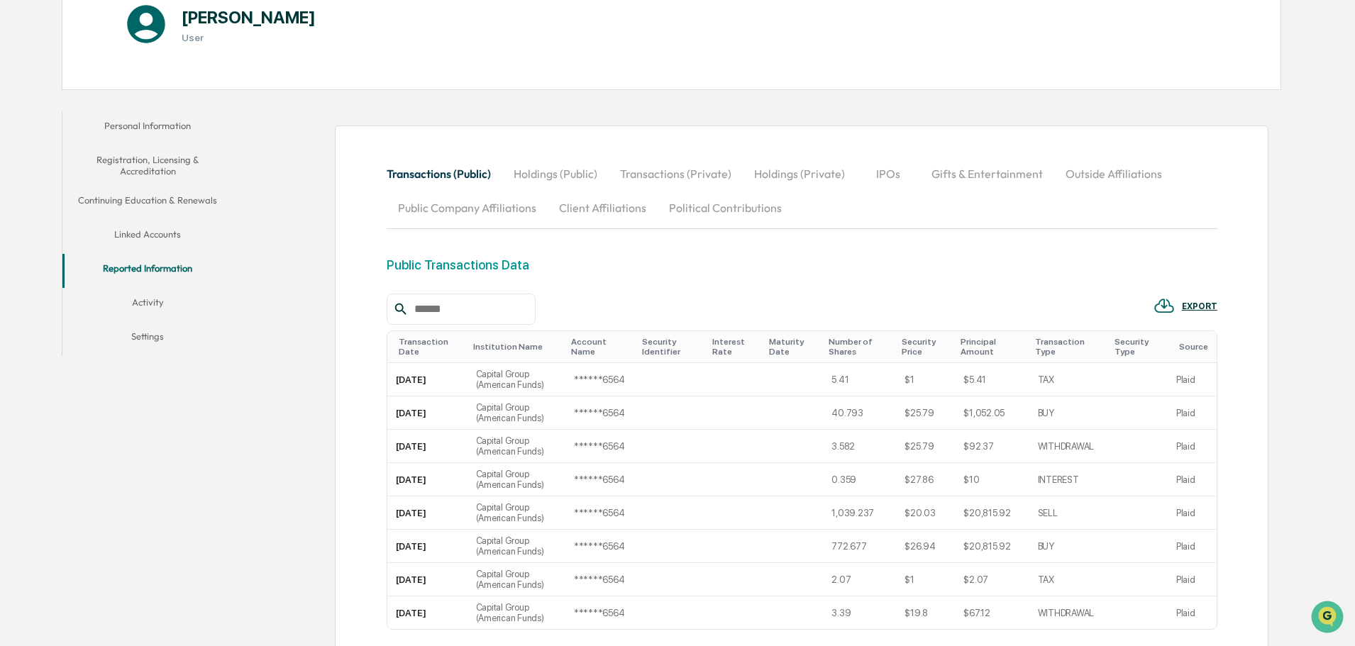
scroll to position [71, 0]
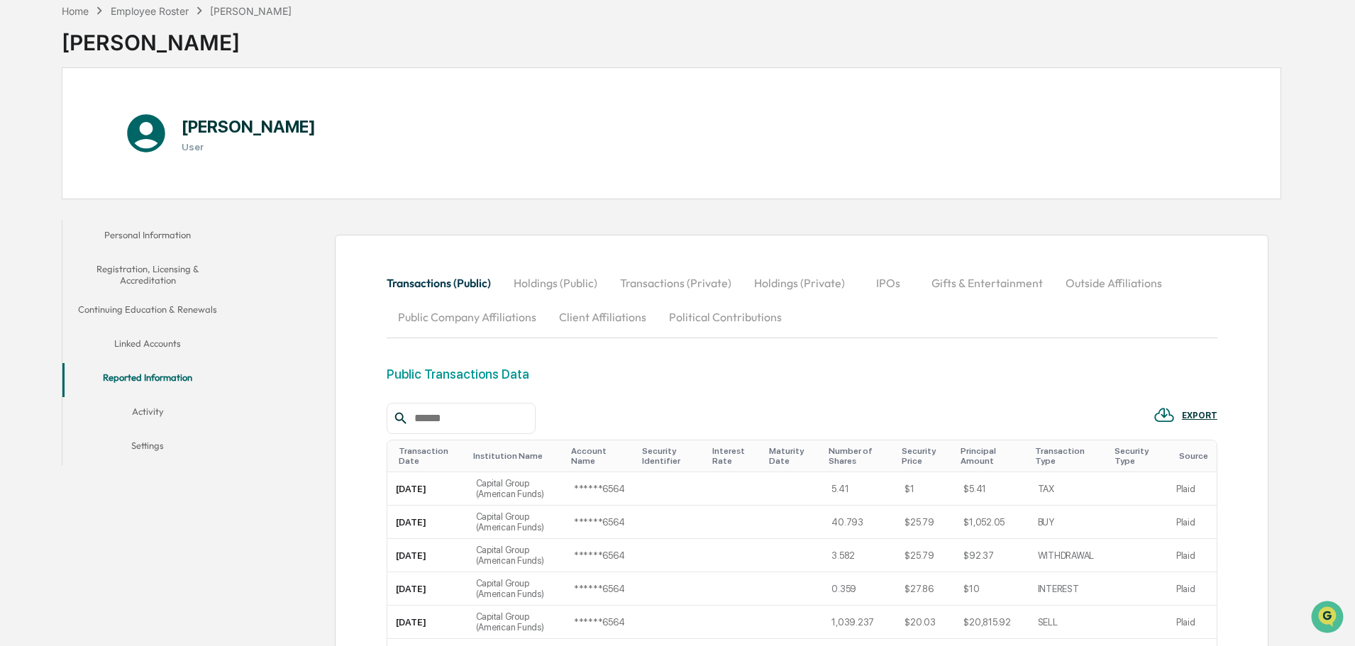
click at [551, 267] on button "Holdings (Public)" at bounding box center [555, 283] width 106 height 34
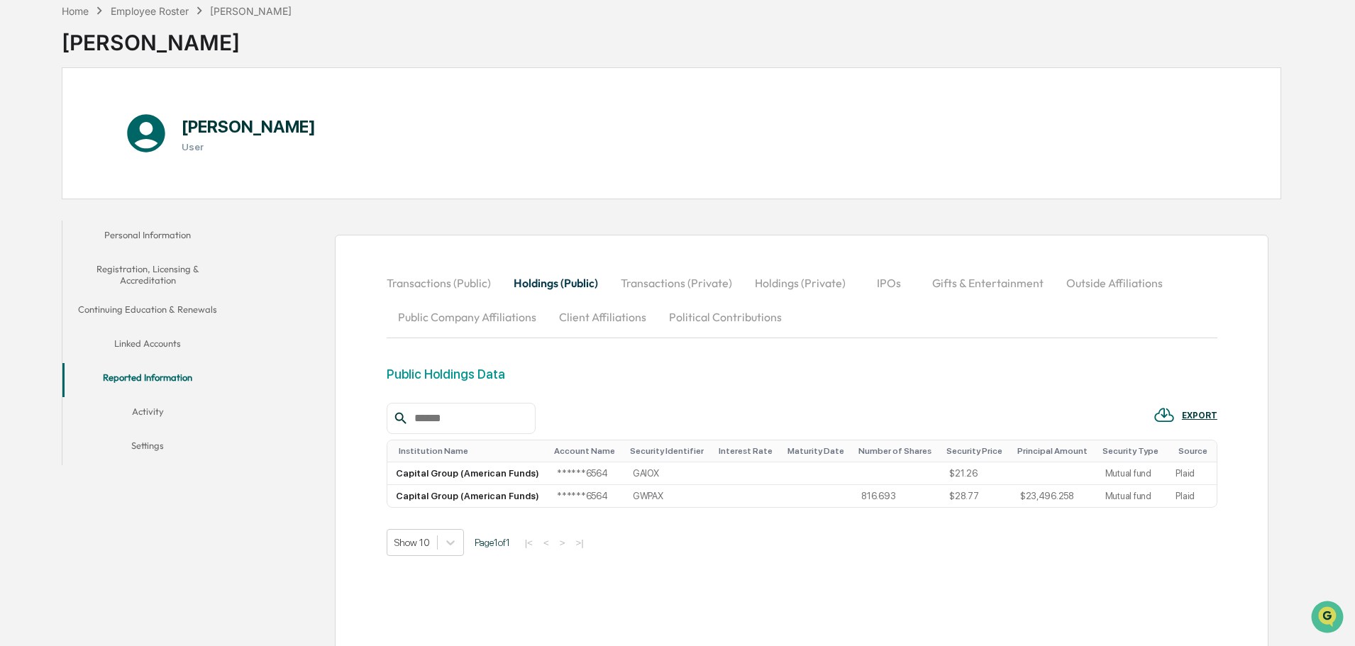
click at [700, 275] on button "Transactions (Private)" at bounding box center [676, 283] width 134 height 34
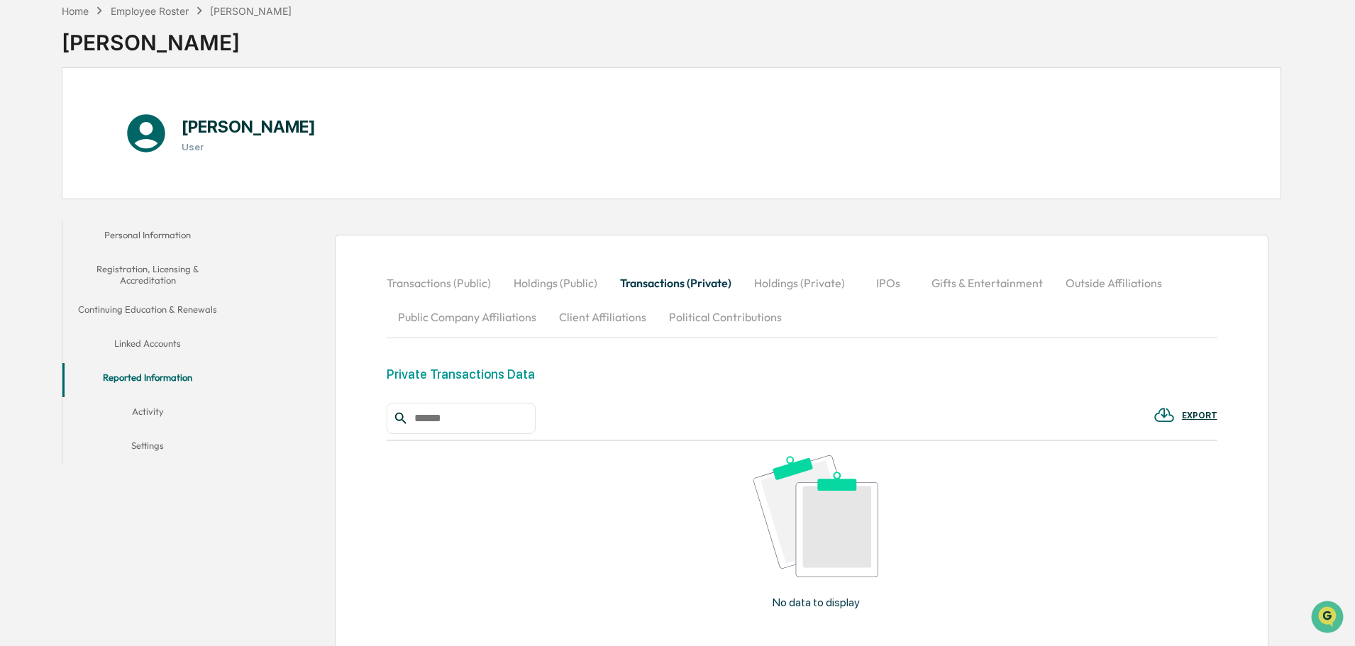
click at [757, 277] on button "Holdings (Private)" at bounding box center [800, 283] width 114 height 34
click at [867, 289] on button "IPOs" at bounding box center [889, 283] width 64 height 34
click at [966, 281] on button "Gifts & Entertainment" at bounding box center [987, 283] width 134 height 34
click at [1079, 277] on button "Outside Affiliations" at bounding box center [1115, 283] width 119 height 34
click at [444, 324] on button "Public Company Affiliations" at bounding box center [467, 317] width 161 height 34
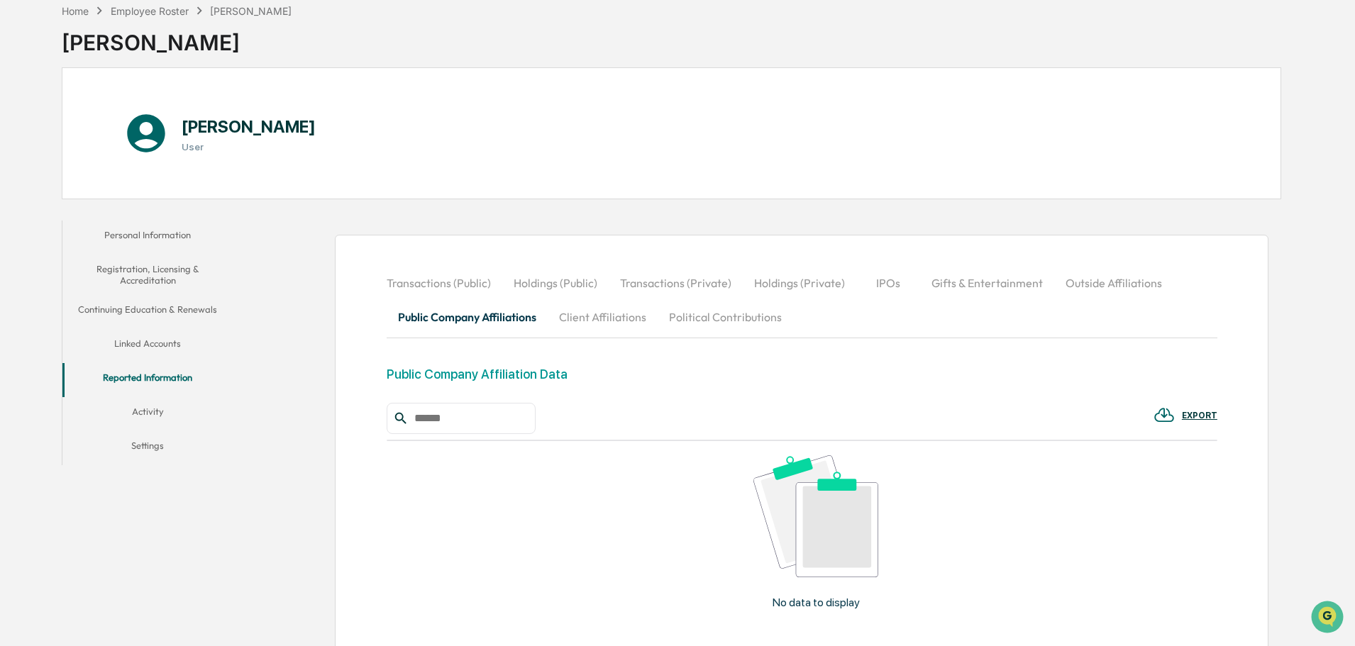
click at [619, 318] on button "Client Affiliations" at bounding box center [603, 317] width 110 height 34
click at [736, 316] on button "Political Contributions" at bounding box center [726, 317] width 136 height 34
click at [214, 412] on button "Activity" at bounding box center [147, 414] width 170 height 34
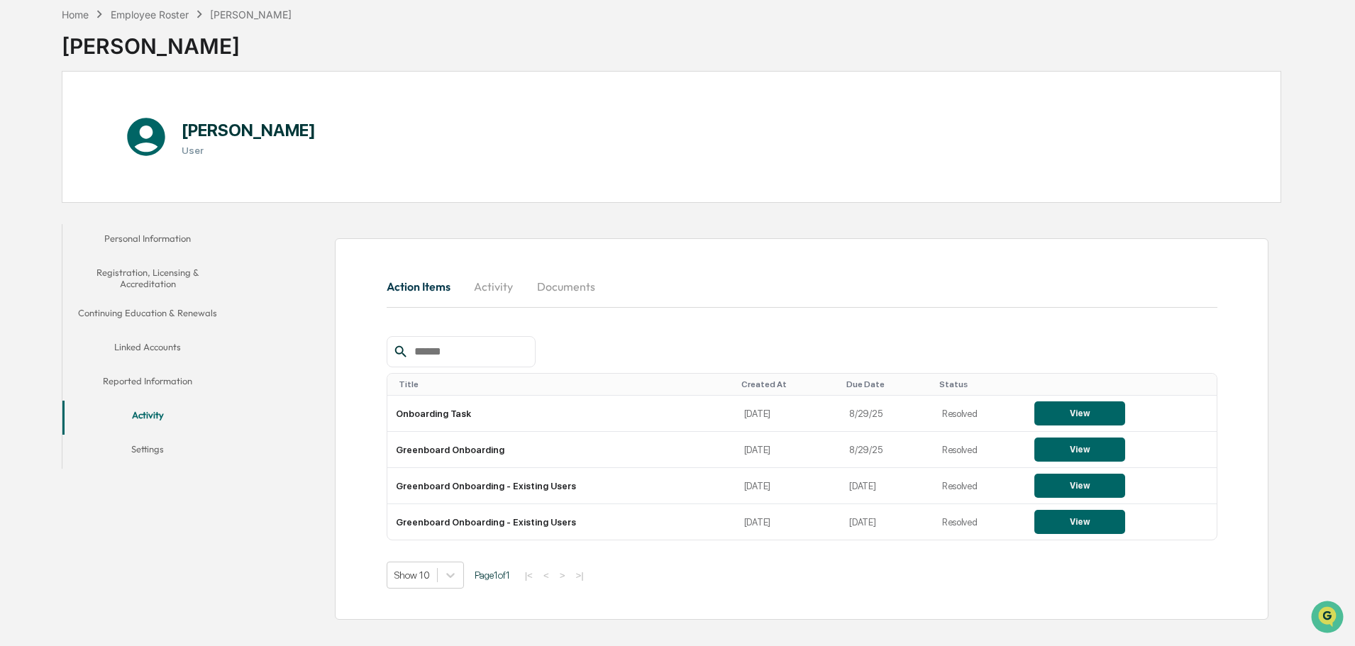
click at [209, 429] on button "Activity" at bounding box center [147, 418] width 170 height 34
click at [209, 443] on button "Settings" at bounding box center [147, 452] width 170 height 34
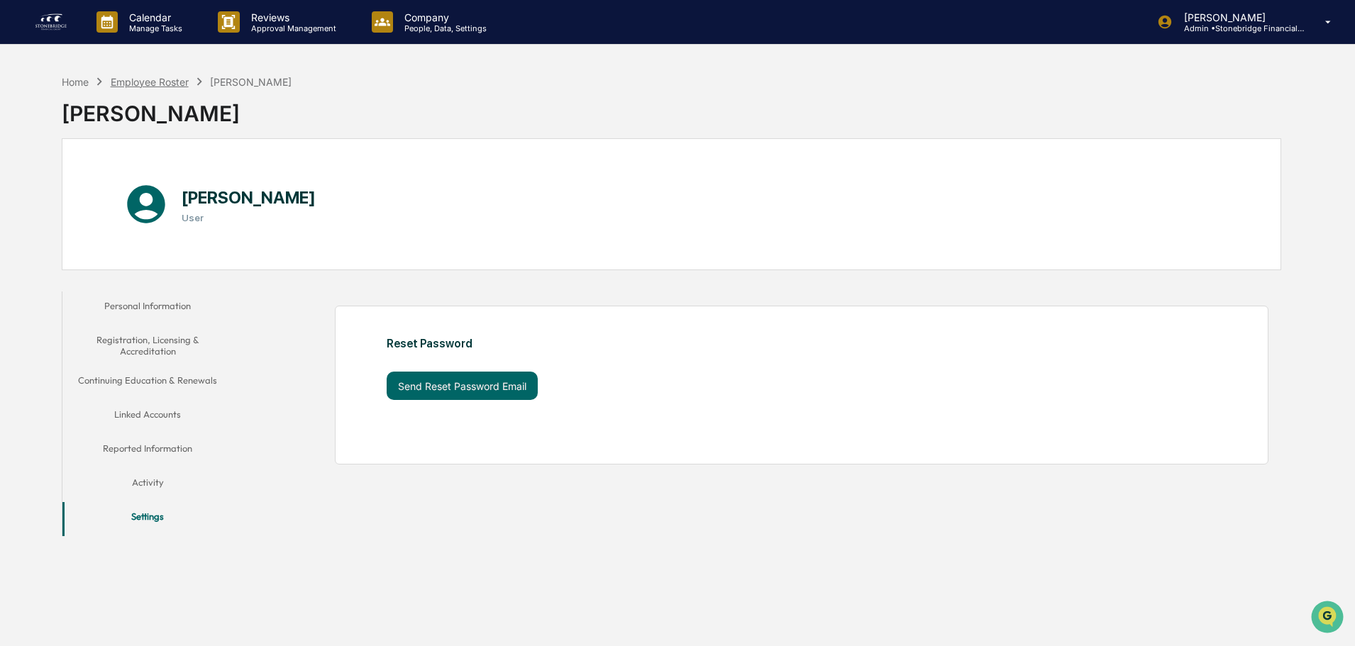
click at [158, 87] on div "Employee Roster" at bounding box center [150, 82] width 78 height 12
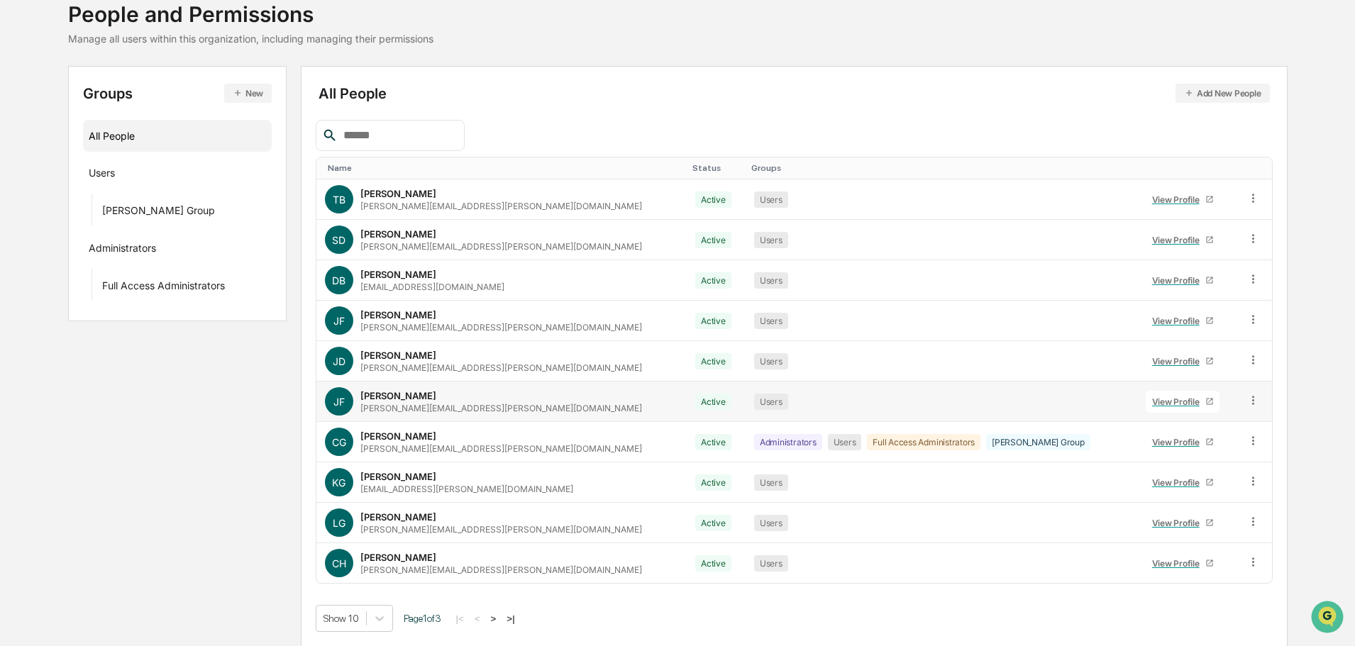
scroll to position [94, 0]
click at [1180, 403] on div "View Profile" at bounding box center [1178, 401] width 53 height 11
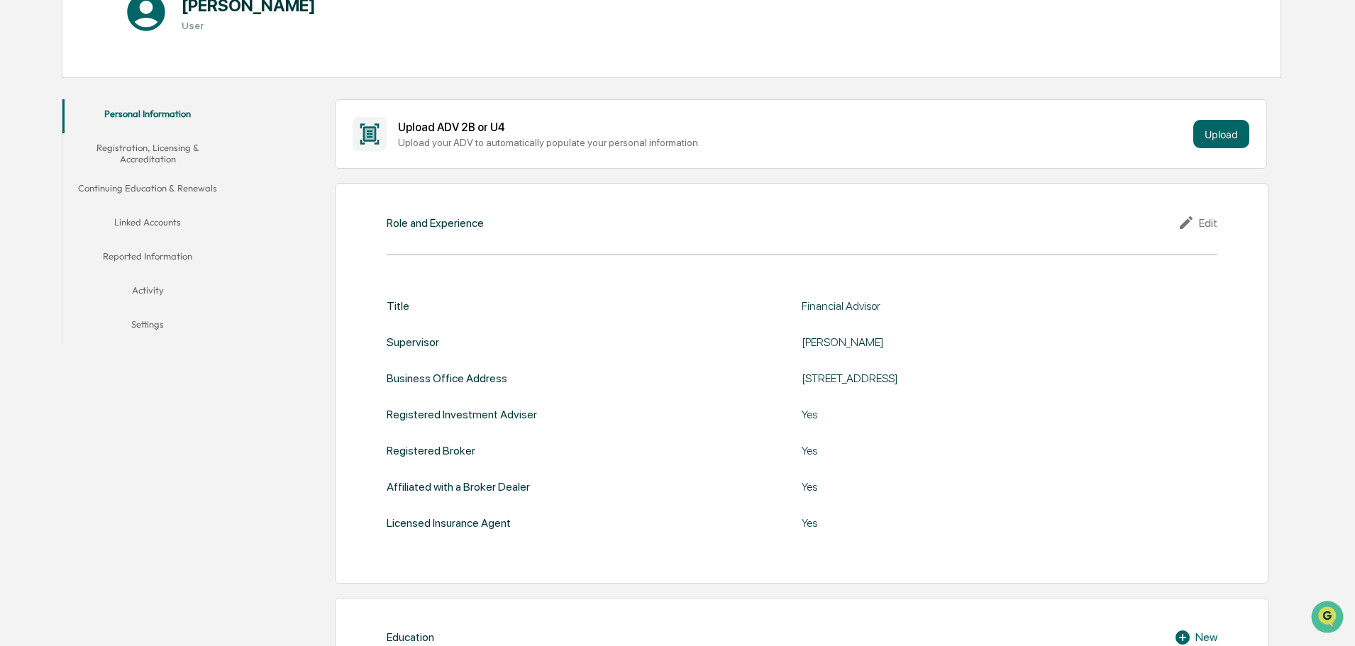
scroll to position [99, 0]
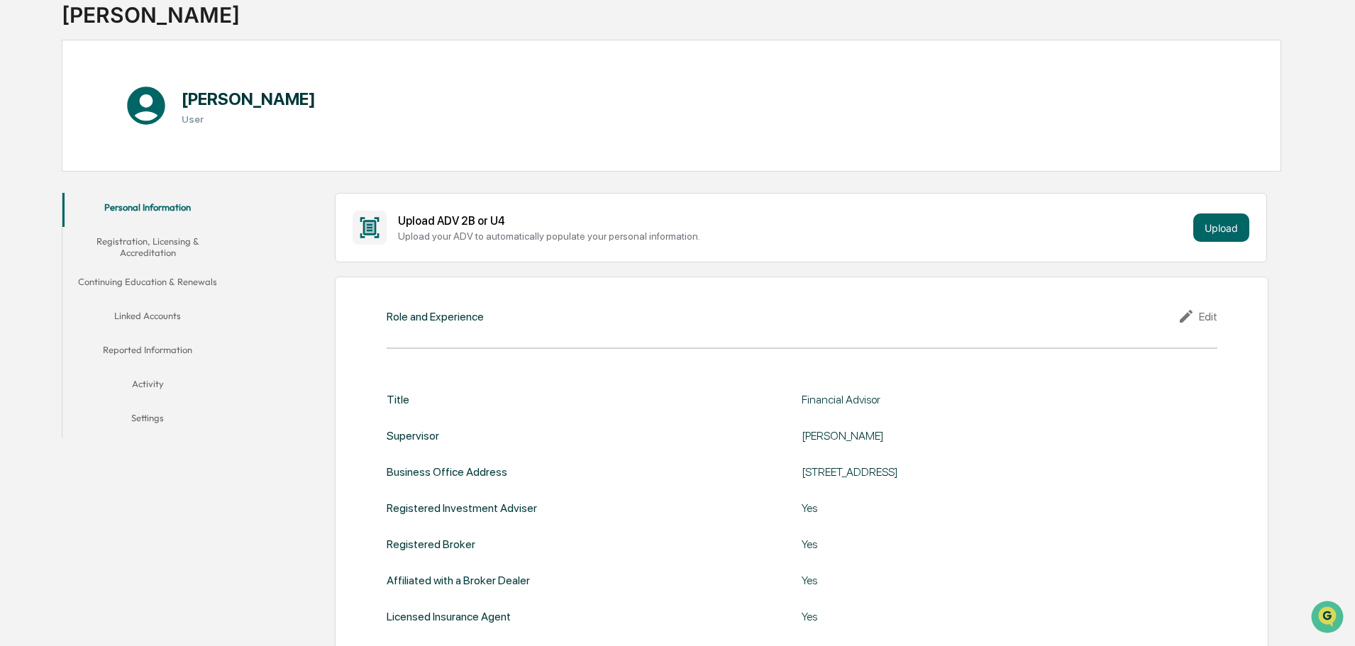
click at [170, 234] on button "Registration, Licensing & Accreditation" at bounding box center [147, 247] width 170 height 40
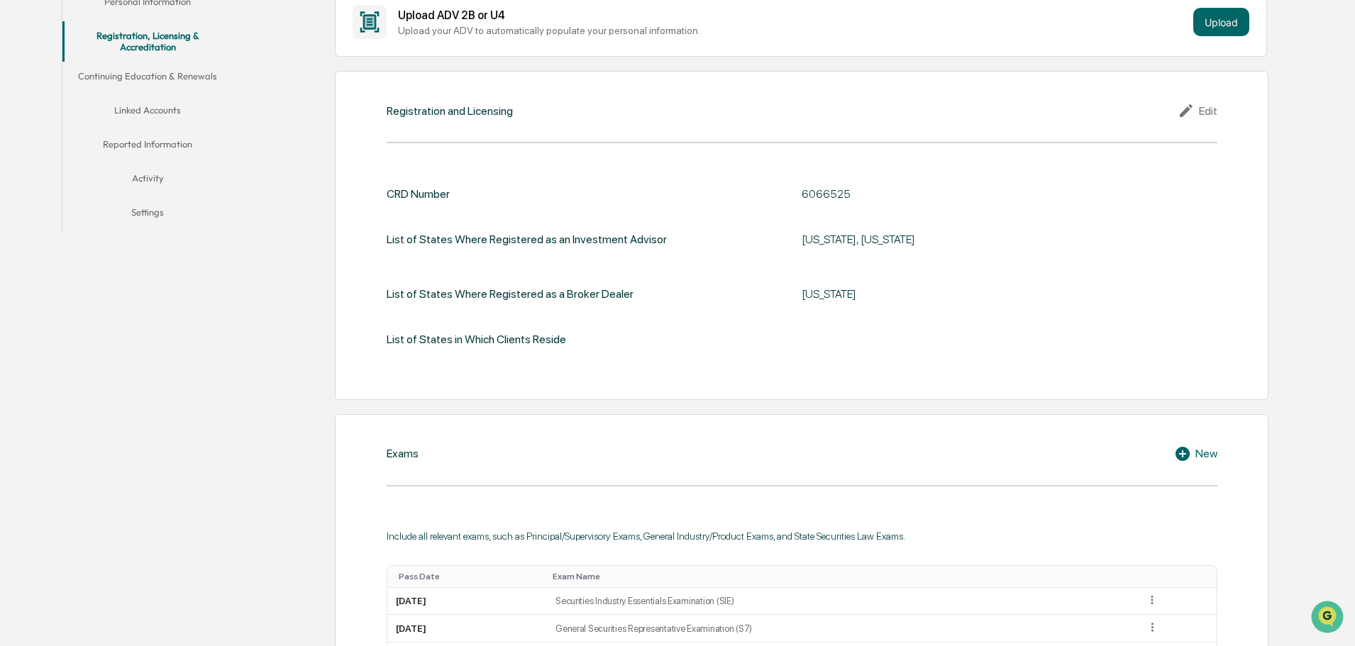
scroll to position [301, 0]
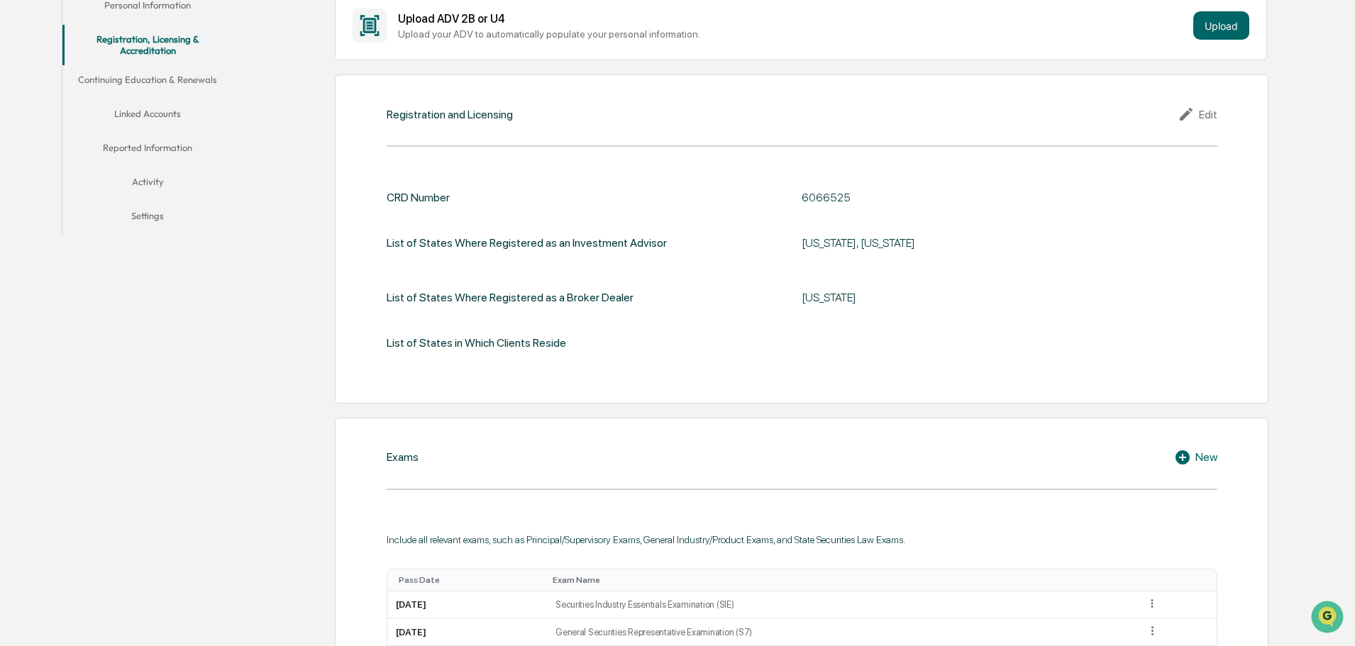
click at [133, 93] on button "Continuing Education & Renewals" at bounding box center [147, 82] width 170 height 34
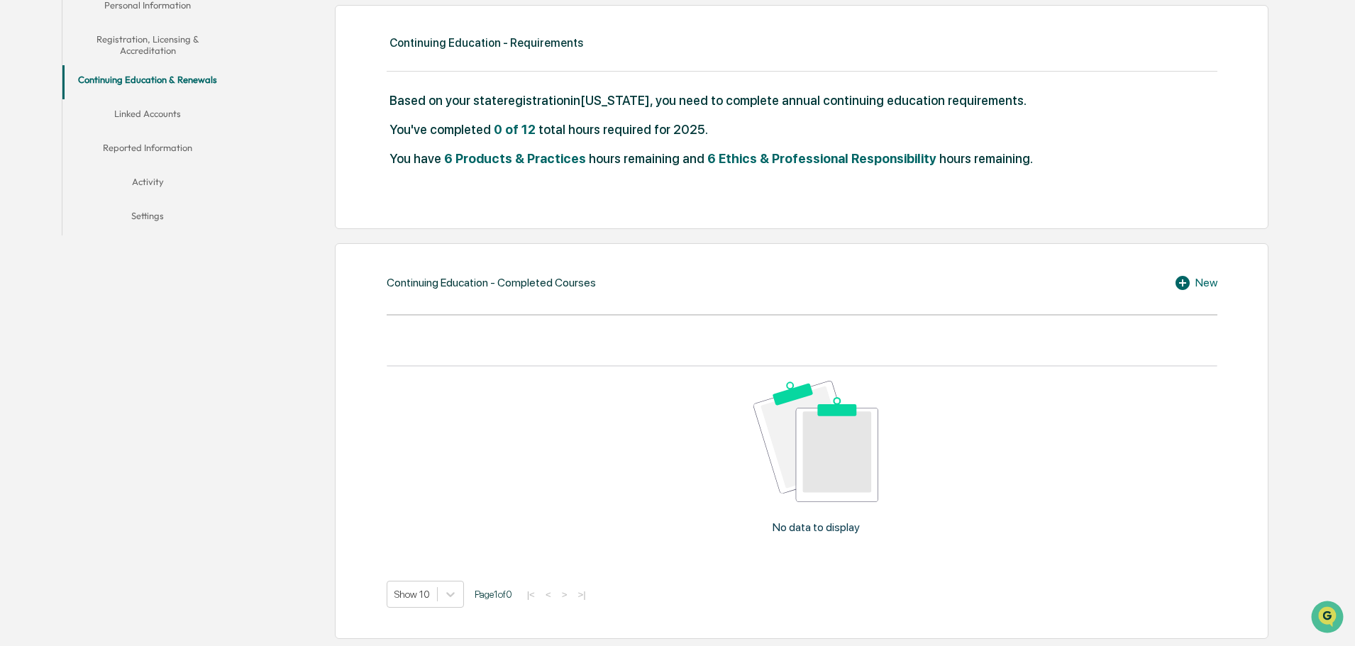
click at [157, 106] on button "Linked Accounts" at bounding box center [147, 116] width 170 height 34
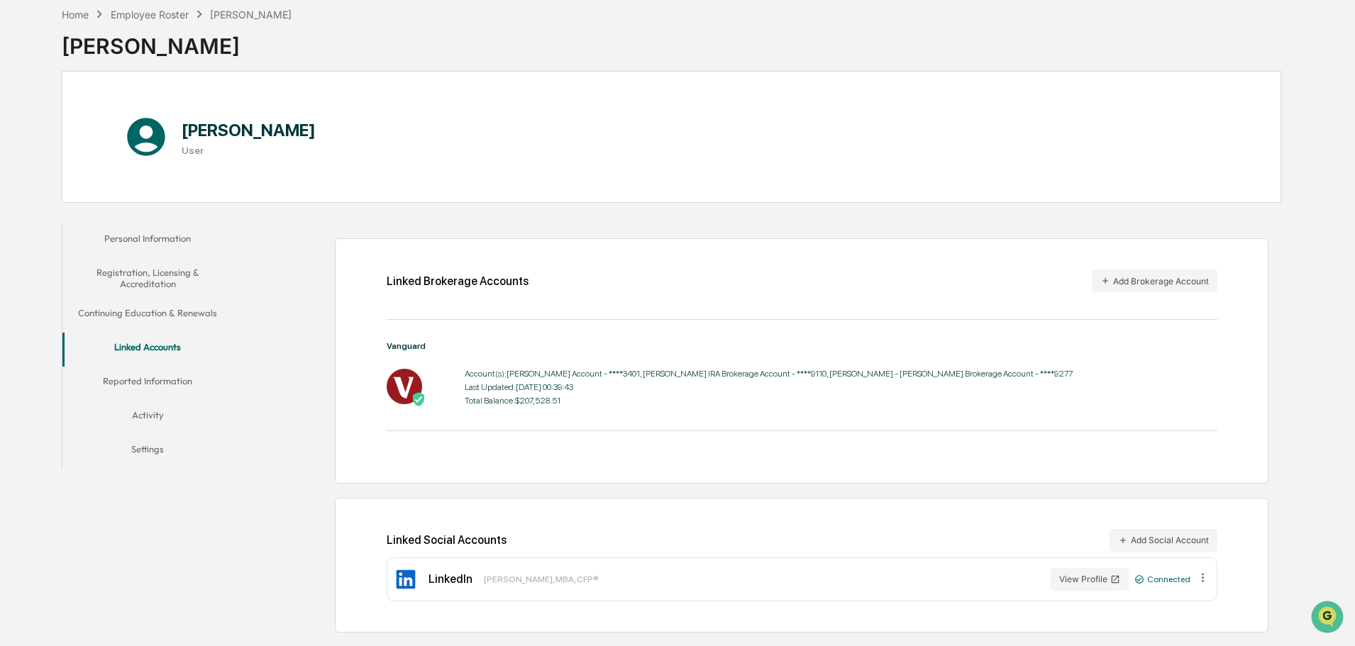
click at [123, 377] on button "Reported Information" at bounding box center [147, 384] width 170 height 34
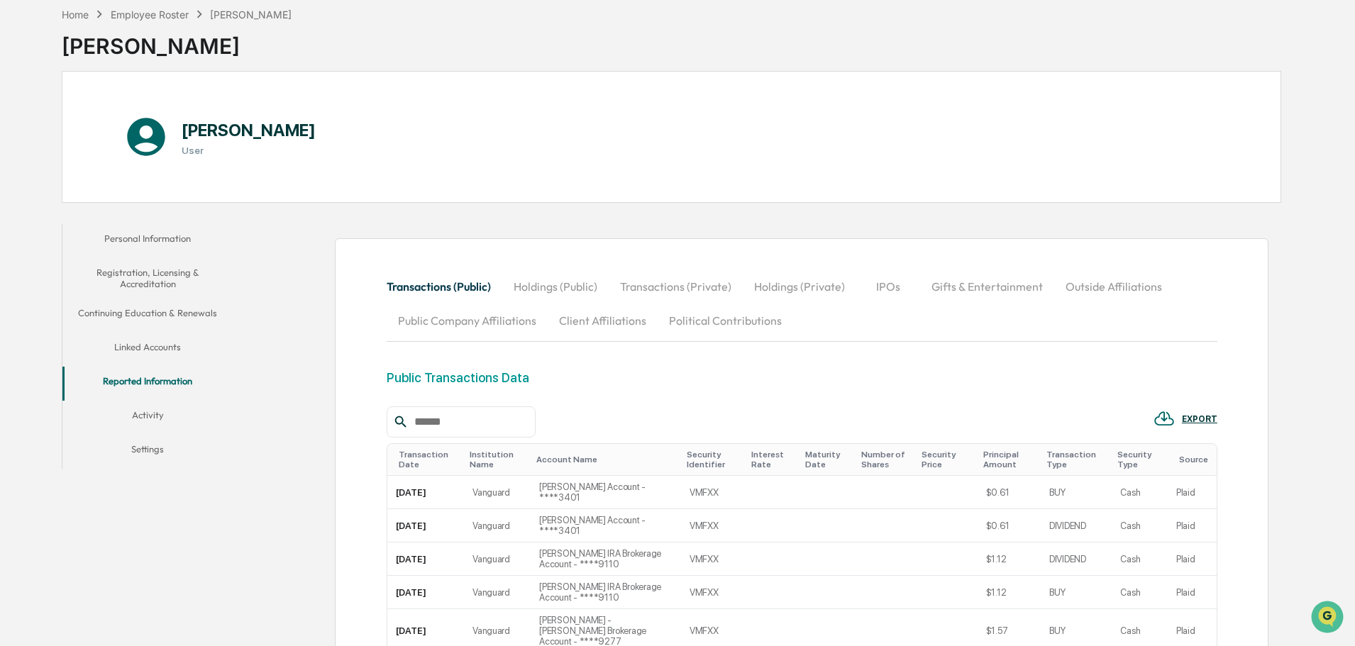
click at [568, 293] on button "Holdings (Public)" at bounding box center [555, 287] width 106 height 34
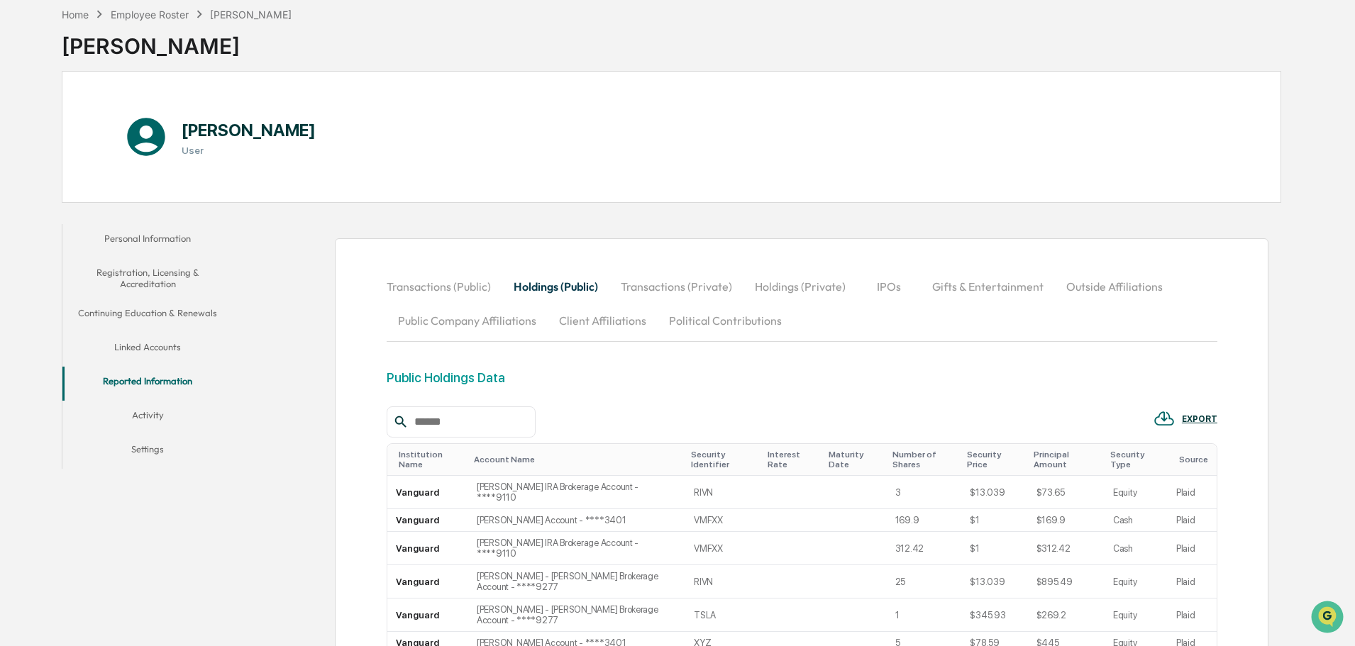
click at [675, 294] on button "Transactions (Private)" at bounding box center [676, 287] width 134 height 34
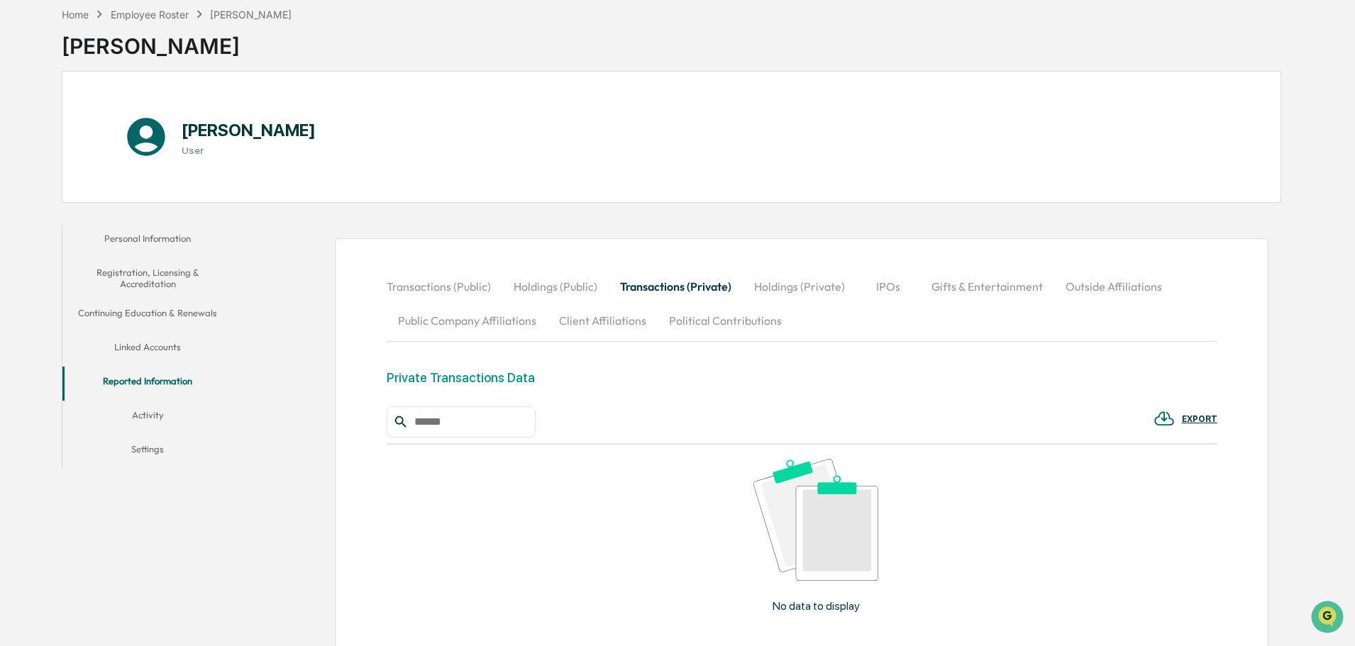
click at [777, 294] on button "Holdings (Private)" at bounding box center [800, 287] width 114 height 34
click at [881, 294] on button "IPOs" at bounding box center [889, 287] width 64 height 34
click at [989, 294] on button "Gifts & Entertainment" at bounding box center [987, 287] width 134 height 34
click at [1140, 291] on button "Outside Affiliations" at bounding box center [1115, 287] width 119 height 34
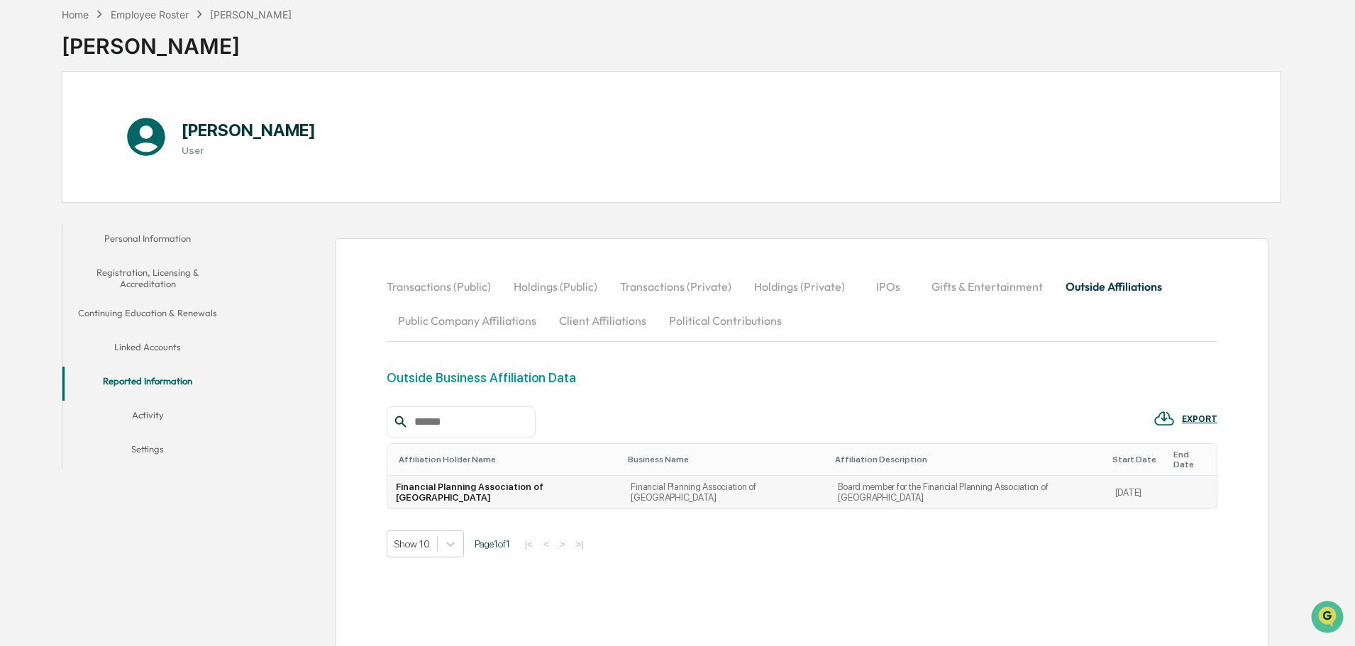
click at [568, 478] on td "Financial Planning Association of [GEOGRAPHIC_DATA]" at bounding box center [505, 492] width 236 height 33
click at [1109, 476] on td "[DATE]" at bounding box center [1134, 492] width 55 height 33
click at [925, 479] on td "Board member for the Financial Planning Association of [GEOGRAPHIC_DATA]" at bounding box center [967, 492] width 277 height 33
click at [443, 476] on td "Financial Planning Association of [GEOGRAPHIC_DATA]" at bounding box center [505, 492] width 236 height 33
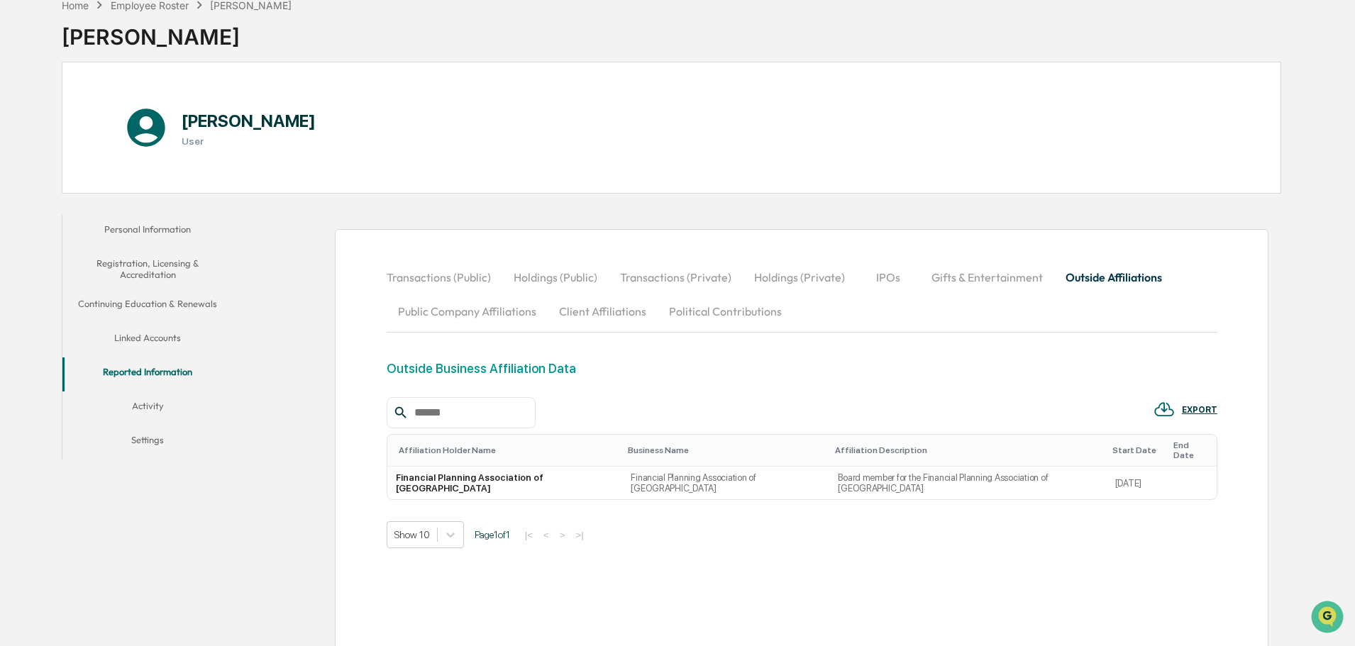
scroll to position [79, 0]
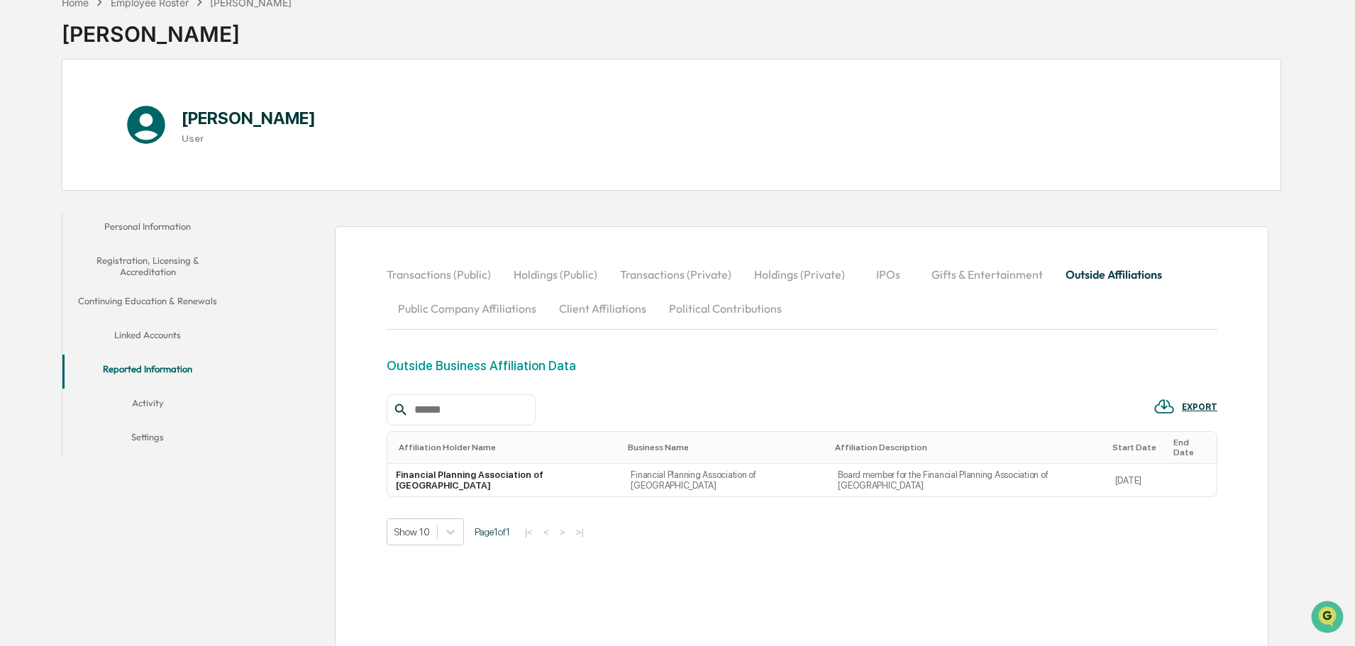
click at [441, 317] on button "Public Company Affiliations" at bounding box center [467, 309] width 161 height 34
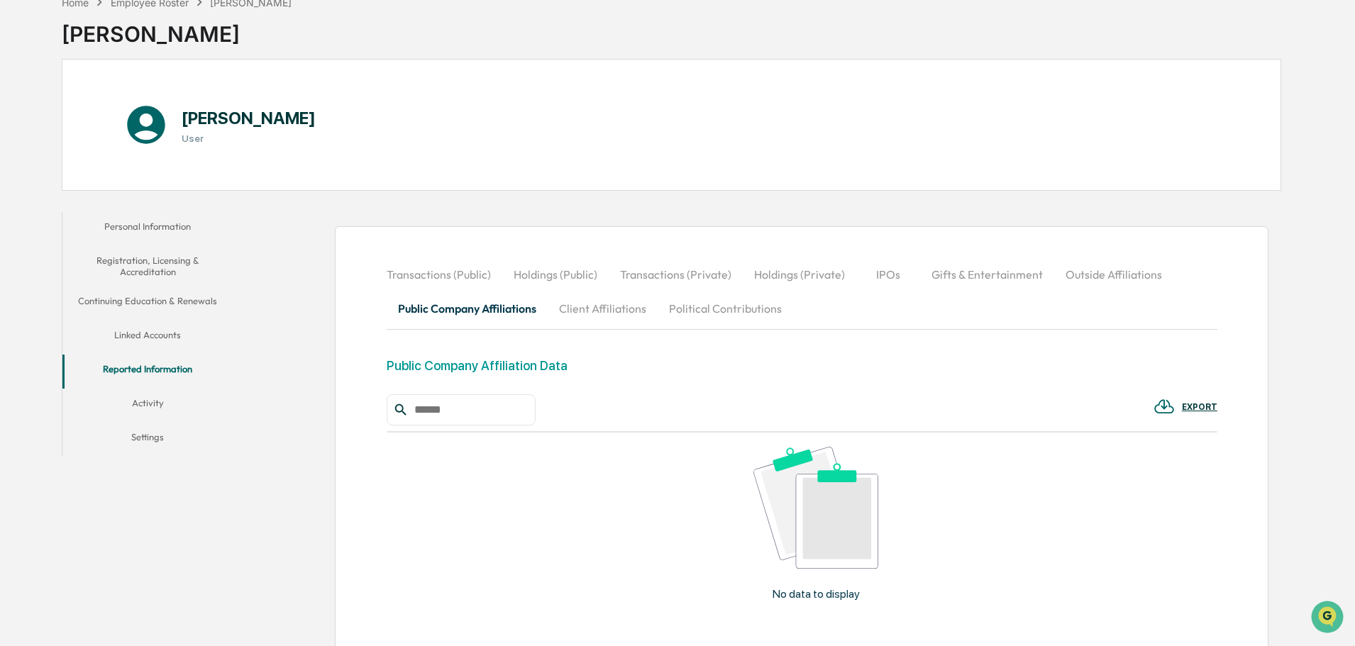
click at [581, 305] on button "Client Affiliations" at bounding box center [603, 309] width 110 height 34
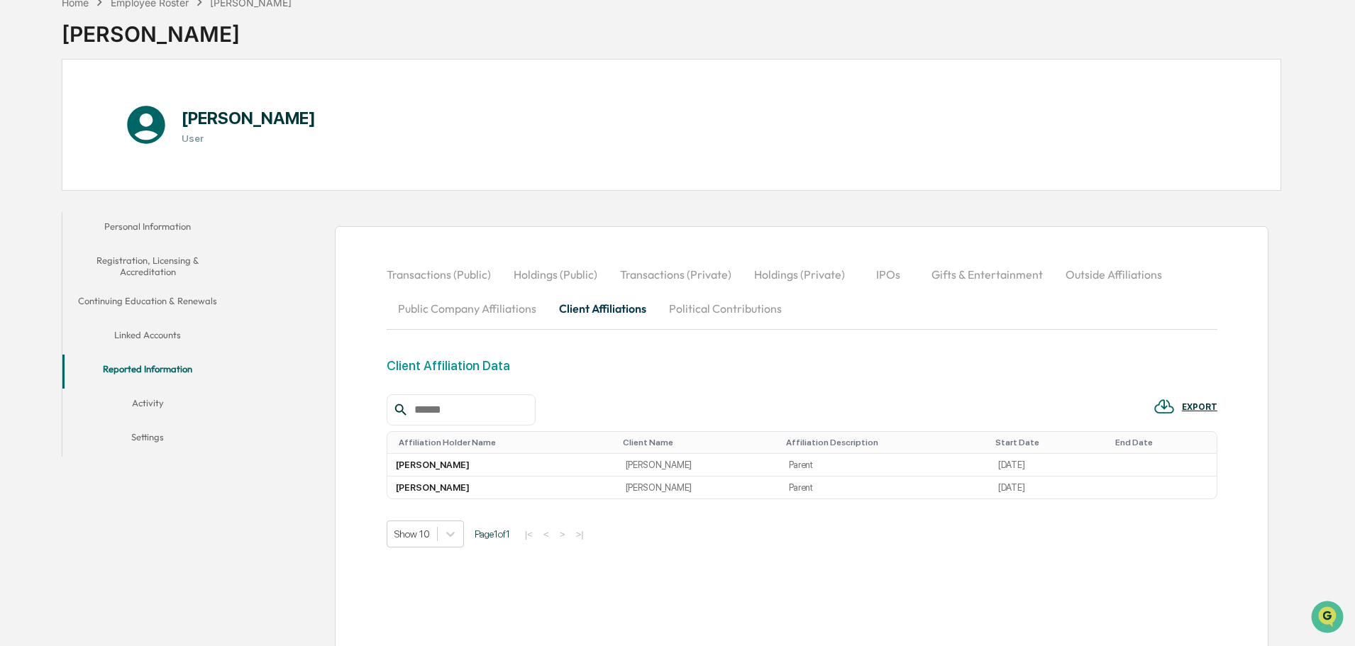
click at [712, 306] on button "Political Contributions" at bounding box center [726, 309] width 136 height 34
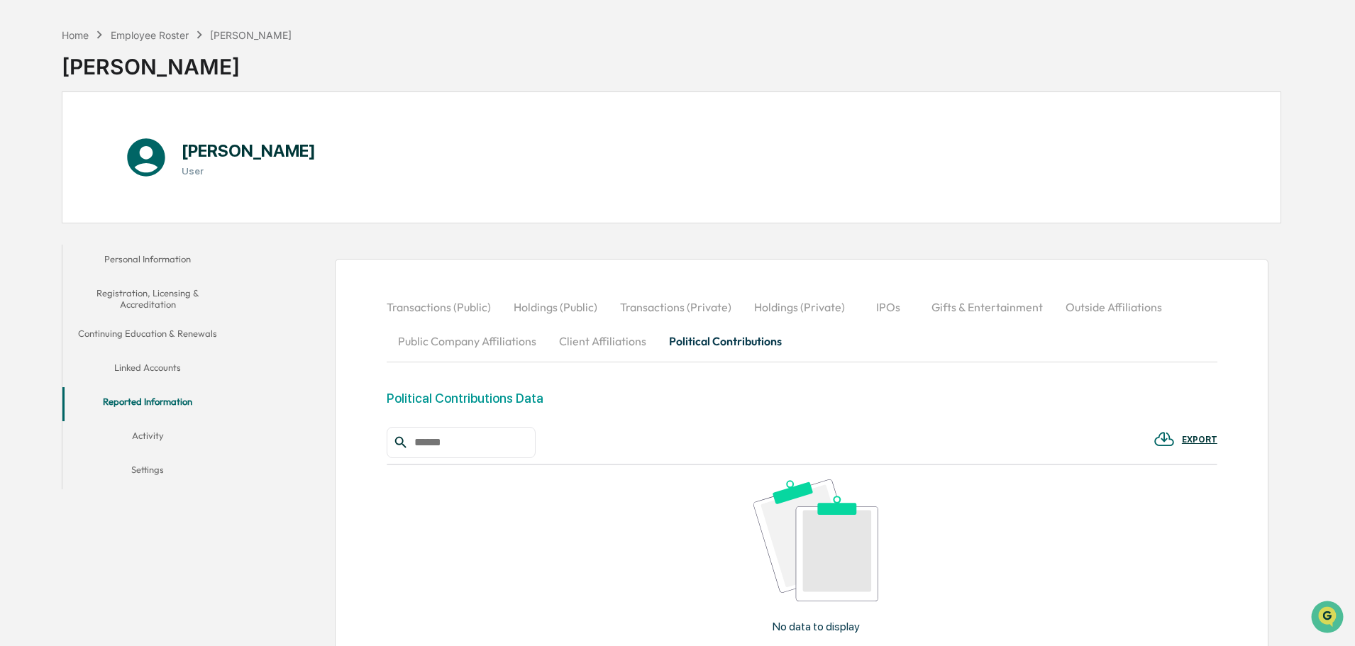
scroll to position [0, 0]
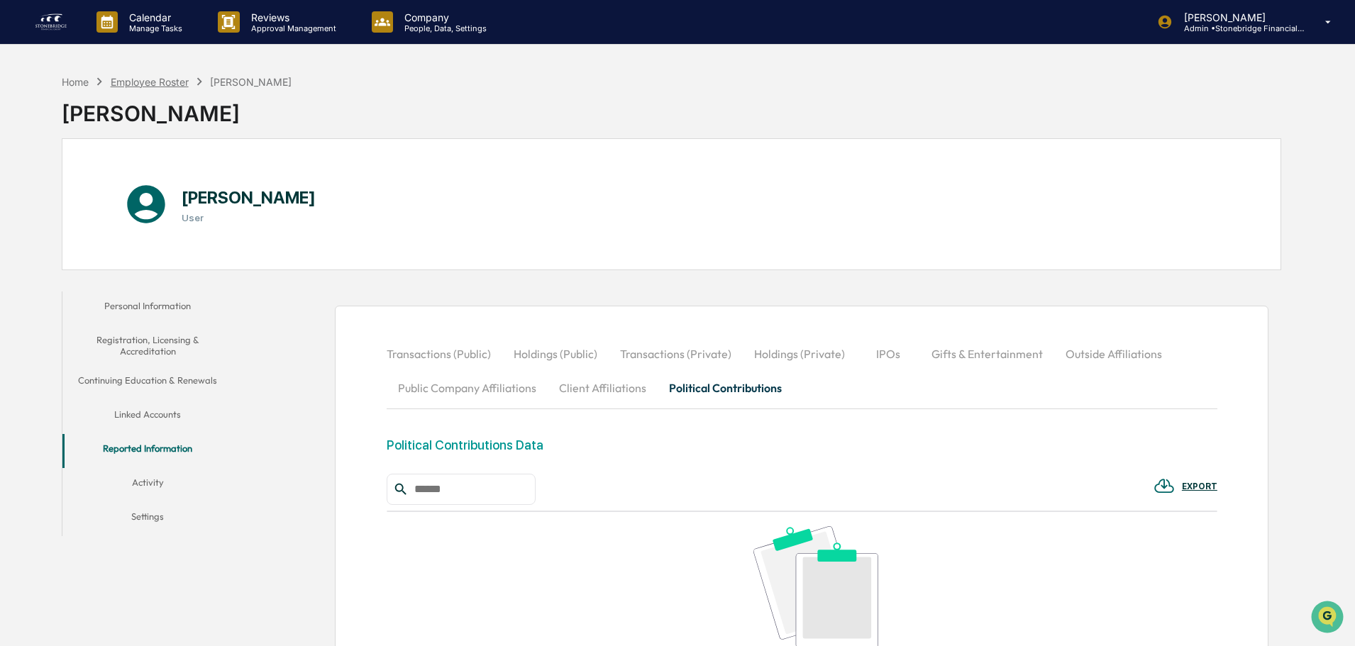
click at [143, 79] on div "Employee Roster" at bounding box center [150, 82] width 78 height 12
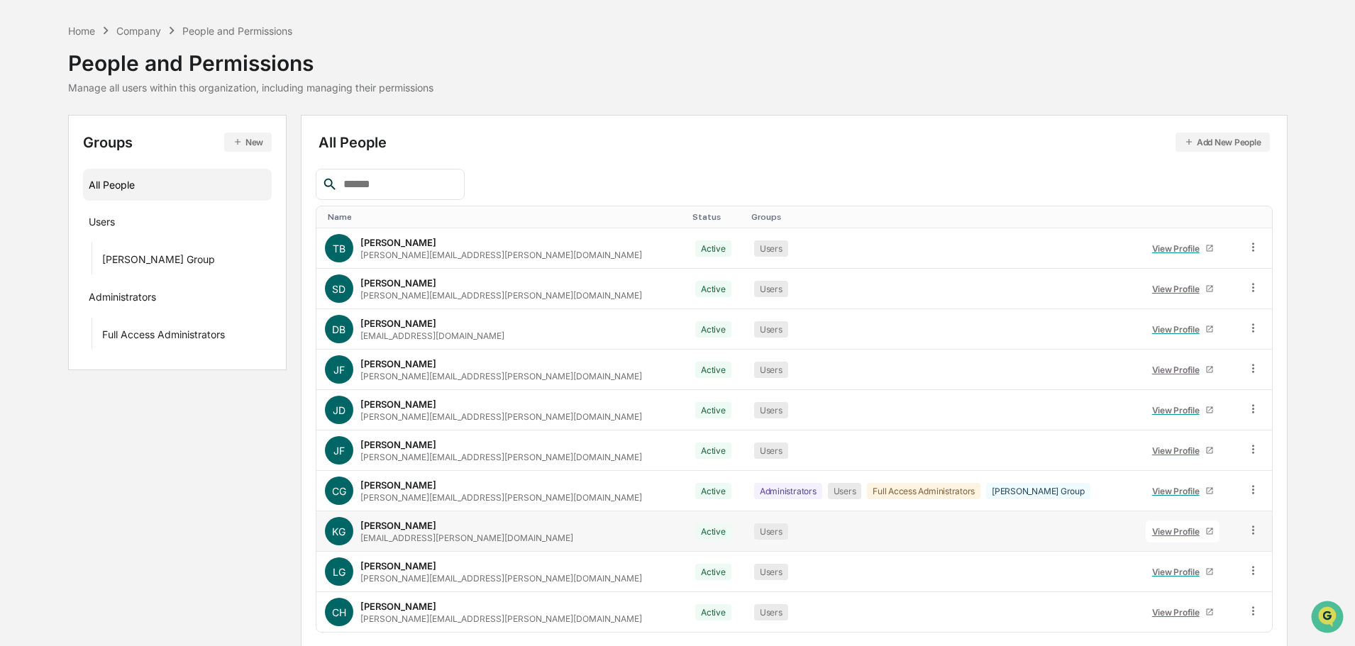
scroll to position [94, 0]
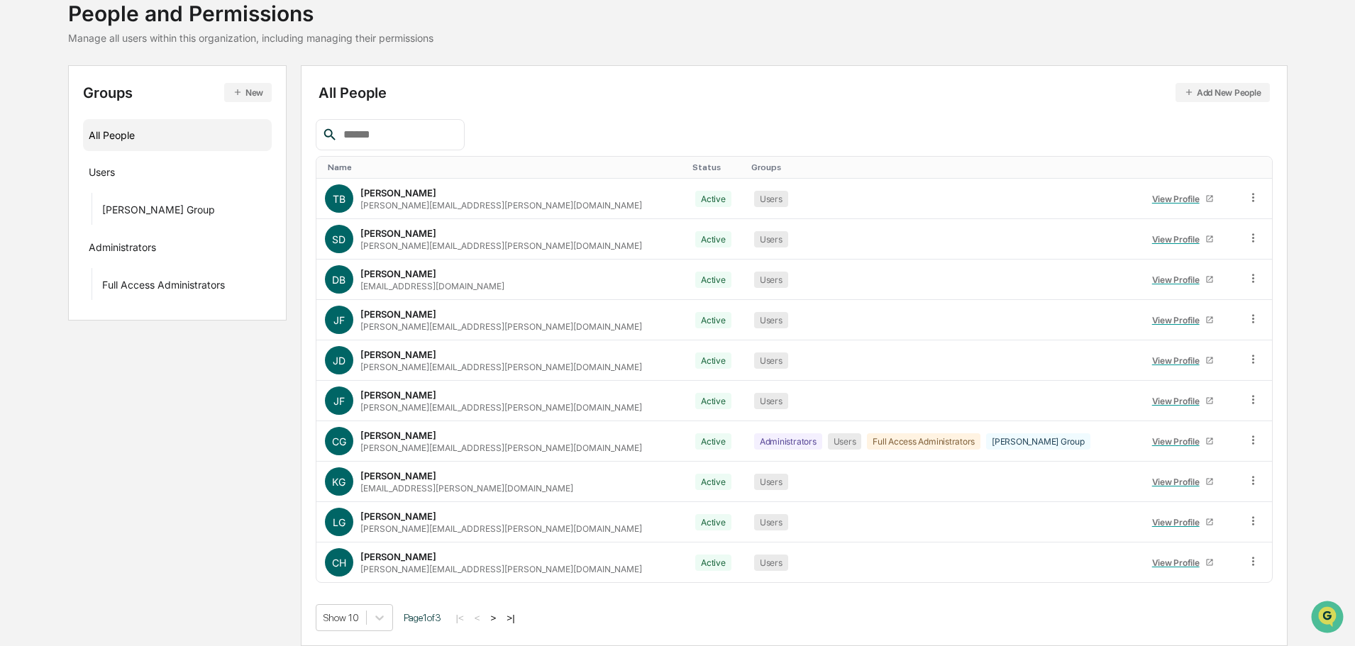
click at [342, 161] on th "Name" at bounding box center [501, 168] width 371 height 22
click at [353, 170] on div "Name" at bounding box center [505, 167] width 354 height 10
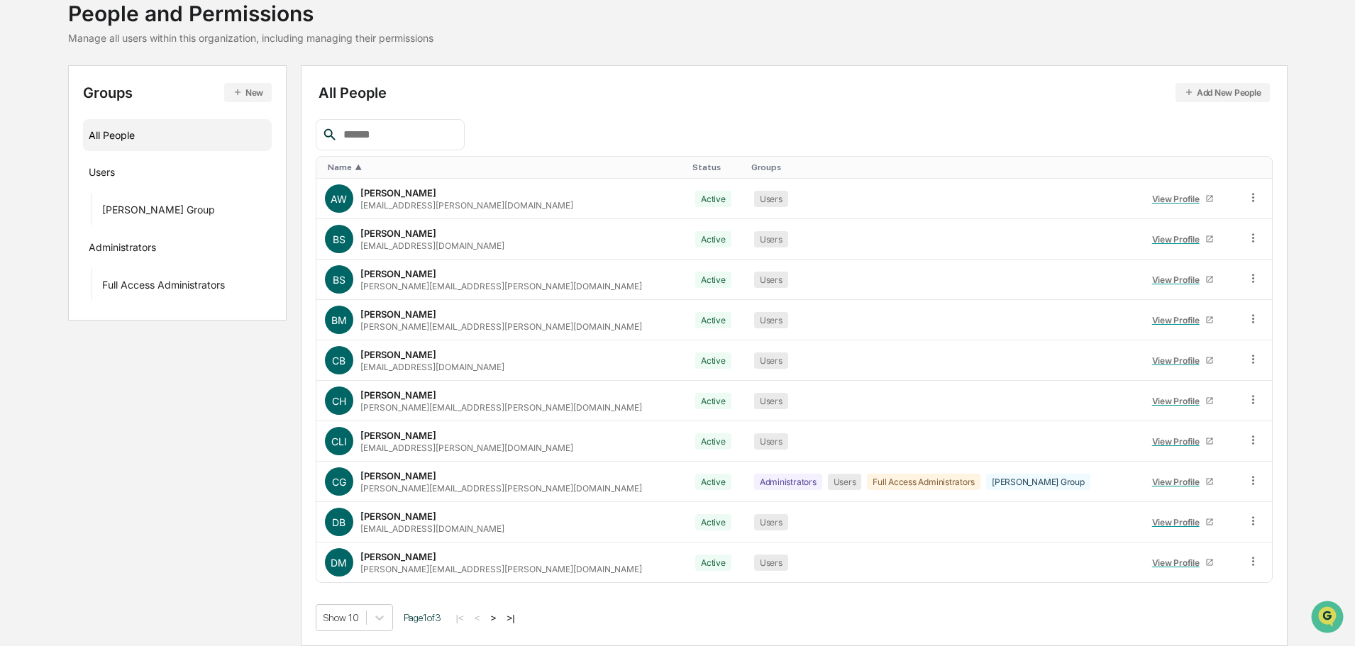
click at [493, 613] on button ">" at bounding box center [494, 618] width 14 height 12
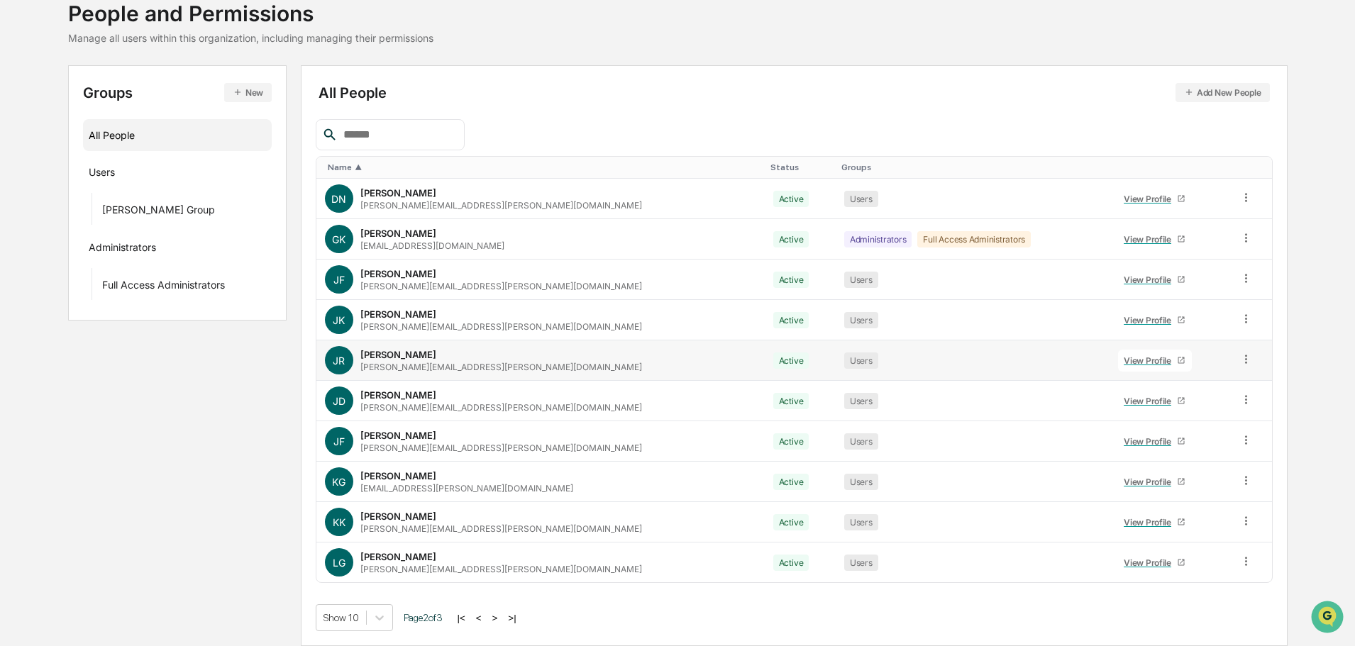
click at [1124, 363] on div "View Profile" at bounding box center [1150, 360] width 53 height 11
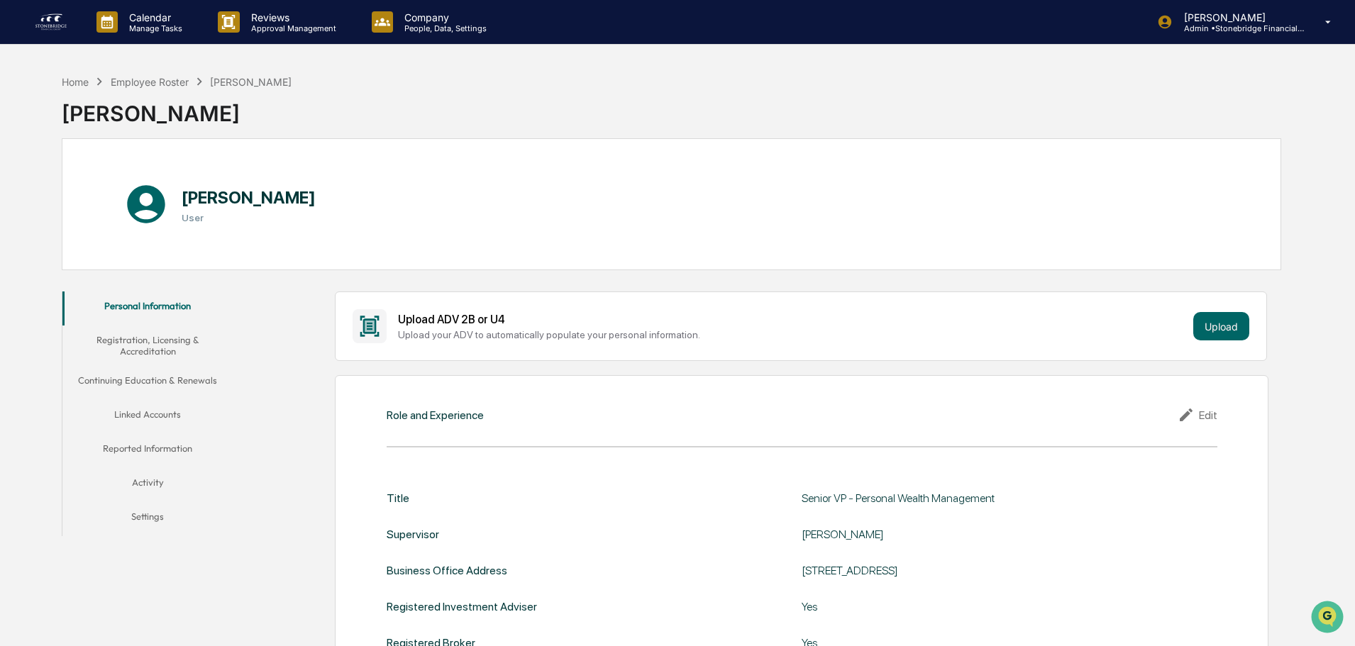
click at [143, 340] on button "Registration, Licensing & Accreditation" at bounding box center [147, 346] width 170 height 40
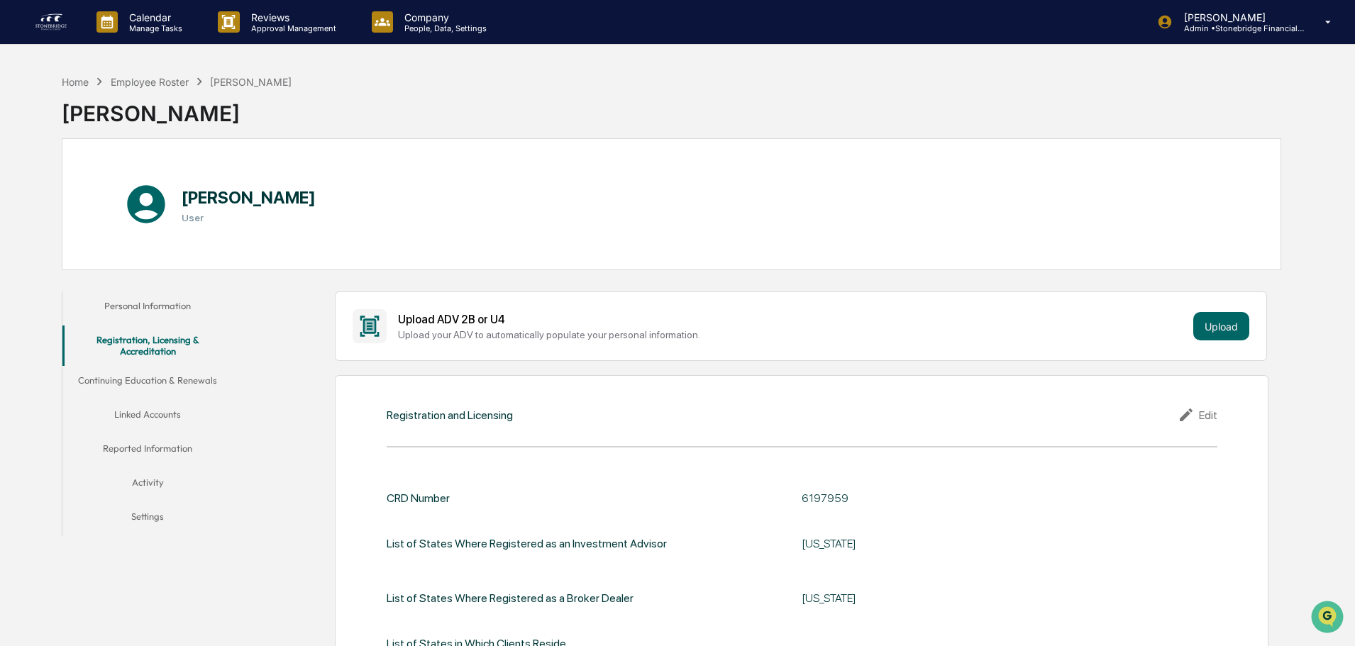
click at [119, 385] on button "Continuing Education & Renewals" at bounding box center [147, 383] width 170 height 34
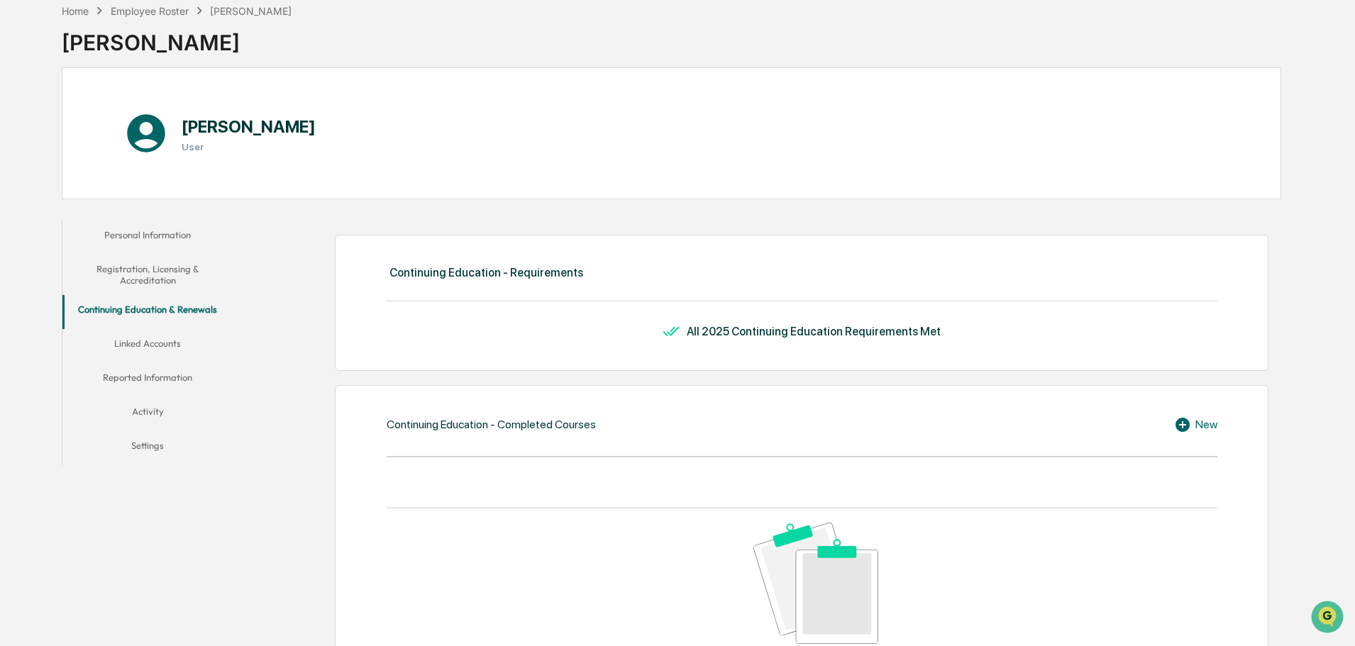
click at [185, 338] on button "Linked Accounts" at bounding box center [147, 346] width 170 height 34
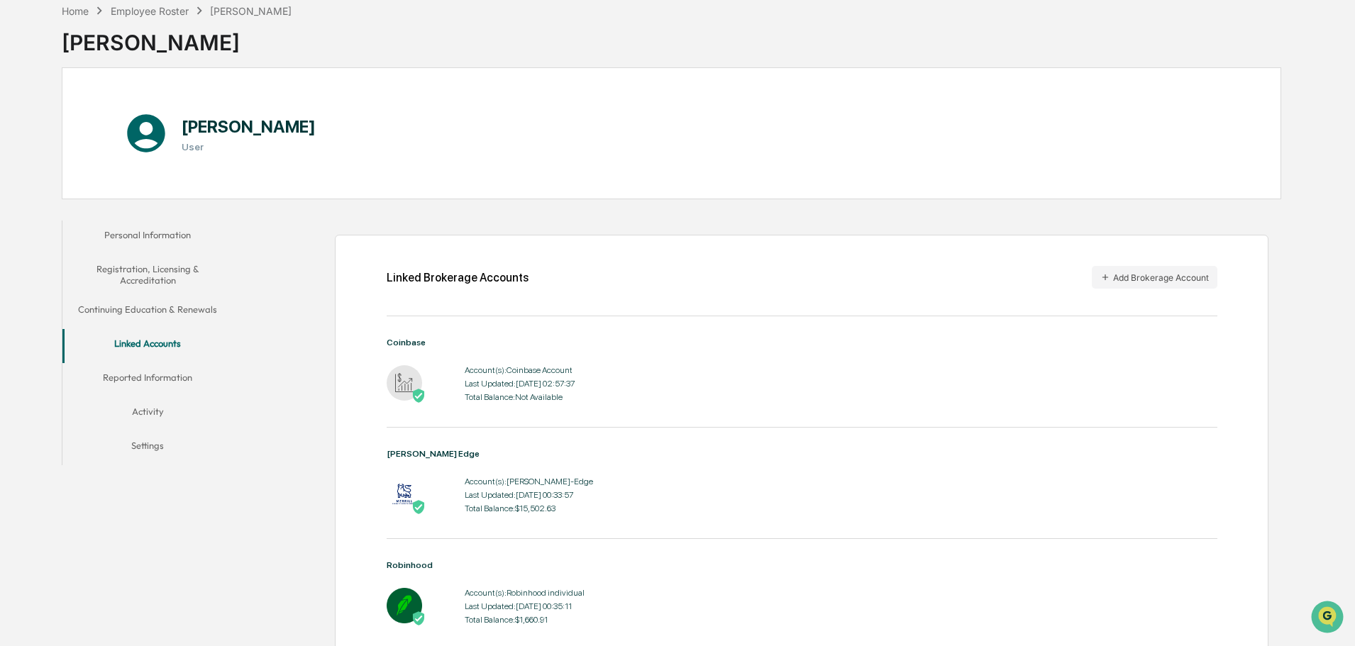
scroll to position [142, 0]
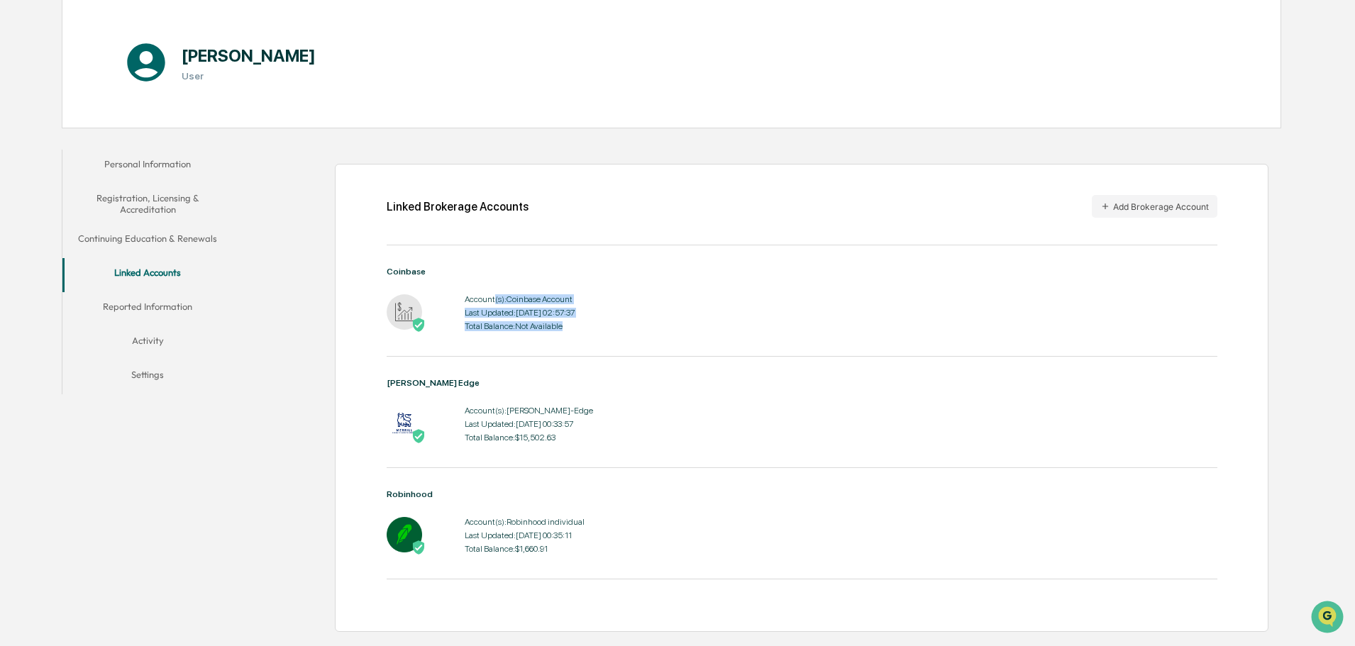
drag, startPoint x: 494, startPoint y: 298, endPoint x: 602, endPoint y: 321, distance: 111.0
click at [602, 321] on div "Account(s): Coinbase Account Last Updated: [DATE] 02:57:37 Total Balance: Not A…" at bounding box center [802, 313] width 831 height 44
drag, startPoint x: 585, startPoint y: 332, endPoint x: 477, endPoint y: 314, distance: 110.1
click at [477, 314] on div "Account(s): Coinbase Account Last Updated: [DATE] 02:57:37 Total Balance: Not A…" at bounding box center [520, 313] width 110 height 44
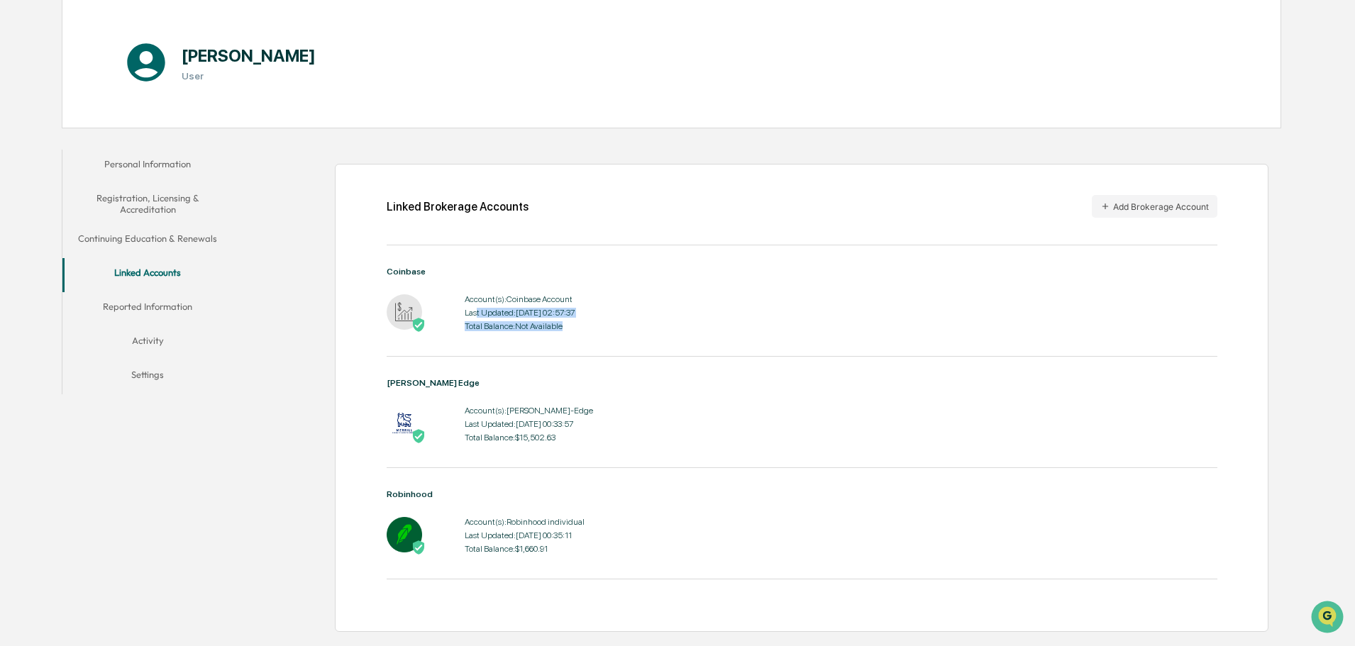
click at [477, 314] on div "Last Updated: [DATE] 02:57:37" at bounding box center [520, 313] width 110 height 10
drag, startPoint x: 474, startPoint y: 297, endPoint x: 575, endPoint y: 336, distance: 108.0
click at [575, 336] on div "Coinbase Account(s): Coinbase Account Last Updated: [DATE] 02:57:37 Total Balan…" at bounding box center [802, 312] width 831 height 90
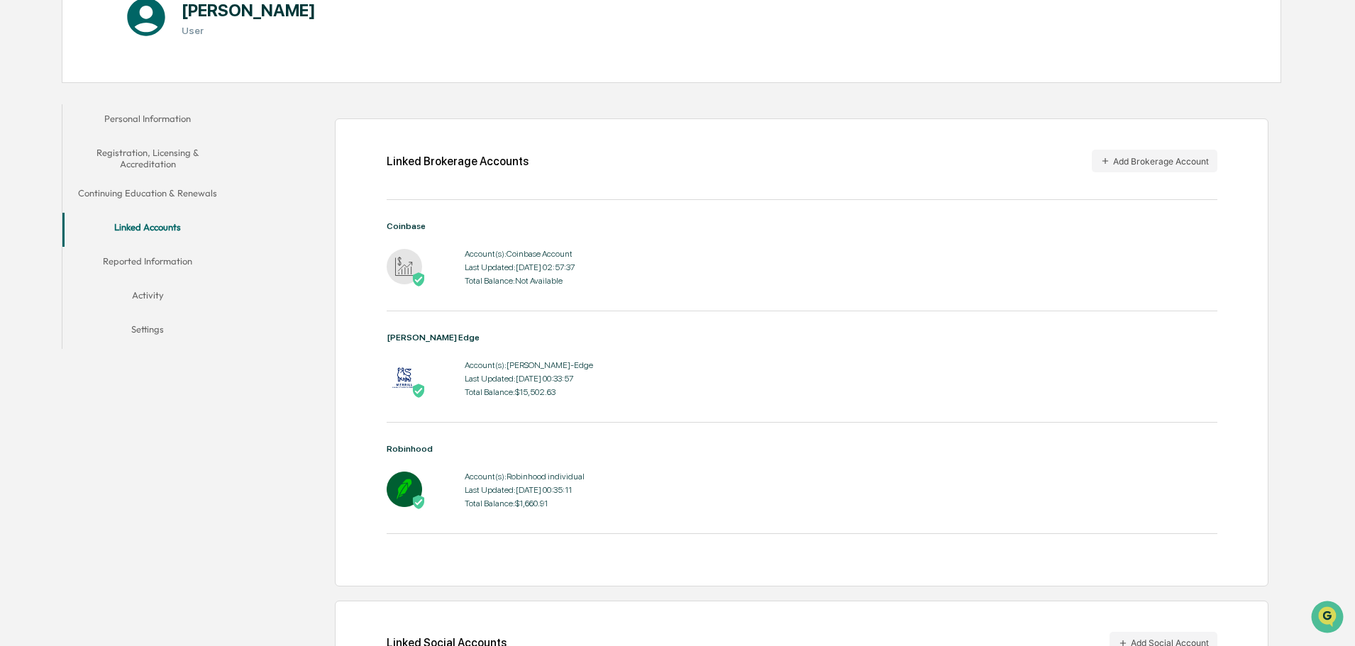
scroll to position [213, 0]
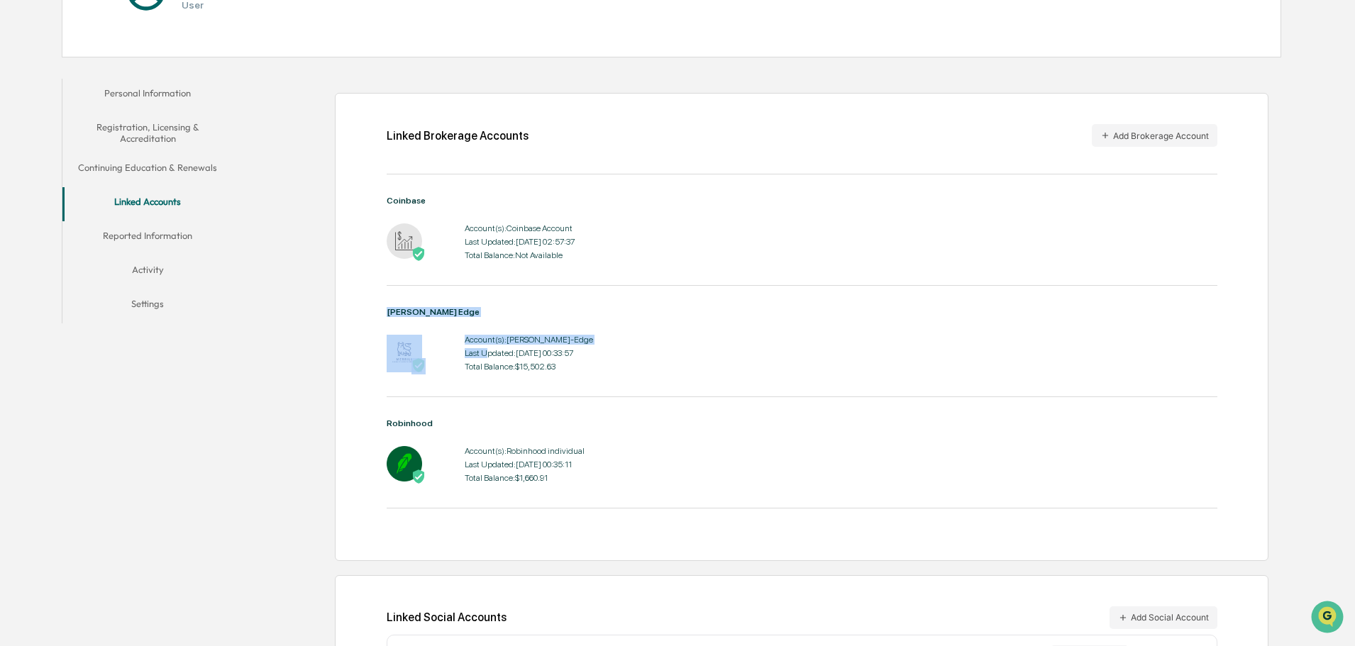
drag, startPoint x: 507, startPoint y: 336, endPoint x: 565, endPoint y: 389, distance: 78.9
click at [565, 389] on div "[PERSON_NAME] Edge Account(s): [PERSON_NAME]-Edge Last Updated: [DATE] 00:33:57…" at bounding box center [802, 352] width 831 height 90
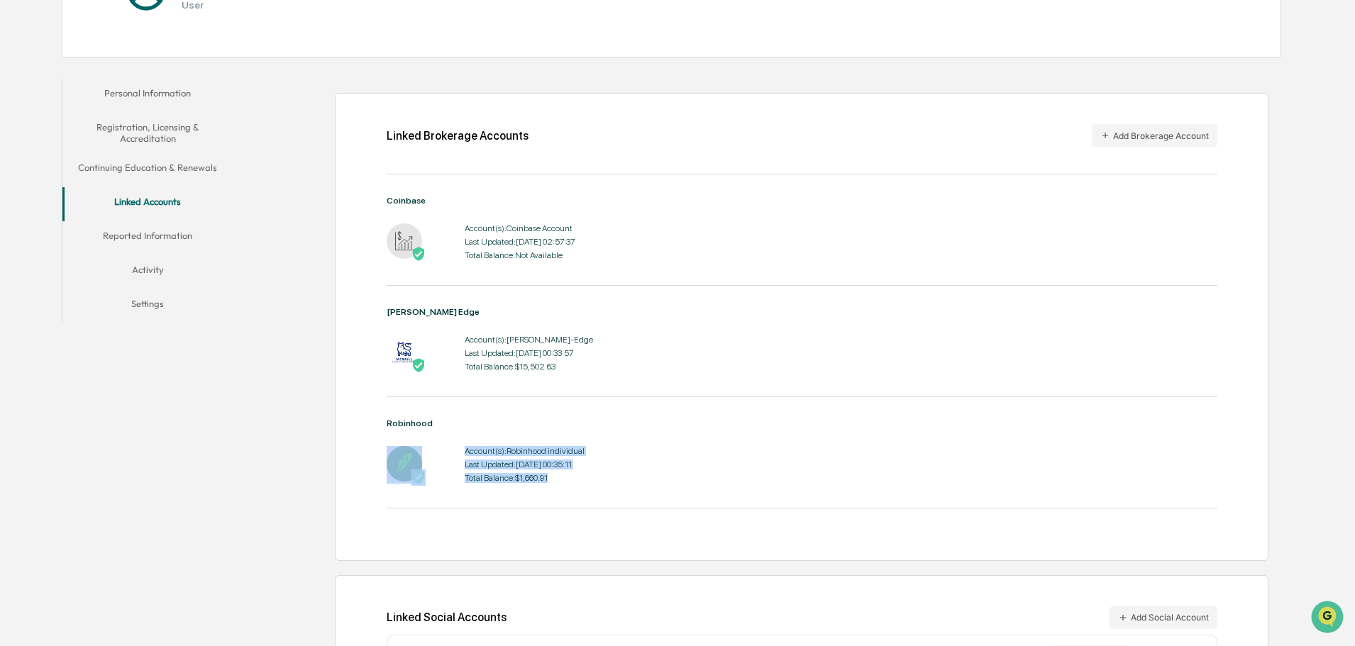
drag, startPoint x: 574, startPoint y: 480, endPoint x: 445, endPoint y: 441, distance: 134.9
click at [445, 441] on div "Robinhood Account(s): Robinhood individual Last Updated: [DATE] 00:35:11 Total …" at bounding box center [802, 453] width 831 height 68
click at [445, 443] on div "Robinhood Account(s): Robinhood individual Last Updated: [DATE] 00:35:11 Total …" at bounding box center [802, 453] width 831 height 68
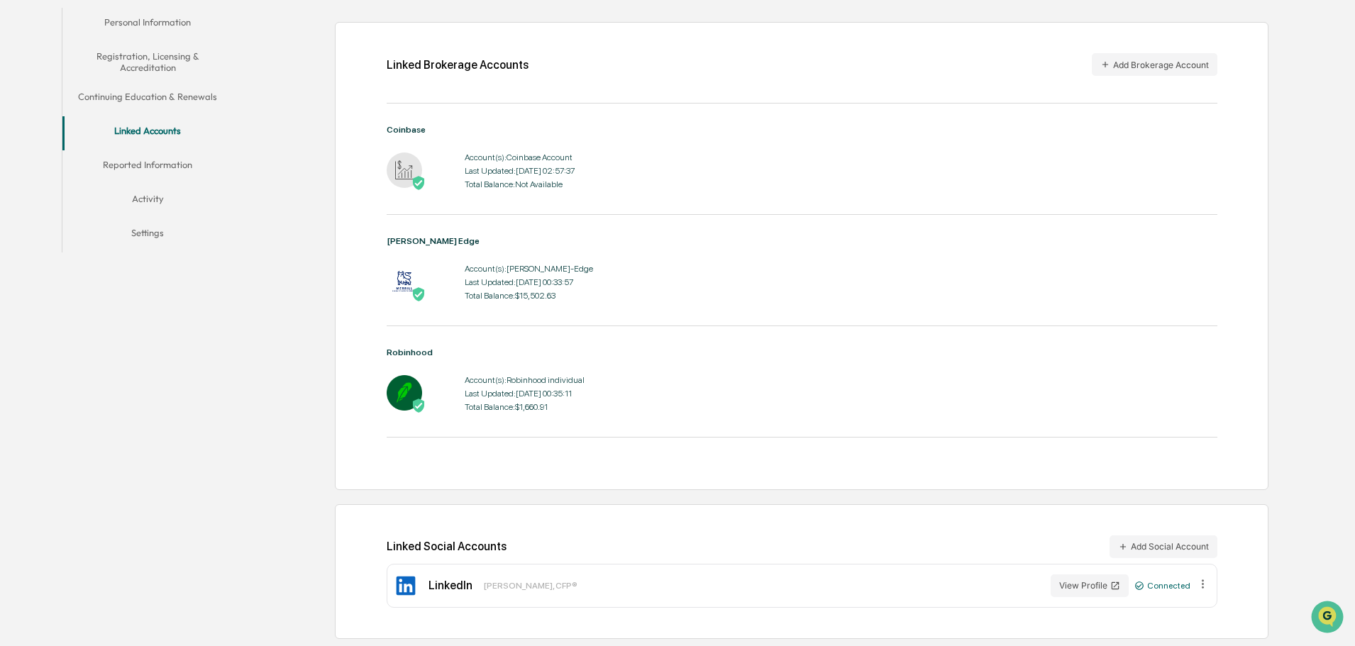
click at [162, 155] on button "Reported Information" at bounding box center [147, 167] width 170 height 34
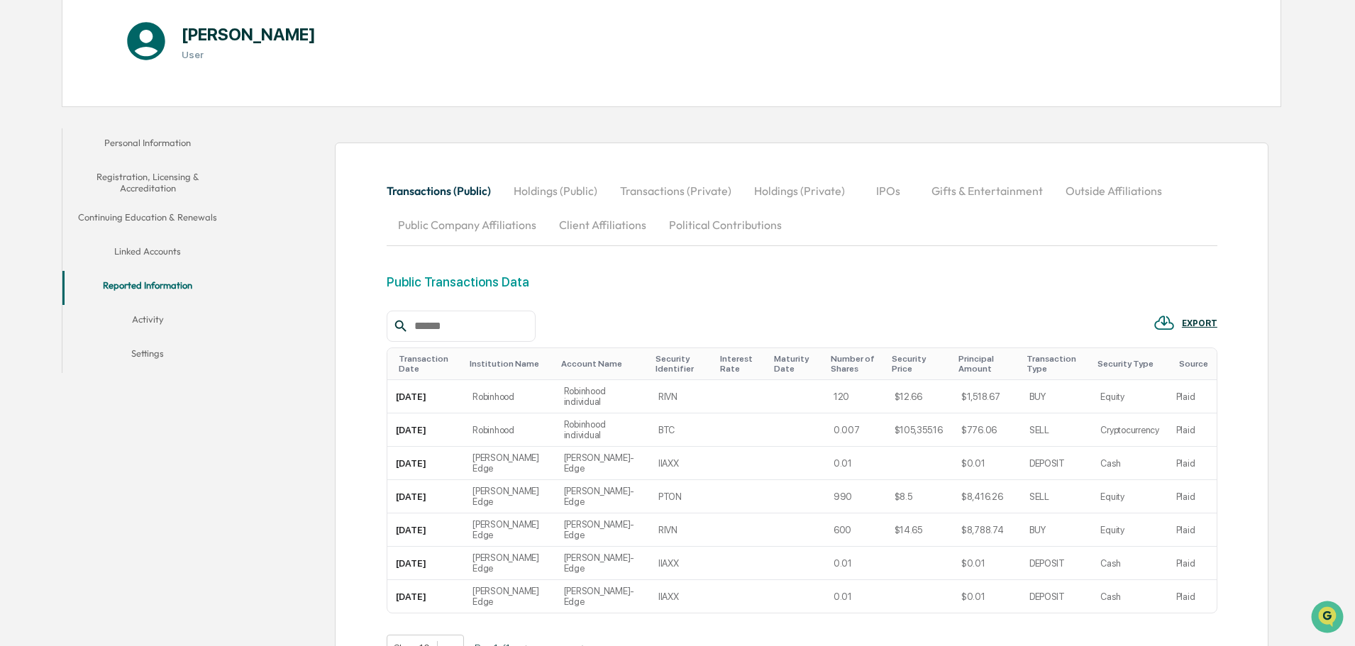
scroll to position [247, 0]
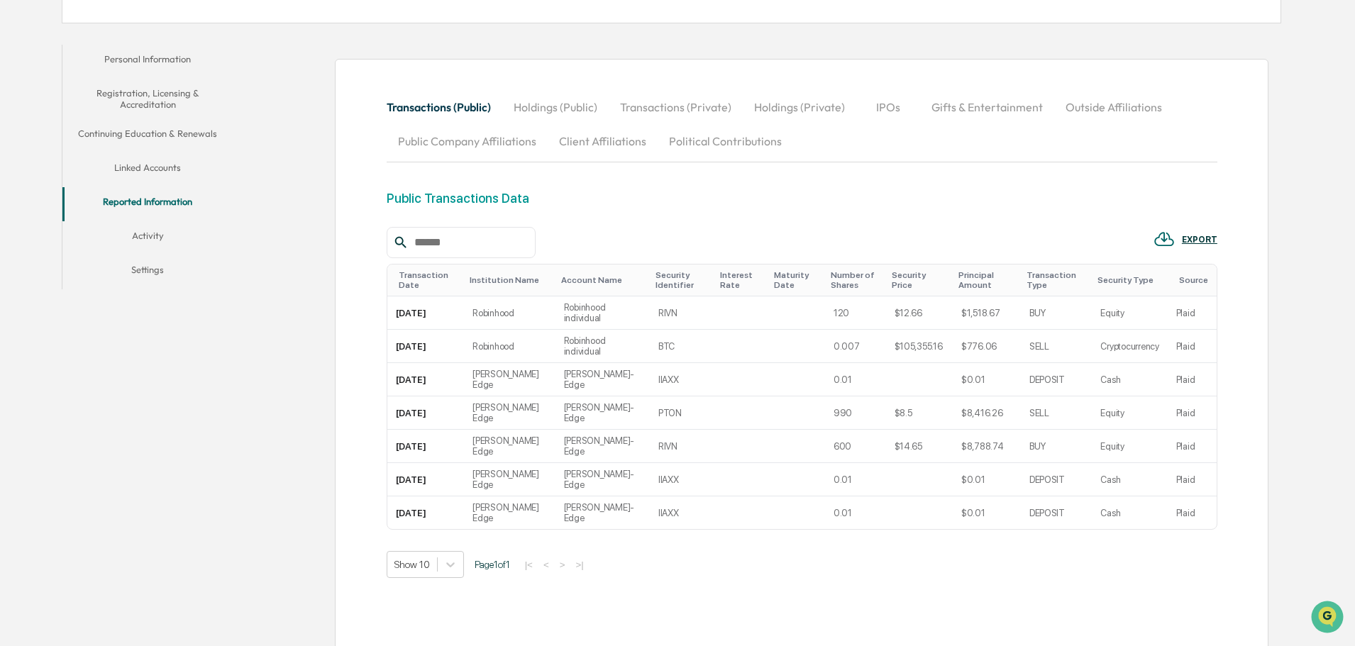
click at [534, 107] on button "Holdings (Public)" at bounding box center [555, 107] width 106 height 34
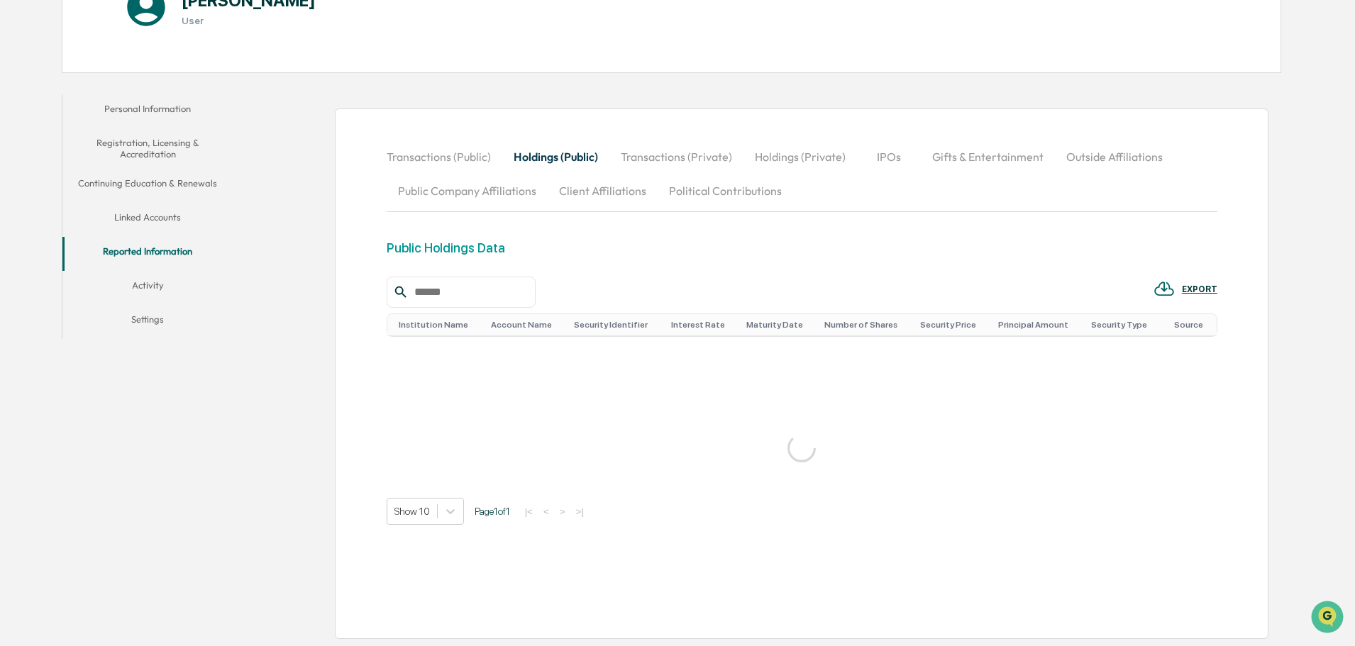
scroll to position [193, 0]
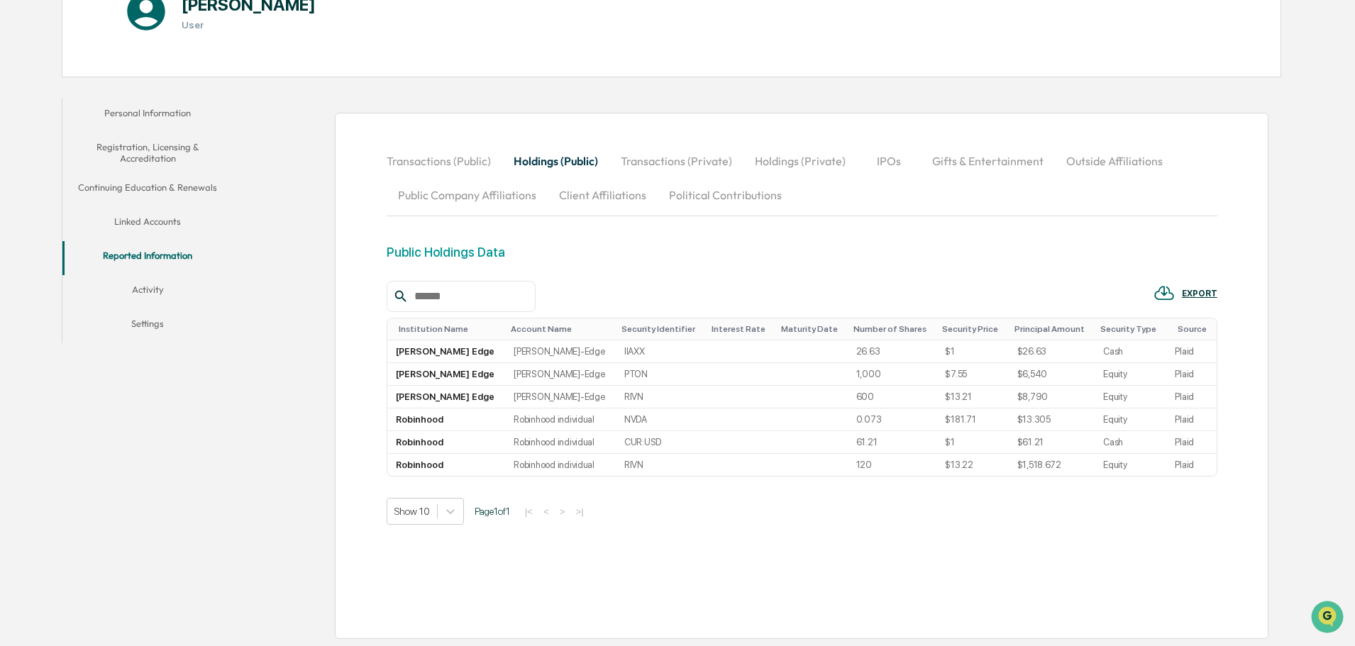
click at [414, 168] on button "Transactions (Public)" at bounding box center [445, 161] width 116 height 34
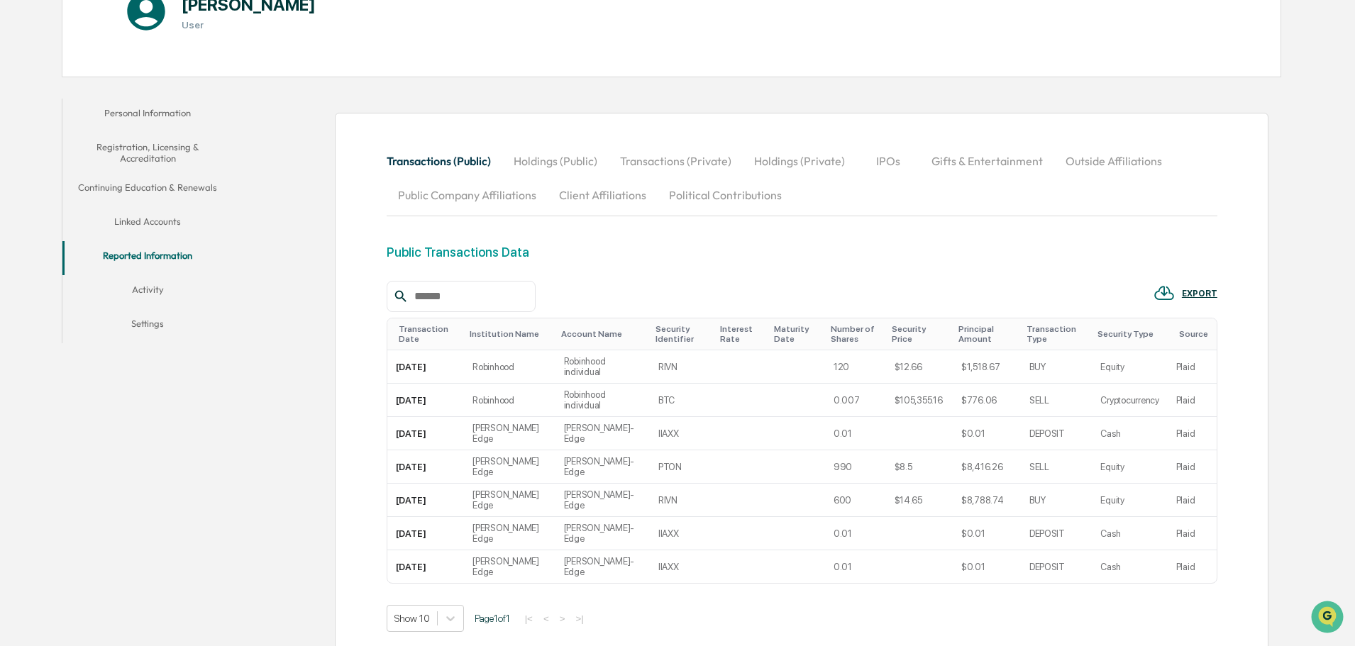
click at [555, 166] on button "Holdings (Public)" at bounding box center [555, 161] width 106 height 34
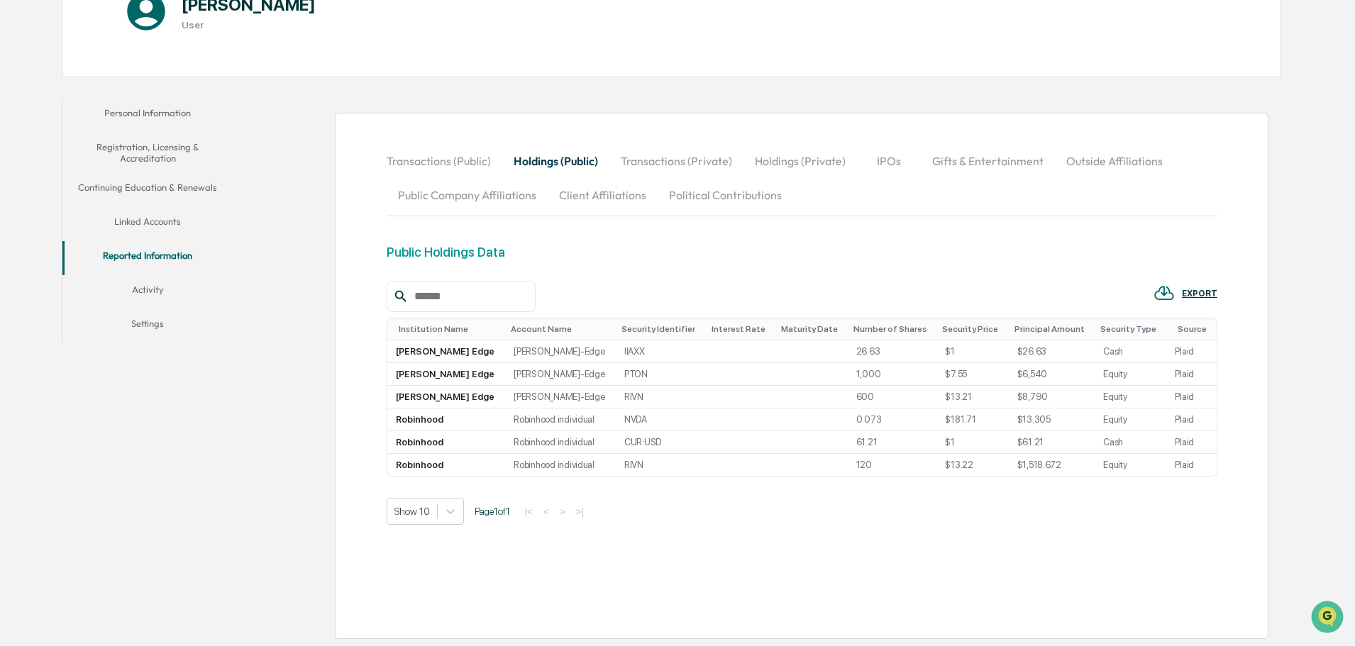
click at [681, 163] on button "Transactions (Private)" at bounding box center [676, 161] width 134 height 34
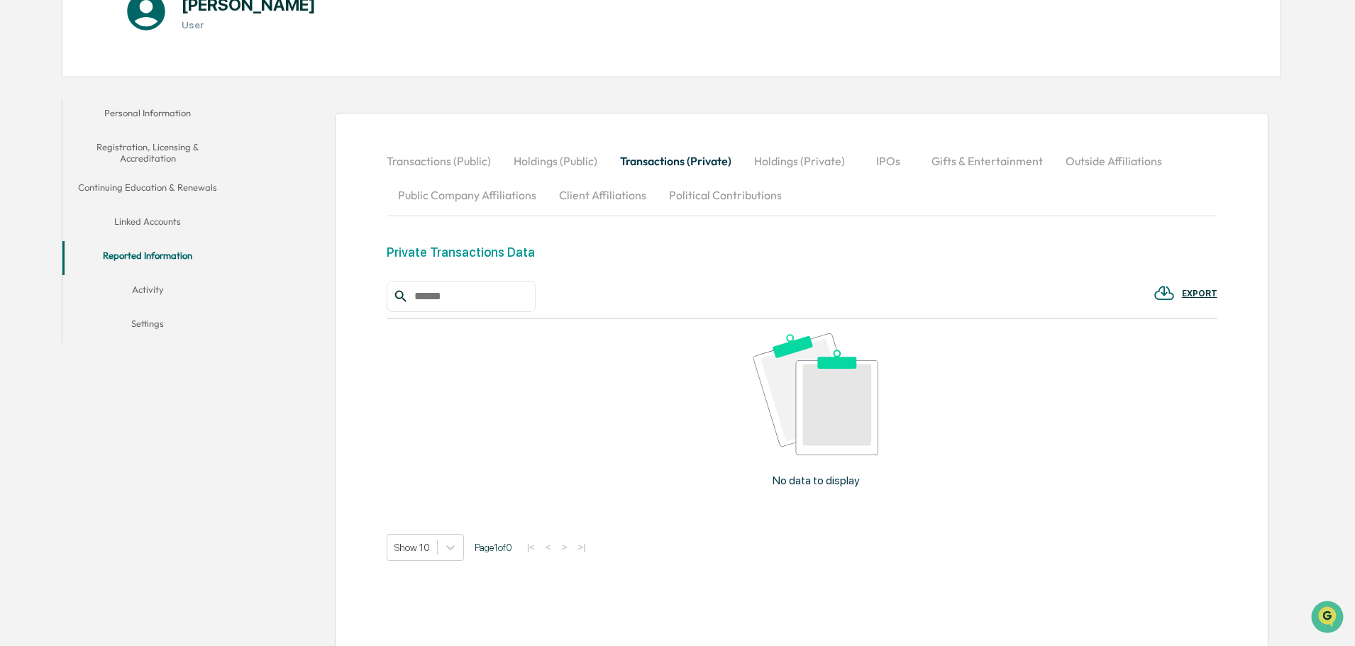
click at [785, 162] on button "Holdings (Private)" at bounding box center [800, 161] width 114 height 34
click at [885, 162] on button "IPOs" at bounding box center [889, 161] width 64 height 34
click at [988, 163] on button "Gifts & Entertainment" at bounding box center [987, 161] width 134 height 34
click at [1112, 160] on button "Outside Affiliations" at bounding box center [1115, 161] width 119 height 34
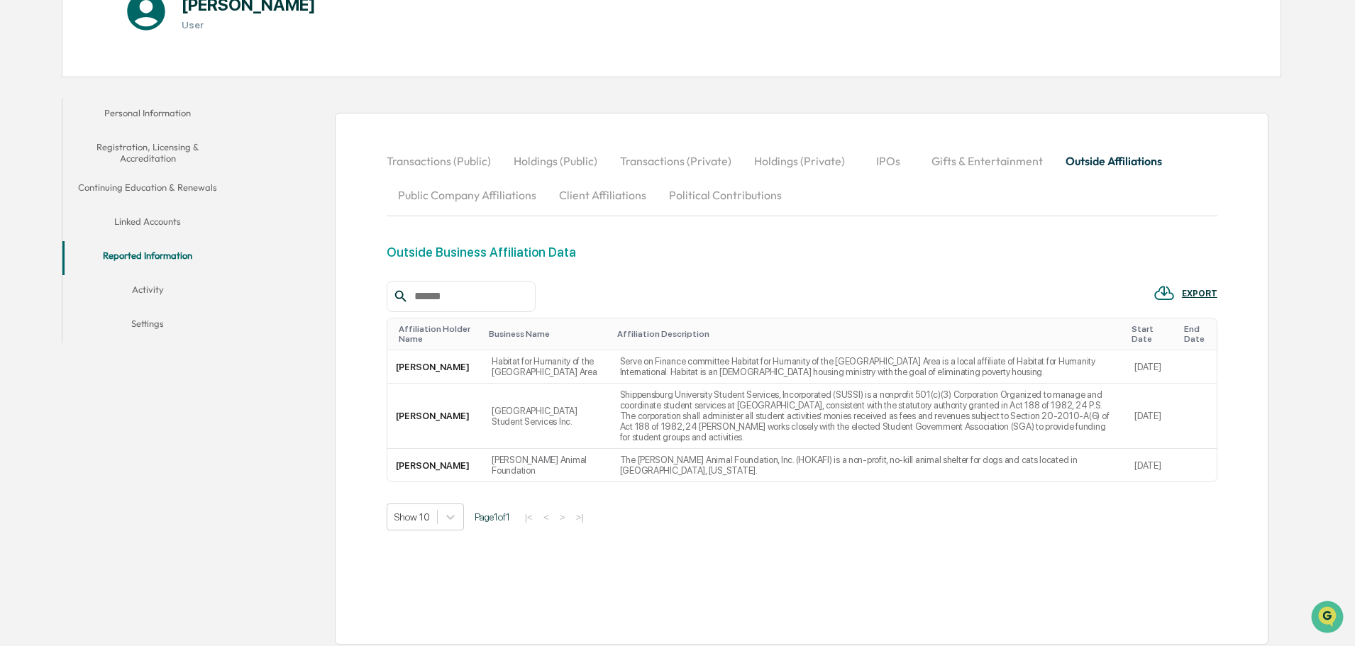
click at [149, 291] on button "Activity" at bounding box center [147, 292] width 170 height 34
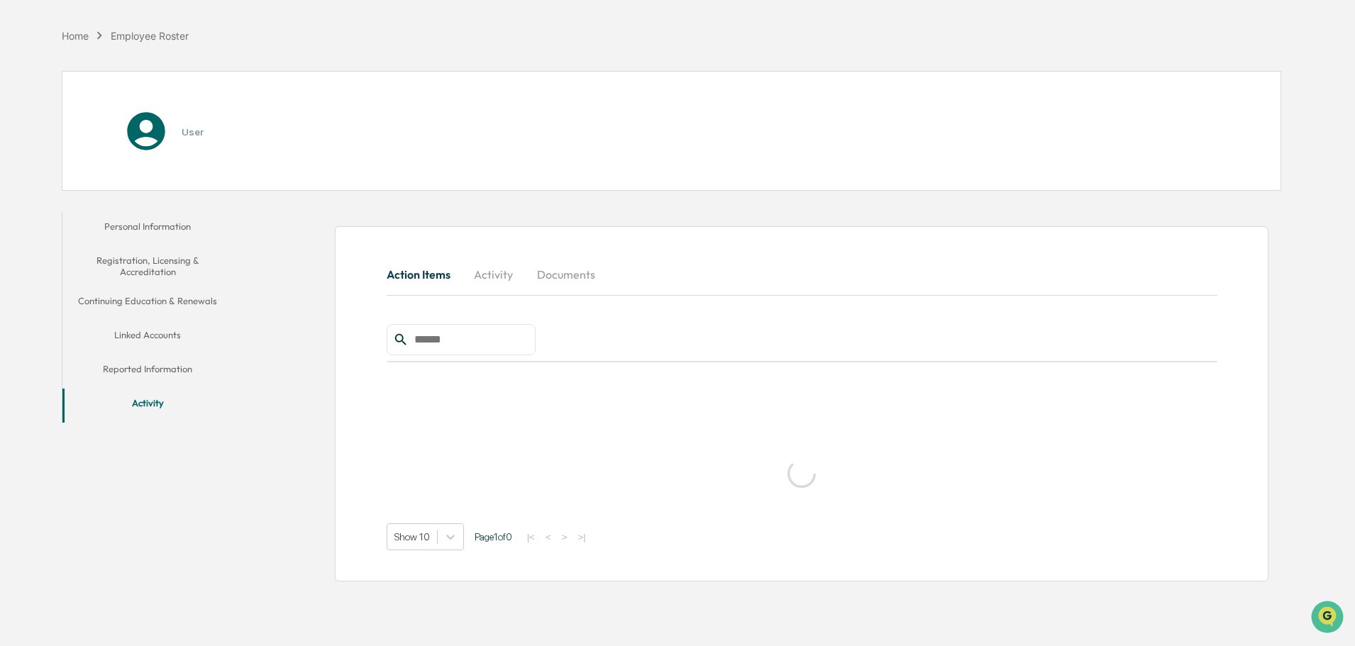
scroll to position [67, 0]
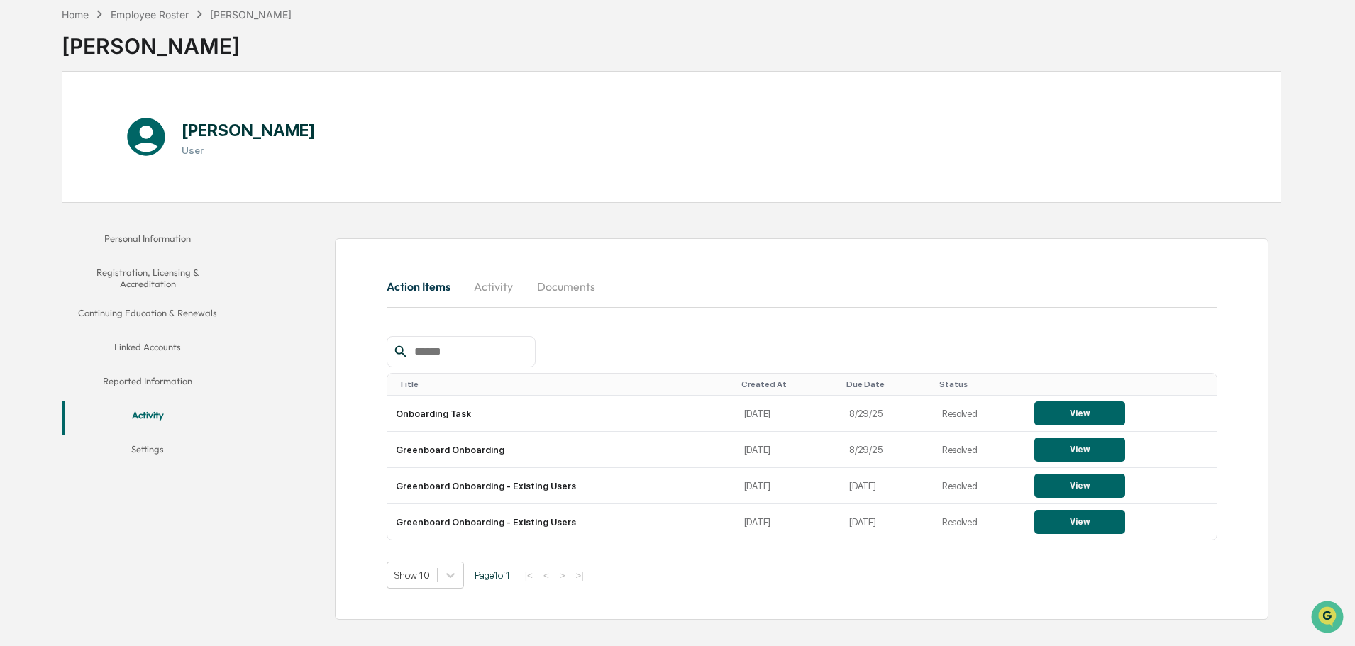
click at [175, 414] on button "Activity" at bounding box center [147, 418] width 170 height 34
click at [169, 442] on button "Settings" at bounding box center [147, 452] width 170 height 34
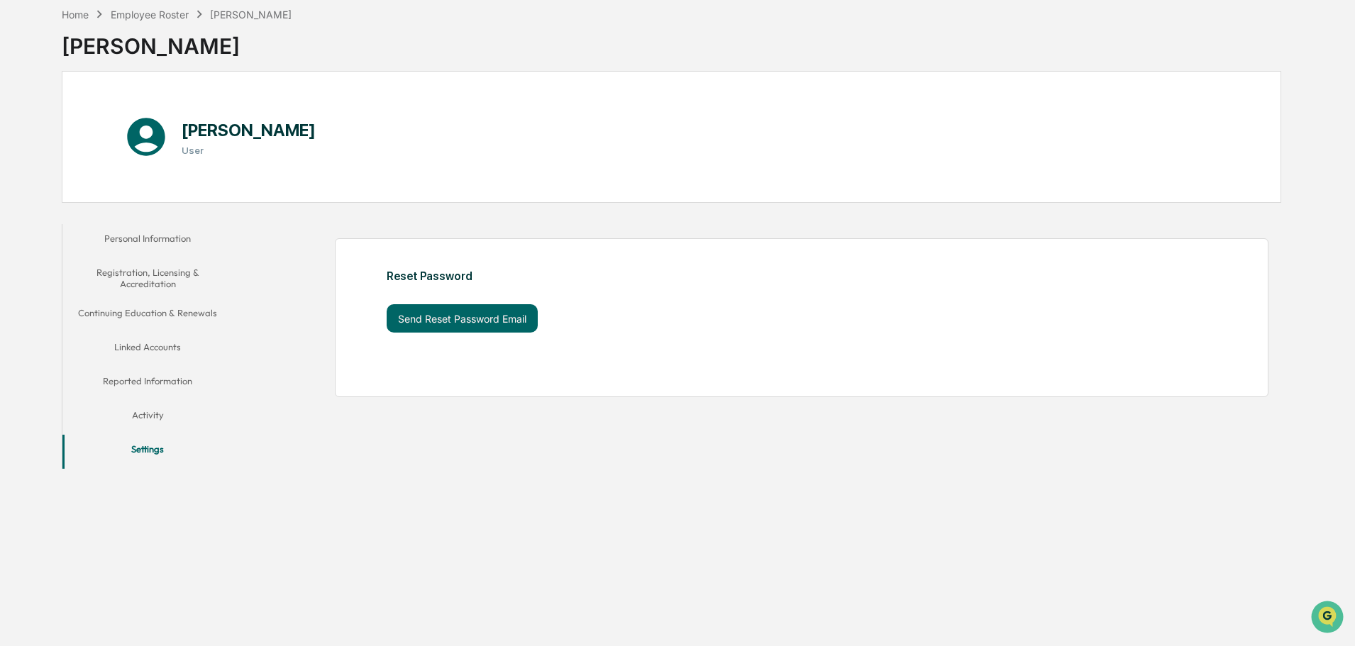
click at [174, 351] on button "Linked Accounts" at bounding box center [147, 350] width 170 height 34
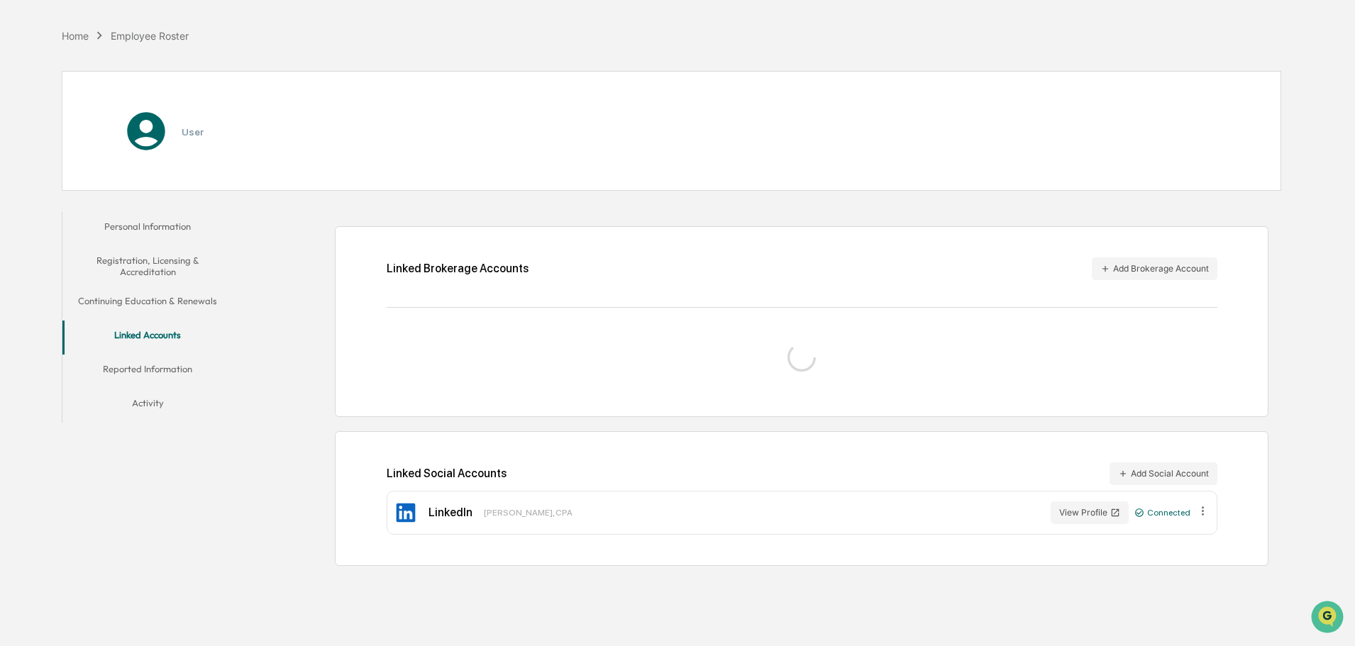
click at [175, 372] on button "Reported Information" at bounding box center [147, 372] width 170 height 34
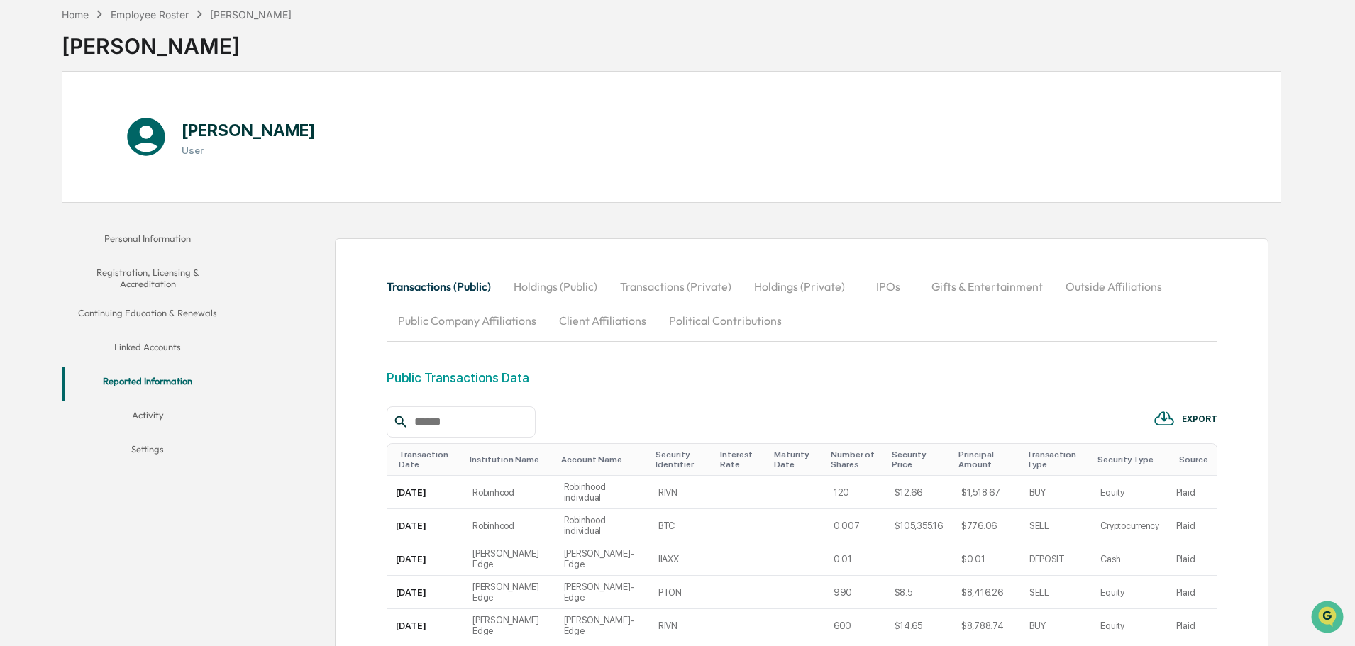
click at [173, 352] on button "Linked Accounts" at bounding box center [147, 350] width 170 height 34
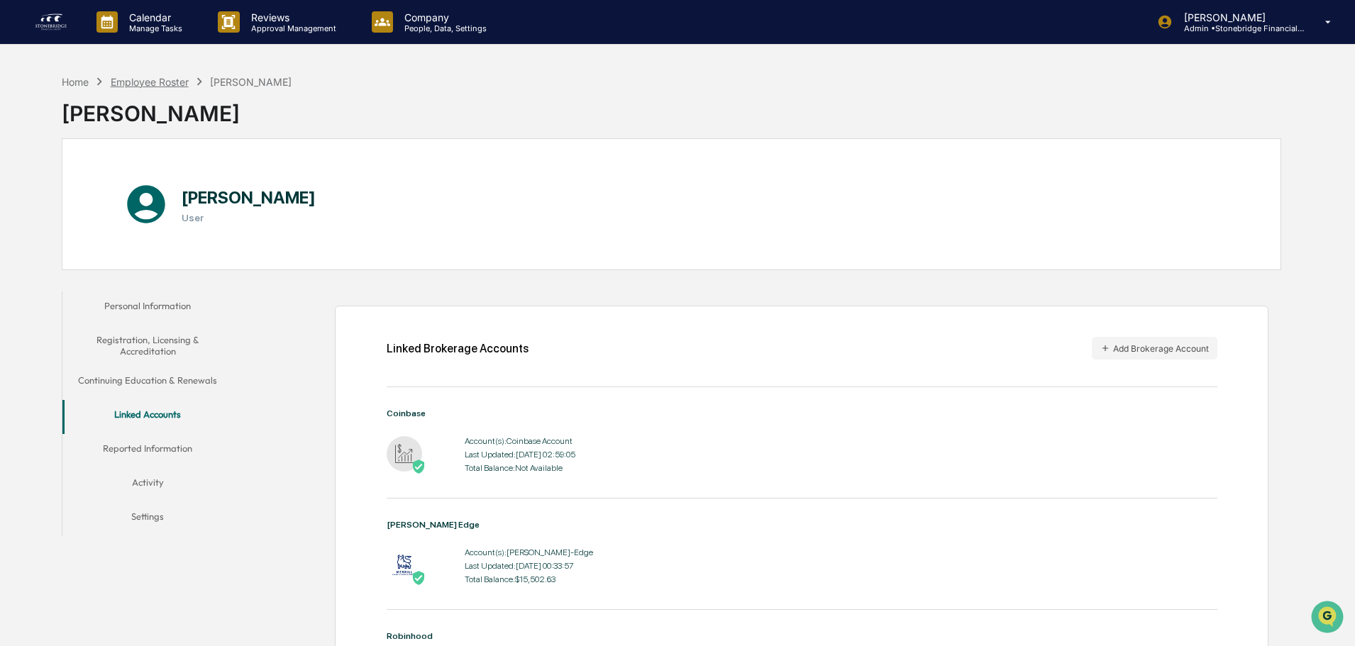
click at [170, 82] on div "Employee Roster" at bounding box center [150, 82] width 78 height 12
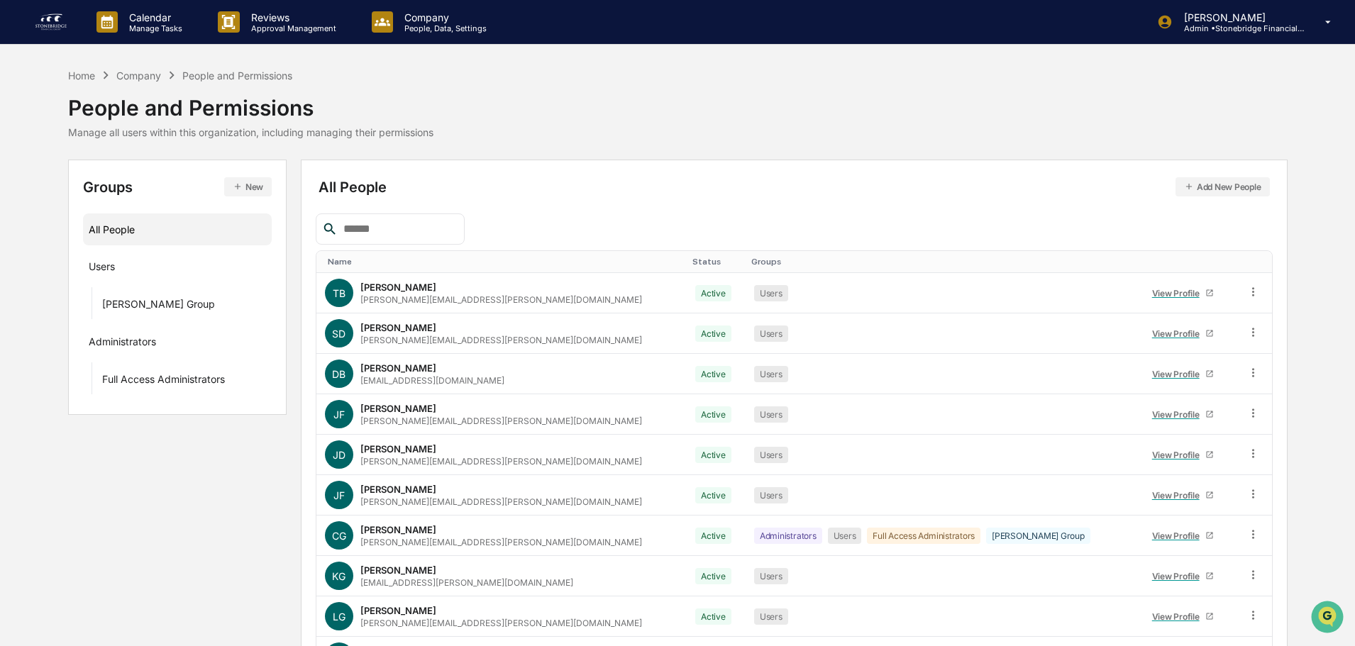
click at [361, 258] on div "Name" at bounding box center [505, 262] width 354 height 10
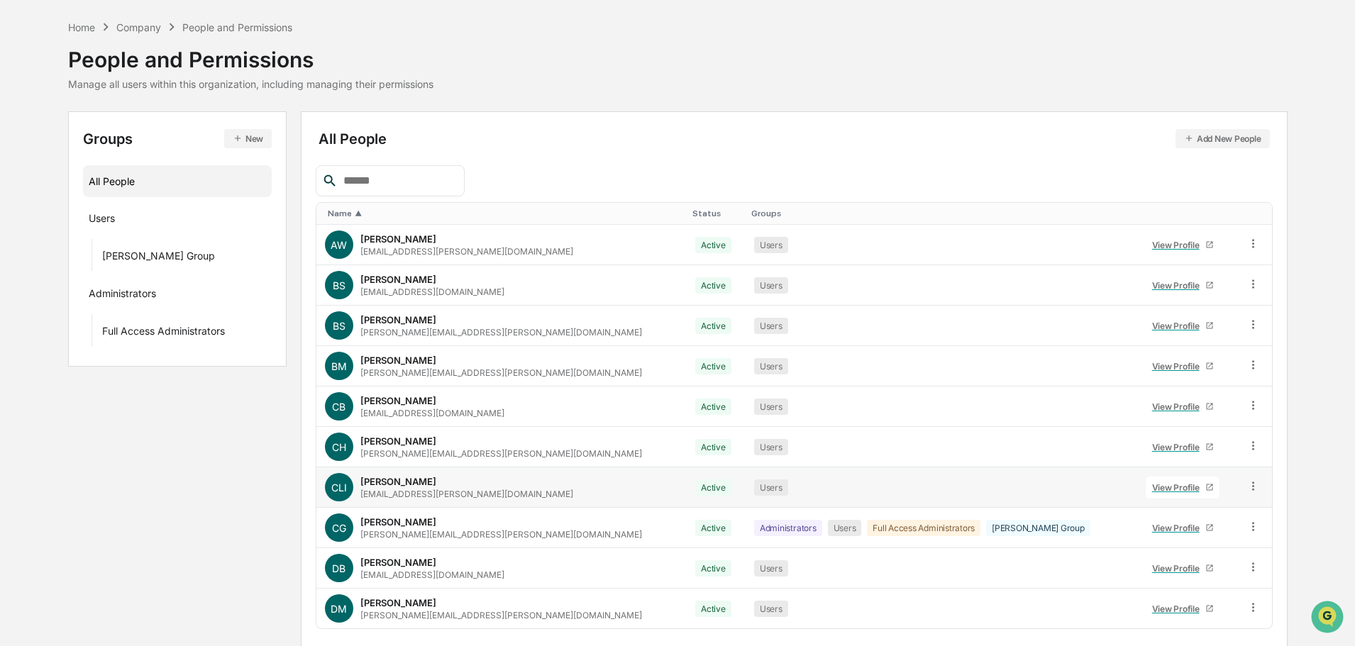
scroll to position [94, 0]
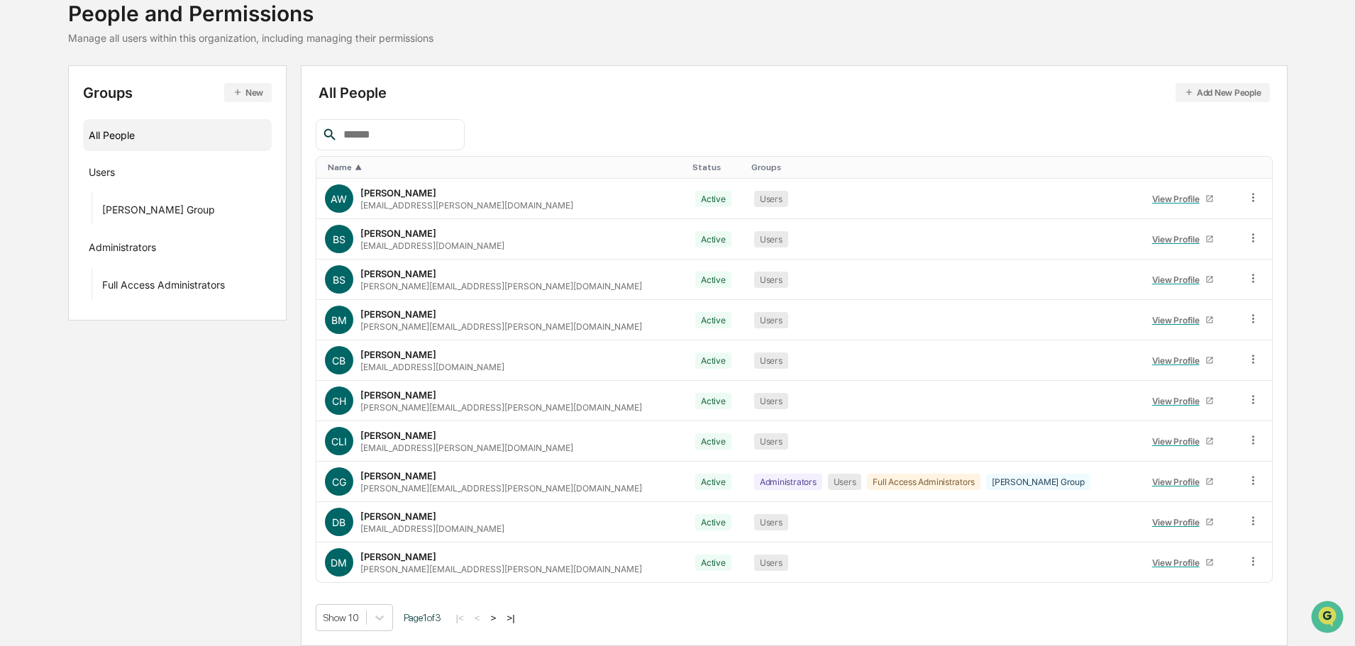
click at [497, 616] on button ">" at bounding box center [494, 618] width 14 height 12
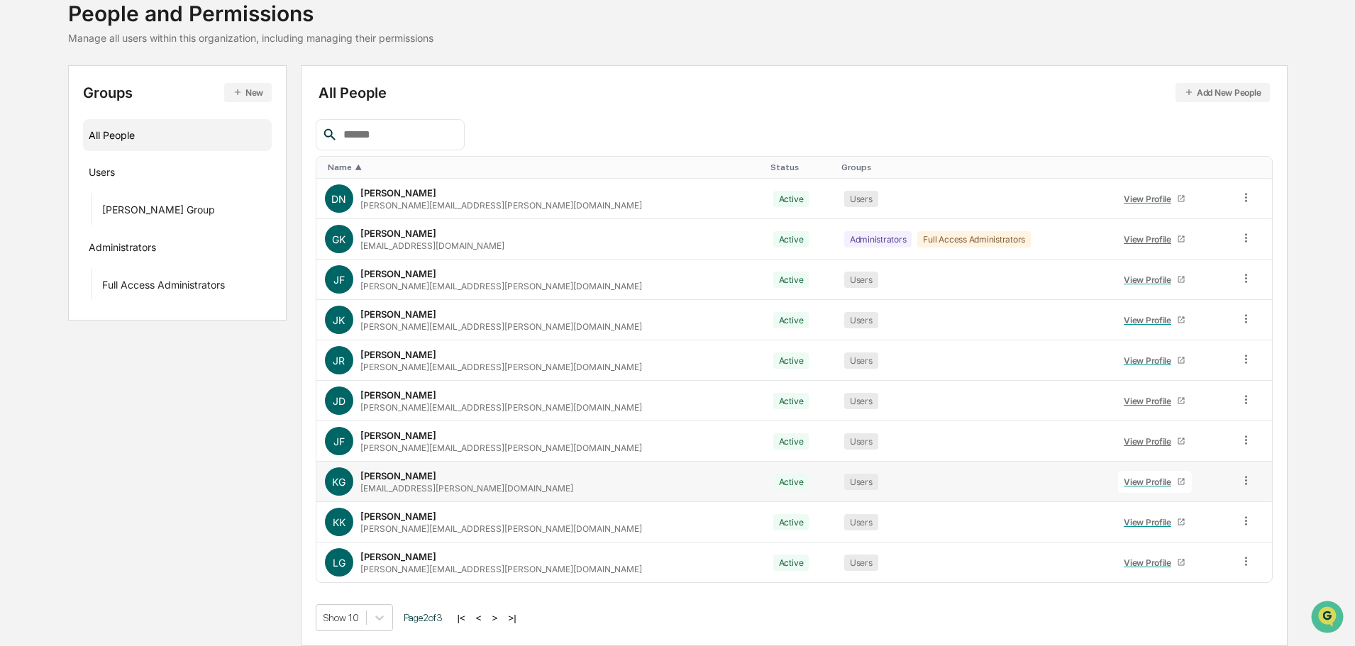
click at [1124, 477] on div "View Profile" at bounding box center [1150, 482] width 53 height 11
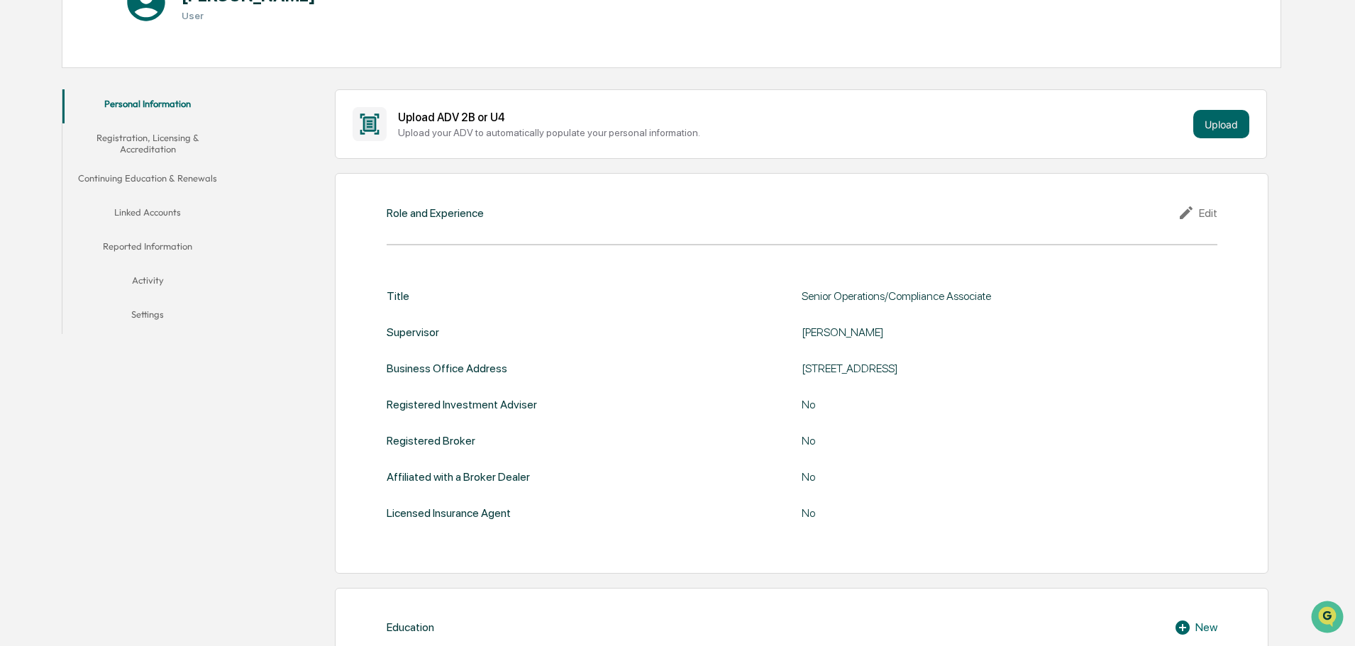
scroll to position [169, 0]
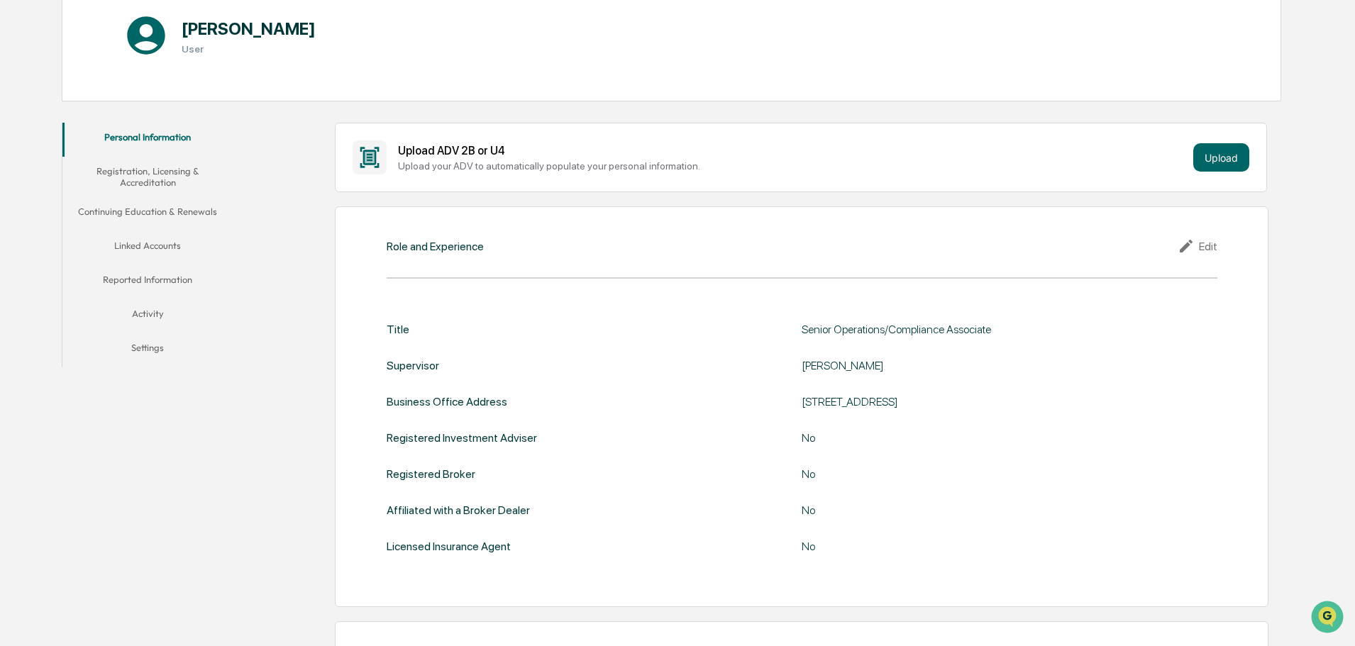
click at [140, 168] on button "Registration, Licensing & Accreditation" at bounding box center [147, 177] width 170 height 40
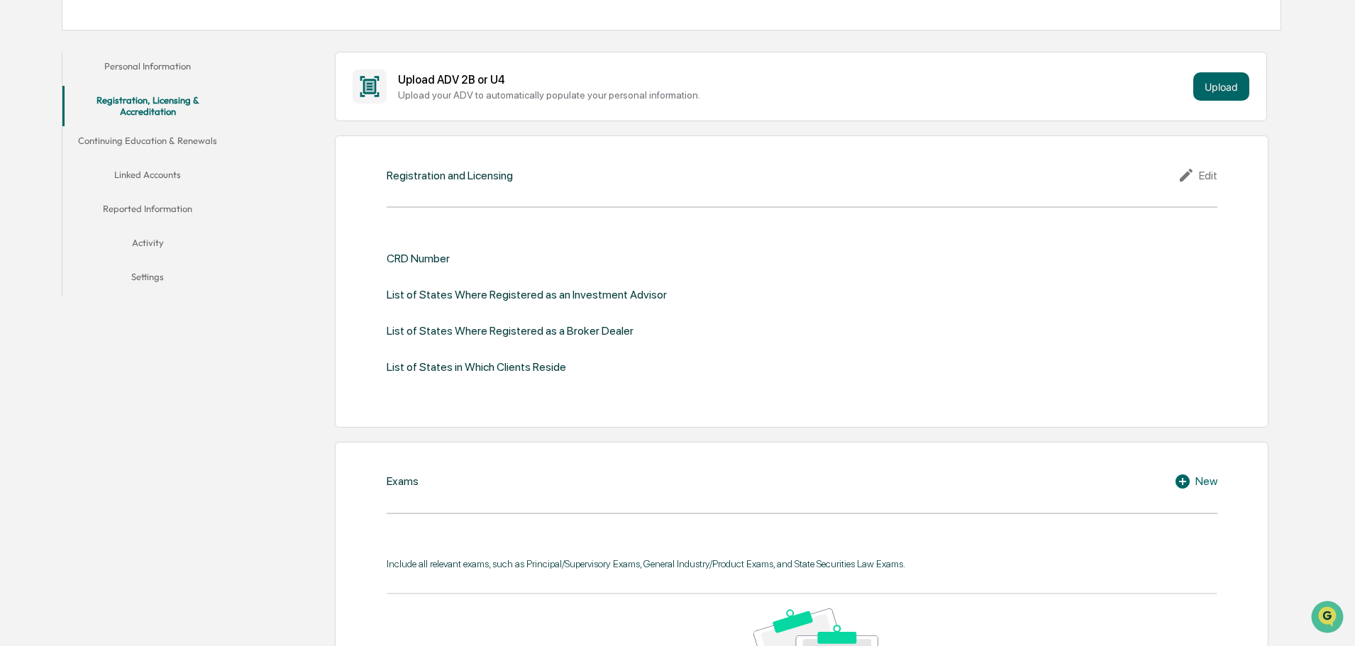
scroll to position [98, 0]
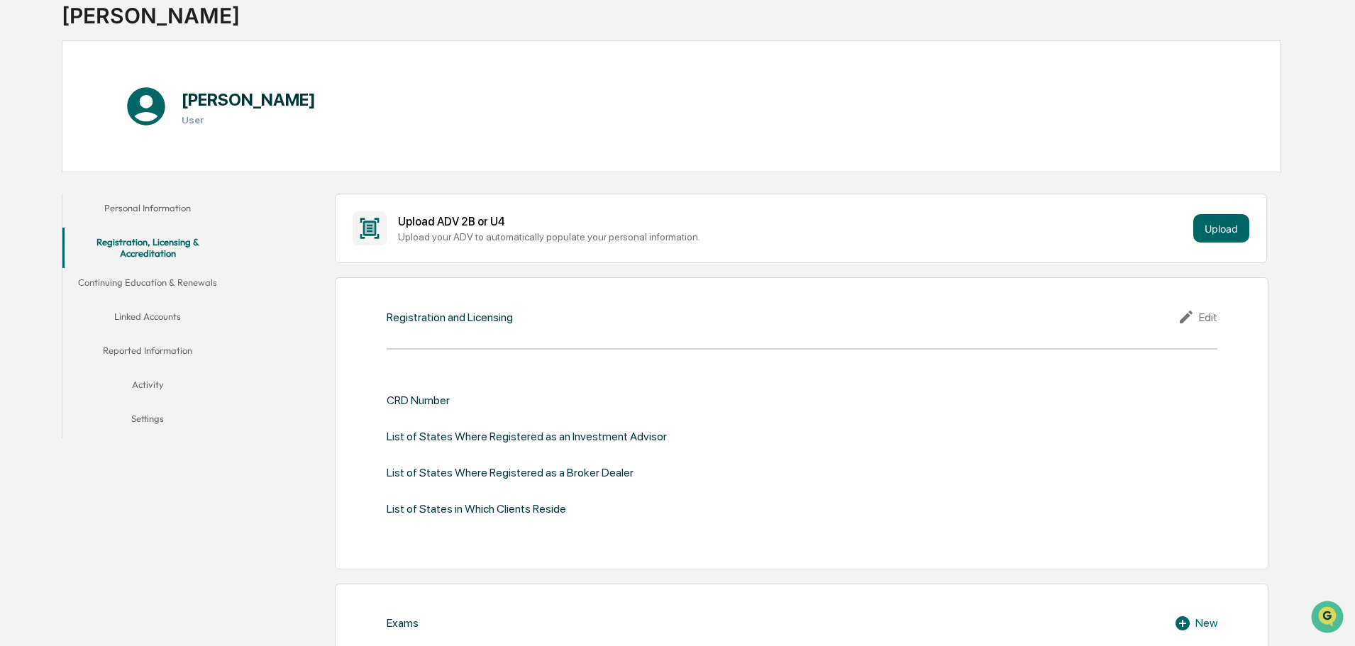
click at [165, 276] on button "Continuing Education & Renewals" at bounding box center [147, 285] width 170 height 34
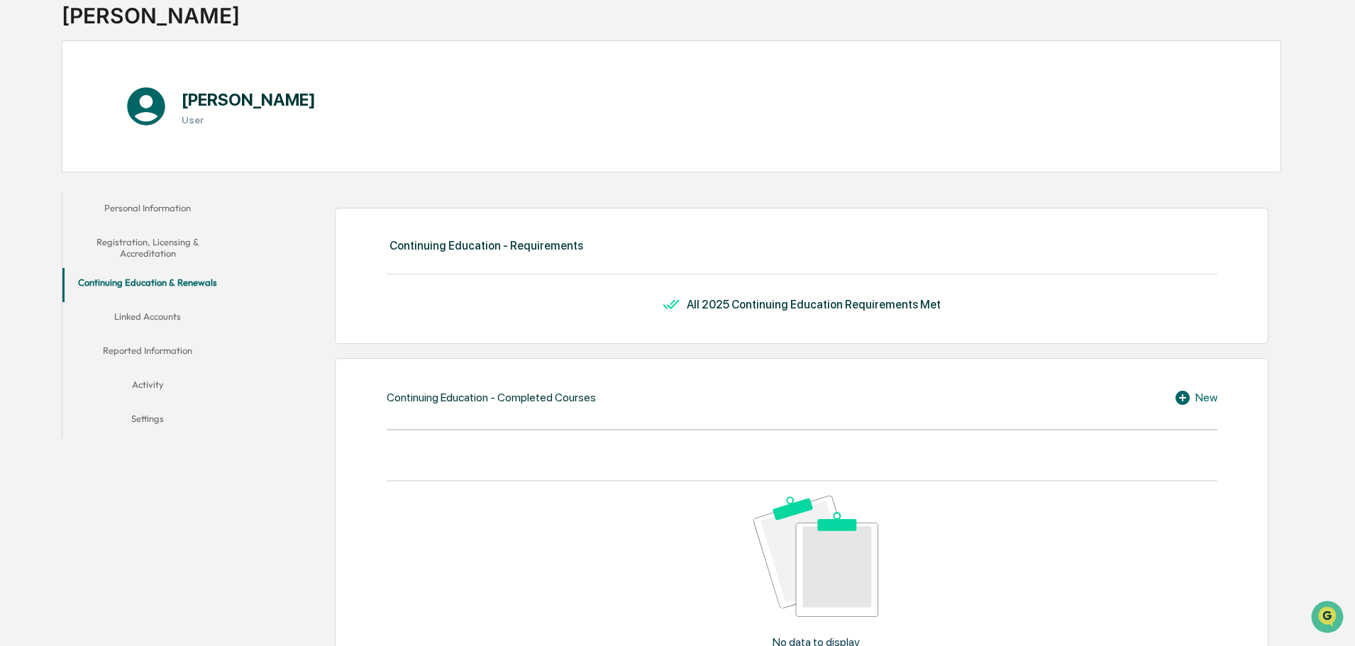
click at [155, 303] on button "Linked Accounts" at bounding box center [147, 319] width 170 height 34
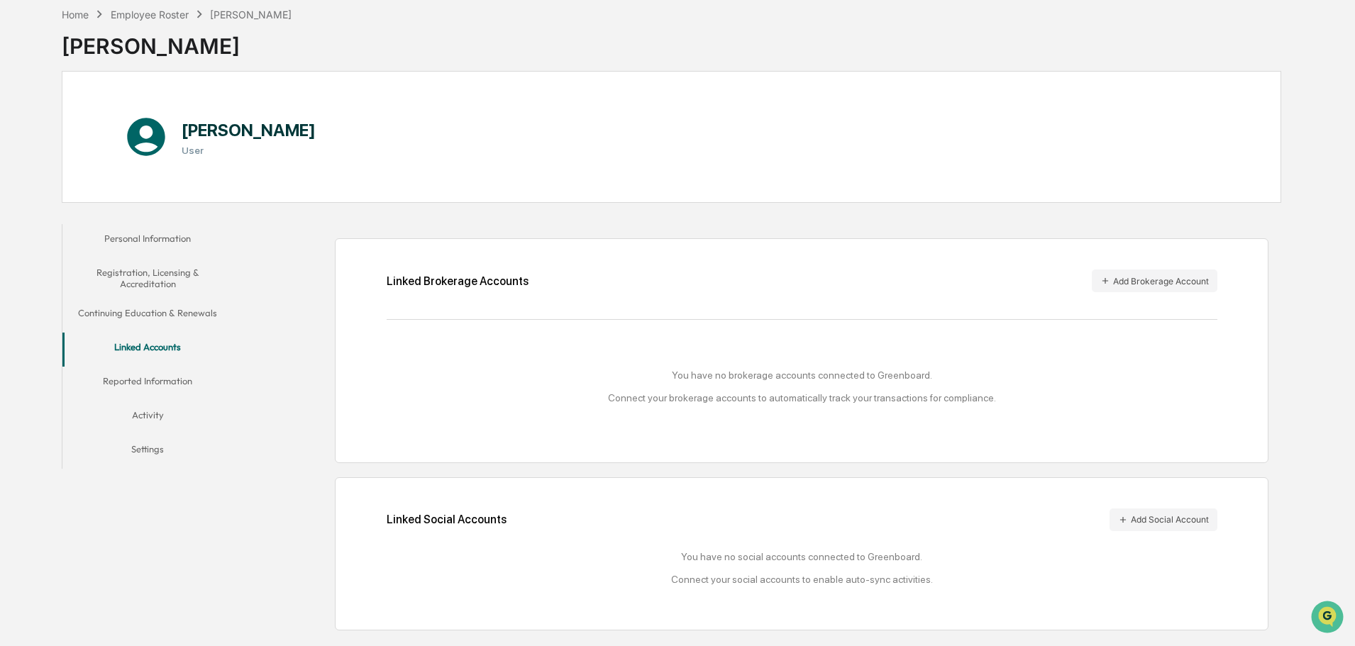
click at [155, 388] on button "Reported Information" at bounding box center [147, 384] width 170 height 34
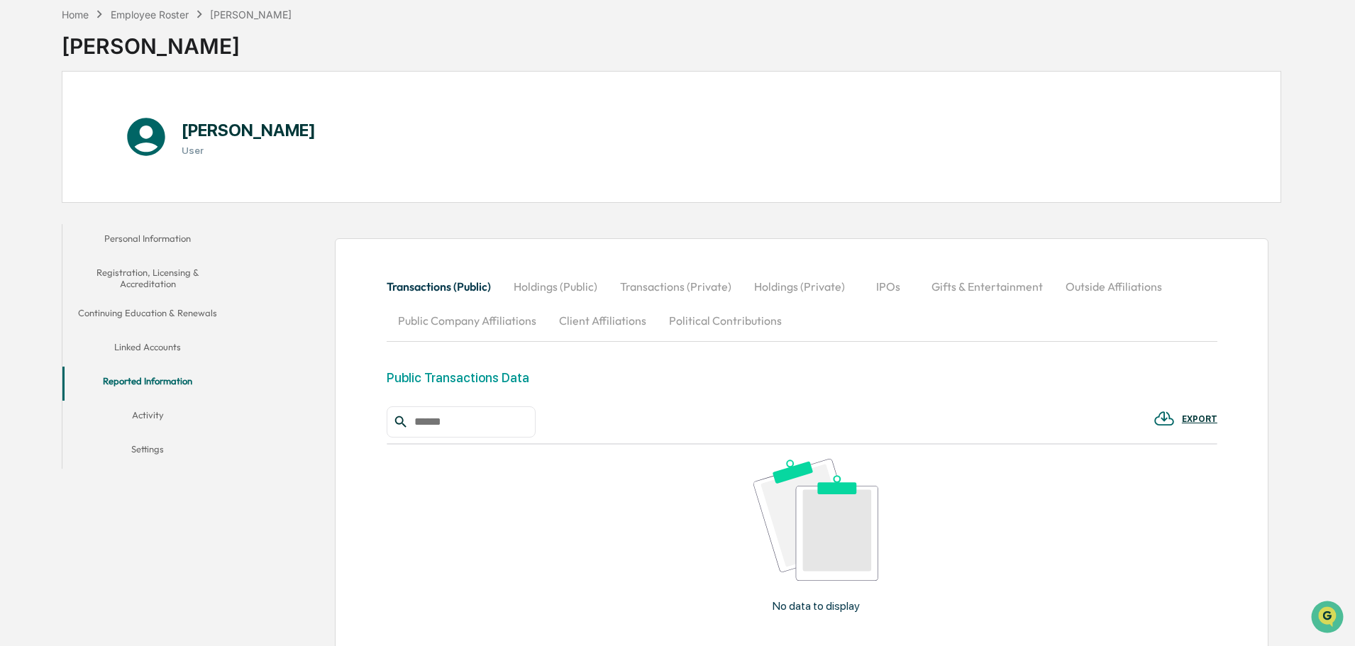
drag, startPoint x: 529, startPoint y: 285, endPoint x: 548, endPoint y: 287, distance: 19.2
click at [529, 285] on button "Holdings (Public)" at bounding box center [555, 287] width 106 height 34
click at [685, 286] on button "Transactions (Private)" at bounding box center [676, 287] width 134 height 34
click at [808, 293] on button "Holdings (Private)" at bounding box center [800, 287] width 114 height 34
click at [892, 292] on button "IPOs" at bounding box center [889, 287] width 64 height 34
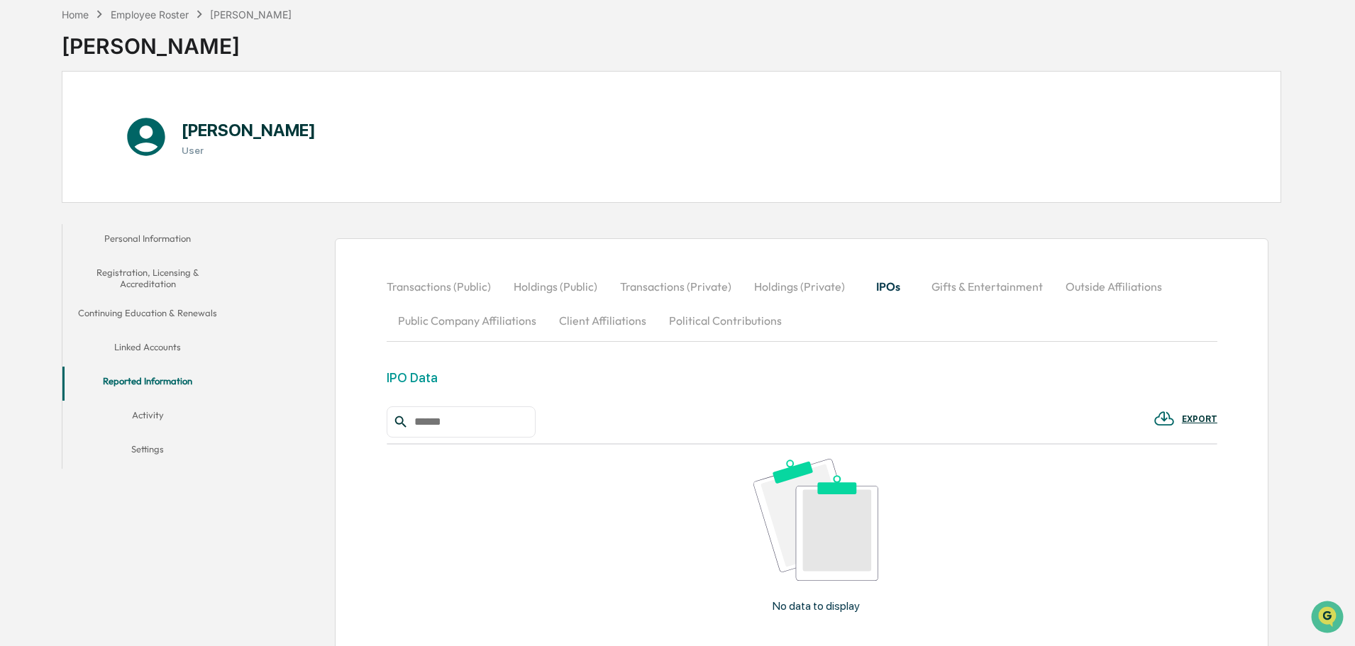
click at [963, 292] on button "Gifts & Entertainment" at bounding box center [987, 287] width 134 height 34
click at [1076, 281] on button "Outside Affiliations" at bounding box center [1115, 287] width 119 height 34
click at [431, 326] on button "Public Company Affiliations" at bounding box center [467, 321] width 161 height 34
click at [617, 328] on button "Client Affiliations" at bounding box center [603, 321] width 110 height 34
click at [736, 326] on button "Political Contributions" at bounding box center [726, 321] width 136 height 34
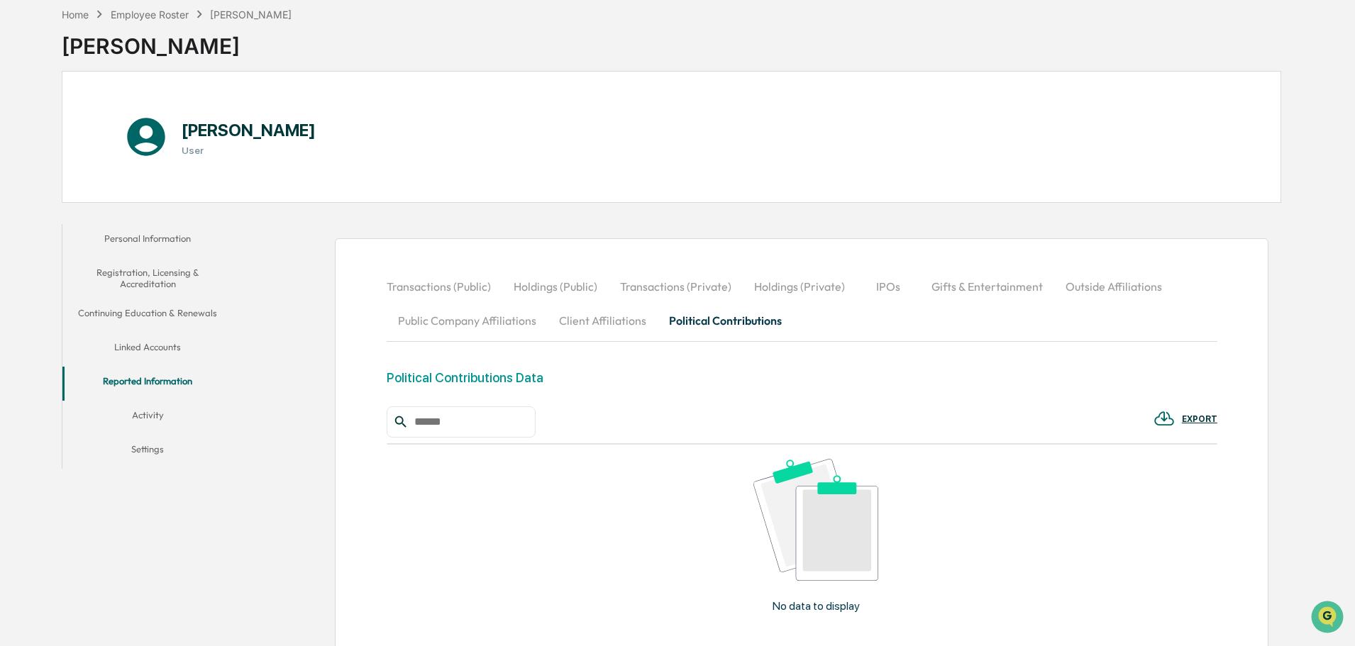
drag, startPoint x: 515, startPoint y: 307, endPoint x: 529, endPoint y: 312, distance: 14.4
click at [515, 308] on button "Public Company Affiliations" at bounding box center [467, 321] width 161 height 34
click at [640, 328] on button "Client Affiliations" at bounding box center [603, 321] width 110 height 34
click at [684, 323] on button "Political Contributions" at bounding box center [726, 321] width 136 height 34
click at [173, 270] on button "Registration, Licensing & Accreditation" at bounding box center [147, 278] width 170 height 40
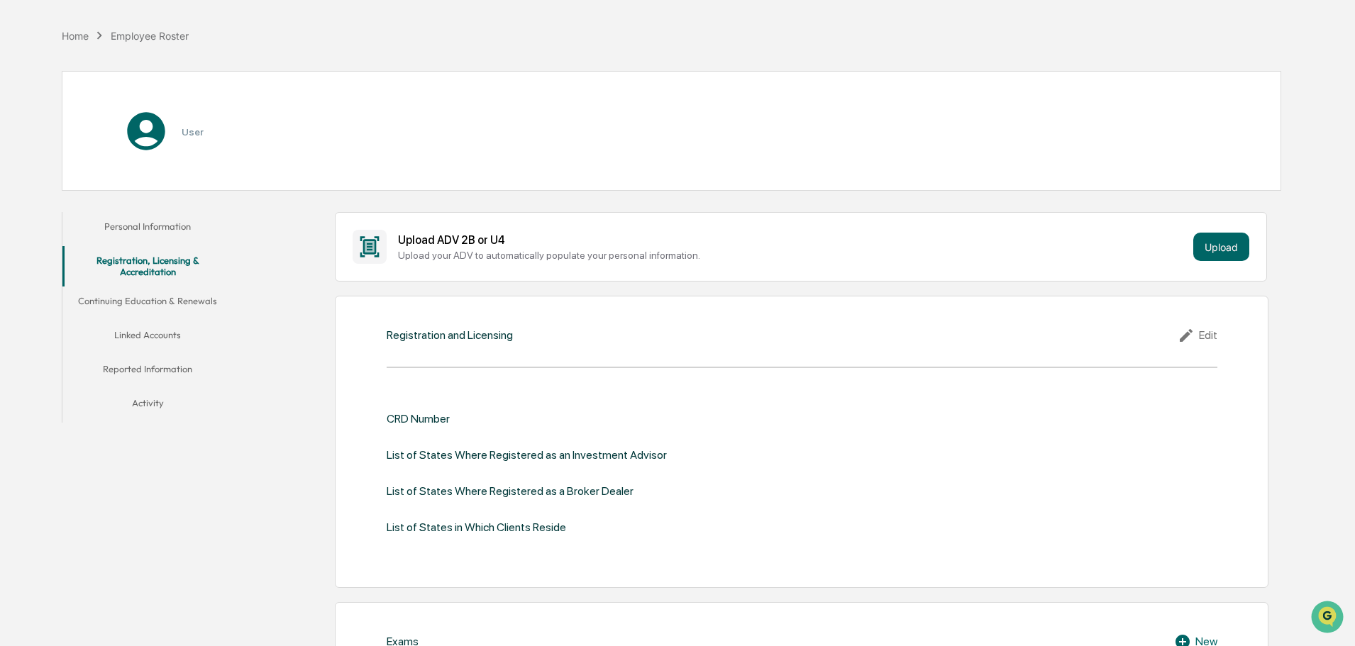
click at [163, 225] on button "Personal Information" at bounding box center [147, 229] width 170 height 34
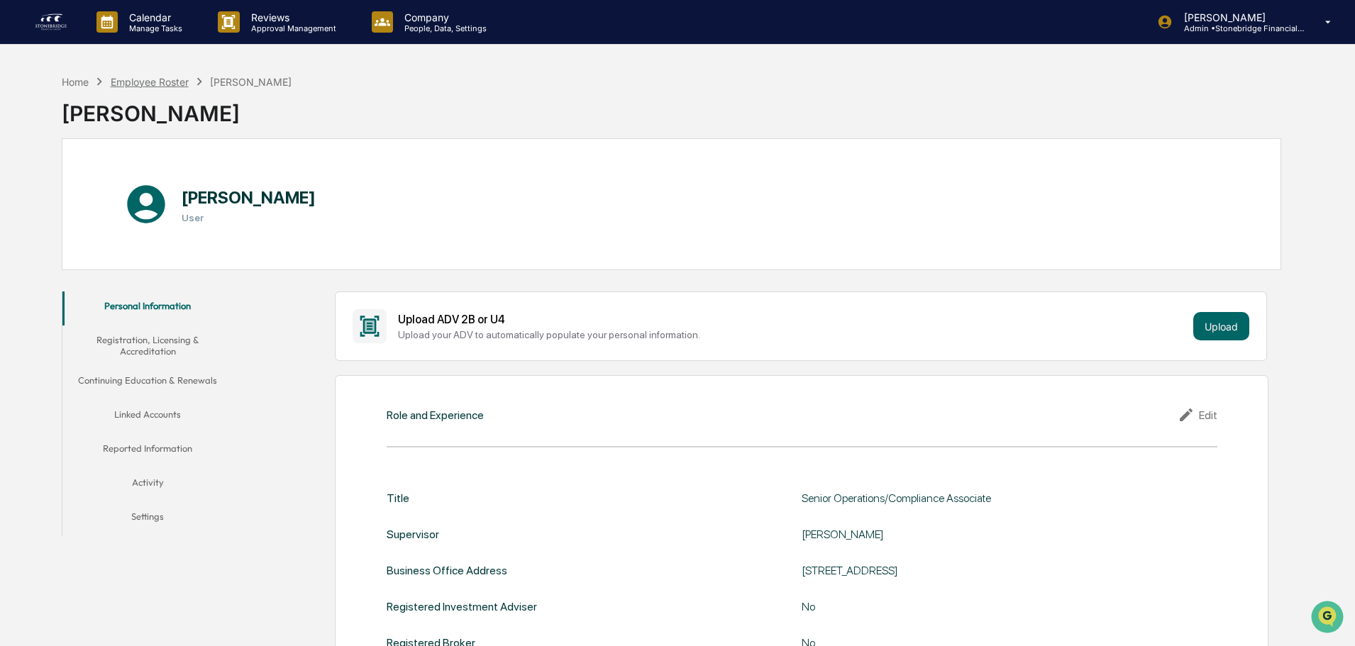
click at [165, 87] on div "Employee Roster" at bounding box center [150, 82] width 78 height 12
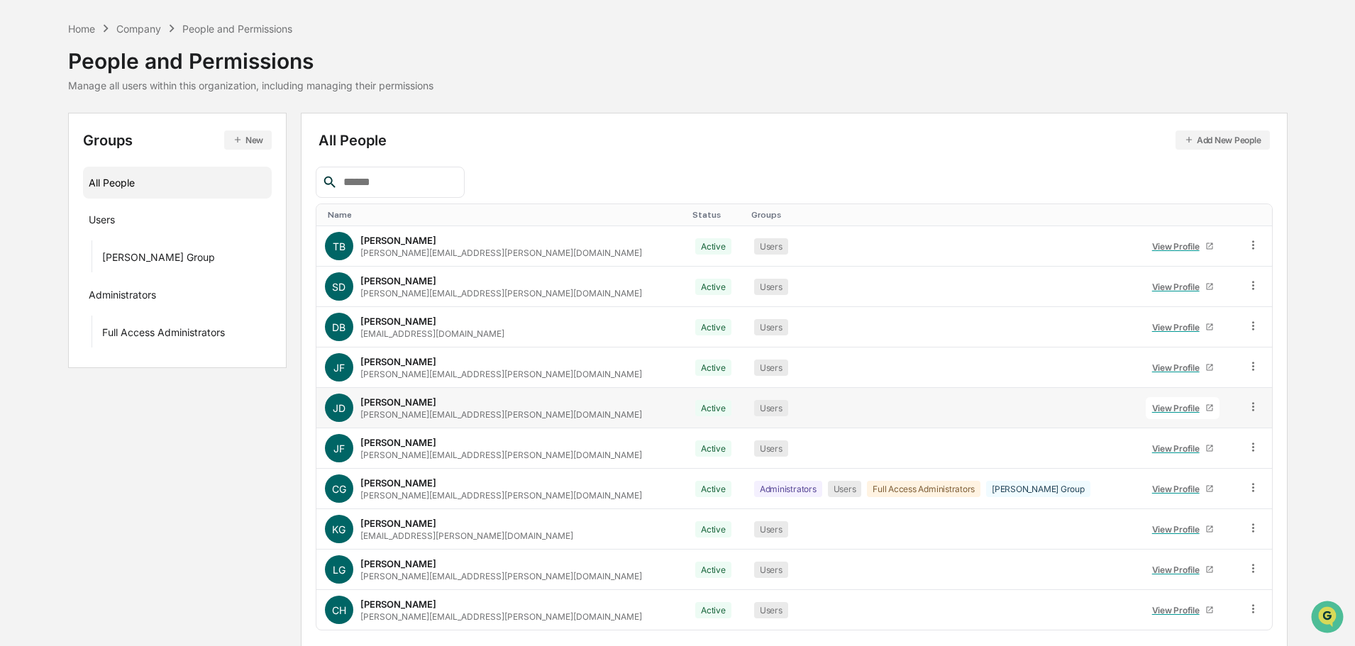
scroll to position [94, 0]
